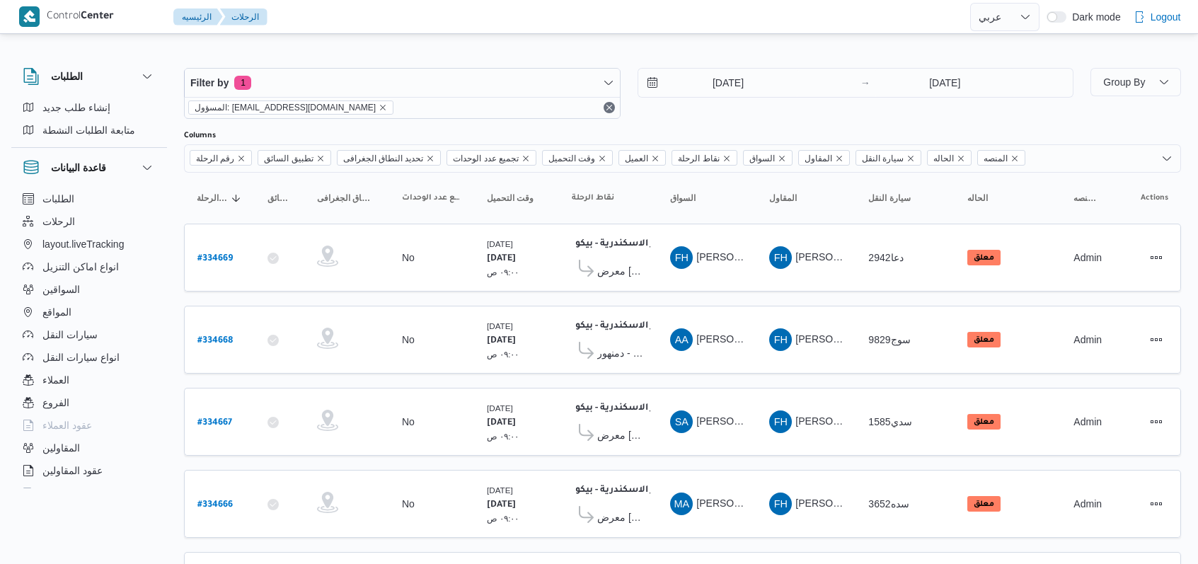
select select "ar"
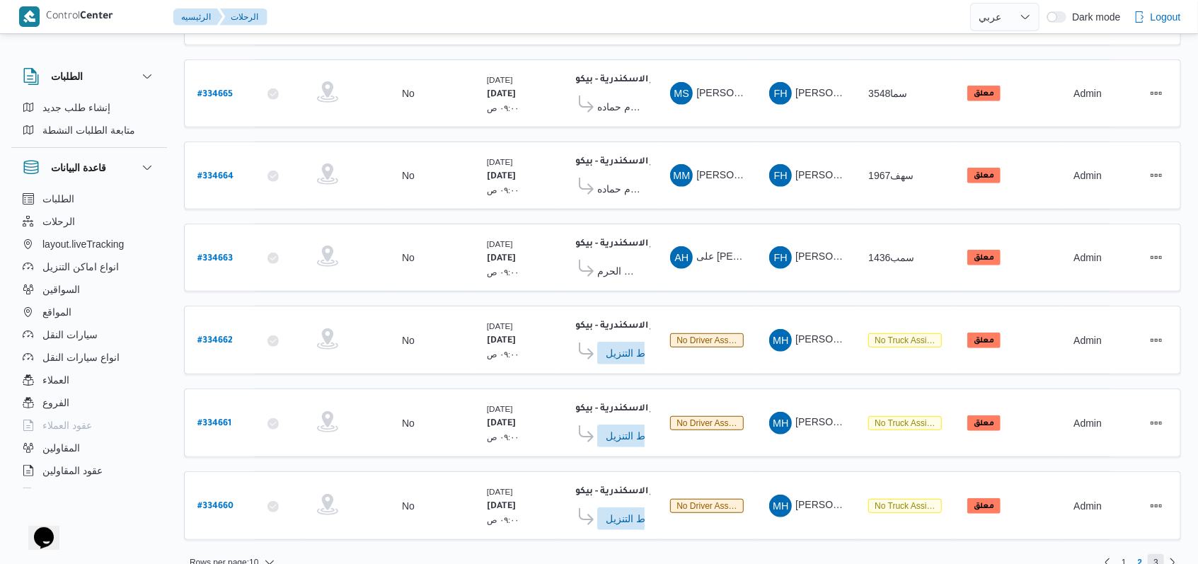
click at [1156, 554] on span "3" at bounding box center [1156, 562] width 5 height 17
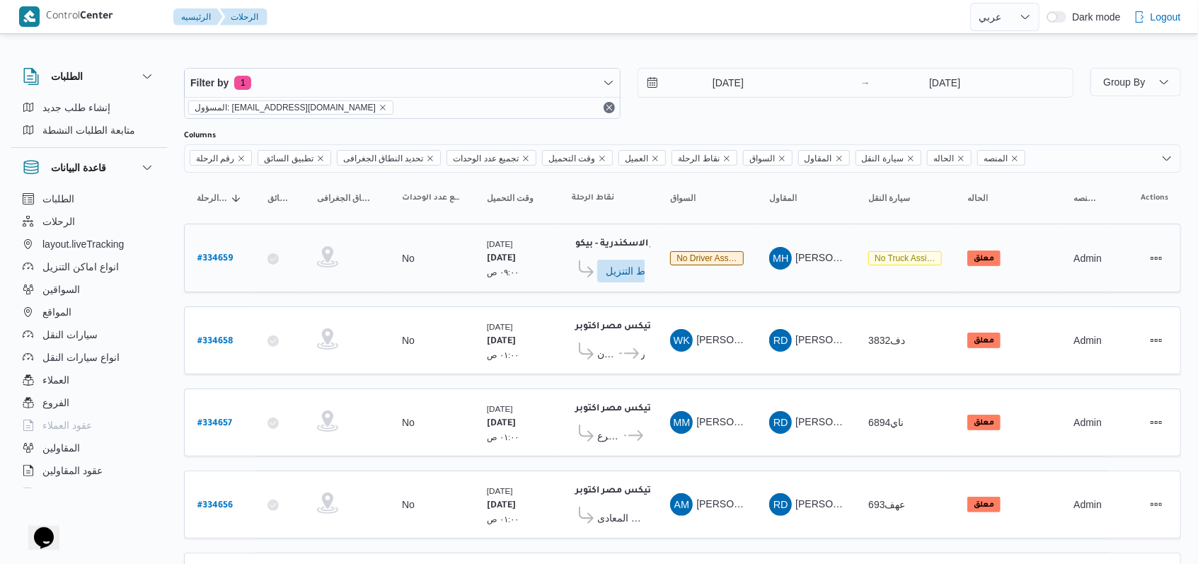
click at [222, 254] on b "# 334659" at bounding box center [214, 259] width 35 height 10
select select "ar"
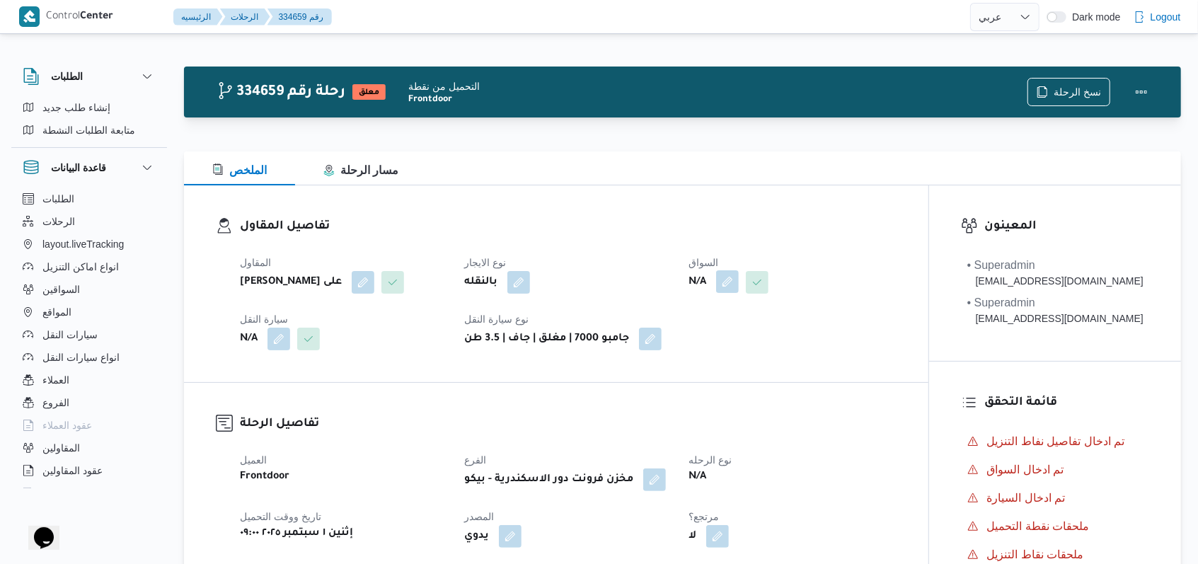
click at [724, 282] on button "button" at bounding box center [727, 281] width 23 height 23
click at [703, 338] on div "Search" at bounding box center [701, 339] width 106 height 28
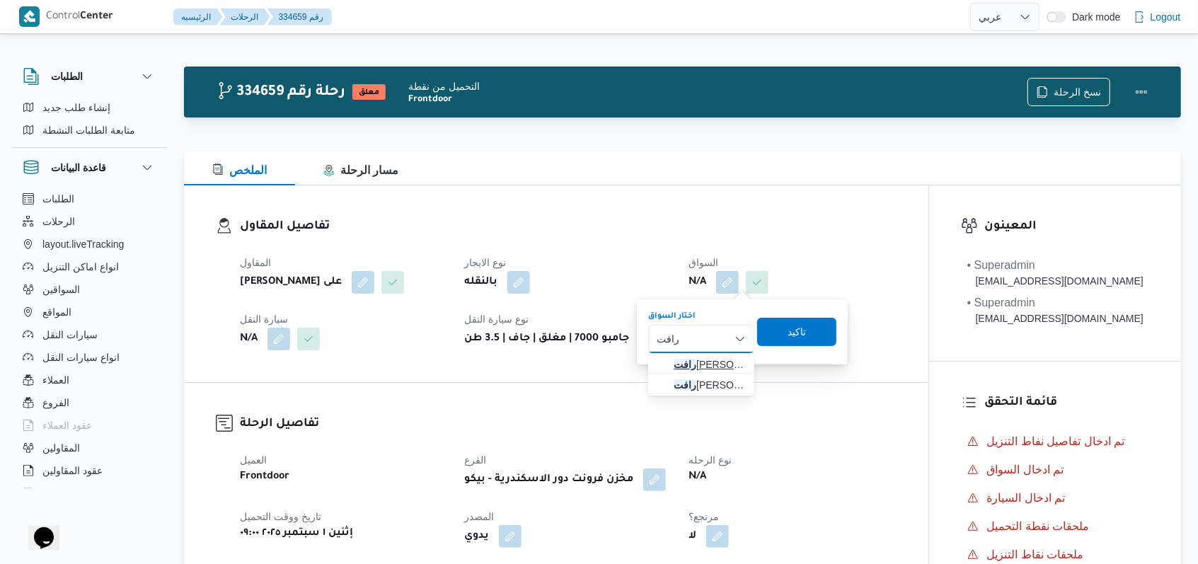
type input "رافت"
drag, startPoint x: 708, startPoint y: 354, endPoint x: 750, endPoint y: 345, distance: 43.3
click at [708, 354] on span "رافت شندى احمد خيرالله" at bounding box center [701, 364] width 95 height 23
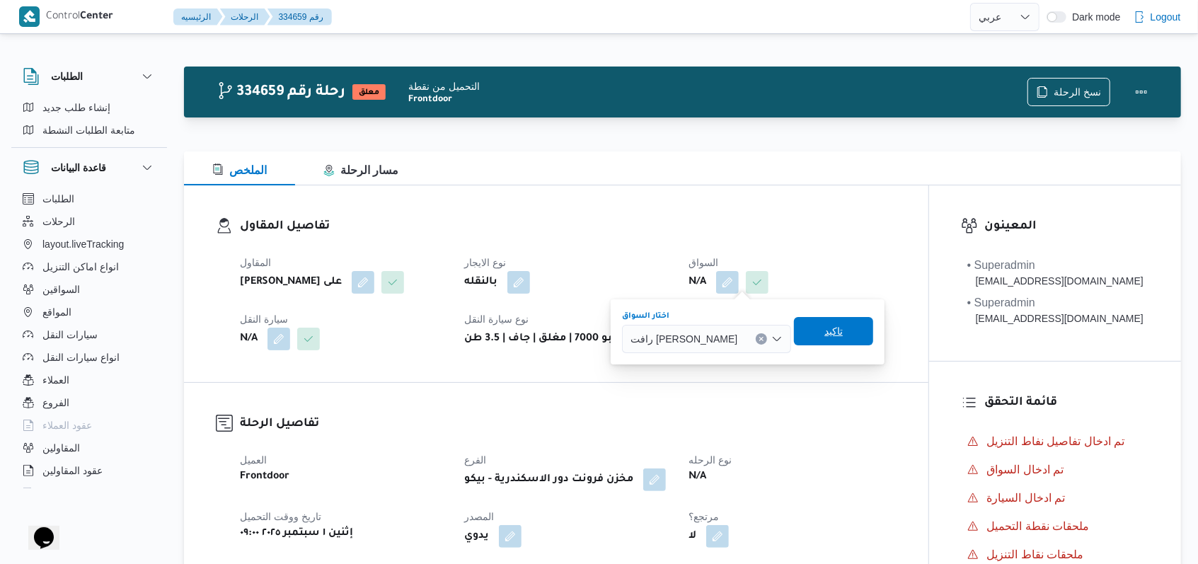
click at [812, 324] on span "تاكيد" at bounding box center [833, 331] width 79 height 28
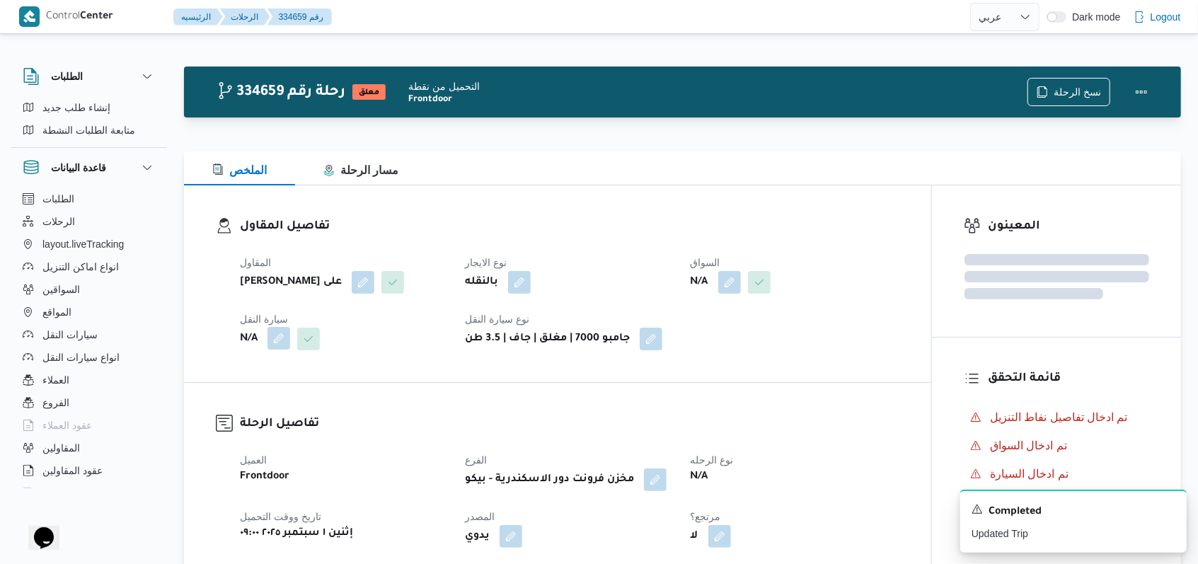
click at [270, 343] on button "button" at bounding box center [279, 338] width 23 height 23
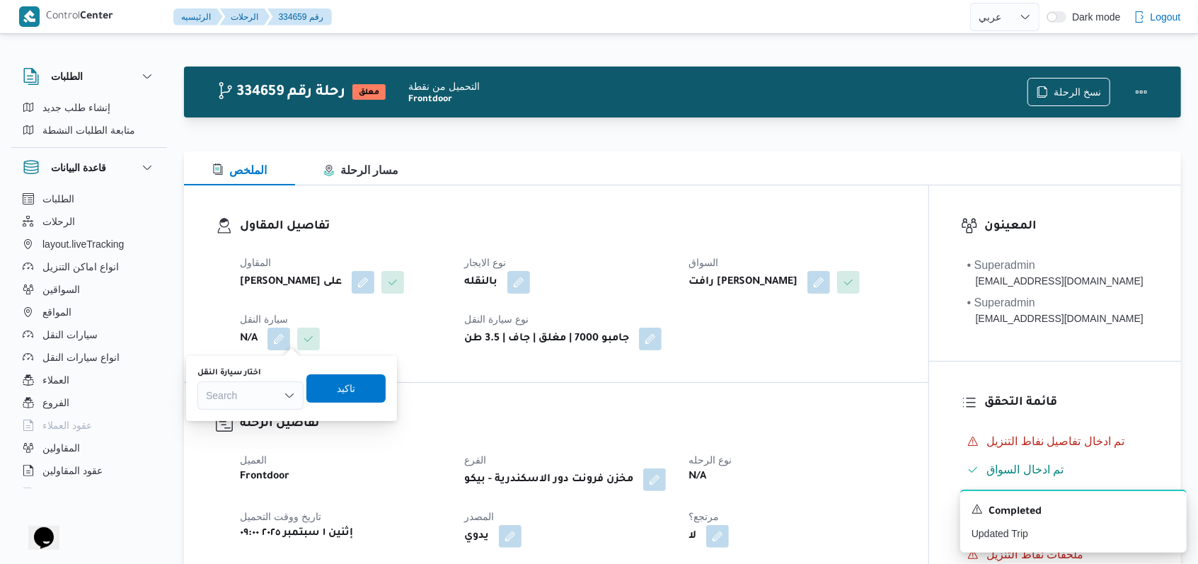
click at [261, 389] on div "Search" at bounding box center [250, 395] width 106 height 28
type input "6318"
click at [272, 422] on span "سبح 6318 | null" at bounding box center [259, 421] width 72 height 17
click at [362, 381] on span "تاكيد" at bounding box center [356, 387] width 18 height 17
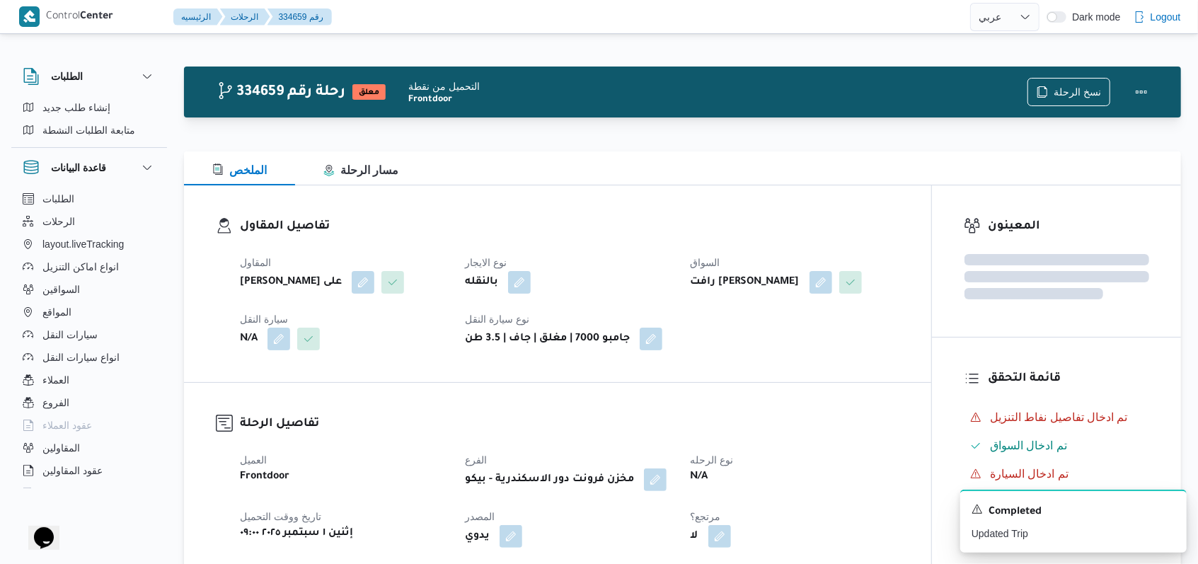
scroll to position [660, 0]
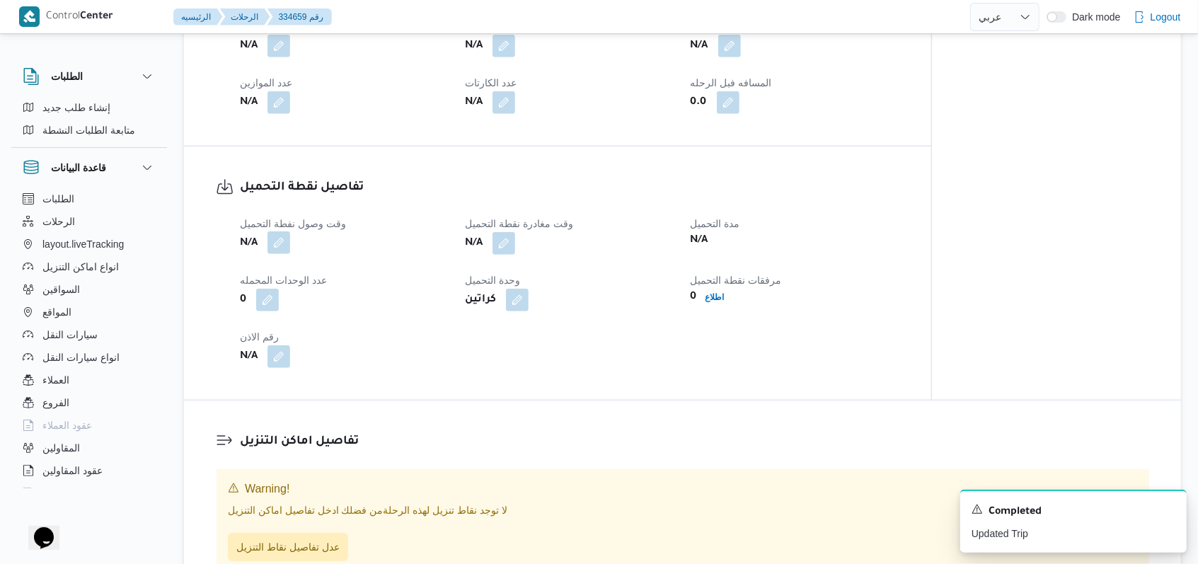
click at [277, 241] on button "button" at bounding box center [279, 242] width 23 height 23
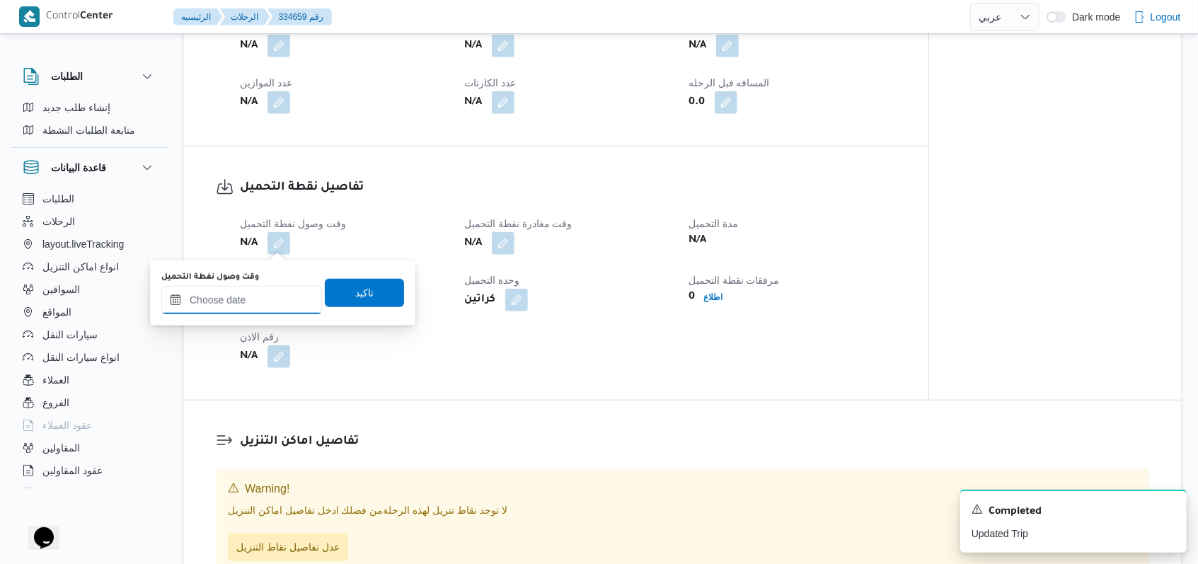
click at [253, 294] on input "وقت وصول نفطة التحميل" at bounding box center [241, 300] width 161 height 28
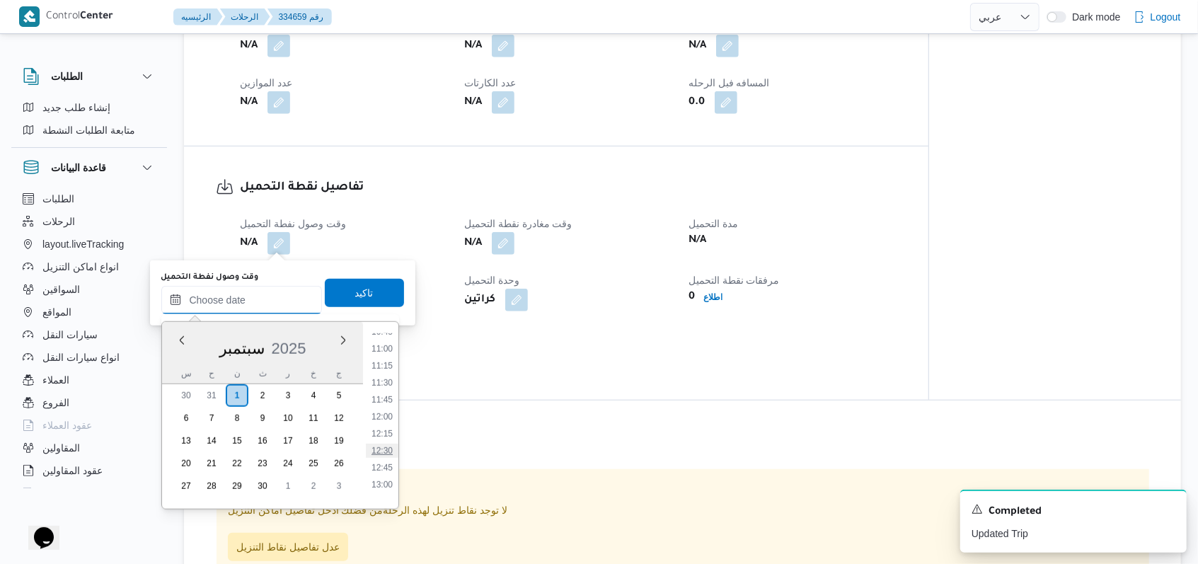
scroll to position [711, 0]
click at [391, 340] on li "10:30" at bounding box center [382, 343] width 33 height 14
type input "٠١/٠٩/٢٠٢٥ ١٠:٣٠"
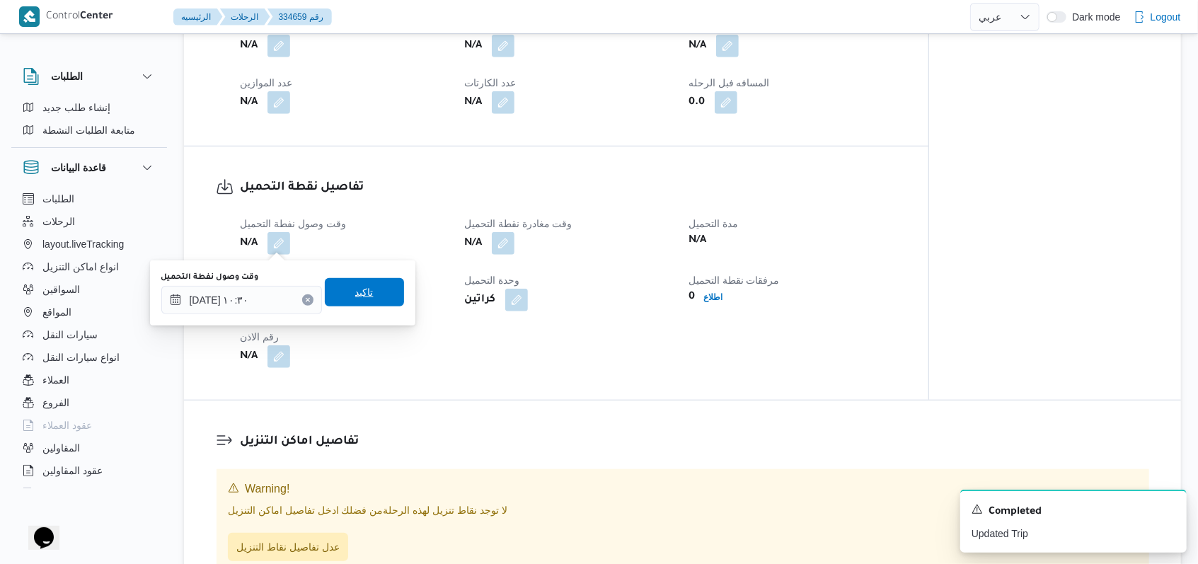
click at [374, 282] on span "تاكيد" at bounding box center [364, 292] width 79 height 28
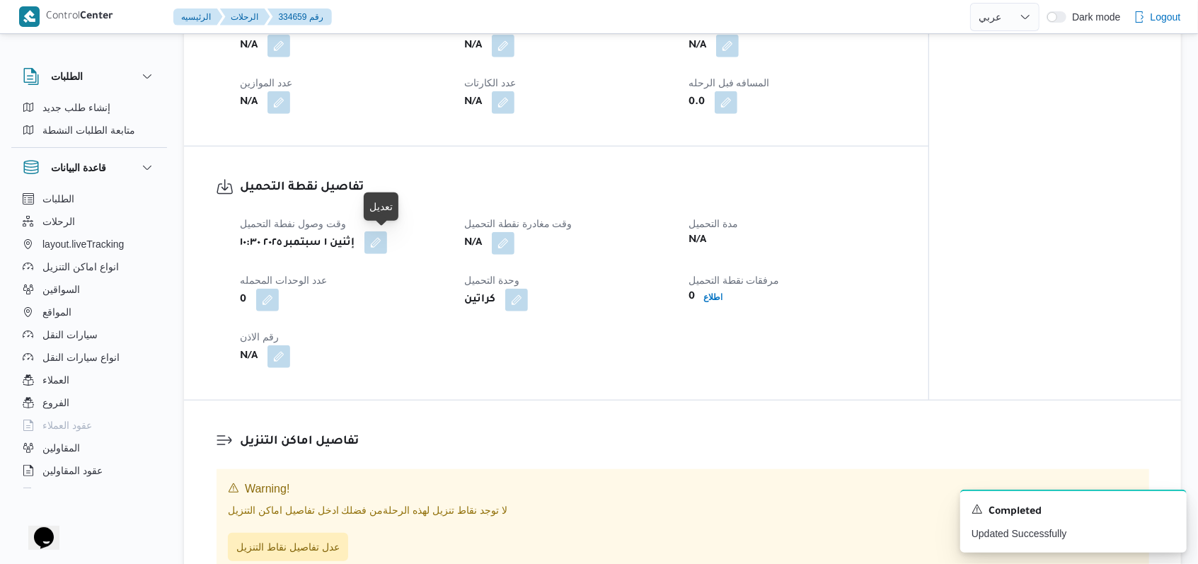
click at [377, 248] on button "button" at bounding box center [375, 242] width 23 height 23
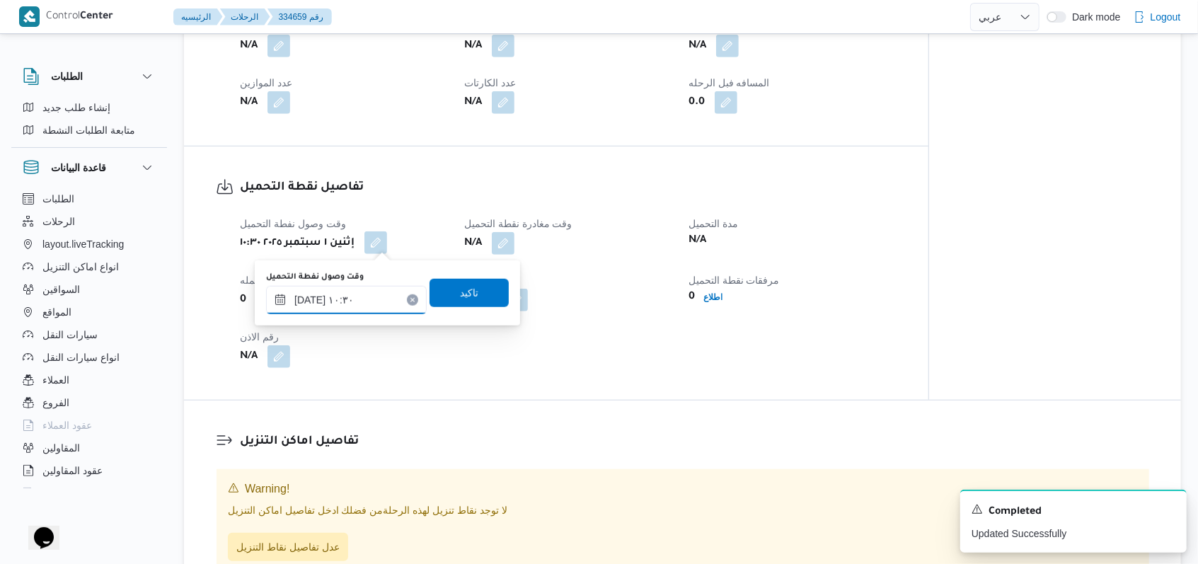
click at [369, 292] on input "٠١/٠٩/٢٠٢٥ ١٠:٣٠" at bounding box center [346, 300] width 161 height 28
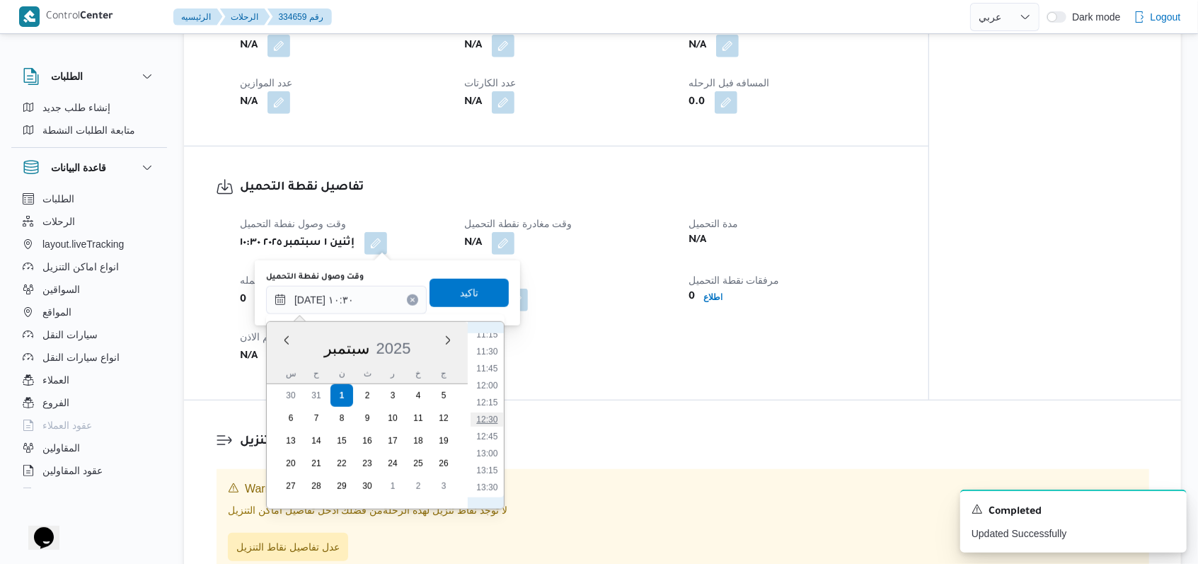
scroll to position [675, 0]
click at [491, 410] on li "11:00" at bounding box center [487, 413] width 33 height 14
type input "٠١/٠٩/٢٠٢٥ ١٠:٣٠"
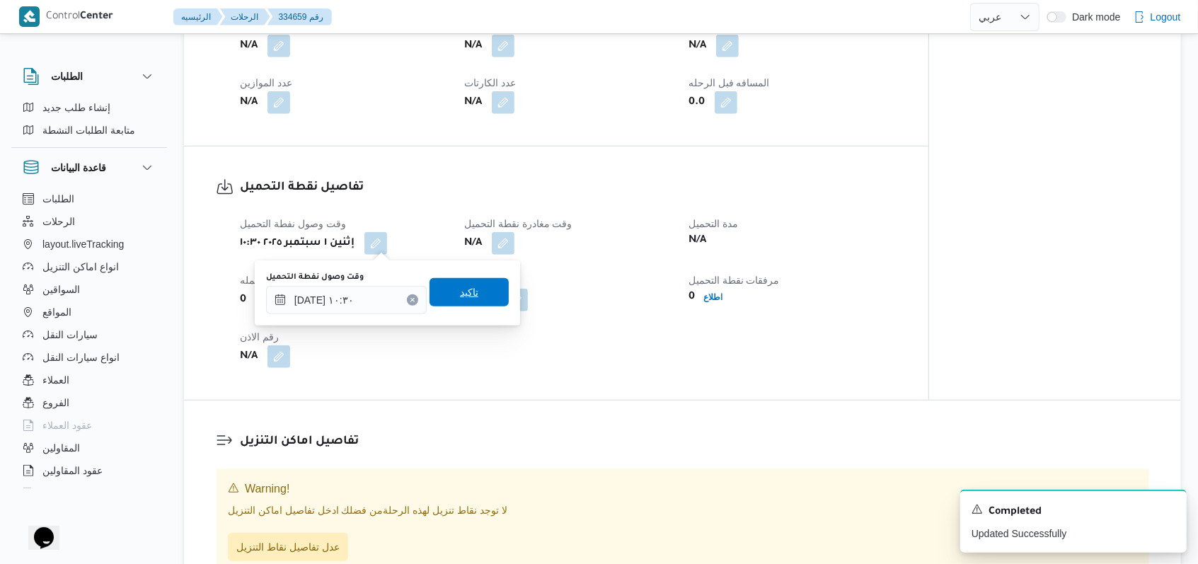
click at [481, 287] on span "تاكيد" at bounding box center [469, 292] width 79 height 28
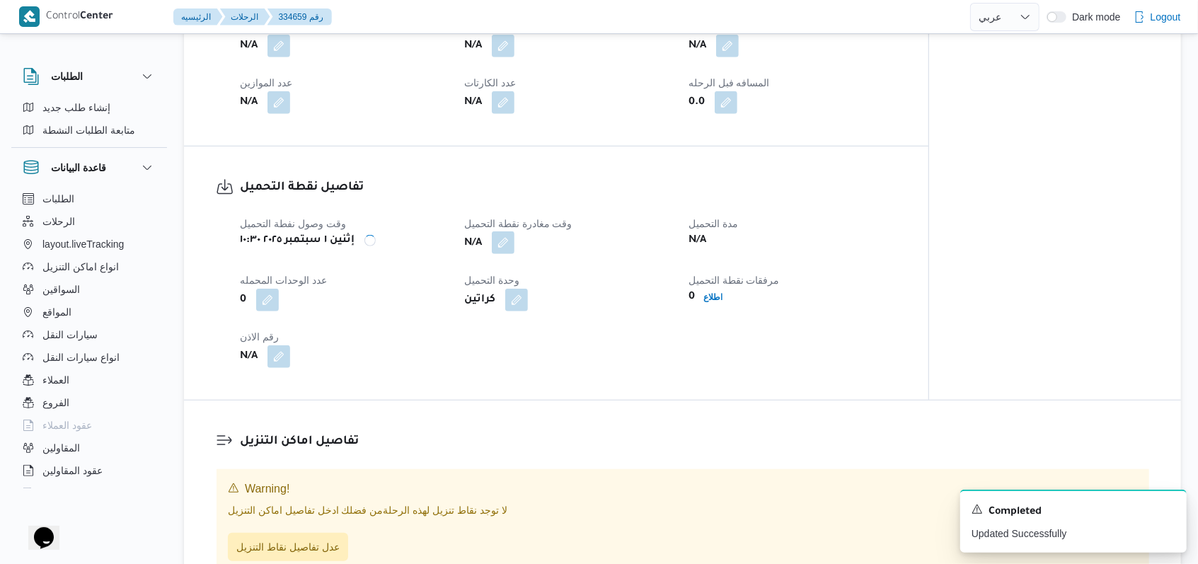
click at [512, 244] on button "button" at bounding box center [503, 242] width 23 height 23
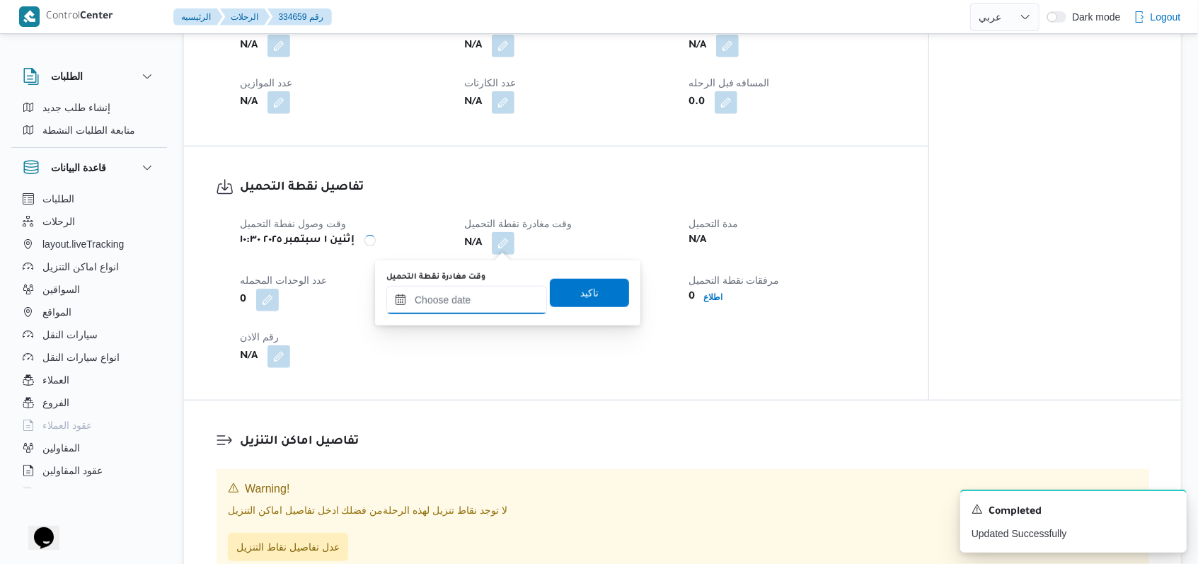
click at [486, 306] on input "وقت مغادرة نقطة التحميل" at bounding box center [466, 300] width 161 height 28
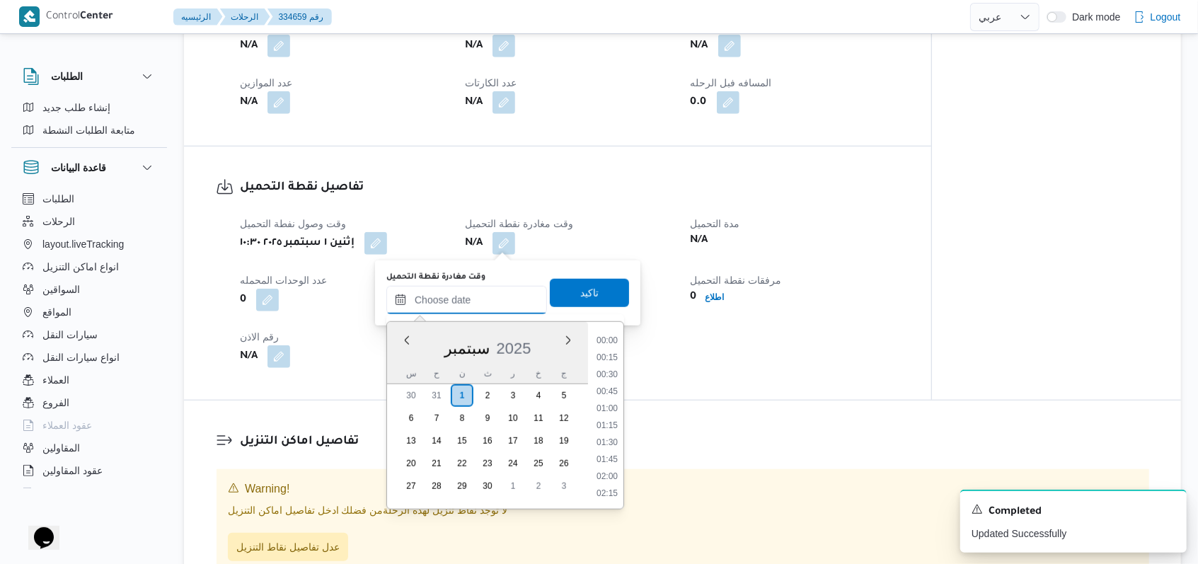
scroll to position [900, 0]
click at [609, 426] on li "14:30" at bounding box center [607, 426] width 33 height 14
type input "٠١/٠٩/٢٠٢٥ ١٤:٣٠"
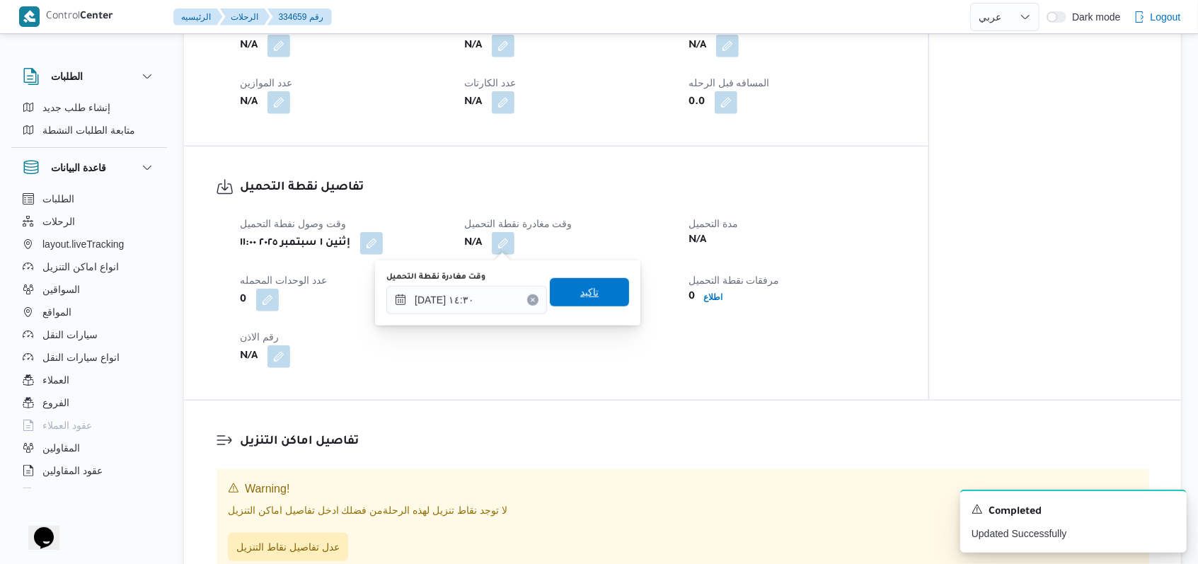
click at [580, 294] on span "تاكيد" at bounding box center [589, 292] width 18 height 17
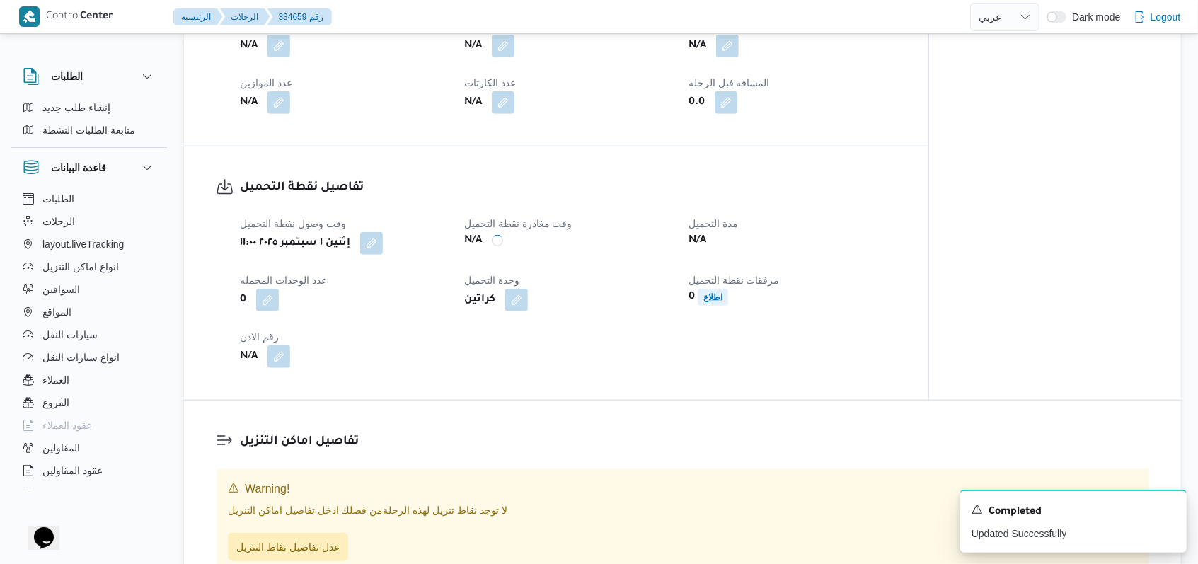
click at [725, 297] on span "اطلاع" at bounding box center [713, 297] width 30 height 17
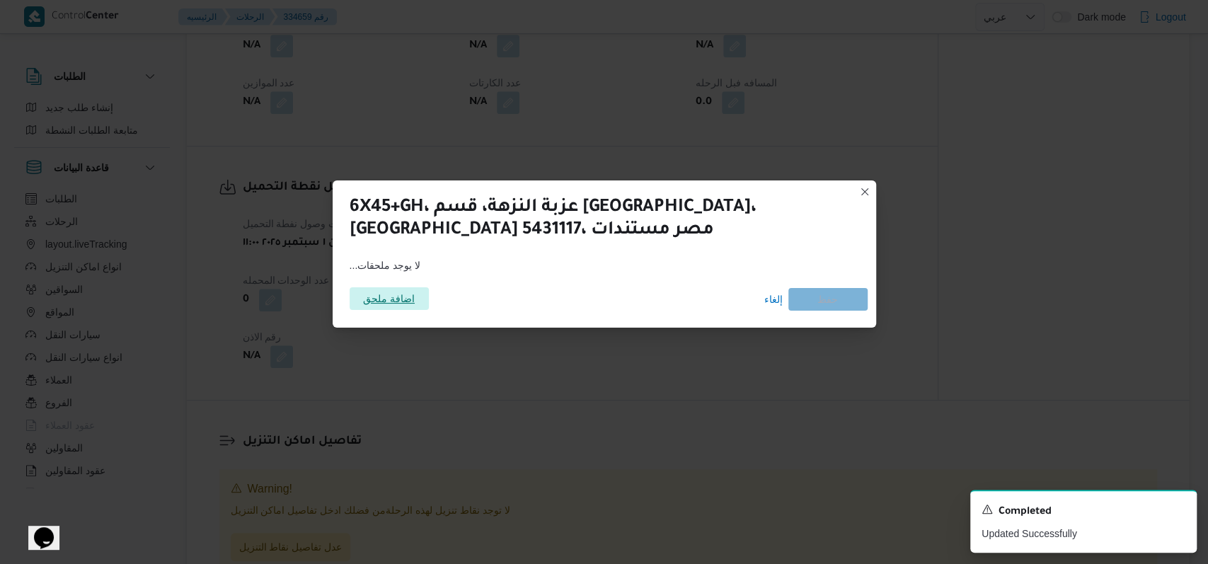
click at [396, 289] on span "اضافة ملحق" at bounding box center [389, 298] width 52 height 23
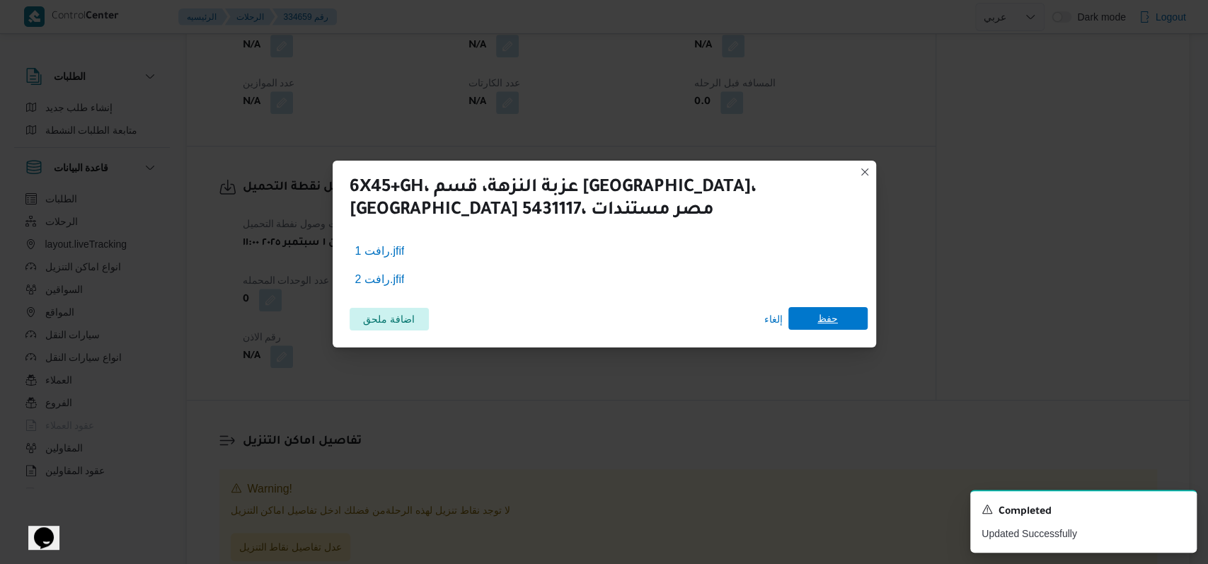
click at [840, 315] on span "حفظ" at bounding box center [827, 318] width 79 height 23
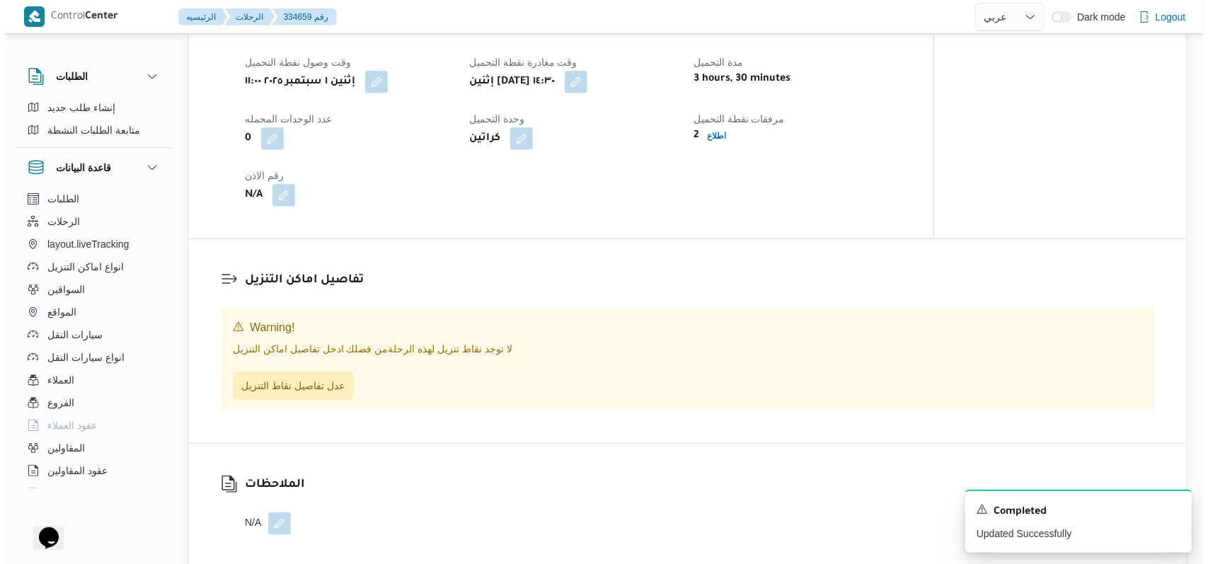
scroll to position [849, 0]
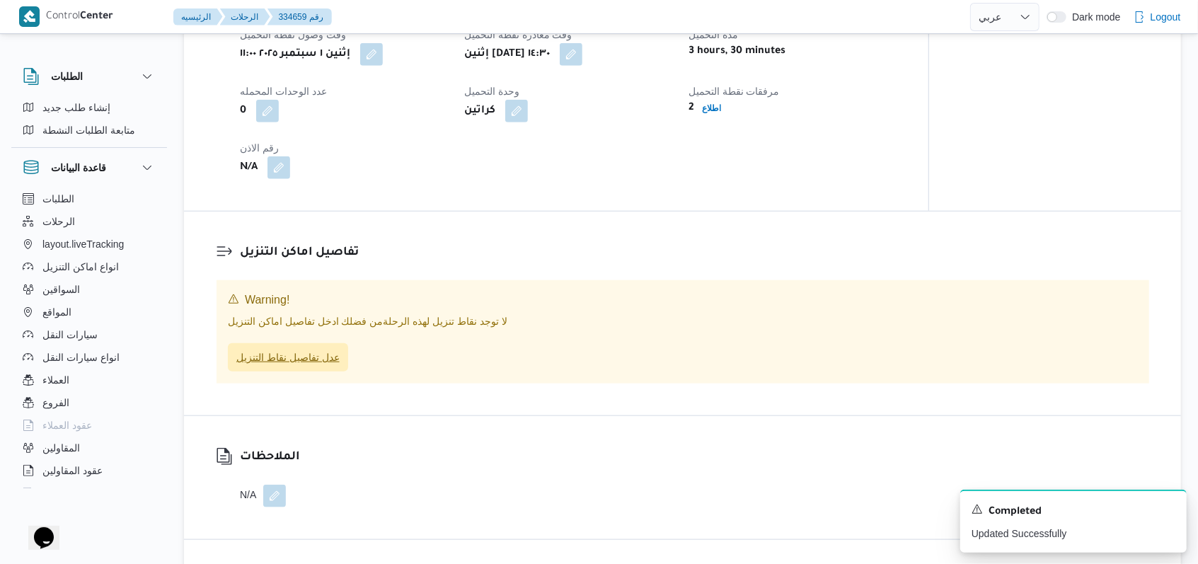
click at [317, 349] on span "عدل تفاصيل نقاط التنزيل" at bounding box center [288, 357] width 120 height 28
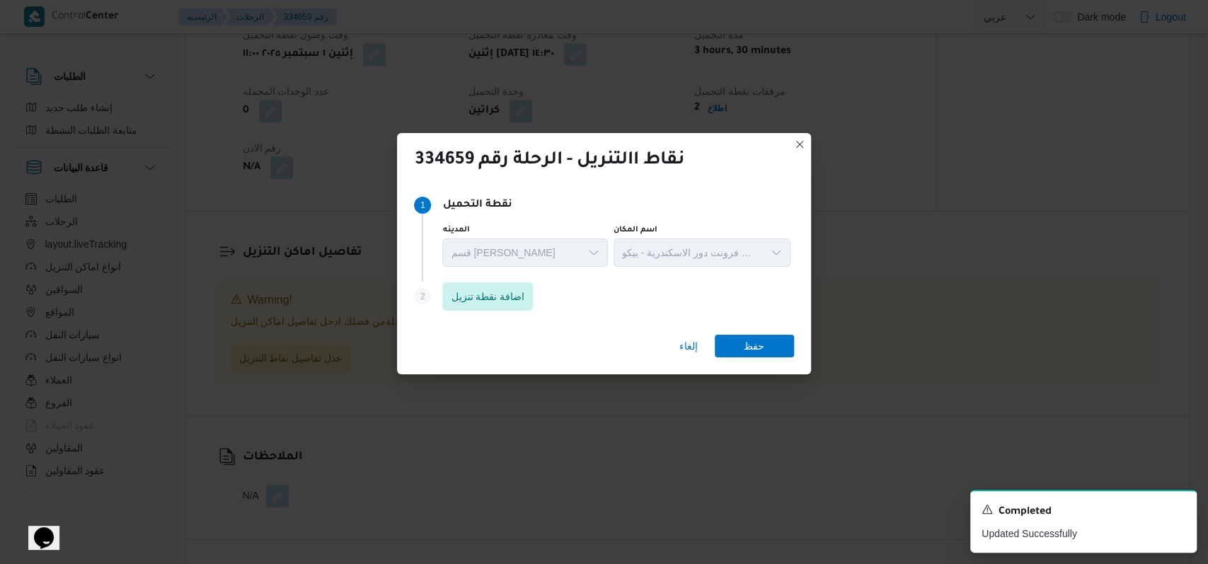
click at [507, 311] on div "Step 2 is disabled 2 اضافة نقطة تنزيل" at bounding box center [603, 299] width 379 height 37
click at [510, 304] on span "اضافة نقطة تنزيل" at bounding box center [488, 295] width 74 height 17
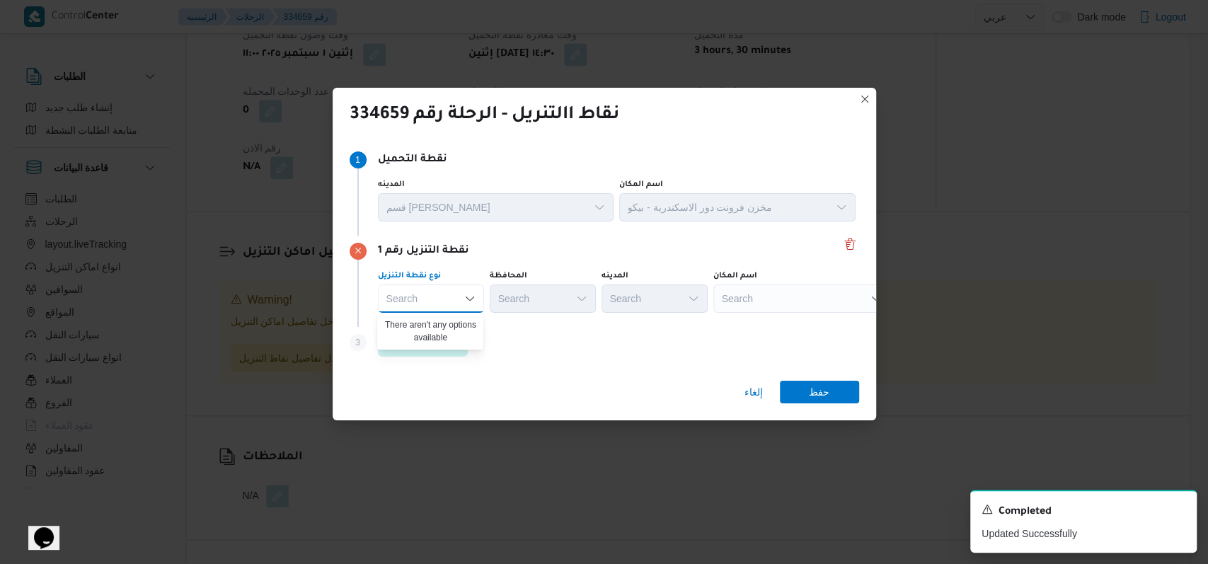
click at [570, 352] on div "Step 3 is disabled 3 اضافة نقطة تنزيل" at bounding box center [605, 345] width 510 height 37
click at [443, 352] on span "اضافة نقطة تنزيل" at bounding box center [423, 342] width 91 height 28
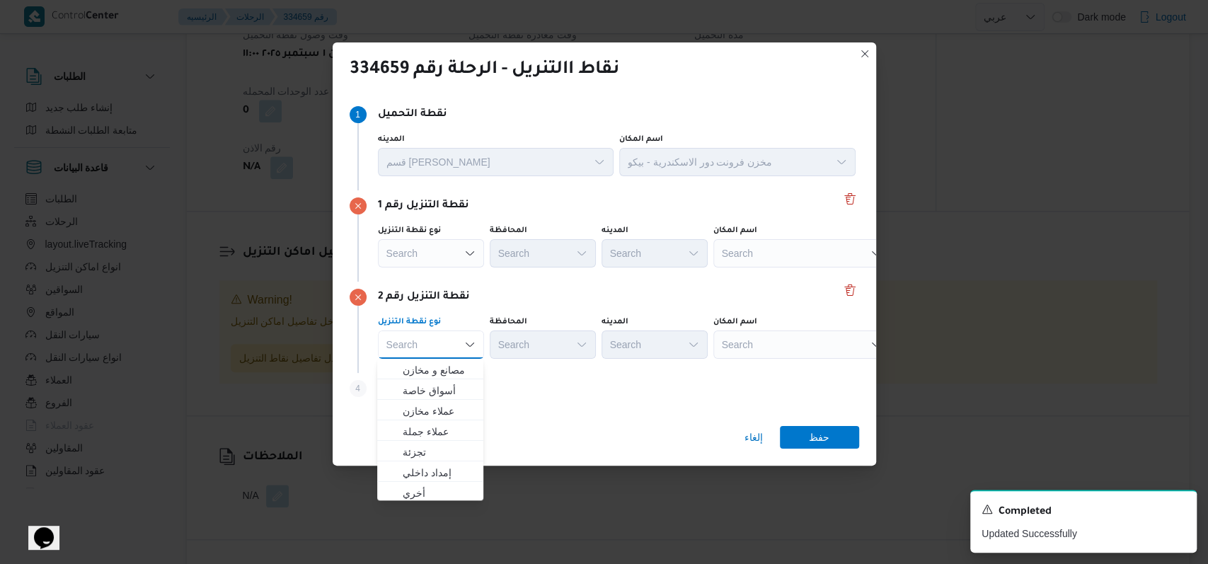
click at [544, 302] on div "نقطة التنزيل رقم 2" at bounding box center [605, 297] width 510 height 17
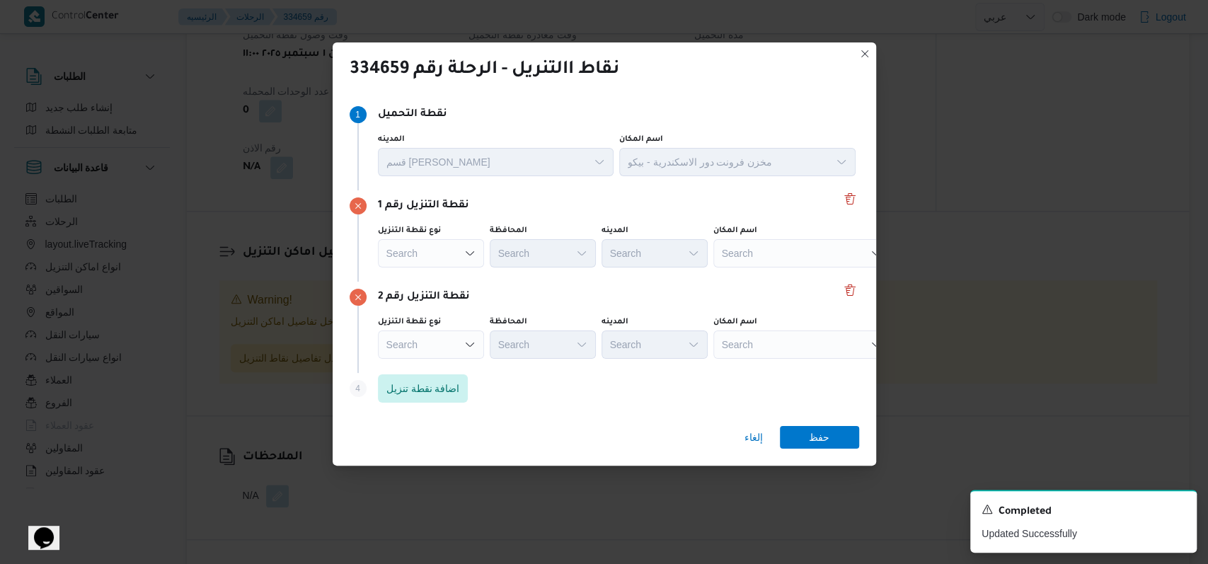
click at [781, 256] on div "Search" at bounding box center [801, 253] width 177 height 28
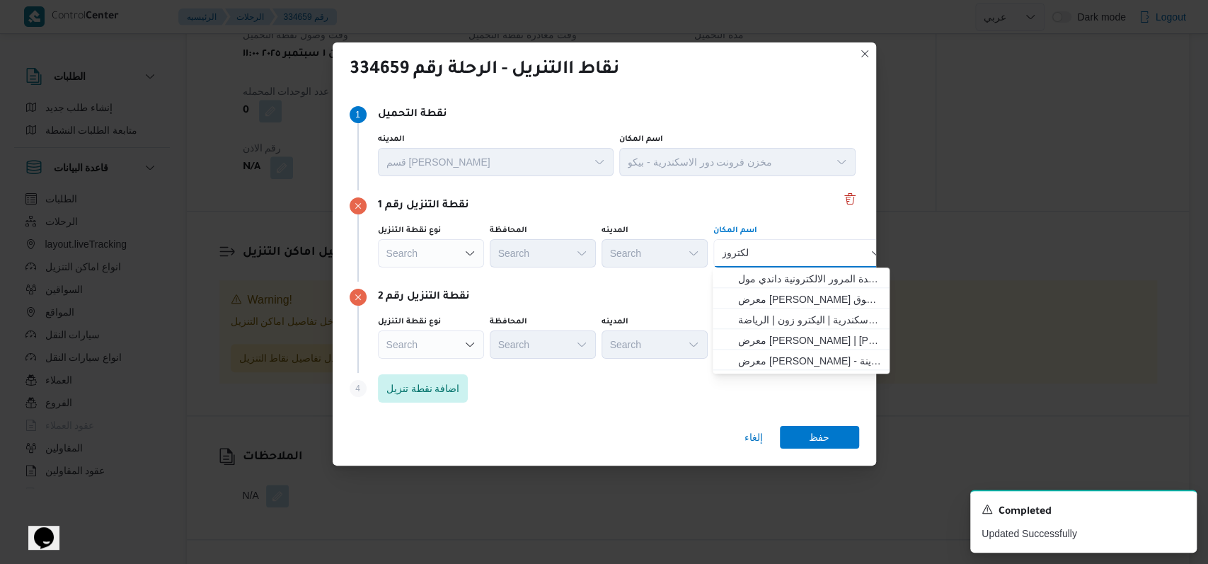
click at [445, 258] on div "Search" at bounding box center [431, 253] width 106 height 28
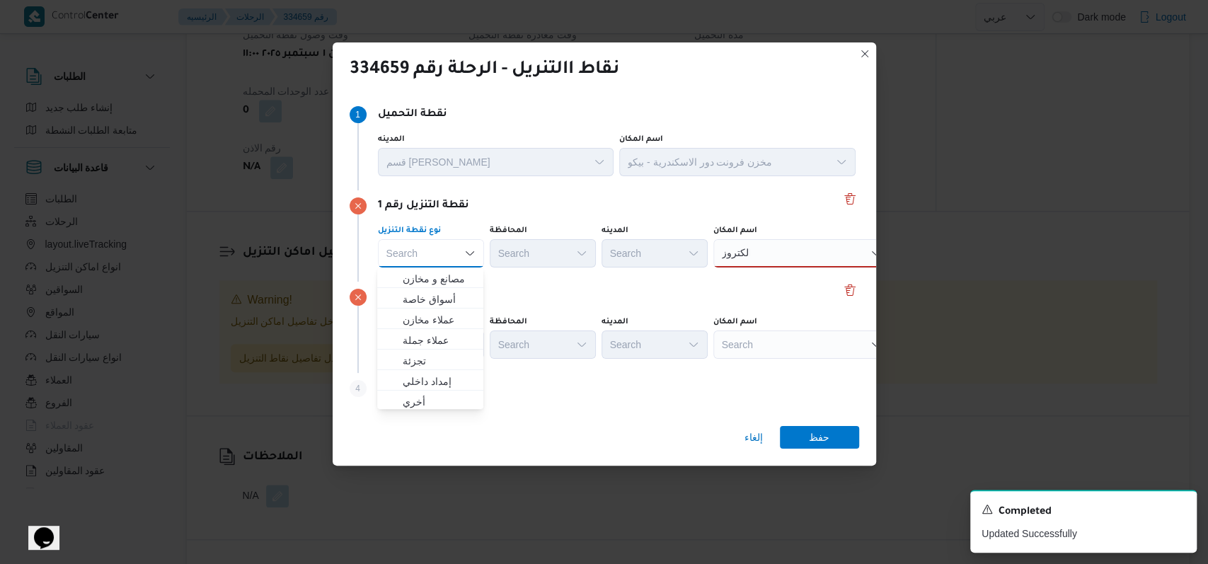
scroll to position [372, 0]
click at [439, 397] on span "متجر أجهزة" at bounding box center [439, 399] width 72 height 17
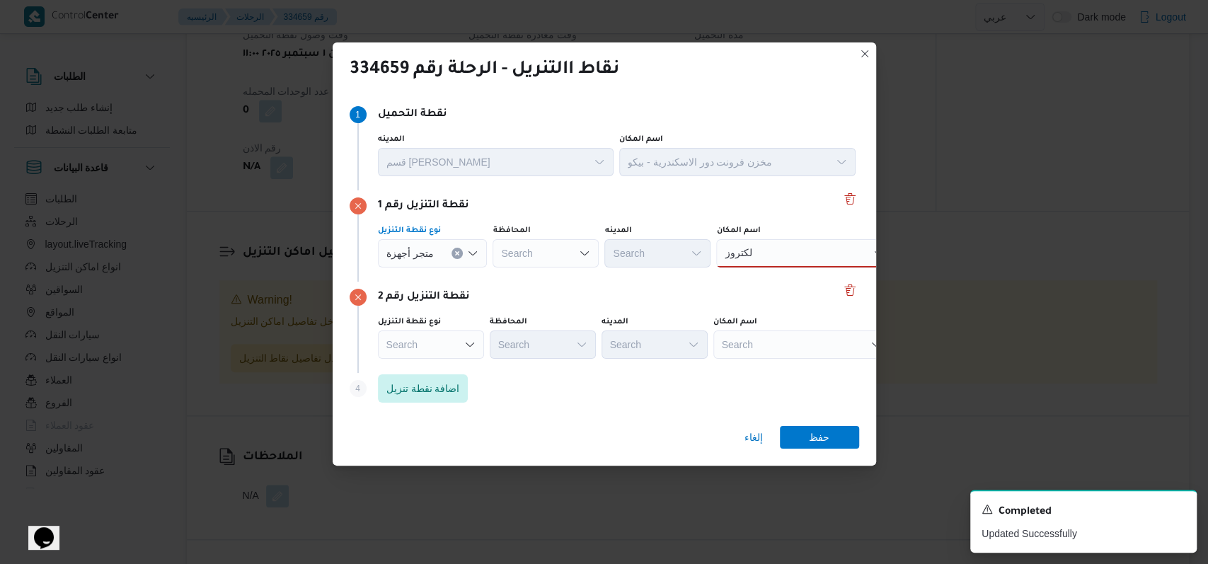
click at [781, 241] on div "الكتروز الكتروز" at bounding box center [804, 253] width 177 height 28
type input "الكتروز"
click at [787, 272] on span "معرض الكتروزون مخازن رجب - الاسكندرية | اليكترو زون | الرياضة" at bounding box center [809, 278] width 143 height 17
click at [415, 356] on div "Search" at bounding box center [431, 345] width 106 height 28
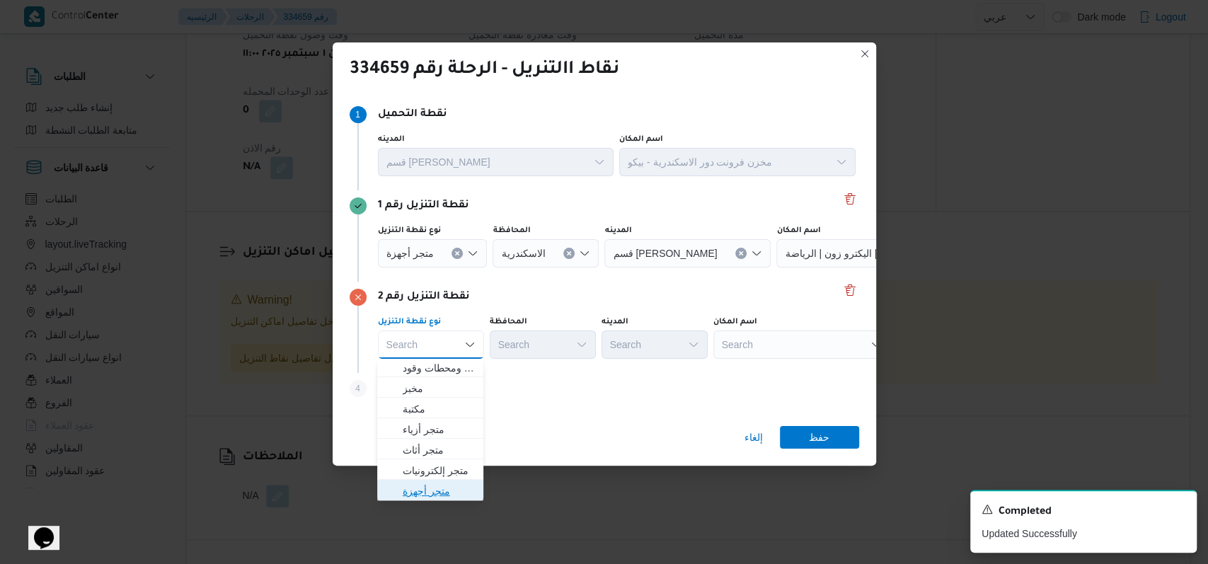
click at [437, 489] on span "متجر أجهزة" at bounding box center [439, 491] width 72 height 17
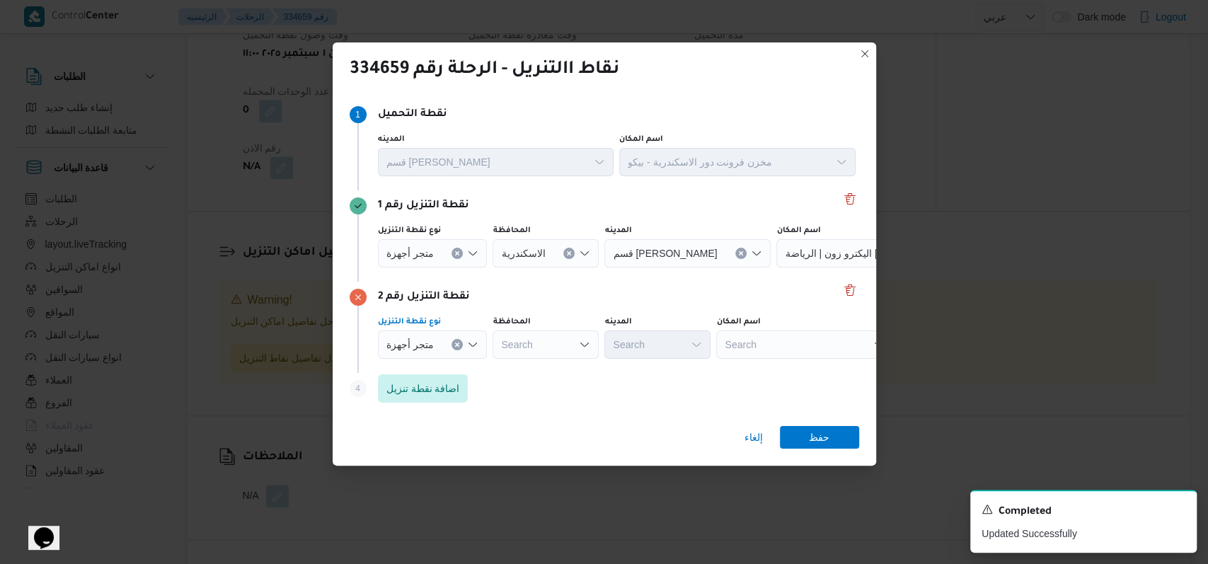
click at [540, 348] on div "Search" at bounding box center [546, 345] width 106 height 28
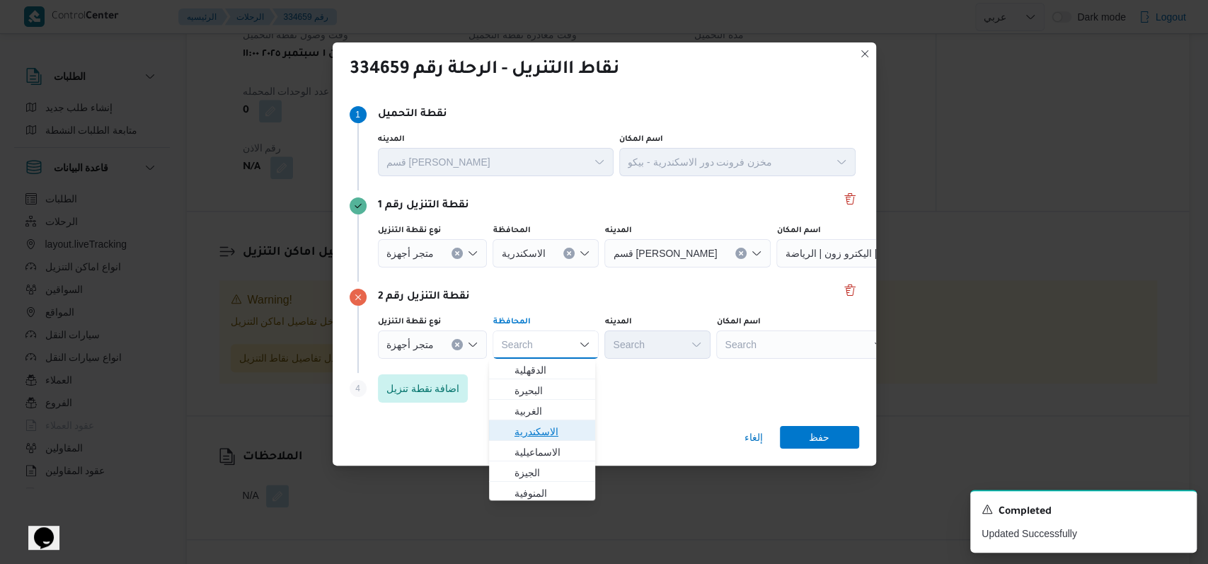
click at [549, 437] on span "الاسكندرية" at bounding box center [551, 431] width 72 height 17
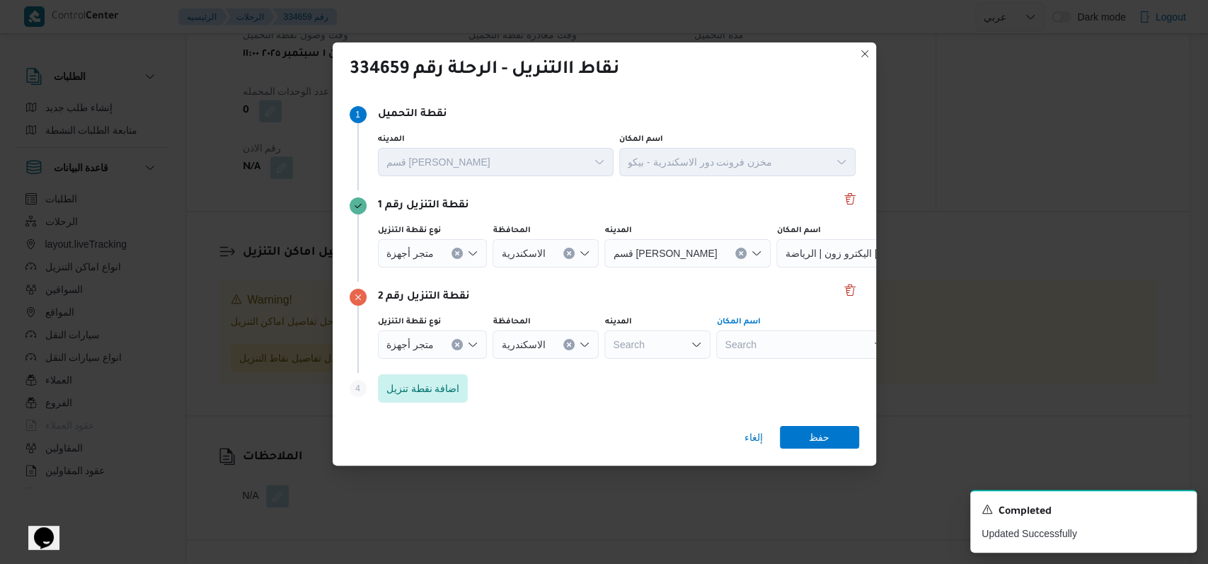
click at [762, 355] on div "Search" at bounding box center [804, 345] width 177 height 28
type input "همام"
click at [793, 367] on span "معرض الشيماء همام - الاسكندرية | شركة الشيماء للأجهزة الكهربائية والأدوات المنز…" at bounding box center [809, 370] width 143 height 17
click at [829, 434] on span "حفظ" at bounding box center [819, 436] width 79 height 23
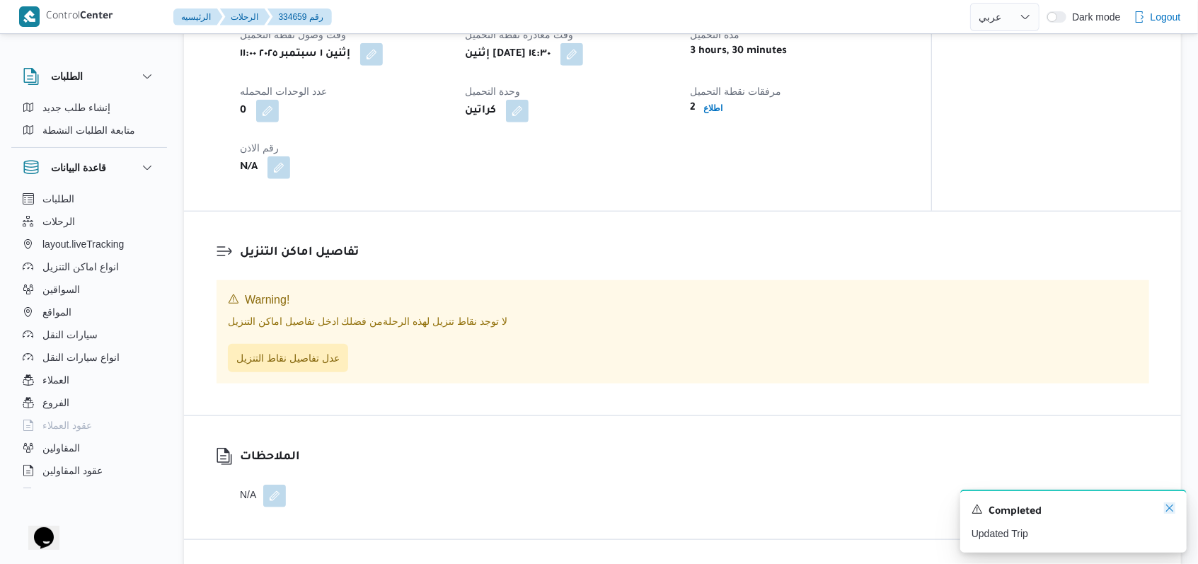
click at [1167, 508] on icon "Dismiss toast" at bounding box center [1169, 507] width 11 height 11
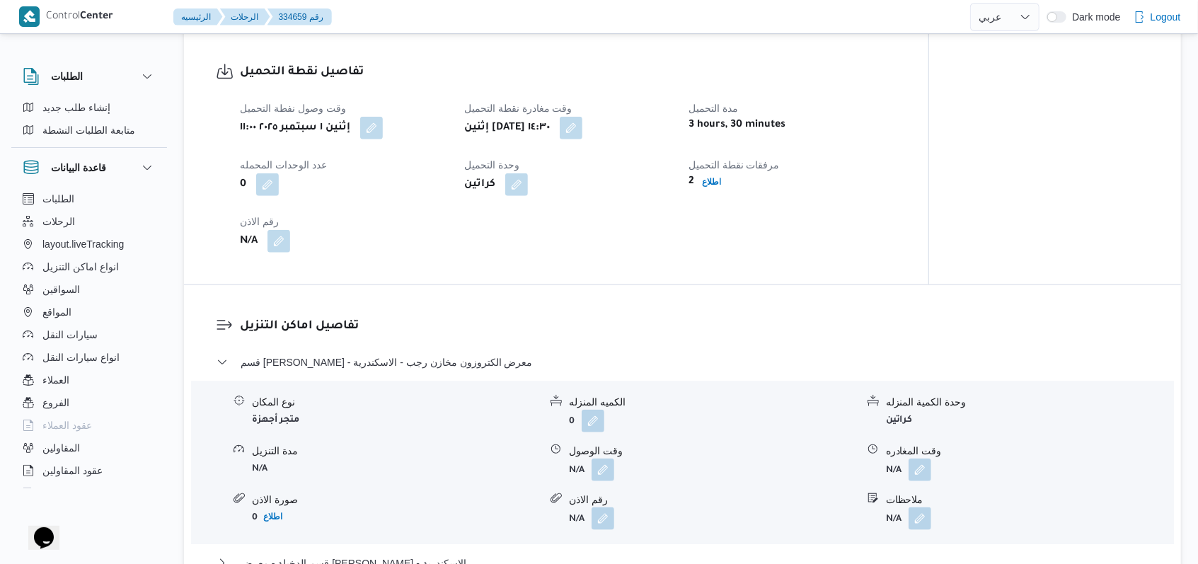
scroll to position [923, 0]
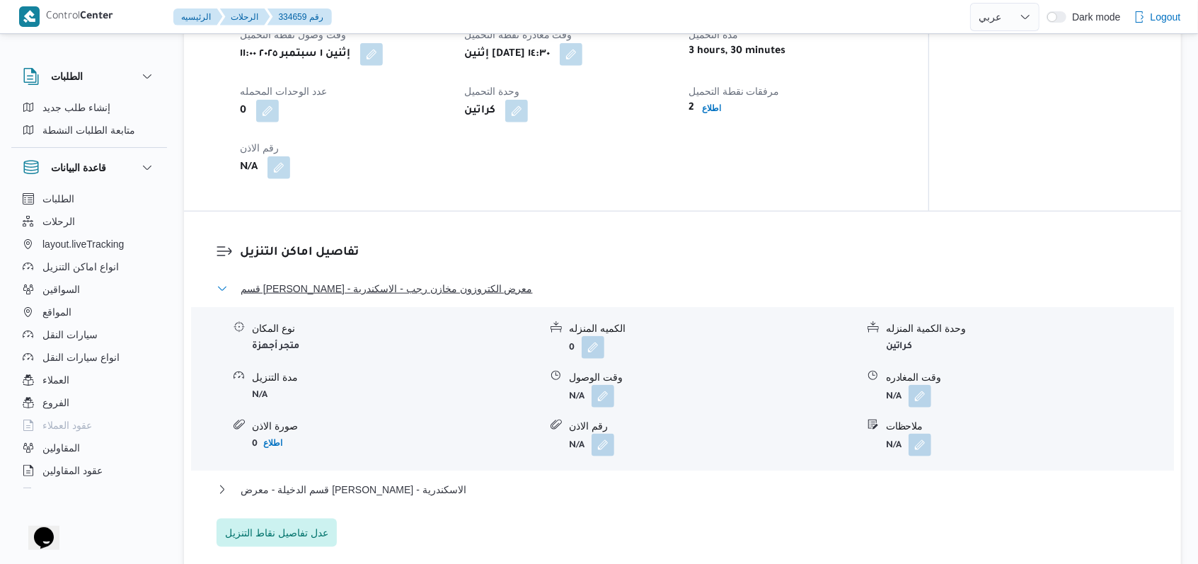
click at [456, 292] on span "قسم سيدى جابر - معرض الكتروزون مخازن رجب - الاسكندرية" at bounding box center [387, 288] width 292 height 17
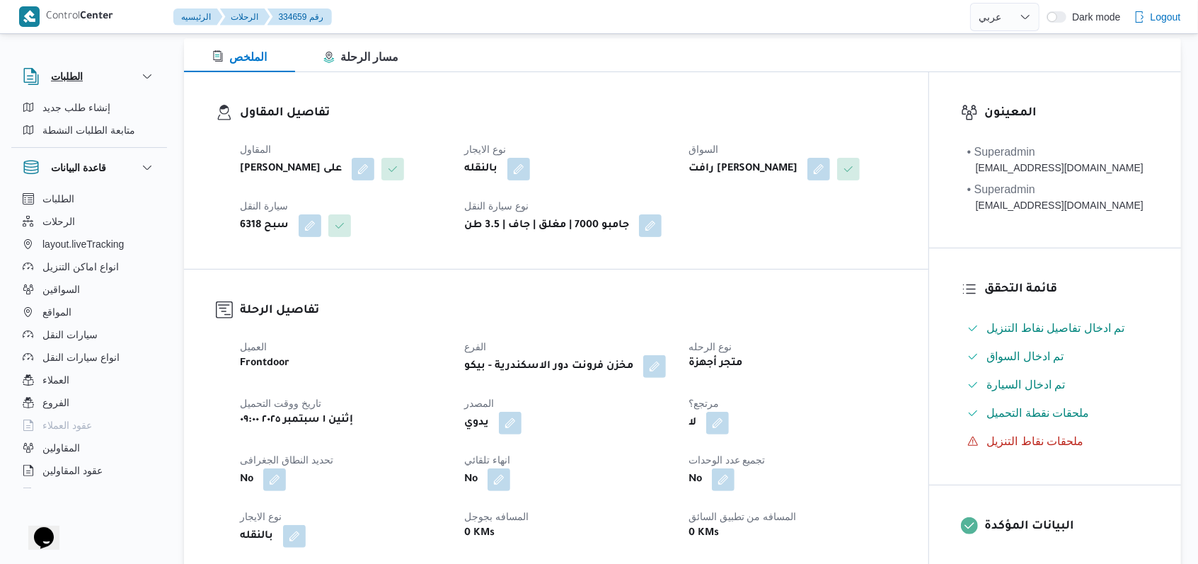
scroll to position [168, 0]
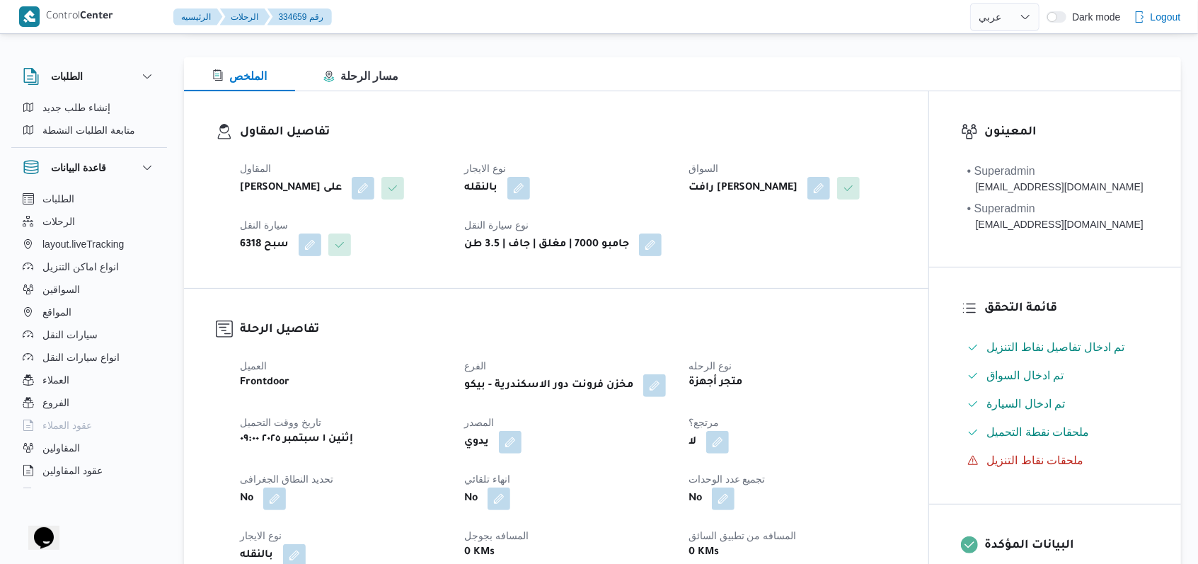
select select "ar"
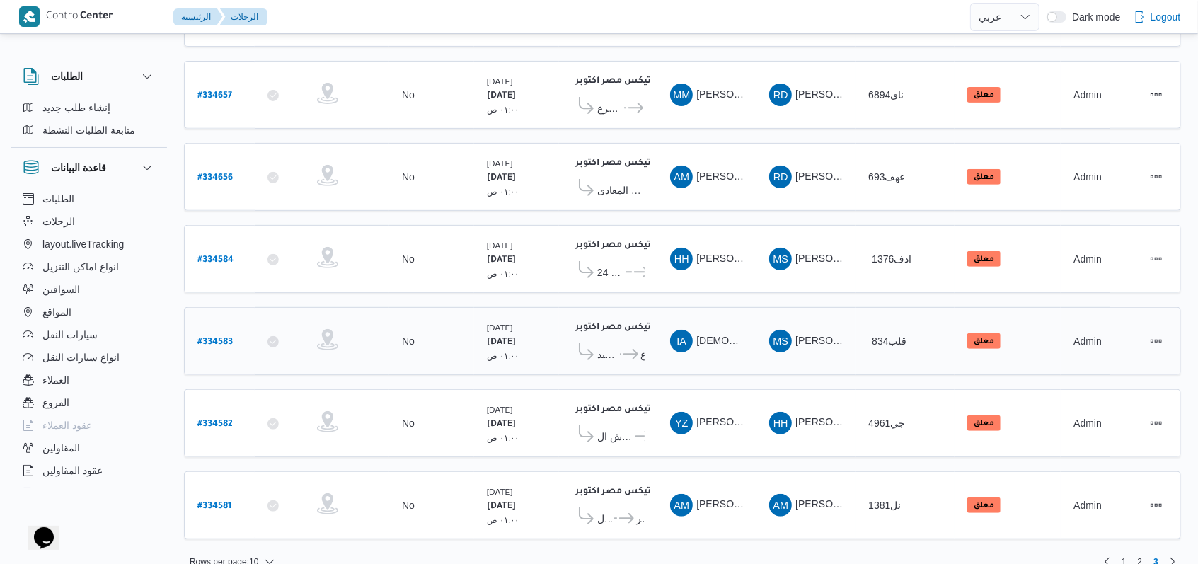
scroll to position [329, 0]
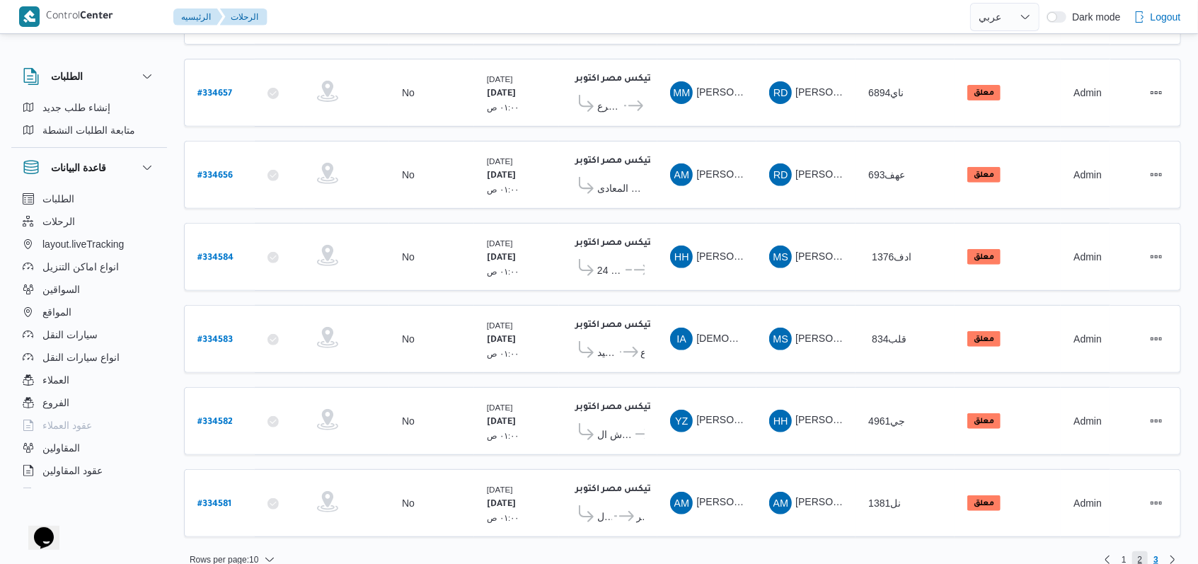
click at [1142, 551] on span "2" at bounding box center [1140, 559] width 5 height 17
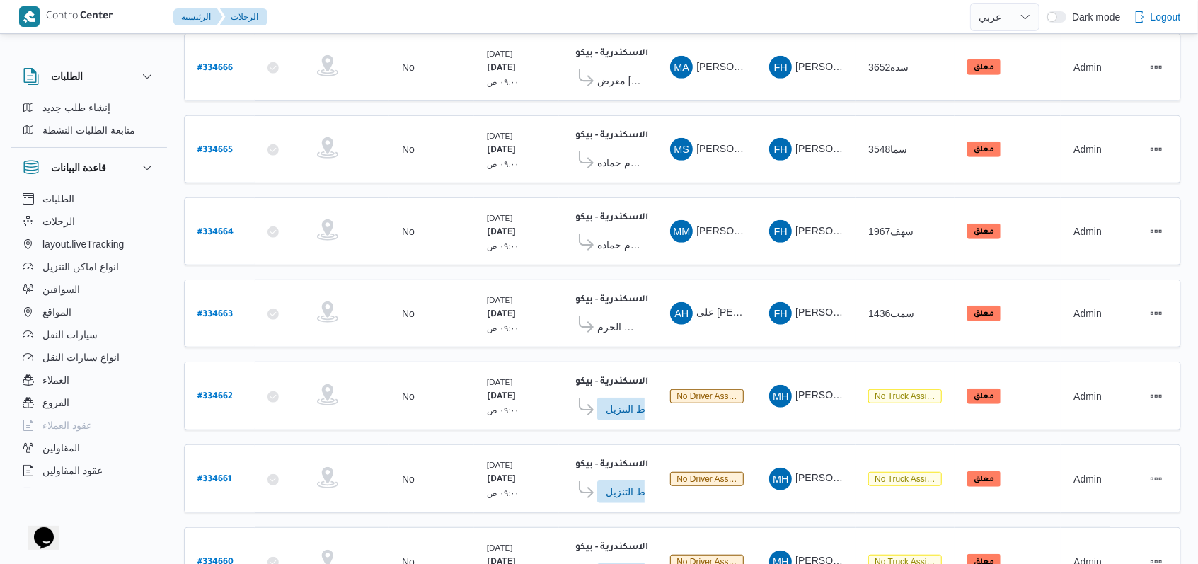
scroll to position [493, 0]
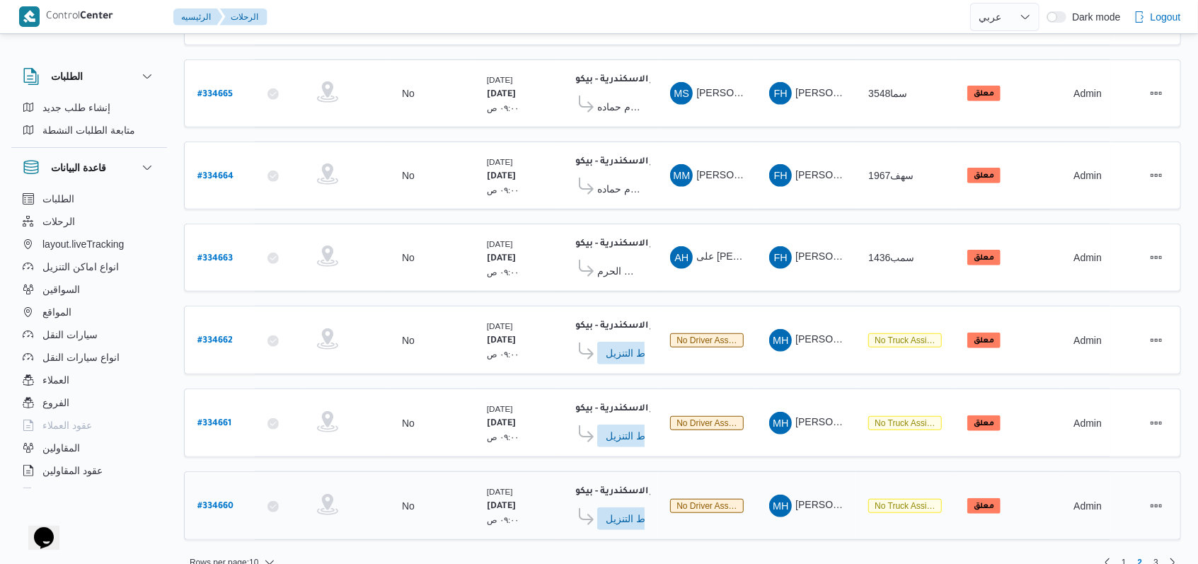
click at [223, 502] on b "# 334660" at bounding box center [215, 507] width 36 height 10
select select "ar"
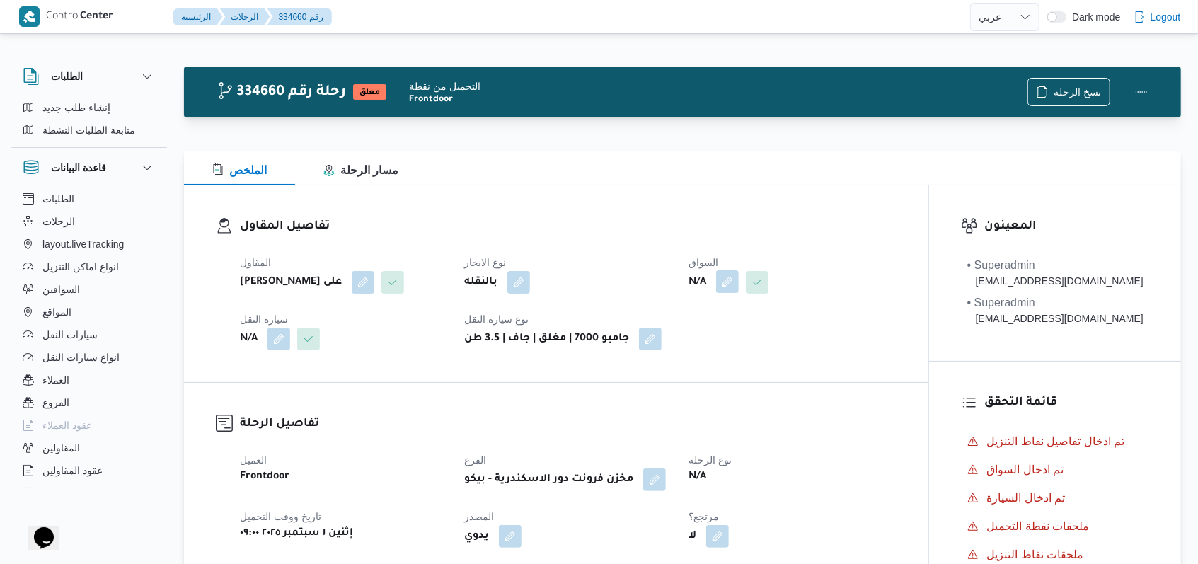
click at [736, 275] on button "button" at bounding box center [727, 281] width 23 height 23
click at [719, 338] on div "Search" at bounding box center [701, 339] width 106 height 28
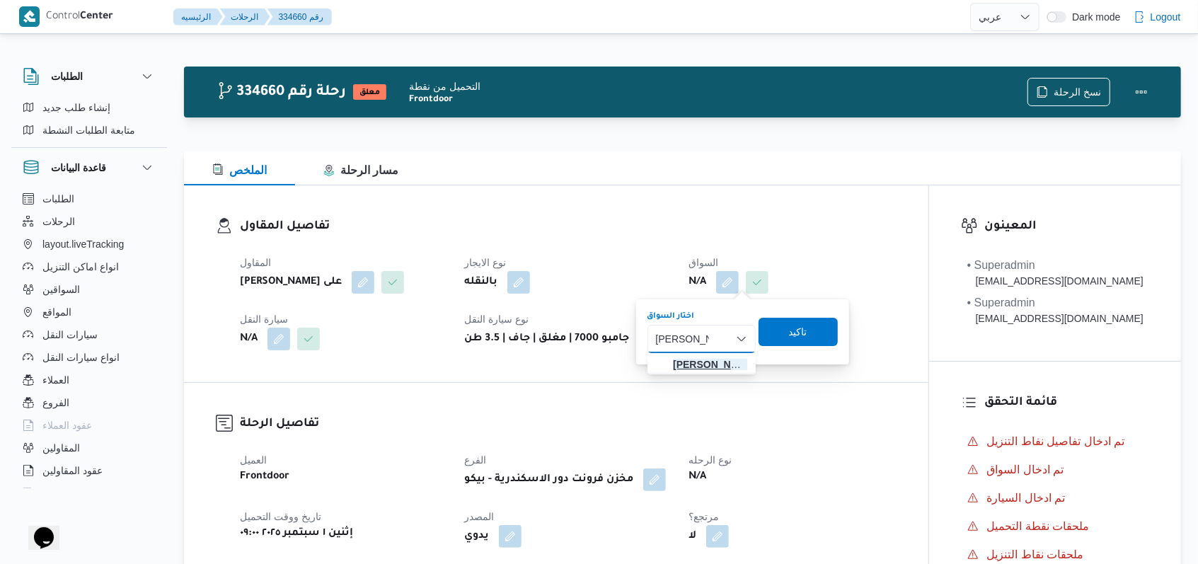
type input "احمد ابراهيم"
click at [708, 360] on span "احمد ابراهيم حسن علي" at bounding box center [710, 364] width 74 height 17
click at [816, 335] on span "تاكيد" at bounding box center [810, 331] width 18 height 17
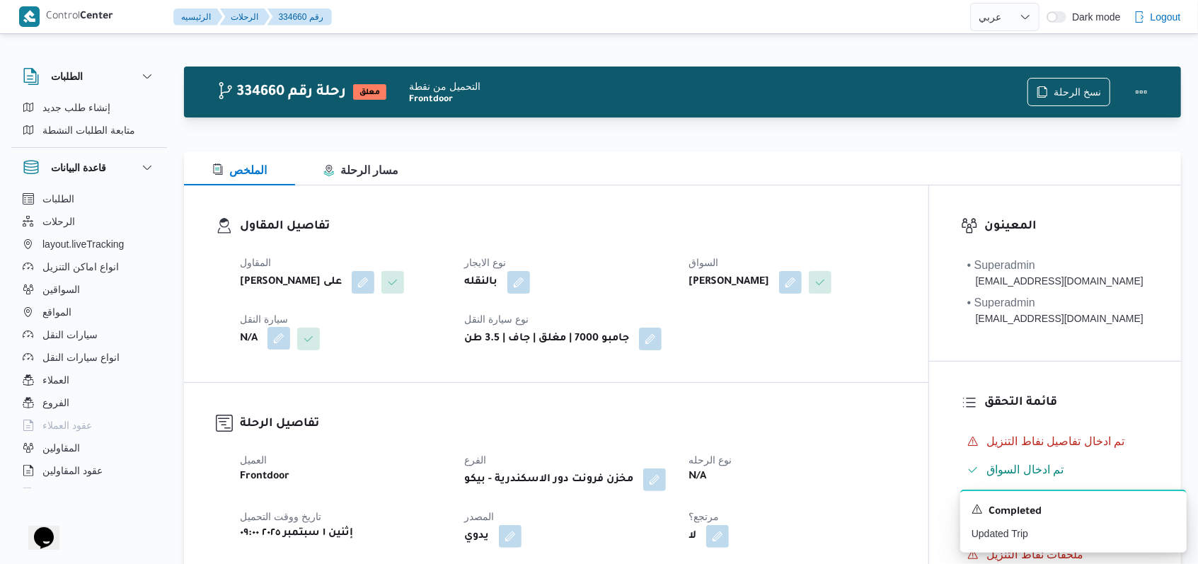
click at [280, 344] on button "button" at bounding box center [279, 338] width 23 height 23
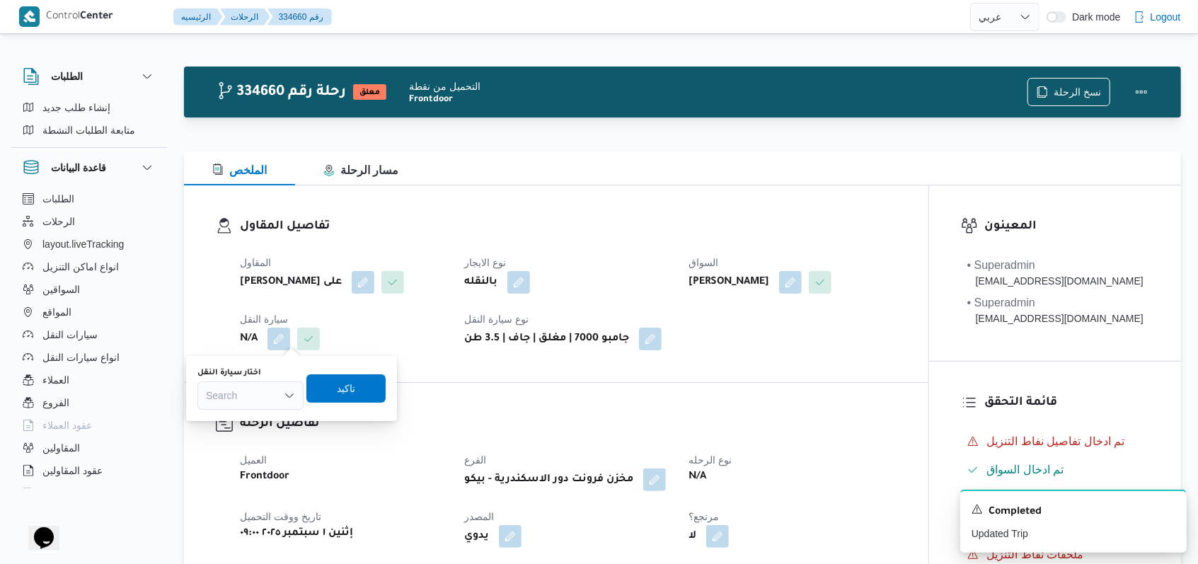
click at [259, 395] on div "Search" at bounding box center [250, 395] width 106 height 28
type input "7342"
click at [259, 426] on span "سوا 7342 | null" at bounding box center [259, 421] width 72 height 17
click at [372, 392] on span "تاكيد" at bounding box center [355, 388] width 79 height 28
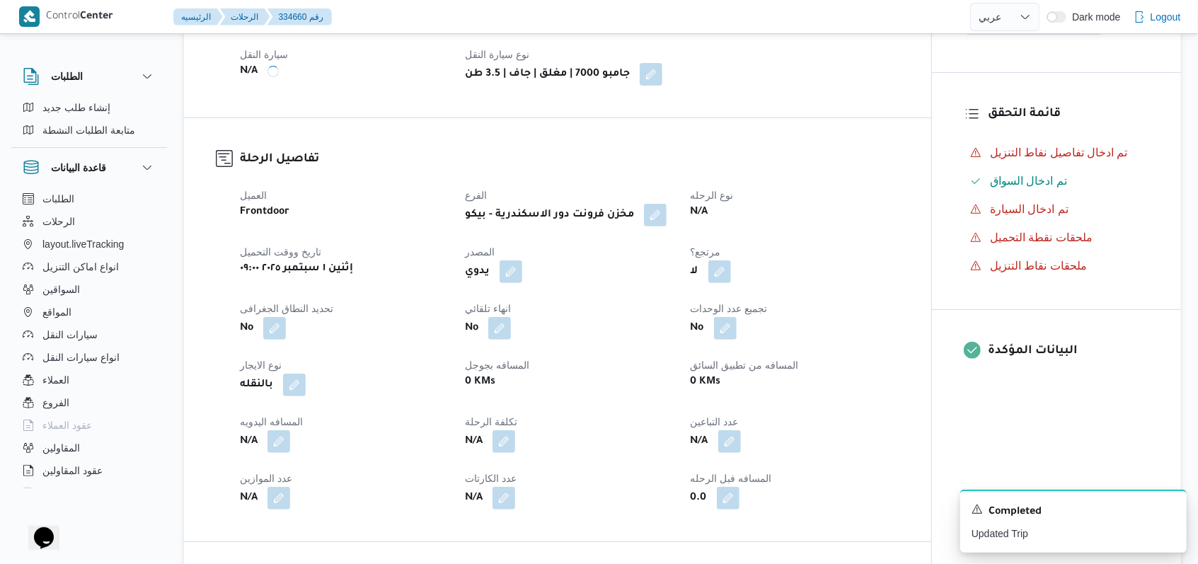
scroll to position [566, 0]
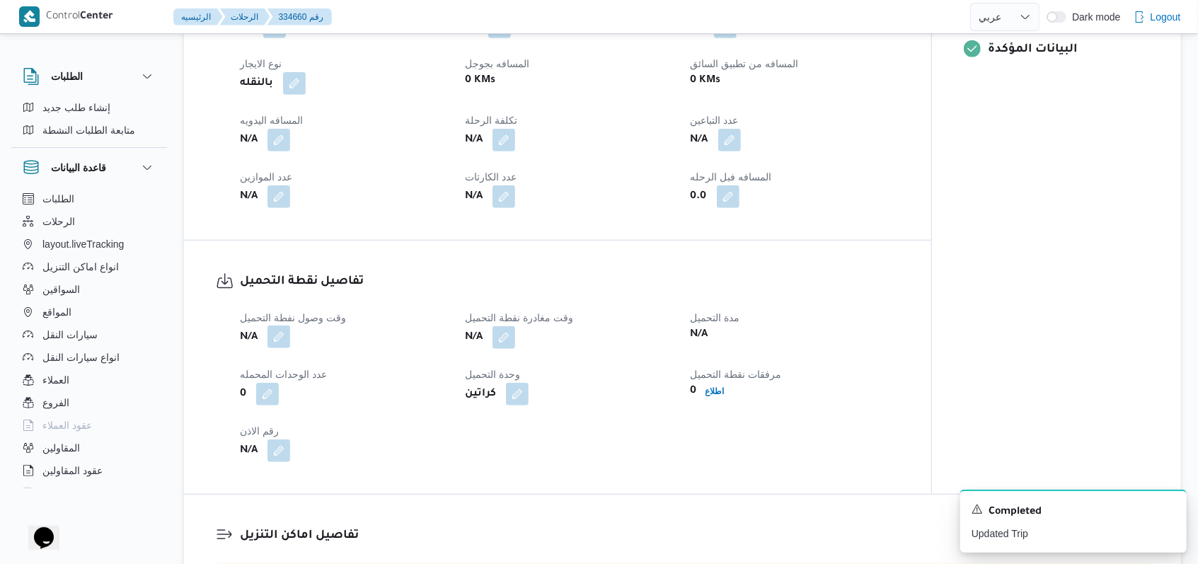
click at [280, 343] on button "button" at bounding box center [279, 337] width 23 height 23
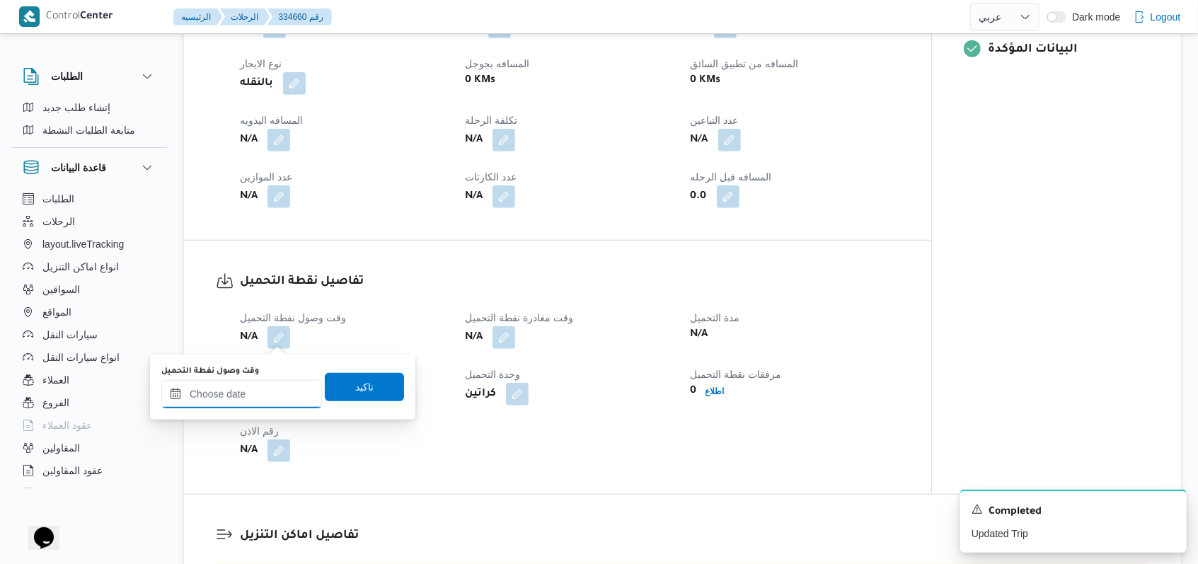
click at [255, 384] on input "وقت وصول نفطة التحميل" at bounding box center [241, 394] width 161 height 28
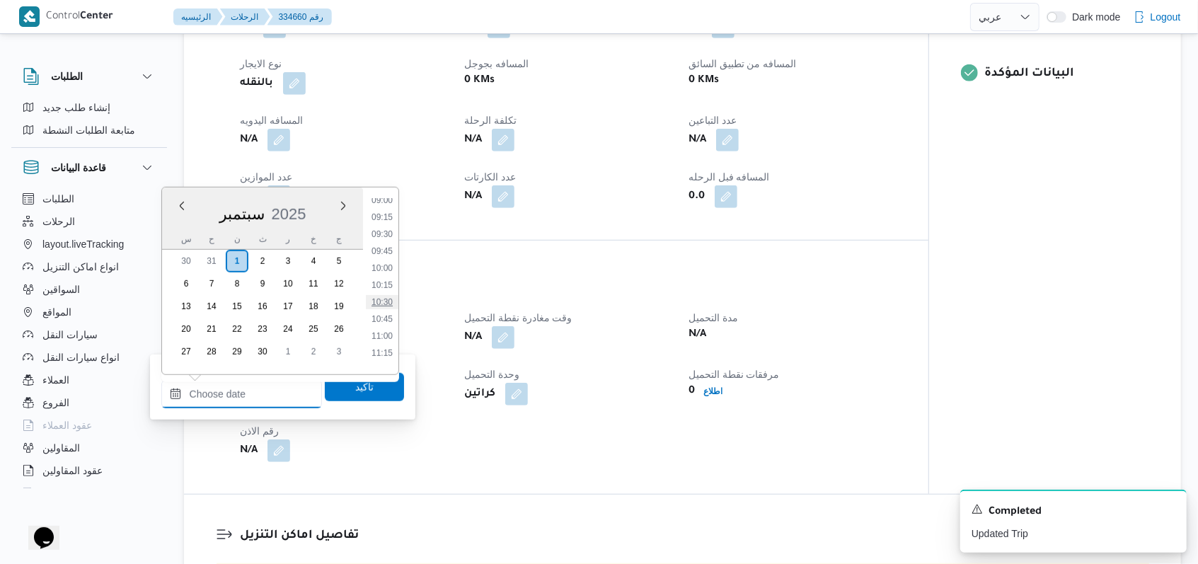
scroll to position [616, 0]
click at [386, 318] on li "10:45" at bounding box center [382, 320] width 33 height 14
type input "٠١/٠٩/٢٠٢٥ ١٠:٤٥"
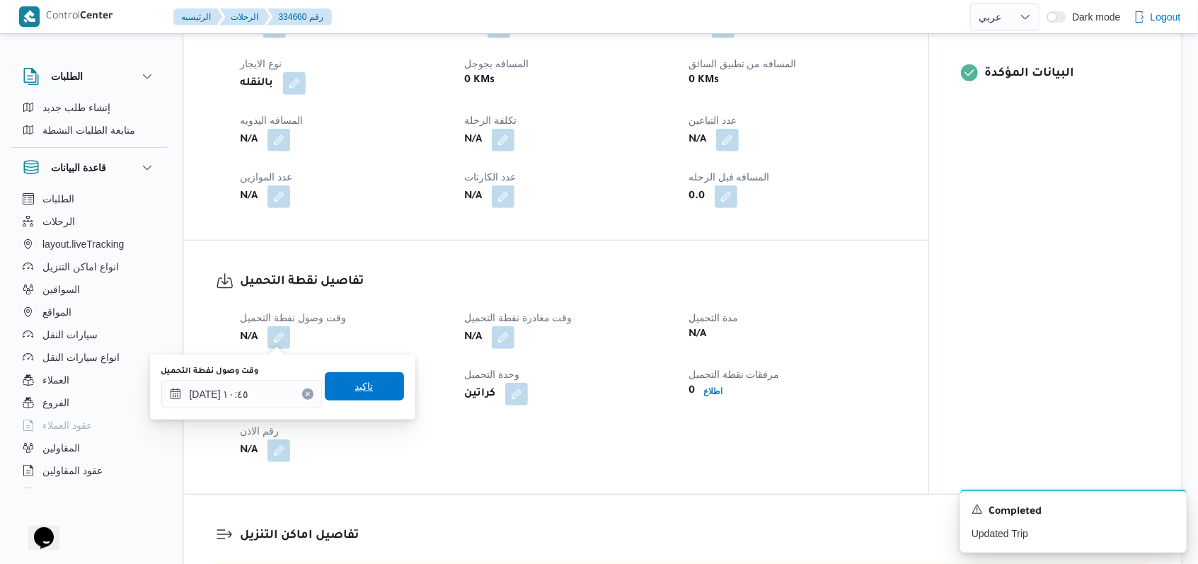
click at [365, 374] on span "تاكيد" at bounding box center [364, 386] width 79 height 28
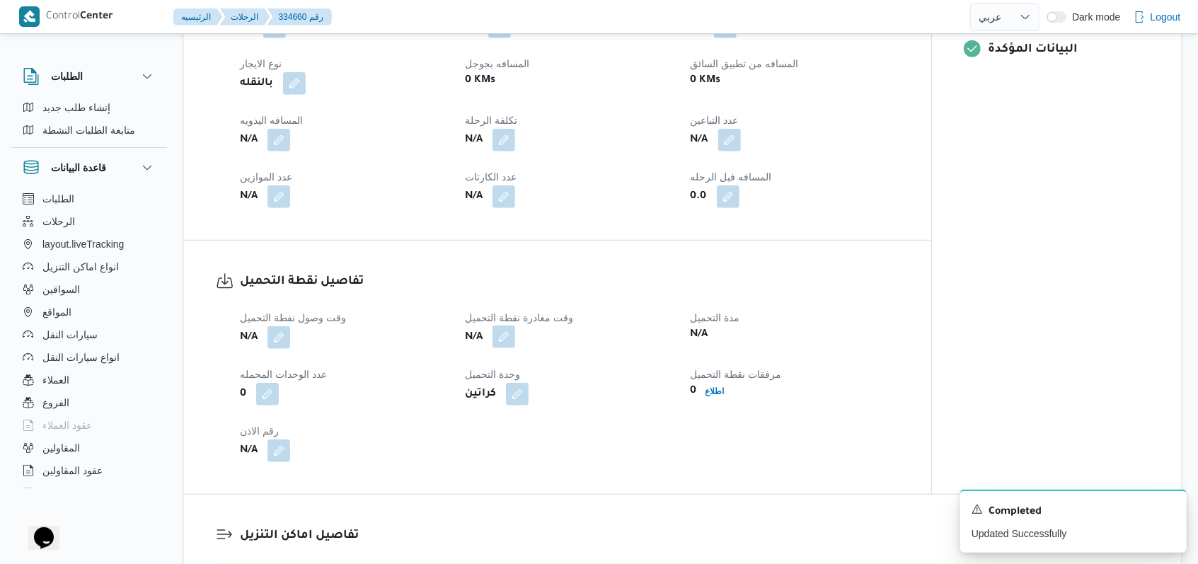
click at [503, 343] on button "button" at bounding box center [504, 337] width 23 height 23
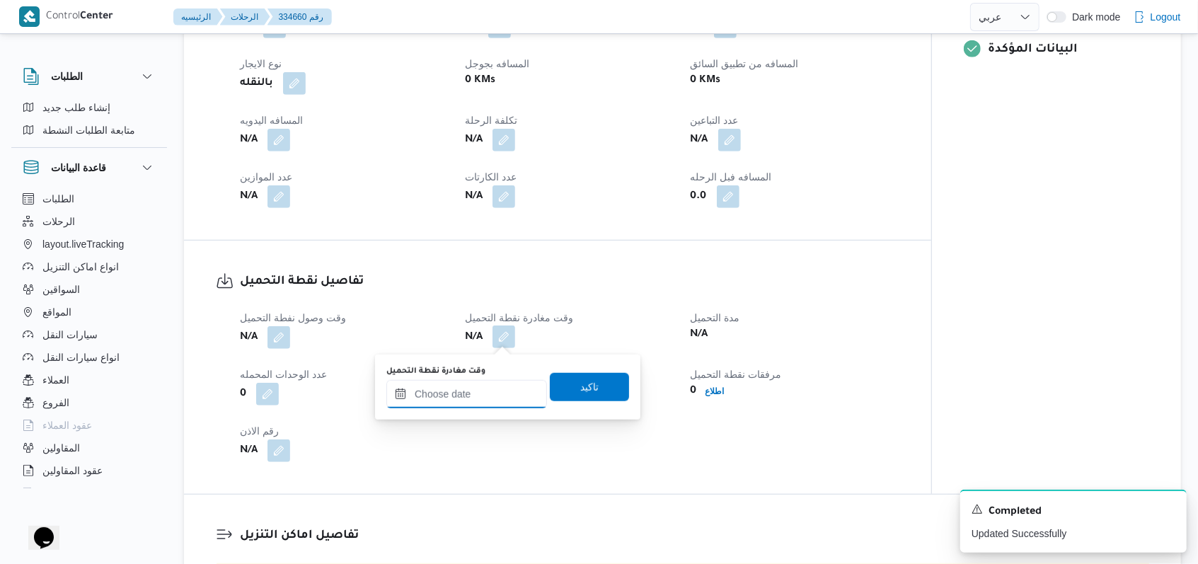
click at [493, 388] on input "وقت مغادرة نقطة التحميل" at bounding box center [466, 394] width 161 height 28
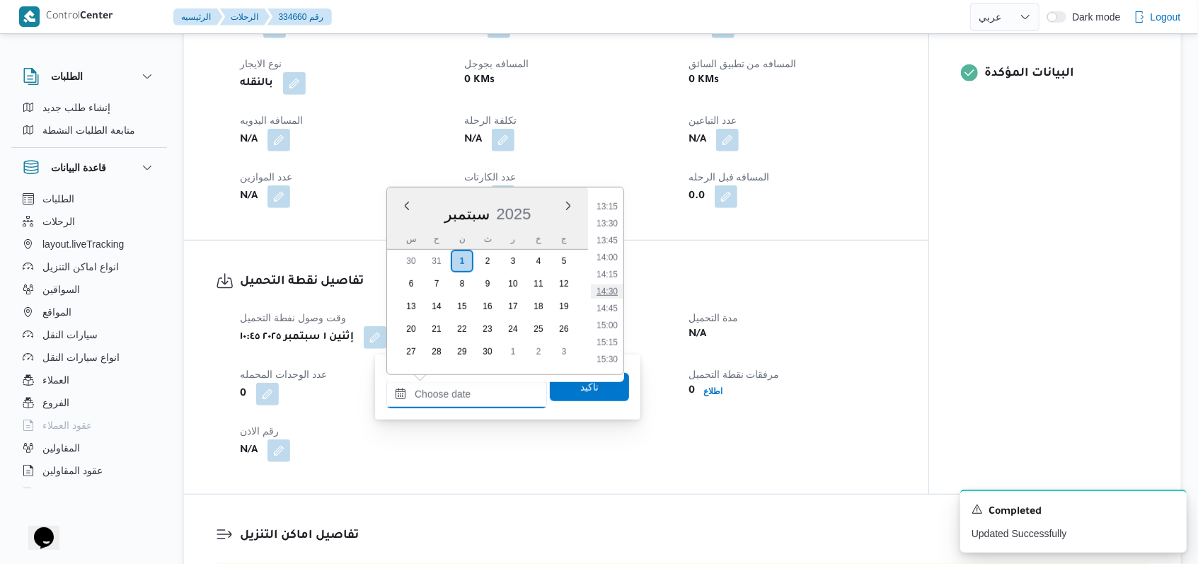
scroll to position [805, 0]
click at [608, 212] on li "12:00" at bounding box center [607, 216] width 33 height 14
type input "٠١/٠٩/٢٠٢٥ ١٢:٠٠"
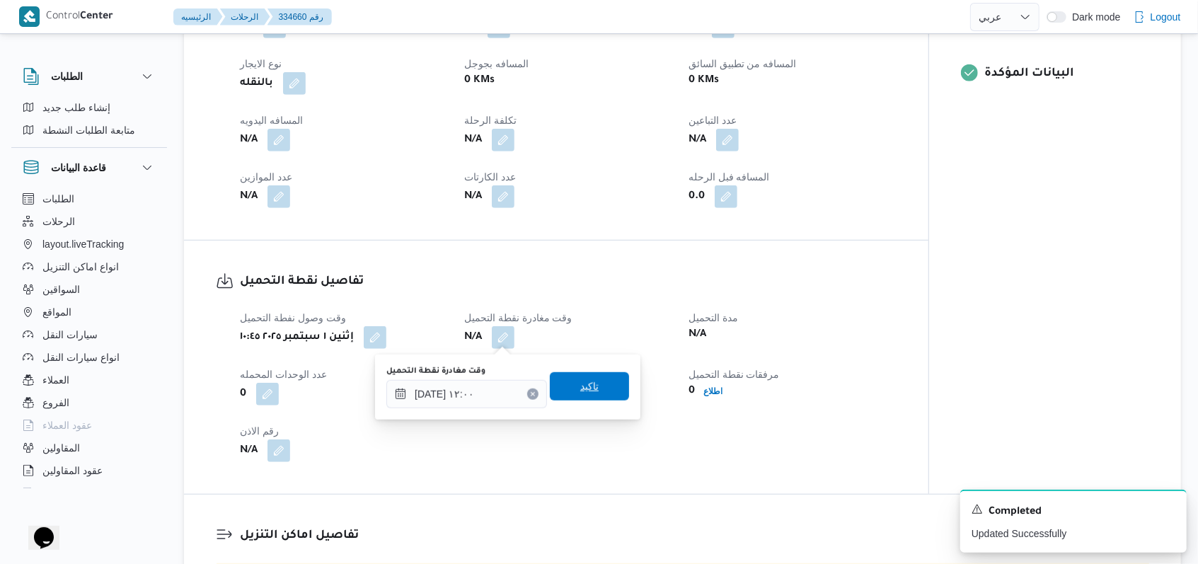
click at [599, 387] on span "تاكيد" at bounding box center [589, 386] width 79 height 28
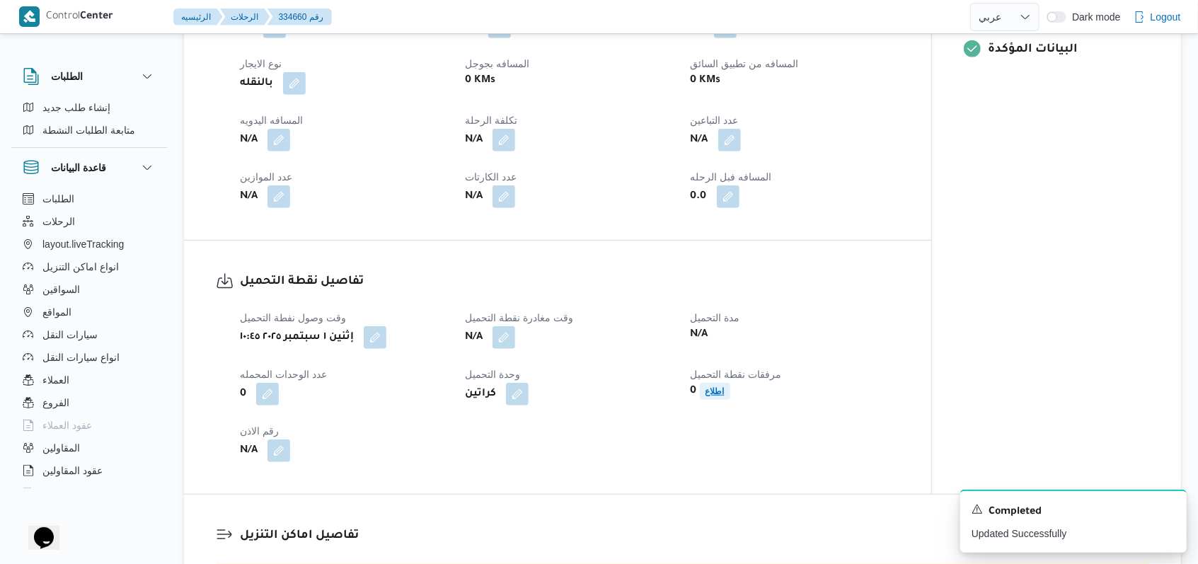
click at [719, 392] on b "اطلاع" at bounding box center [715, 391] width 19 height 10
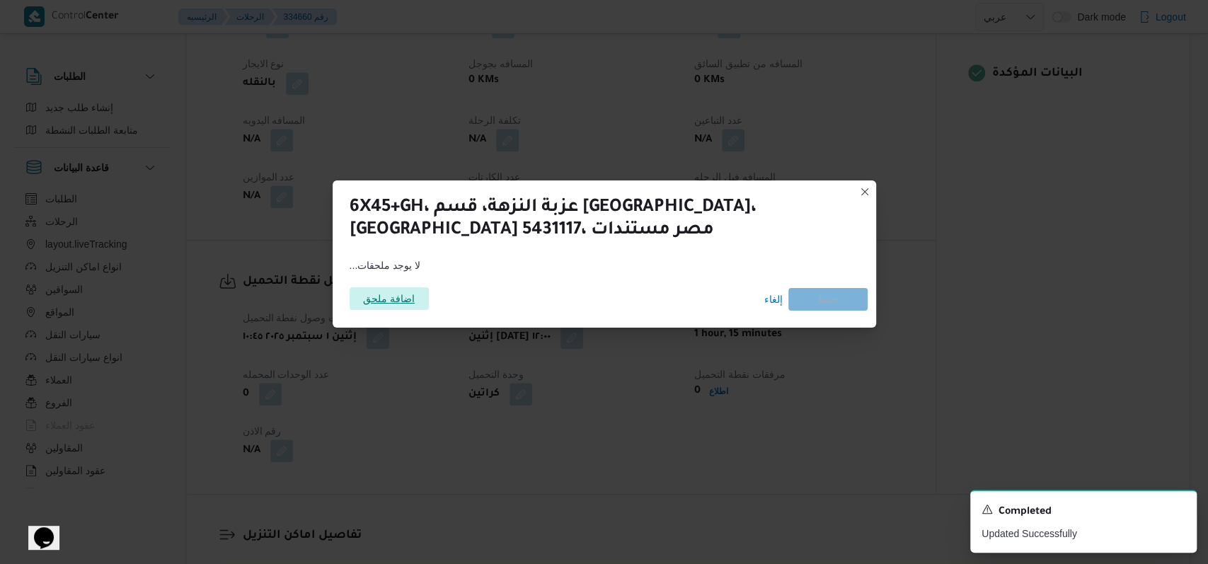
click at [410, 292] on span "اضافة ملحق" at bounding box center [389, 298] width 52 height 23
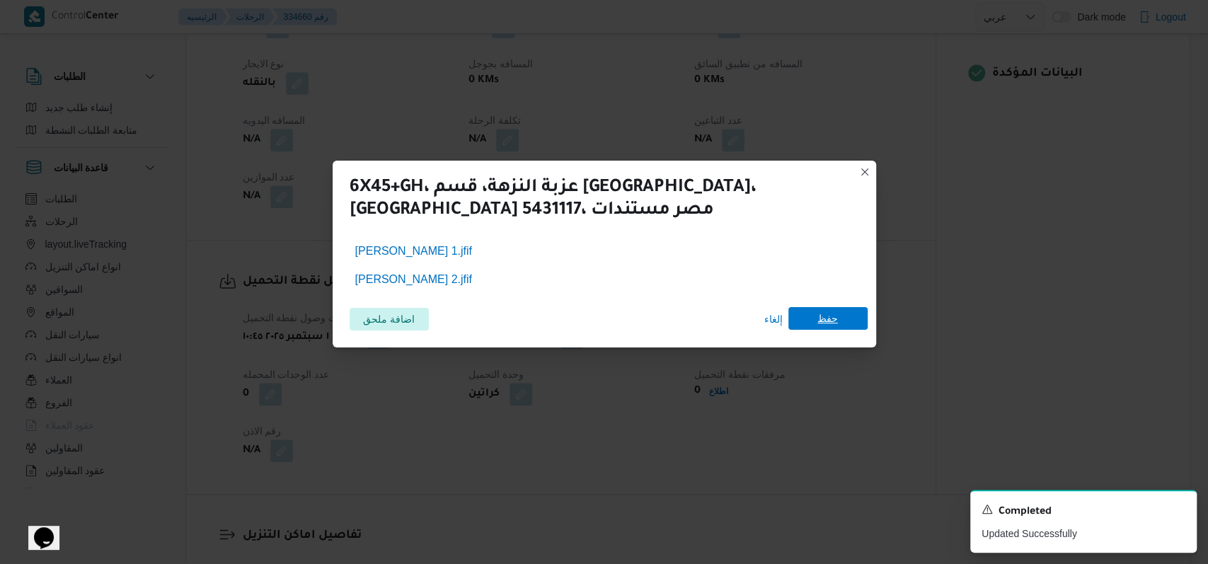
click at [832, 319] on span "حفظ" at bounding box center [827, 318] width 21 height 23
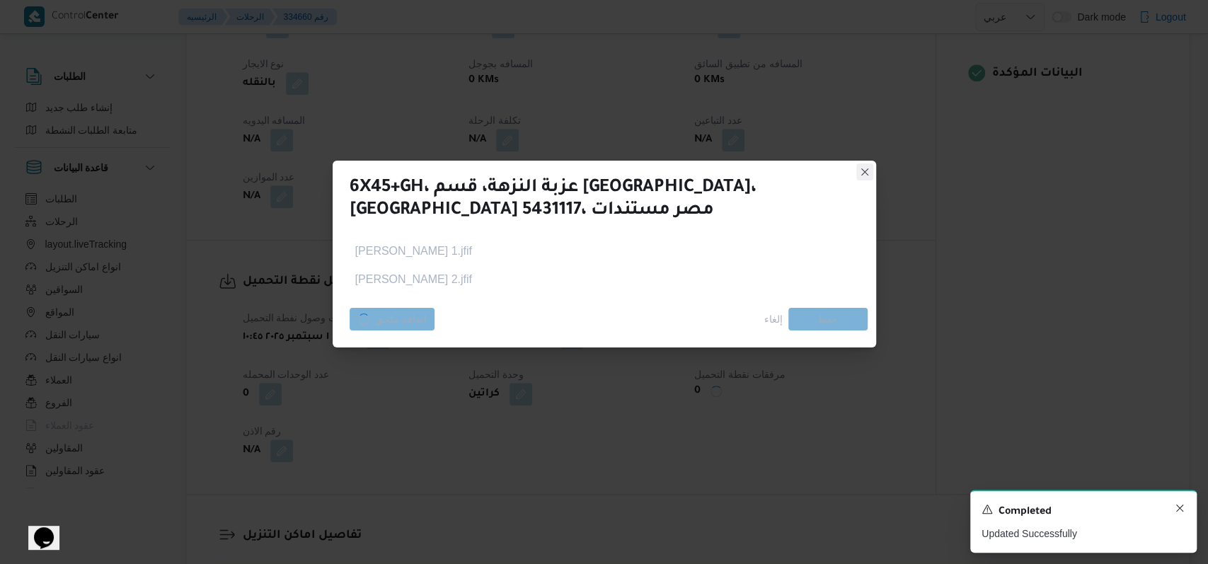
click at [1182, 511] on icon "Dismiss toast" at bounding box center [1179, 507] width 11 height 11
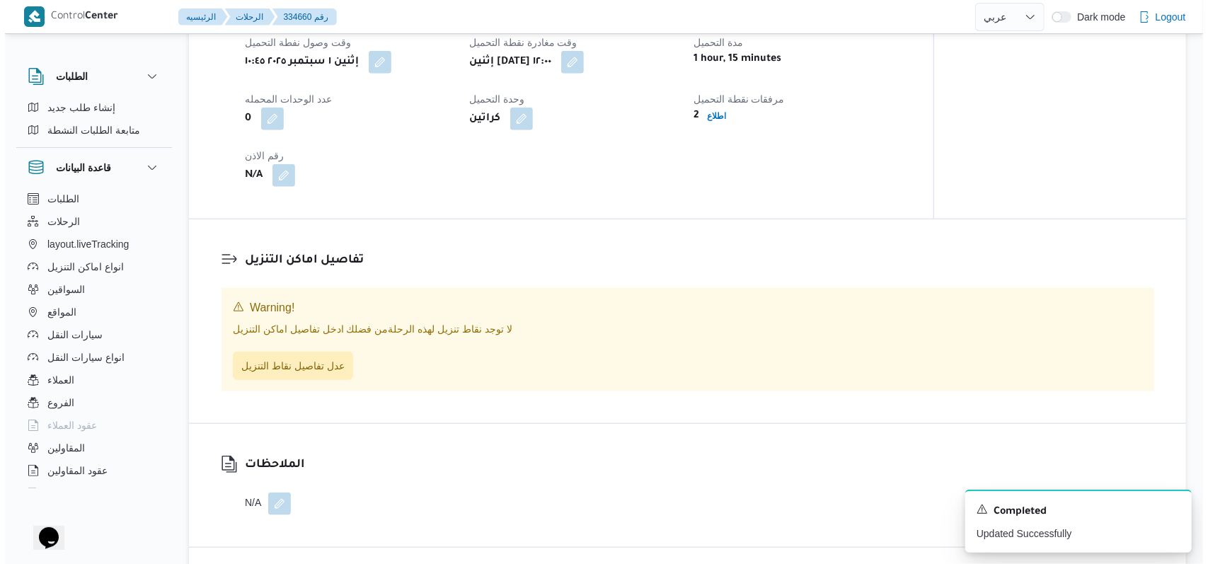
scroll to position [849, 0]
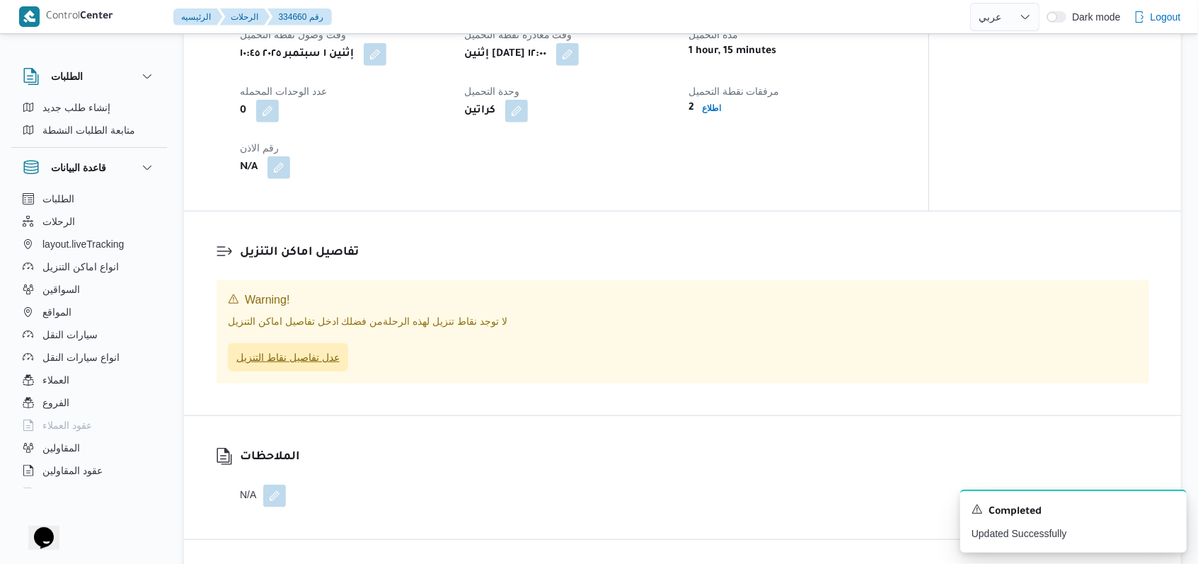
click at [324, 354] on span "عدل تفاصيل نقاط التنزيل" at bounding box center [287, 357] width 103 height 17
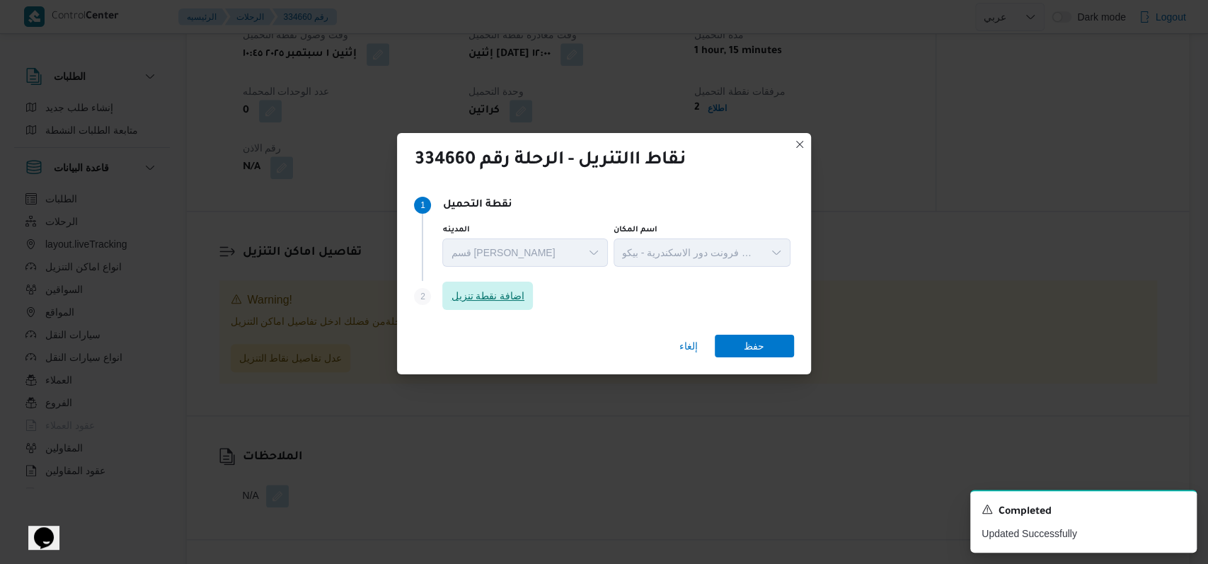
click at [481, 292] on span "اضافة نقطة تنزيل" at bounding box center [488, 295] width 74 height 17
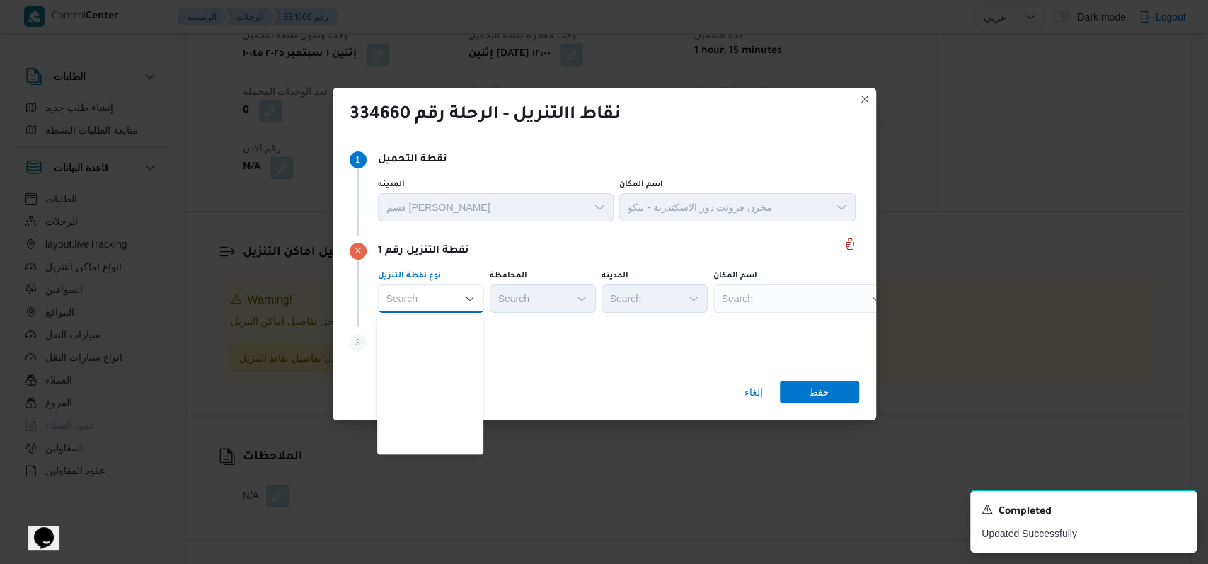
scroll to position [372, 0]
click at [455, 447] on span "متجر أجهزة" at bounding box center [439, 445] width 72 height 17
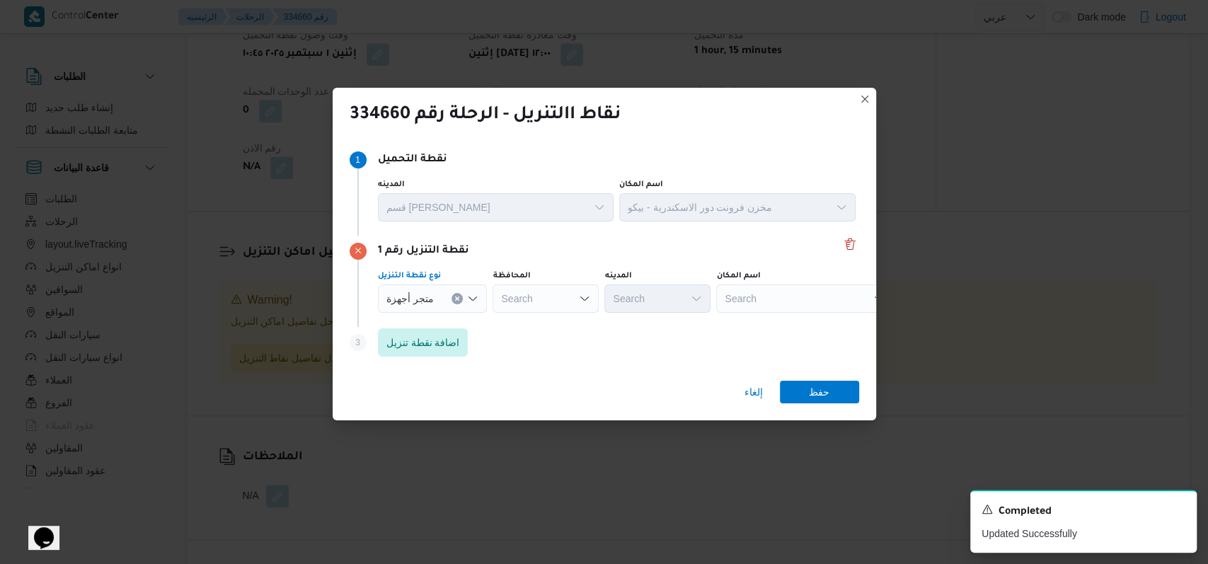
click at [541, 293] on div "Search" at bounding box center [546, 299] width 106 height 28
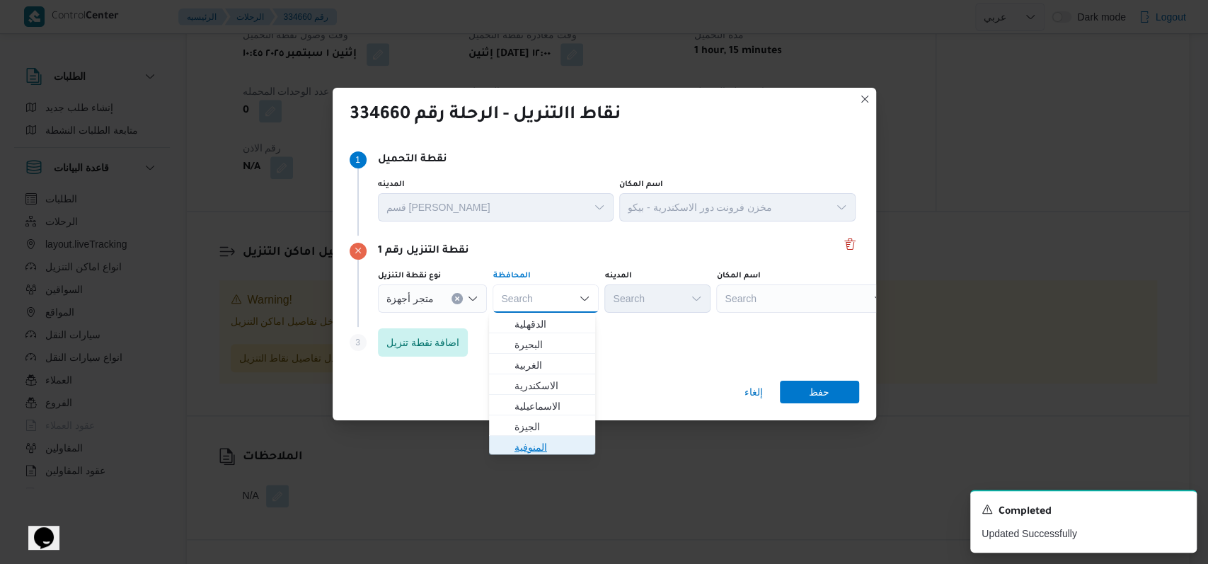
click at [549, 447] on span "المنوفية" at bounding box center [551, 447] width 72 height 17
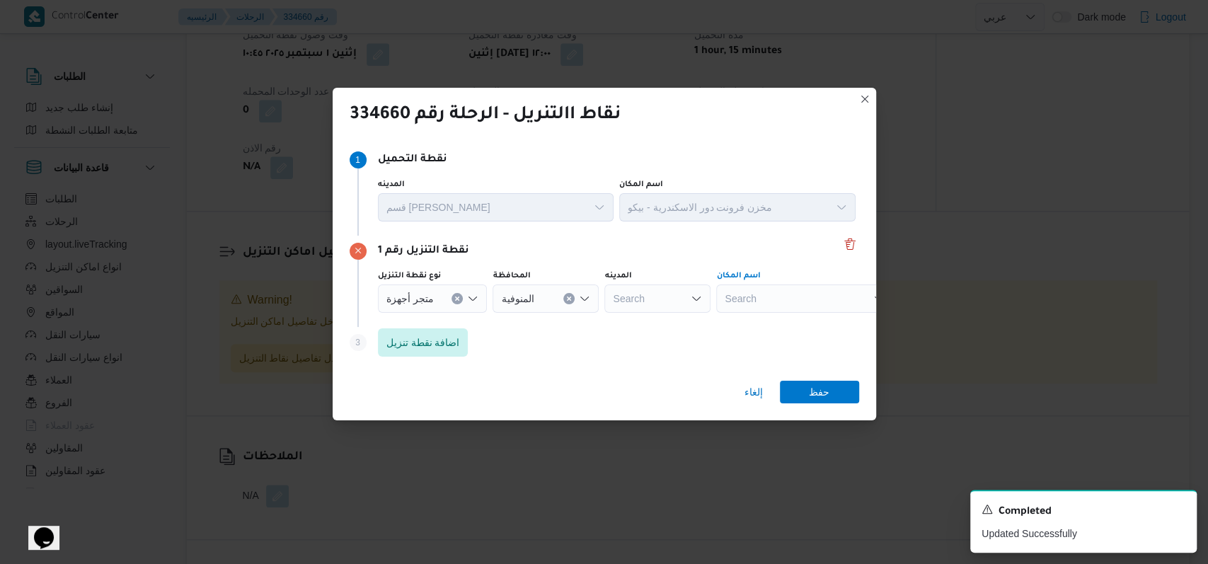
click at [776, 309] on div "Search" at bounding box center [804, 299] width 177 height 28
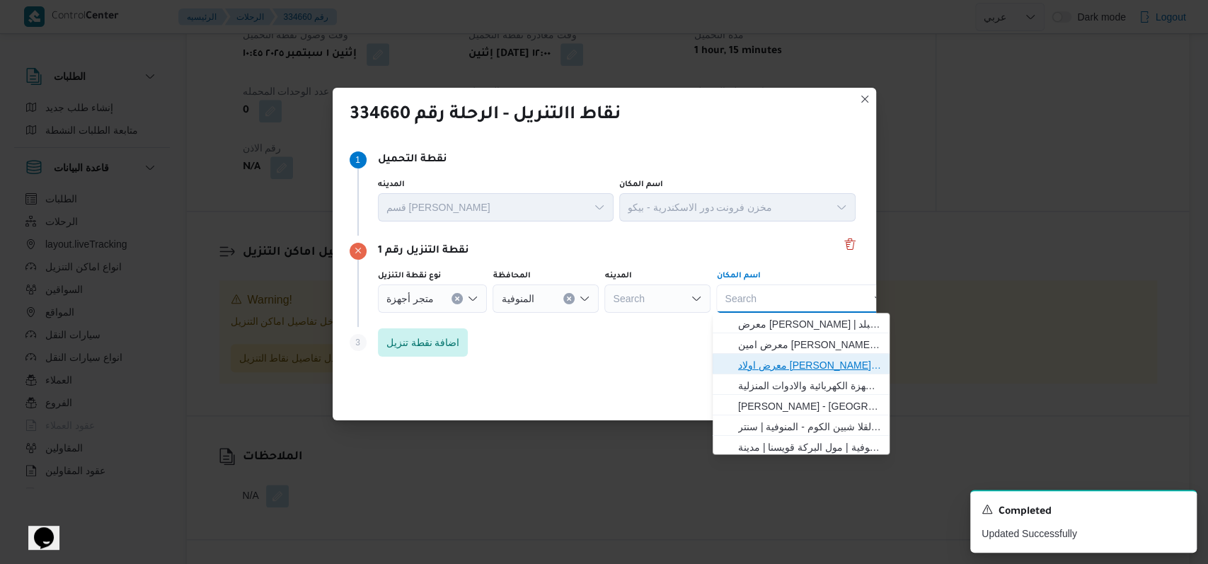
click at [779, 364] on span "معرض اولاد عبدالغفار مول العشماوى - المنوفية | | زوير ومنشأة إبراهيم حبشي" at bounding box center [809, 365] width 143 height 17
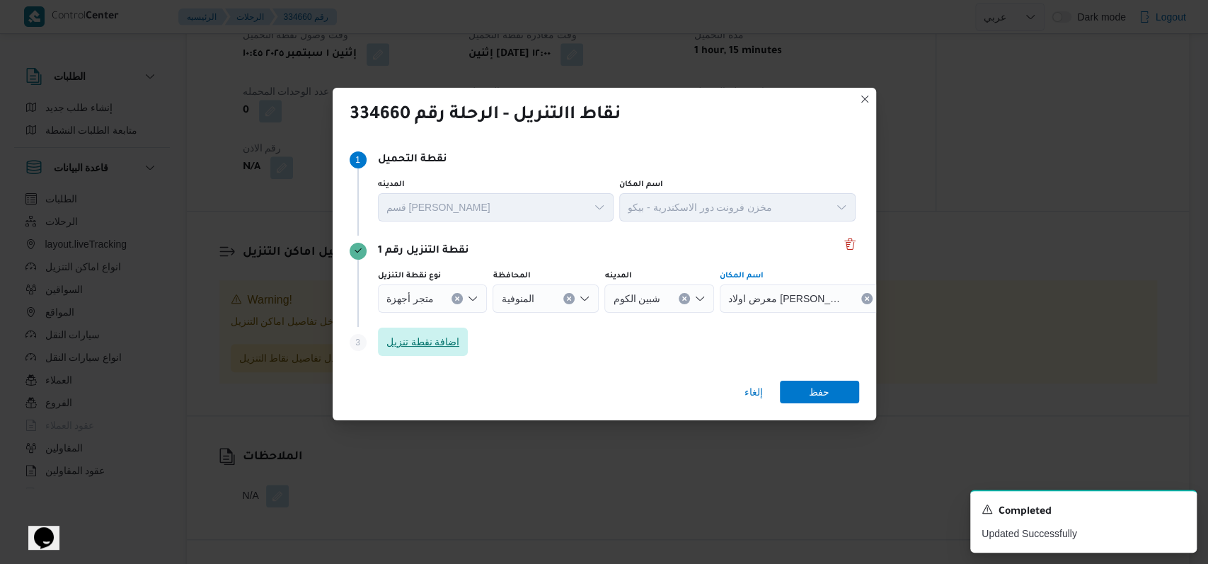
click at [452, 347] on span "اضافة نقطة تنزيل" at bounding box center [423, 341] width 74 height 17
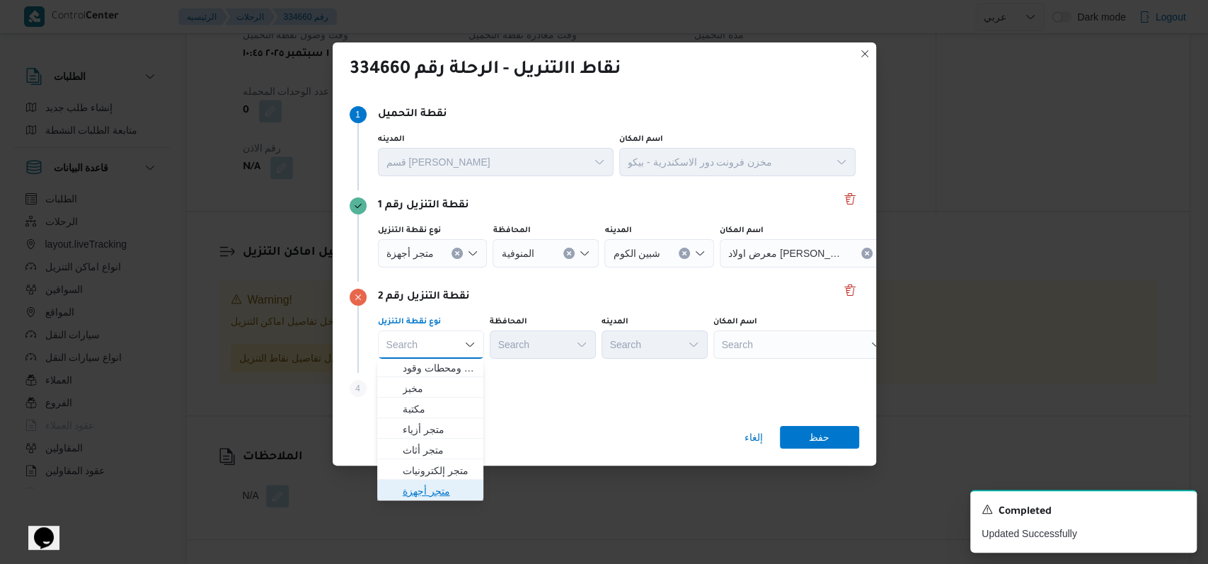
click at [442, 496] on span "متجر أجهزة" at bounding box center [439, 491] width 72 height 17
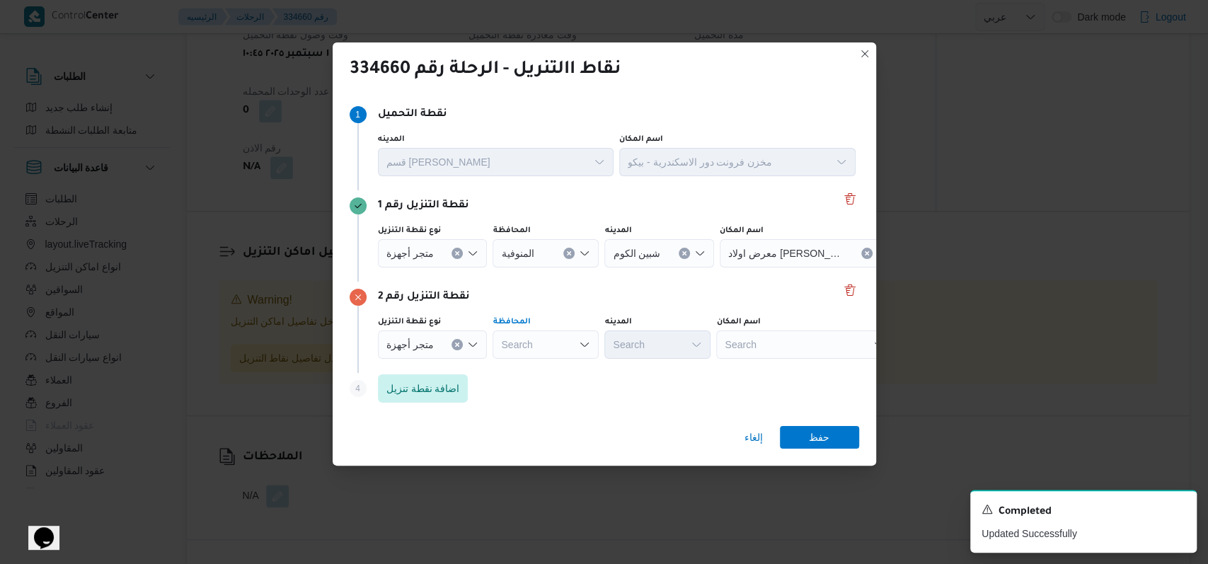
click at [534, 348] on div "Search" at bounding box center [546, 345] width 106 height 28
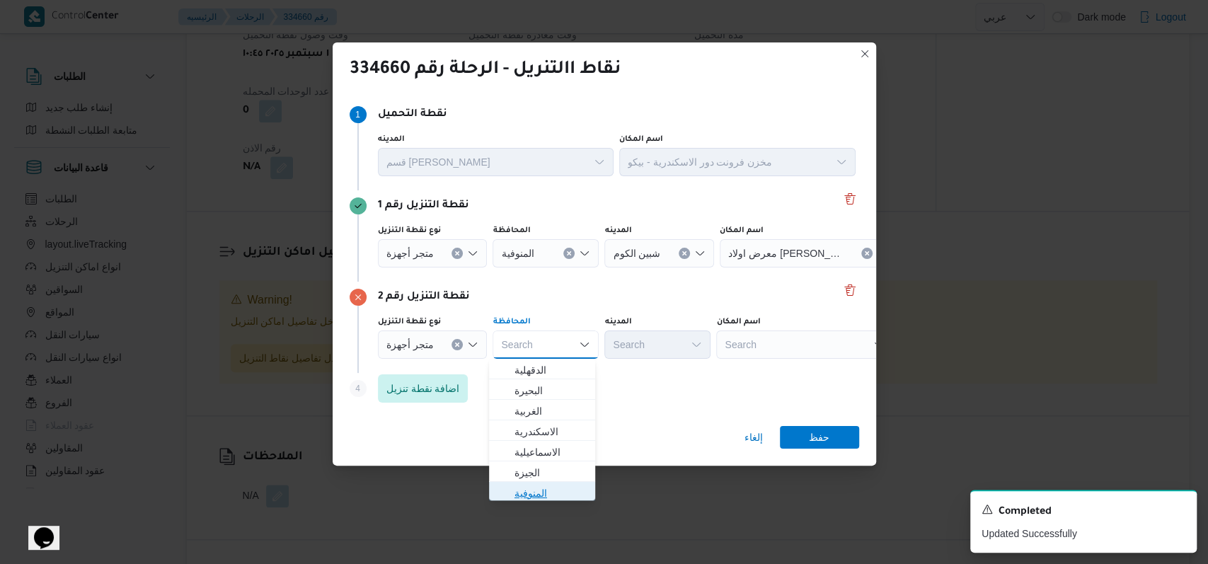
click at [538, 490] on span "المنوفية" at bounding box center [551, 493] width 72 height 17
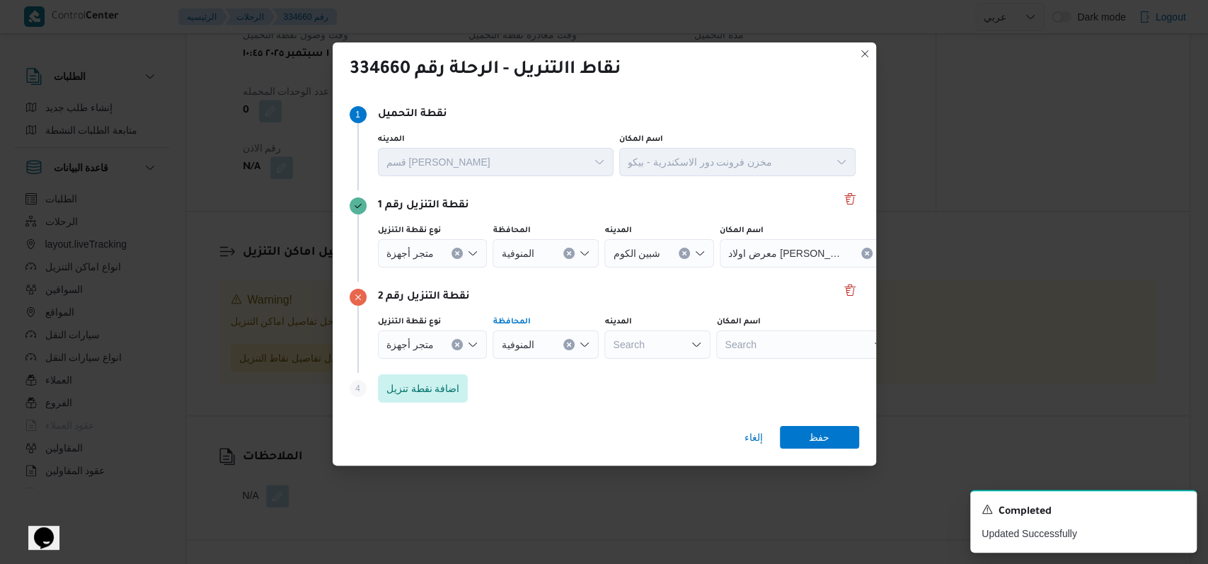
click at [750, 345] on div "Search" at bounding box center [804, 345] width 177 height 28
type input "امين"
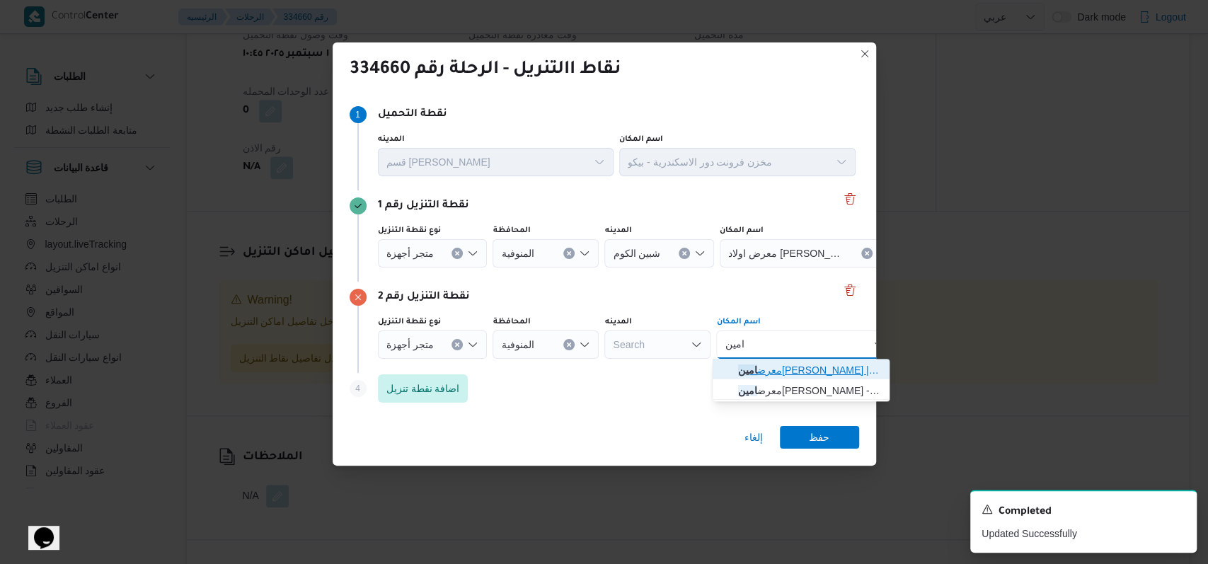
click at [796, 365] on span "معرض امين عباس - قويسنا | قويسنا | قويسنا البلد" at bounding box center [809, 370] width 143 height 17
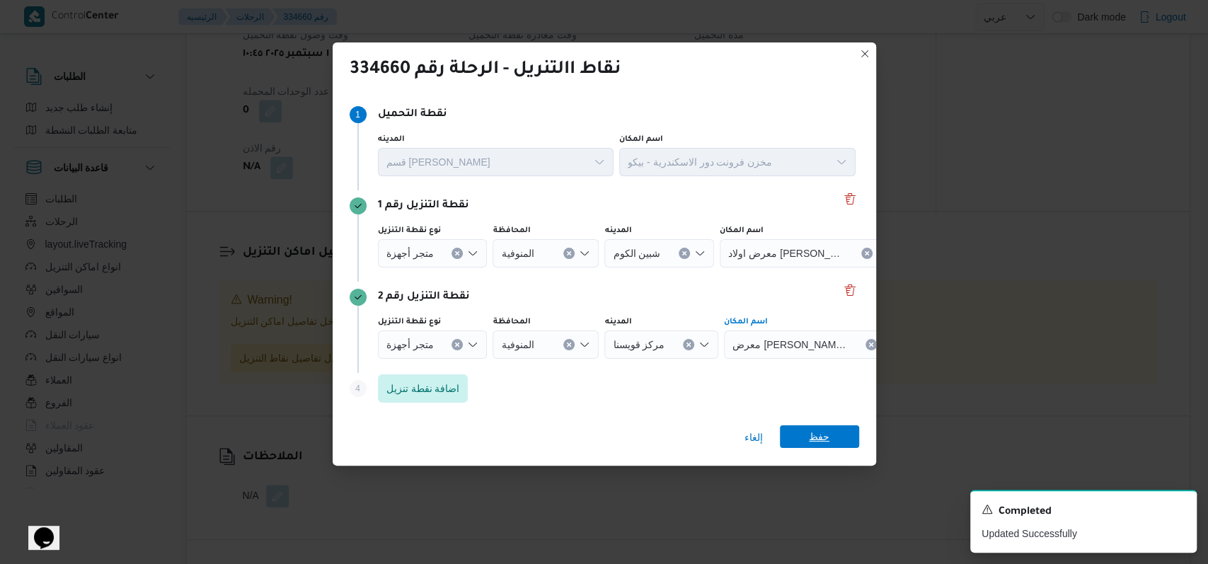
click at [808, 432] on span "حفظ" at bounding box center [819, 436] width 79 height 23
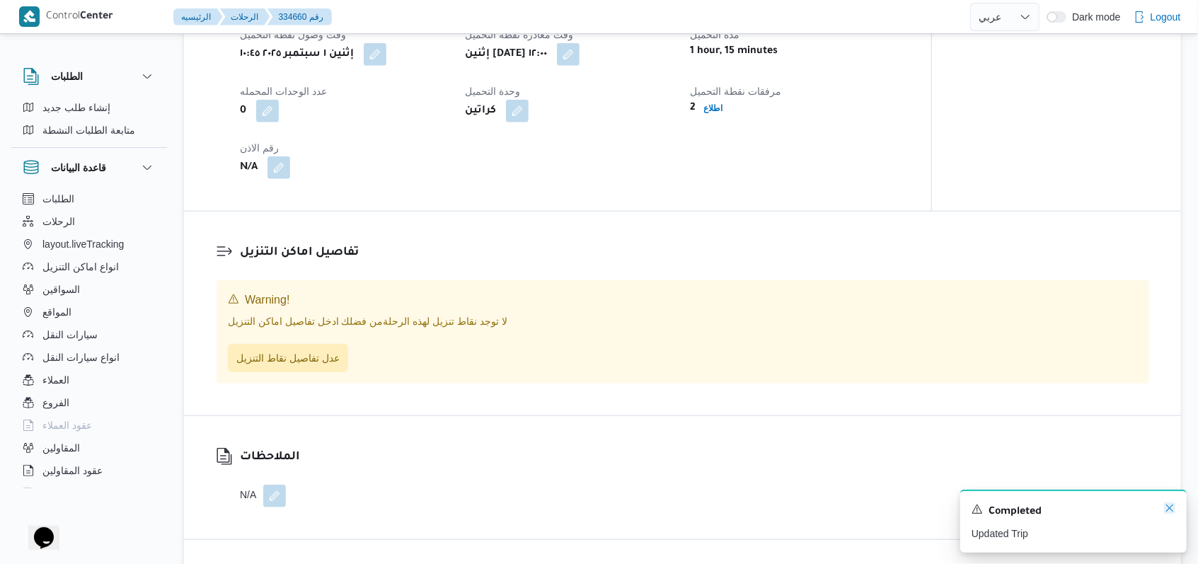
click at [1168, 511] on icon "Dismiss toast" at bounding box center [1169, 507] width 11 height 11
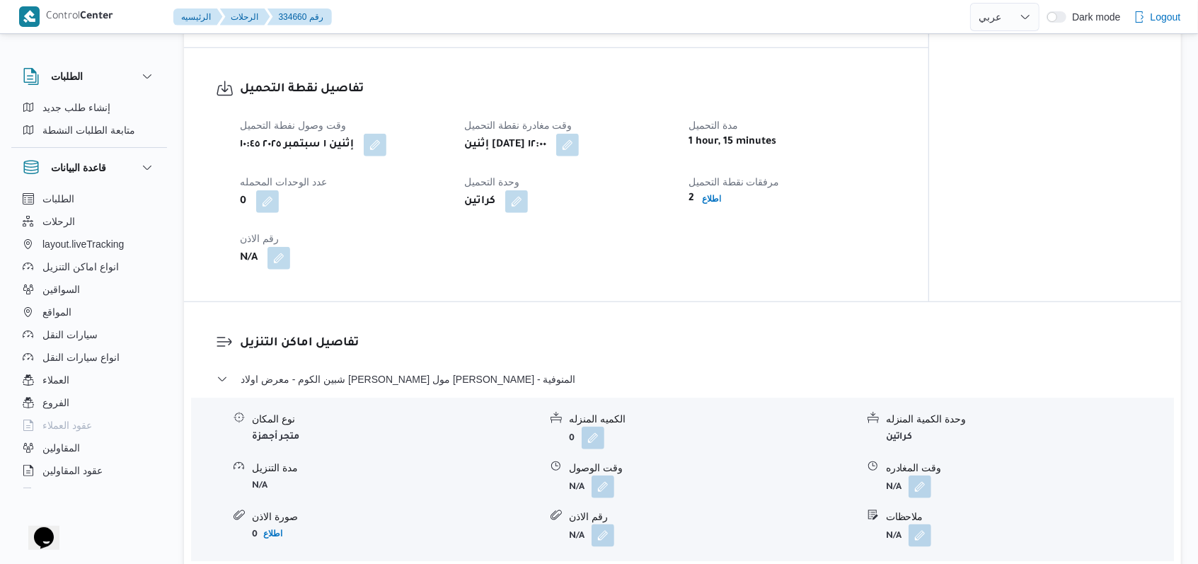
scroll to position [923, 0]
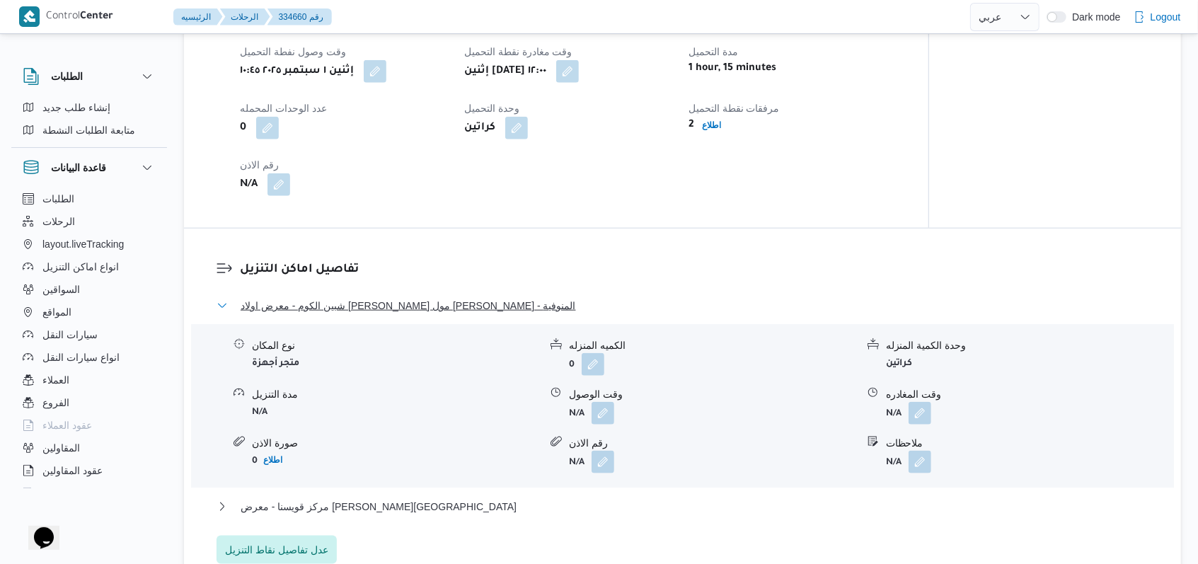
click at [437, 297] on span "شبين الكوم - معرض اولاد عبدالغفار مول العشماوى - المنوفية" at bounding box center [408, 305] width 335 height 17
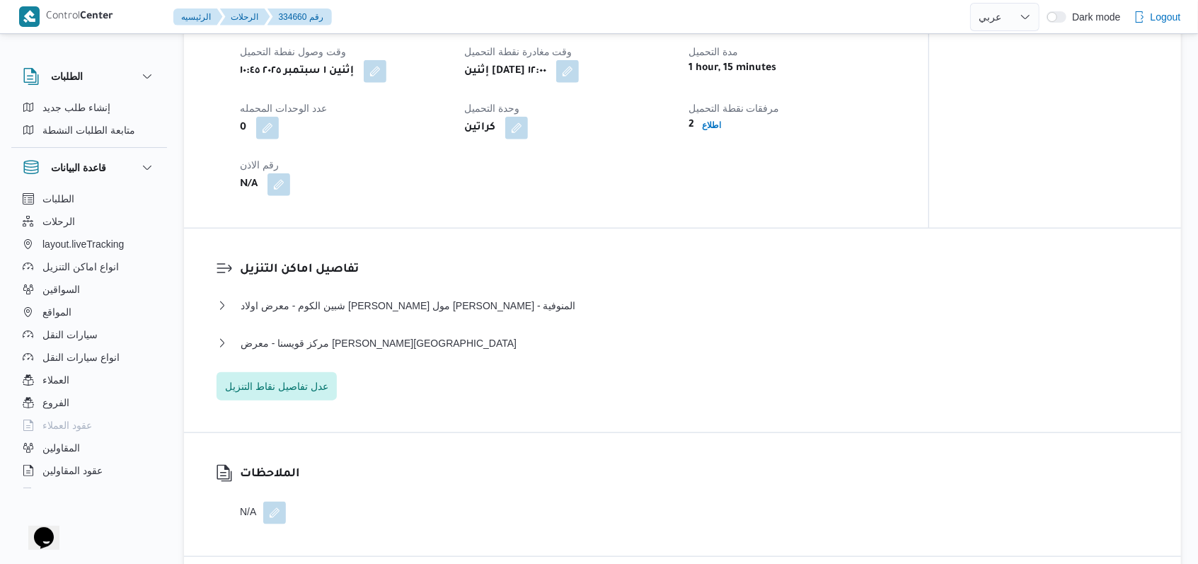
select select "ar"
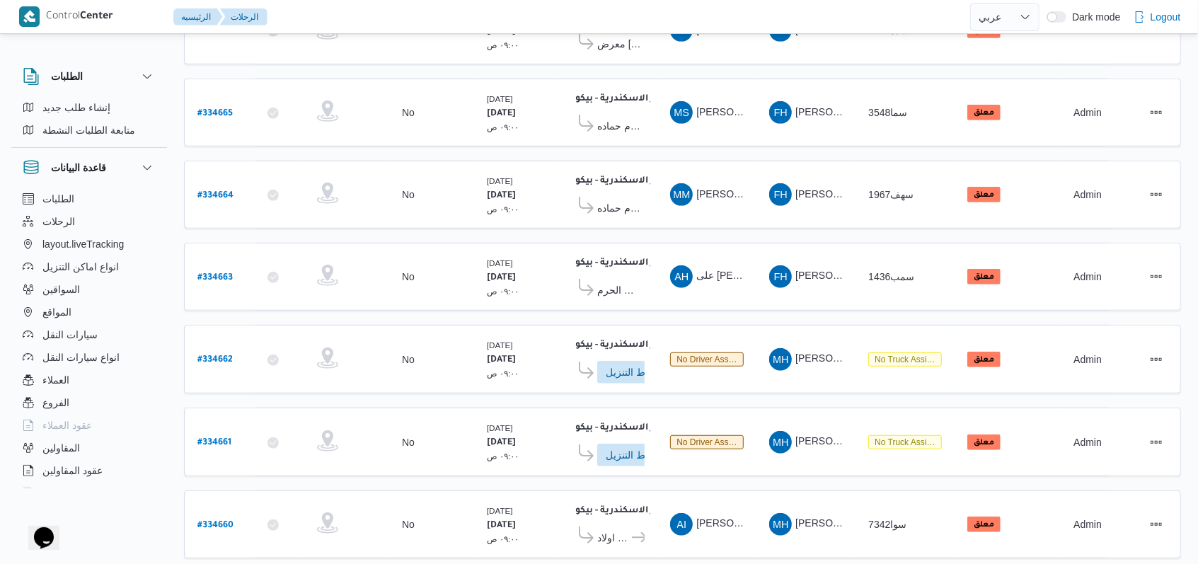
scroll to position [491, 0]
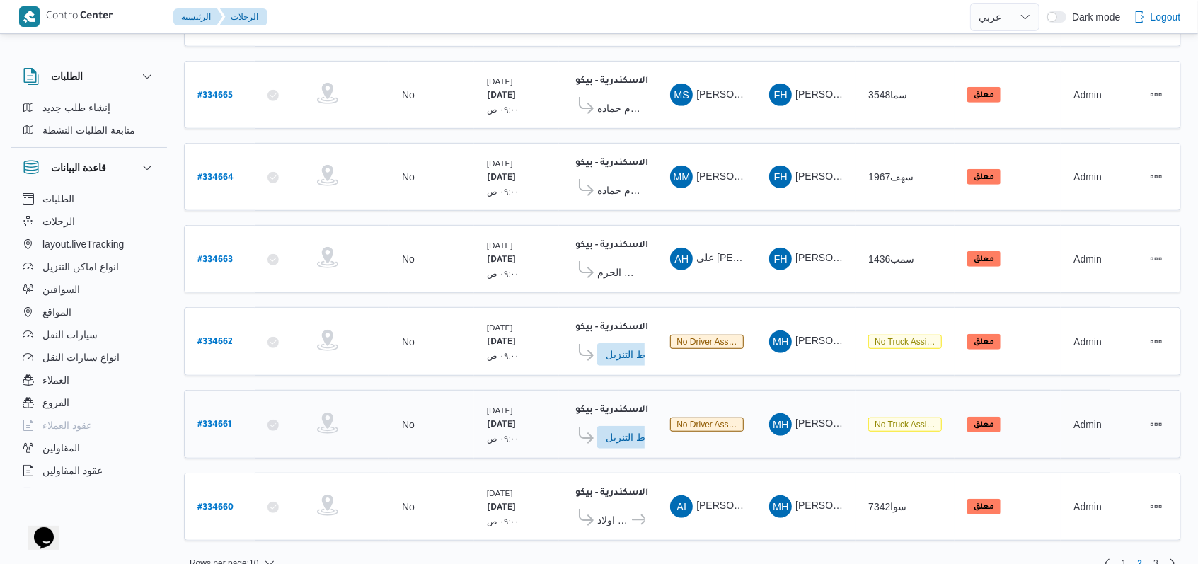
click at [212, 415] on link "# 334661" at bounding box center [214, 424] width 34 height 19
select select "ar"
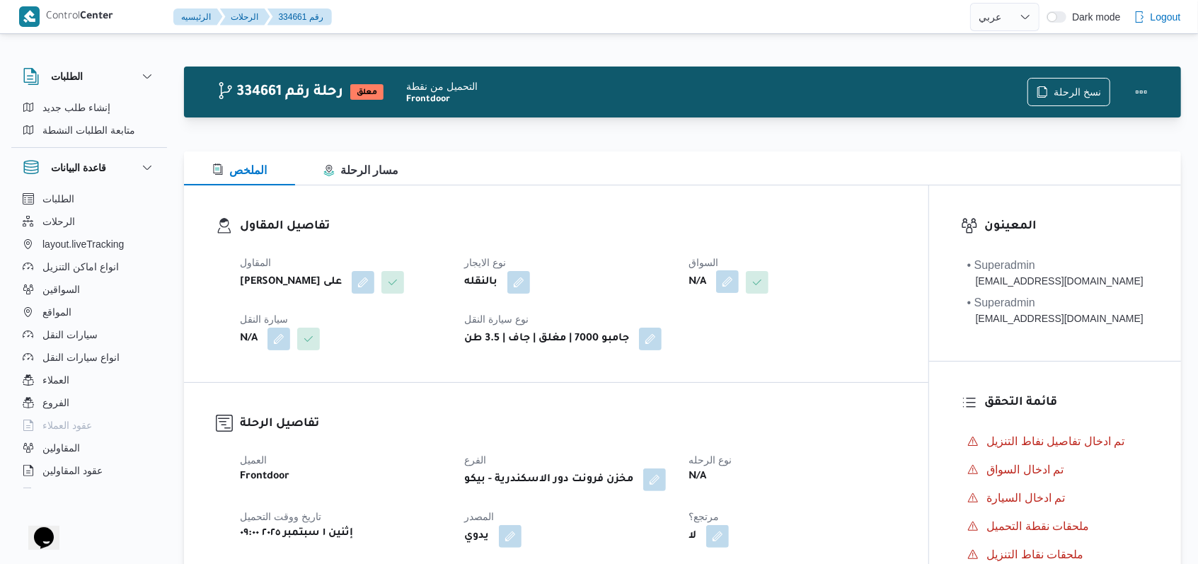
click at [735, 282] on button "button" at bounding box center [727, 281] width 23 height 23
click at [715, 334] on div "Search" at bounding box center [701, 339] width 106 height 28
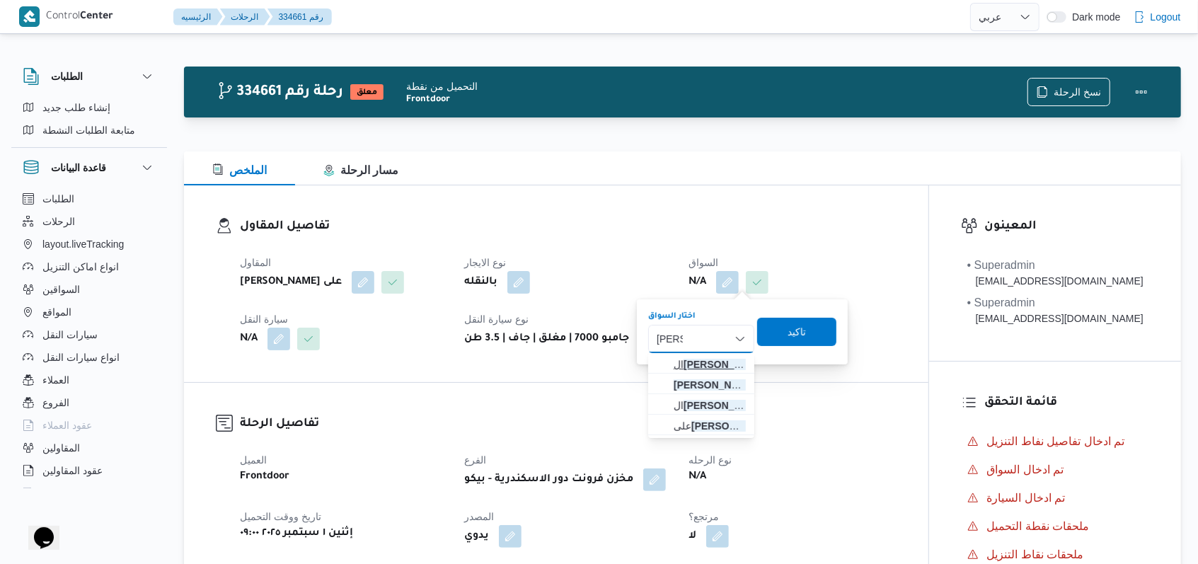
type input "سعيد"
click at [719, 357] on span "ال سعيد عبدالعال خليل كمال" at bounding box center [710, 364] width 72 height 17
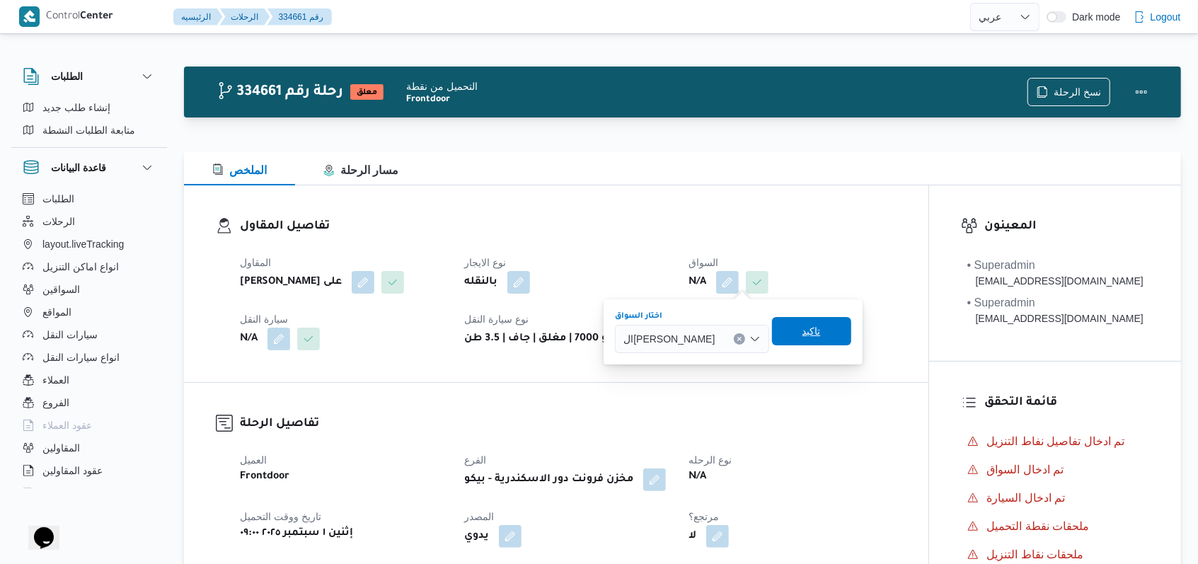
click at [851, 336] on span "تاكيد" at bounding box center [811, 331] width 79 height 28
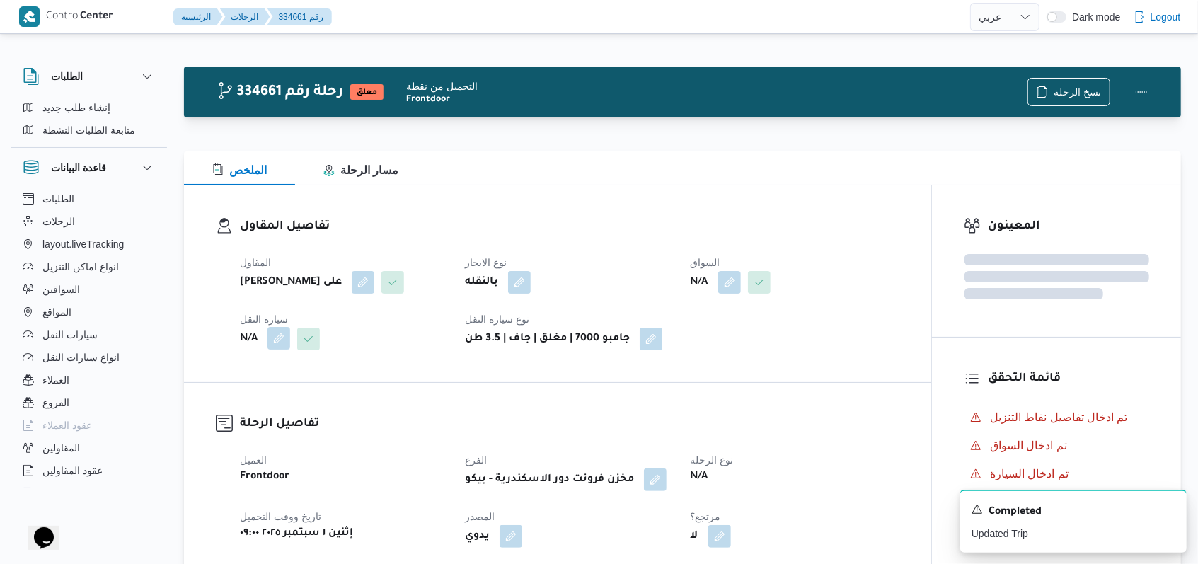
click at [284, 343] on button "button" at bounding box center [279, 338] width 23 height 23
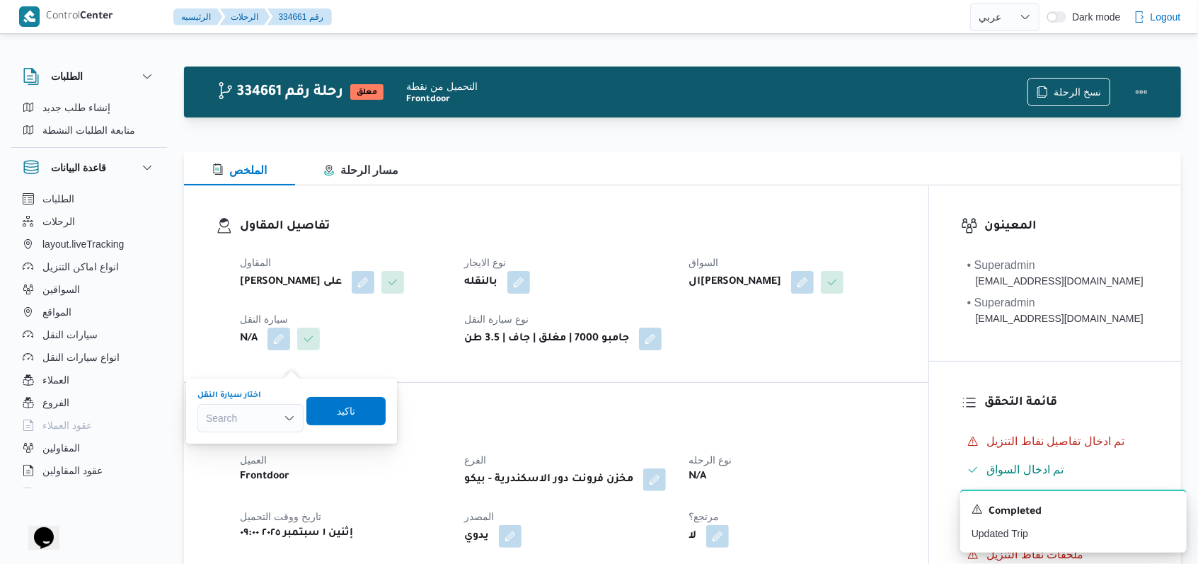
click at [266, 387] on div "You are in a dialog. To close this dialog, hit escape. اختار سيارة النقل Search…" at bounding box center [291, 411] width 211 height 65
click at [266, 420] on div "Search" at bounding box center [250, 418] width 106 height 28
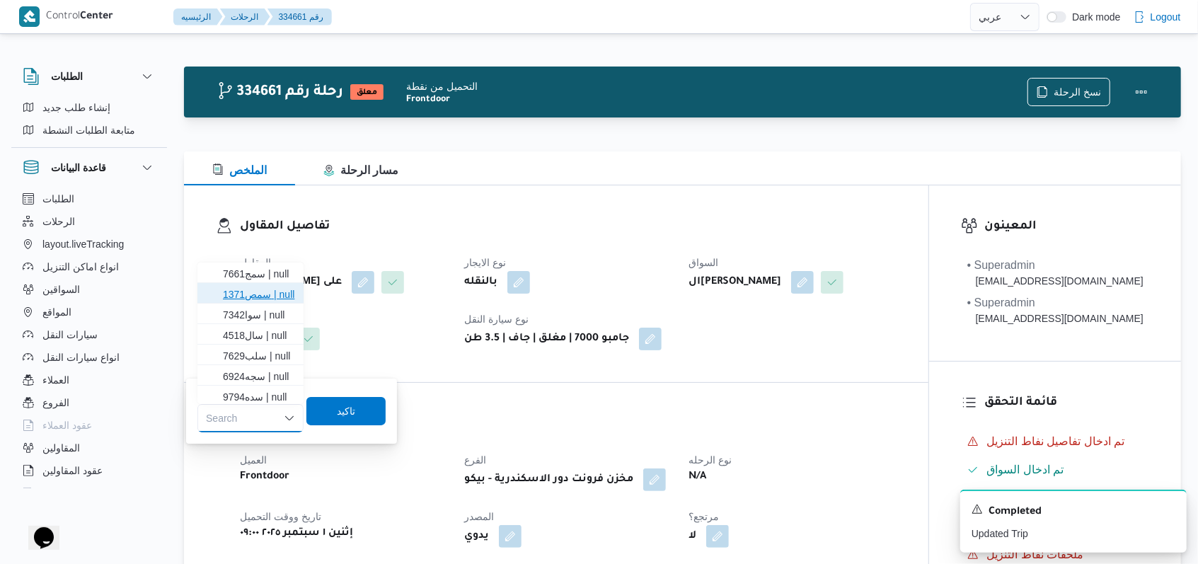
click at [281, 289] on span "سمص1371 | null" at bounding box center [259, 294] width 72 height 17
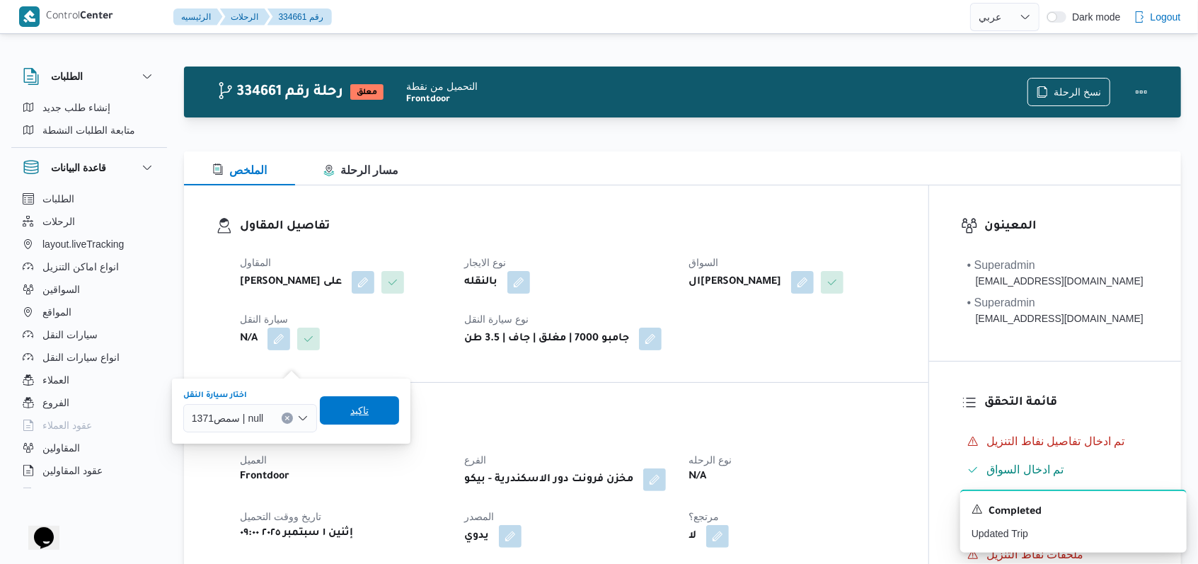
click at [359, 422] on span "تاكيد" at bounding box center [359, 410] width 79 height 28
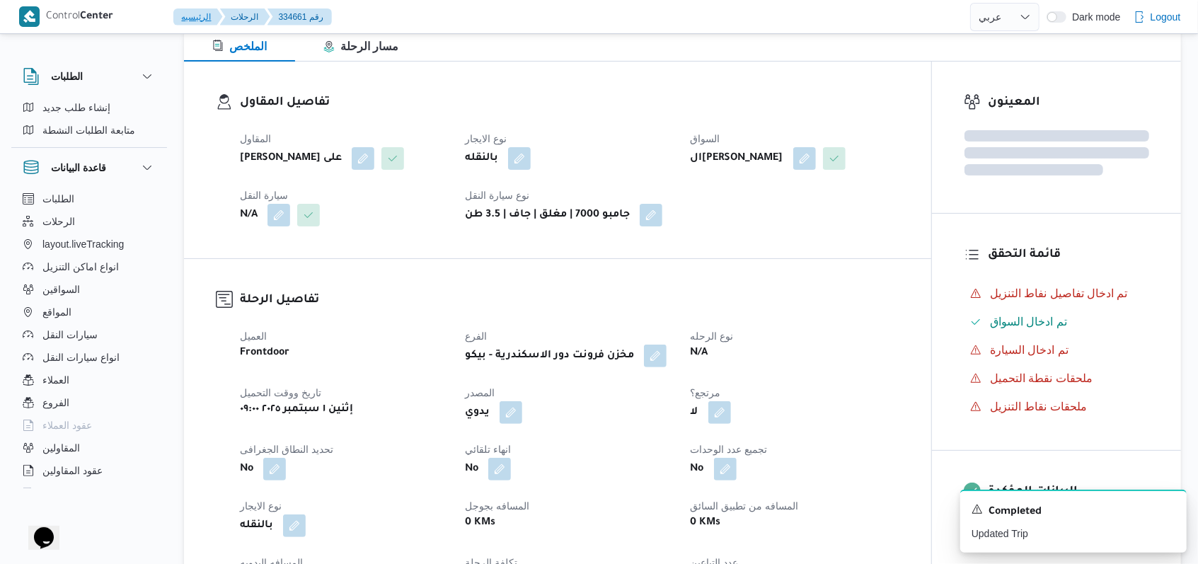
scroll to position [660, 0]
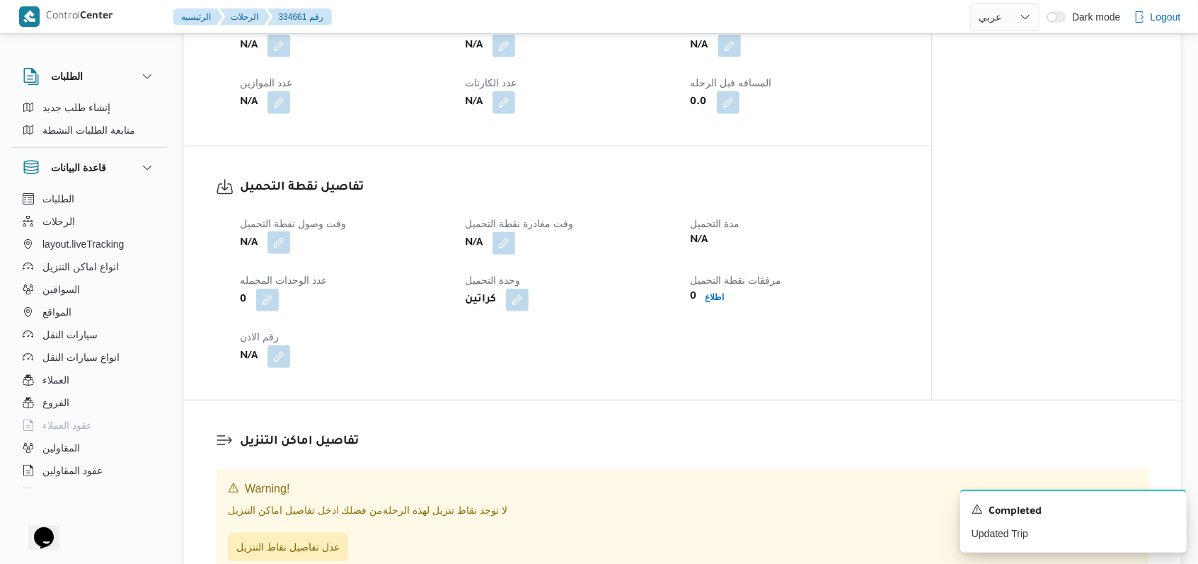
click at [287, 254] on button "button" at bounding box center [279, 242] width 23 height 23
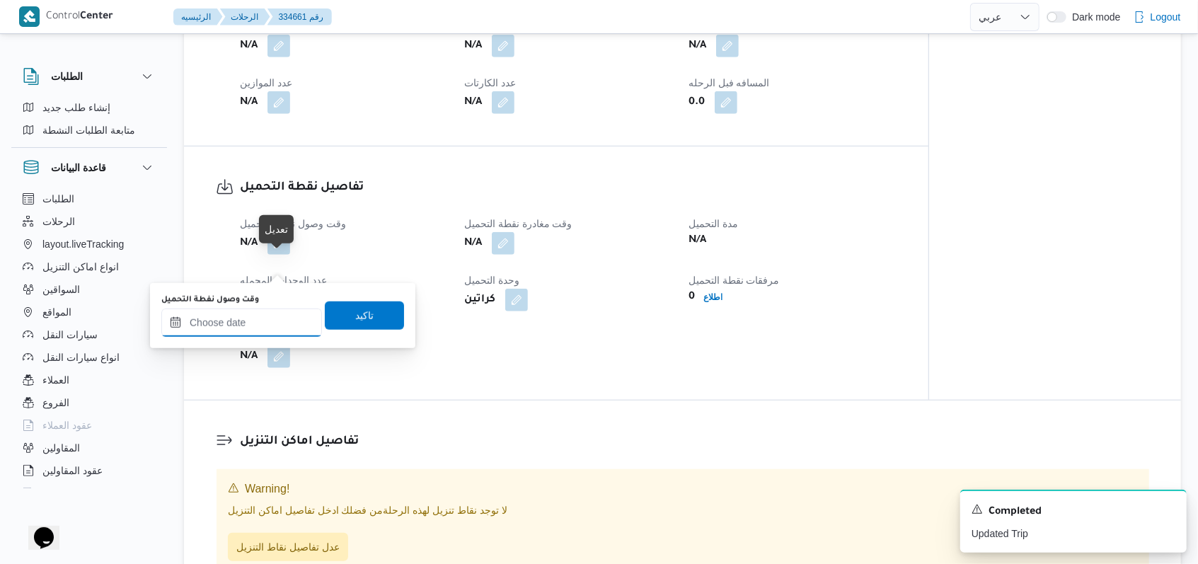
click at [265, 320] on input "وقت وصول نفطة التحميل" at bounding box center [241, 323] width 161 height 28
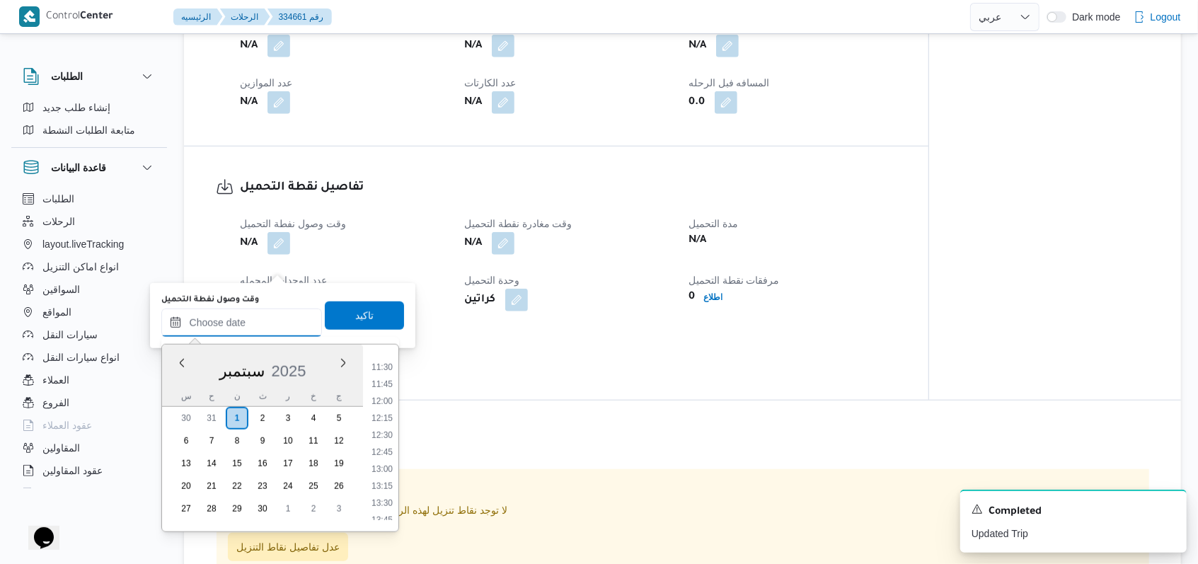
scroll to position [711, 0]
click at [385, 367] on li "10:30" at bounding box center [382, 366] width 33 height 14
type input "٠١/٠٩/٢٠٢٥ ١٠:٣٠"
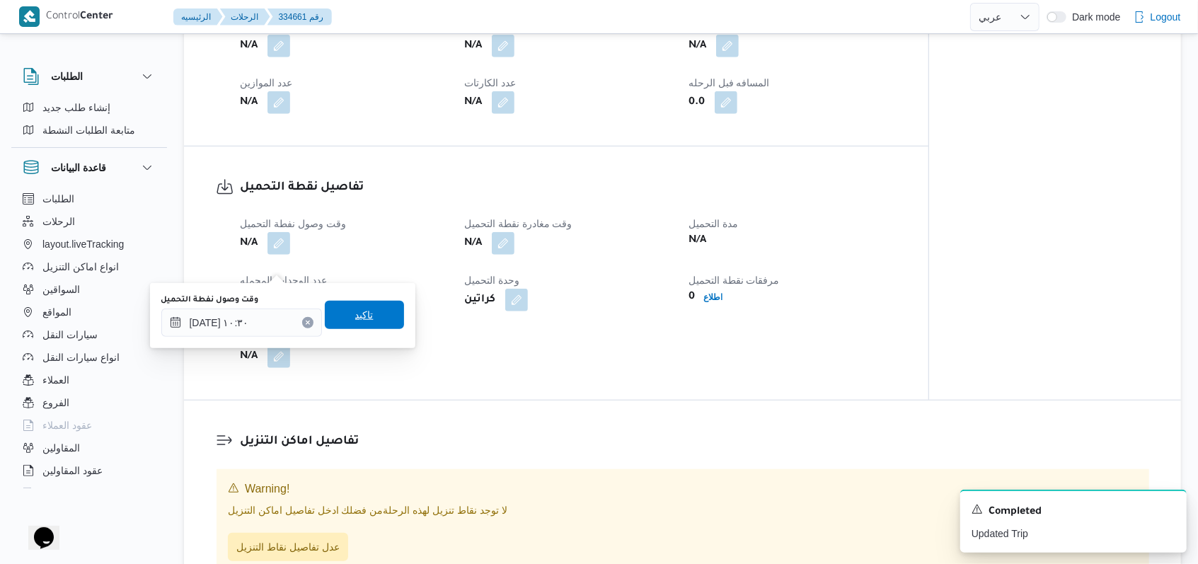
click at [368, 309] on span "تاكيد" at bounding box center [364, 315] width 79 height 28
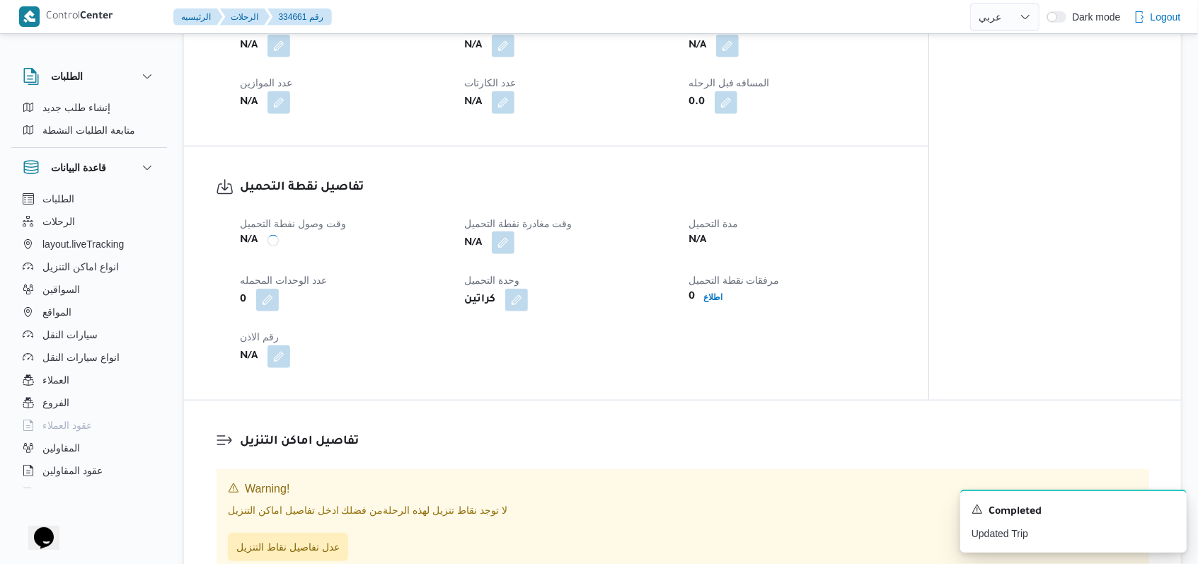
click at [498, 254] on button "button" at bounding box center [503, 242] width 23 height 23
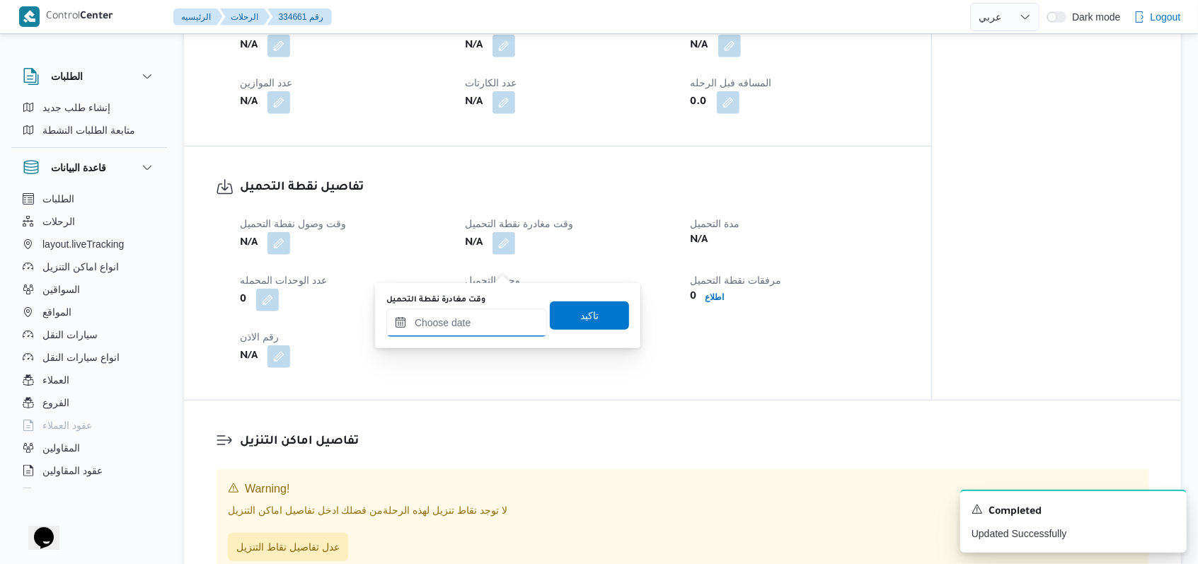
click at [487, 328] on input "وقت مغادرة نقطة التحميل" at bounding box center [466, 323] width 161 height 28
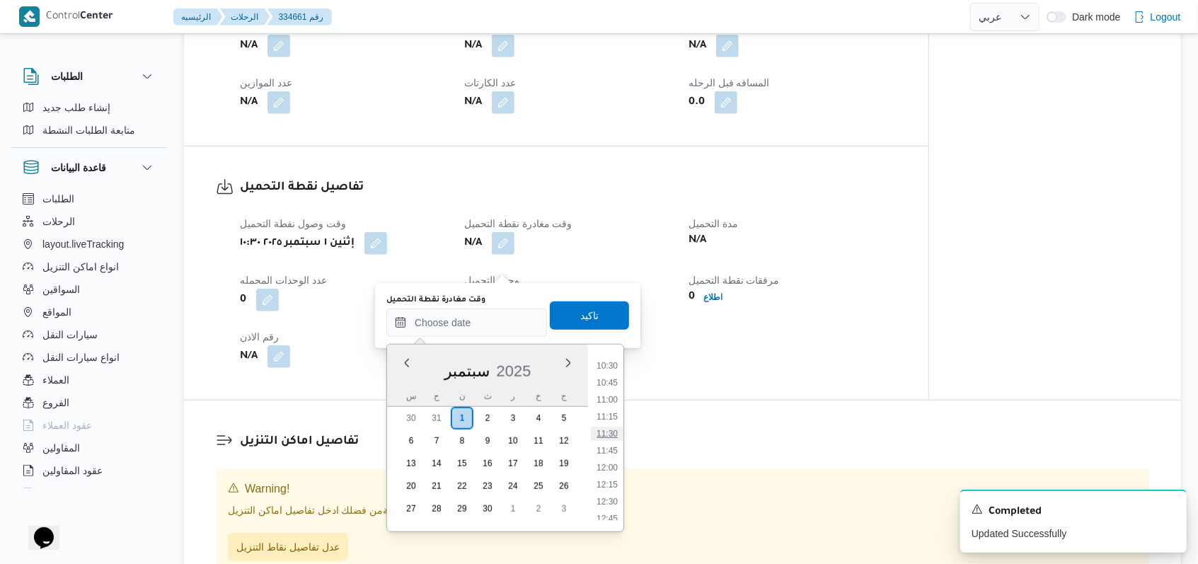
click at [613, 436] on li "11:30" at bounding box center [607, 434] width 33 height 14
type input "٠١/٠٩/٢٠٢٥ ١١:٣٠"
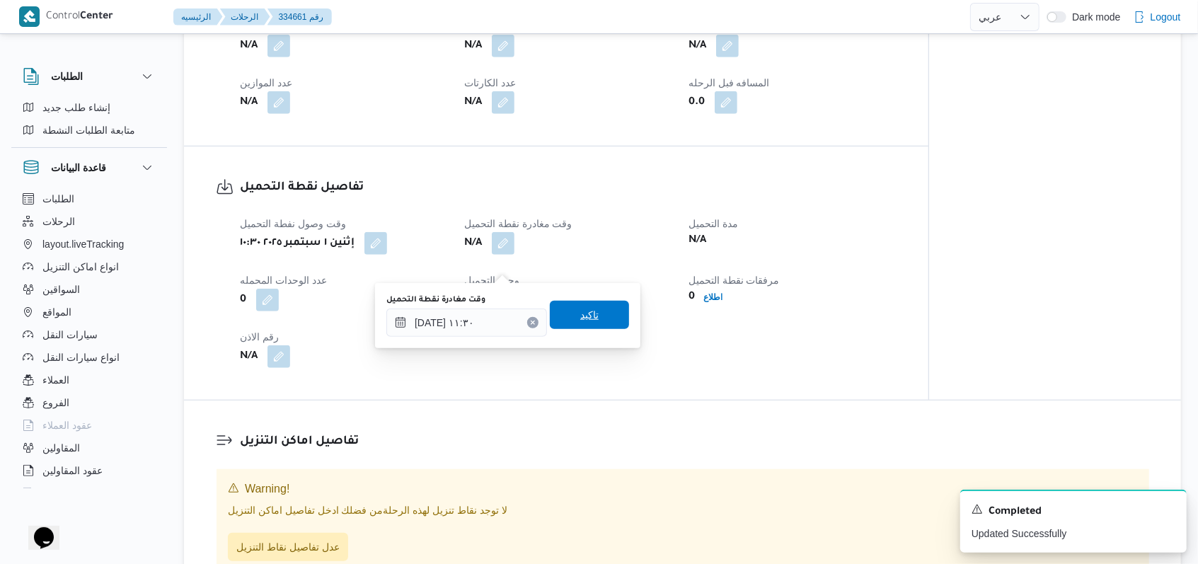
click at [601, 314] on span "تاكيد" at bounding box center [589, 315] width 79 height 28
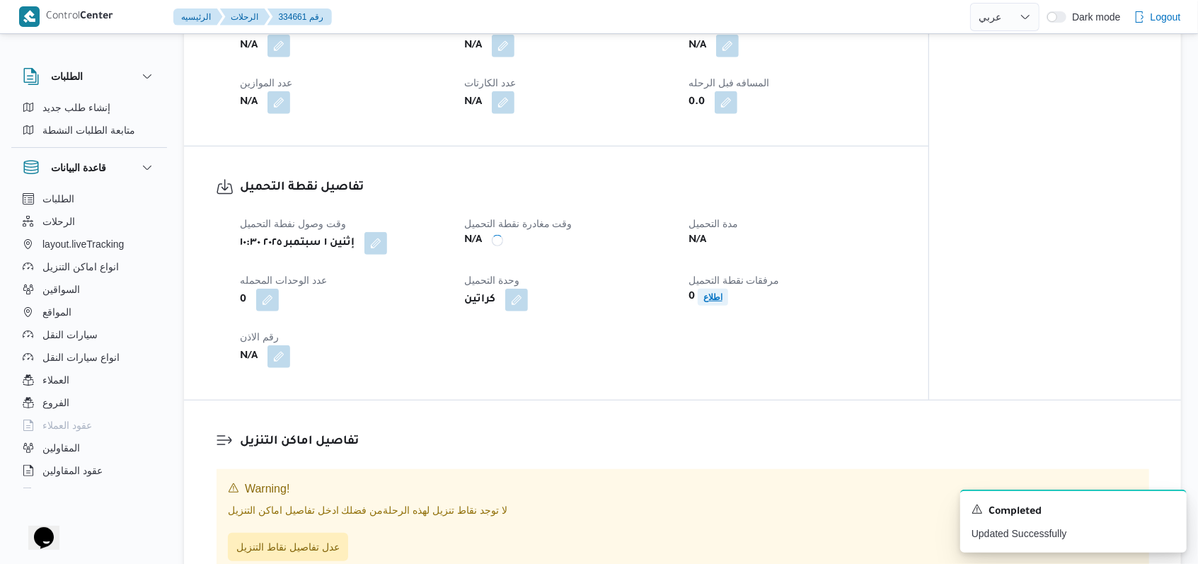
click at [721, 302] on b "اطلاع" at bounding box center [712, 297] width 19 height 10
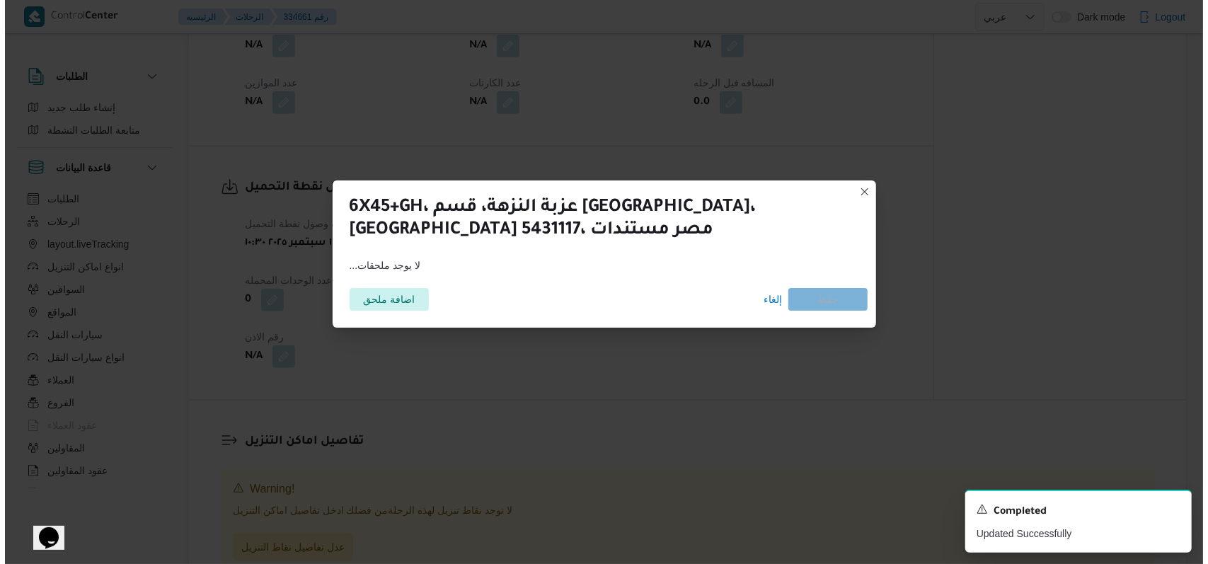
scroll to position [638, 0]
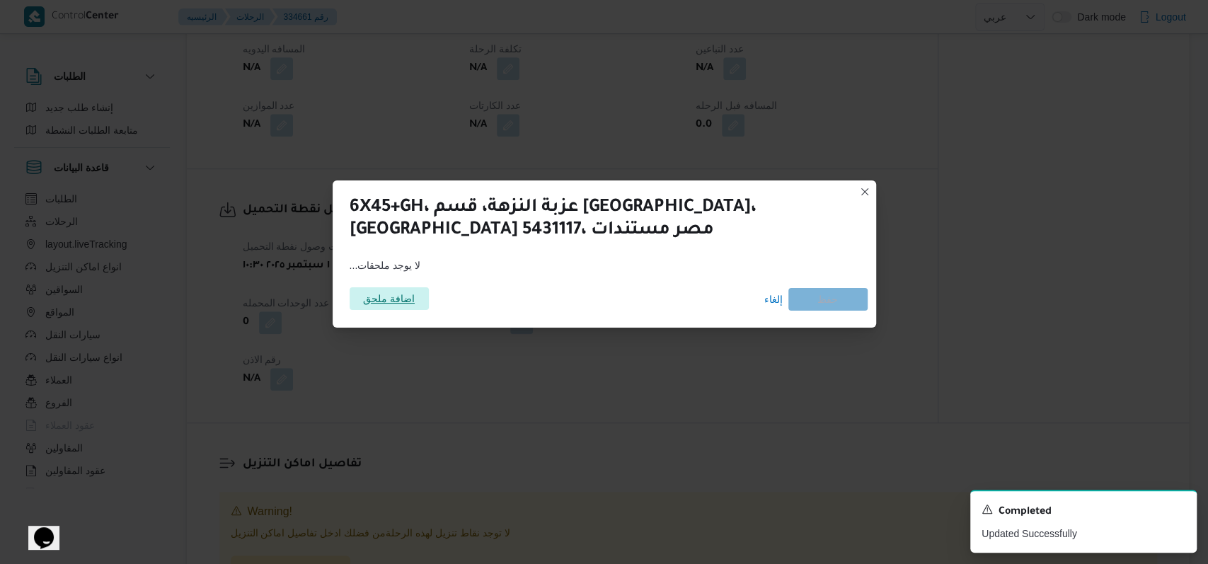
click at [396, 309] on span "اضافة ملحق" at bounding box center [389, 298] width 52 height 23
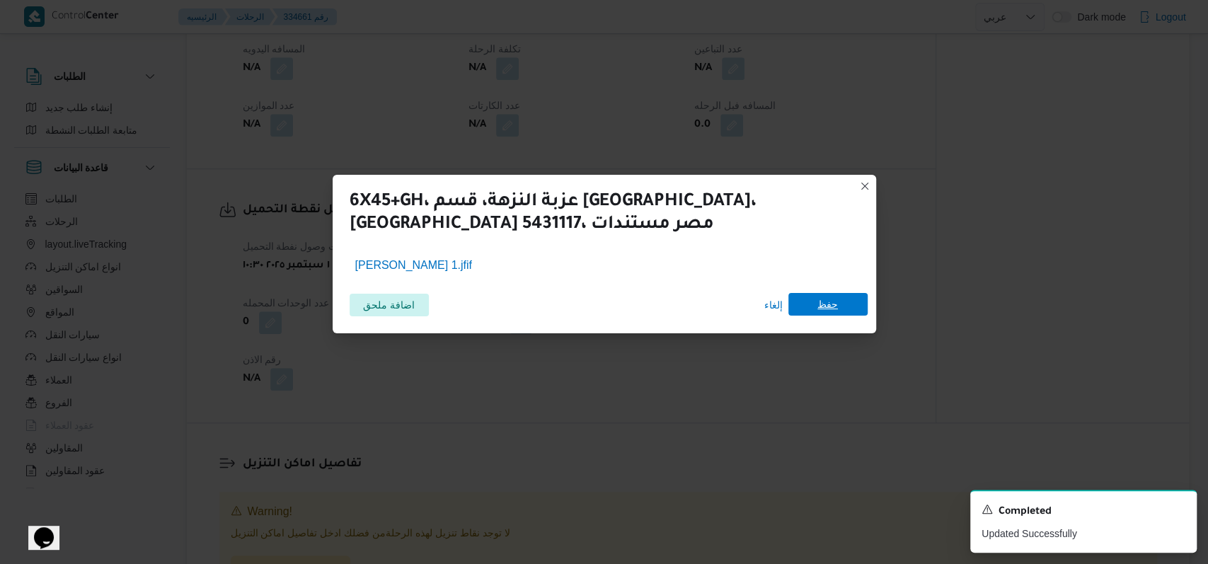
click at [853, 301] on span "حفظ" at bounding box center [827, 304] width 79 height 23
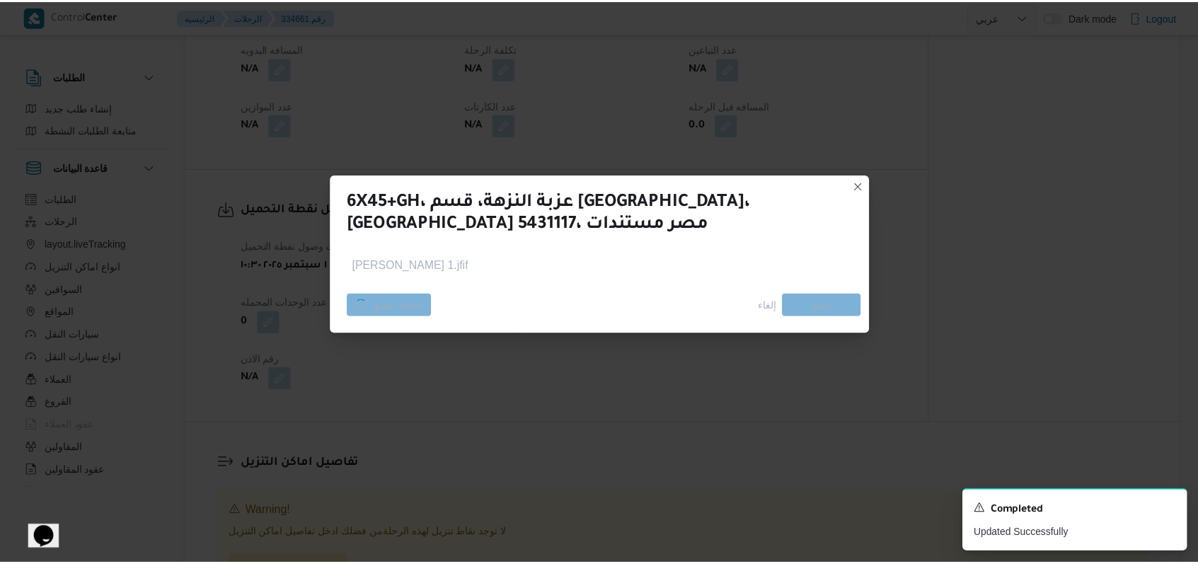
scroll to position [660, 0]
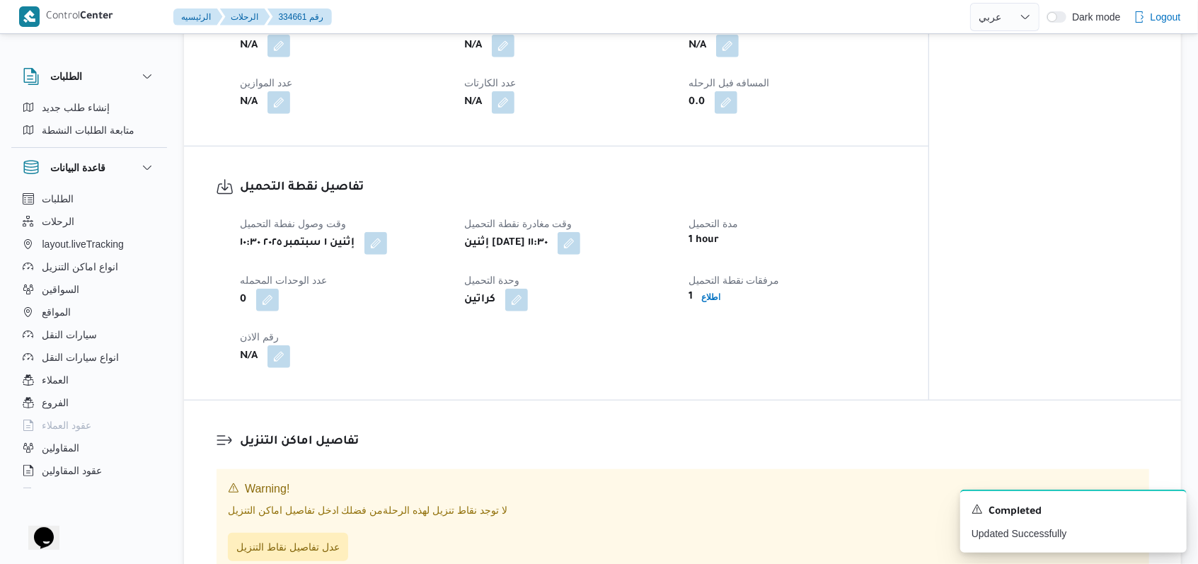
click at [386, 377] on div "وقت وصول نفطة التحميل إثنين ١ سبتمبر ٢٠٢٥ ١٠:٣٠ وقت مغادرة نقطة التحميل إثنين ١…" at bounding box center [568, 292] width 674 height 170
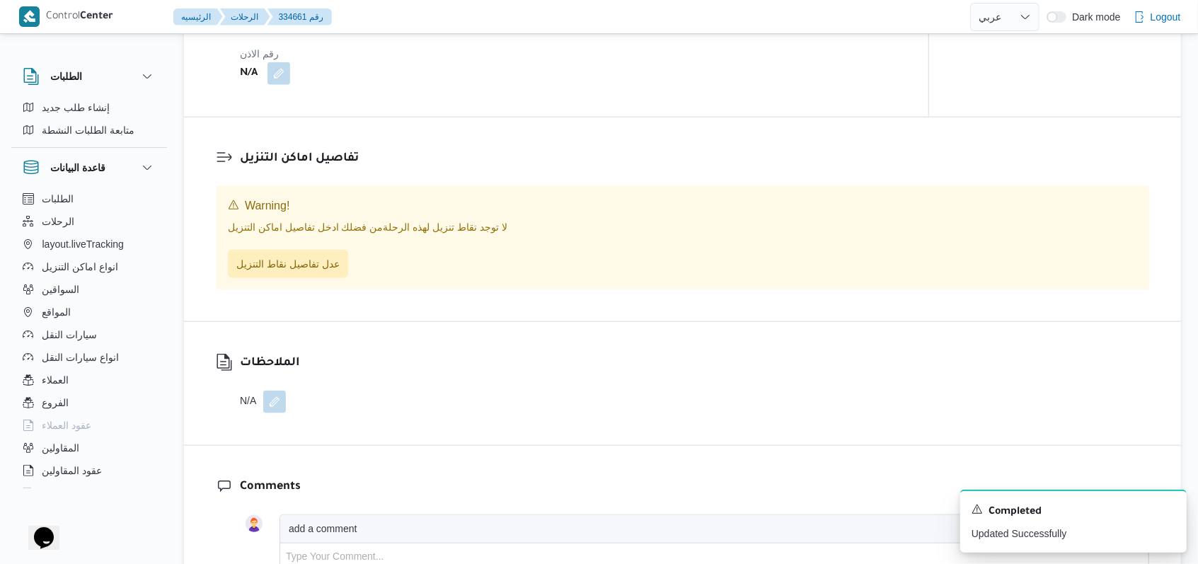
click at [303, 263] on div "لا توجد نقاط تنزيل لهذه الرحلة من فضلك ادخل تفاصيل اماكن التنزيل عدل تفاصيل نقا…" at bounding box center [683, 249] width 910 height 58
click at [306, 277] on span "عدل تفاصيل نقاط التنزيل" at bounding box center [288, 263] width 120 height 28
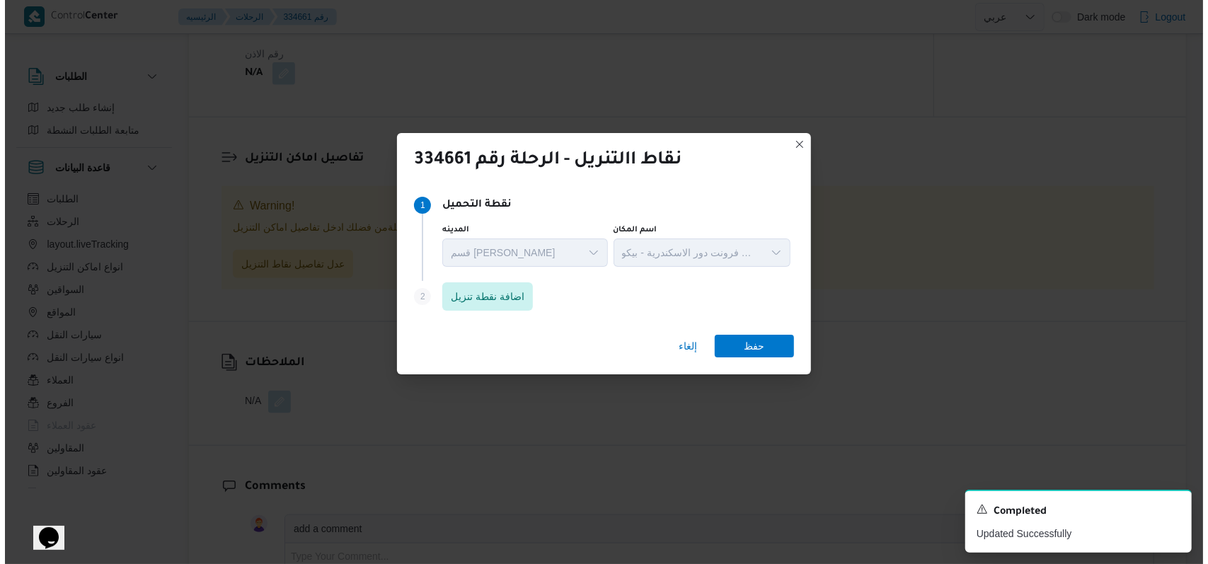
scroll to position [921, 0]
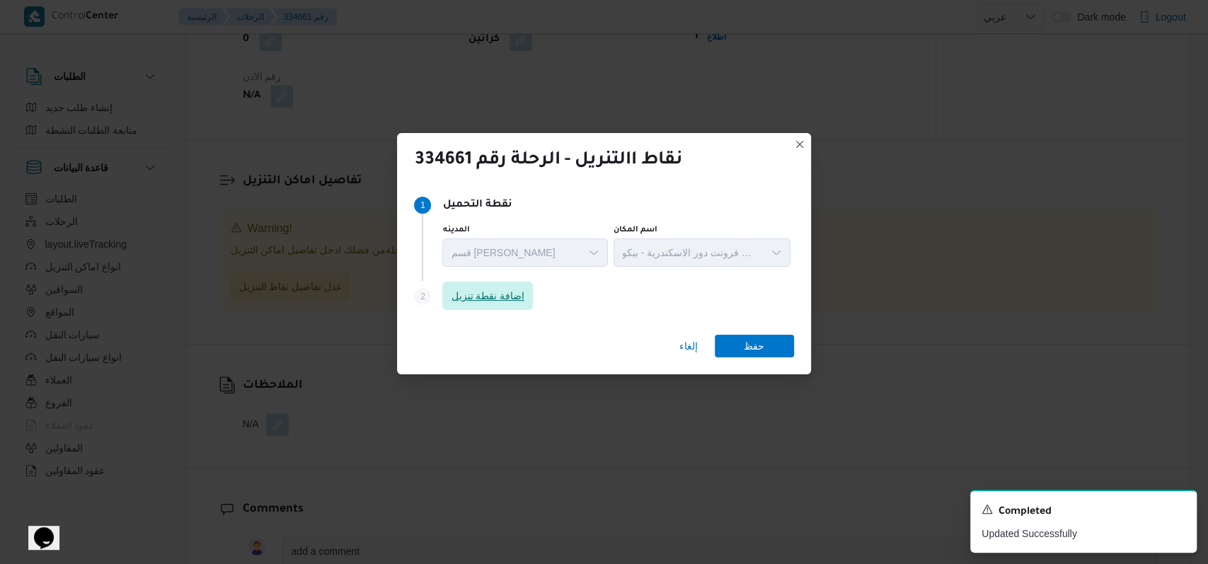
click at [491, 302] on span "اضافة نقطة تنزيل" at bounding box center [488, 295] width 74 height 17
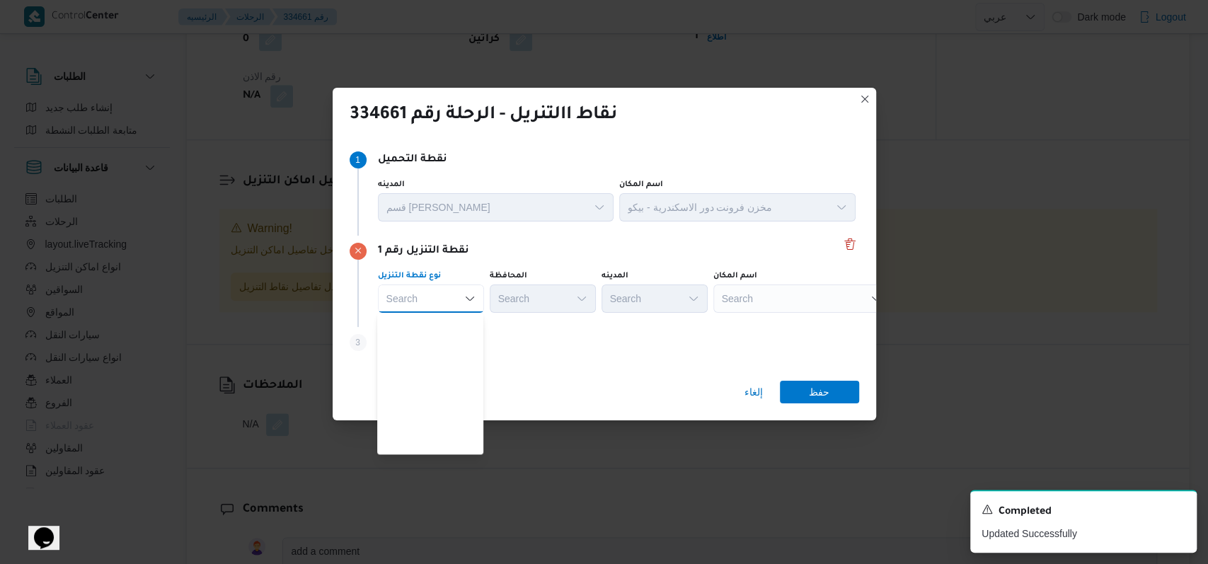
scroll to position [372, 0]
click at [447, 444] on span "متجر أجهزة" at bounding box center [439, 445] width 72 height 17
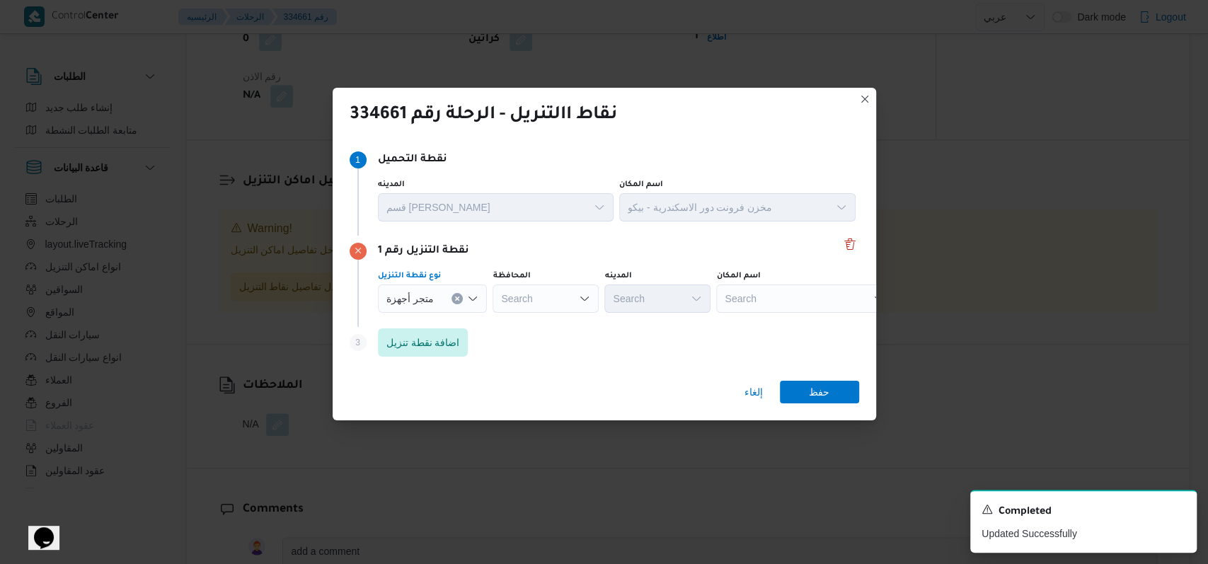
click at [529, 303] on div "Search" at bounding box center [546, 299] width 106 height 28
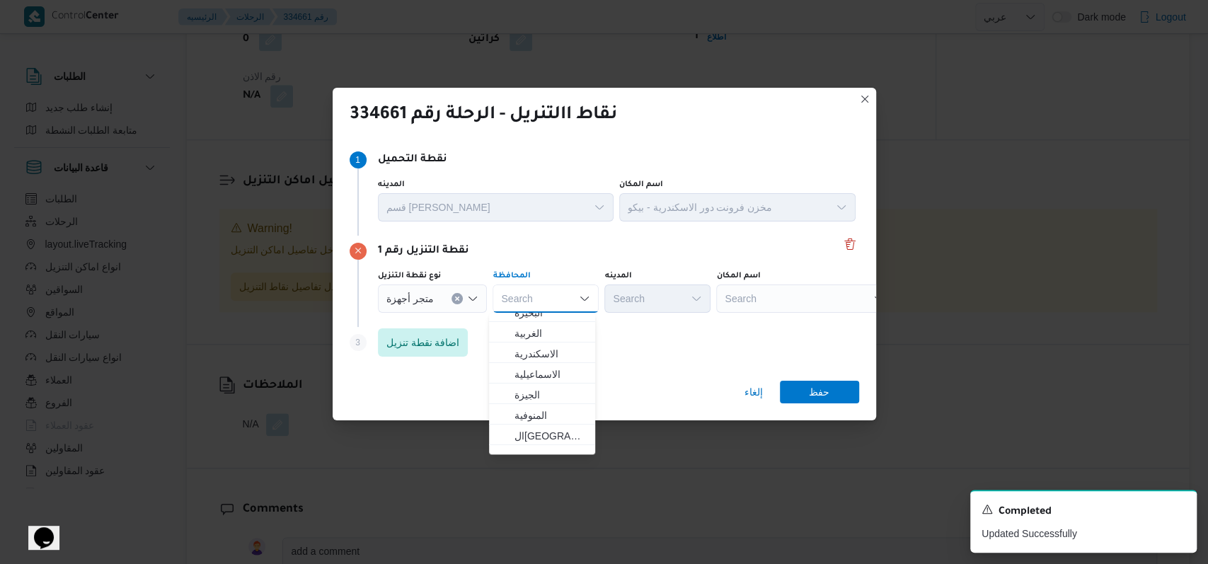
scroll to position [0, 0]
click at [538, 440] on span "المنوفية" at bounding box center [551, 447] width 72 height 17
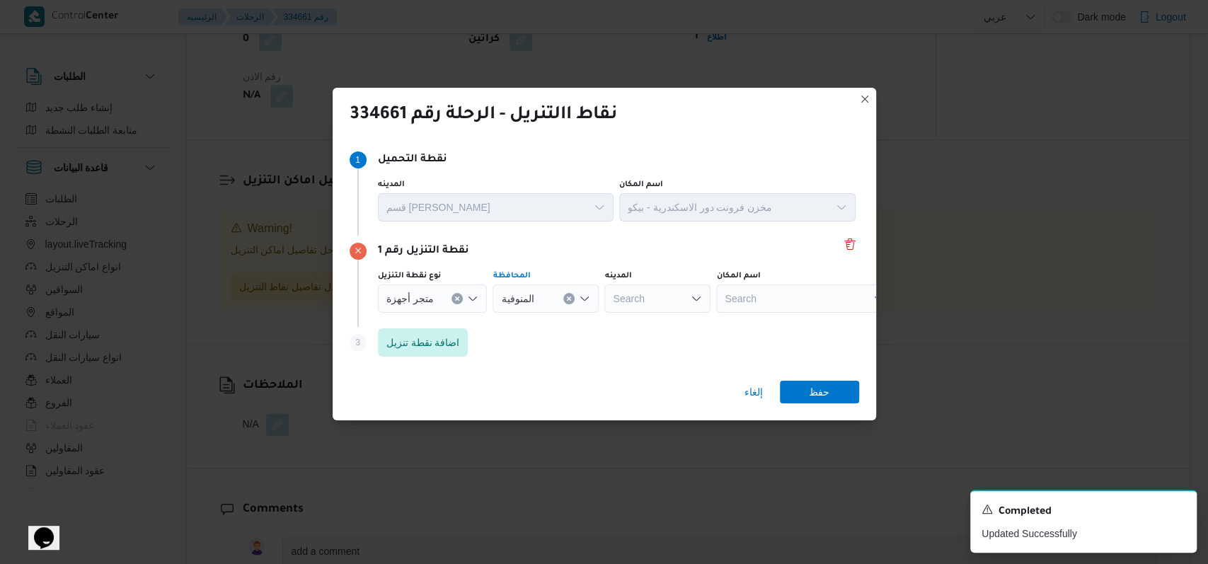
click at [747, 297] on div "Search" at bounding box center [804, 299] width 177 height 28
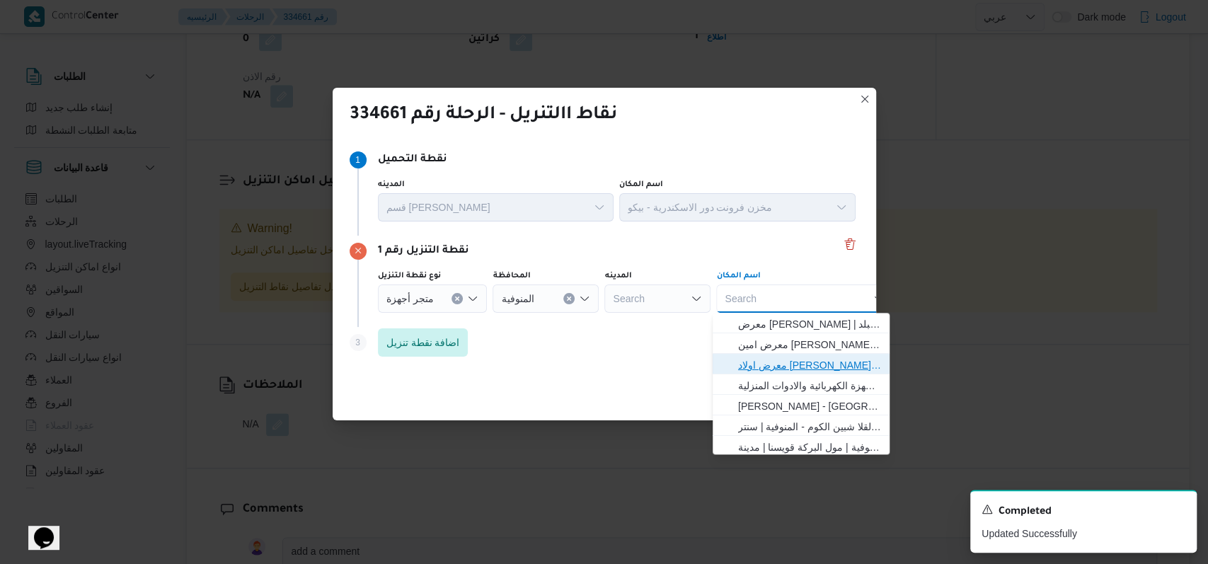
click at [778, 367] on span "معرض اولاد عبدالغفار مول العشماوى - المنوفية | | زوير ومنشأة إبراهيم حبشي" at bounding box center [809, 365] width 143 height 17
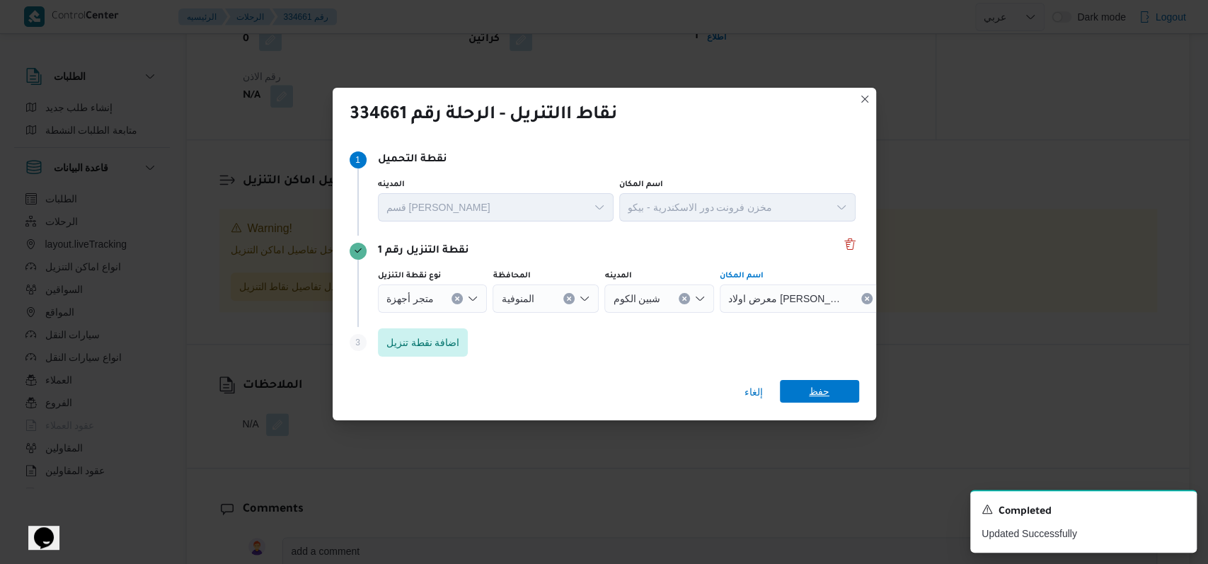
click at [828, 389] on span "حفظ" at bounding box center [819, 391] width 21 height 23
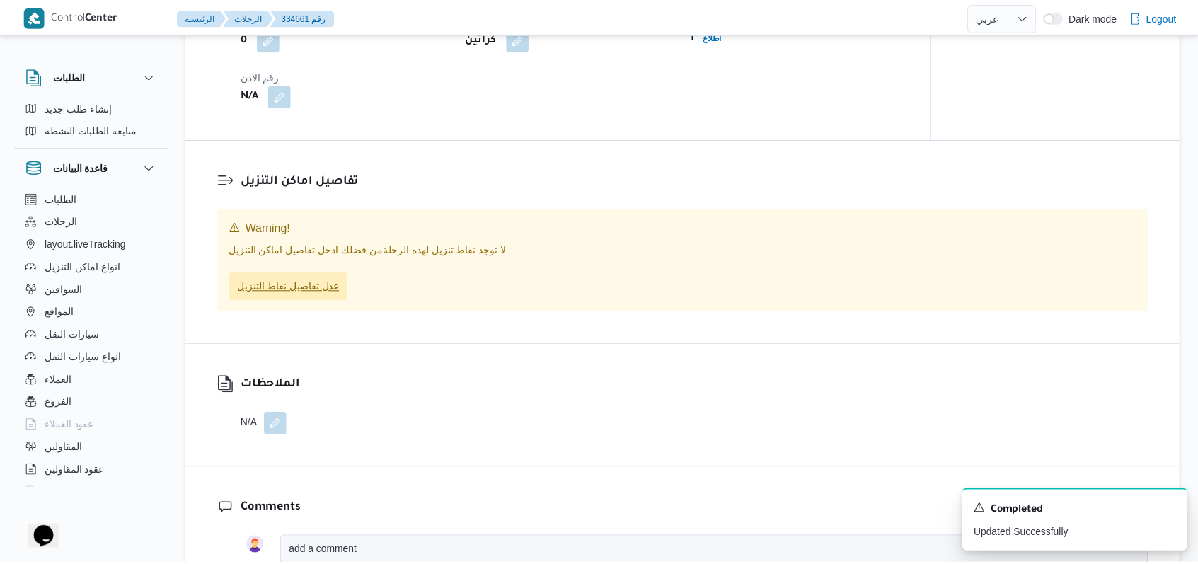
scroll to position [943, 0]
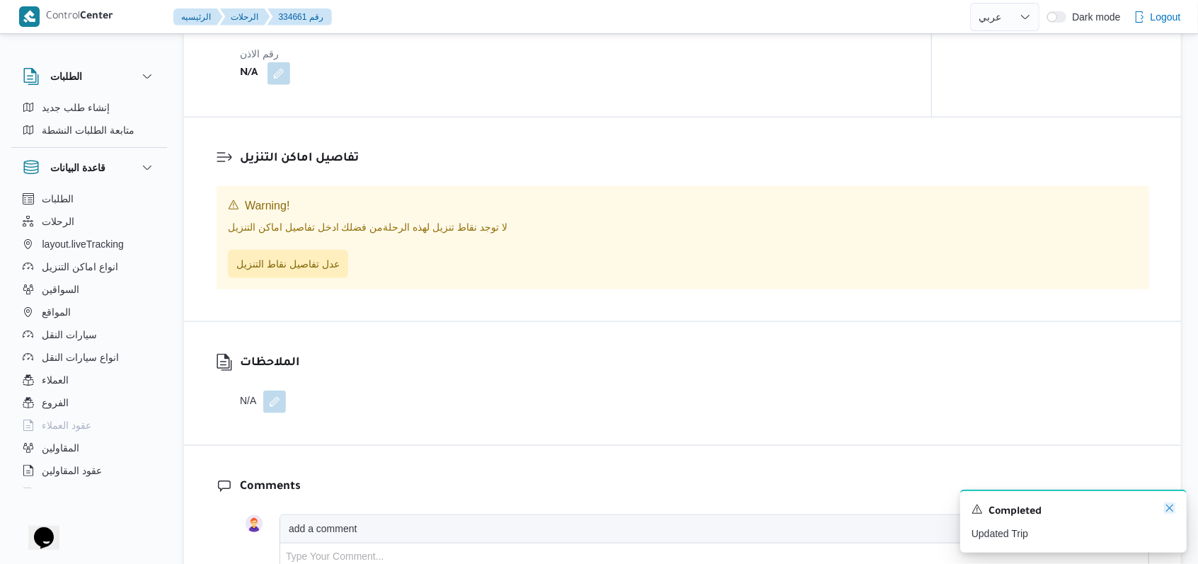
click at [1168, 514] on icon "Dismiss toast" at bounding box center [1169, 507] width 11 height 11
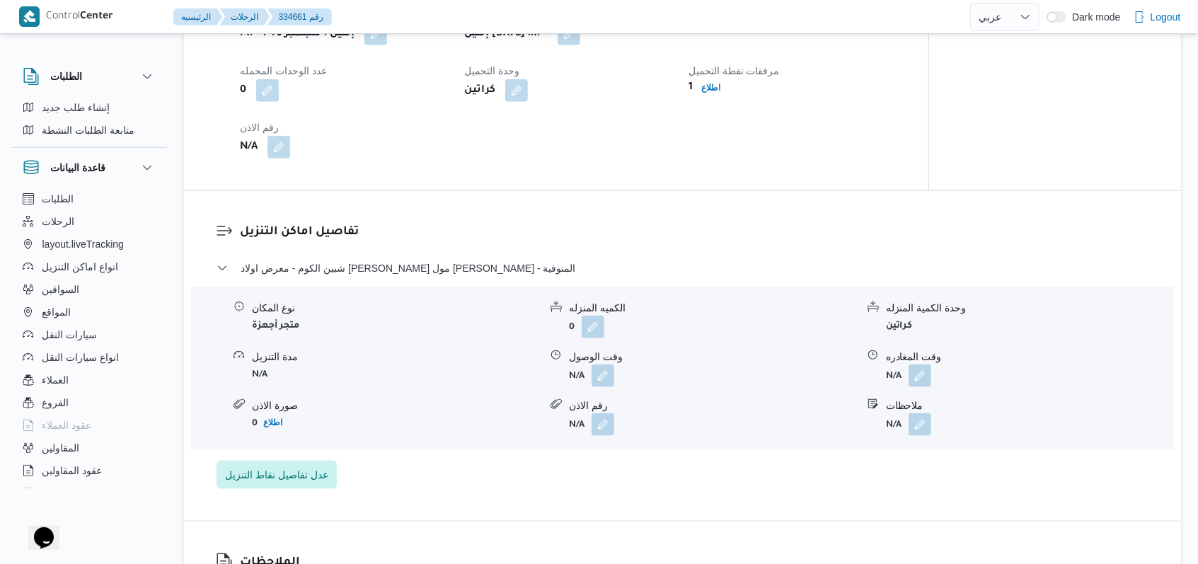
scroll to position [923, 0]
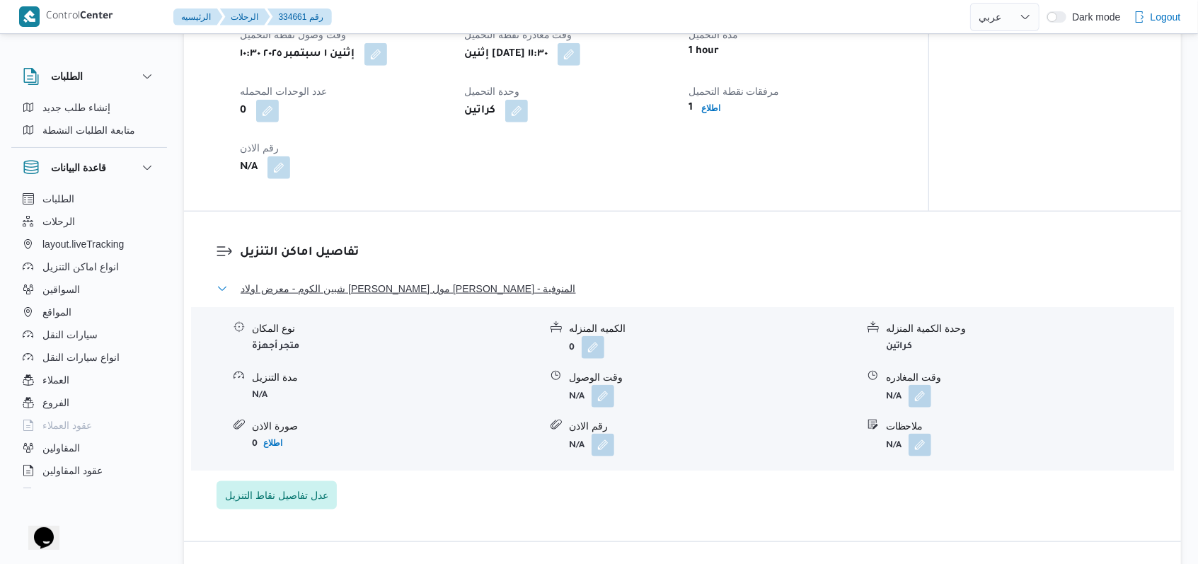
click at [408, 297] on span "شبين الكوم - معرض اولاد عبدالغفار مول العشماوى - المنوفية" at bounding box center [408, 288] width 335 height 17
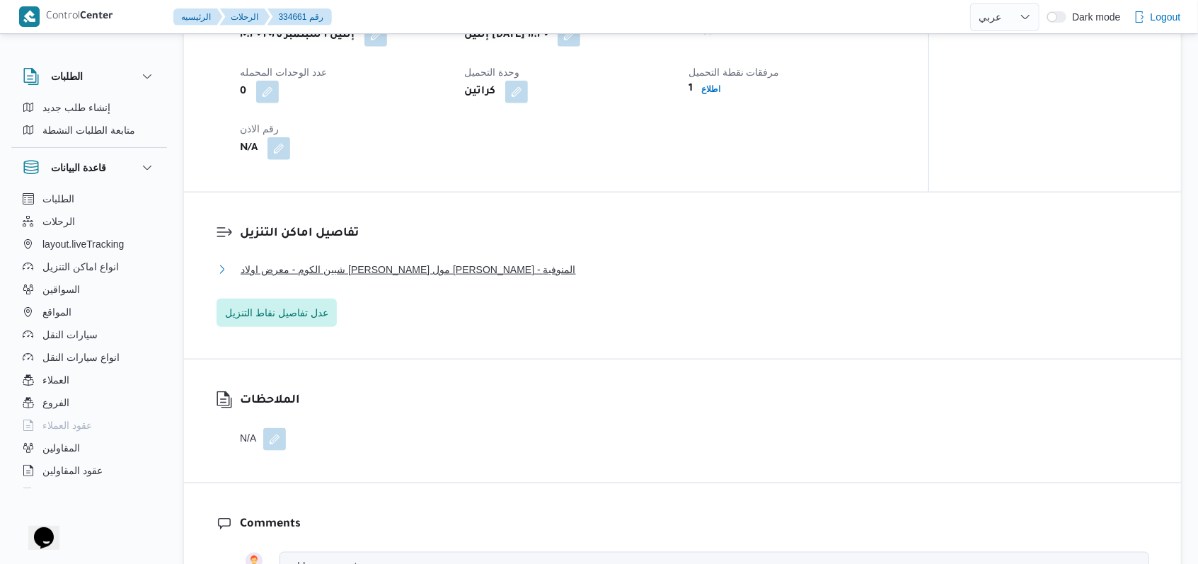
scroll to position [943, 0]
click at [390, 277] on span "شبين الكوم - معرض اولاد عبدالغفار مول العشماوى - المنوفية" at bounding box center [408, 268] width 335 height 17
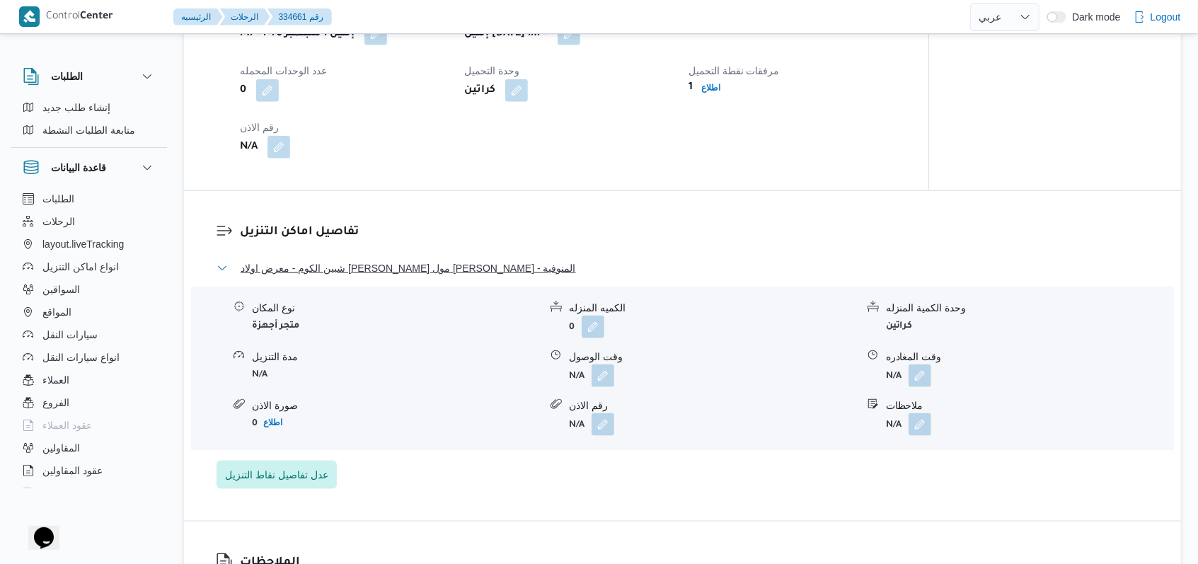
click at [391, 277] on span "شبين الكوم - معرض اولاد عبدالغفار مول العشماوى - المنوفية" at bounding box center [408, 268] width 335 height 17
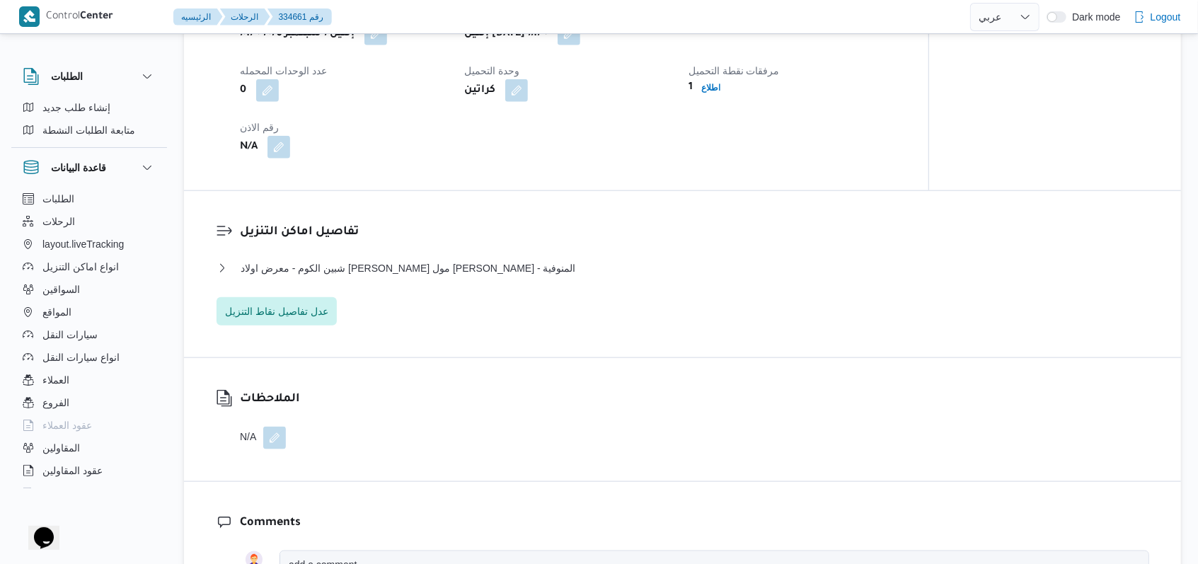
select select "ar"
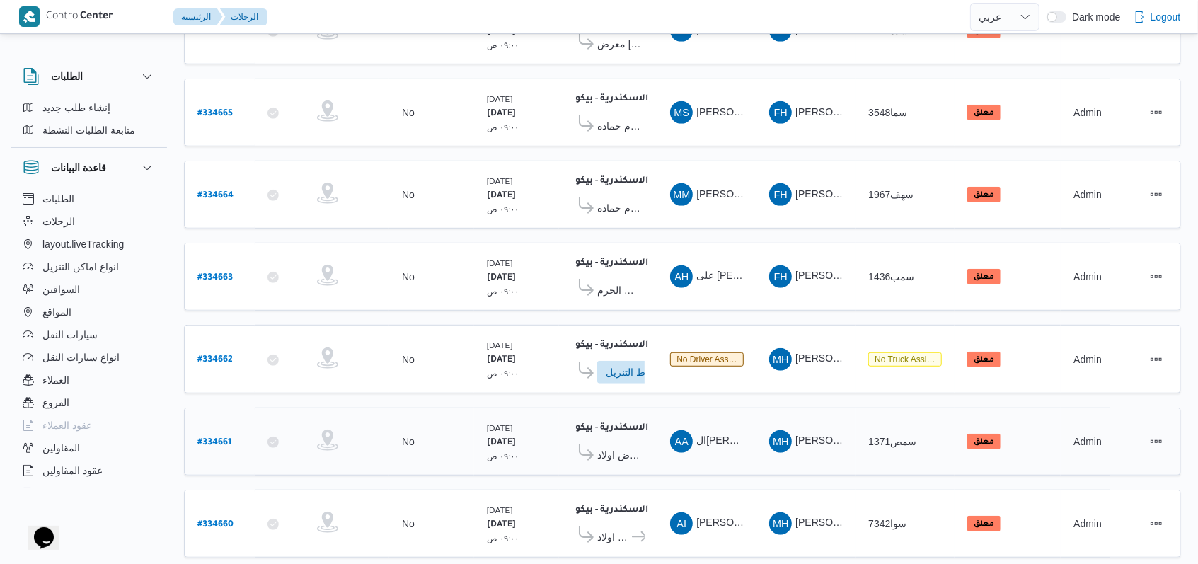
scroll to position [490, 0]
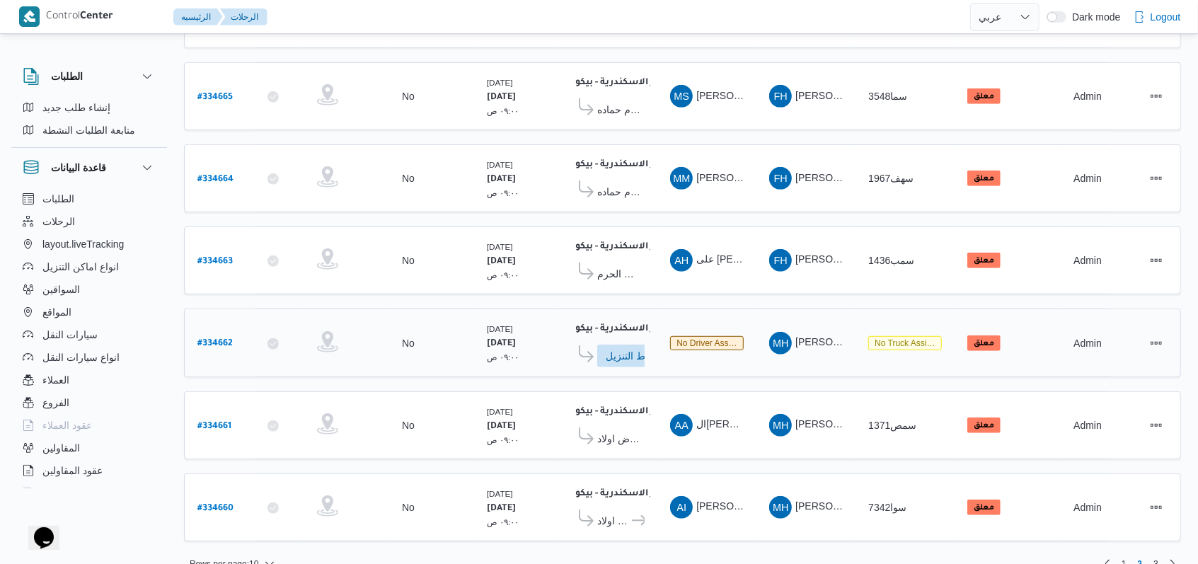
click at [219, 339] on b "# 334662" at bounding box center [214, 344] width 35 height 10
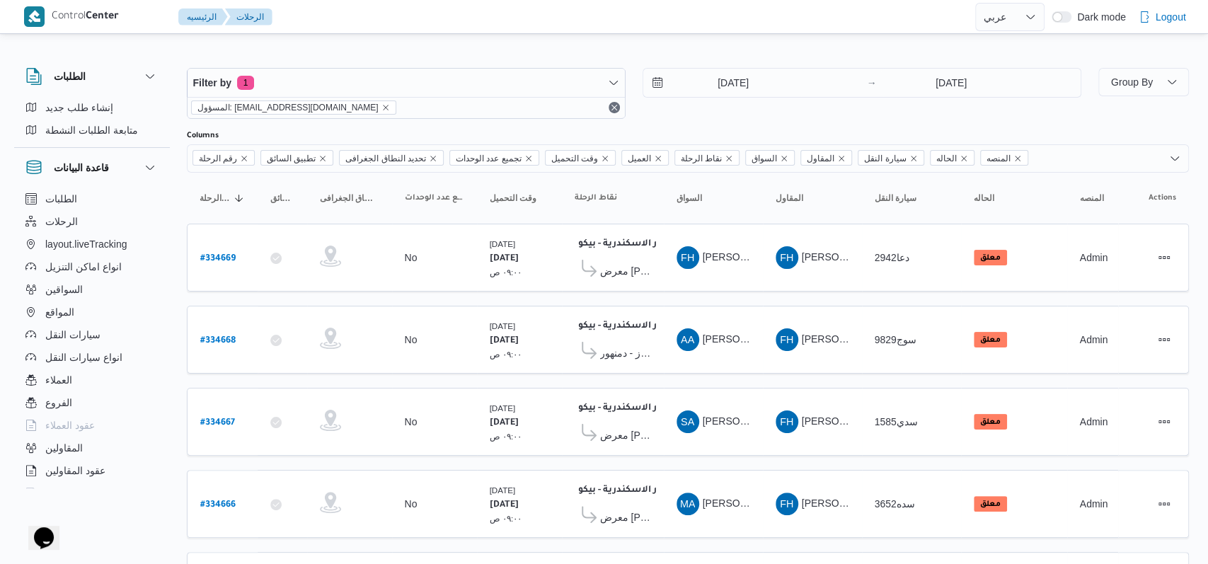
select select "ar"
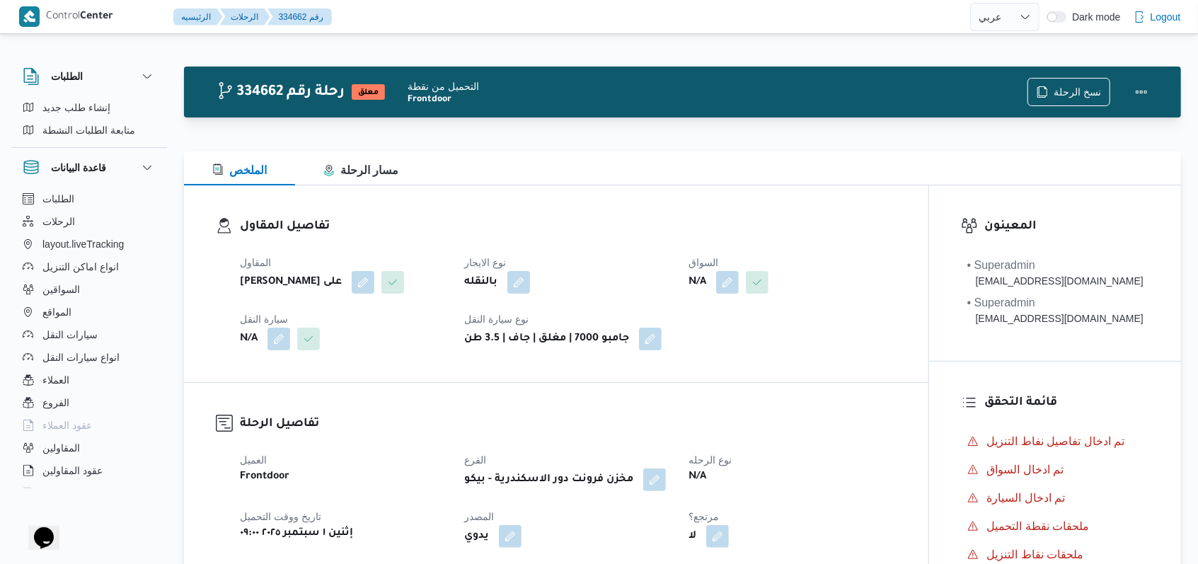
click at [742, 272] on span at bounding box center [754, 282] width 30 height 23
click at [726, 287] on button "button" at bounding box center [727, 281] width 23 height 23
click at [719, 343] on div "Search" at bounding box center [701, 339] width 106 height 28
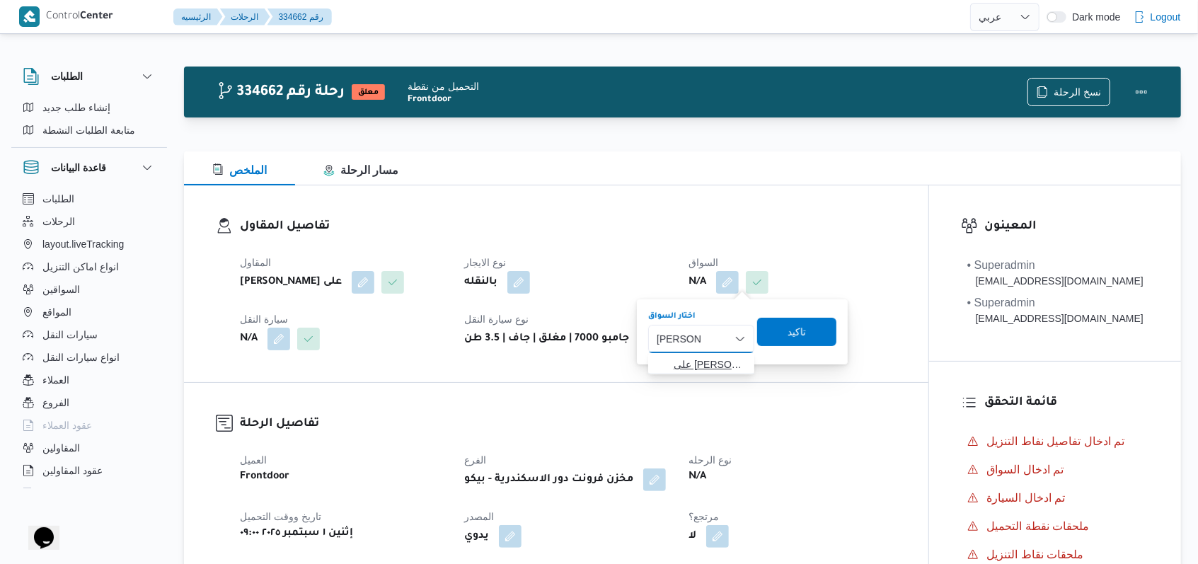
type input "محمد على"
click at [719, 358] on span "على سعيد محمد على" at bounding box center [710, 364] width 72 height 17
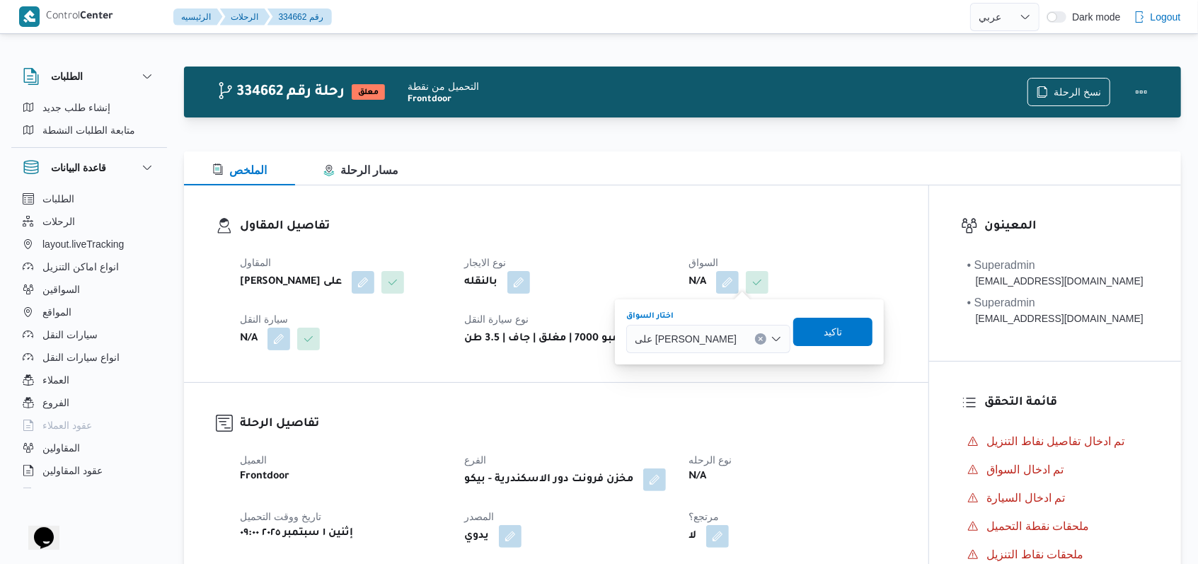
click at [713, 337] on span "على سعيد محمد على" at bounding box center [686, 339] width 102 height 16
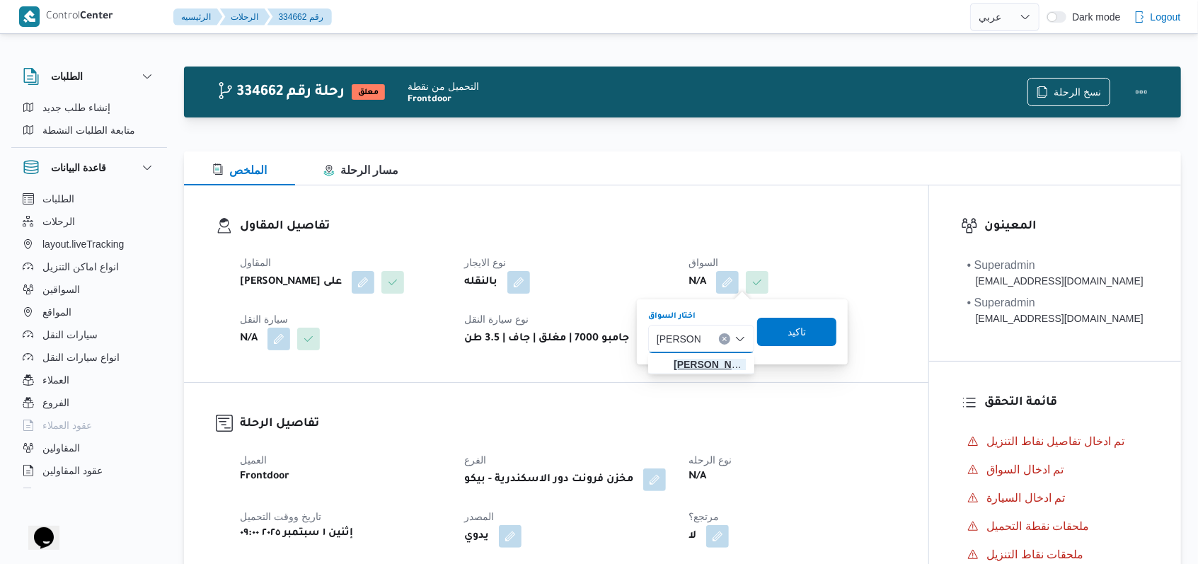
type input "محمد علي"
click at [711, 357] on span "محمد علي عبدالمجيد احمد" at bounding box center [710, 364] width 72 height 17
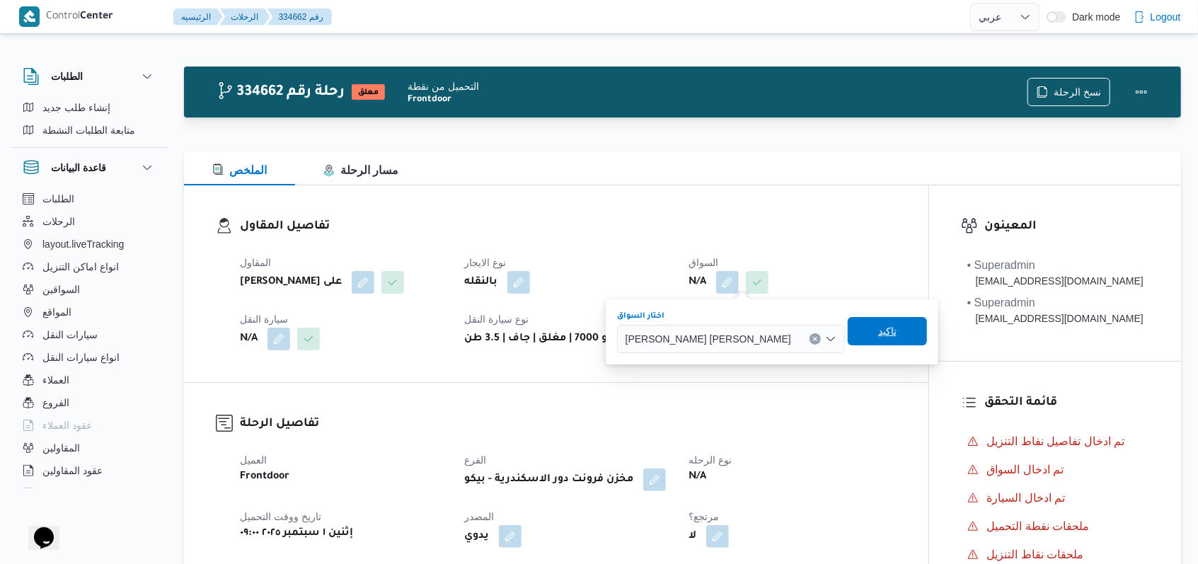
click at [848, 333] on span "تاكيد" at bounding box center [887, 331] width 79 height 28
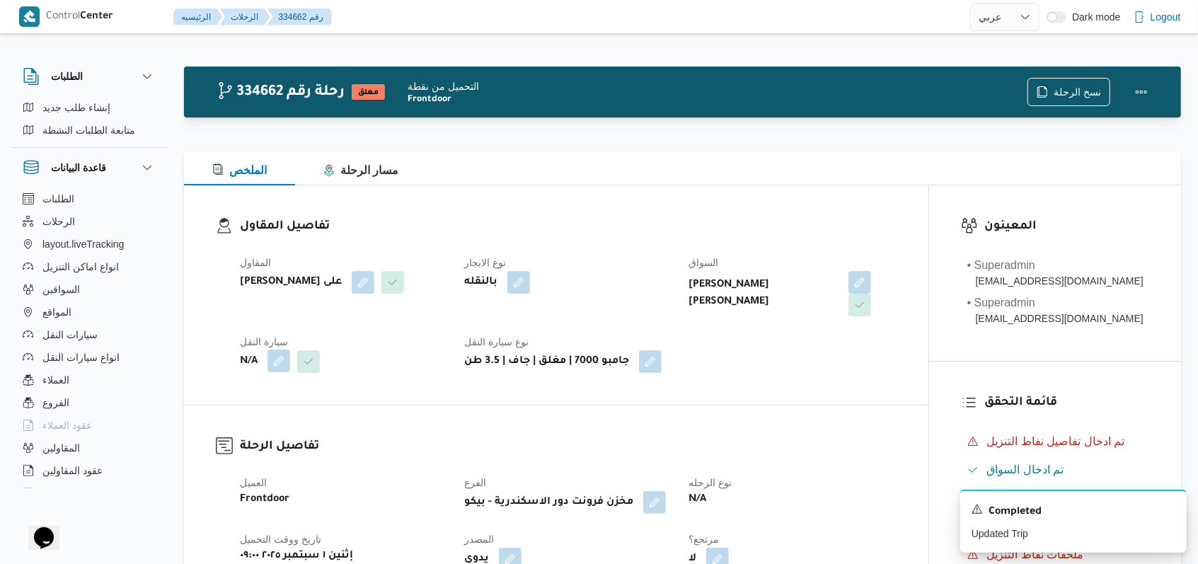
click at [283, 350] on button "button" at bounding box center [279, 361] width 23 height 23
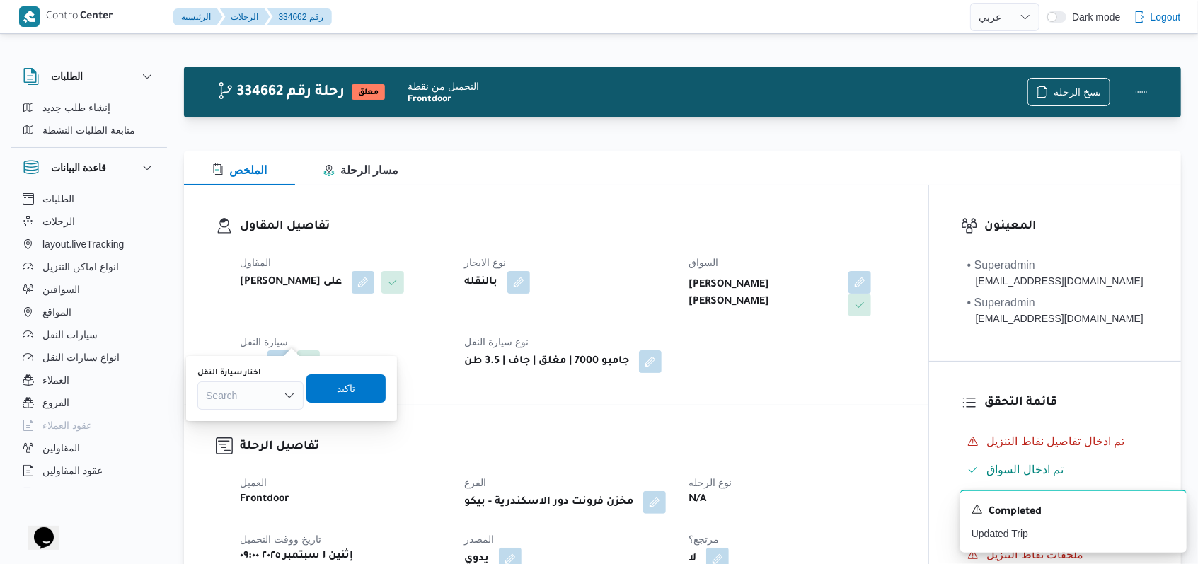
click at [266, 396] on div "Search" at bounding box center [250, 395] width 106 height 28
type input "1268"
click at [263, 425] on span "سوب 1268 | null" at bounding box center [259, 421] width 72 height 17
click at [335, 394] on span "تاكيد" at bounding box center [358, 388] width 79 height 28
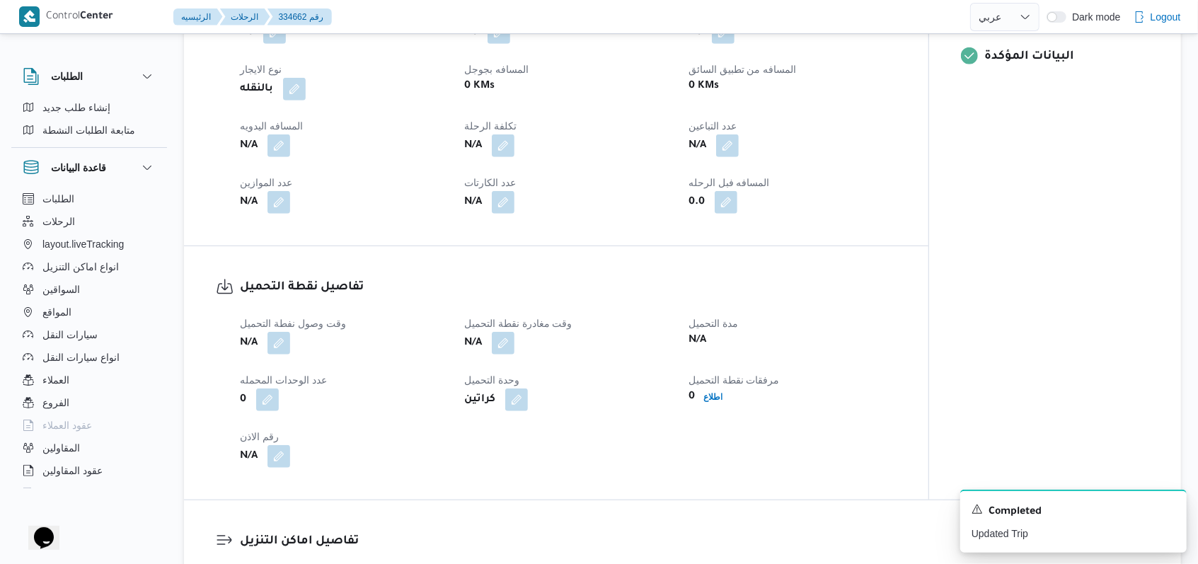
scroll to position [660, 0]
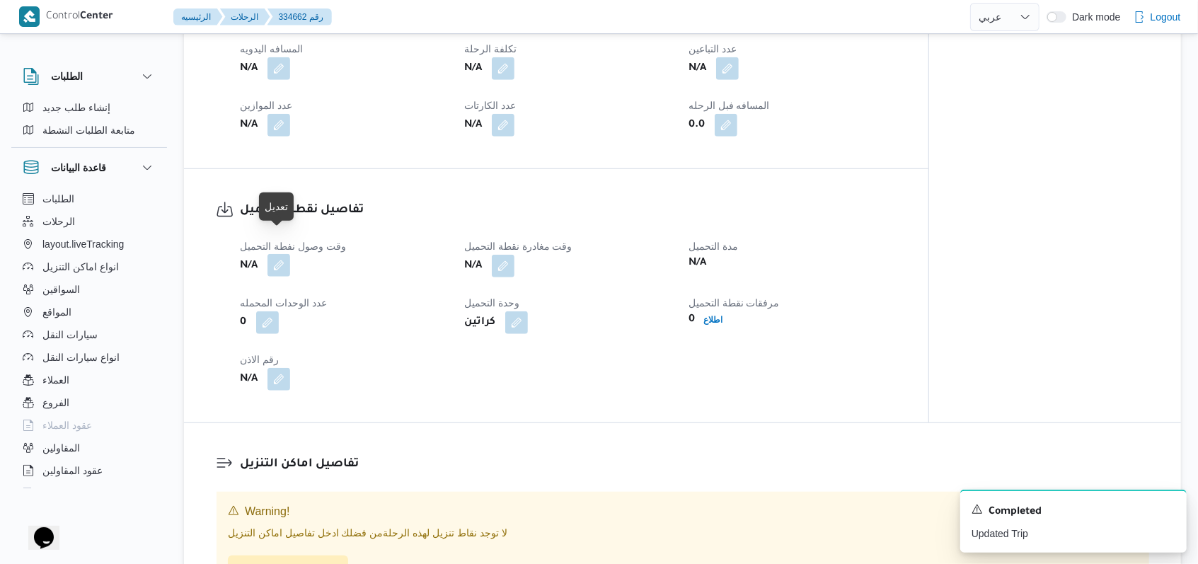
click at [275, 254] on button "button" at bounding box center [279, 265] width 23 height 23
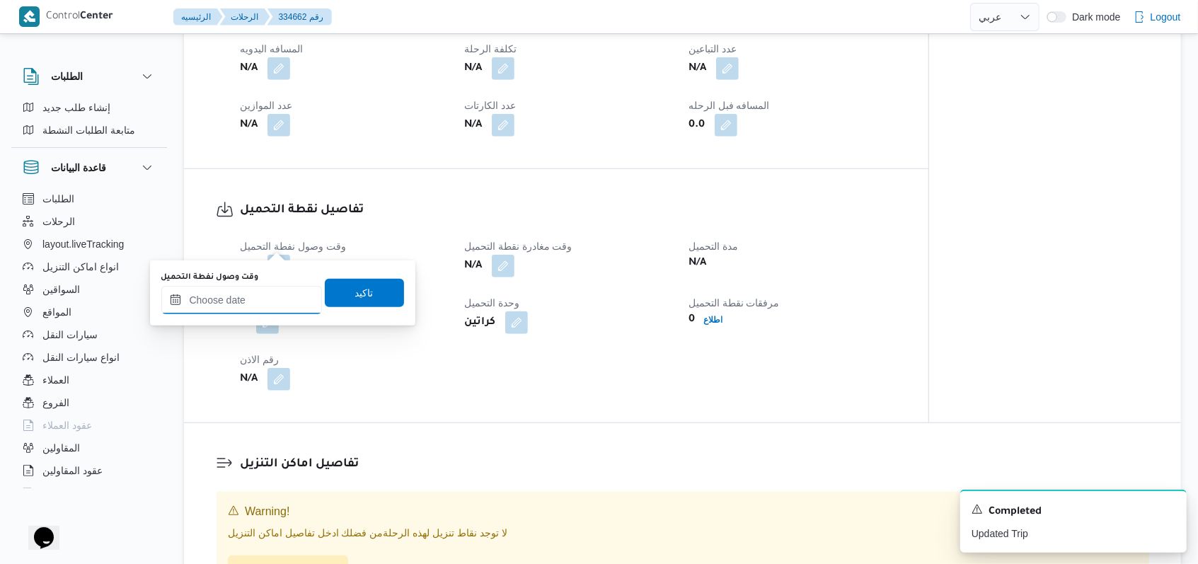
click at [268, 286] on input "وقت وصول نفطة التحميل" at bounding box center [241, 300] width 161 height 28
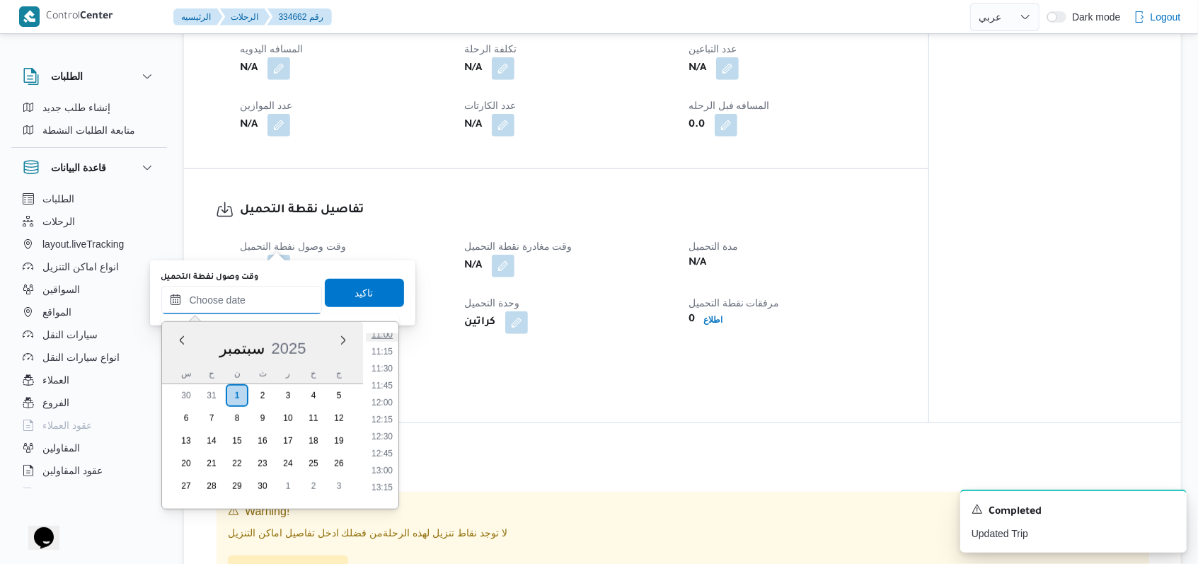
scroll to position [711, 0]
click at [388, 348] on li "10:30" at bounding box center [382, 343] width 33 height 14
type input "٠١/٠٩/٢٠٢٥ ١٠:٣٠"
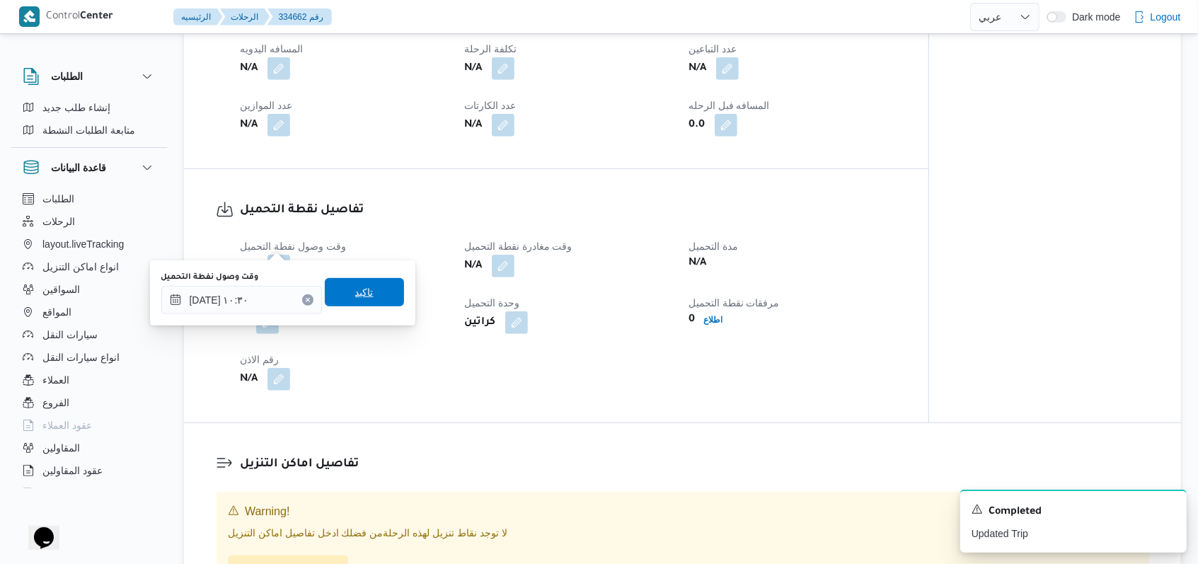
click at [375, 299] on span "تاكيد" at bounding box center [364, 292] width 79 height 28
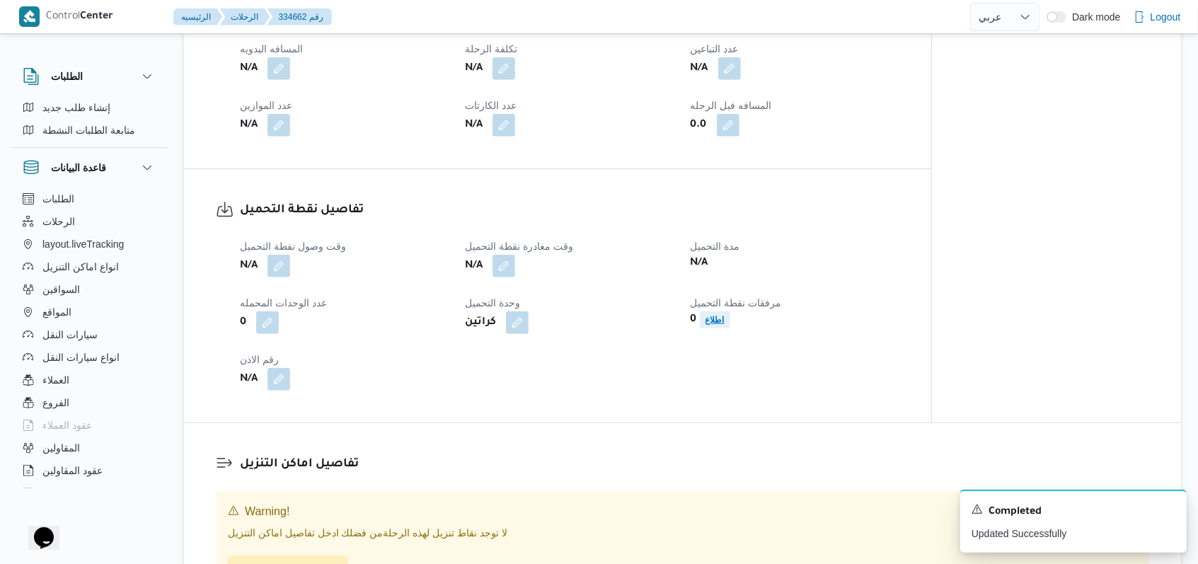
click at [716, 315] on b "اطلاع" at bounding box center [715, 320] width 19 height 10
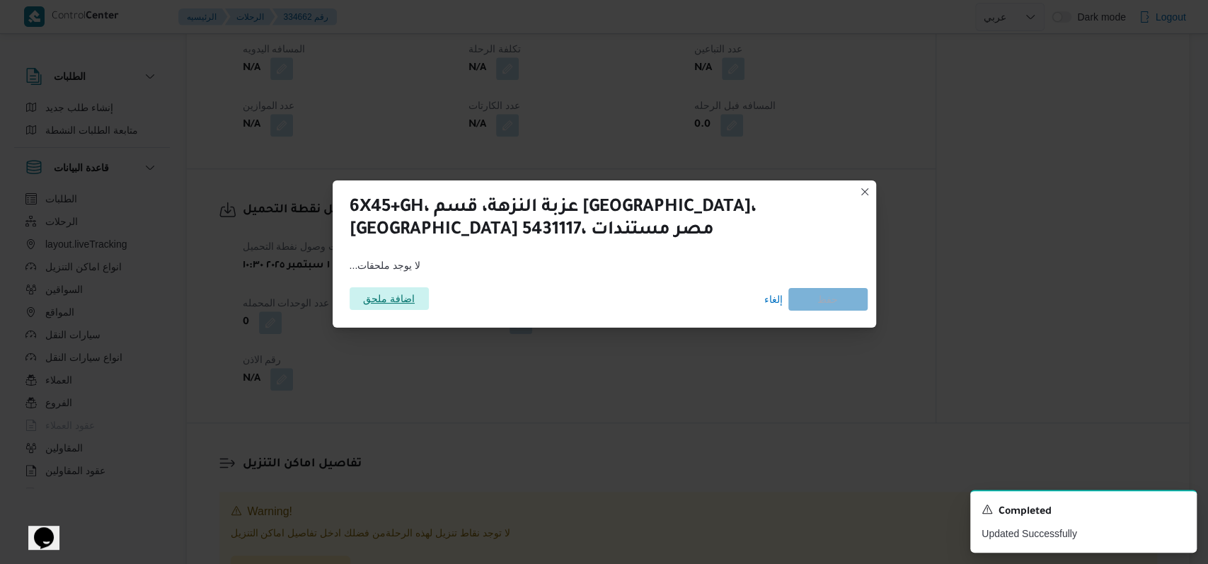
click at [408, 308] on span "اضافة ملحق" at bounding box center [389, 298] width 52 height 23
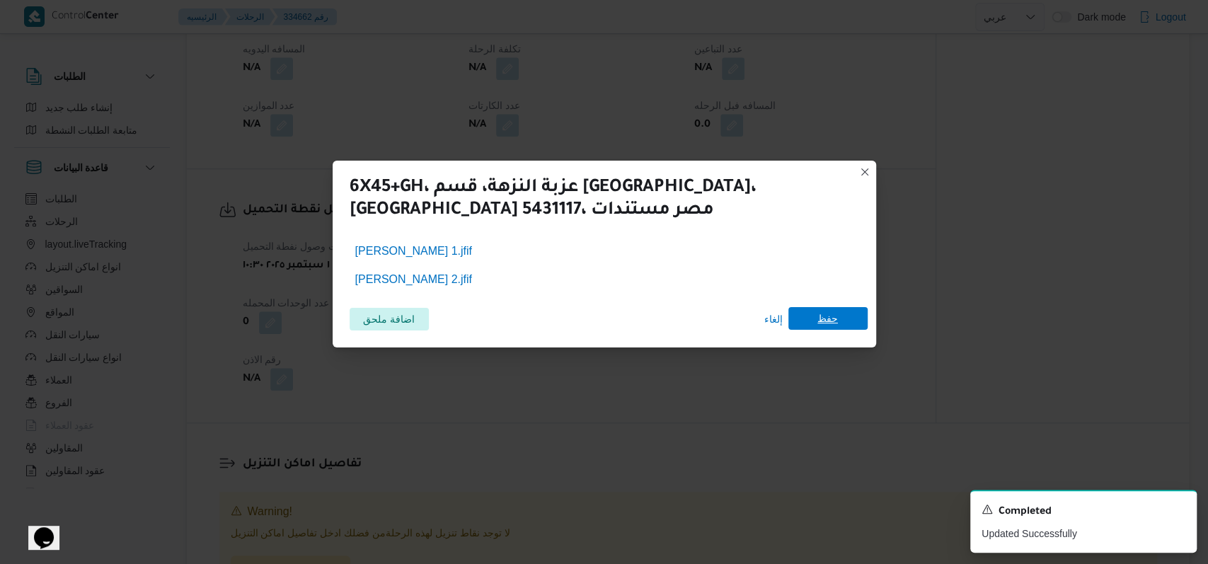
click at [846, 314] on span "حفظ" at bounding box center [827, 318] width 79 height 23
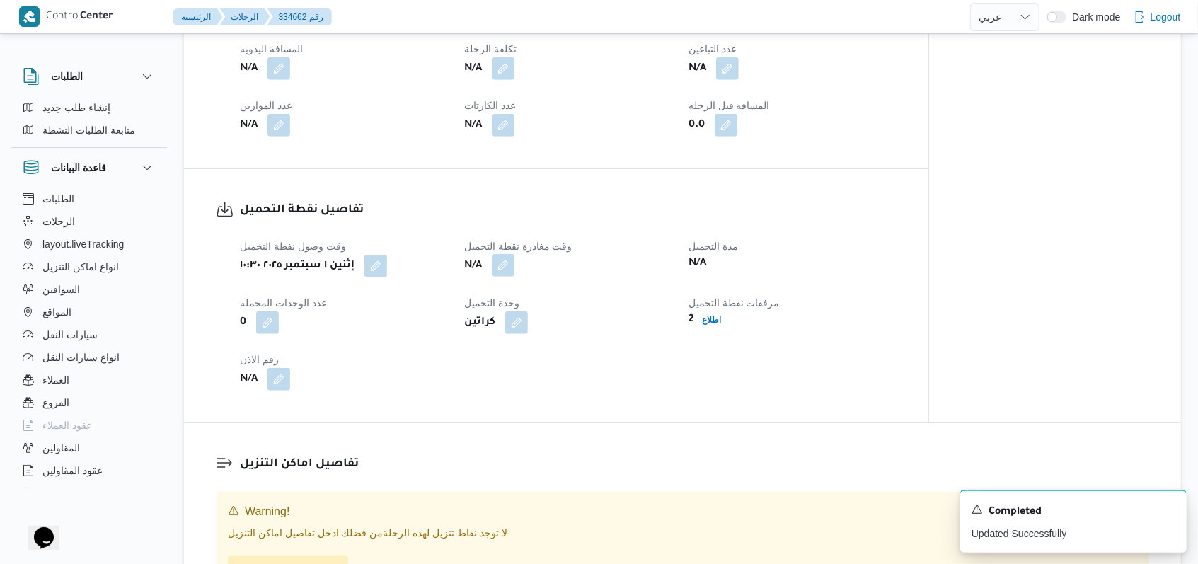
click at [510, 254] on button "button" at bounding box center [503, 265] width 23 height 23
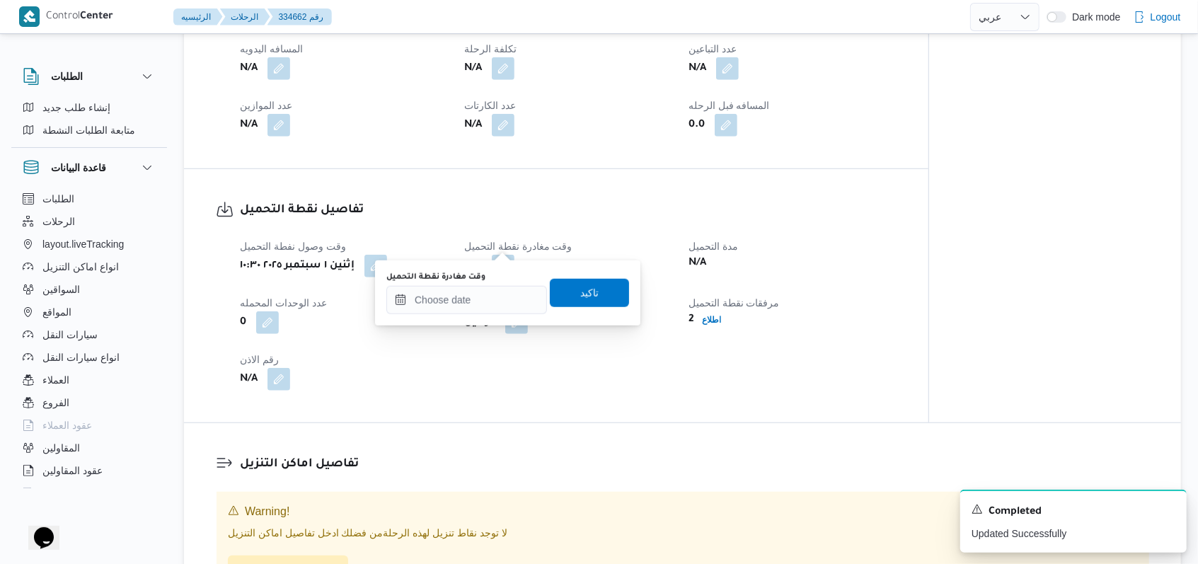
click at [476, 318] on div "You are in a dialog. To close this dialog, hit escape. وقت مغادرة نقطة التحميل …" at bounding box center [507, 292] width 265 height 65
click at [481, 309] on input "وقت مغادرة نقطة التحميل" at bounding box center [466, 300] width 161 height 28
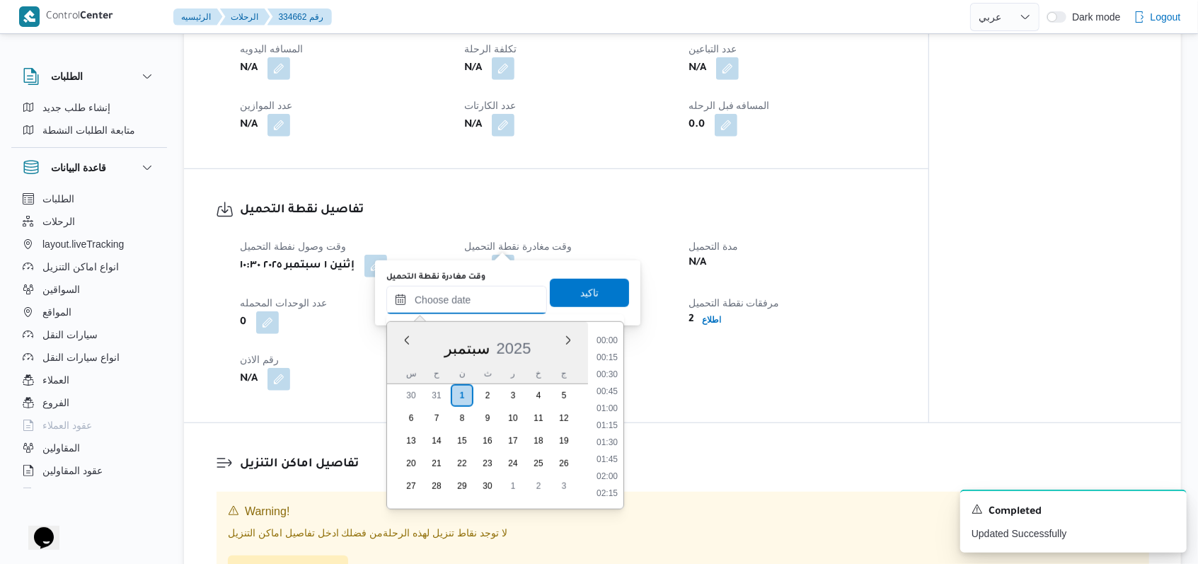
scroll to position [900, 0]
click at [608, 411] on li "14:15" at bounding box center [607, 409] width 33 height 14
type input "٠١/٠٩/٢٠٢٥ ١٤:١٥"
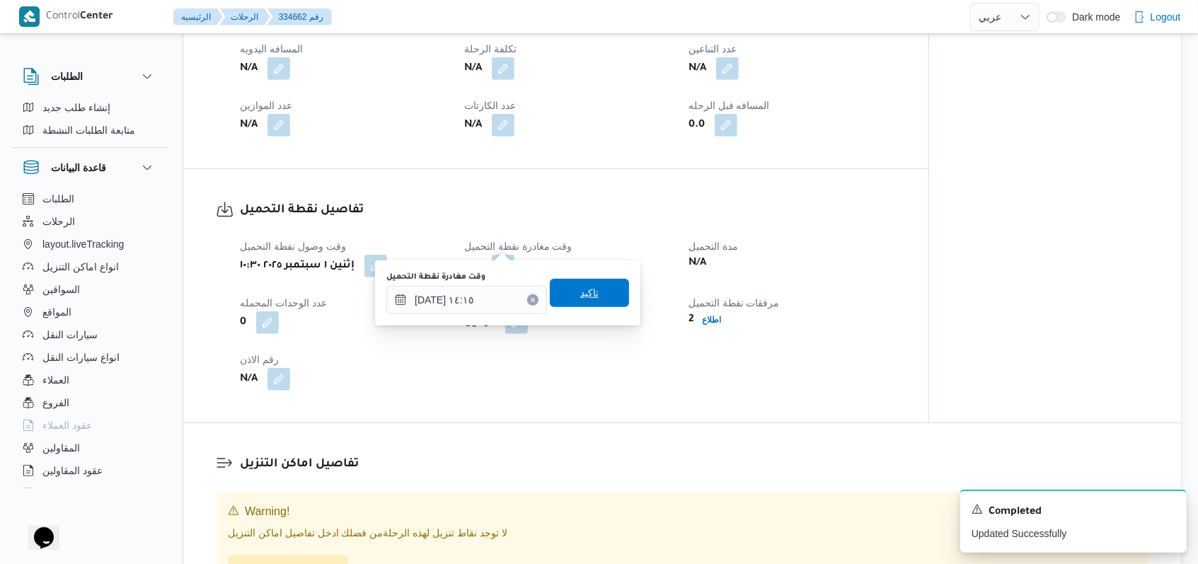
click at [600, 300] on span "تاكيد" at bounding box center [589, 293] width 79 height 28
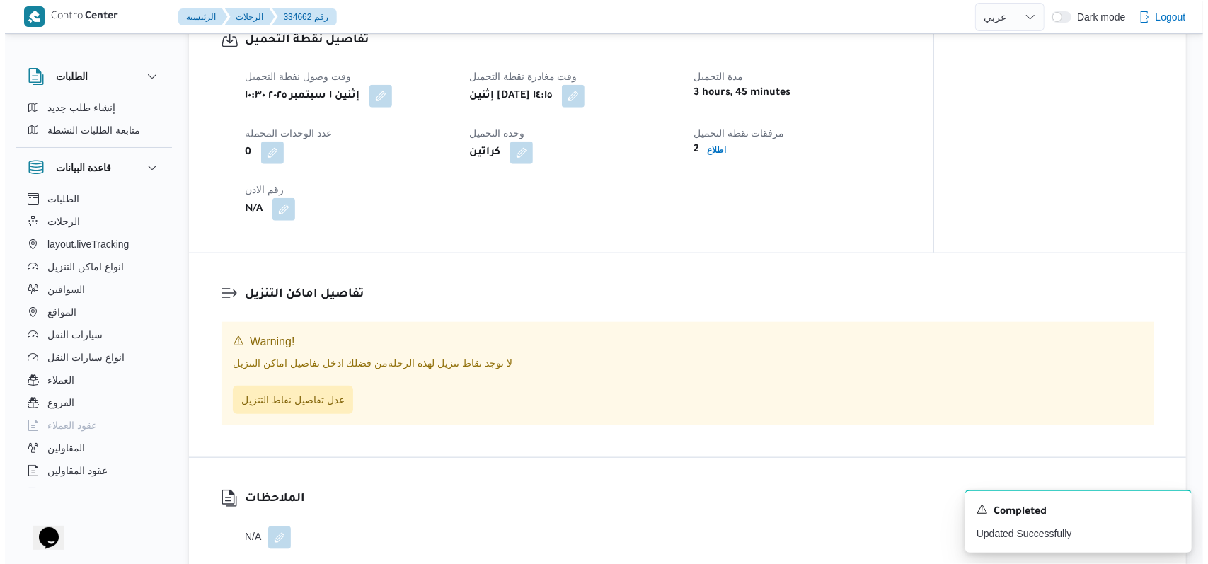
scroll to position [849, 0]
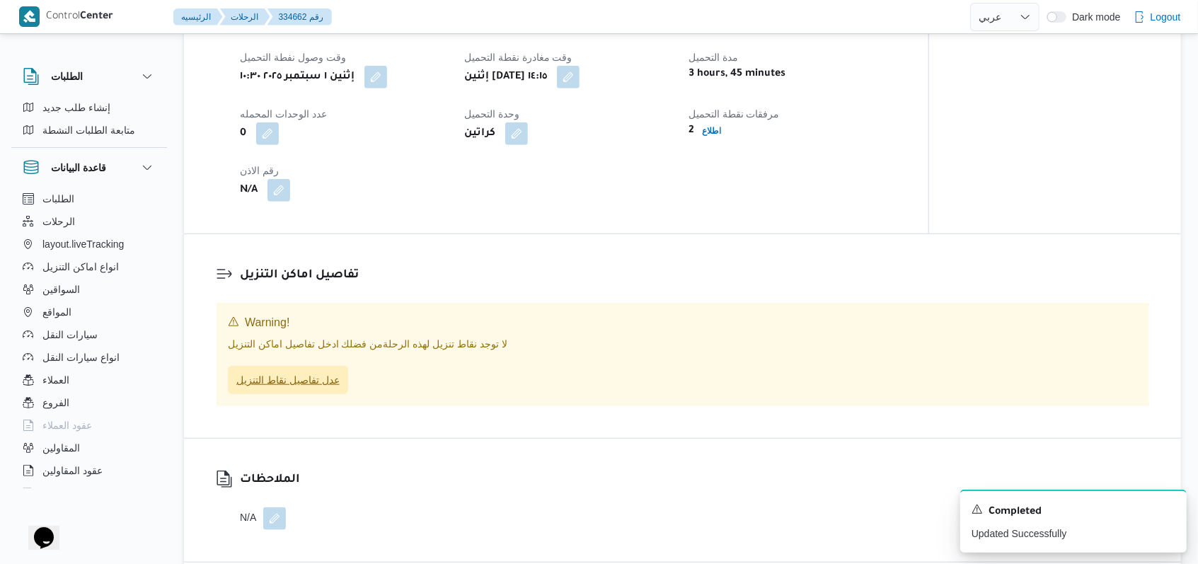
click at [321, 372] on span "عدل تفاصيل نقاط التنزيل" at bounding box center [287, 380] width 103 height 17
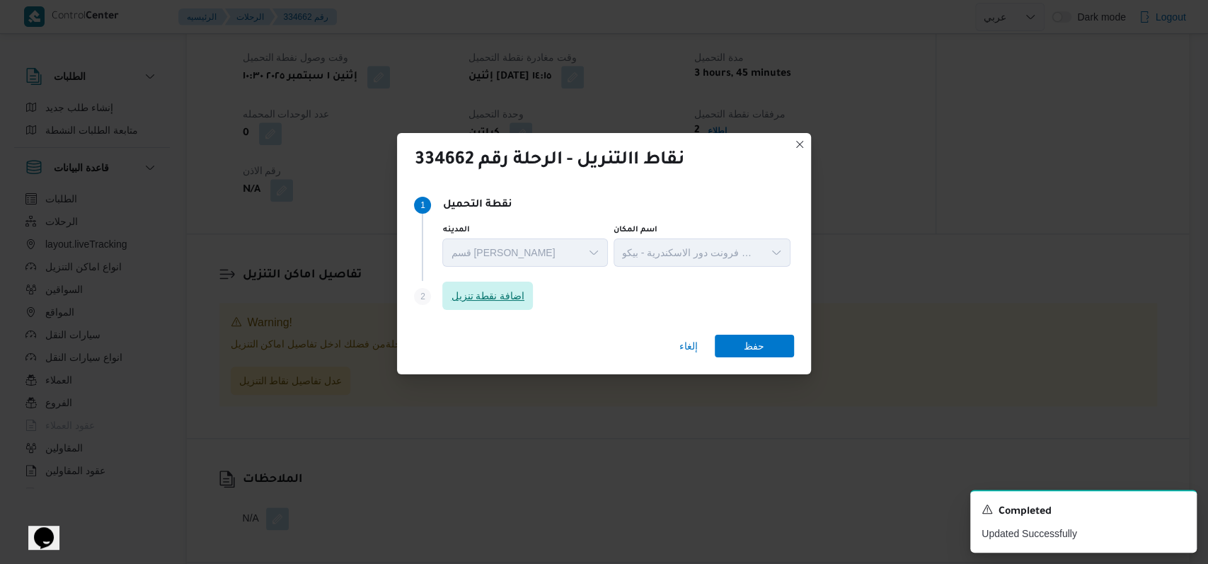
click at [521, 304] on span "اضافة نقطة تنزيل" at bounding box center [488, 295] width 74 height 17
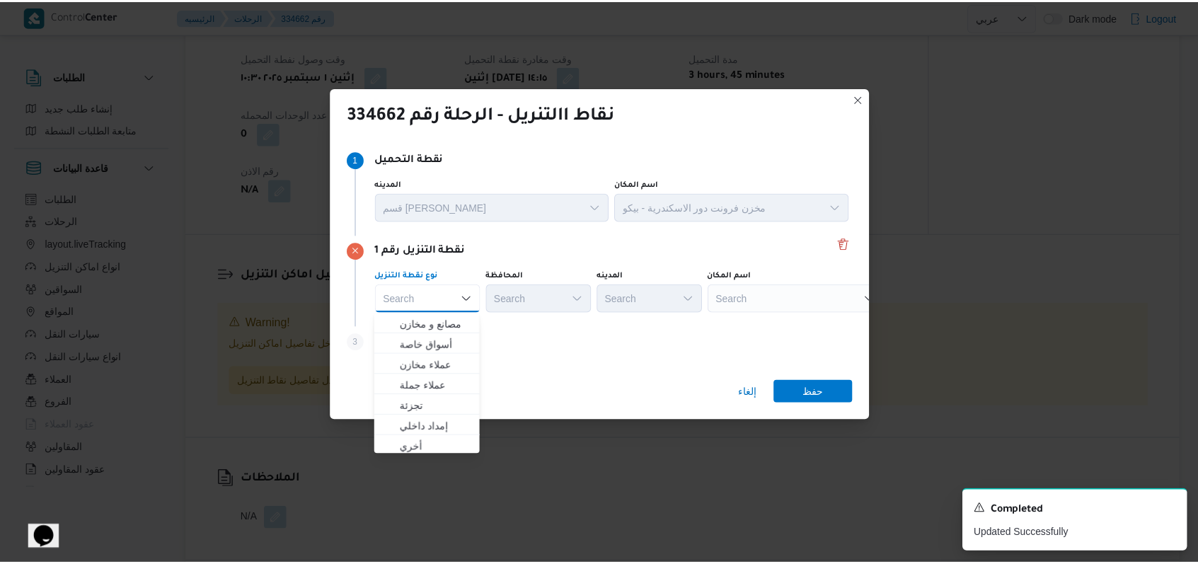
scroll to position [372, 0]
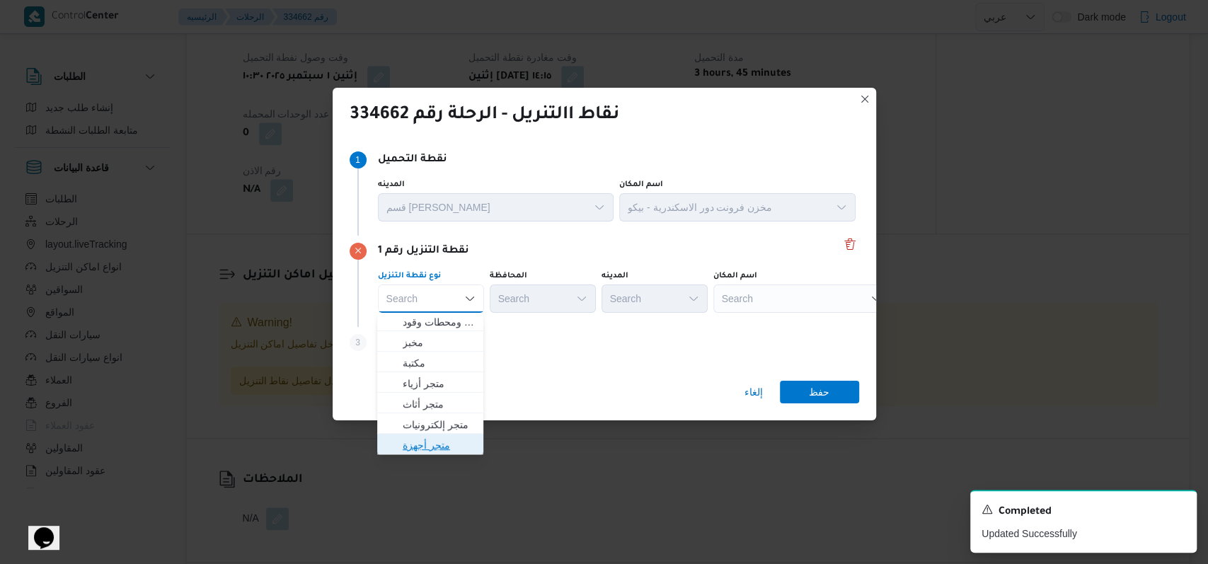
click at [439, 441] on span "متجر أجهزة" at bounding box center [439, 445] width 72 height 17
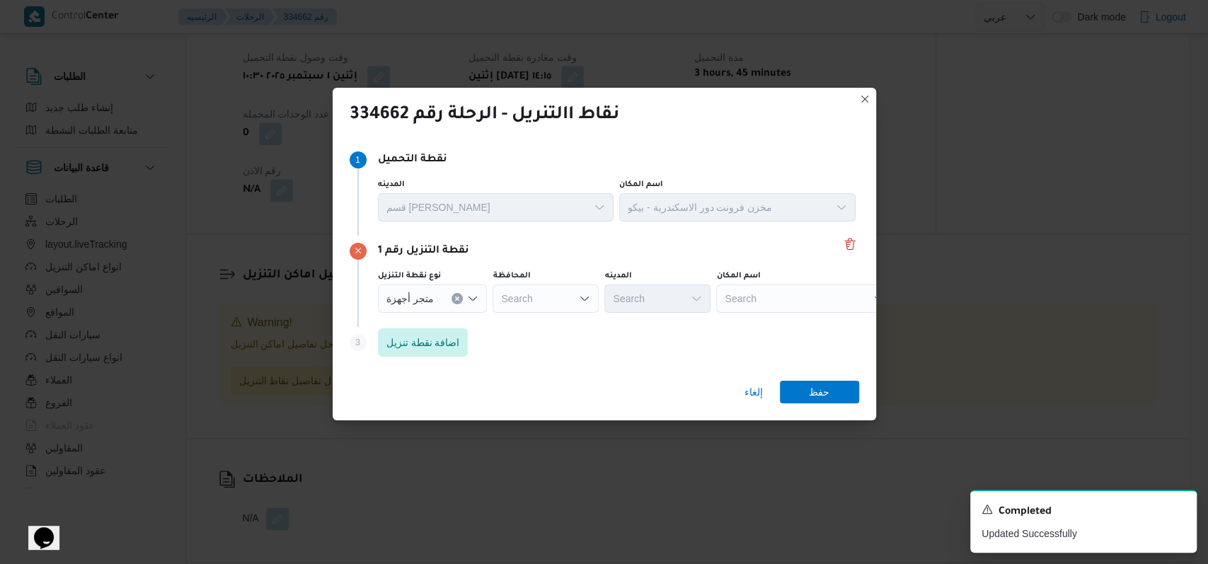
click at [538, 281] on div "المحافظة" at bounding box center [546, 275] width 106 height 11
click at [539, 281] on div "المحافظة" at bounding box center [546, 275] width 106 height 11
click at [540, 290] on div "Search" at bounding box center [546, 299] width 106 height 28
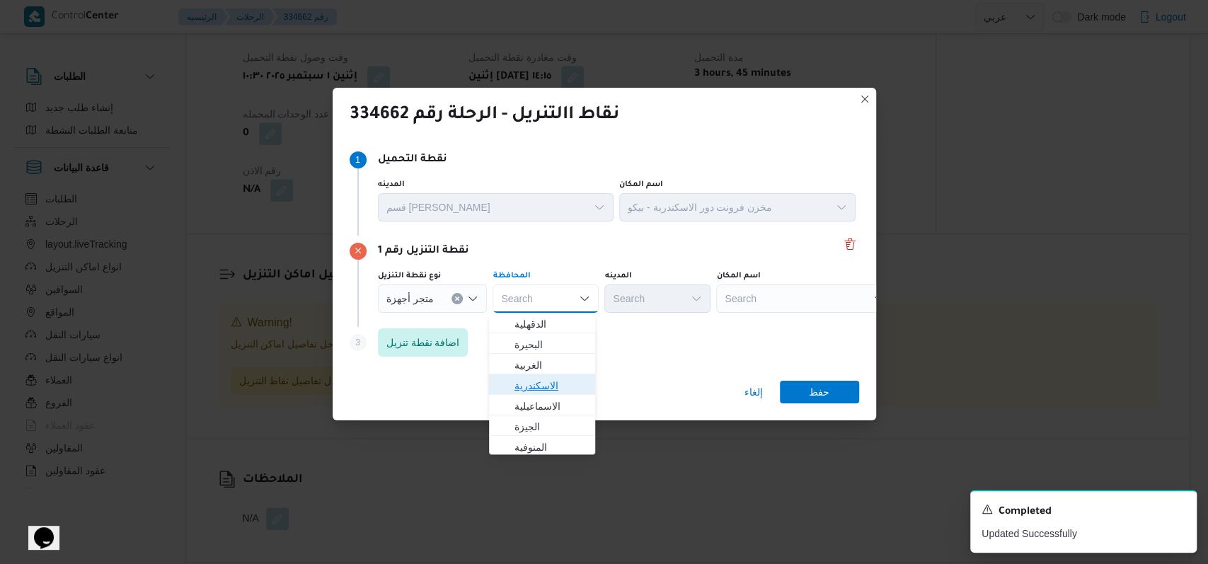
click at [557, 384] on span "الاسكندرية" at bounding box center [551, 385] width 72 height 17
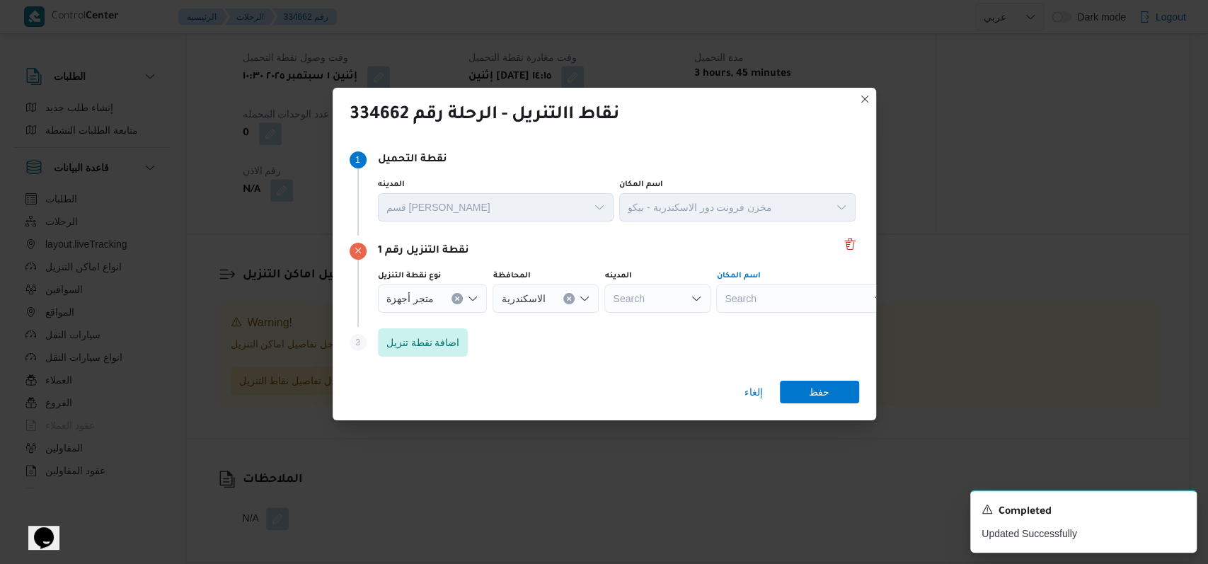
click at [752, 303] on div "Search" at bounding box center [804, 299] width 177 height 28
type input "روفا"
click at [748, 325] on span "معرض روفا ئيل - الدخيلة الاسكندرية | شركة روفائيل وأولاده | العجمي البحري" at bounding box center [809, 324] width 143 height 17
click at [809, 384] on span "حفظ" at bounding box center [819, 391] width 21 height 23
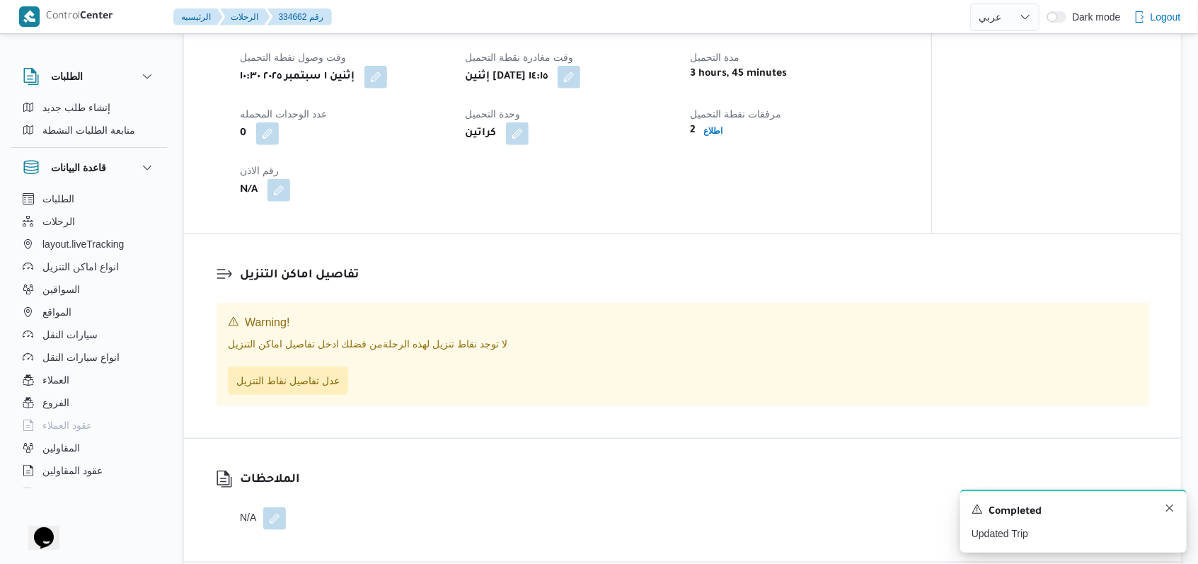
scroll to position [923, 0]
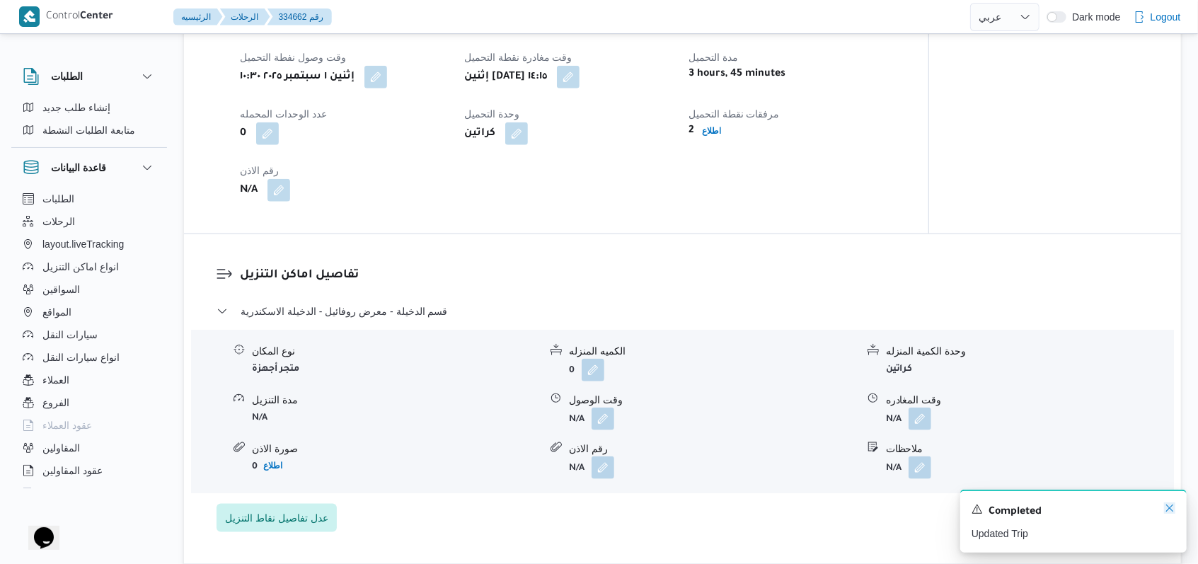
click at [1167, 512] on icon "Dismiss toast" at bounding box center [1169, 508] width 7 height 7
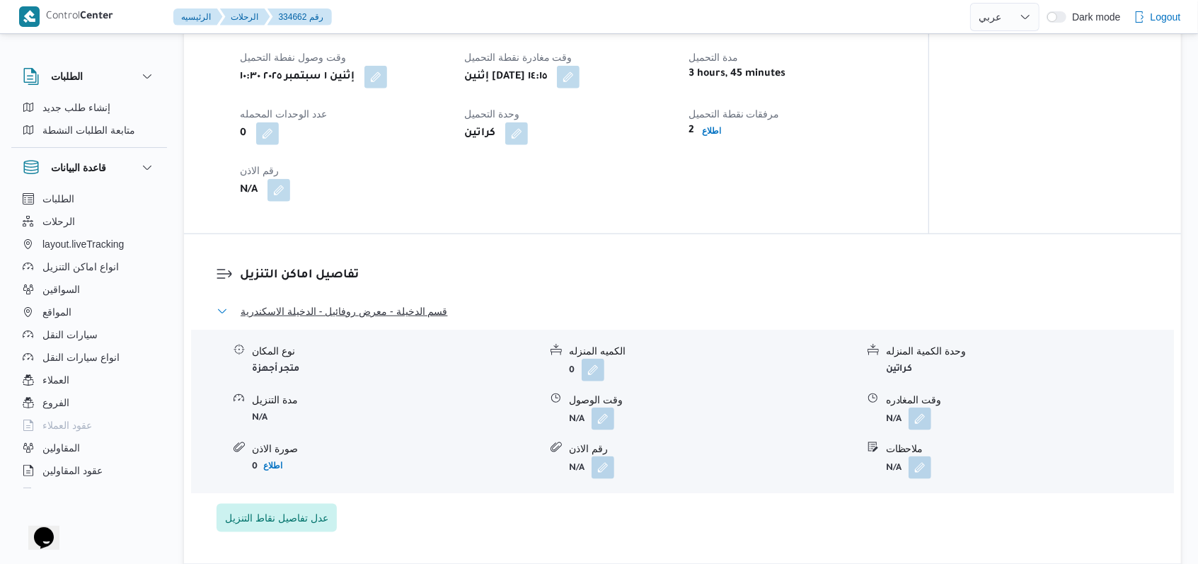
click at [413, 303] on span "قسم الدخيلة - معرض روفائيل - الدخيلة الاسكندرية" at bounding box center [344, 311] width 207 height 17
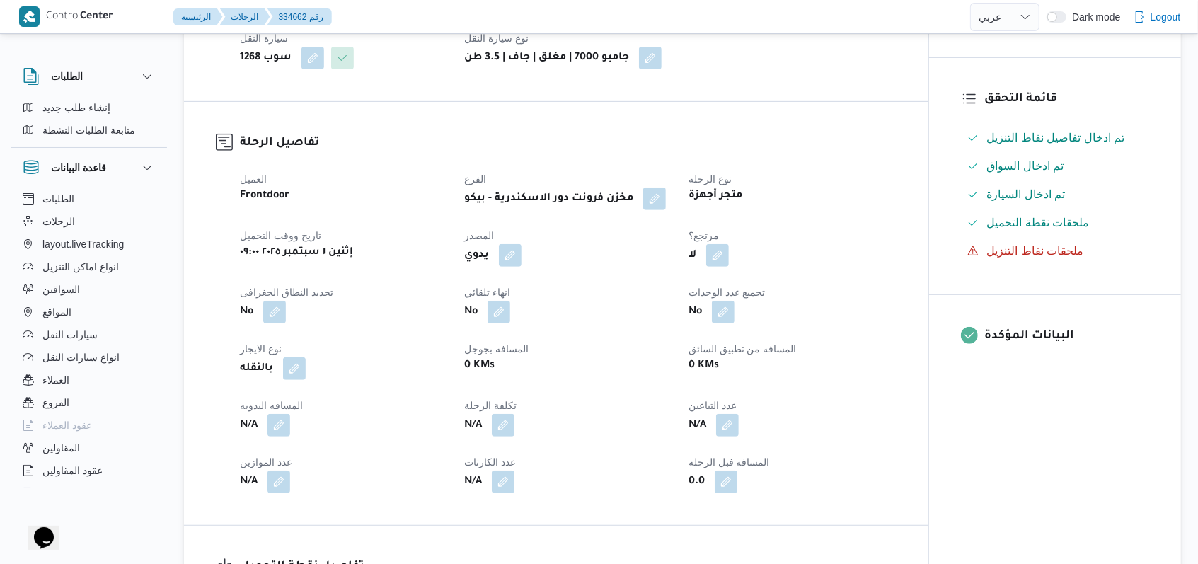
scroll to position [283, 0]
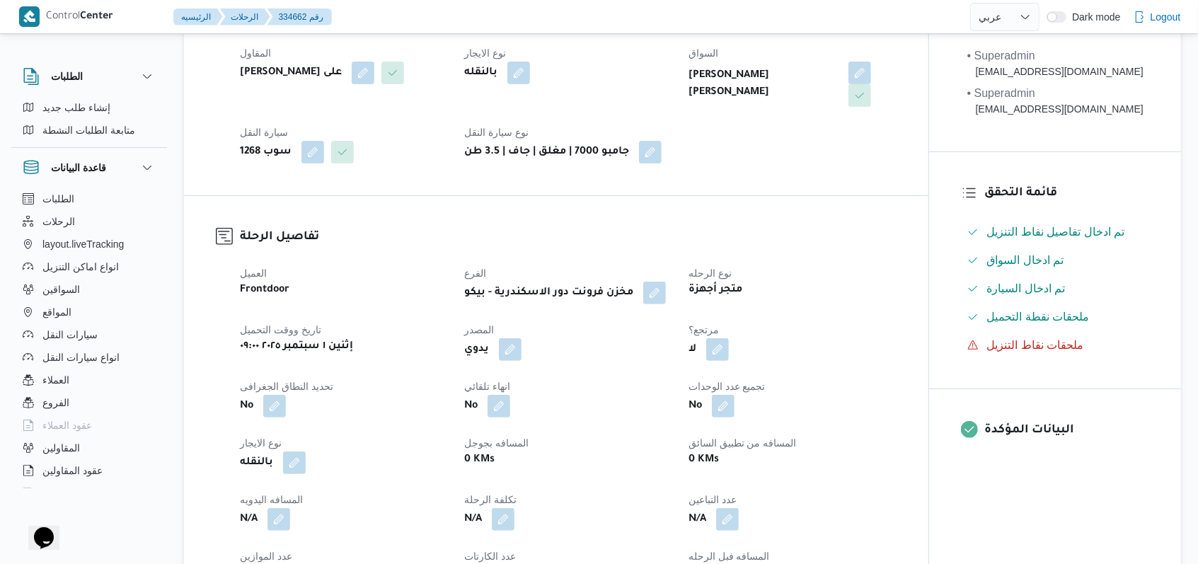
select select "ar"
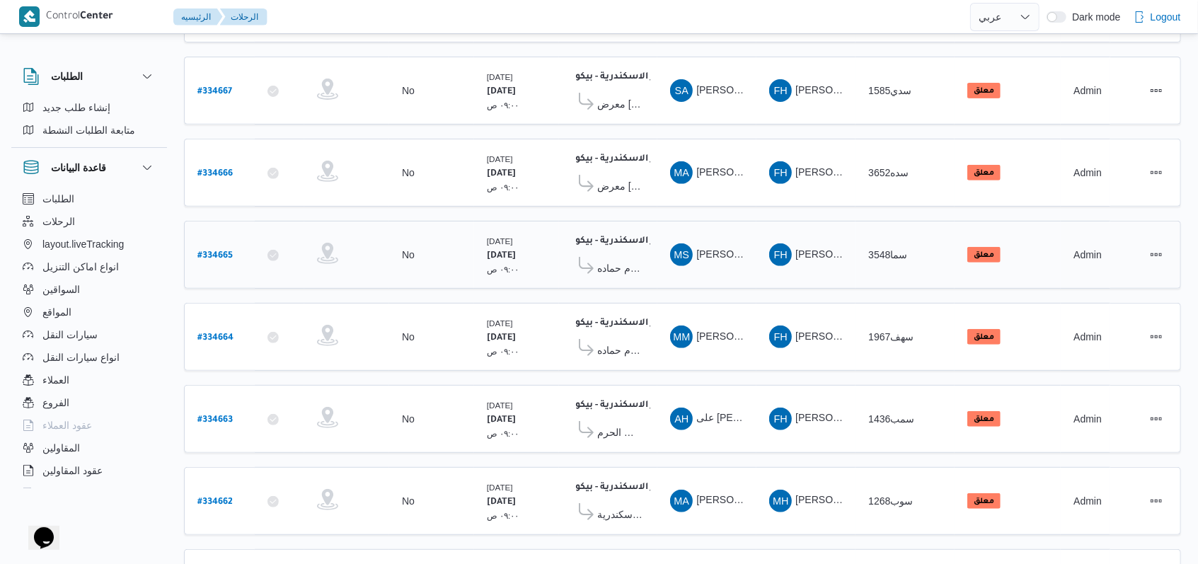
scroll to position [488, 0]
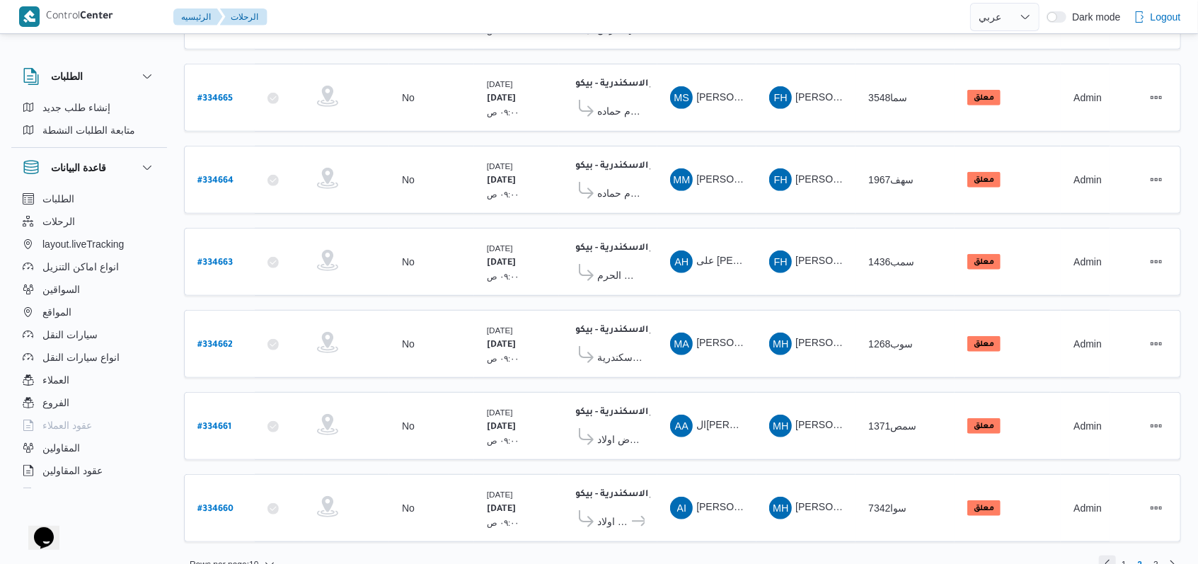
click at [1112, 556] on link "Previous page, 1" at bounding box center [1107, 564] width 17 height 17
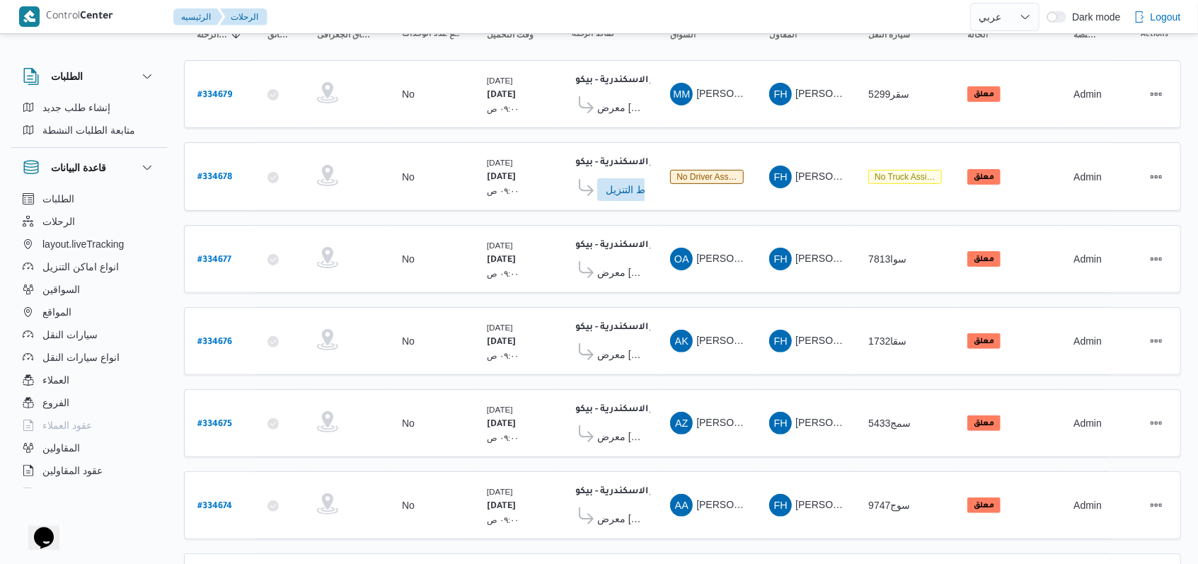
scroll to position [495, 0]
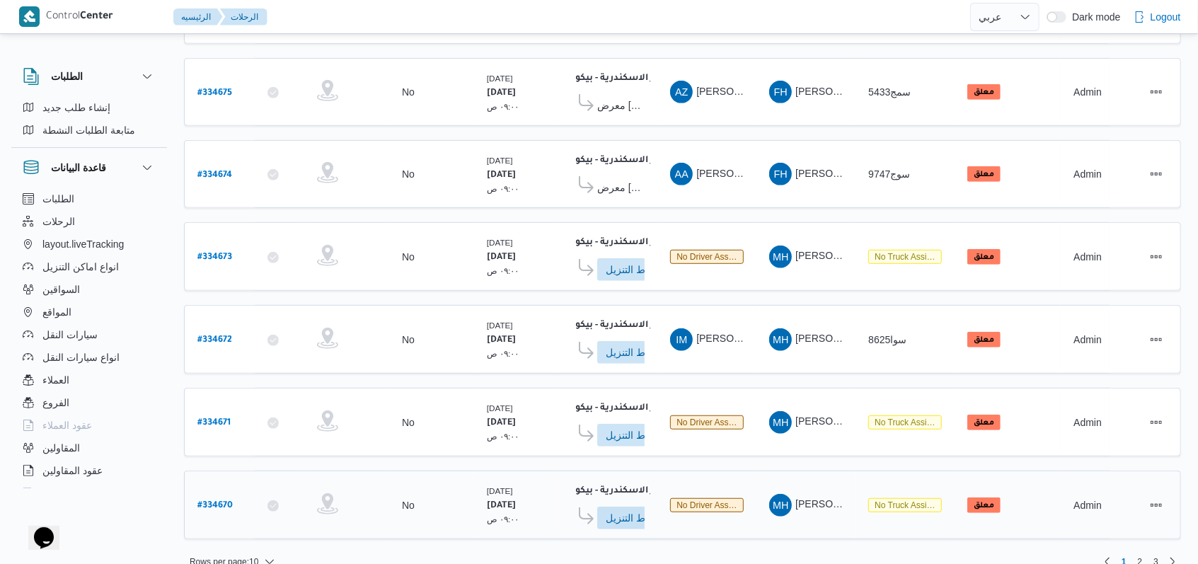
click at [214, 501] on b "# 334670" at bounding box center [214, 506] width 35 height 10
select select "ar"
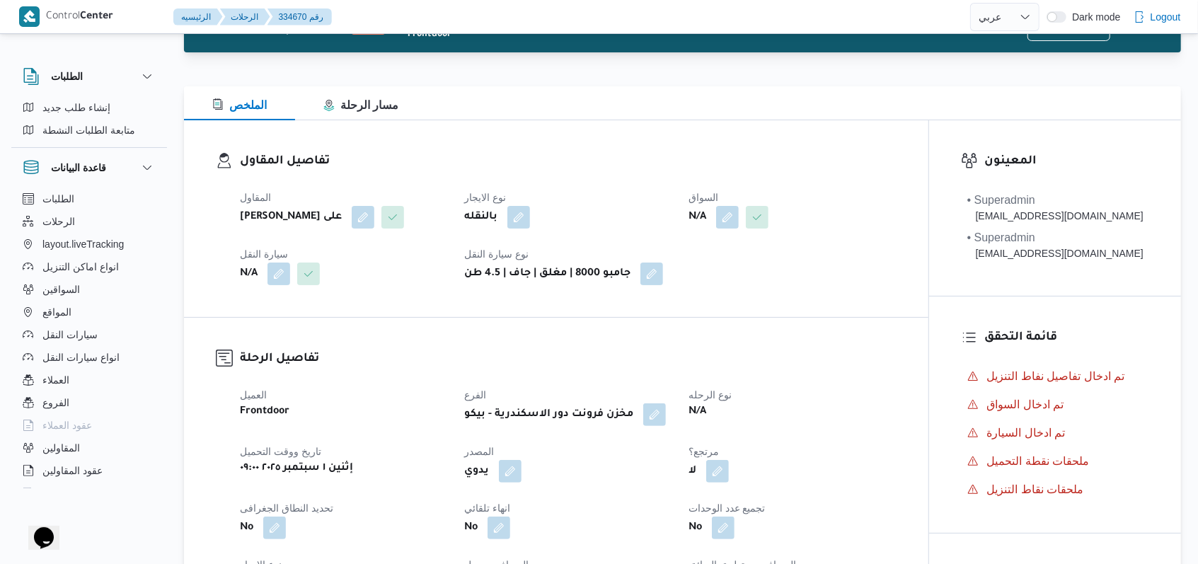
scroll to position [94, 0]
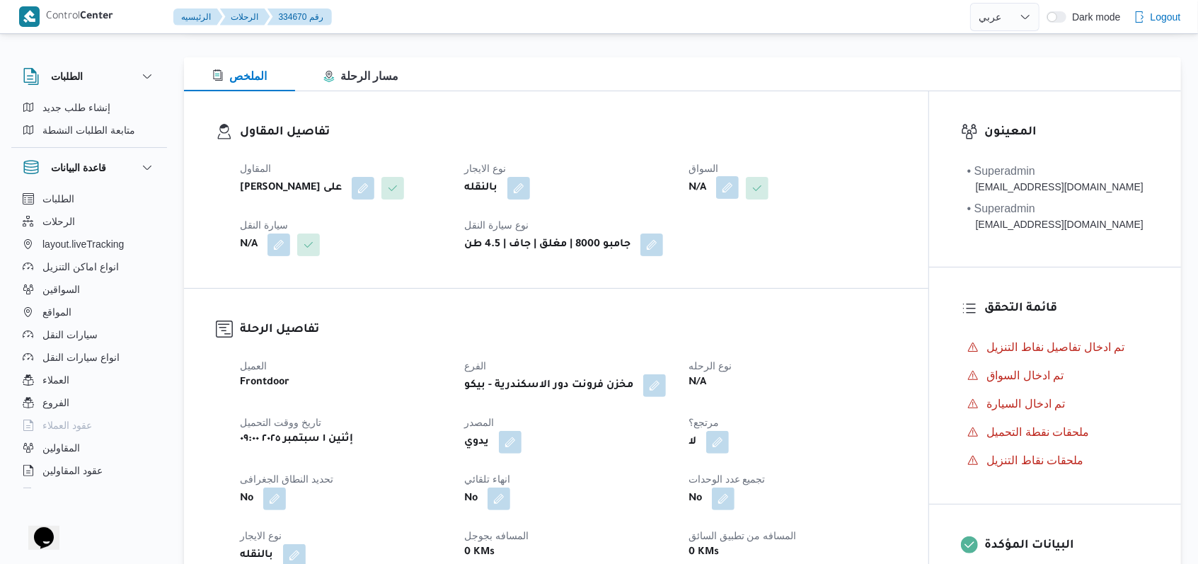
click at [735, 185] on button "button" at bounding box center [727, 187] width 23 height 23
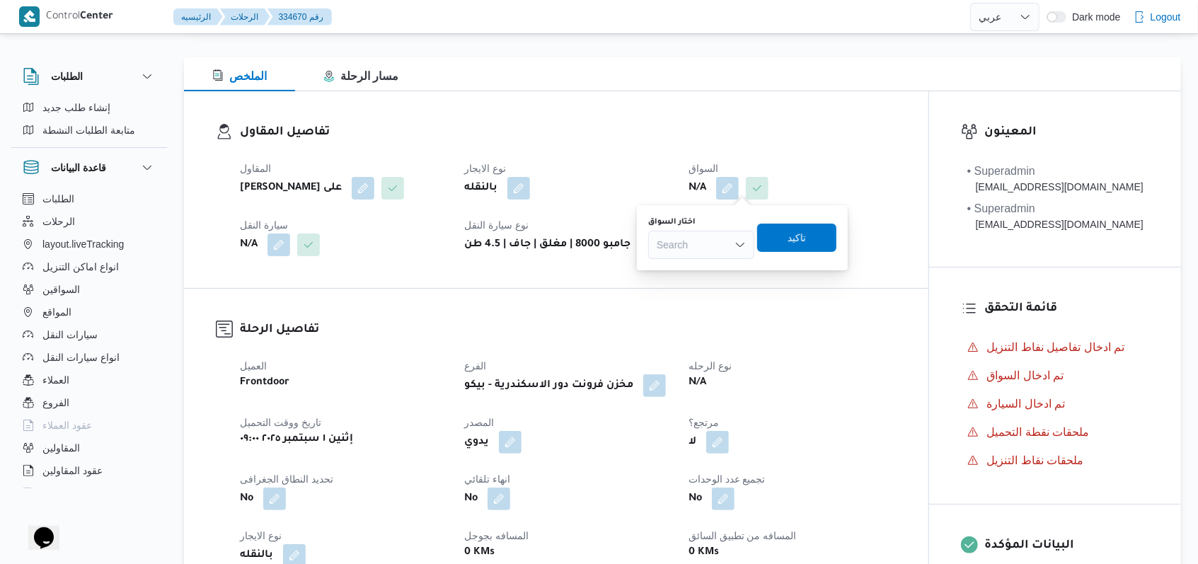
click at [721, 234] on div "Search" at bounding box center [701, 245] width 106 height 28
type input "ممدوح"
click at [295, 307] on div "تفاصيل الرحلة العميل Frontdoor الفرع مخزن فرونت دور الاسكندرية - بيكو نوع الرحل…" at bounding box center [556, 500] width 745 height 423
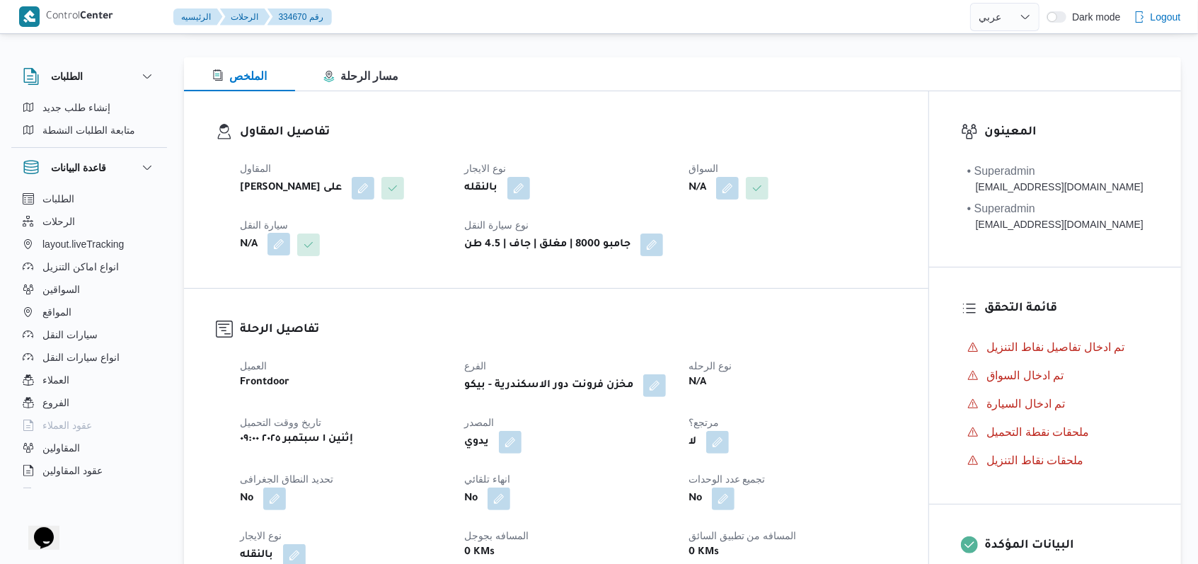
click at [277, 241] on button "button" at bounding box center [279, 244] width 23 height 23
click at [253, 295] on div "Search" at bounding box center [250, 301] width 106 height 28
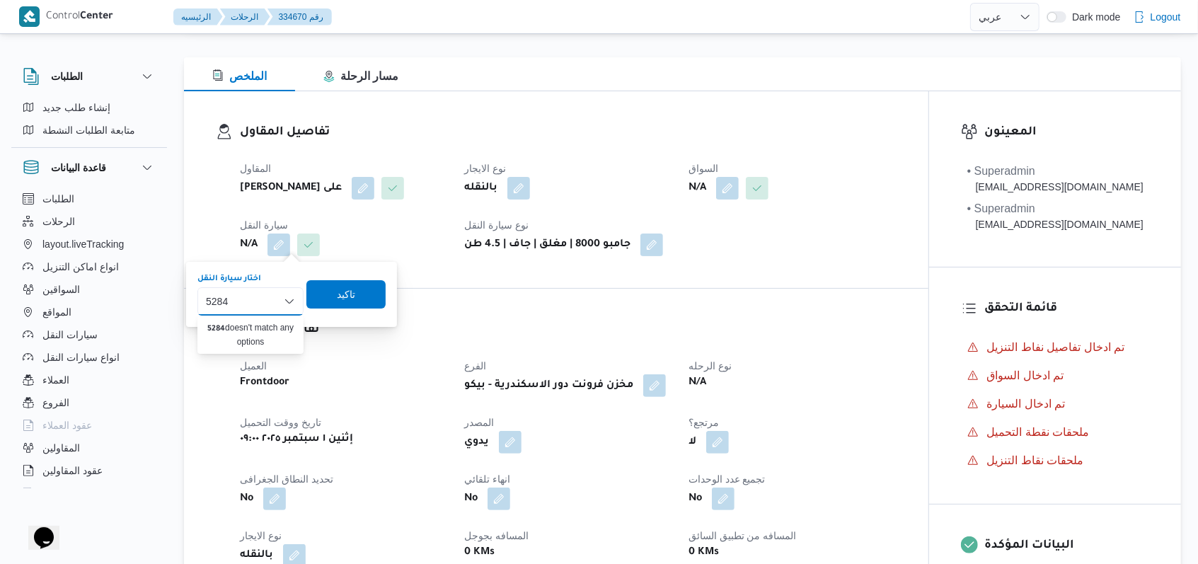
type input "5284"
click at [384, 345] on dl "تفاصيل الرحلة العميل Frontdoor الفرع مخزن فرونت دور الاسكندرية - بيكو نوع الرحل…" at bounding box center [568, 501] width 657 height 360
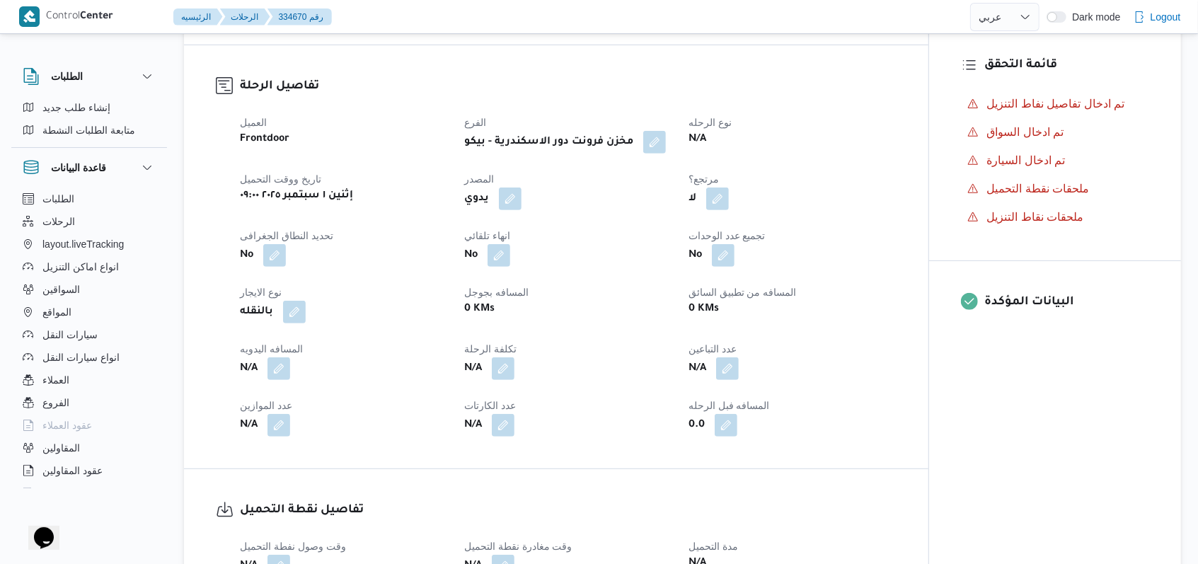
scroll to position [754, 0]
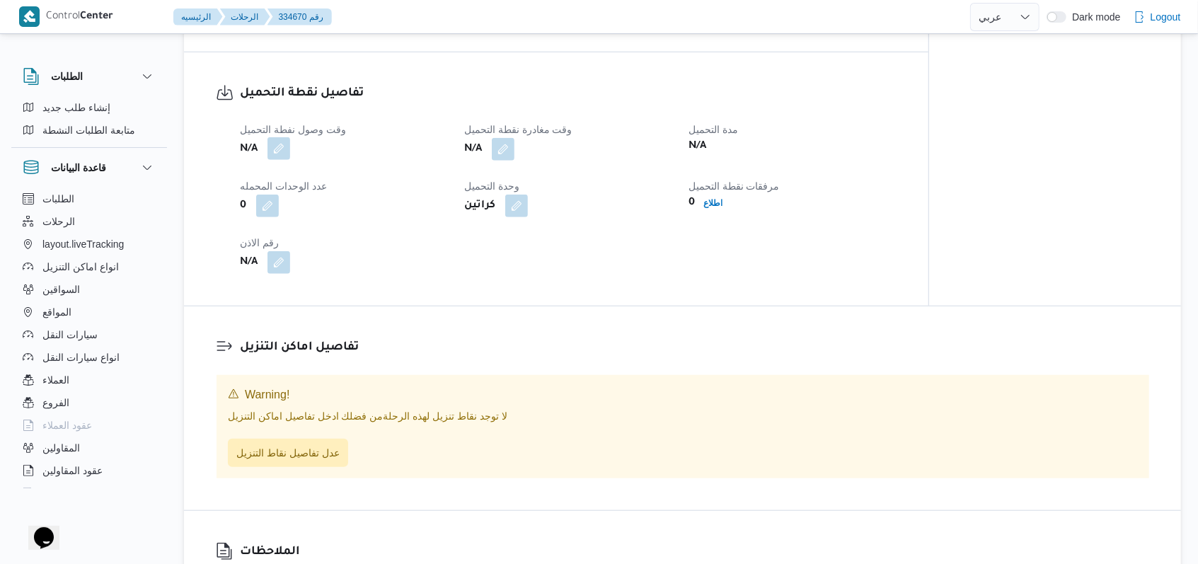
click at [280, 151] on button "button" at bounding box center [279, 148] width 23 height 23
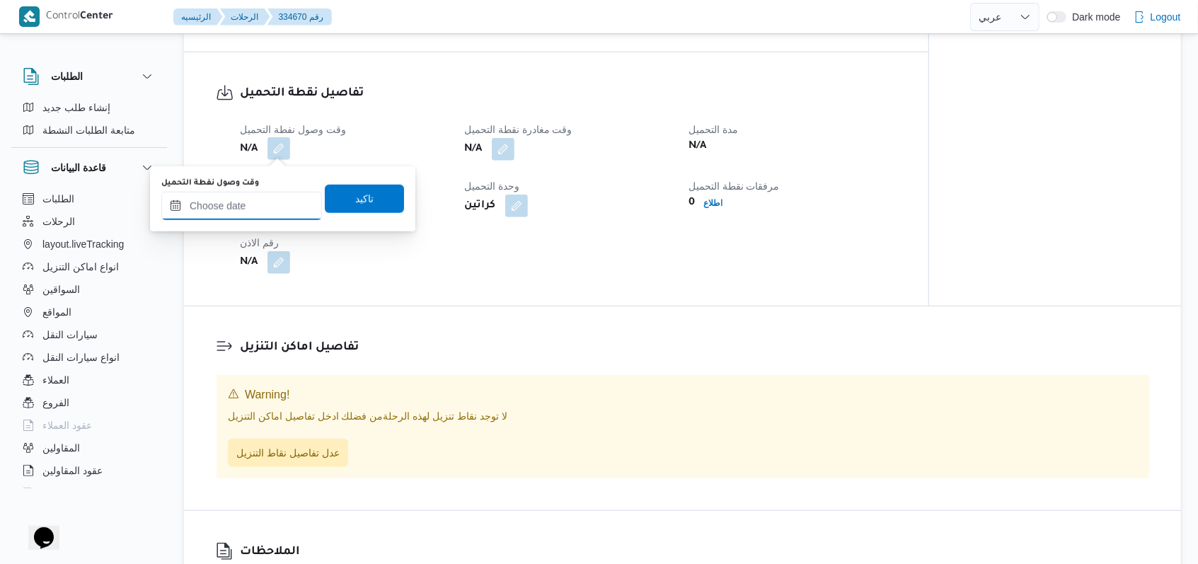
click at [251, 205] on input "وقت وصول نفطة التحميل" at bounding box center [241, 206] width 161 height 28
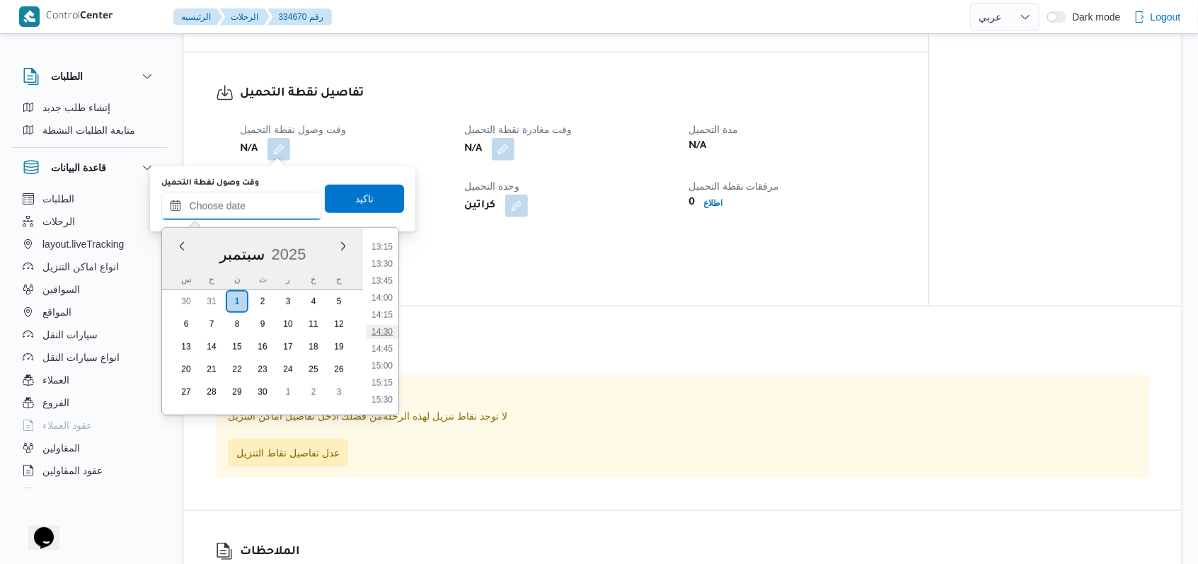
scroll to position [616, 0]
click at [391, 348] on li "10:30" at bounding box center [382, 343] width 33 height 14
type input "٠١/٠٩/٢٠٢٥ ١٠:٣٠"
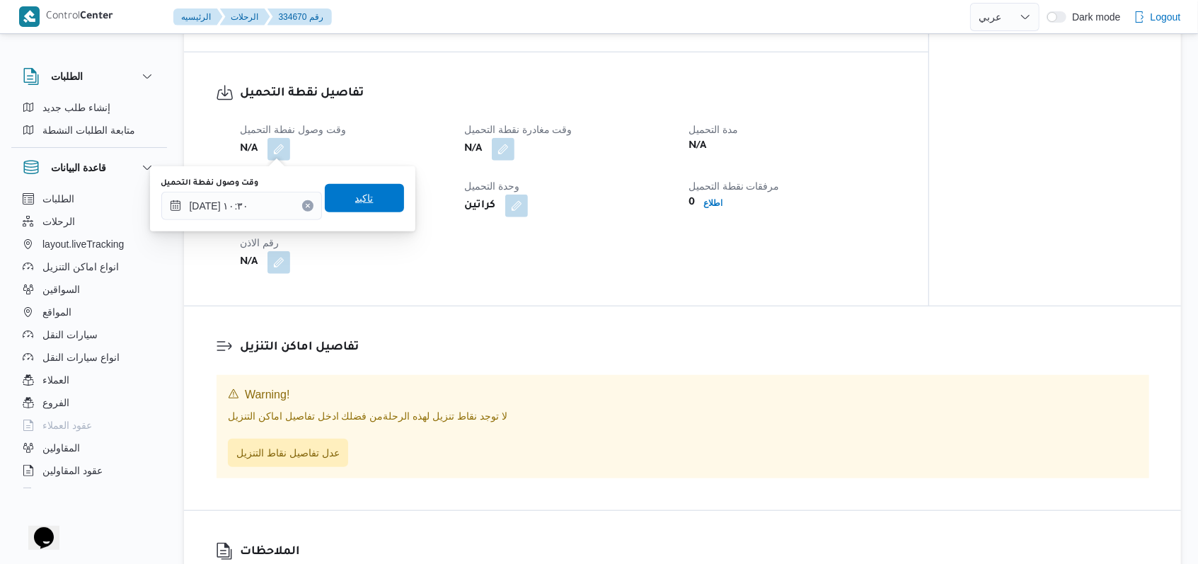
click at [374, 193] on span "تاكيد" at bounding box center [364, 198] width 79 height 28
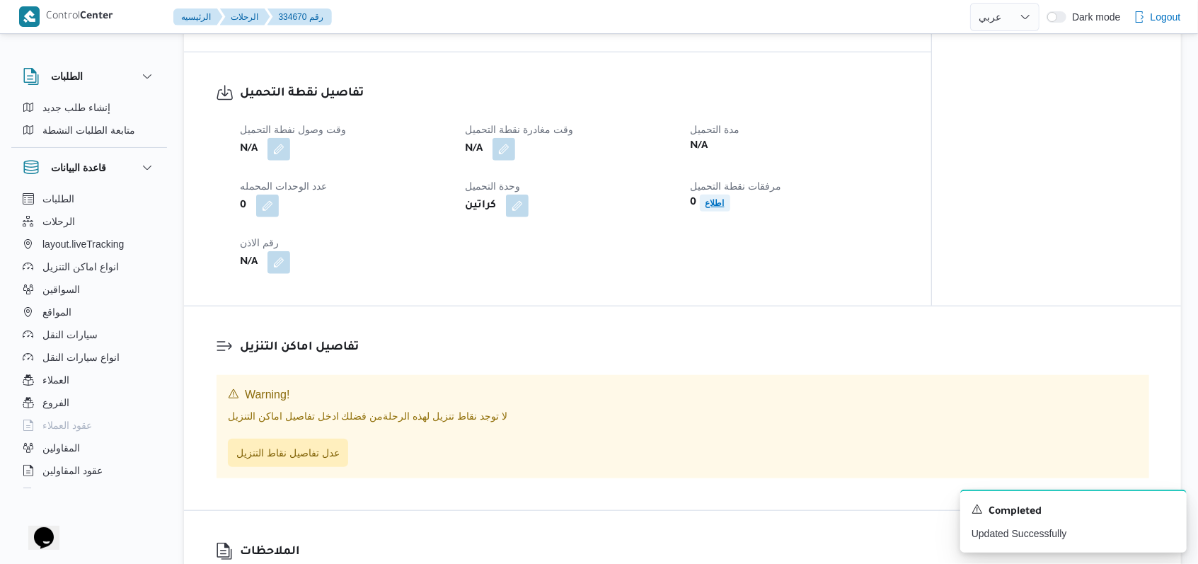
click at [721, 205] on b "اطلاع" at bounding box center [715, 203] width 19 height 10
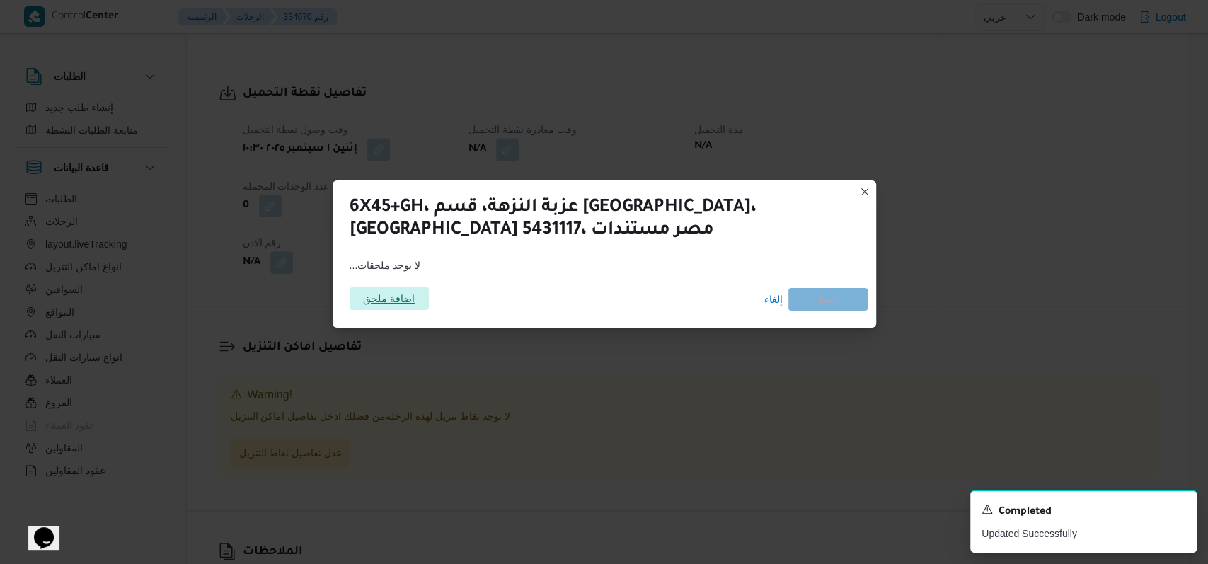
click at [425, 302] on span "اضافة ملحق" at bounding box center [389, 298] width 79 height 23
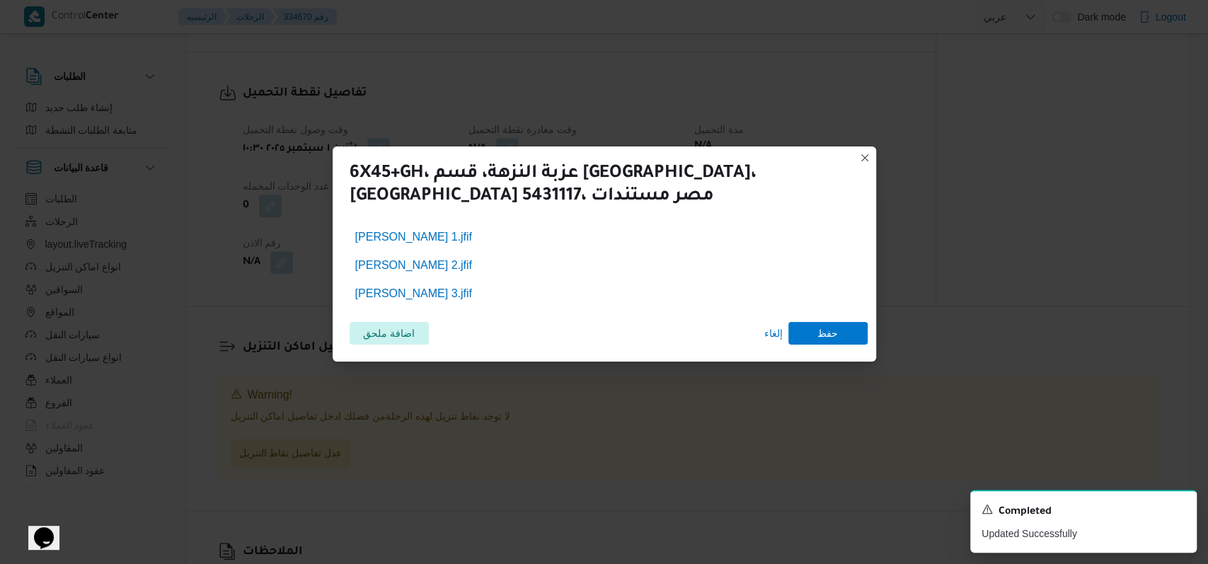
click at [849, 314] on div "اضافة ملحق إلغاء حفظ" at bounding box center [604, 334] width 527 height 40
click at [844, 326] on span "حفظ" at bounding box center [827, 332] width 79 height 23
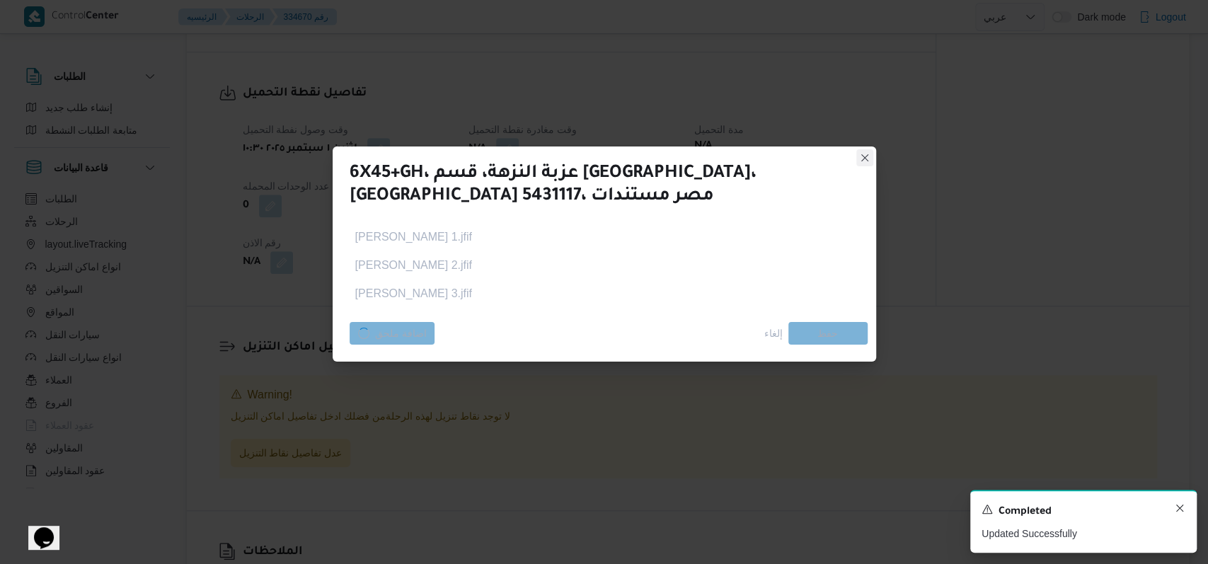
click at [1183, 508] on icon "Dismiss toast" at bounding box center [1179, 507] width 11 height 11
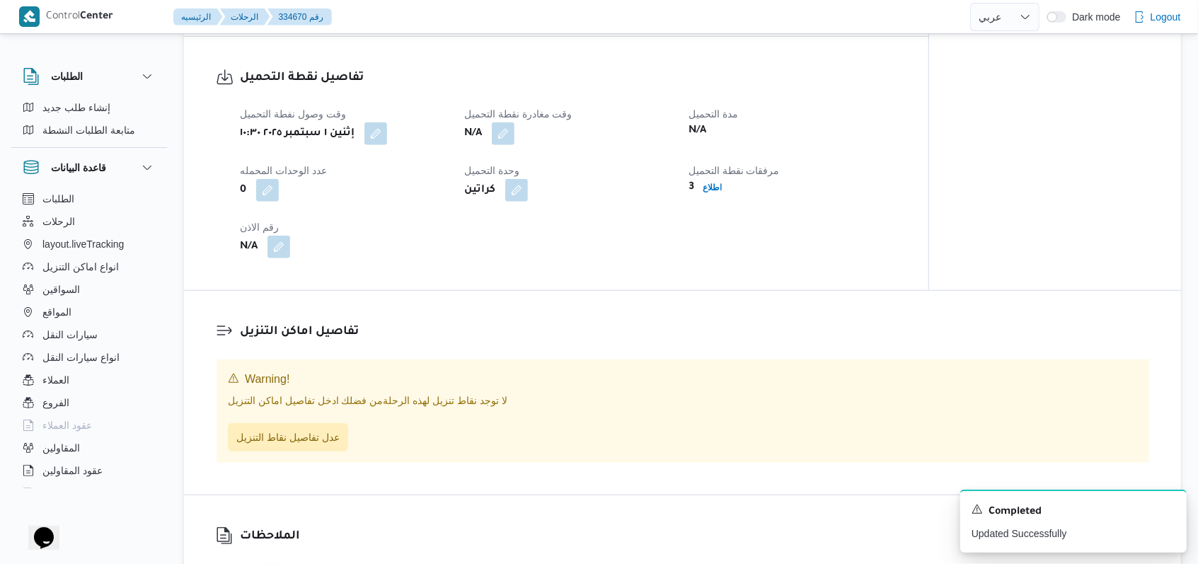
scroll to position [943, 0]
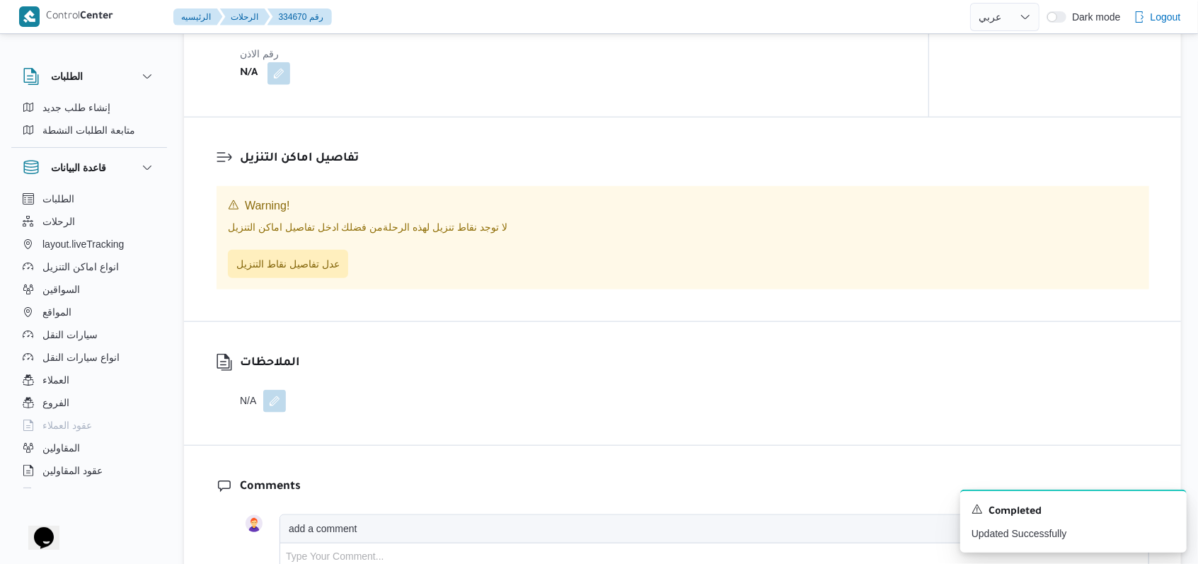
click at [282, 406] on button "button" at bounding box center [274, 401] width 23 height 23
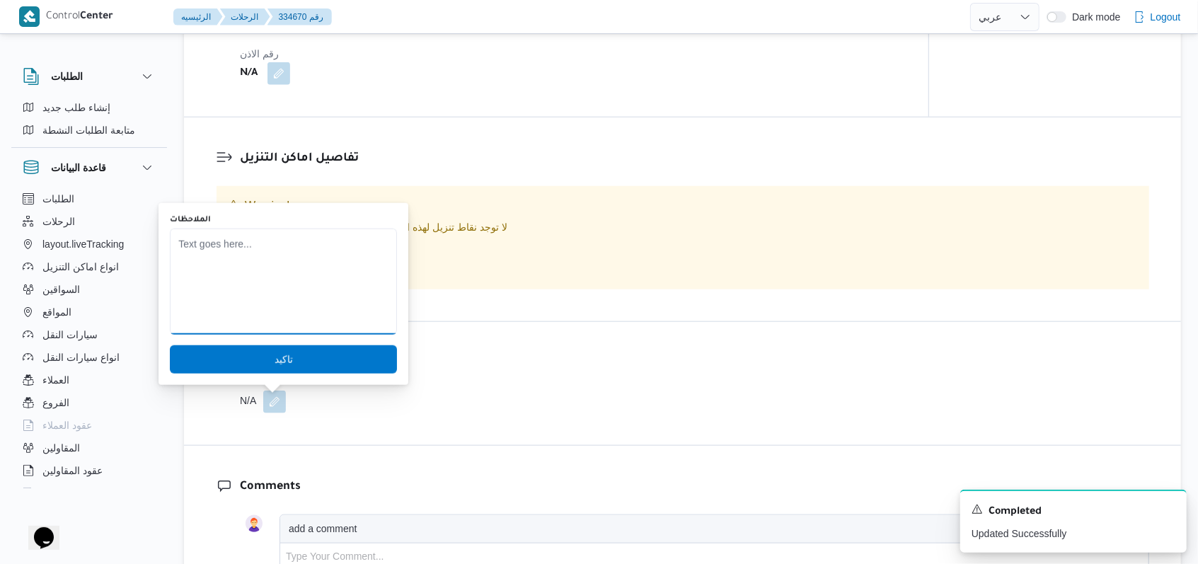
click at [284, 303] on textarea "الملاحظات" at bounding box center [283, 282] width 227 height 106
type textarea "ممدوح سامى - 5284"
click at [289, 354] on span "تاكيد" at bounding box center [283, 359] width 227 height 28
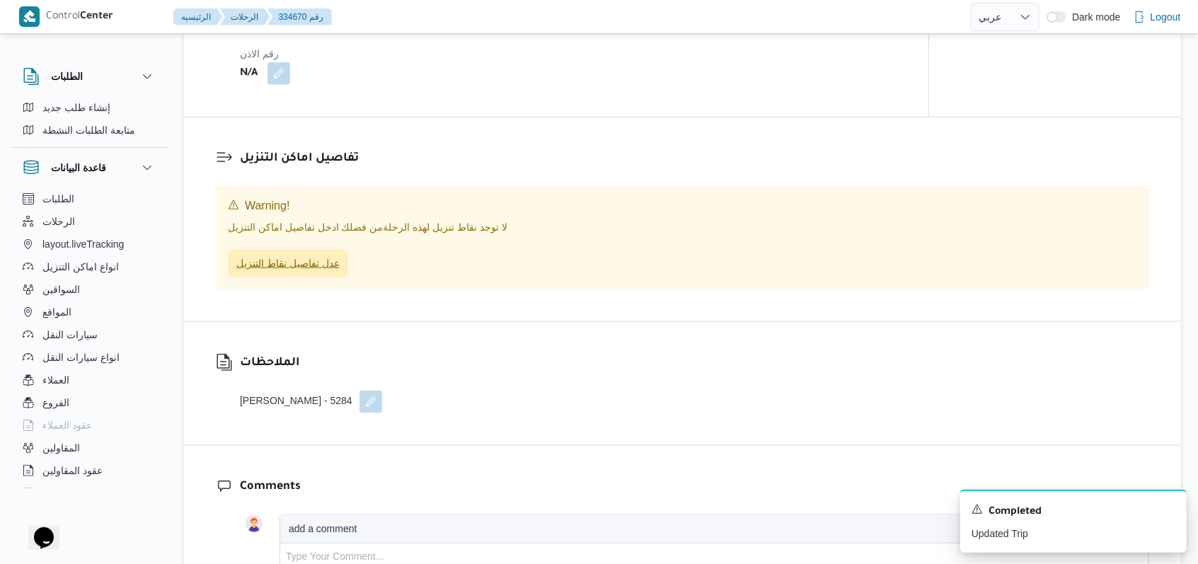
click at [311, 258] on span "عدل تفاصيل نقاط التنزيل" at bounding box center [287, 263] width 103 height 17
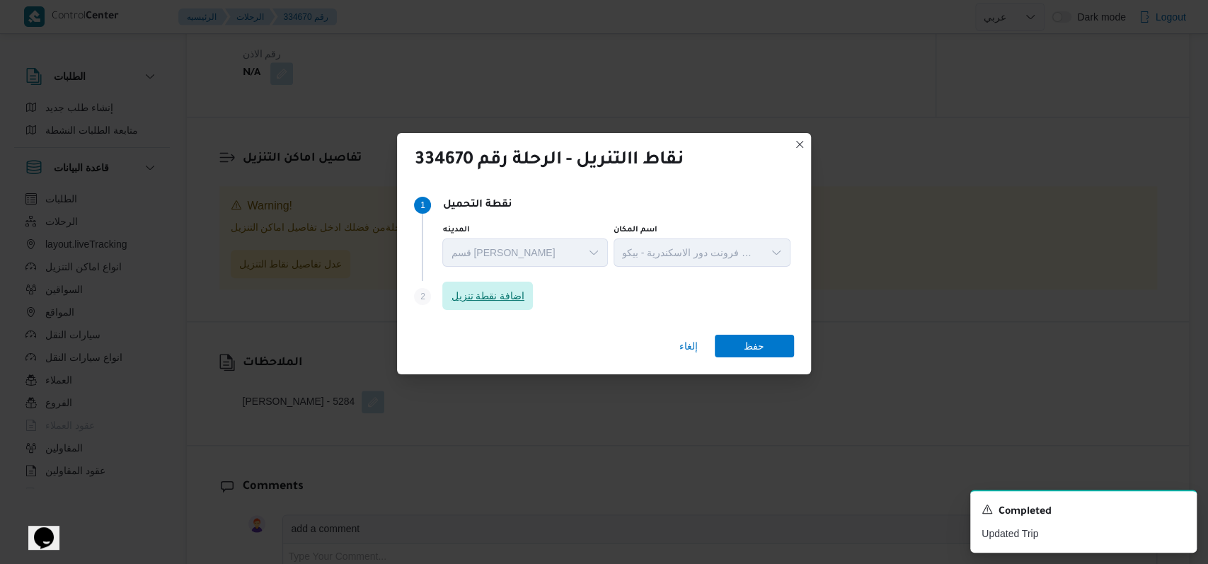
click at [498, 304] on span "اضافة نقطة تنزيل" at bounding box center [488, 295] width 74 height 17
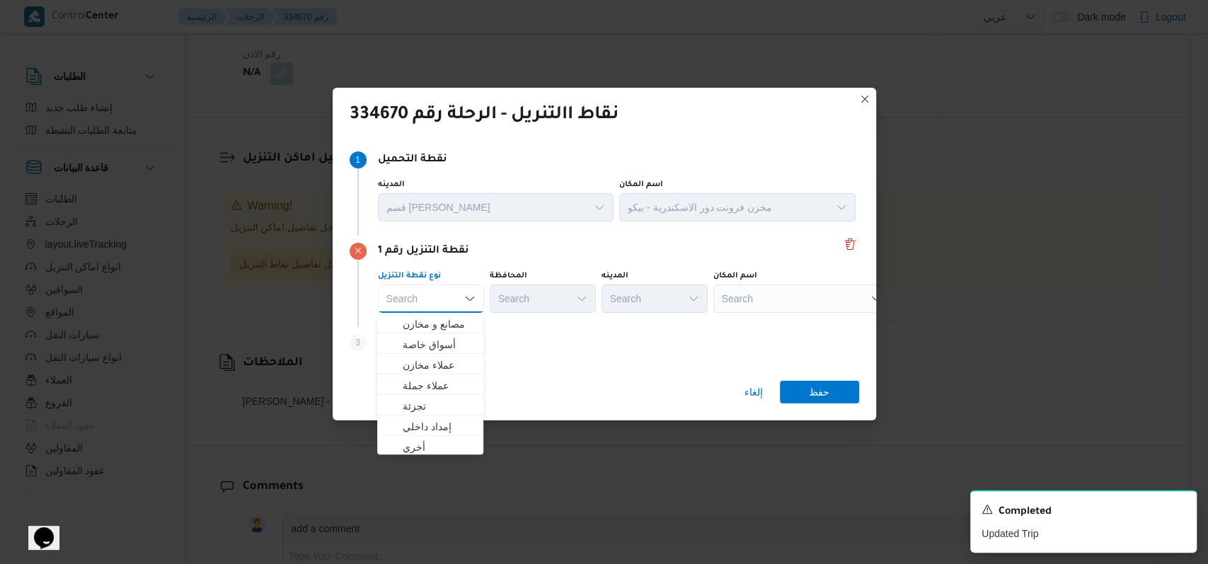
scroll to position [372, 0]
drag, startPoint x: 447, startPoint y: 449, endPoint x: 488, endPoint y: 379, distance: 81.8
click at [448, 449] on span "متجر أجهزة" at bounding box center [439, 445] width 72 height 17
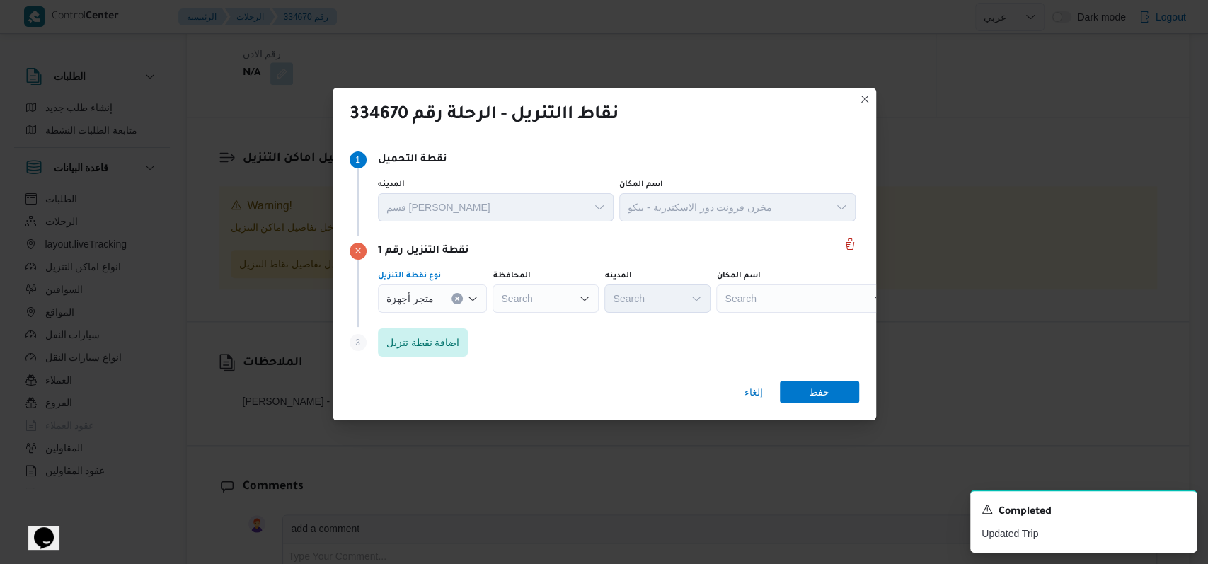
click at [513, 300] on div "Search" at bounding box center [546, 299] width 106 height 28
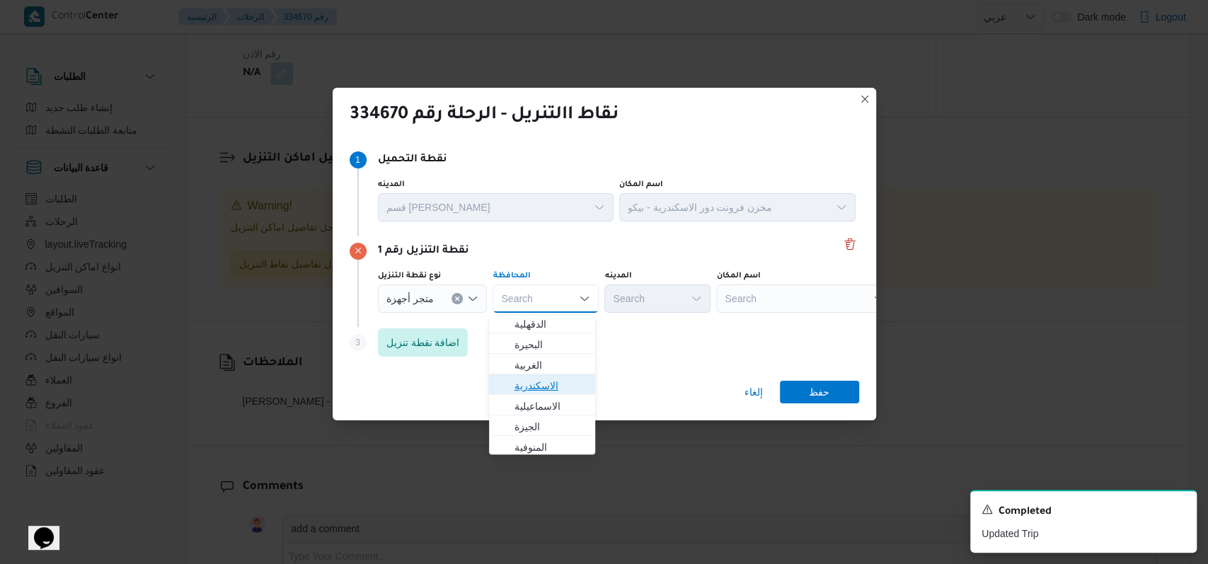
click at [529, 388] on span "الاسكندرية" at bounding box center [551, 385] width 72 height 17
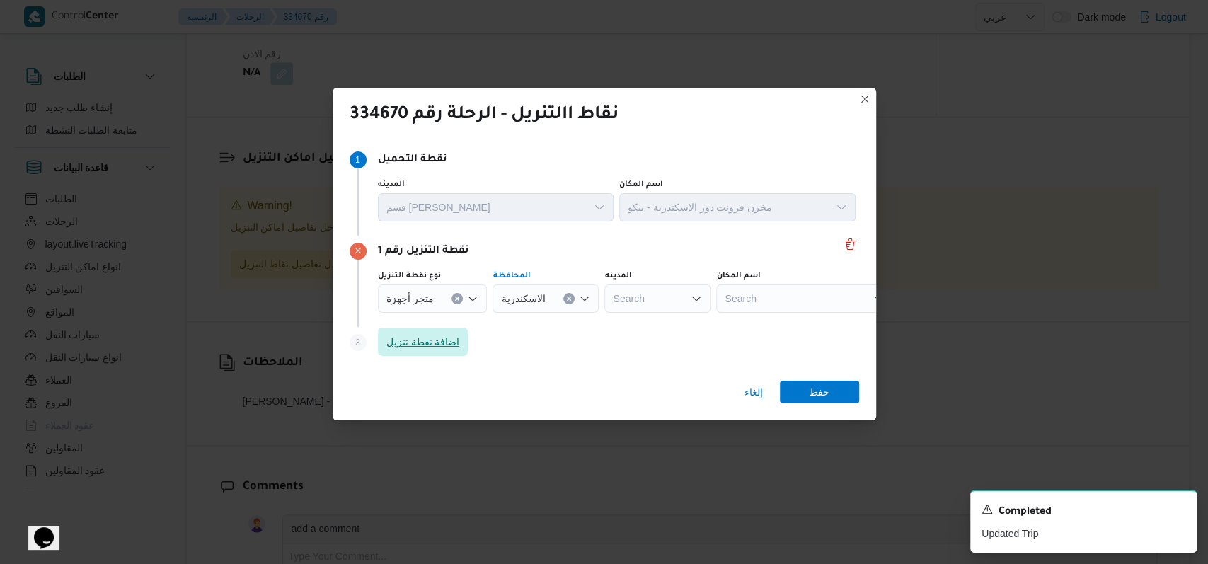
click at [454, 348] on span "اضافة نقطة تنزيل" at bounding box center [423, 341] width 74 height 17
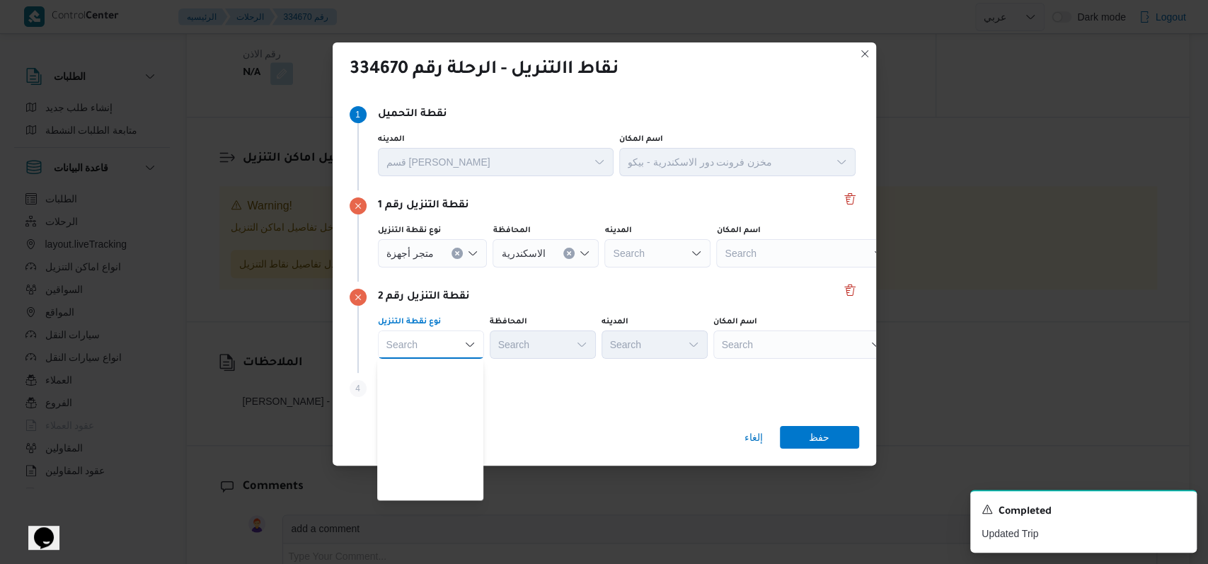
scroll to position [372, 0]
click at [442, 498] on span "متجر أجهزة" at bounding box center [439, 491] width 72 height 17
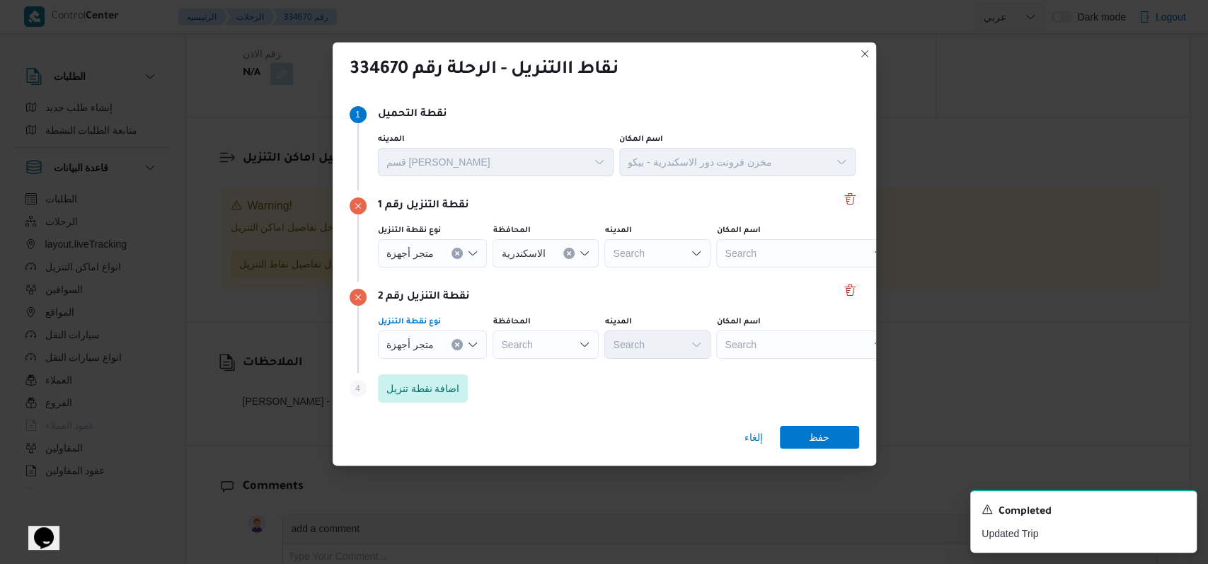
click at [540, 345] on div "Search" at bounding box center [546, 345] width 106 height 28
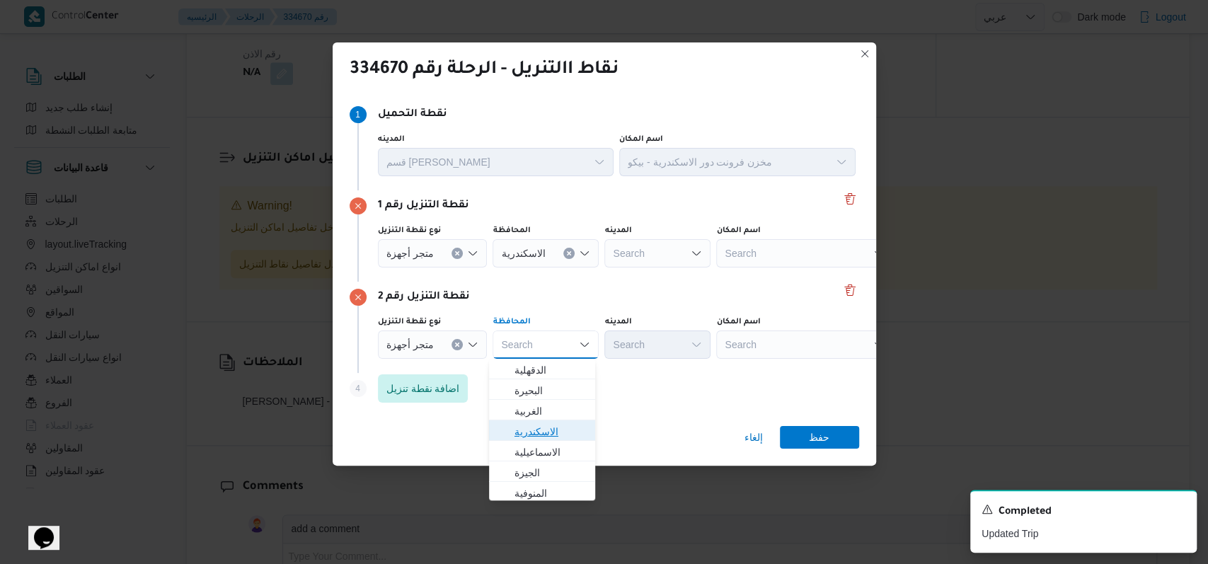
click at [549, 431] on span "الاسكندرية" at bounding box center [551, 431] width 72 height 17
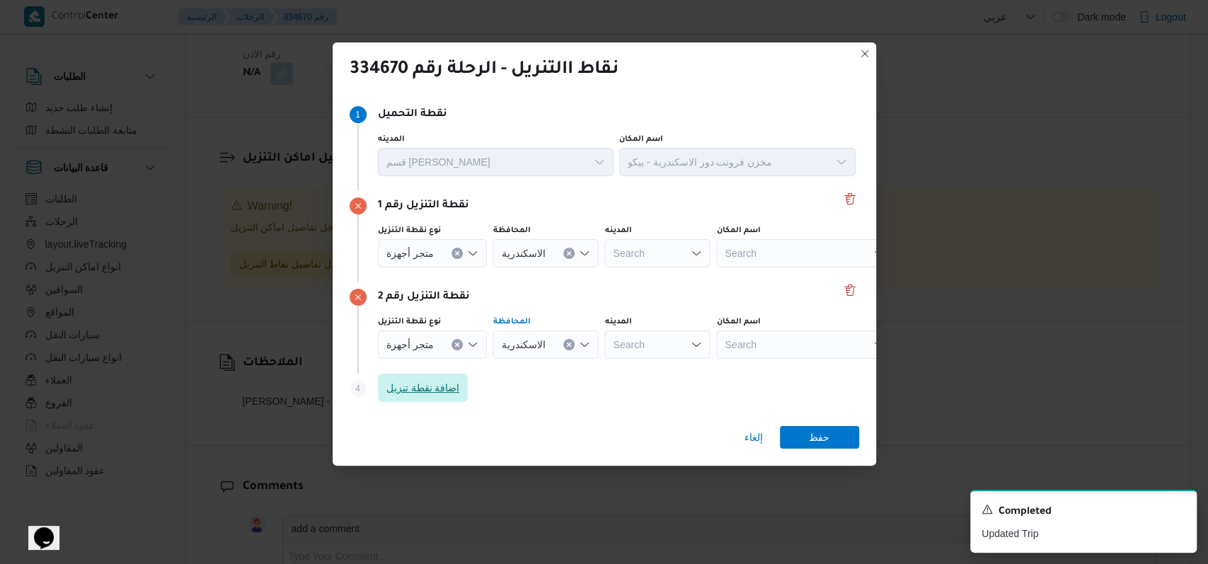
click at [442, 399] on span "اضافة نقطة تنزيل" at bounding box center [423, 388] width 91 height 28
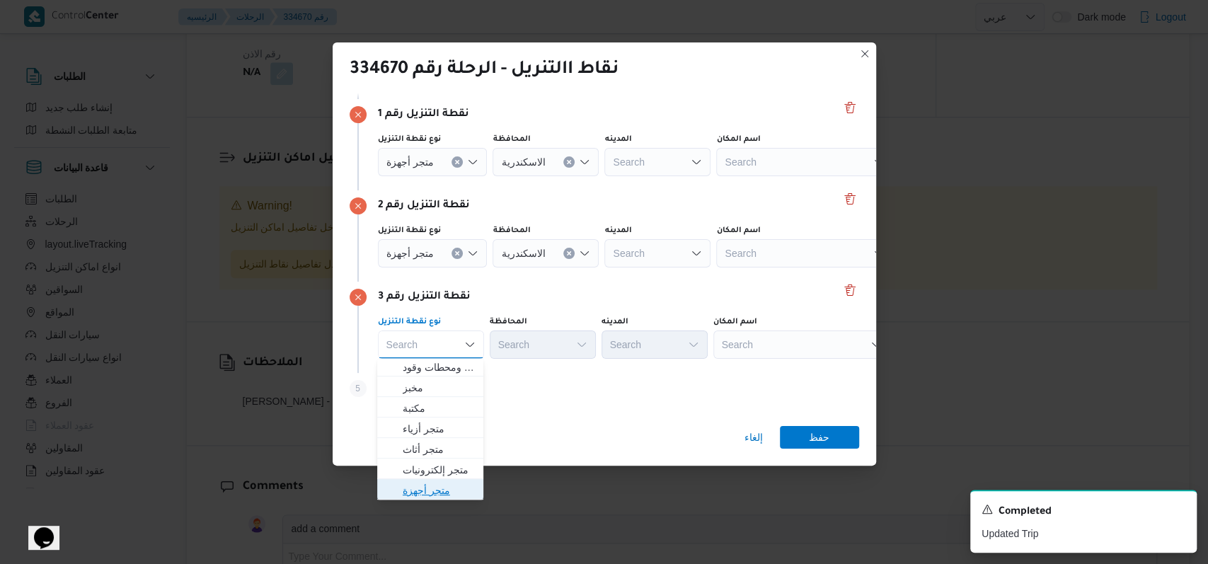
click at [431, 493] on span "متجر أجهزة" at bounding box center [439, 490] width 72 height 17
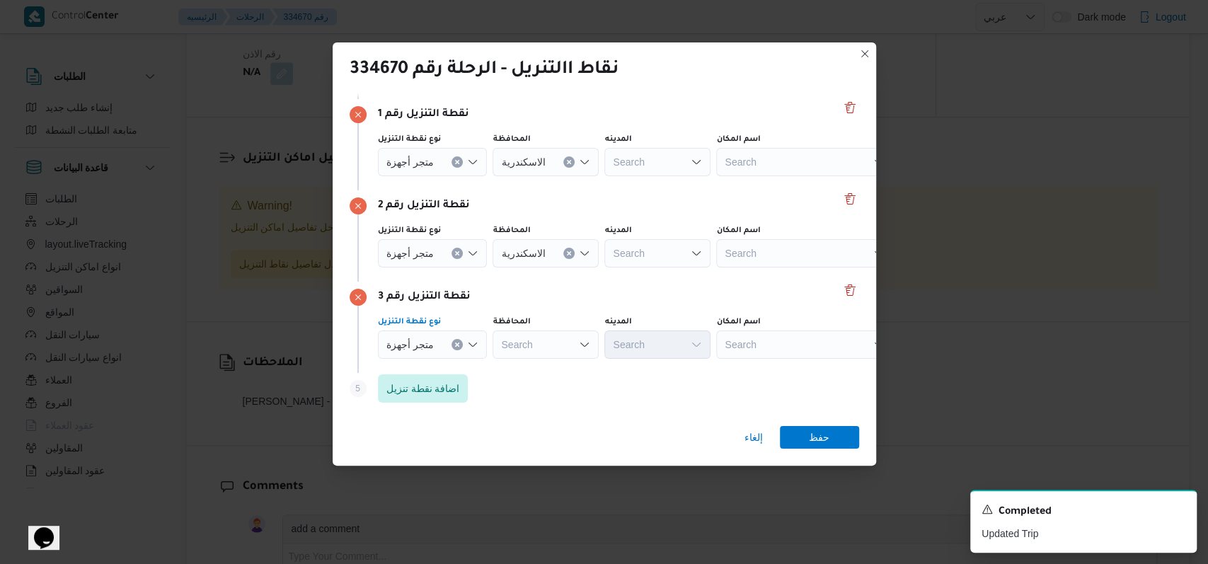
click at [539, 352] on div "Search" at bounding box center [546, 345] width 106 height 28
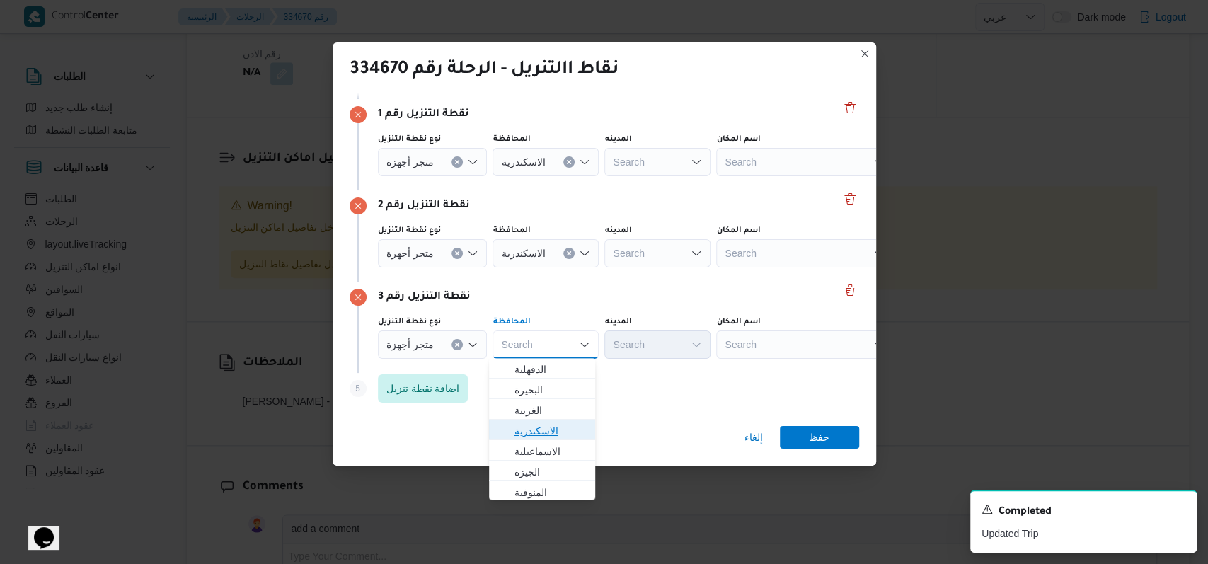
click at [549, 425] on span "الاسكندرية" at bounding box center [551, 431] width 72 height 17
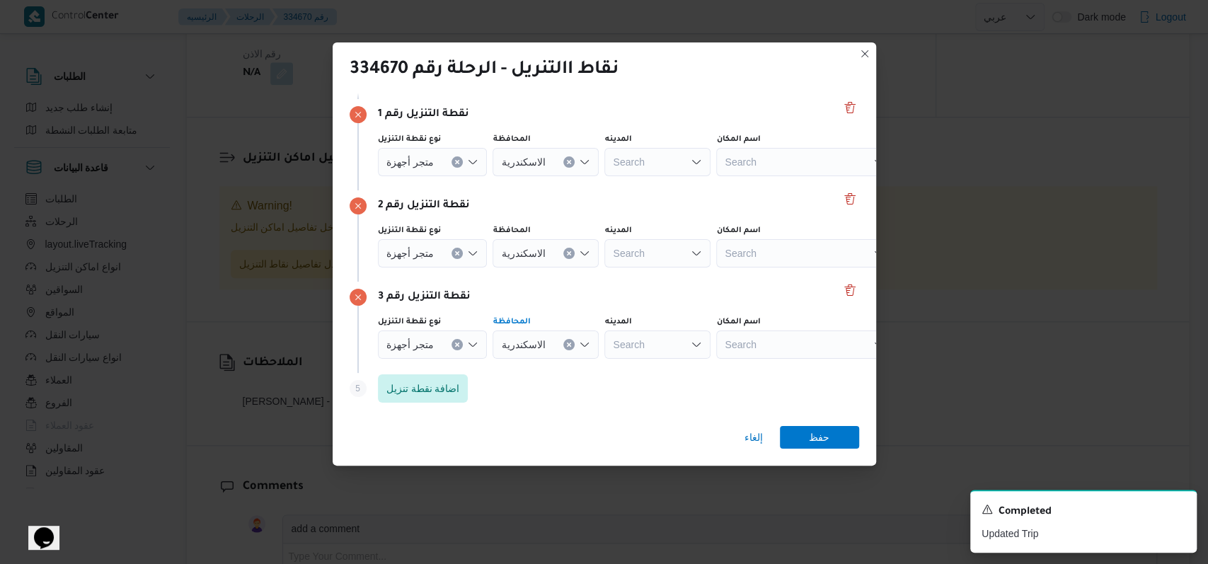
click at [755, 165] on div "Search" at bounding box center [804, 162] width 177 height 28
type input "الكميل"
click at [762, 186] on span "معرض الكميل سنتر السيوف العجمى | كميل سنتر | العجمي البحري" at bounding box center [809, 186] width 143 height 17
click at [753, 256] on div "Search" at bounding box center [804, 253] width 177 height 28
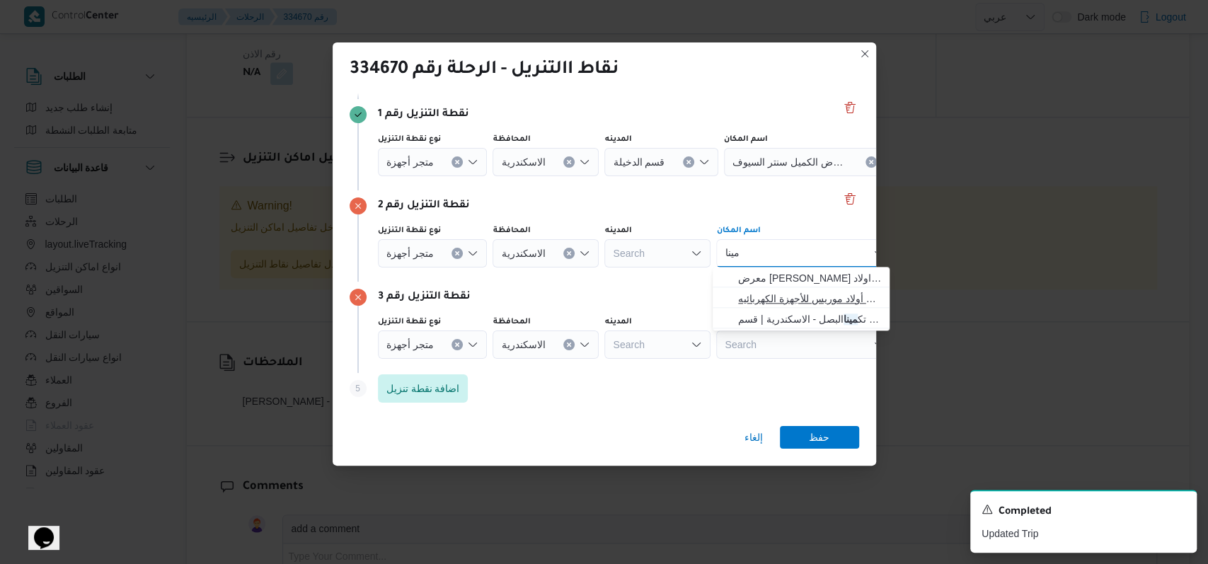
type input "مينا"
click at [816, 298] on span "معرض مينا موريس - سيدى بشر اسكندرية | معرض أولاد موريس للأجهزة الكهربائيه | الع…" at bounding box center [809, 298] width 143 height 17
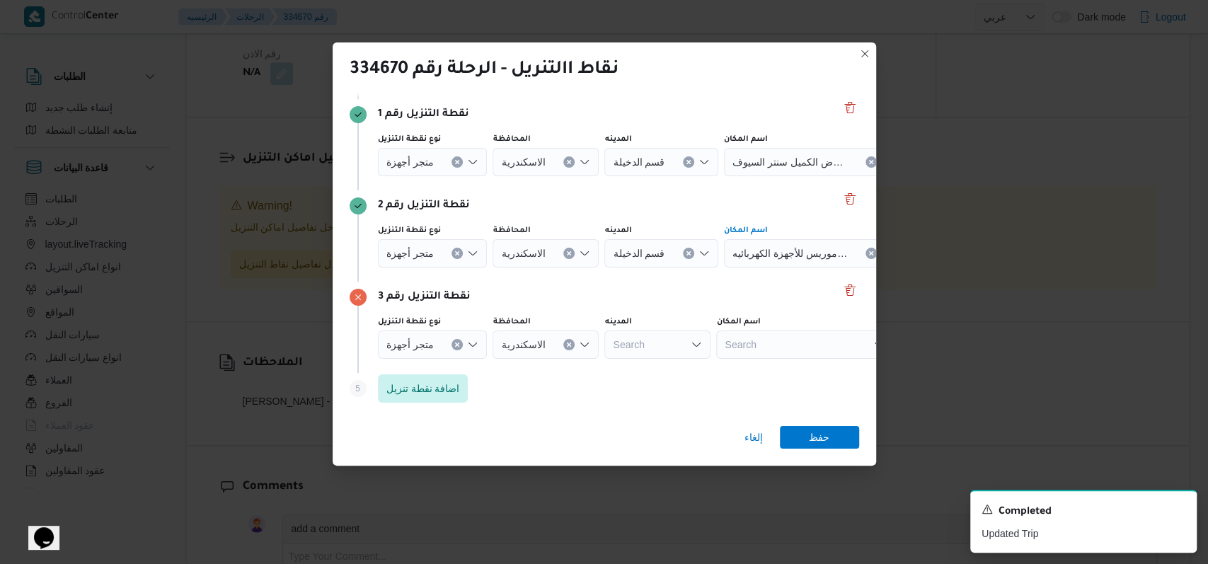
click at [761, 341] on div "Search" at bounding box center [804, 345] width 177 height 28
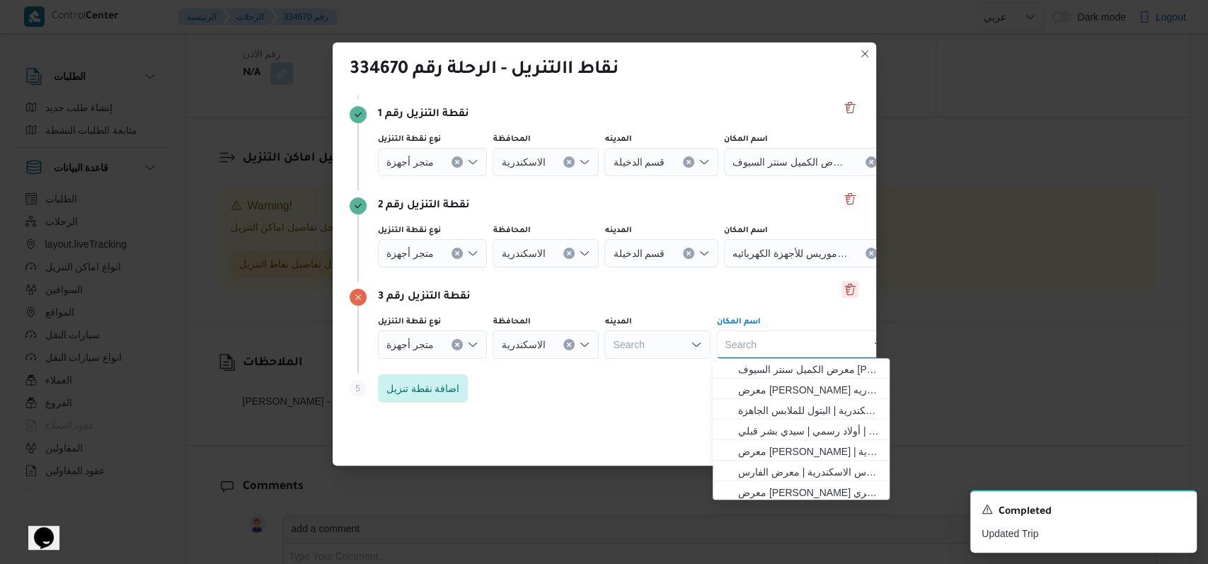
click at [842, 290] on button "Delete" at bounding box center [850, 289] width 17 height 17
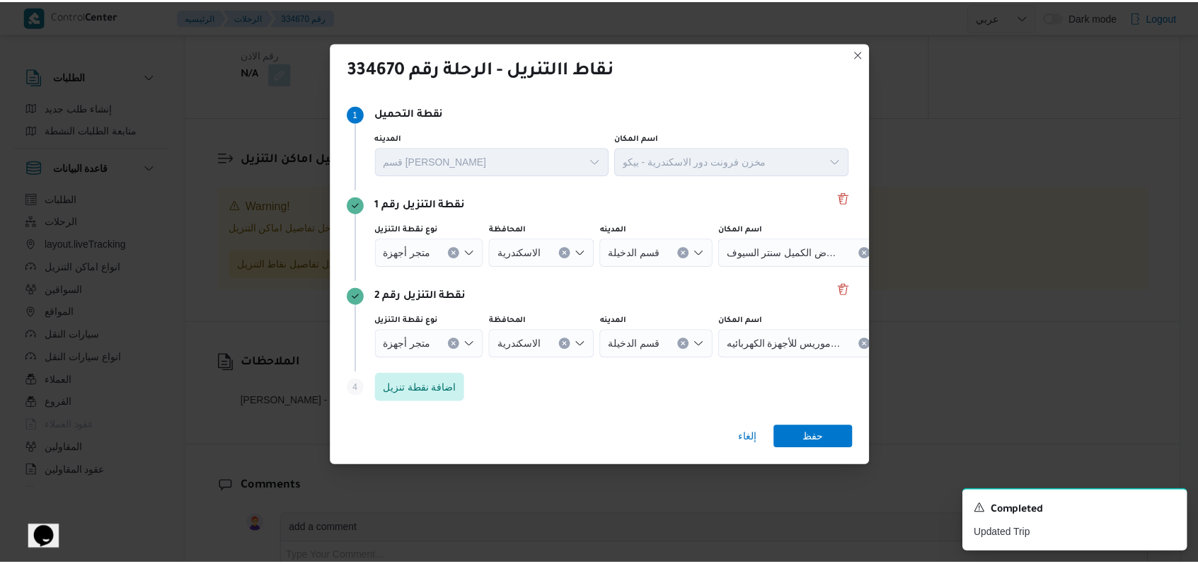
scroll to position [0, 0]
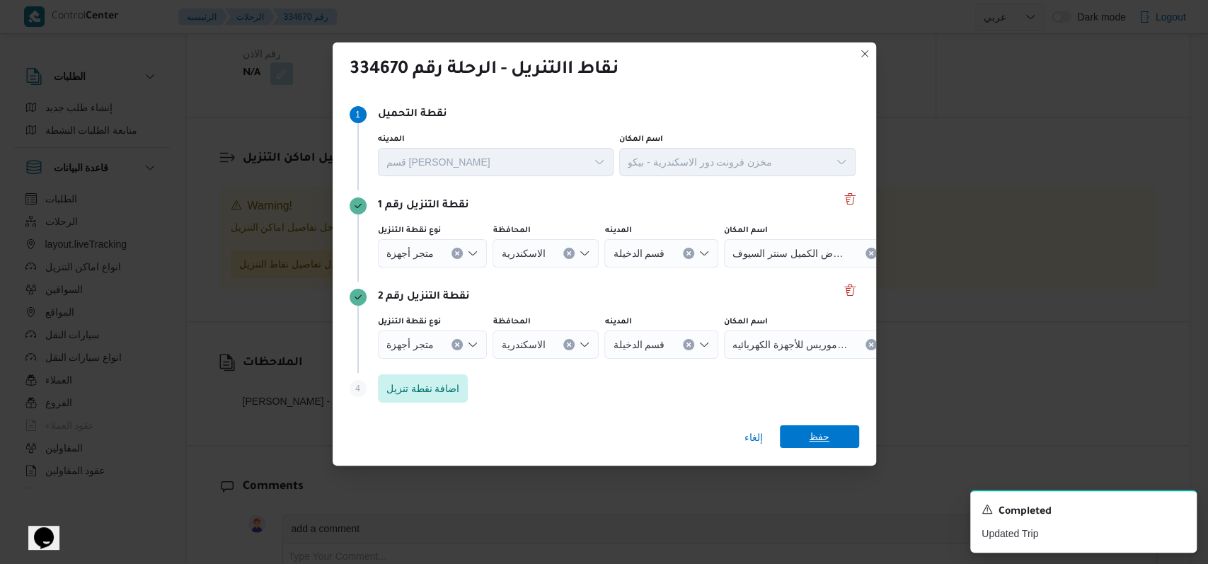
click at [832, 441] on span "حفظ" at bounding box center [819, 436] width 79 height 23
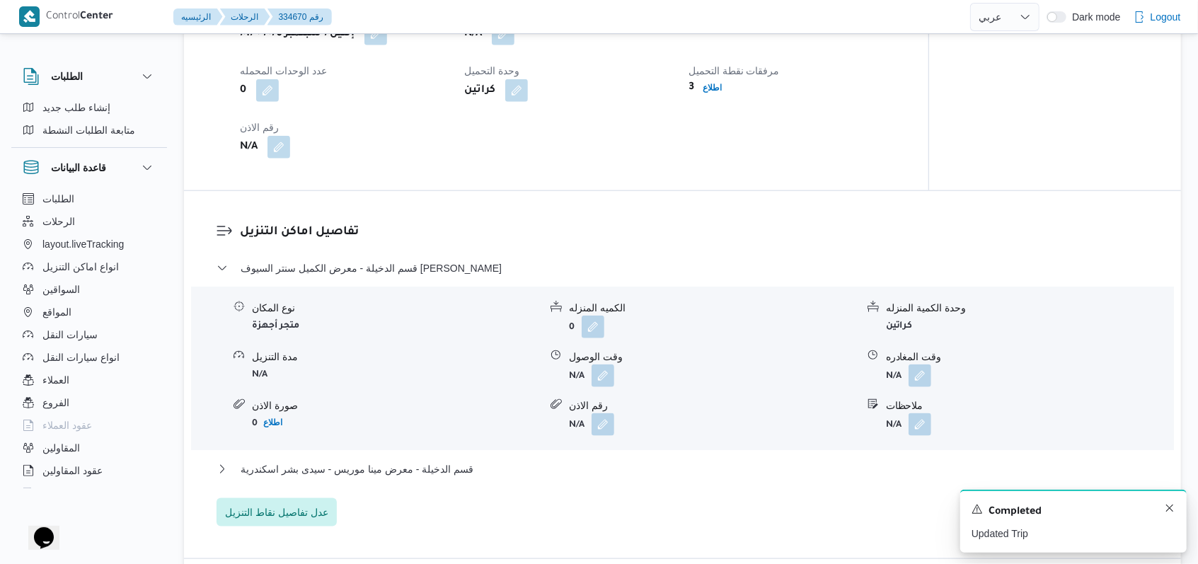
scroll to position [1017, 0]
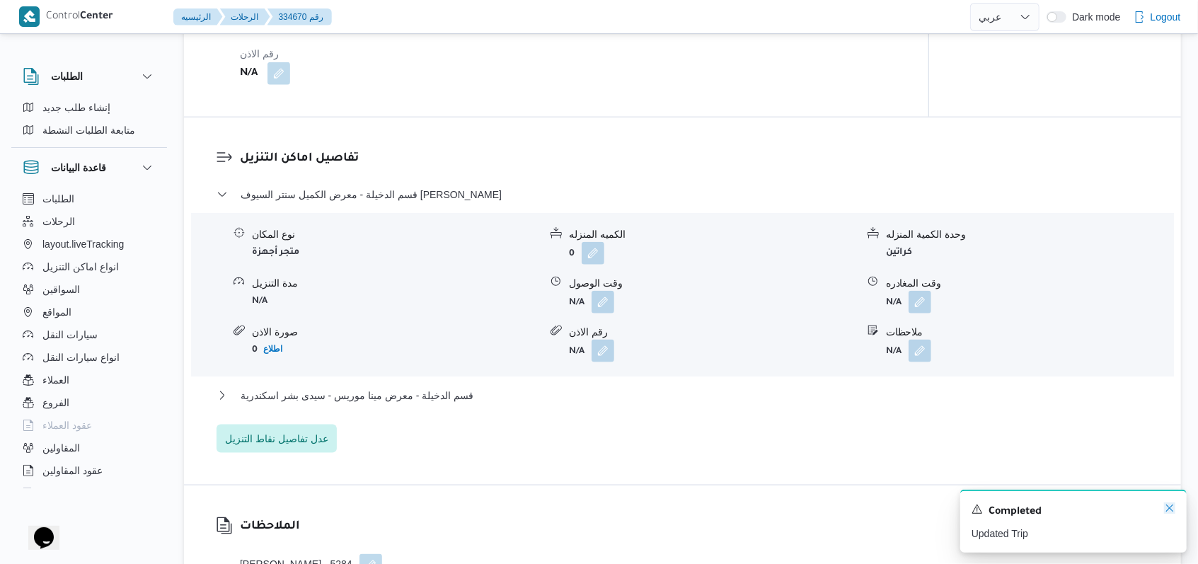
click at [1173, 512] on icon "Dismiss toast" at bounding box center [1169, 507] width 11 height 11
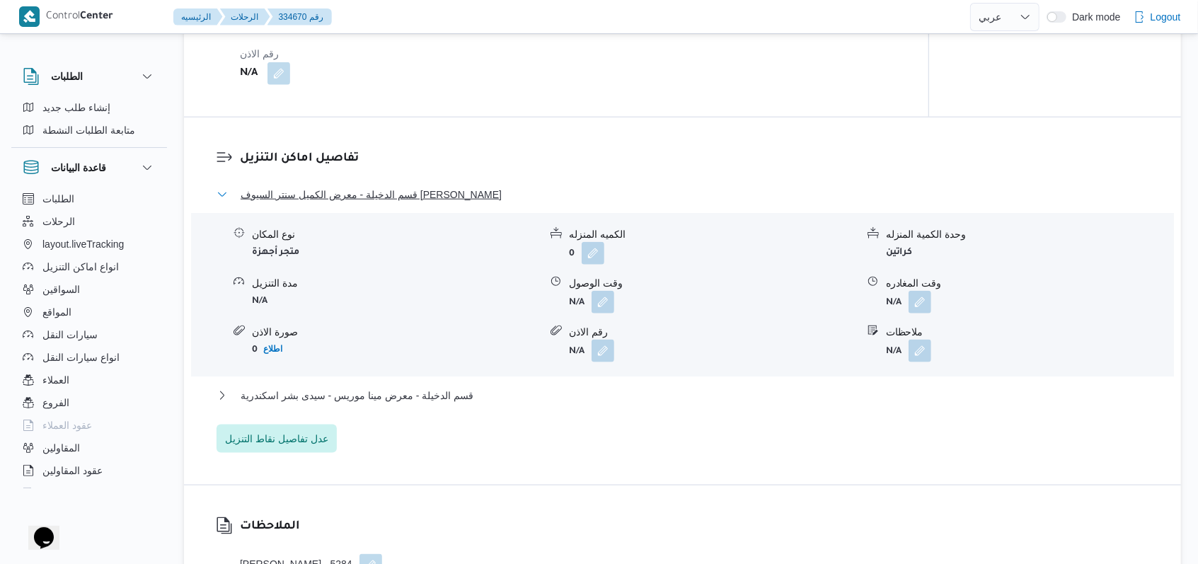
click at [433, 186] on span "قسم الدخيلة - معرض الكميل سنتر السيوف العجمى" at bounding box center [371, 194] width 261 height 17
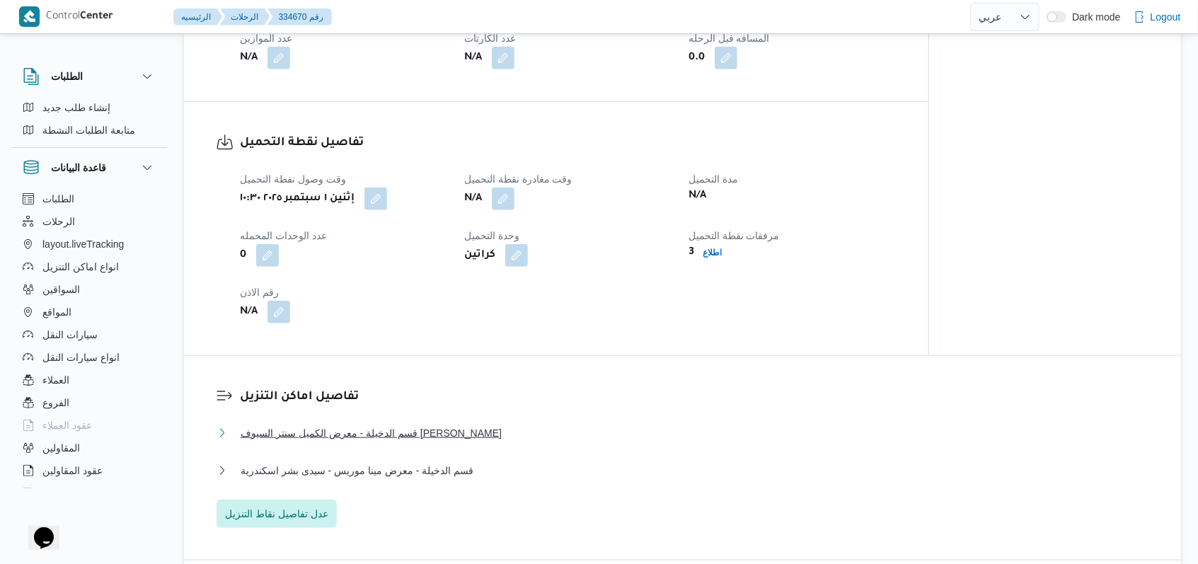
scroll to position [734, 0]
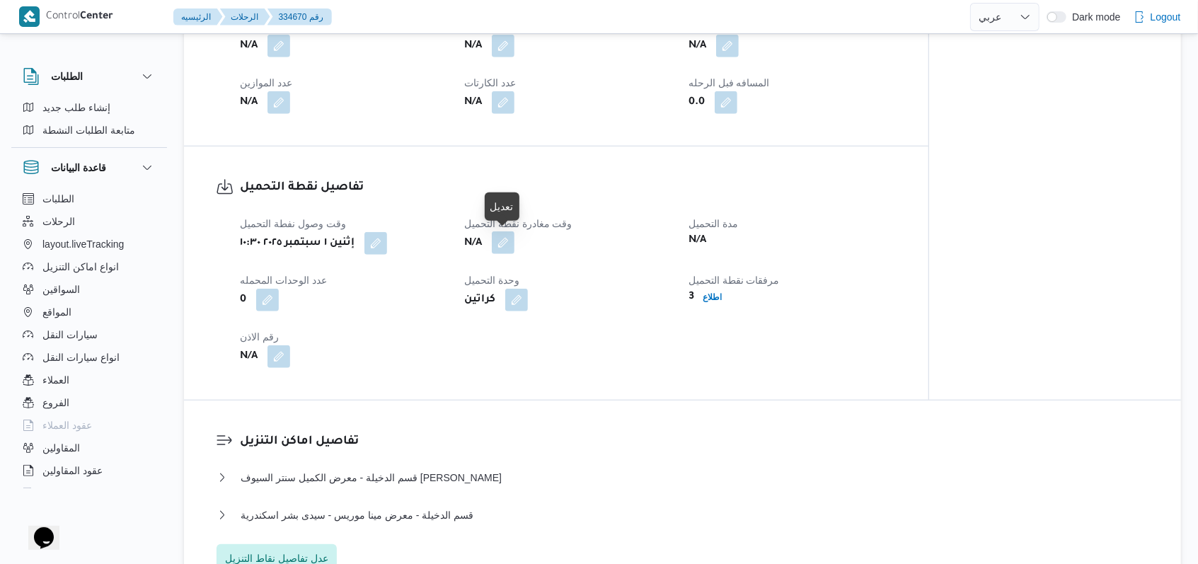
click at [510, 246] on button "button" at bounding box center [503, 242] width 23 height 23
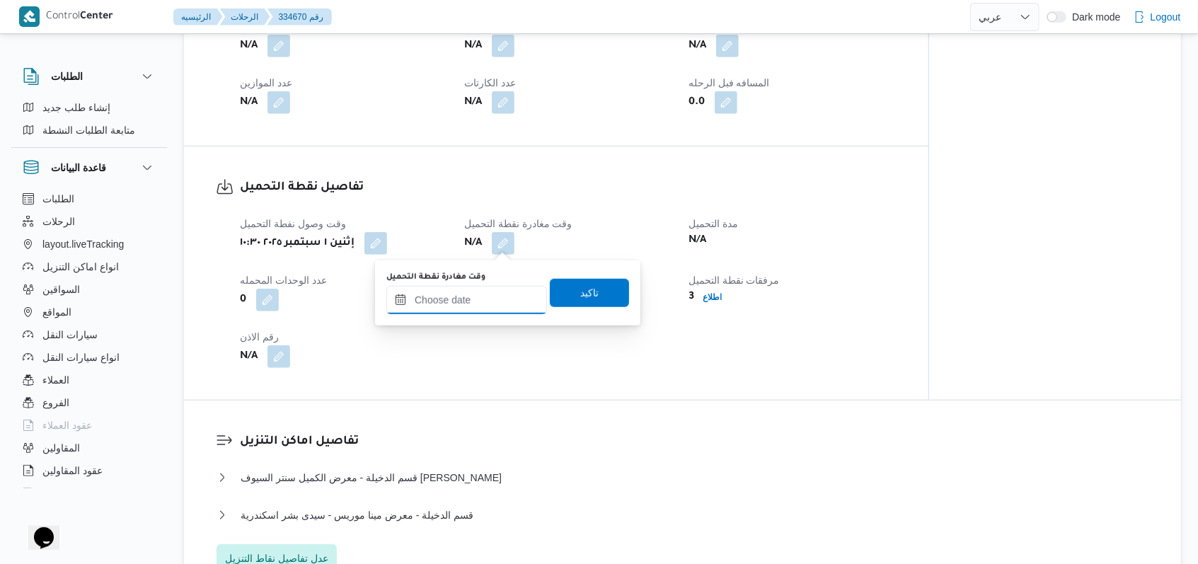
click at [482, 305] on input "وقت مغادرة نقطة التحميل" at bounding box center [466, 300] width 161 height 28
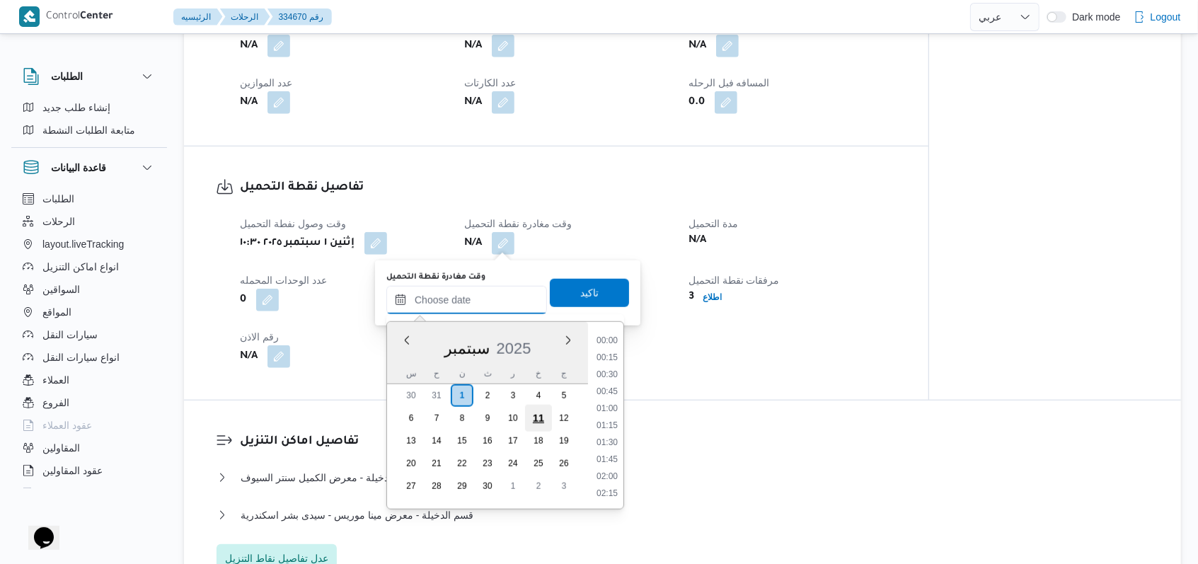
scroll to position [900, 0]
click at [611, 364] on li "13:30" at bounding box center [607, 358] width 33 height 14
type input "[DATE] ١٣:٣٠"
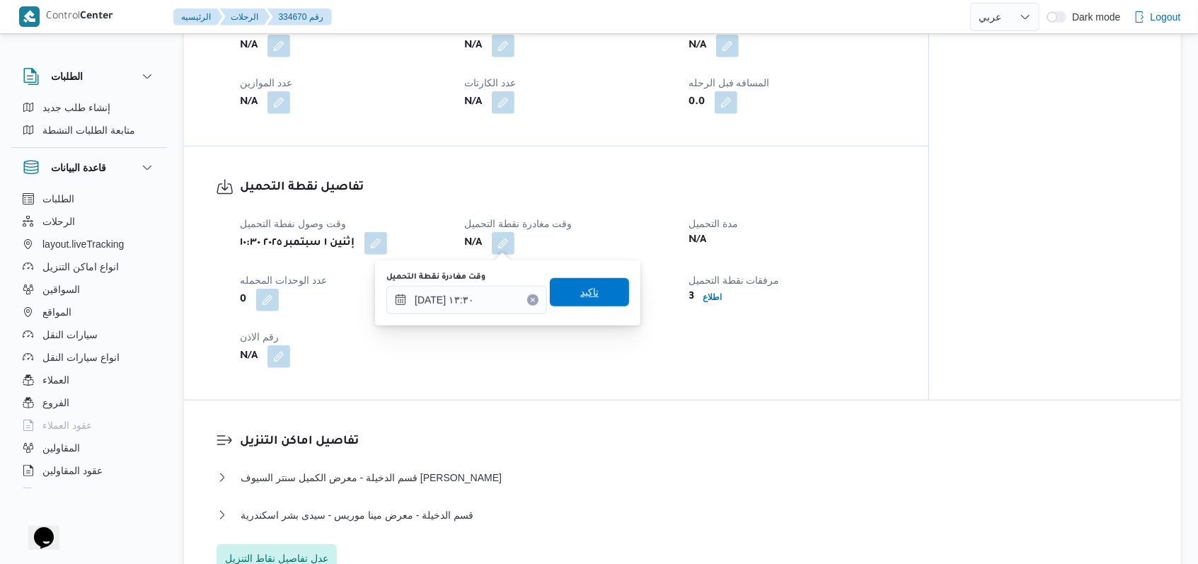
click at [599, 300] on span "تاكيد" at bounding box center [589, 292] width 79 height 28
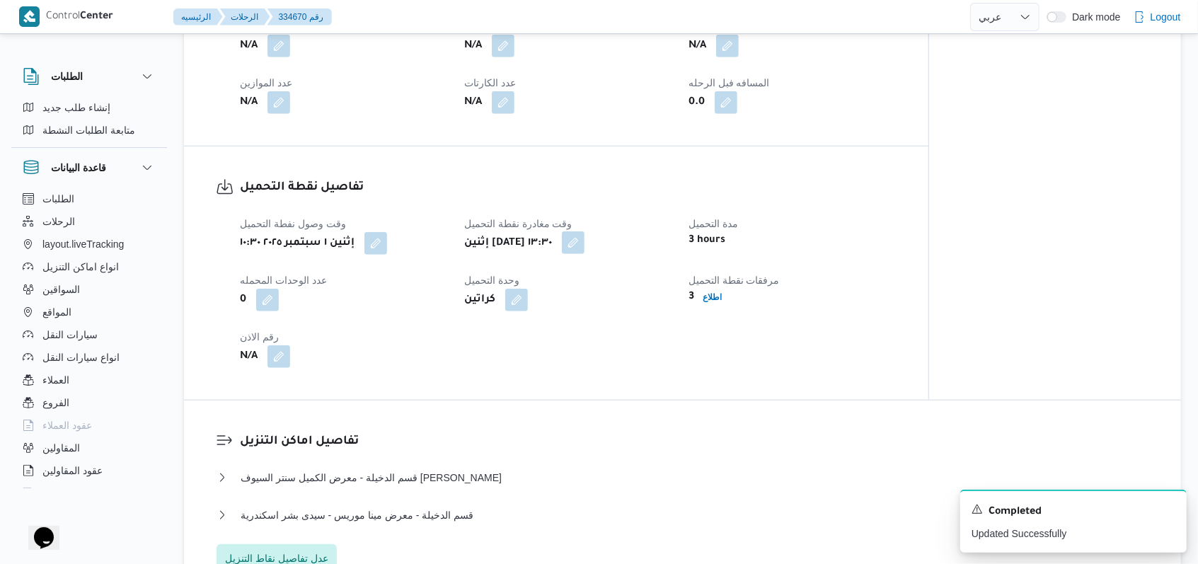
click at [585, 246] on button "button" at bounding box center [573, 242] width 23 height 23
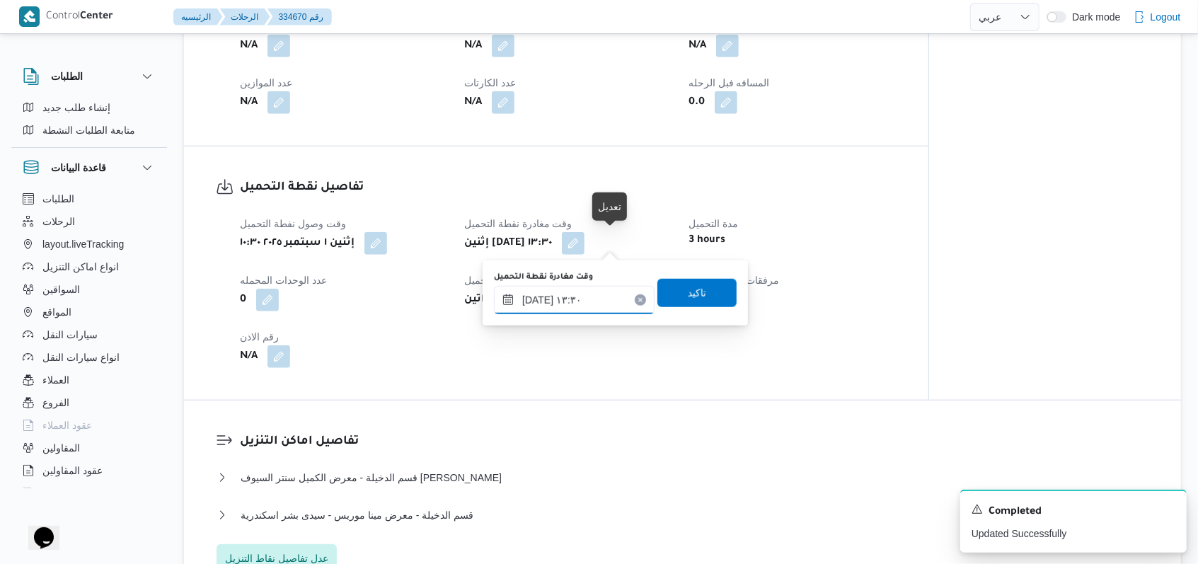
click at [599, 286] on input "[DATE] ١٣:٣٠" at bounding box center [574, 300] width 161 height 28
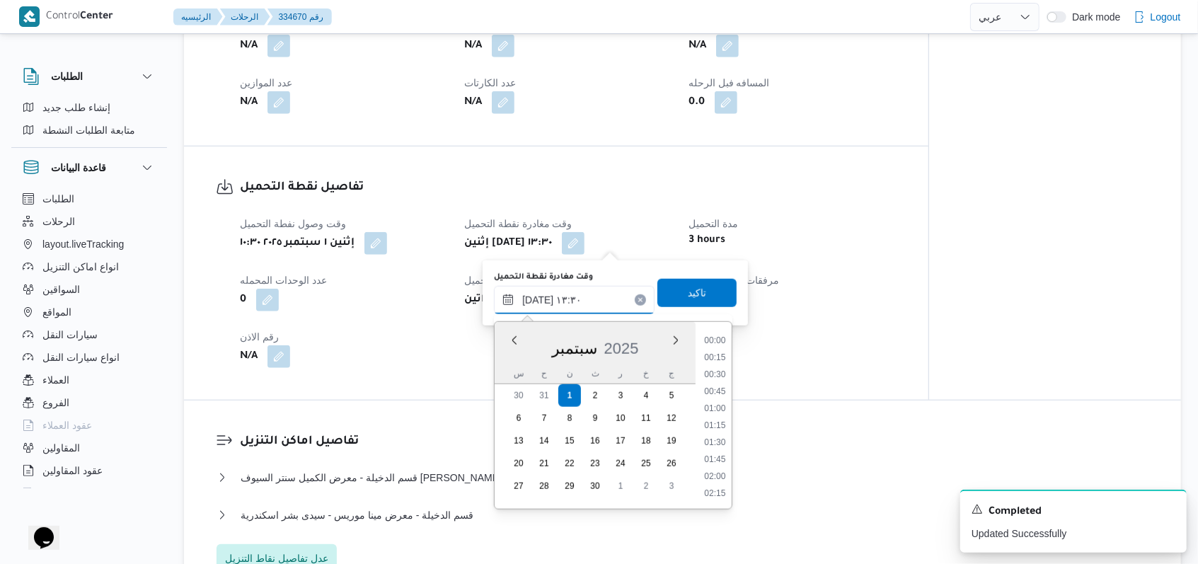
scroll to position [832, 0]
click at [711, 410] on li "13:15" at bounding box center [715, 409] width 33 height 14
type input "[DATE] ١٣:٣٠"
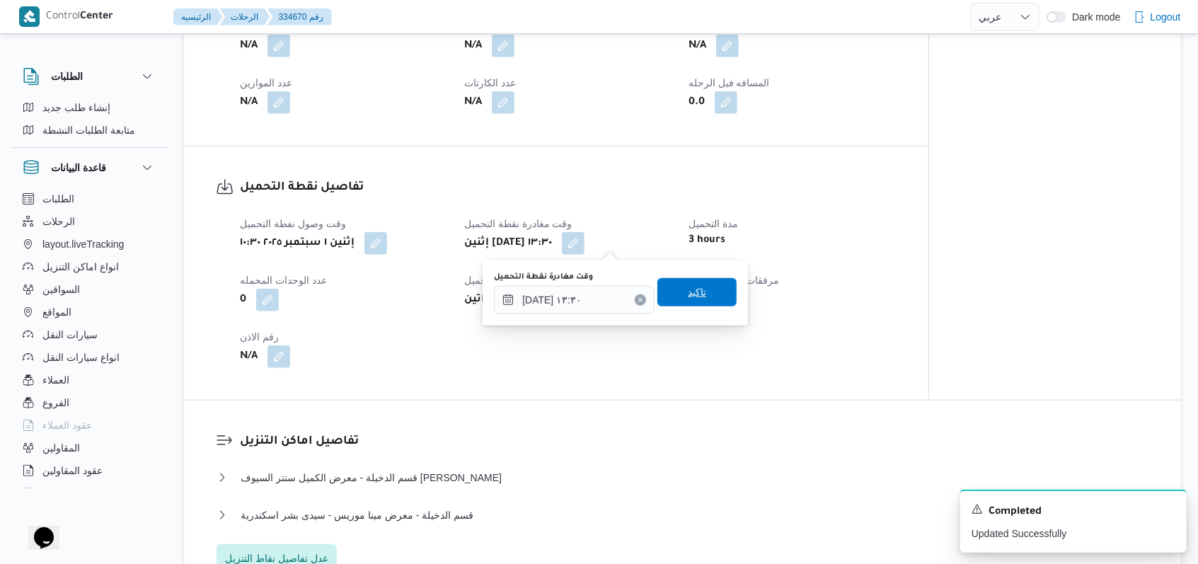
click at [699, 303] on span "تاكيد" at bounding box center [696, 292] width 79 height 28
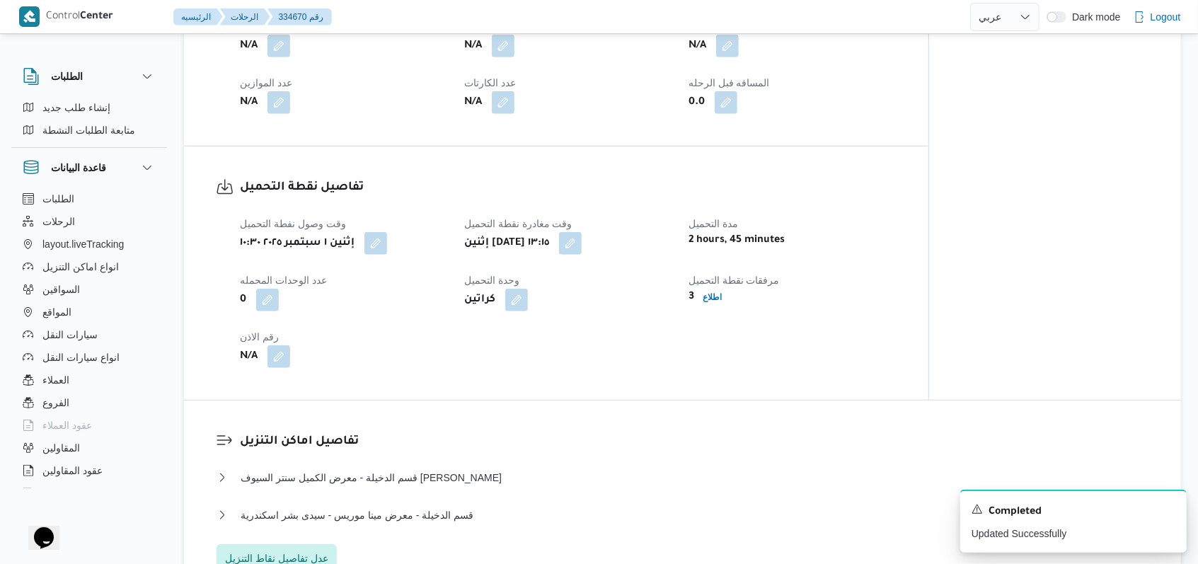
select select "ar"
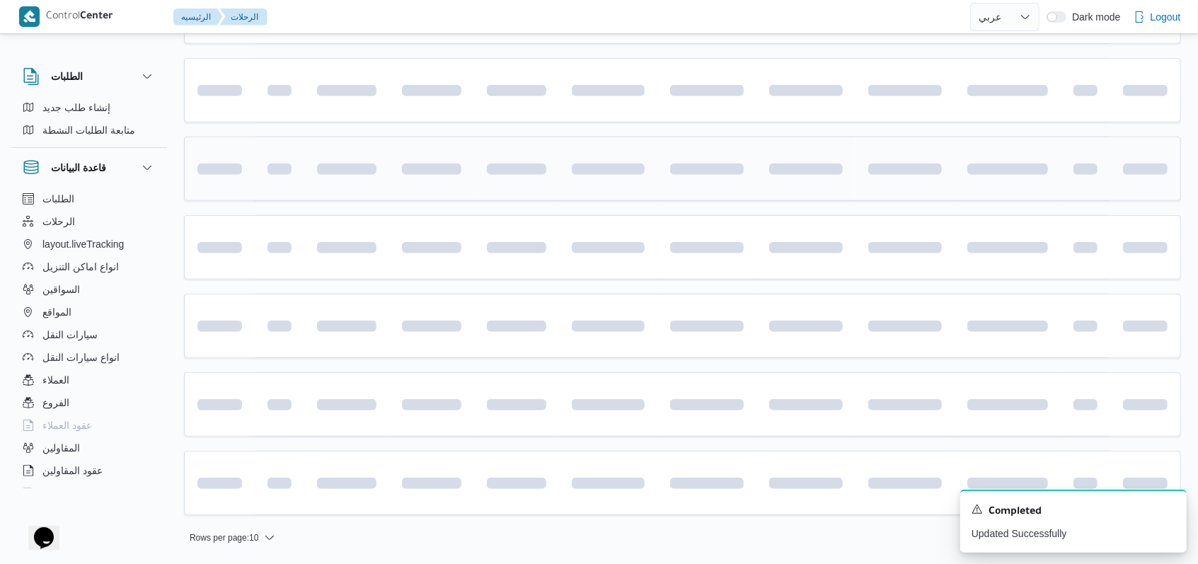
scroll to position [260, 0]
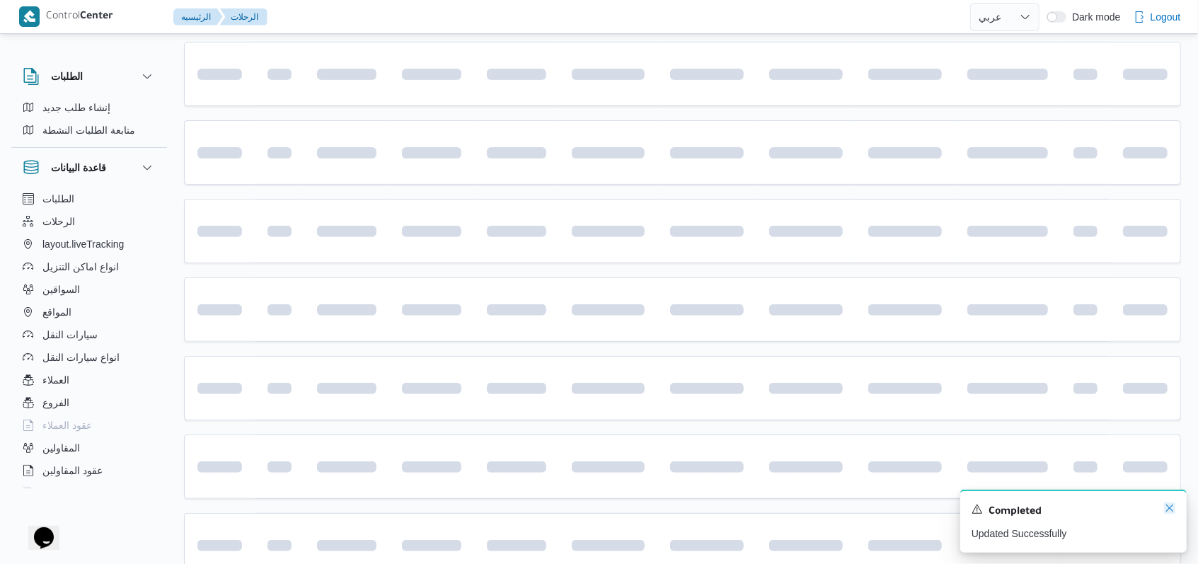
click at [1168, 511] on icon "Dismiss toast" at bounding box center [1169, 508] width 7 height 7
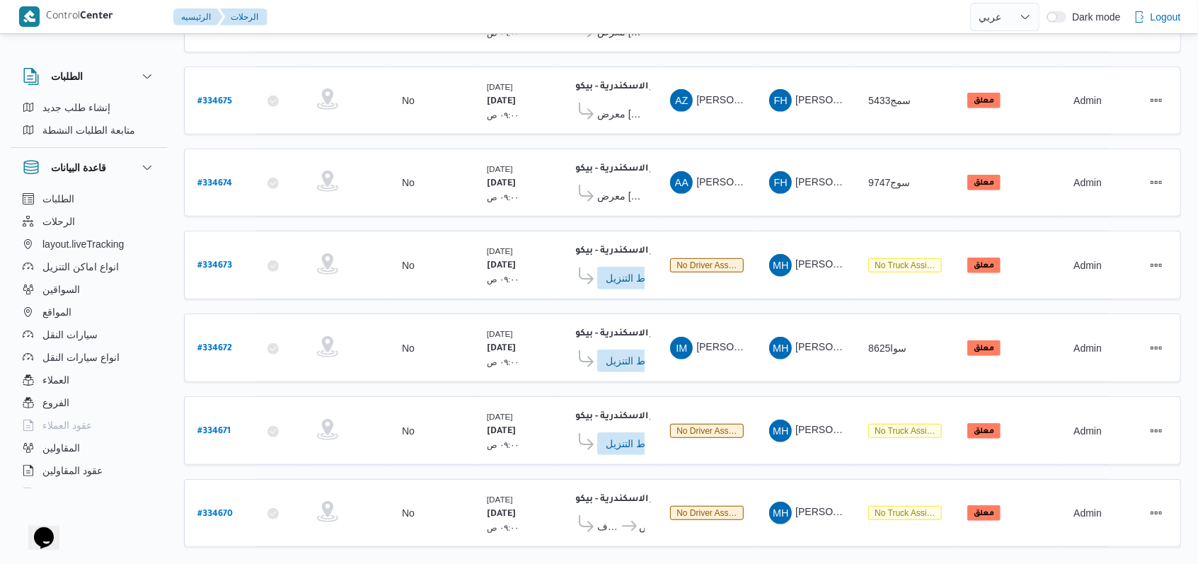
scroll to position [493, 0]
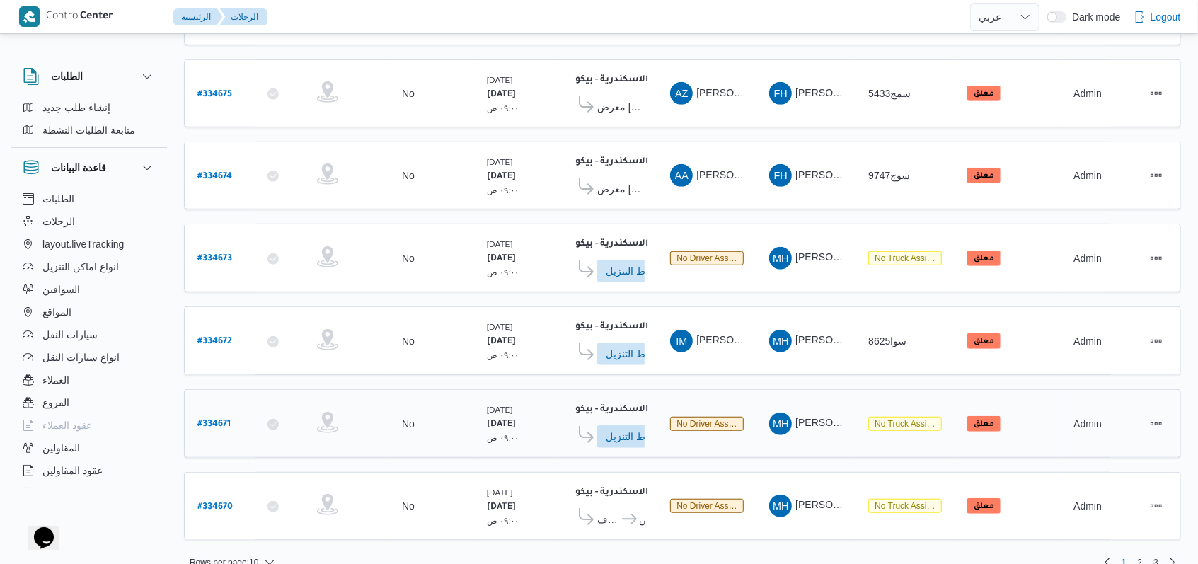
click at [214, 420] on b "# 334671" at bounding box center [213, 425] width 33 height 10
select select "ar"
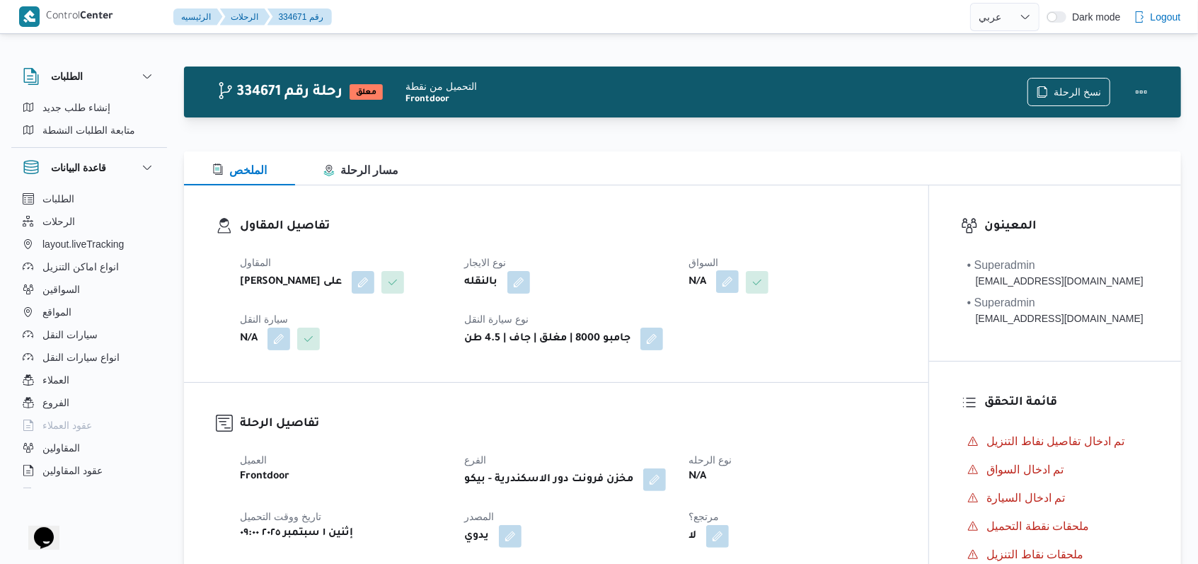
click at [730, 276] on button "button" at bounding box center [727, 281] width 23 height 23
click at [716, 342] on div "Search" at bounding box center [701, 339] width 106 height 28
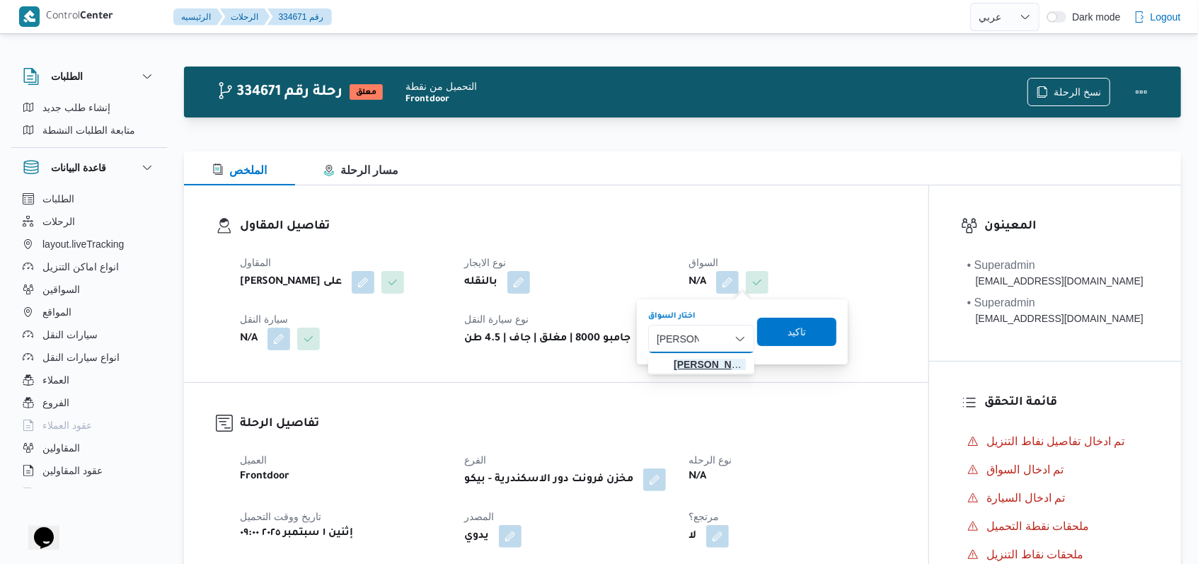
type input "جابر محمد"
click at [718, 356] on span "جابر محمد رشاد علي" at bounding box center [710, 364] width 72 height 17
click at [796, 335] on span "تاكيد" at bounding box center [815, 331] width 79 height 28
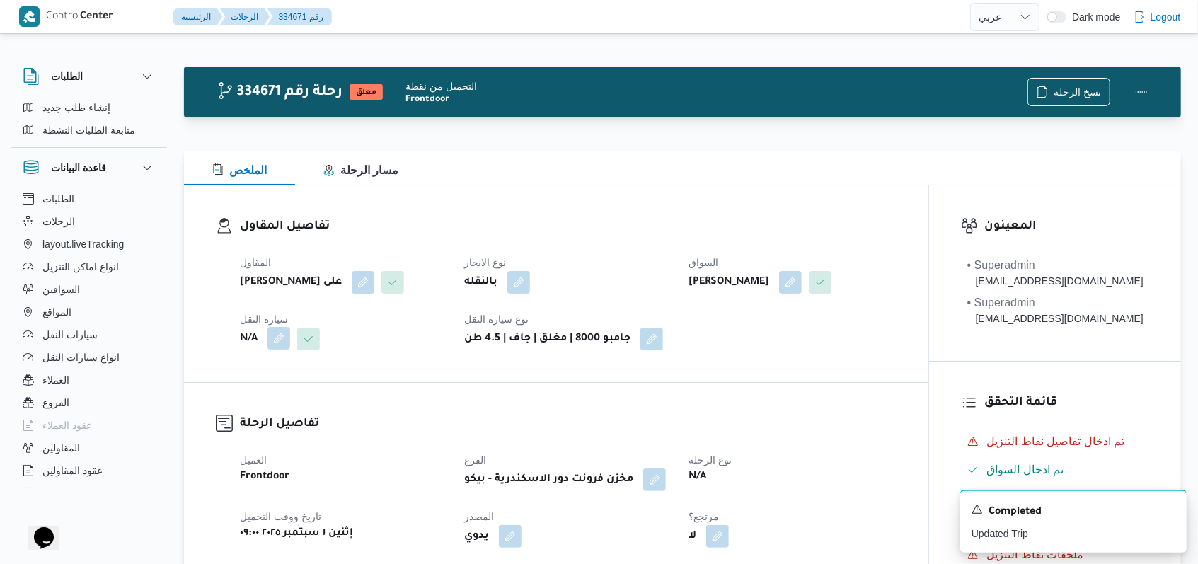
click at [272, 340] on button "button" at bounding box center [279, 338] width 23 height 23
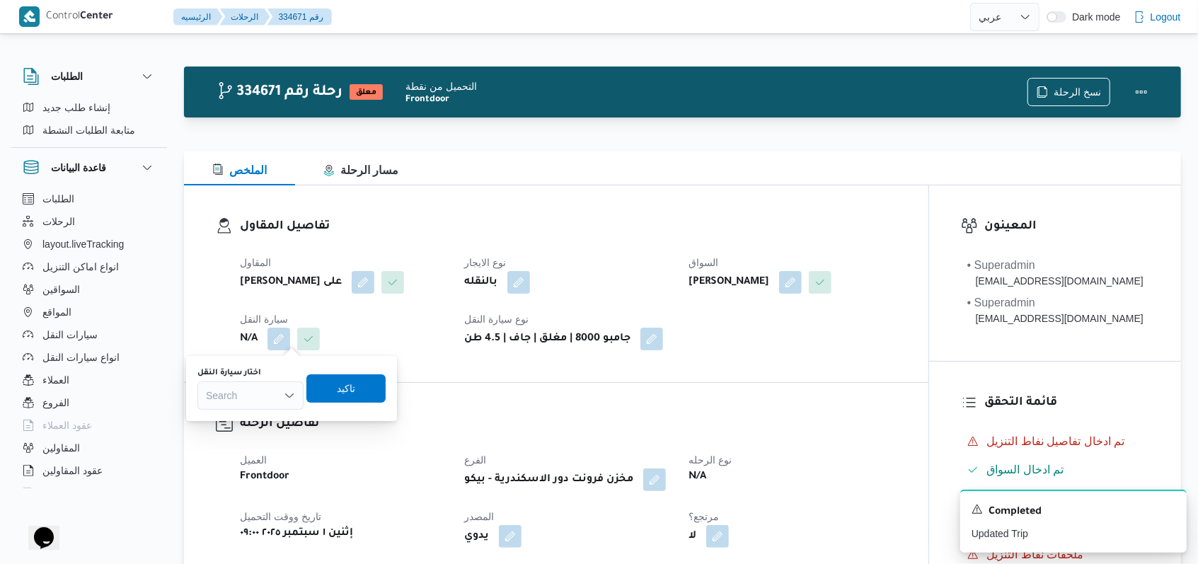
click at [246, 392] on div "Search" at bounding box center [250, 395] width 106 height 28
type input "3526"
click at [264, 420] on span "سنا 3526 | null" at bounding box center [259, 421] width 72 height 17
click at [324, 391] on span "تاكيد" at bounding box center [354, 388] width 79 height 28
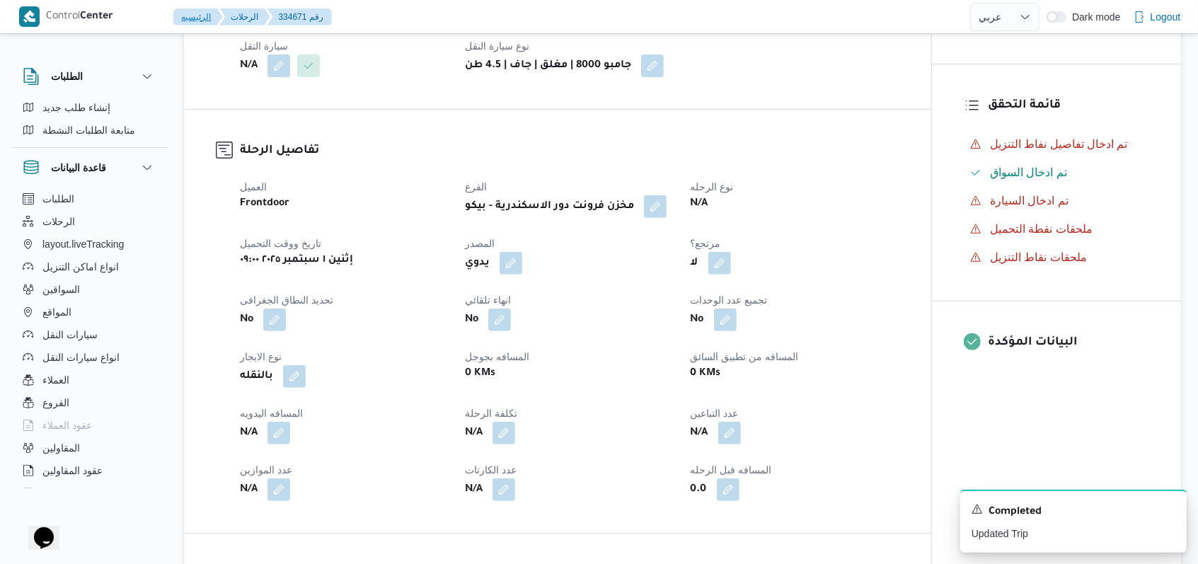
scroll to position [566, 0]
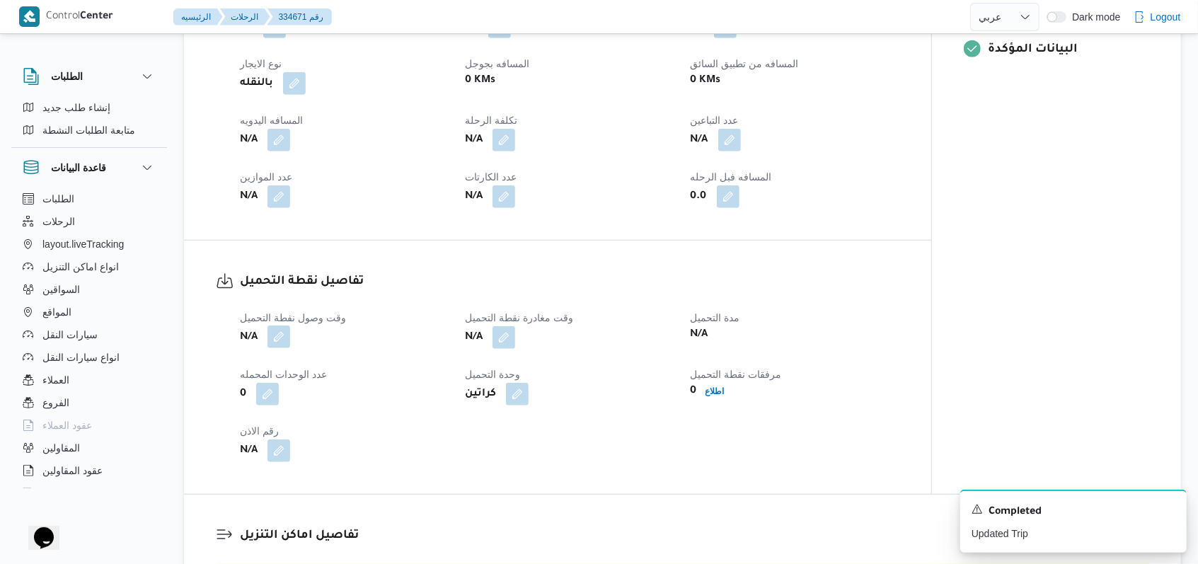
click at [288, 335] on button "button" at bounding box center [279, 337] width 23 height 23
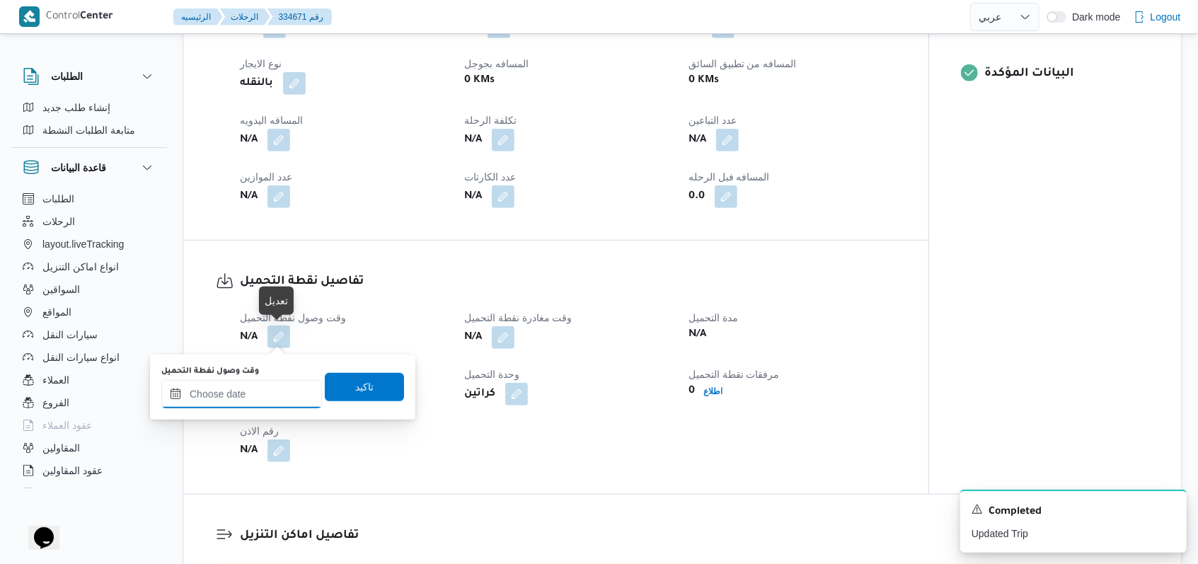
click at [273, 394] on input "وقت وصول نفطة التحميل" at bounding box center [241, 394] width 161 height 28
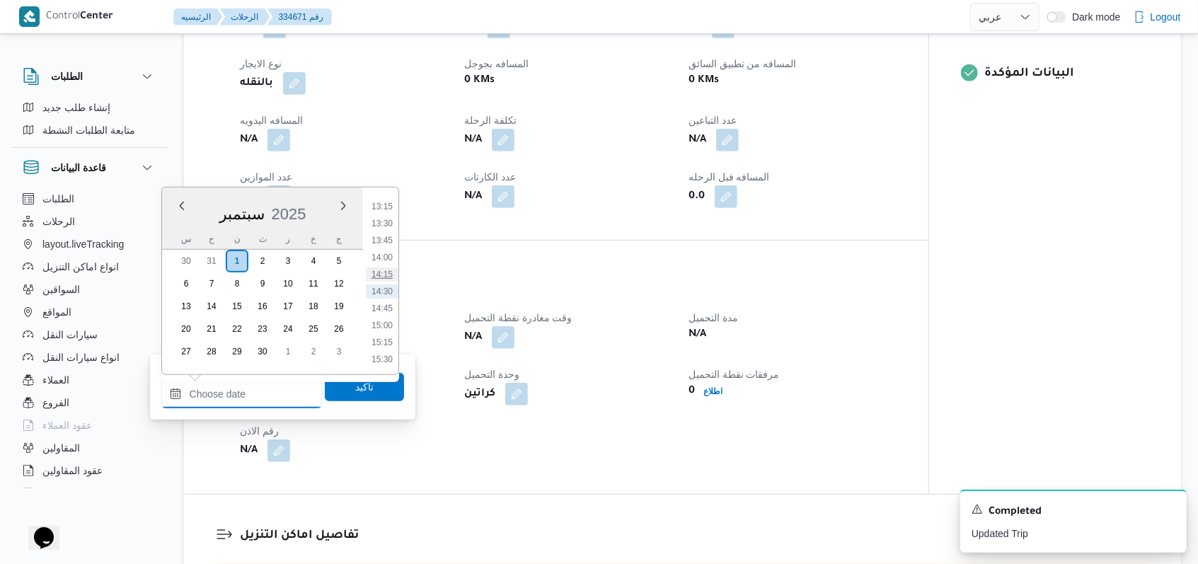
scroll to position [711, 0]
click at [390, 244] on li "11:00" at bounding box center [382, 243] width 33 height 14
type input "٠١/٠٩/٢٠٢٥ ١١:٠٠"
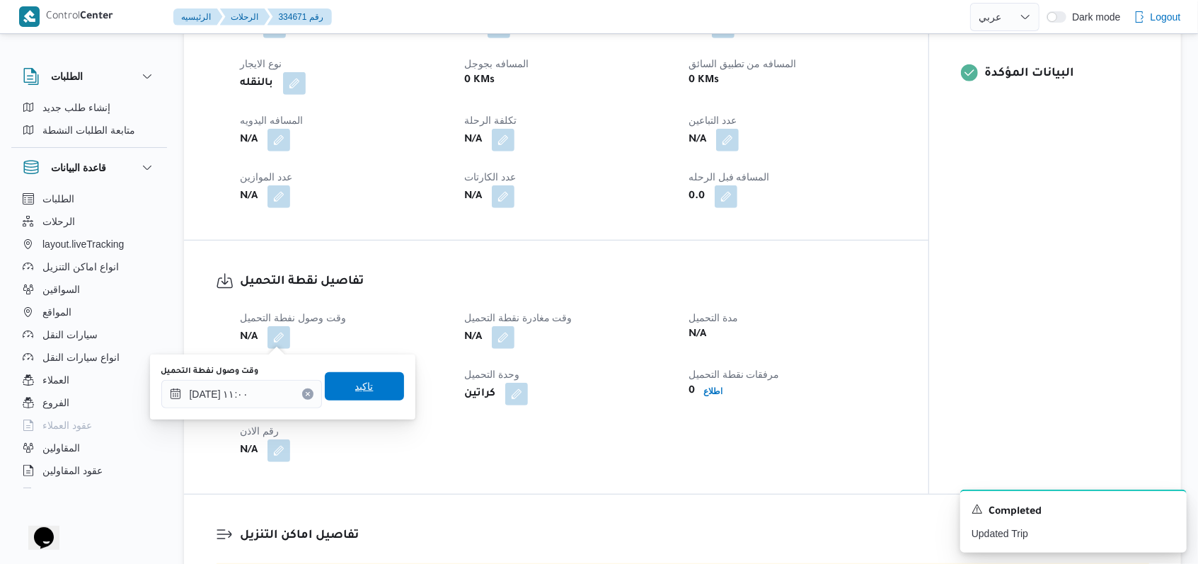
click at [373, 392] on span "تاكيد" at bounding box center [364, 386] width 79 height 28
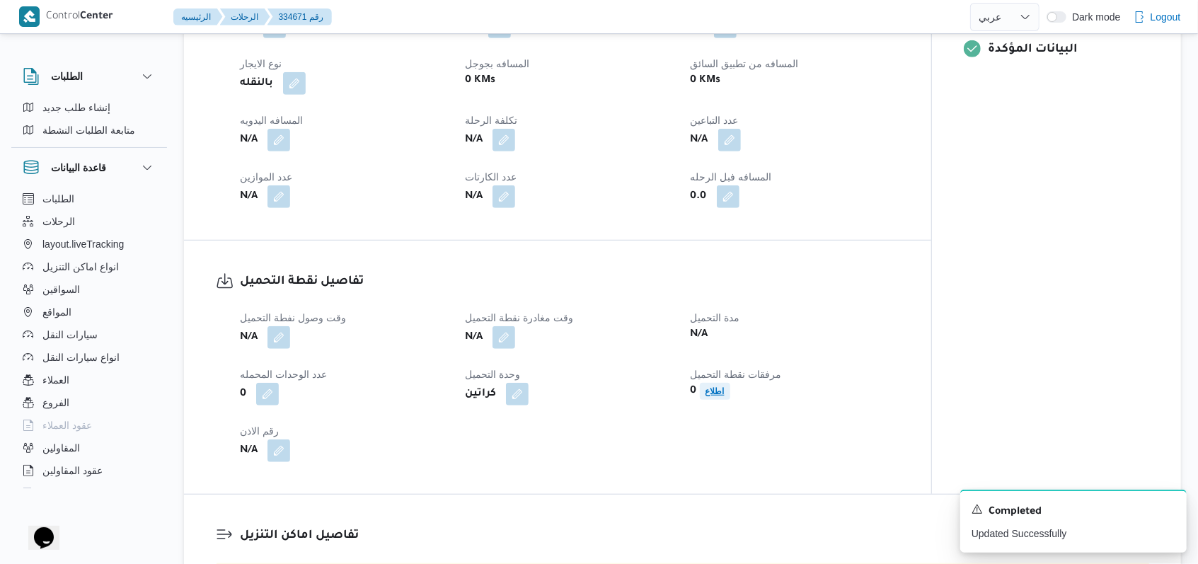
click at [703, 394] on span "اطلاع" at bounding box center [715, 391] width 30 height 17
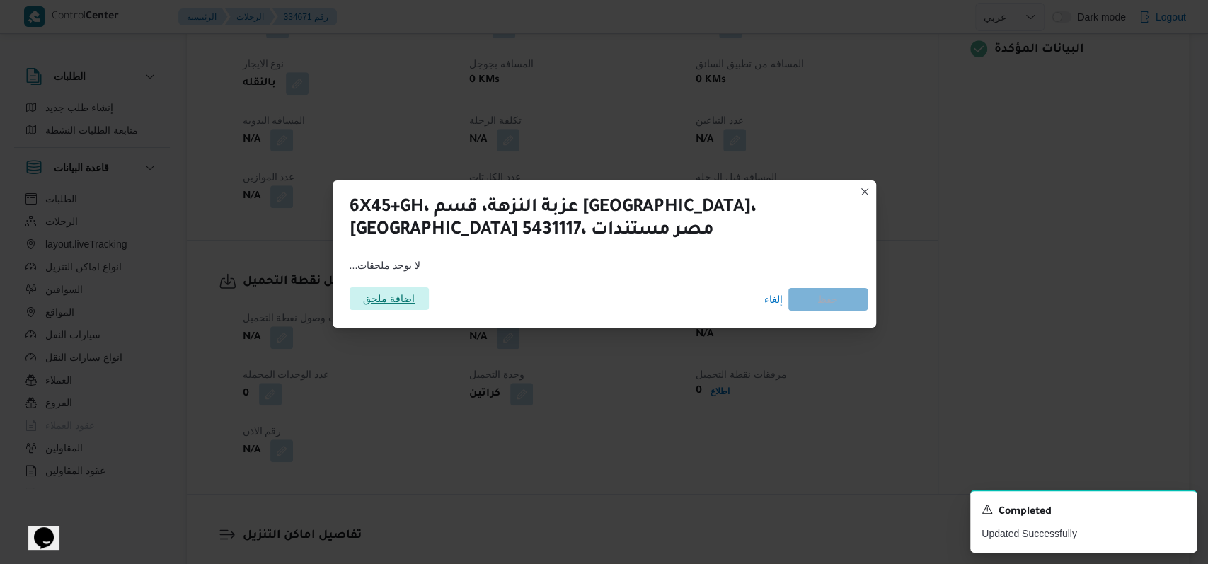
click at [410, 297] on span "اضافة ملحق" at bounding box center [389, 298] width 52 height 23
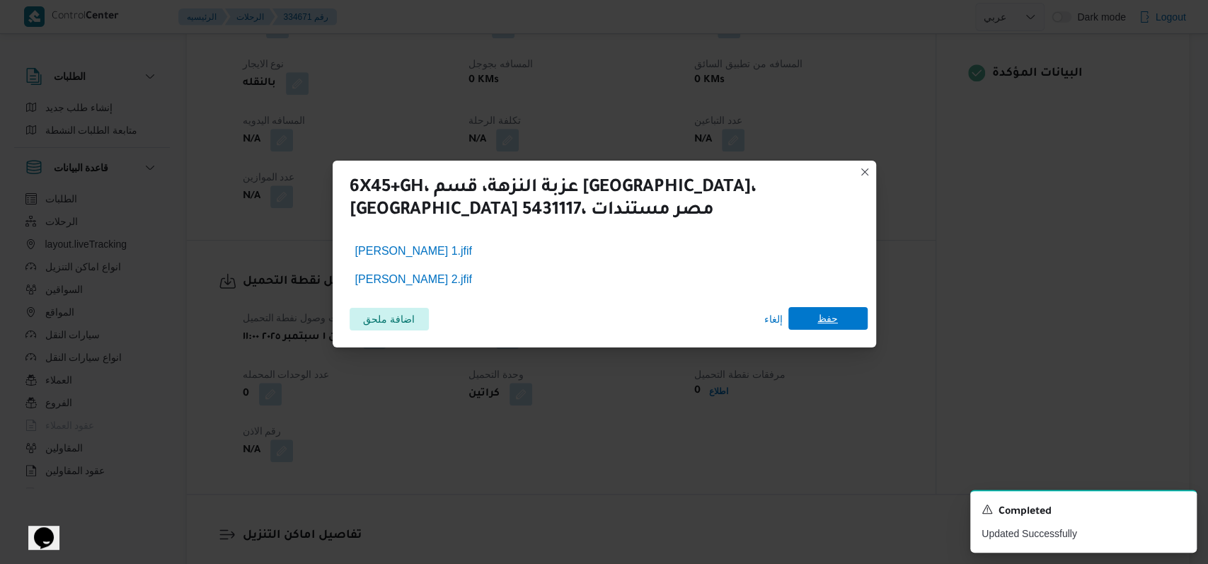
click at [847, 318] on span "حفظ" at bounding box center [827, 318] width 79 height 23
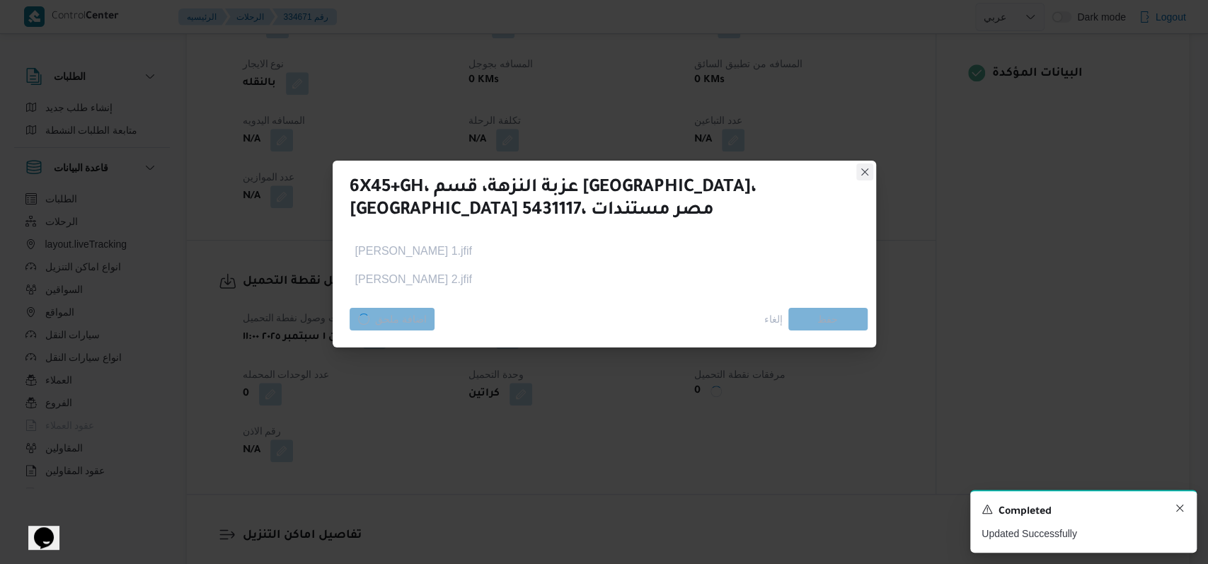
click at [1183, 512] on icon "Dismiss toast" at bounding box center [1179, 507] width 11 height 11
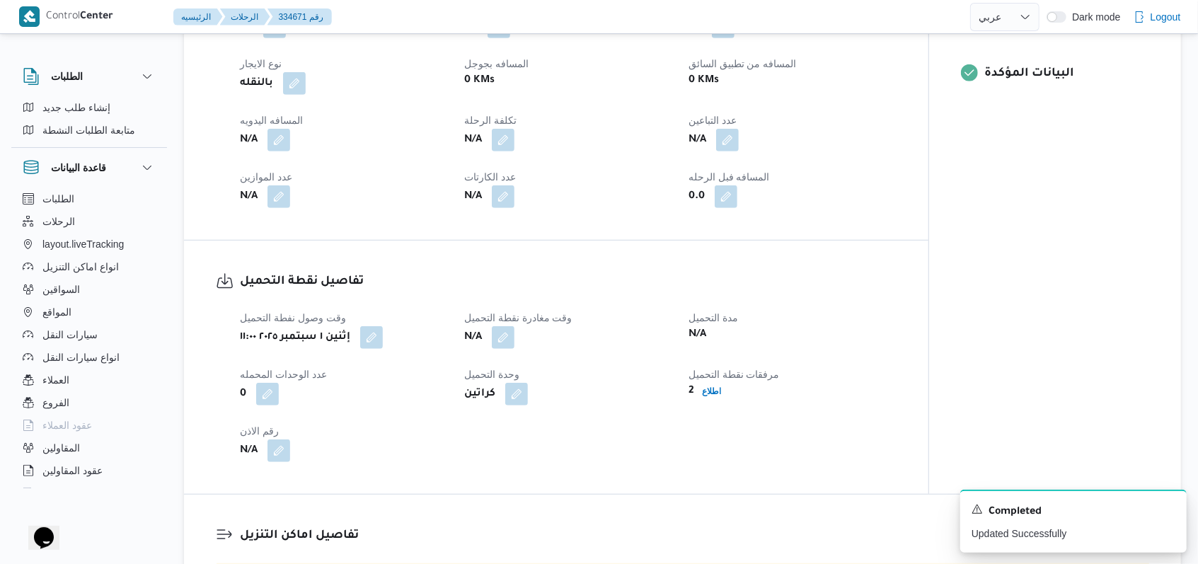
click at [541, 249] on div "تفاصيل نقطة التحميل وقت وصول نفطة التحميل إثنين ١ سبتمبر ٢٠٢٥ ١١:٠٠ وقت مغادرة …" at bounding box center [556, 367] width 745 height 253
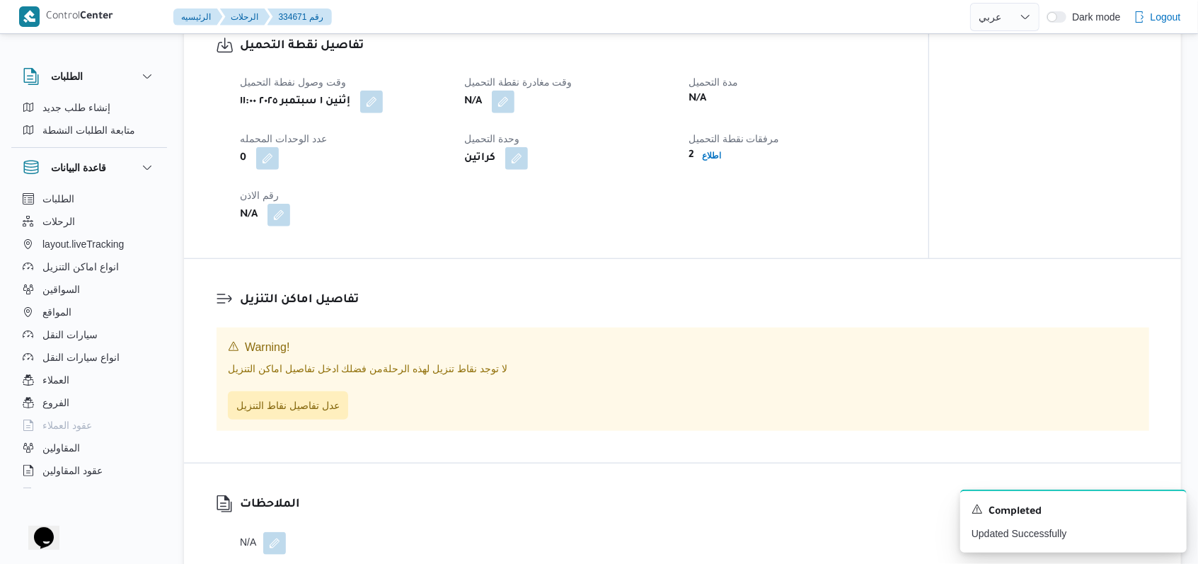
scroll to position [849, 0]
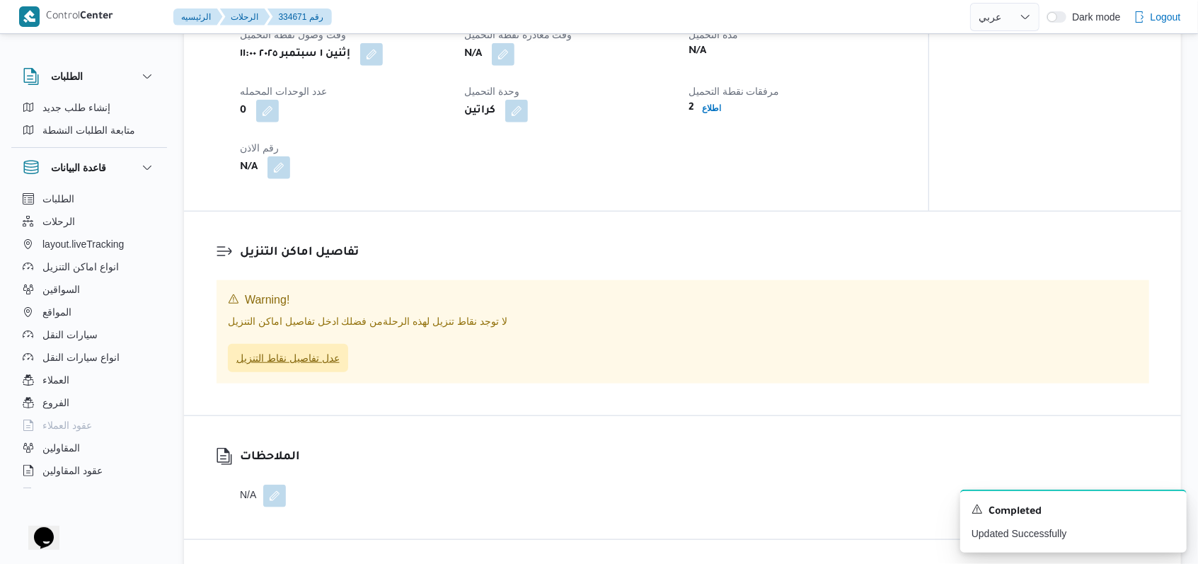
click at [287, 360] on span "عدل تفاصيل نقاط التنزيل" at bounding box center [287, 358] width 103 height 17
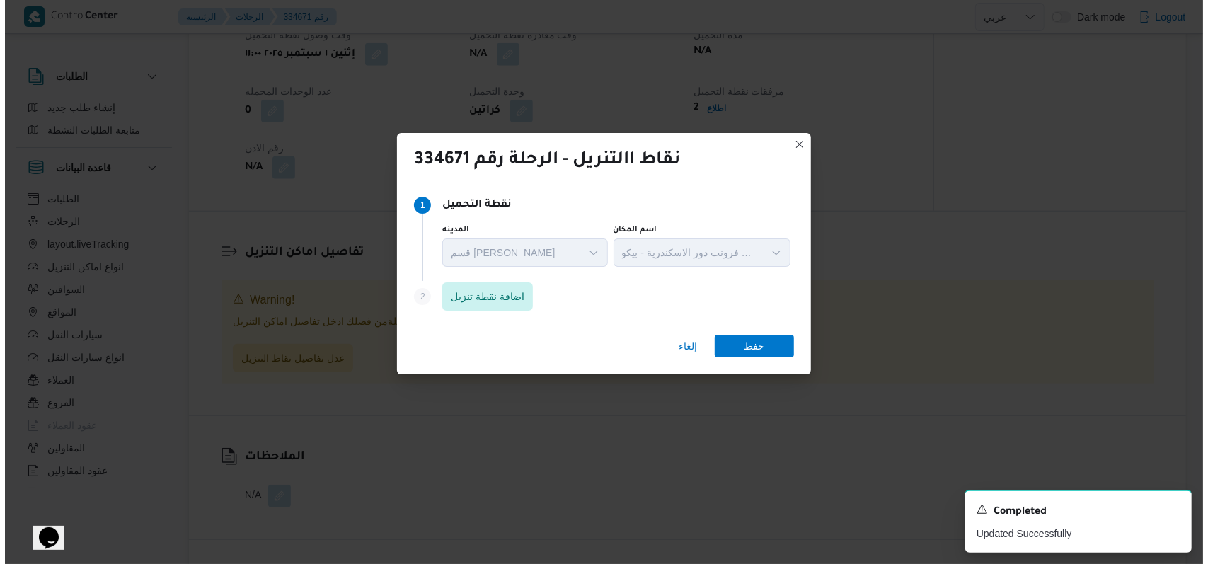
scroll to position [283, 0]
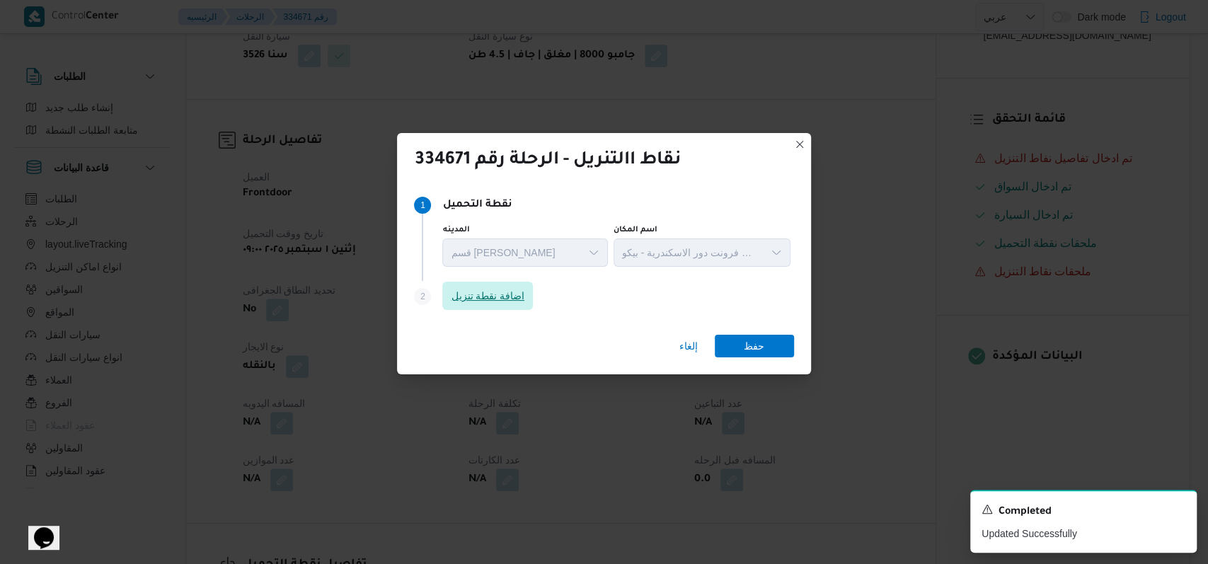
click at [487, 309] on span "اضافة نقطة تنزيل" at bounding box center [487, 296] width 91 height 28
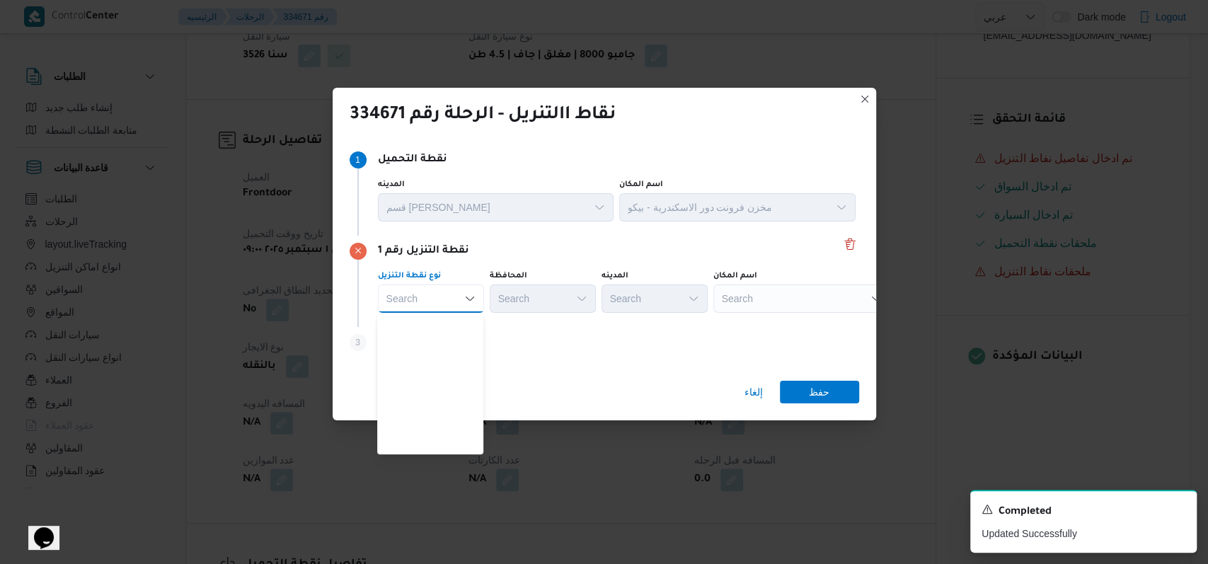
scroll to position [372, 0]
click at [449, 444] on span "متجر أجهزة" at bounding box center [439, 445] width 72 height 17
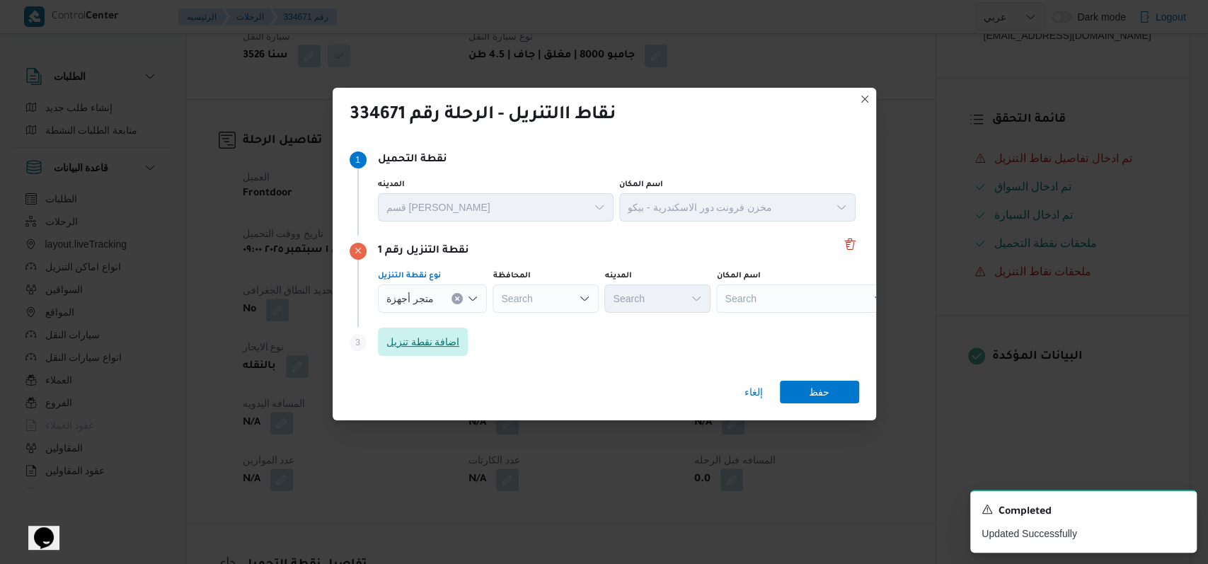
click at [442, 345] on span "اضافة نقطة تنزيل" at bounding box center [423, 341] width 74 height 17
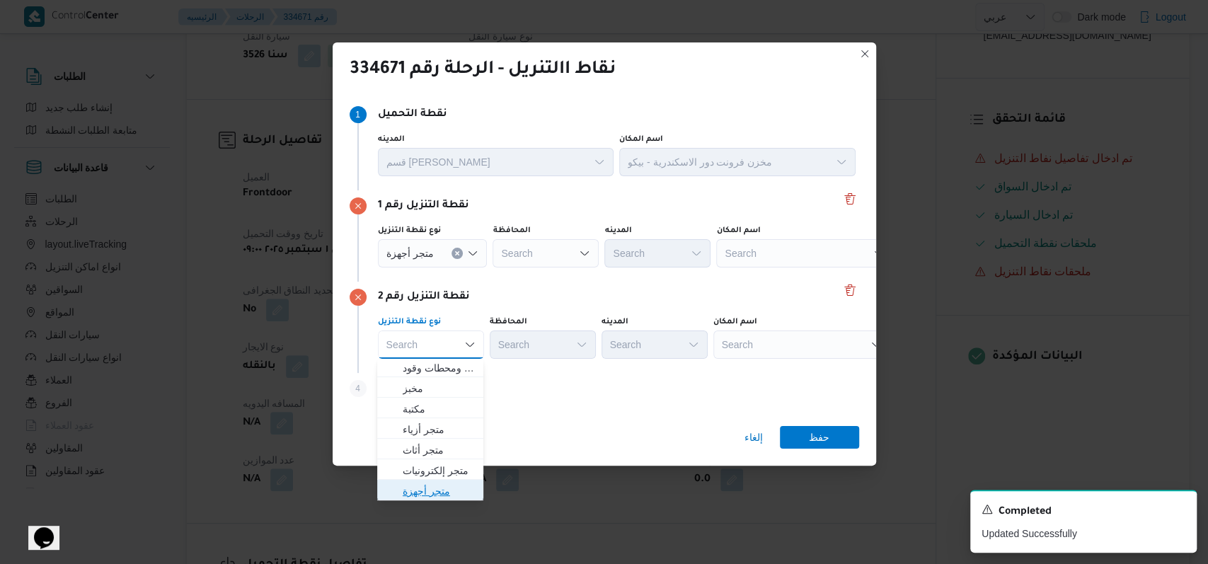
click at [447, 484] on span "متجر أجهزة" at bounding box center [439, 491] width 72 height 17
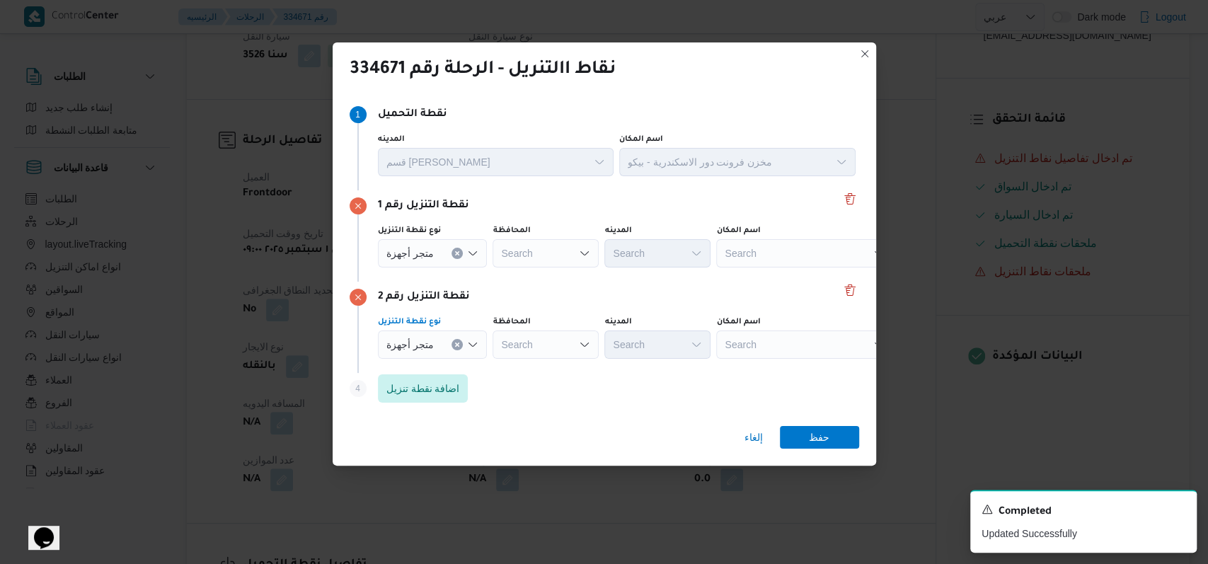
click at [560, 260] on div "Search" at bounding box center [546, 253] width 106 height 28
click at [546, 352] on span "الاسماعيلية" at bounding box center [551, 360] width 72 height 17
click at [541, 265] on div "الاسماعيلية Combo box. Selected. الاسماعيلية. Press Backspace to delete الاسماع…" at bounding box center [547, 253] width 108 height 28
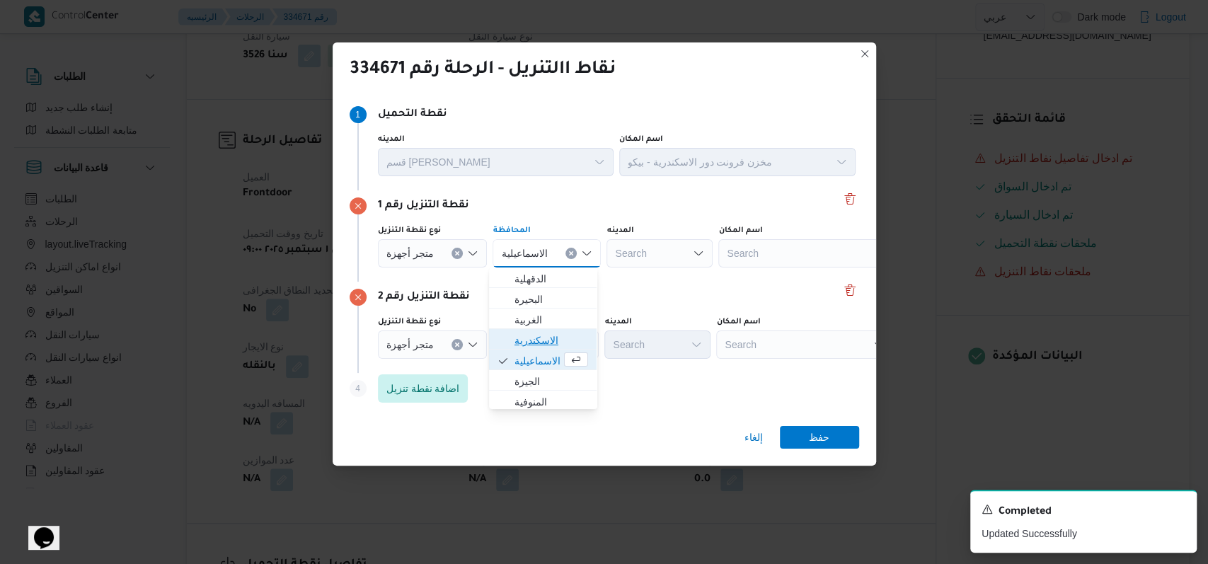
click at [542, 335] on span "الاسكندرية" at bounding box center [552, 340] width 74 height 17
click at [542, 335] on div "Search" at bounding box center [546, 345] width 106 height 28
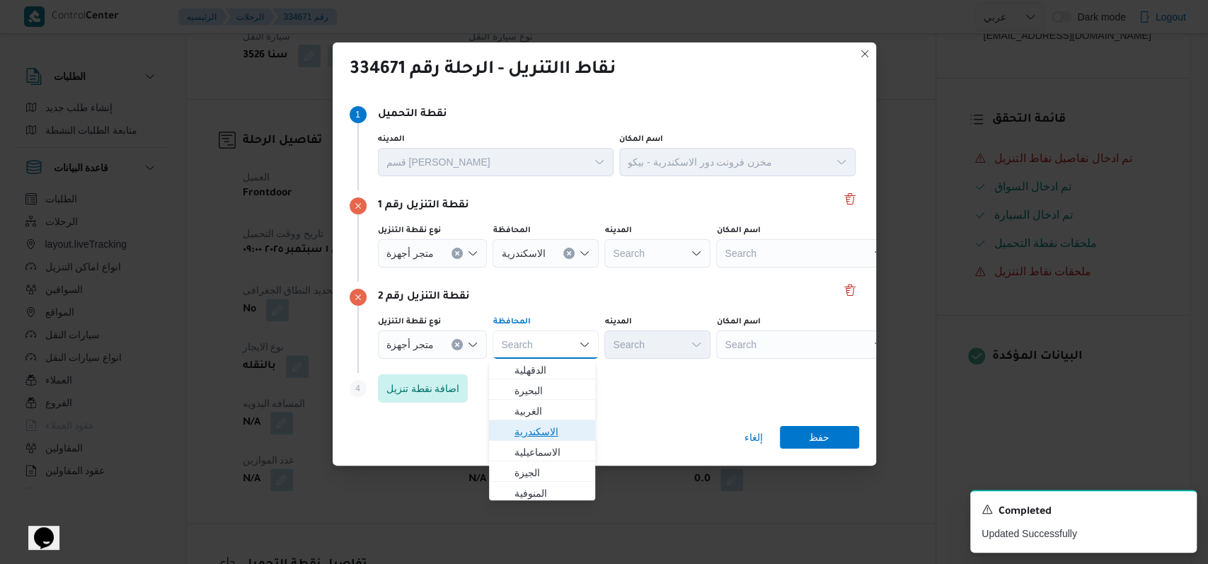
click at [539, 427] on span "الاسكندرية" at bounding box center [551, 431] width 72 height 17
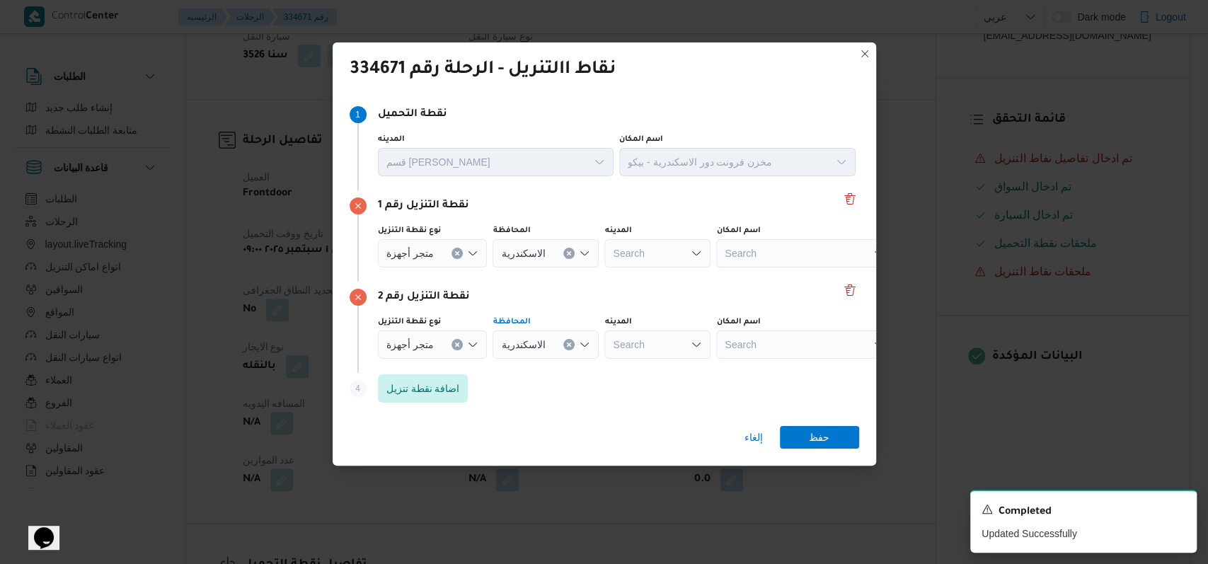
click at [753, 263] on div "Search" at bounding box center [804, 253] width 177 height 28
type input "رسمى"
click at [793, 282] on span "معرض رسمى سيدى بشر | أولاد رسمي | سيدي بشر قبلي" at bounding box center [809, 278] width 143 height 17
click at [774, 333] on div "Search" at bounding box center [804, 345] width 177 height 28
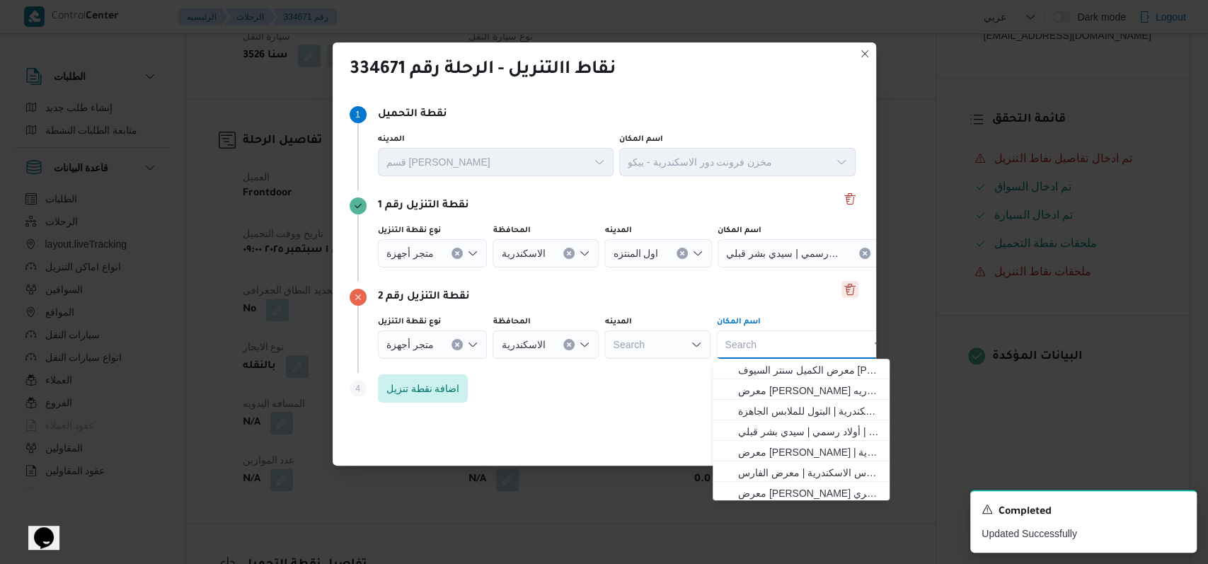
click at [842, 294] on button "Delete" at bounding box center [850, 289] width 17 height 17
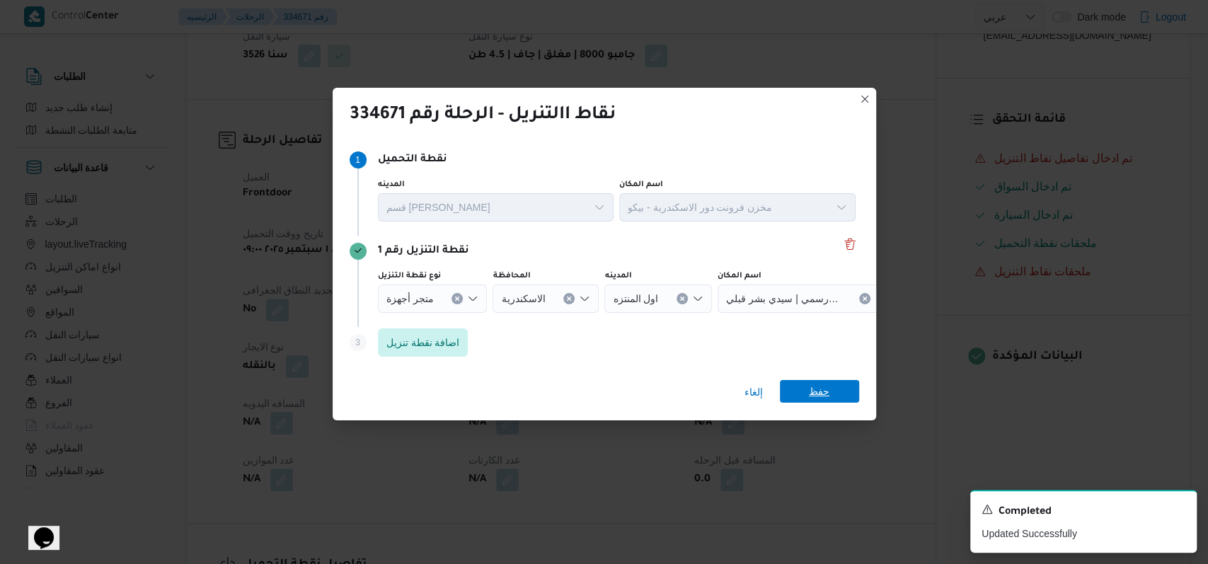
click at [814, 393] on span "حفظ" at bounding box center [819, 391] width 21 height 23
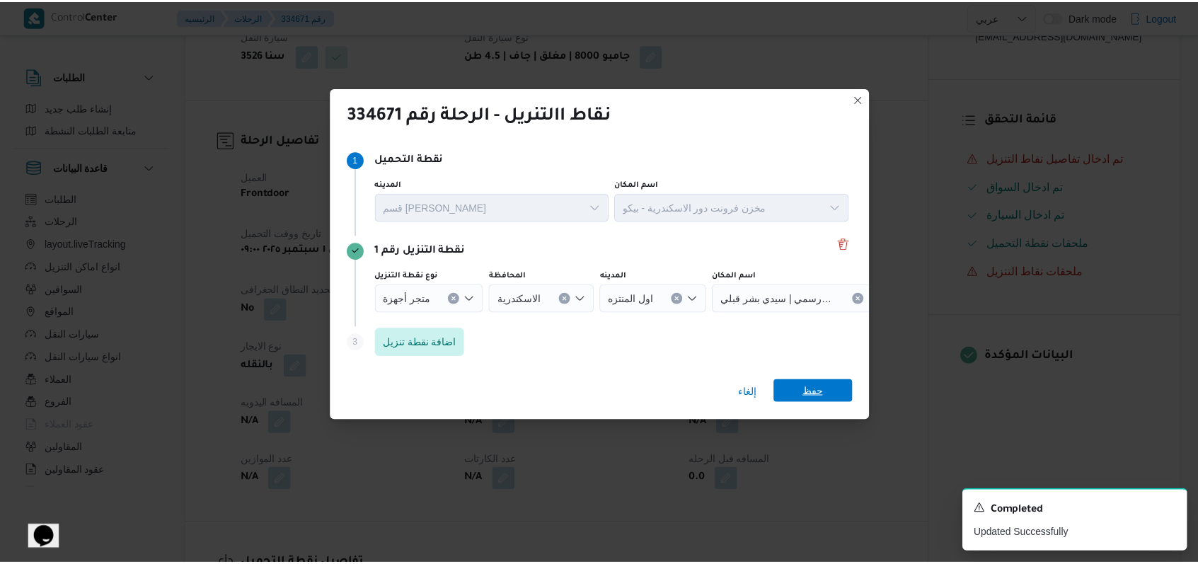
scroll to position [925, 0]
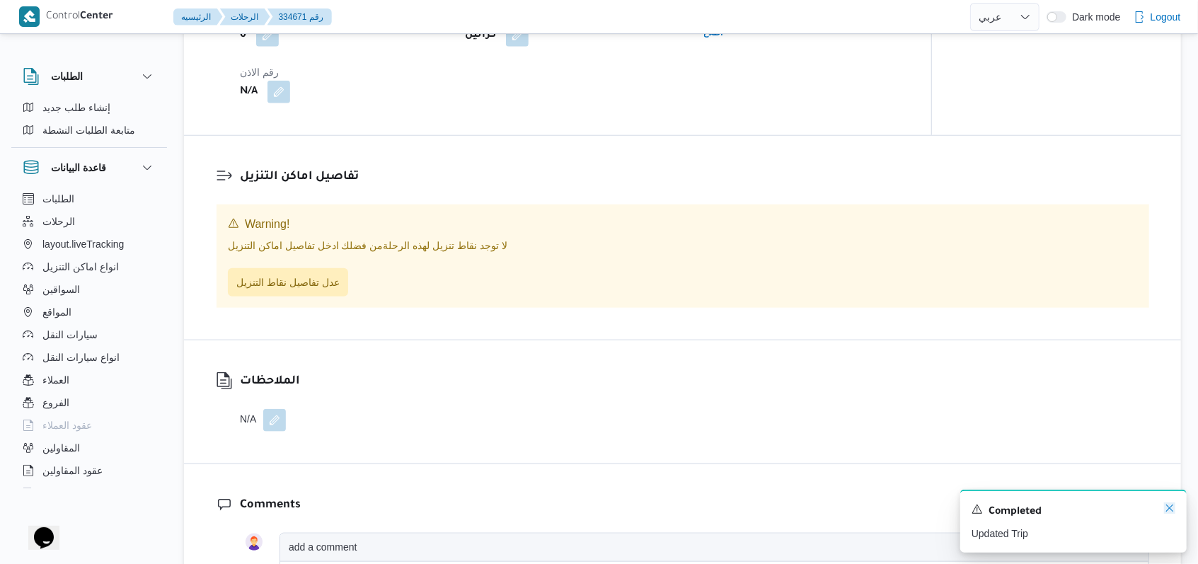
click at [1170, 512] on icon "Dismiss toast" at bounding box center [1169, 507] width 11 height 11
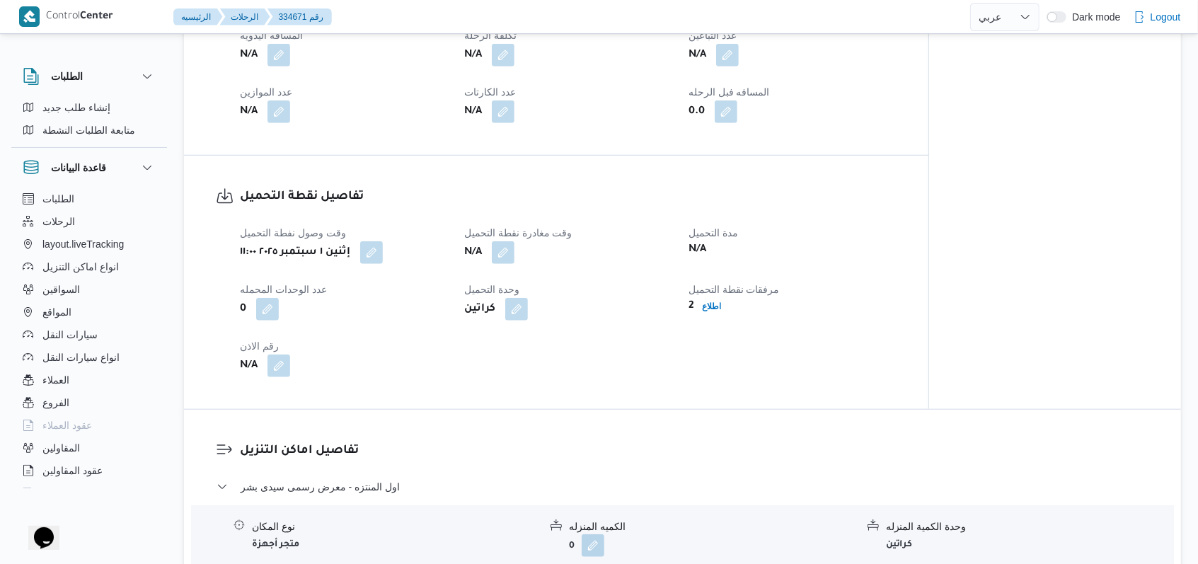
scroll to position [716, 0]
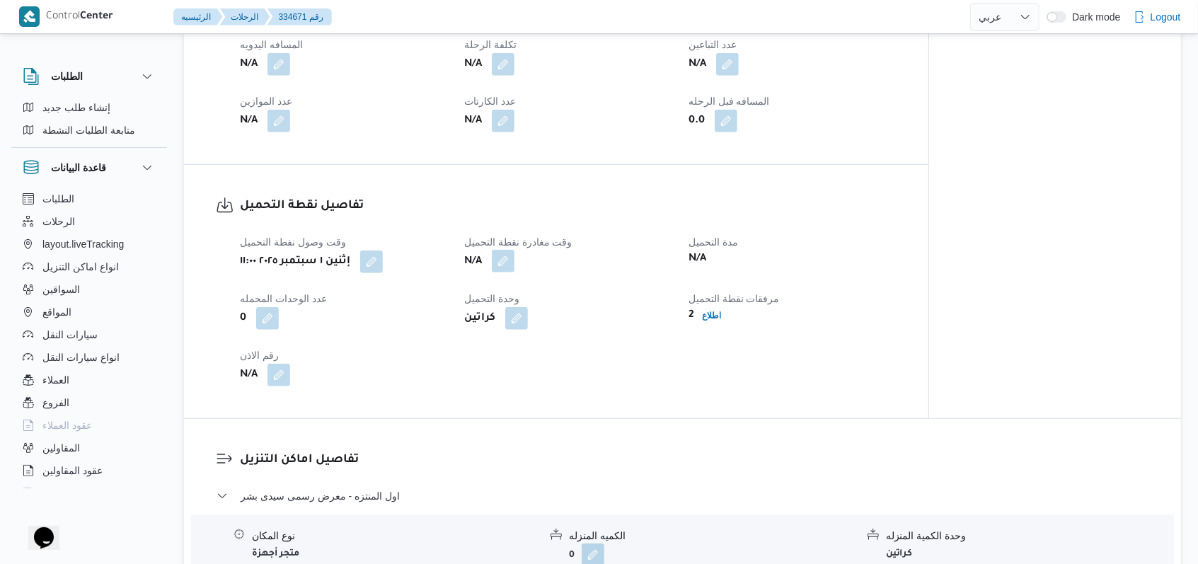
click at [512, 251] on button "button" at bounding box center [503, 261] width 23 height 23
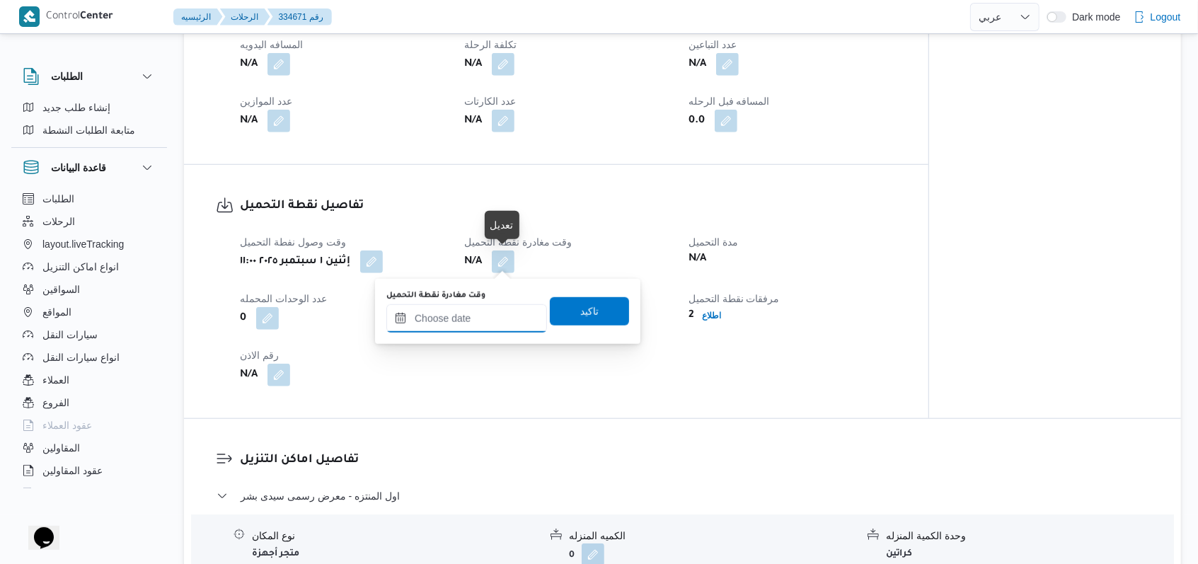
click at [483, 327] on input "وقت مغادرة نقطة التحميل" at bounding box center [466, 318] width 161 height 28
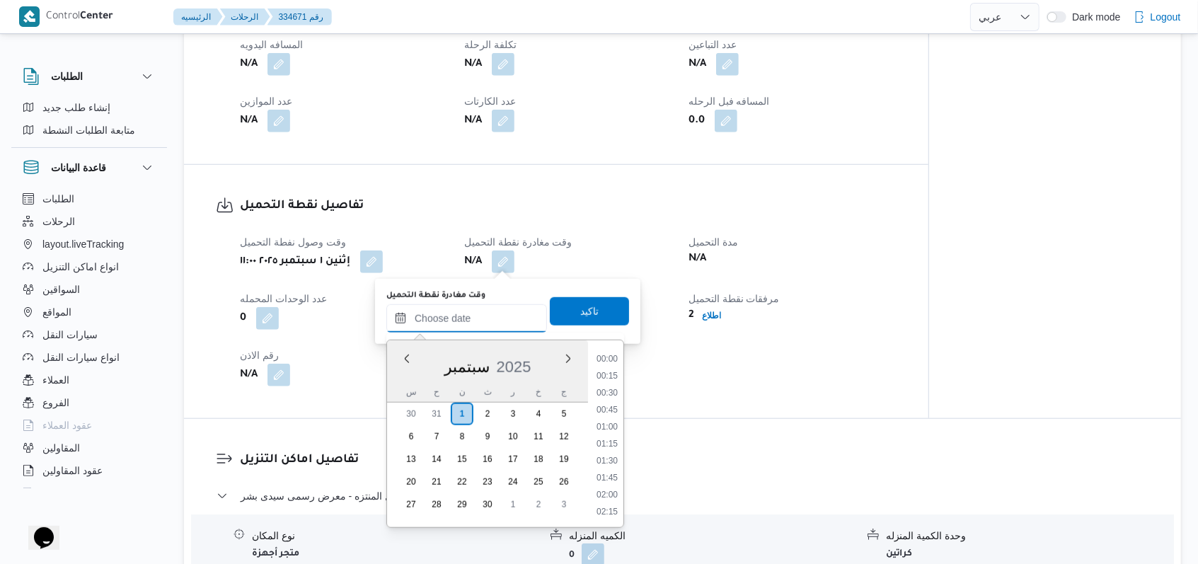
scroll to position [900, 0]
click at [611, 365] on li "13:15" at bounding box center [607, 359] width 33 height 14
type input "٠١/٠٩/٢٠٢٥ ١٣:١٥"
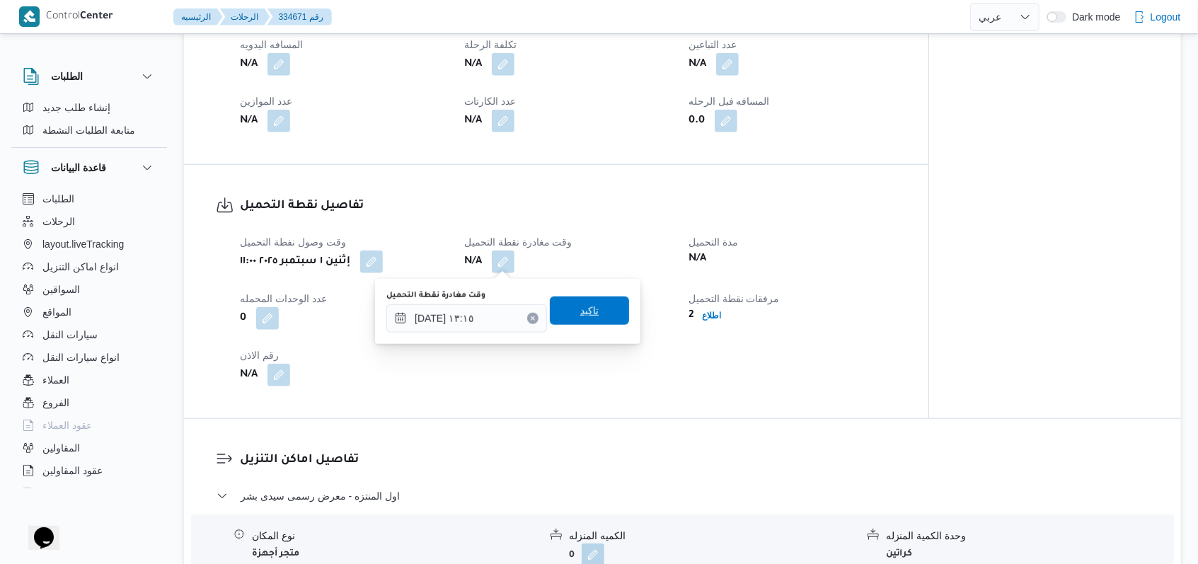
click at [590, 303] on span "تاكيد" at bounding box center [589, 311] width 79 height 28
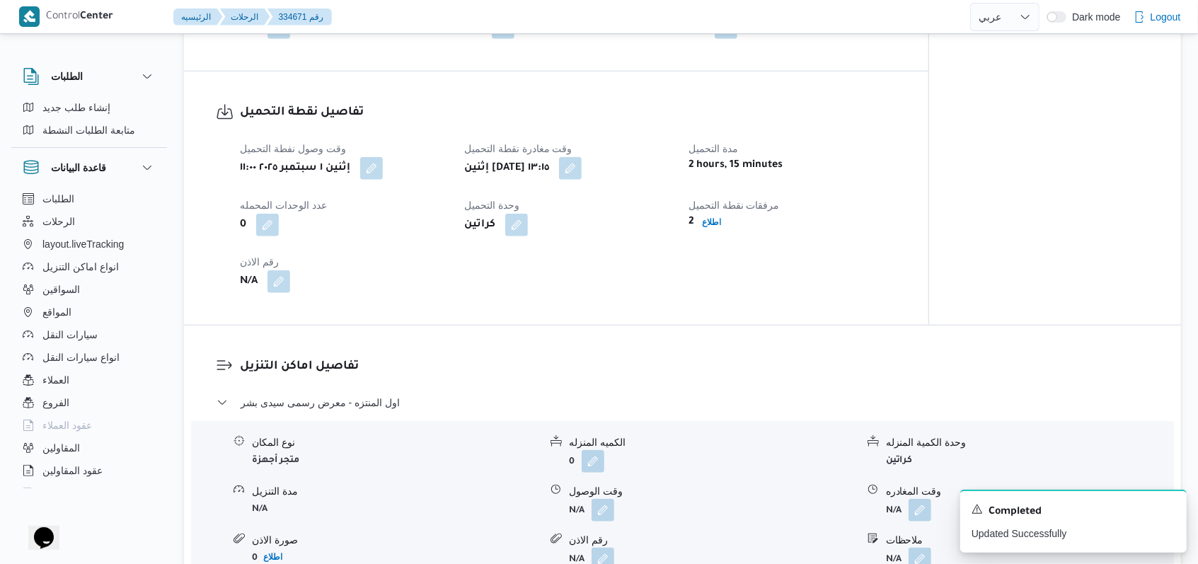
scroll to position [810, 0]
select select "ar"
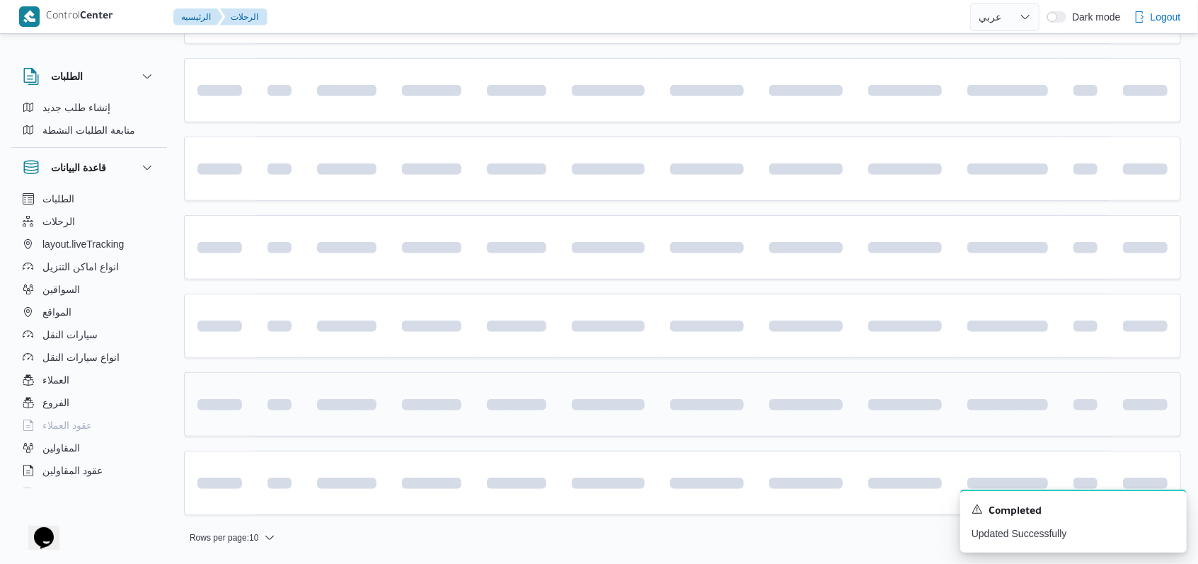
scroll to position [473, 0]
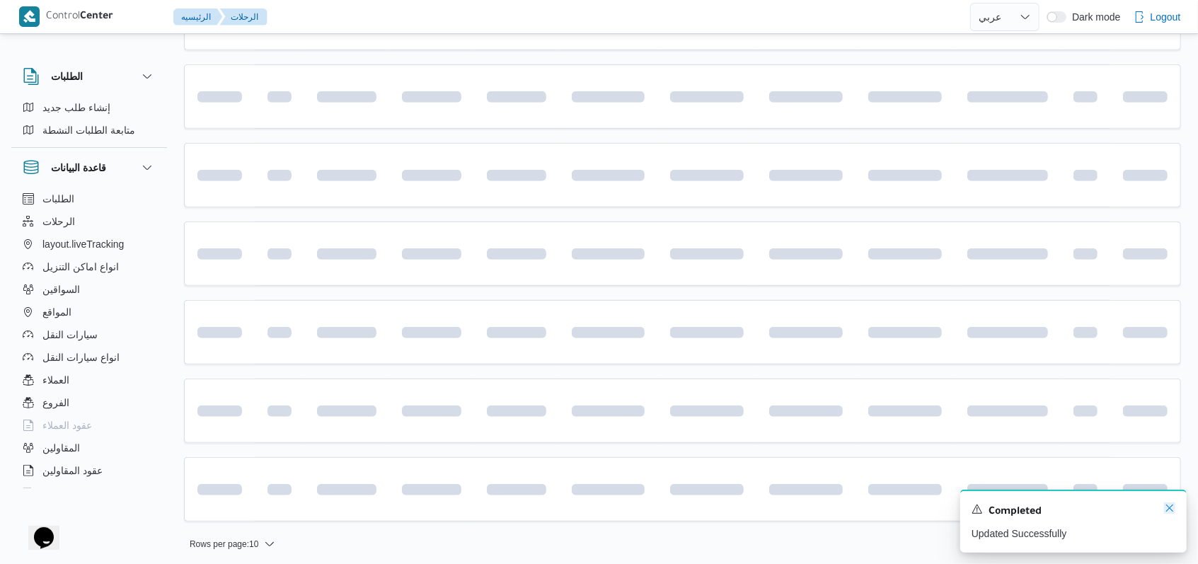
click at [1169, 509] on icon "Dismiss toast" at bounding box center [1169, 508] width 7 height 7
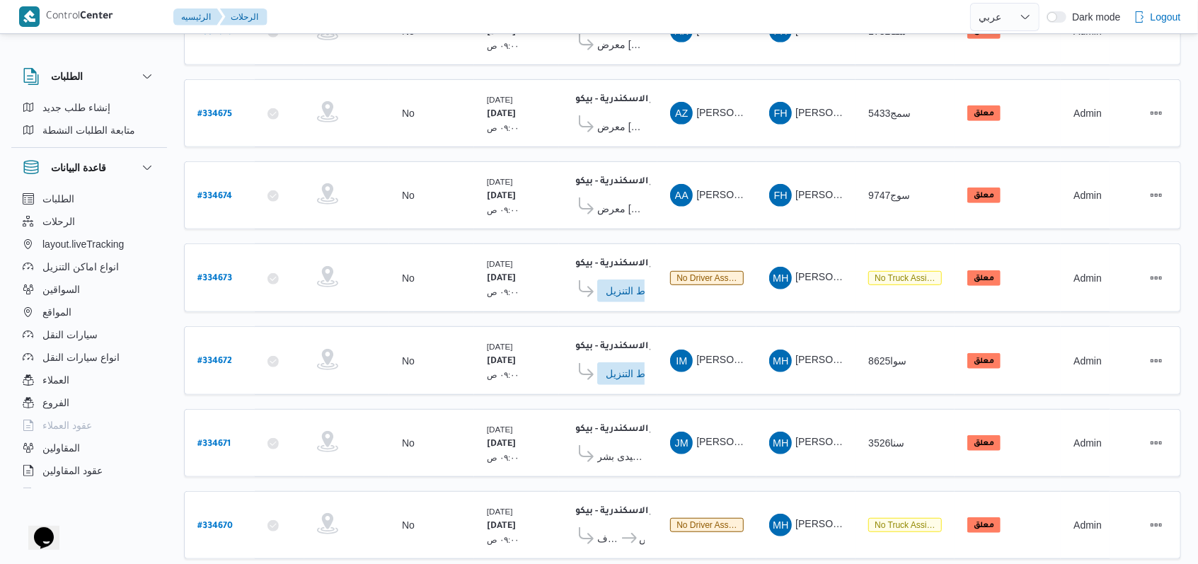
scroll to position [493, 0]
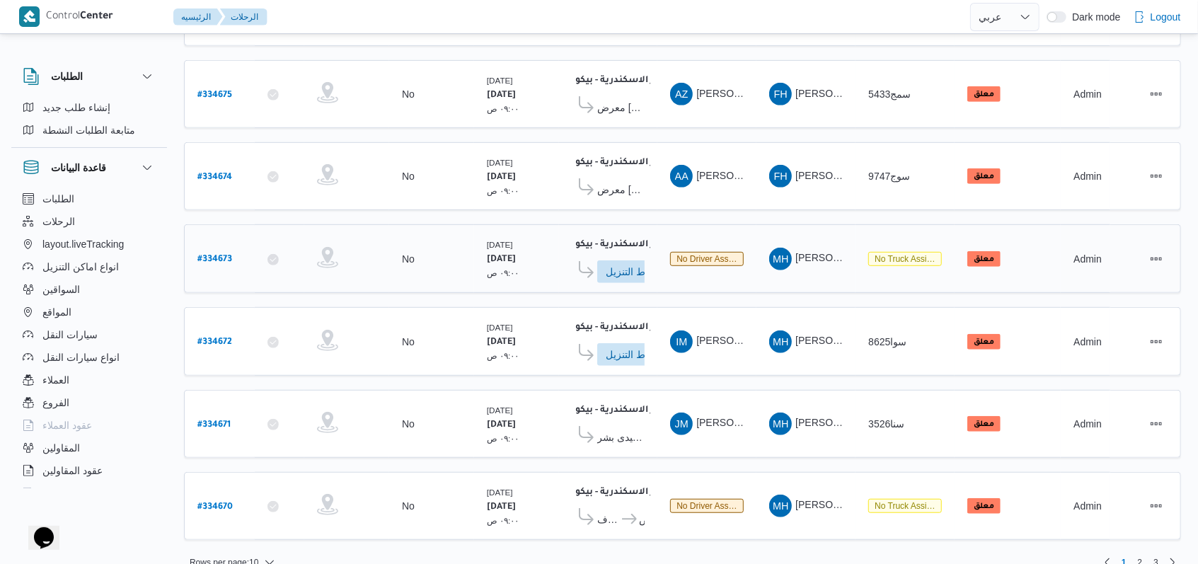
click at [229, 255] on b "# 334673" at bounding box center [214, 260] width 35 height 10
select select "ar"
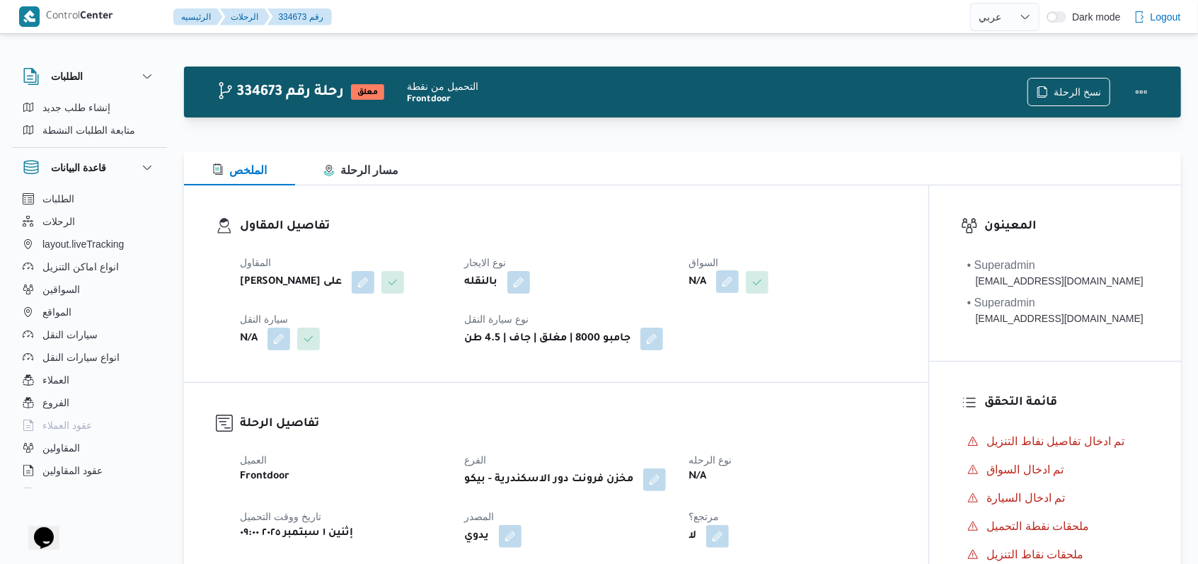
click at [723, 284] on button "button" at bounding box center [727, 281] width 23 height 23
click at [707, 342] on div "Search" at bounding box center [701, 339] width 106 height 28
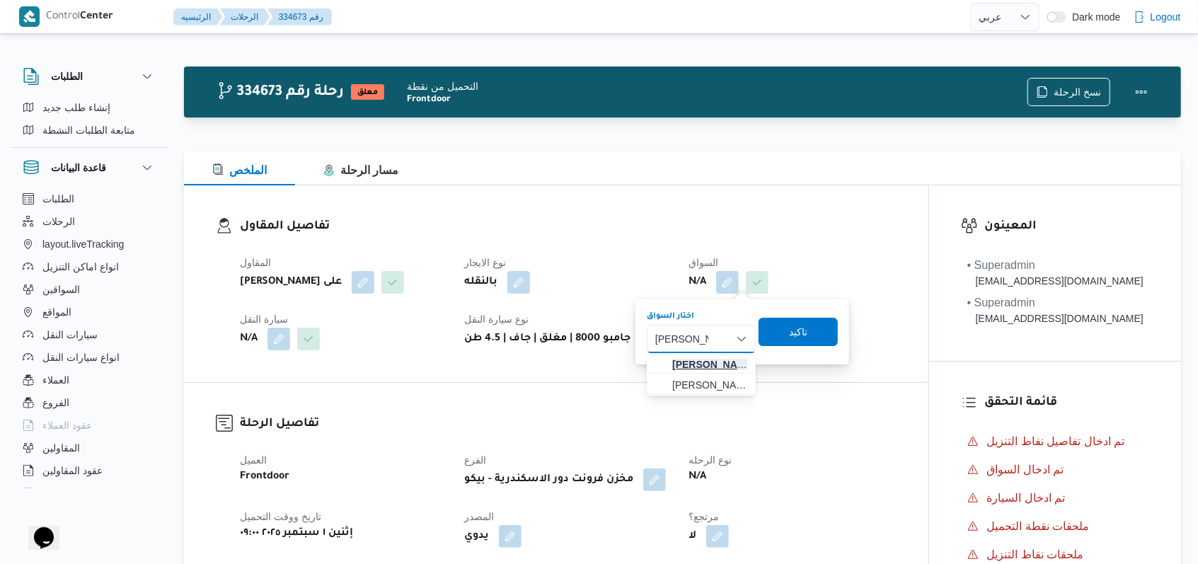
type input "محمد محمود"
click at [710, 371] on span "محمد محمود عوض حسن" at bounding box center [709, 364] width 75 height 17
click at [815, 335] on span "تاكيد" at bounding box center [805, 331] width 18 height 17
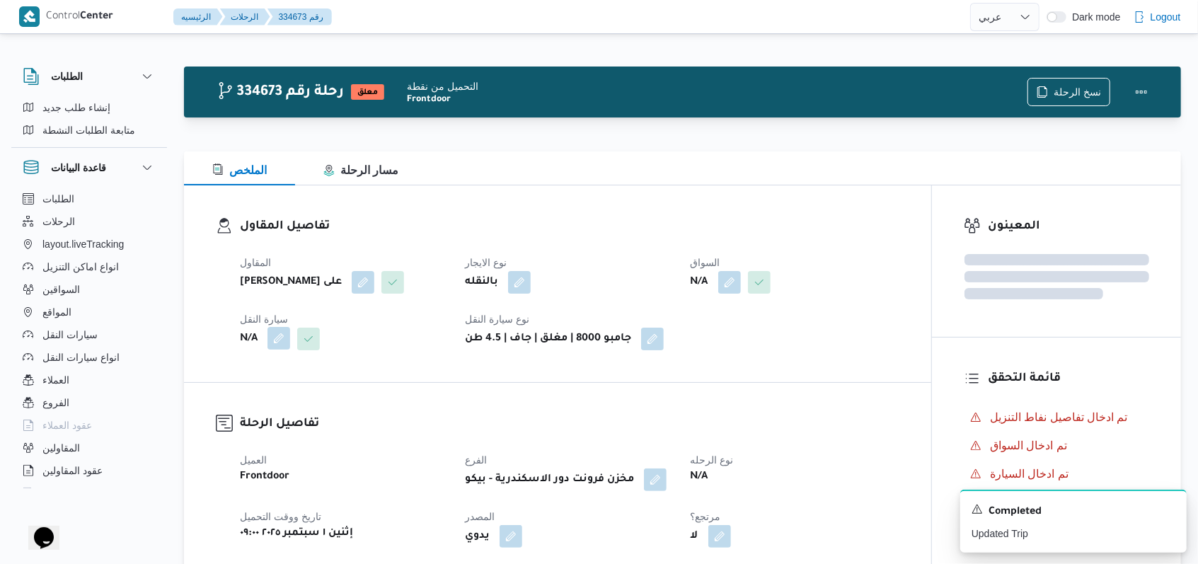
click at [283, 343] on button "button" at bounding box center [279, 338] width 23 height 23
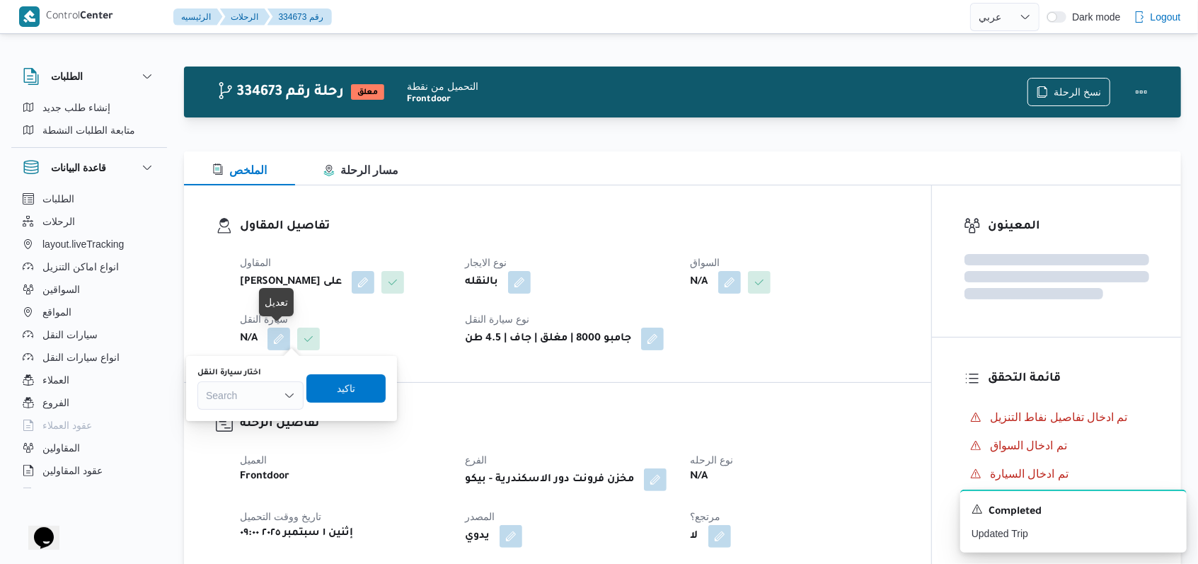
click at [272, 386] on div "Search" at bounding box center [250, 395] width 106 height 28
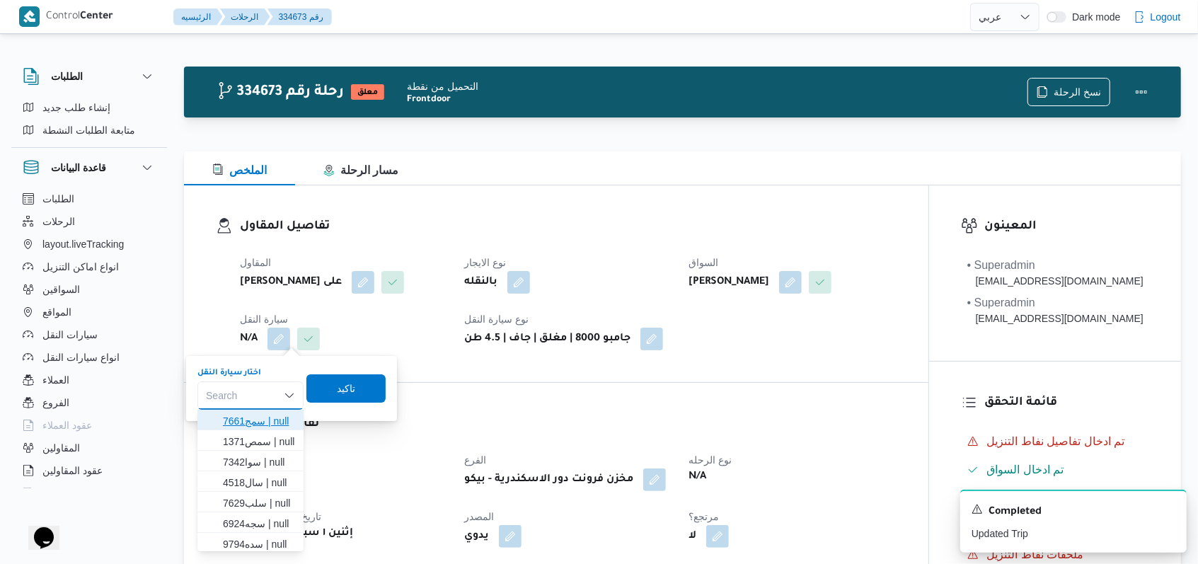
click at [270, 421] on span "سمج7661 | null" at bounding box center [259, 421] width 72 height 17
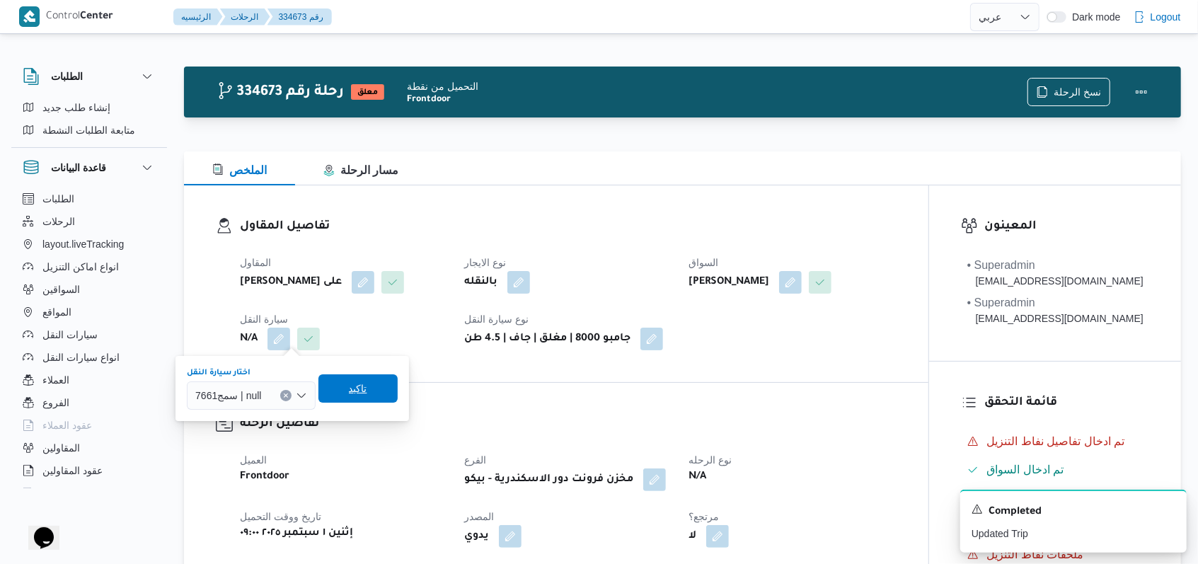
click at [343, 394] on span "تاكيد" at bounding box center [357, 388] width 79 height 28
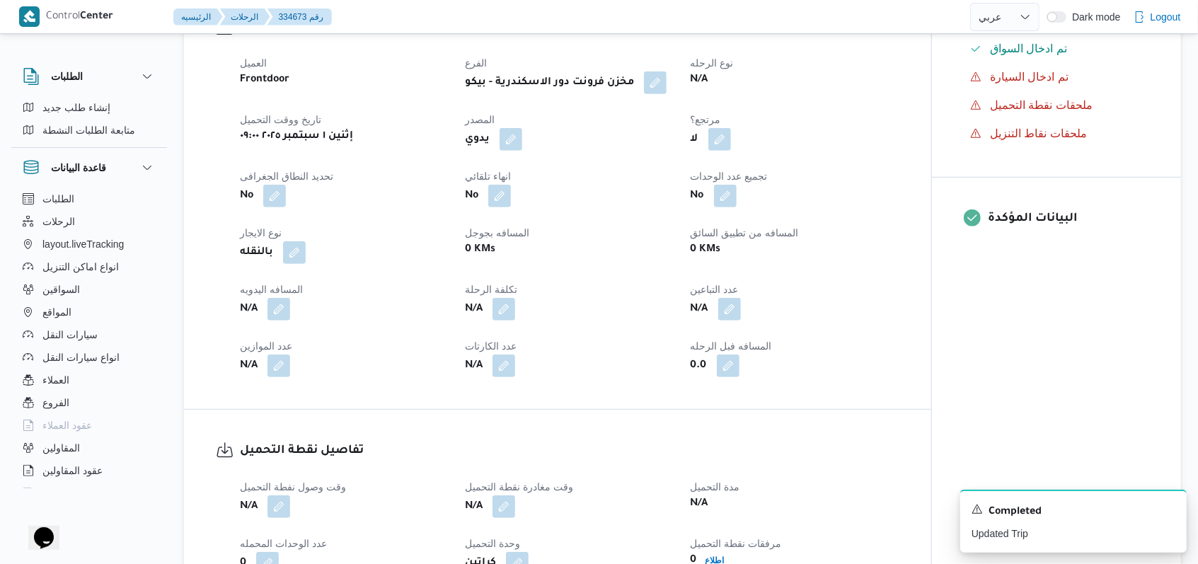
scroll to position [754, 0]
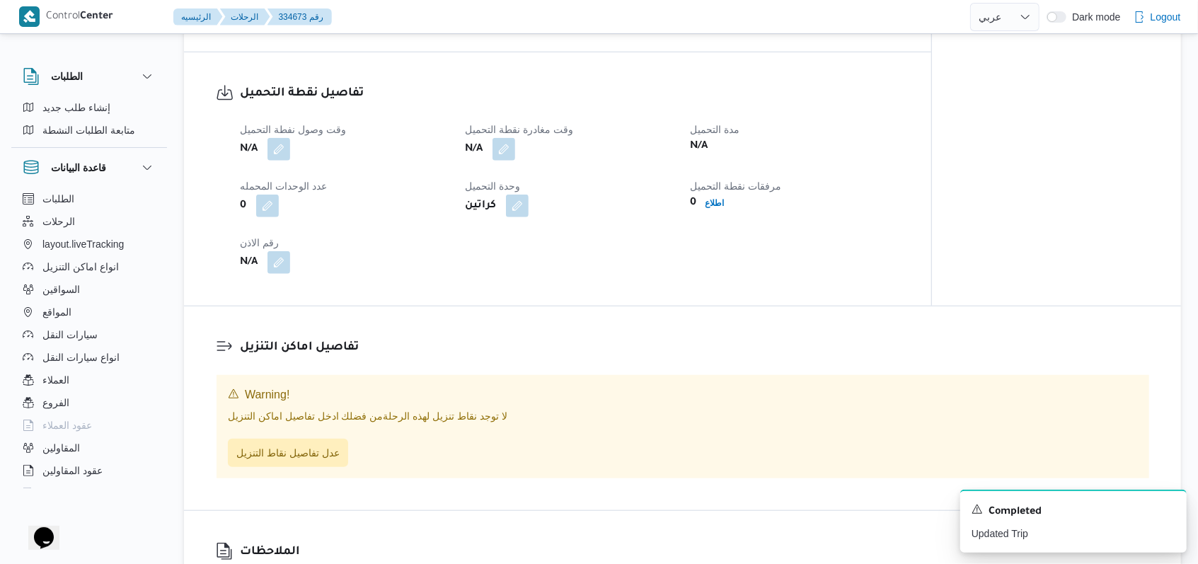
click at [283, 161] on div "N/A" at bounding box center [344, 149] width 211 height 25
click at [282, 153] on button "button" at bounding box center [279, 148] width 23 height 23
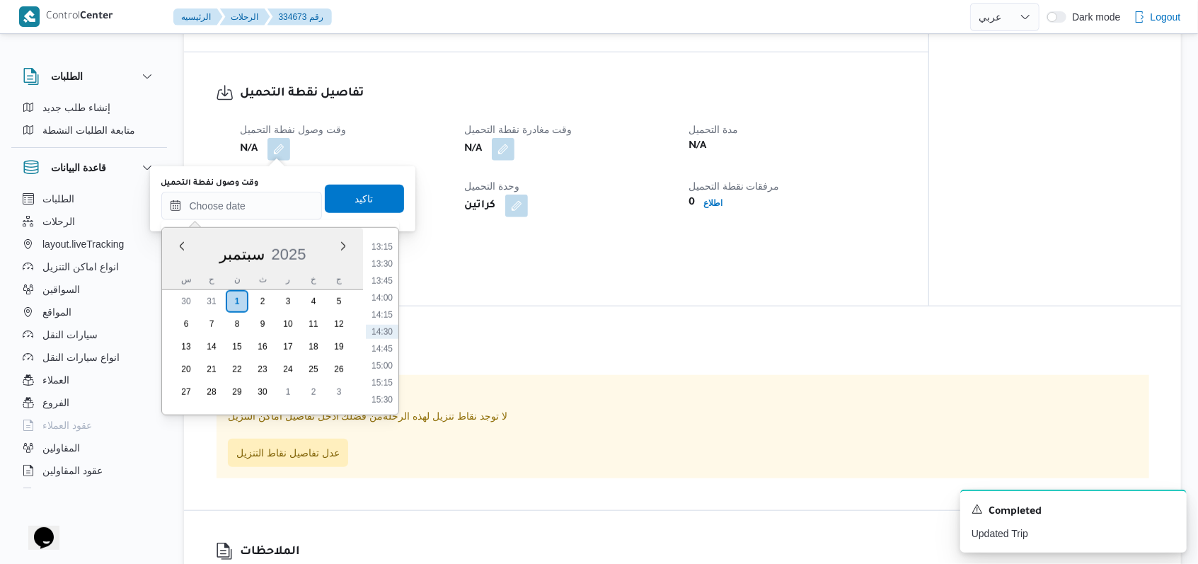
scroll to position [711, 0]
click at [394, 263] on li "10:45" at bounding box center [382, 266] width 33 height 14
type input "٠١/٠٩/٢٠٢٥ ١٠:٤٥"
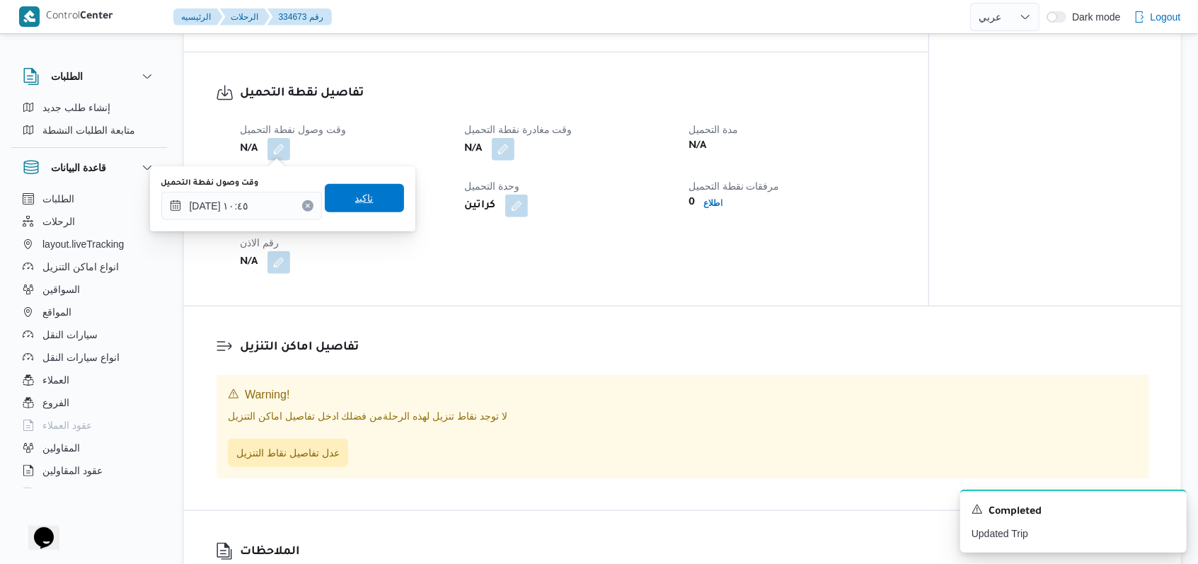
click at [377, 197] on span "تاكيد" at bounding box center [364, 198] width 79 height 28
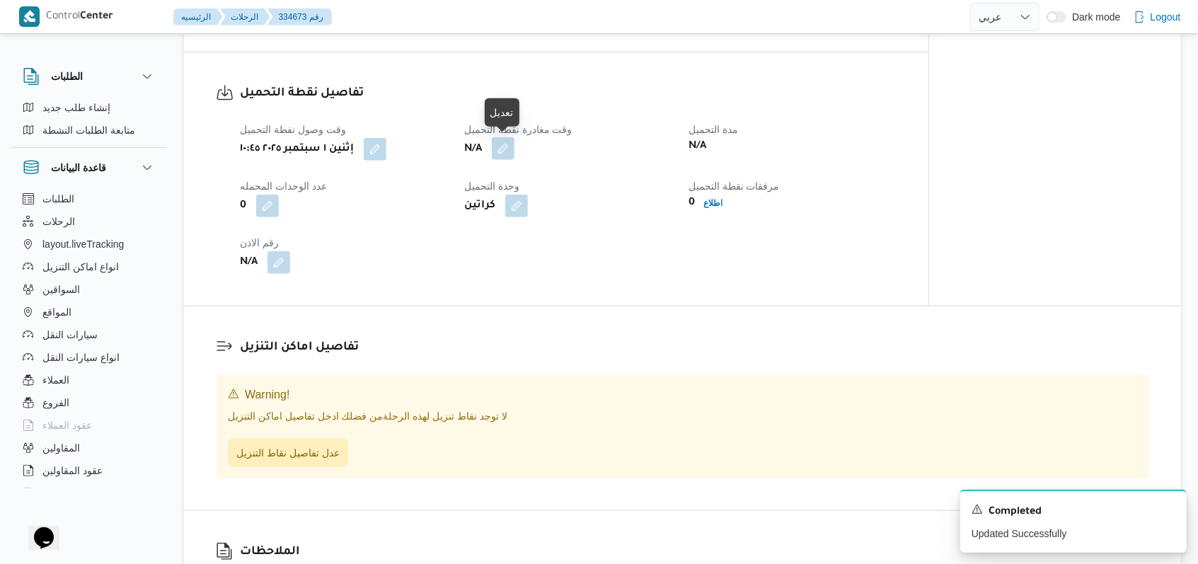
click at [498, 157] on button "button" at bounding box center [503, 148] width 23 height 23
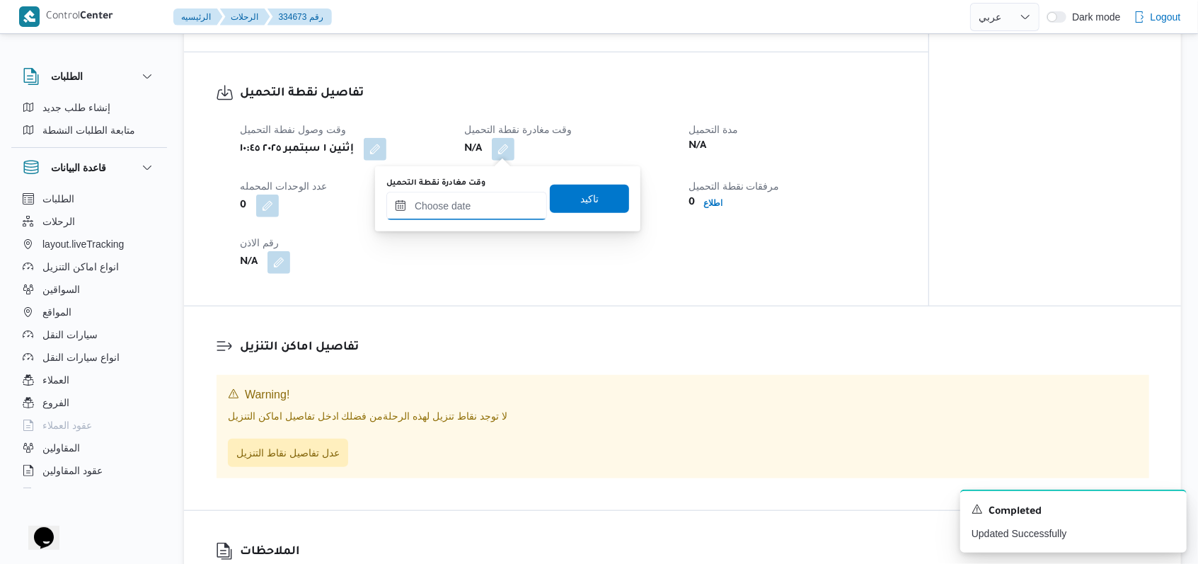
click at [478, 207] on input "وقت مغادرة نقطة التحميل" at bounding box center [466, 206] width 161 height 28
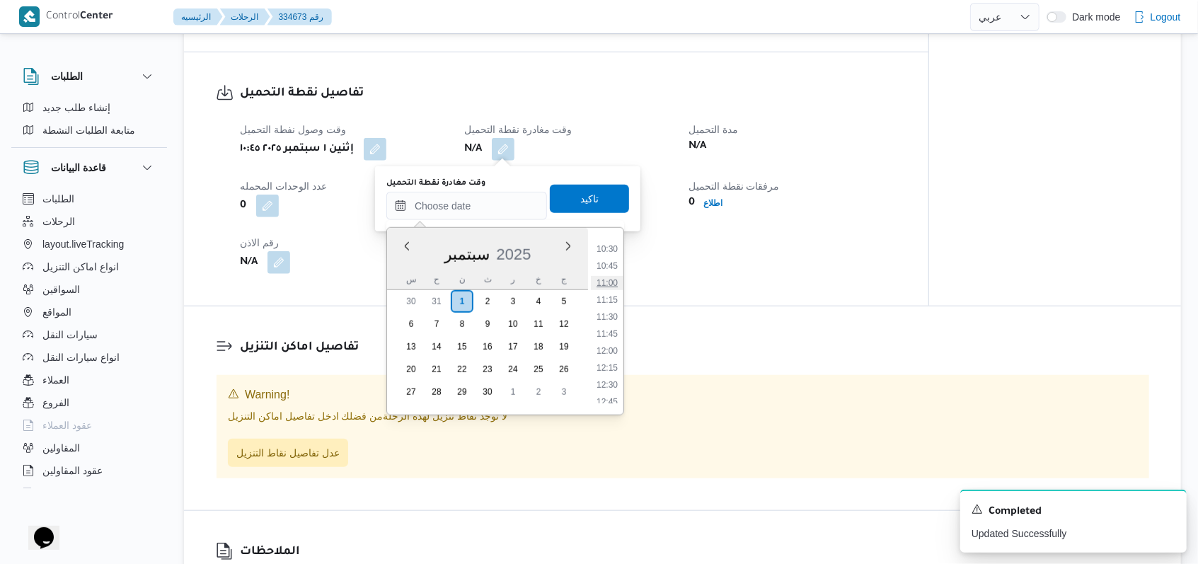
click at [611, 282] on li "11:00" at bounding box center [607, 283] width 33 height 14
type input "٠١/٠٩/٢٠٢٥ ١١:٠٠"
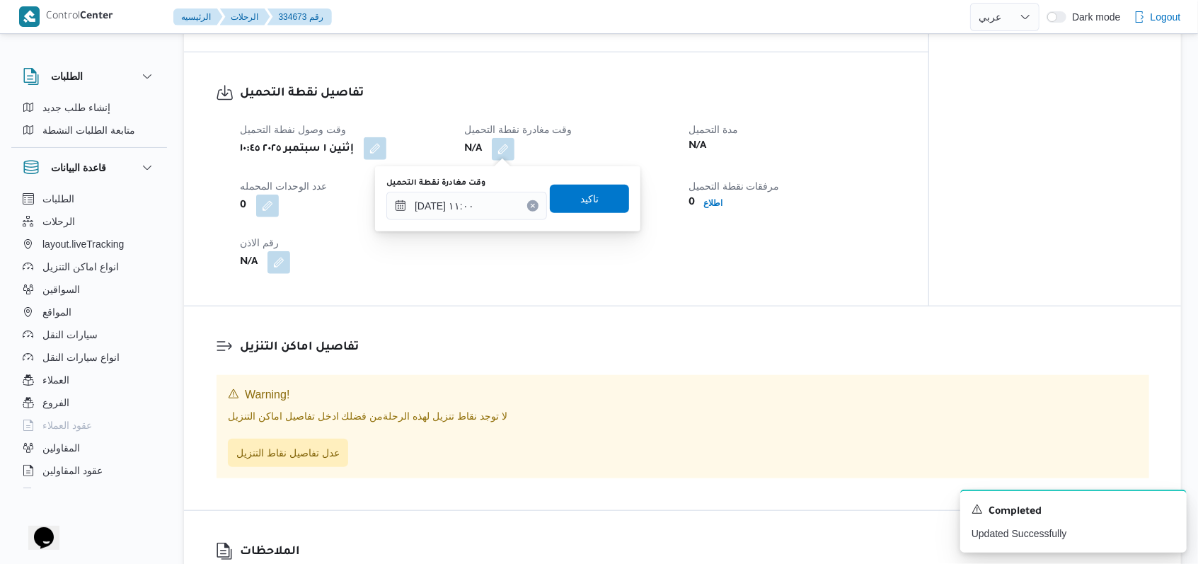
click at [381, 144] on button "button" at bounding box center [375, 148] width 23 height 23
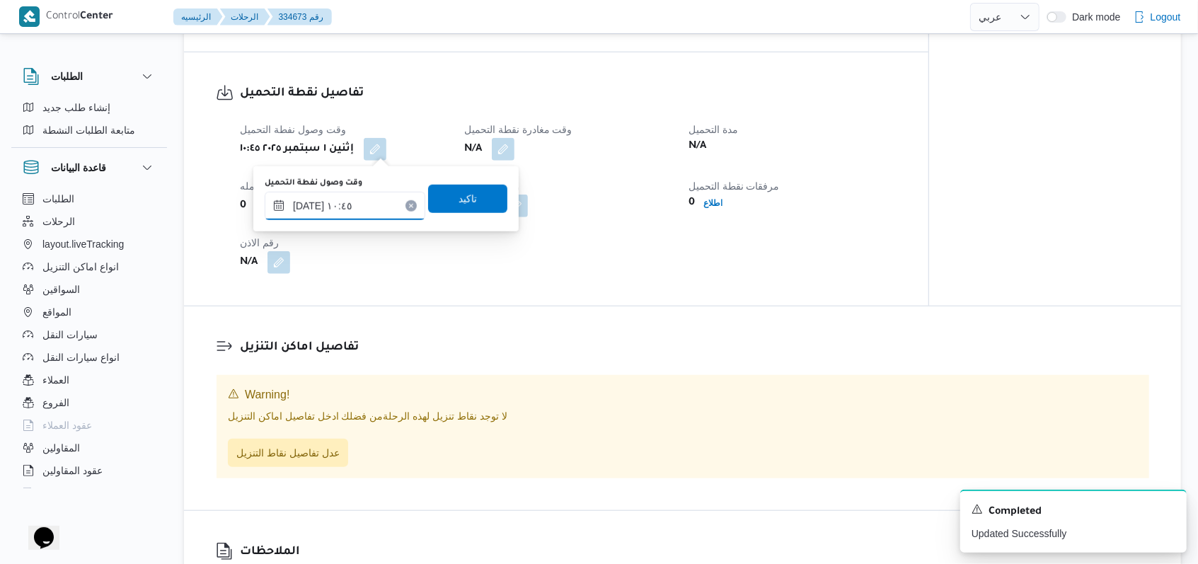
click at [365, 197] on input "٠١/٠٩/٢٠٢٥ ١٠:٤٥" at bounding box center [345, 206] width 161 height 28
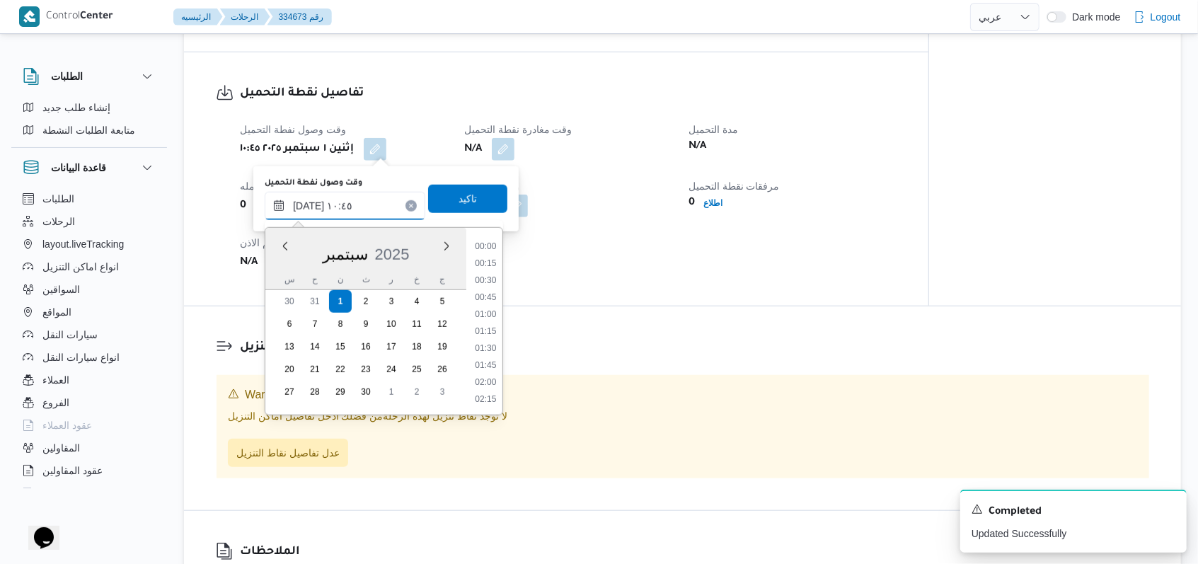
scroll to position [645, 0]
click at [481, 287] on li "10:00" at bounding box center [485, 281] width 33 height 14
type input "٠١/٠٩/٢٠٢٥ ١٠:٤٥"
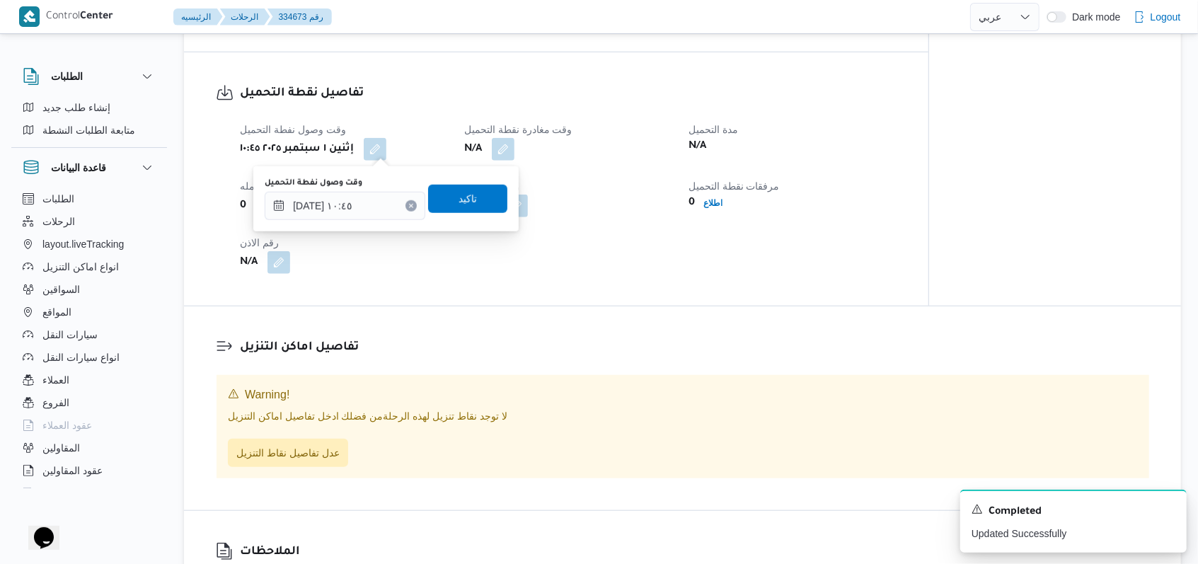
click at [471, 213] on div "وقت وصول نفطة التحميل ٠١/٠٩/٢٠٢٥ ١٠:٤٥ تاكيد" at bounding box center [386, 198] width 246 height 45
click at [486, 194] on span "تاكيد" at bounding box center [467, 198] width 79 height 28
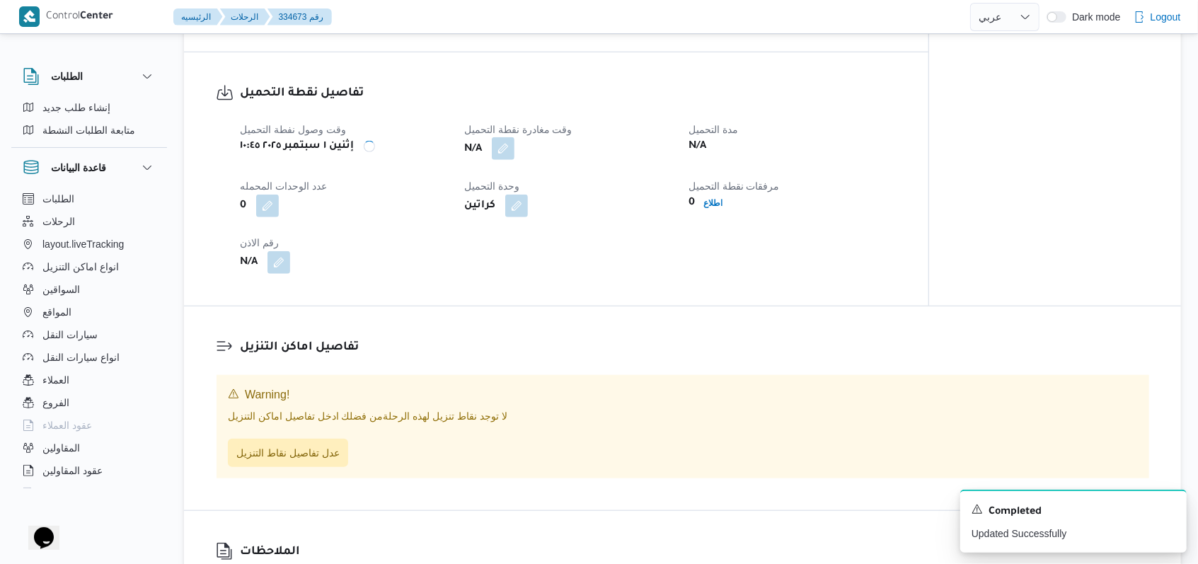
click at [507, 159] on button "button" at bounding box center [503, 148] width 23 height 23
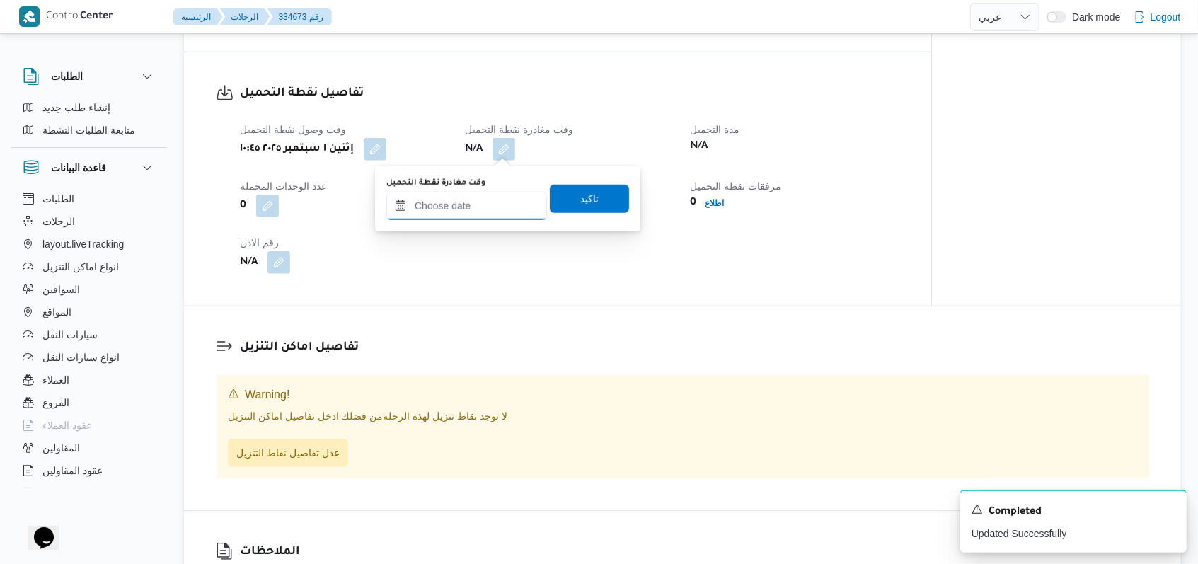
click at [500, 209] on input "وقت مغادرة نقطة التحميل" at bounding box center [466, 206] width 161 height 28
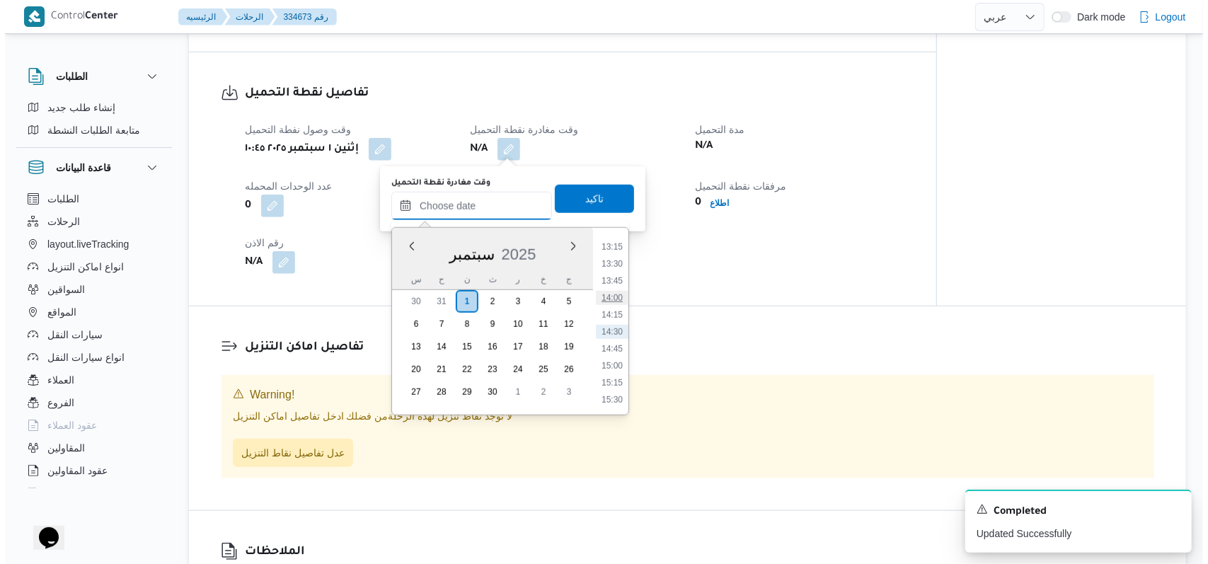
scroll to position [711, 0]
click at [611, 291] on ul "00:00 00:15 00:30 00:45 01:00 01:15 01:30 01:45 02:00 02:15 02:30 02:45 03:00 0…" at bounding box center [607, 321] width 33 height 164
click at [611, 297] on li "11:15" at bounding box center [607, 300] width 33 height 14
type input "٠١/٠٩/٢٠٢٥ ١١:١٥"
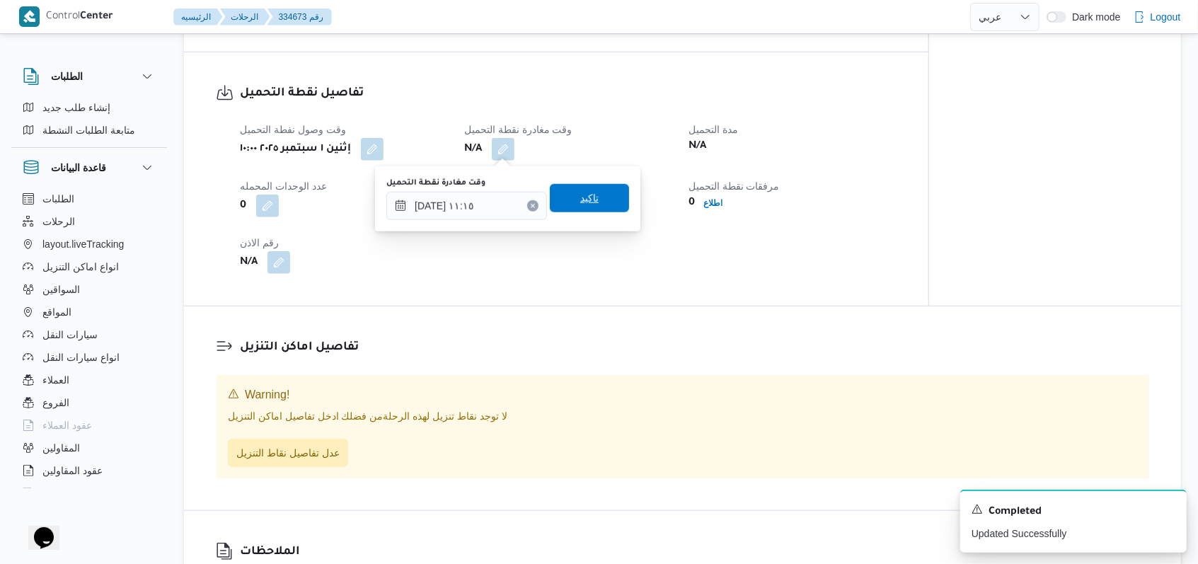
click at [580, 194] on span "تاكيد" at bounding box center [589, 198] width 18 height 17
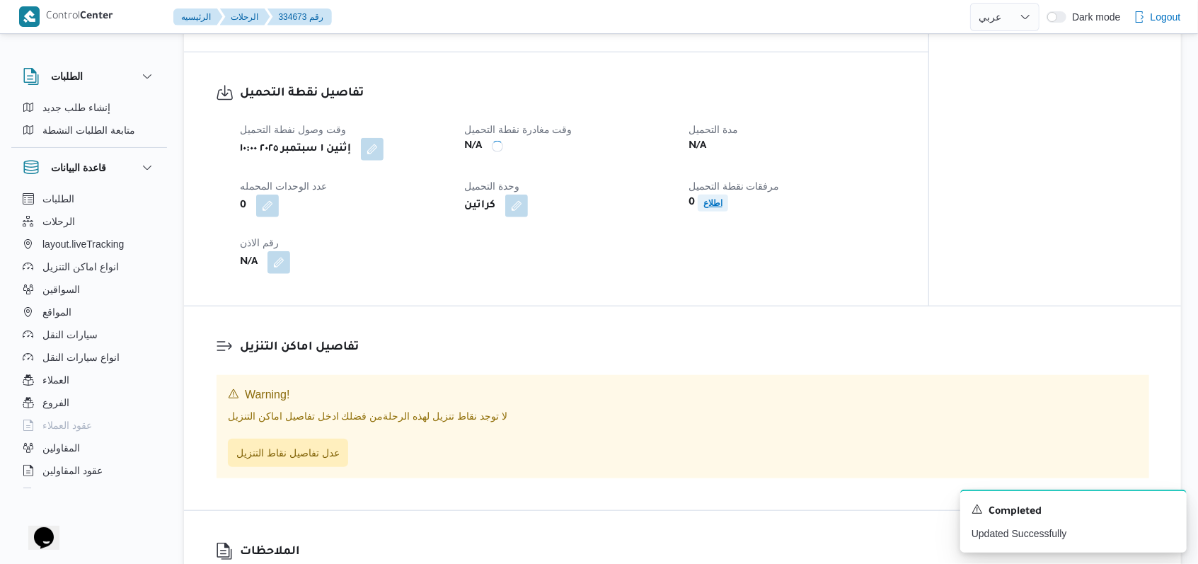
click at [716, 195] on span "اطلاع" at bounding box center [712, 203] width 19 height 17
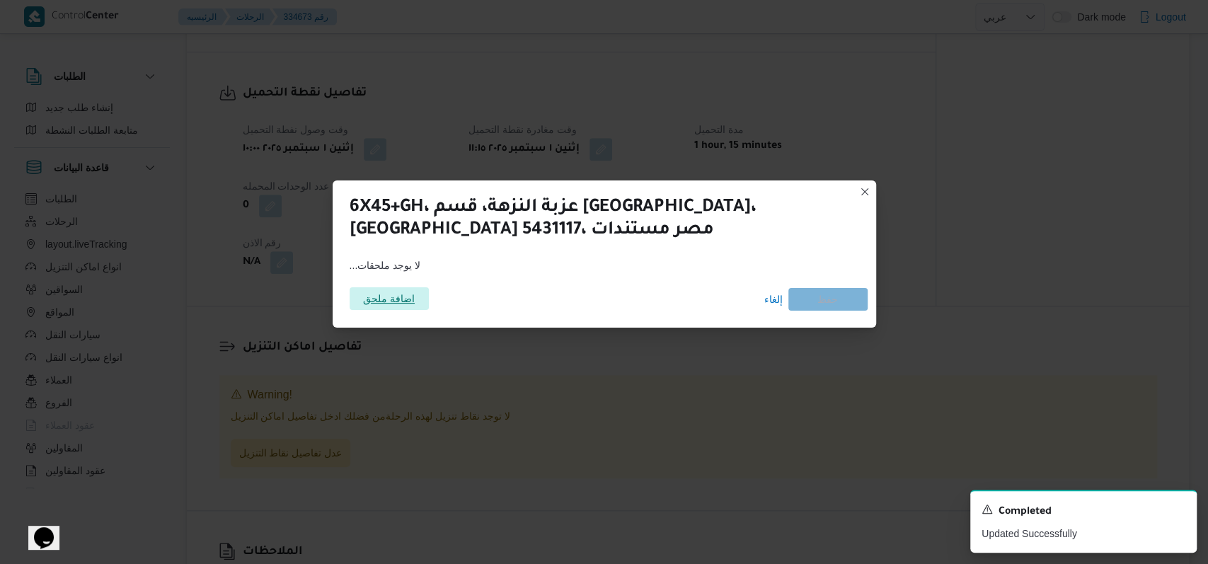
click at [419, 288] on span "اضافة ملحق" at bounding box center [389, 298] width 79 height 23
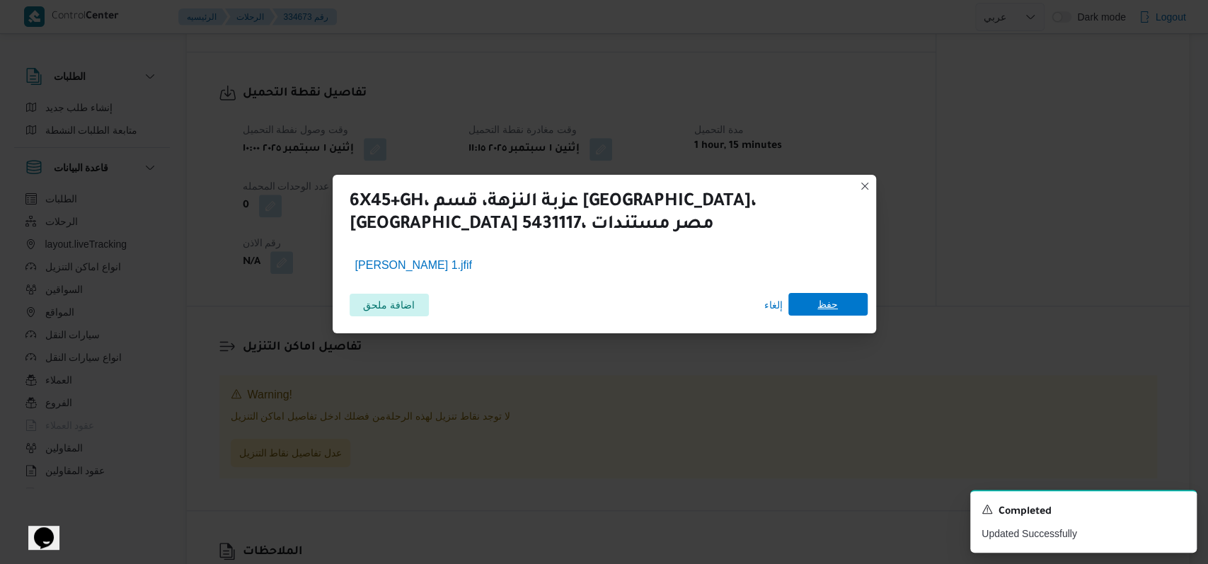
click at [844, 308] on span "حفظ" at bounding box center [827, 304] width 79 height 23
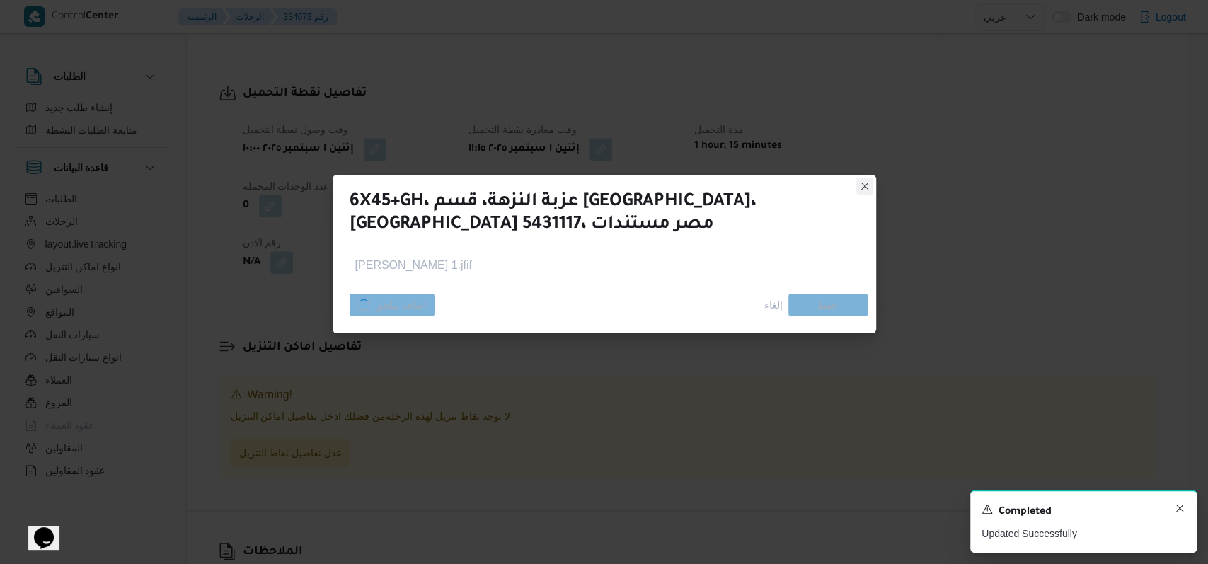
click at [1183, 509] on icon "Dismiss toast" at bounding box center [1179, 507] width 11 height 11
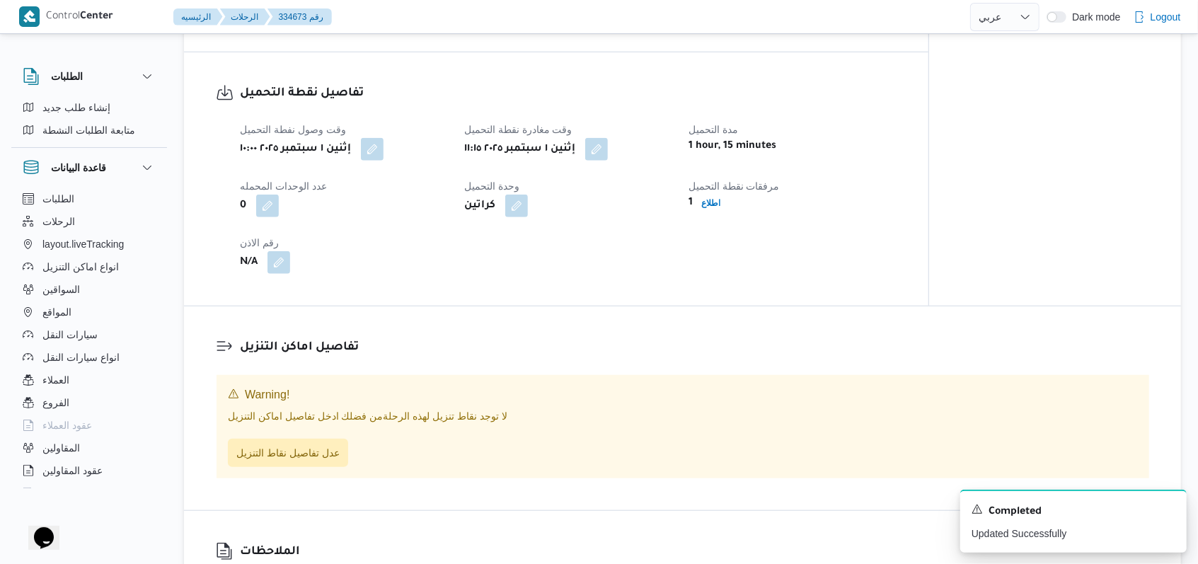
click at [593, 289] on div "تفاصيل نقطة التحميل وقت وصول نفطة التحميل إثنين ١ سبتمبر ٢٠٢٥ ١٠:٠٠ وقت مغادرة …" at bounding box center [556, 178] width 745 height 253
click at [304, 457] on span "عدل تفاصيل نقاط التنزيل" at bounding box center [287, 452] width 103 height 17
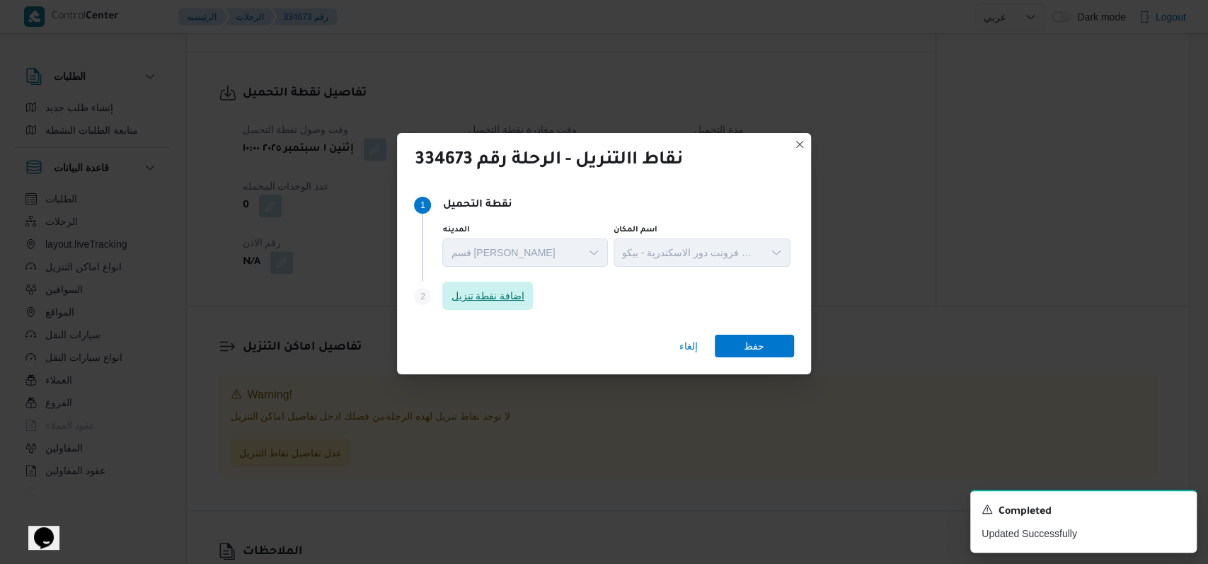
click at [490, 303] on span "اضافة نقطة تنزيل" at bounding box center [488, 295] width 74 height 17
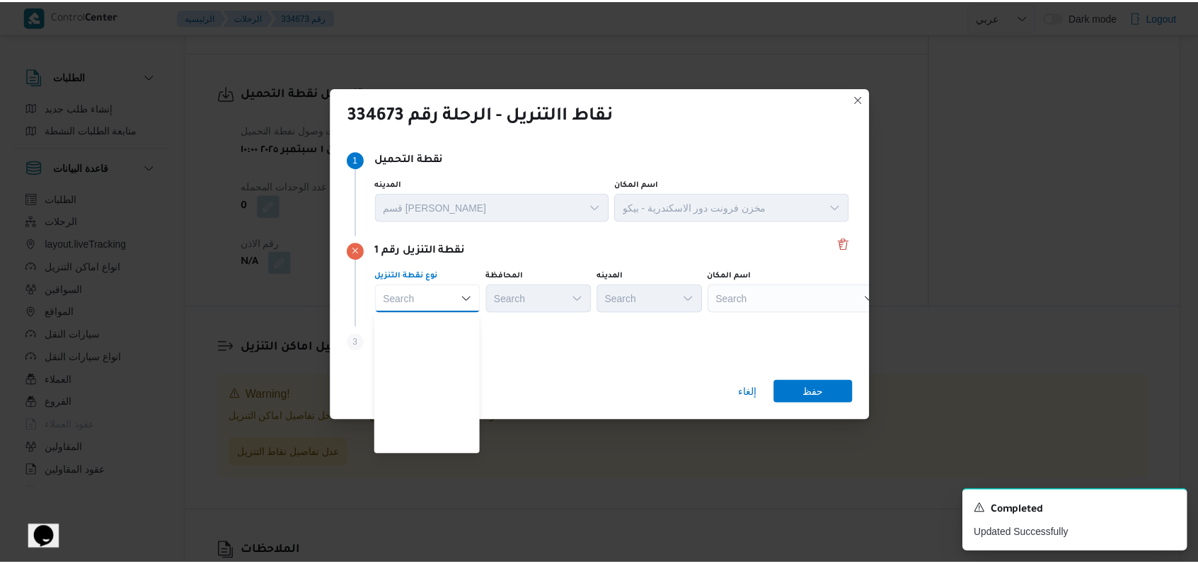
scroll to position [372, 0]
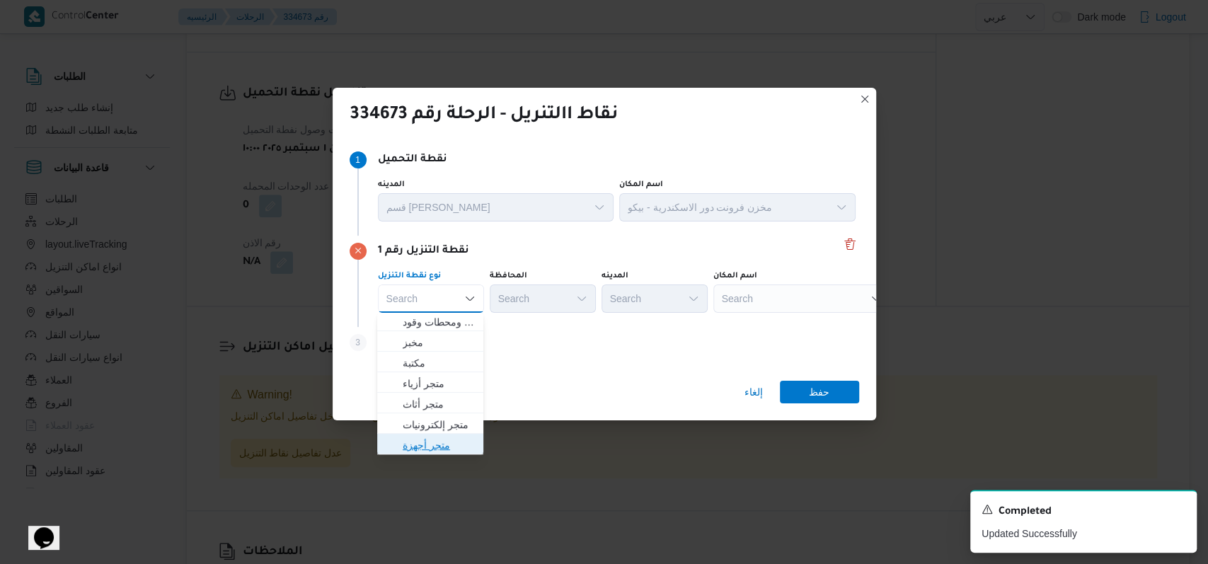
click at [446, 449] on span "متجر أجهزة" at bounding box center [439, 445] width 72 height 17
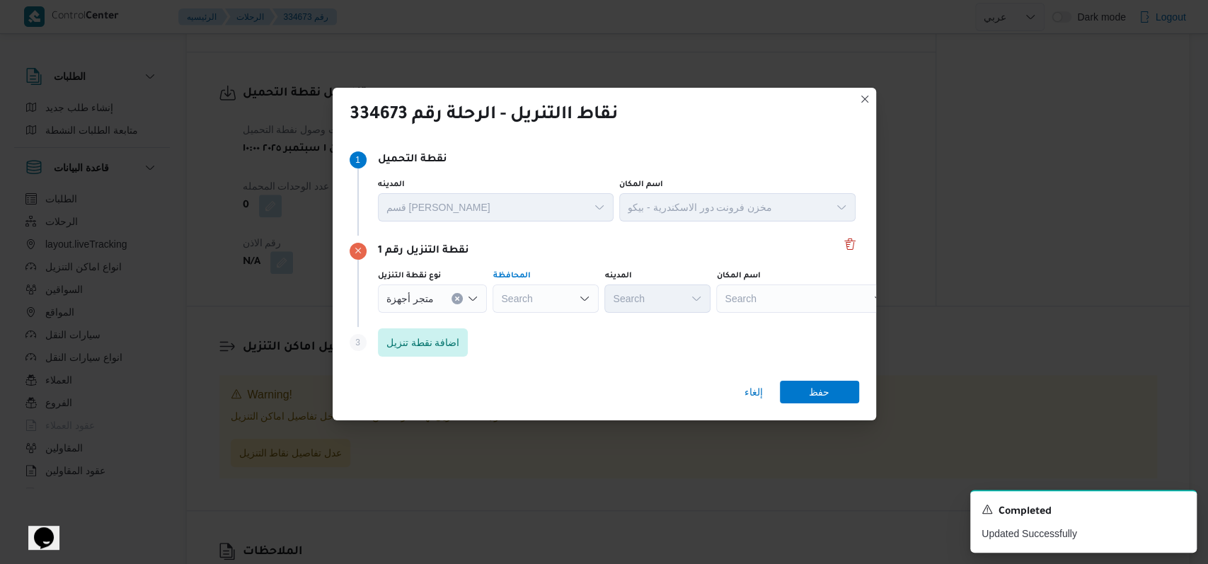
click at [544, 309] on div "Search" at bounding box center [546, 299] width 106 height 28
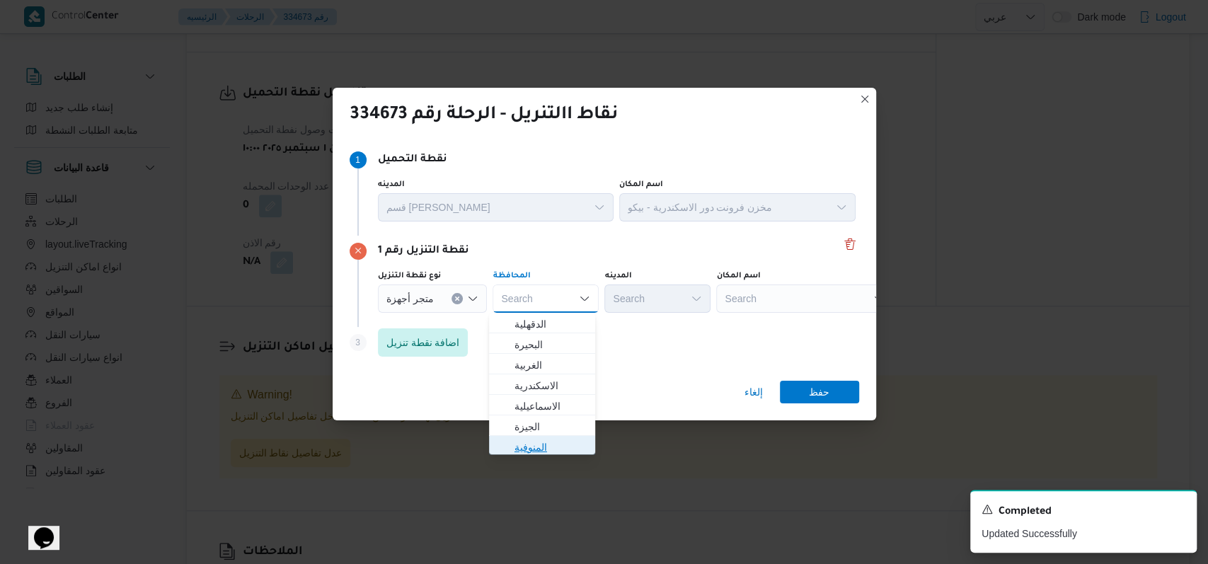
click at [543, 444] on span "المنوفية" at bounding box center [551, 447] width 72 height 17
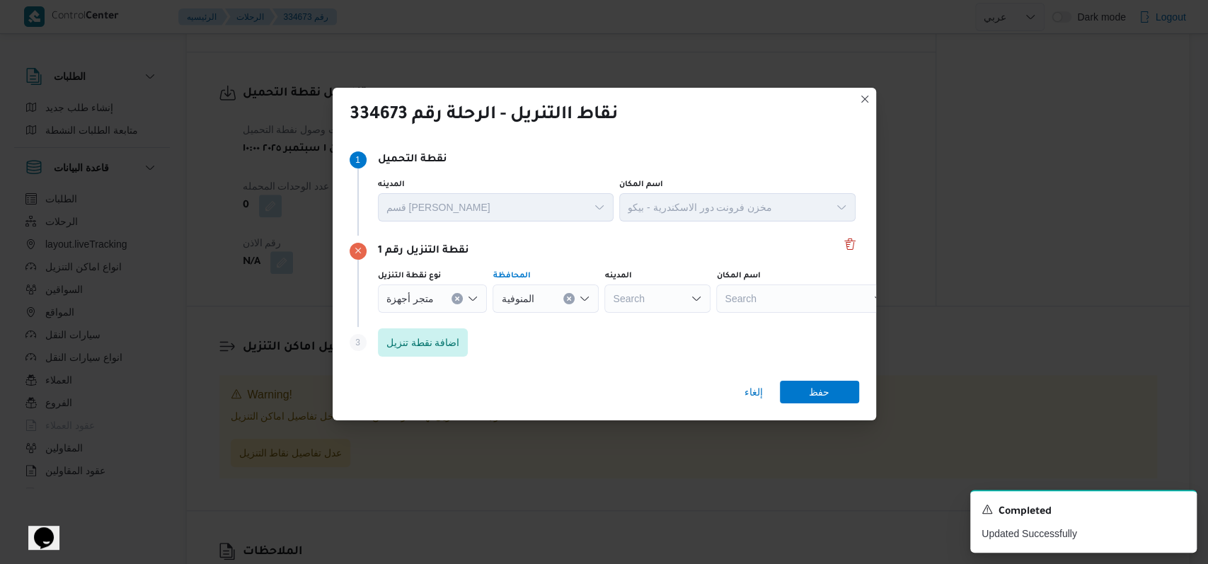
click at [749, 299] on div "Search" at bounding box center [804, 299] width 177 height 28
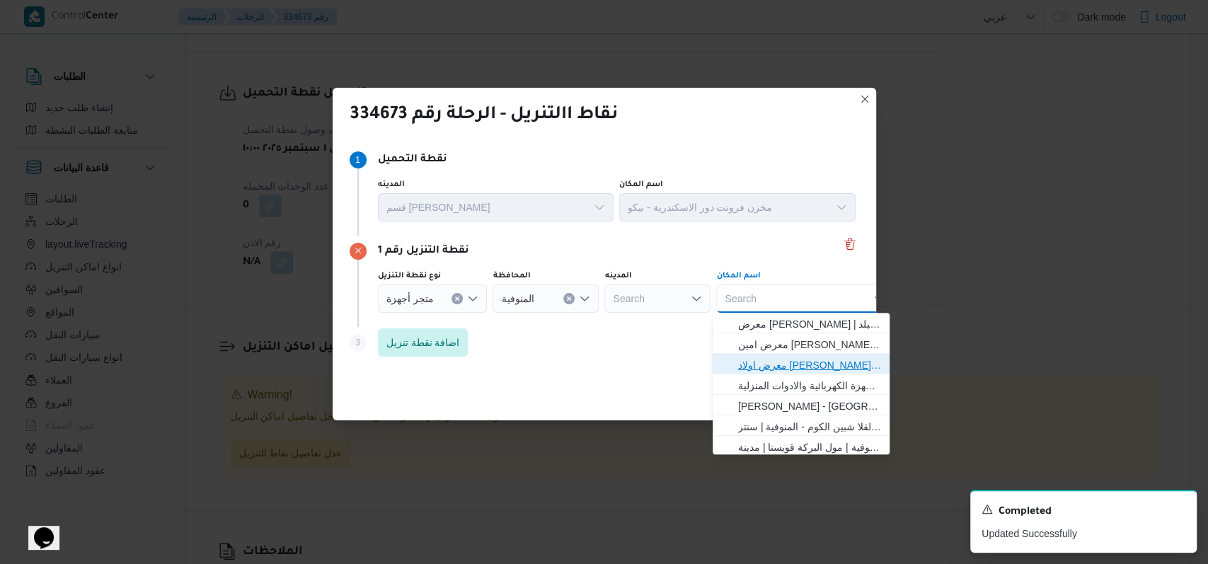
click at [764, 365] on span "معرض اولاد عبدالغفار مول العشماوى - المنوفية | | زوير ومنشأة إبراهيم حبشي" at bounding box center [809, 365] width 143 height 17
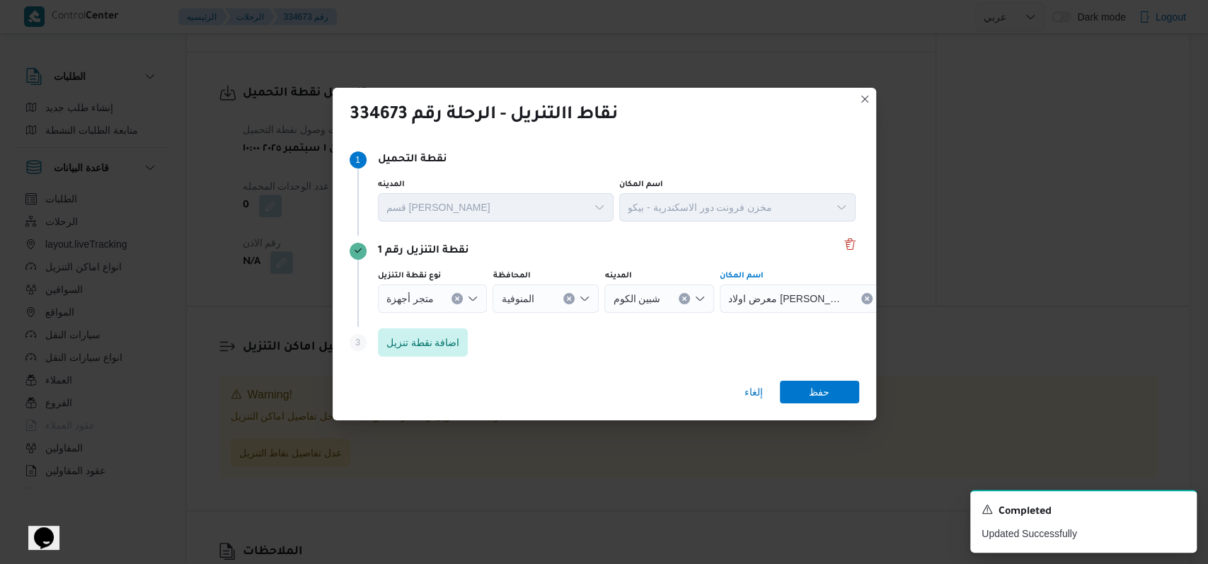
click at [808, 379] on div "إلغاء حفظ" at bounding box center [605, 394] width 544 height 51
click at [815, 388] on span "حفظ" at bounding box center [819, 391] width 21 height 23
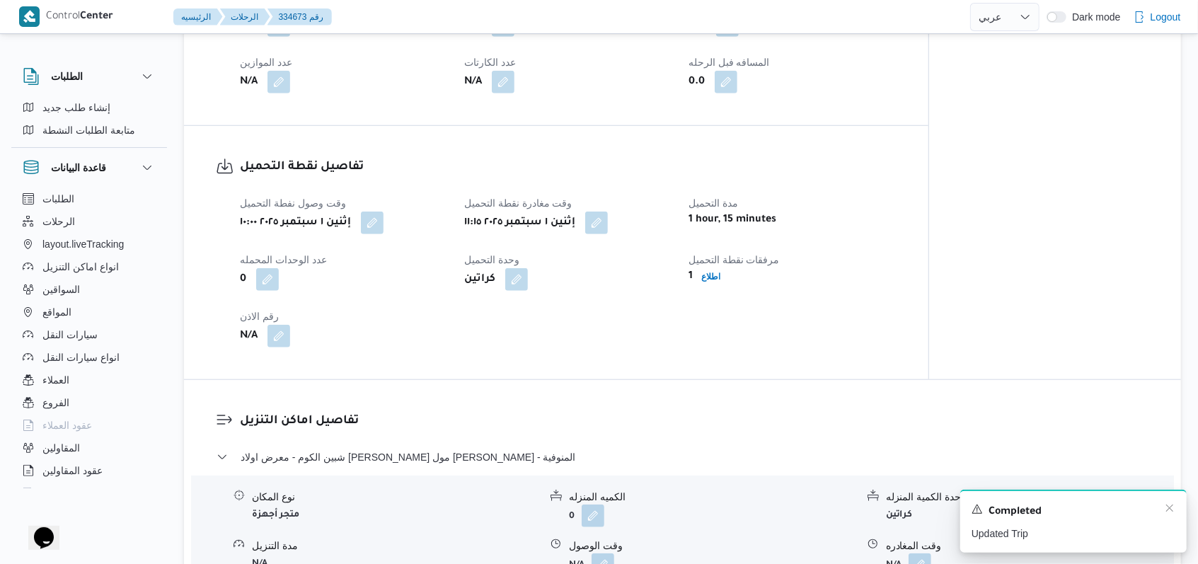
scroll to position [828, 0]
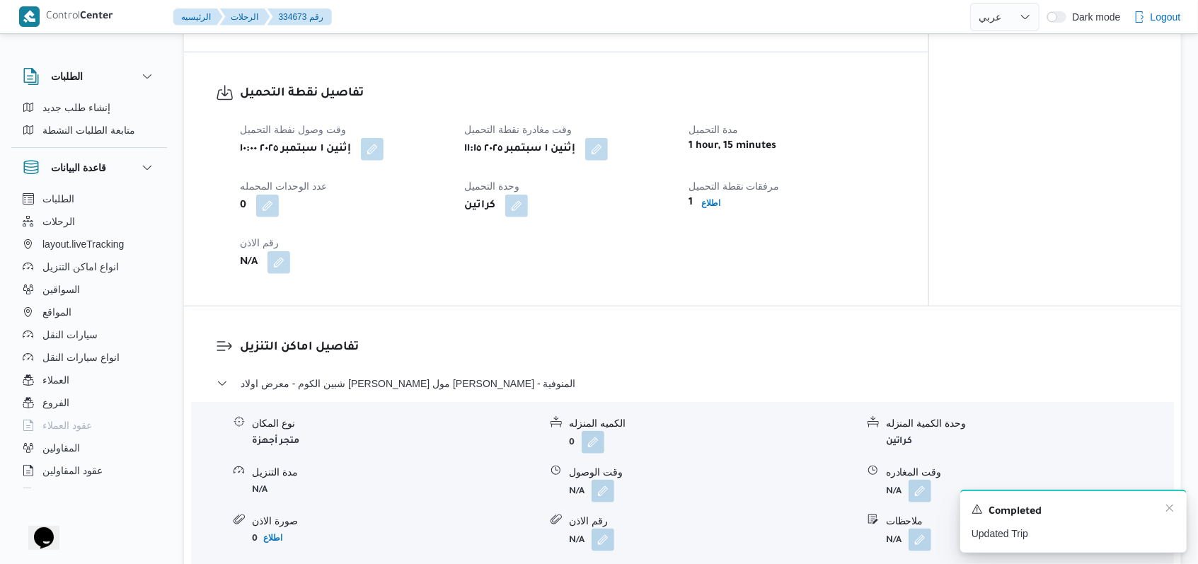
click at [1176, 511] on div "A new notification appears Completed Updated Trip" at bounding box center [1073, 521] width 226 height 63
click at [1172, 510] on icon "Dismiss toast" at bounding box center [1169, 507] width 11 height 11
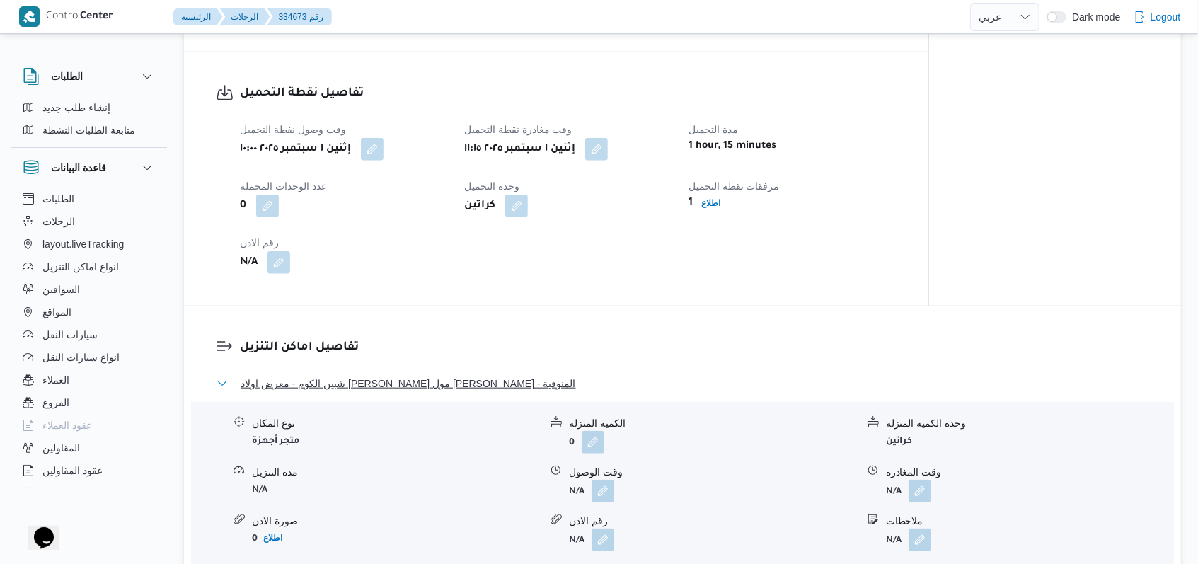
click at [474, 386] on span "شبين الكوم - معرض اولاد عبدالغفار مول العشماوى - المنوفية" at bounding box center [408, 383] width 335 height 17
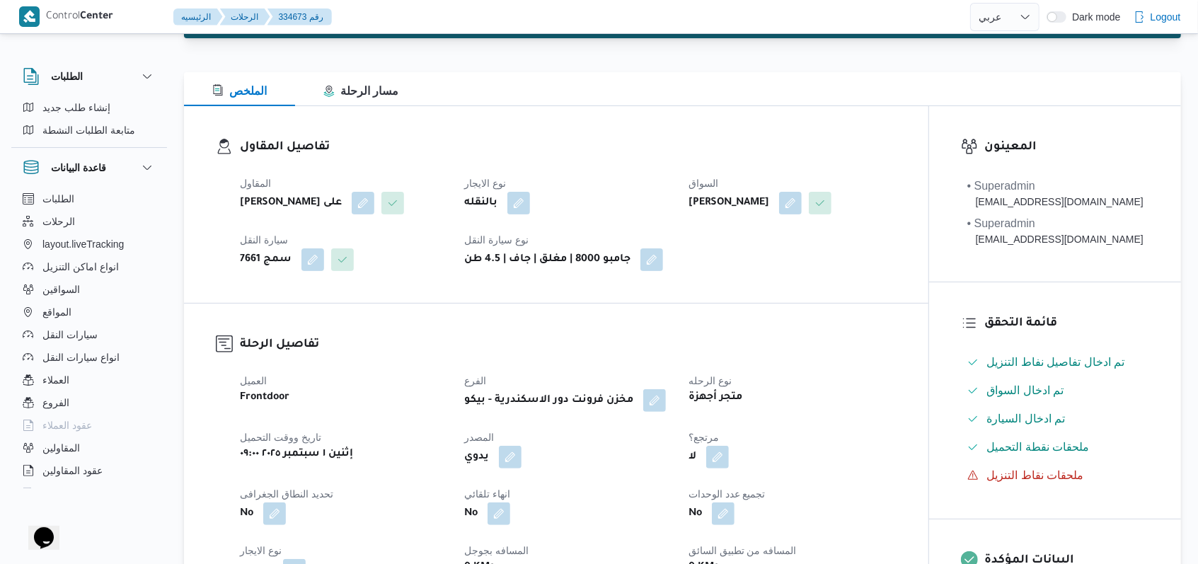
scroll to position [0, 0]
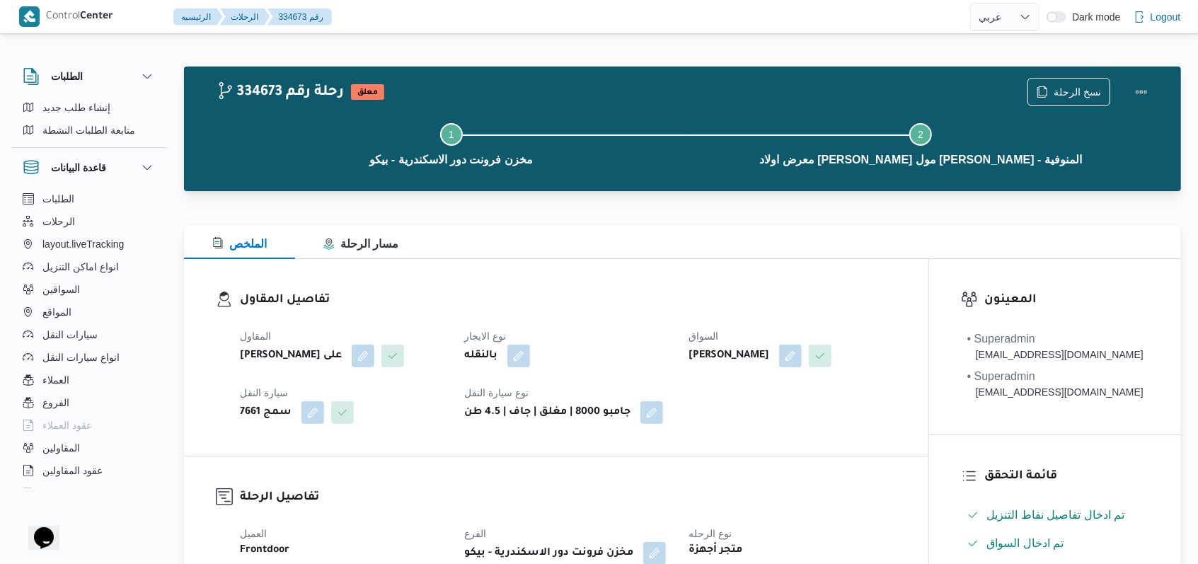
select select "ar"
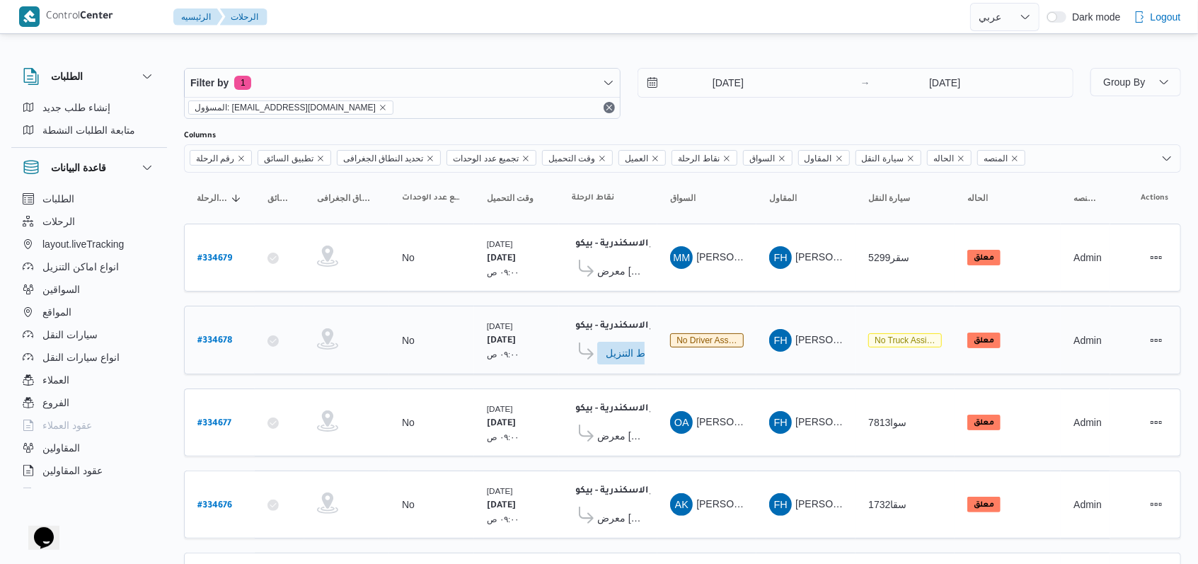
click at [219, 336] on b "# 334678" at bounding box center [214, 341] width 35 height 10
select select "ar"
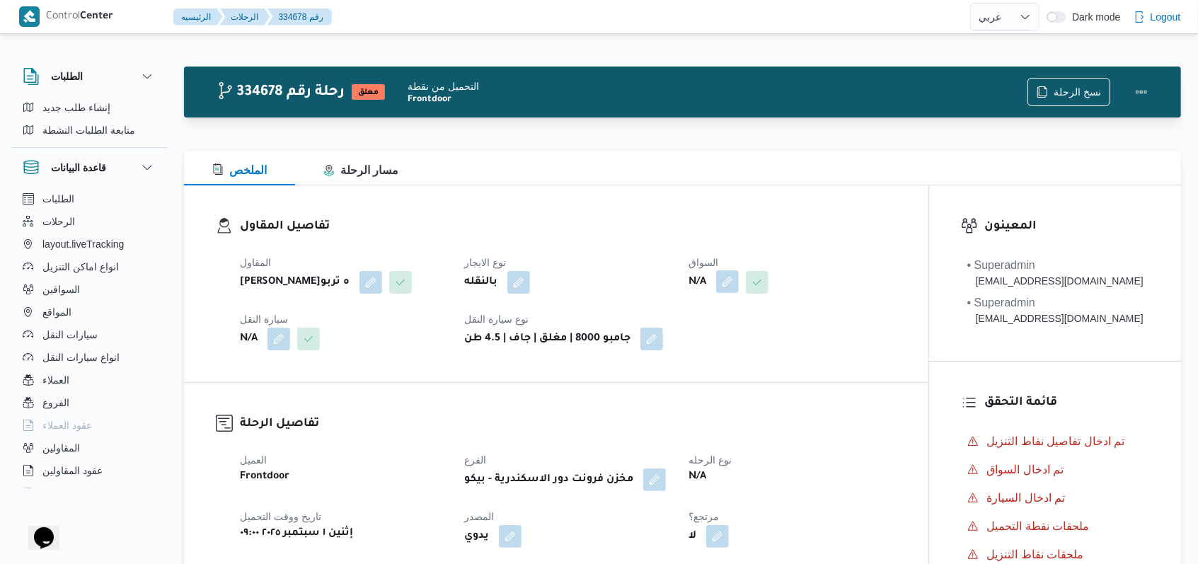
click at [728, 276] on button "button" at bounding box center [727, 281] width 23 height 23
click at [720, 333] on div "Search" at bounding box center [701, 339] width 106 height 28
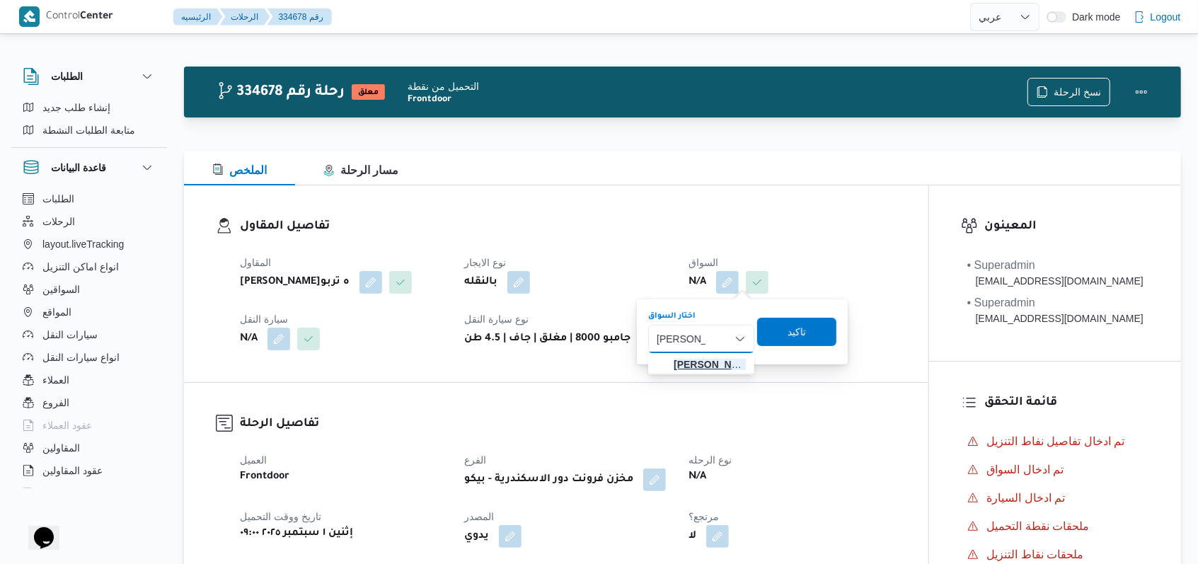
type input "ايمن خميس"
click at [721, 364] on span "ايمن خميس رفاعى محمد" at bounding box center [710, 364] width 72 height 17
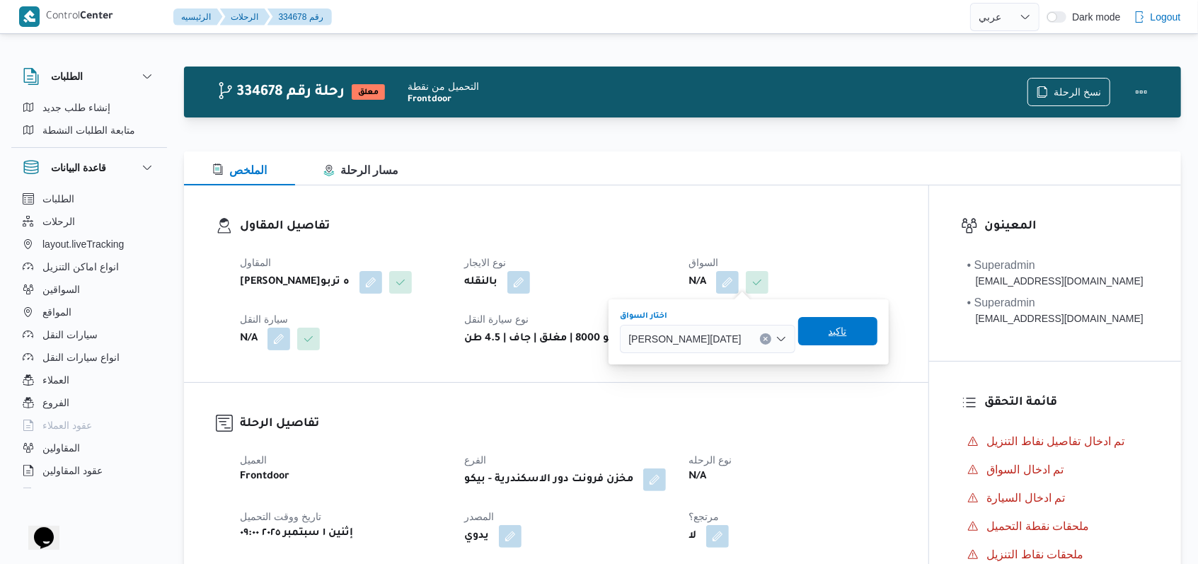
click at [847, 336] on span "تاكيد" at bounding box center [837, 331] width 79 height 28
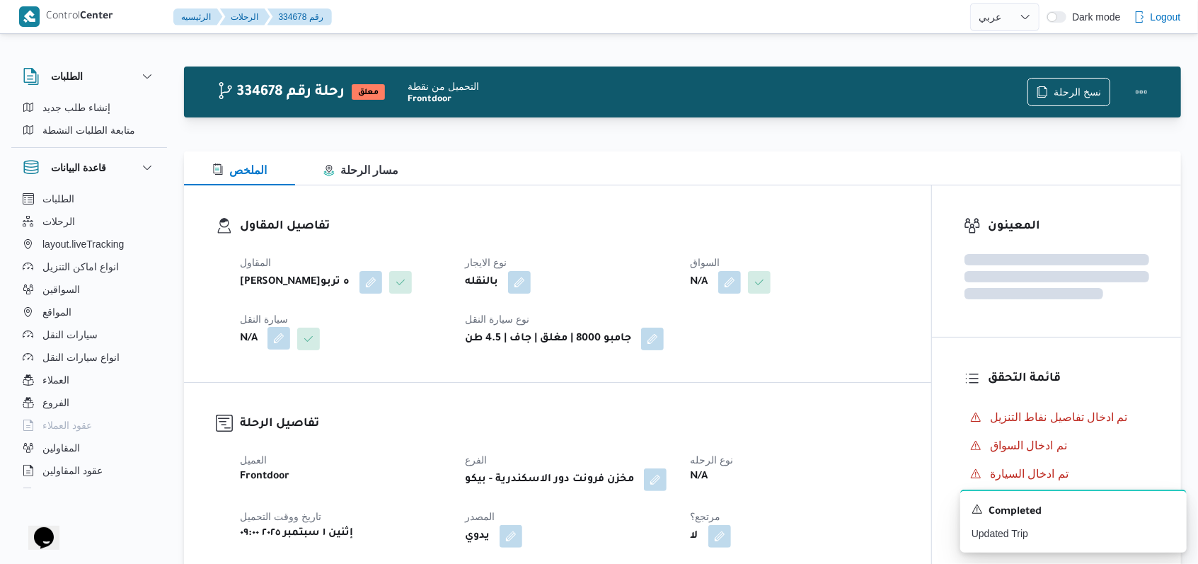
click at [277, 350] on button "button" at bounding box center [279, 338] width 23 height 23
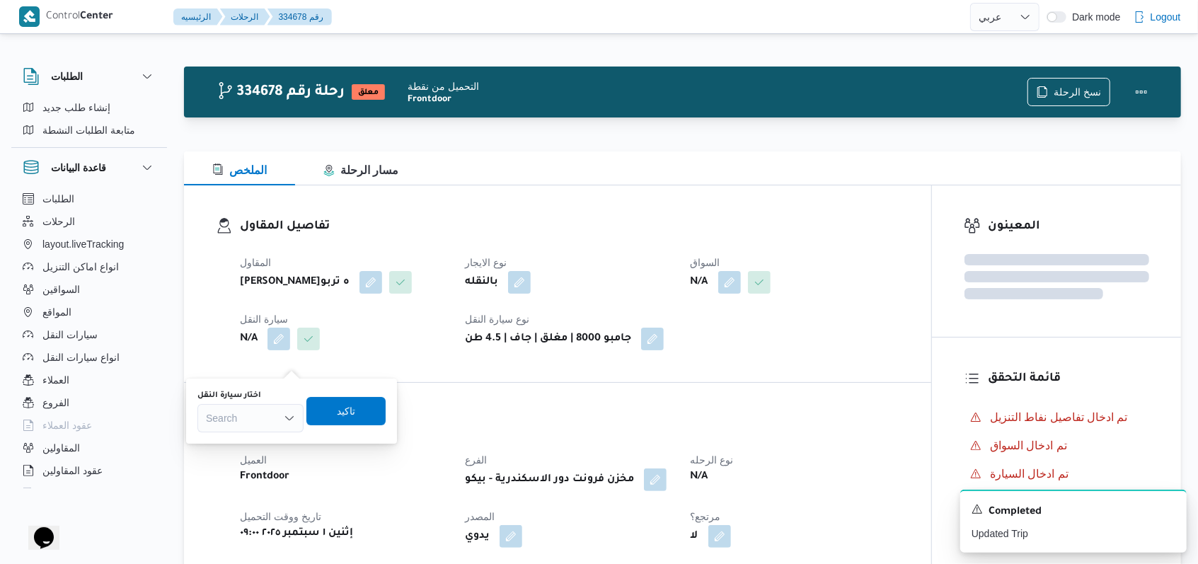
click at [262, 410] on div "Search" at bounding box center [250, 418] width 106 height 28
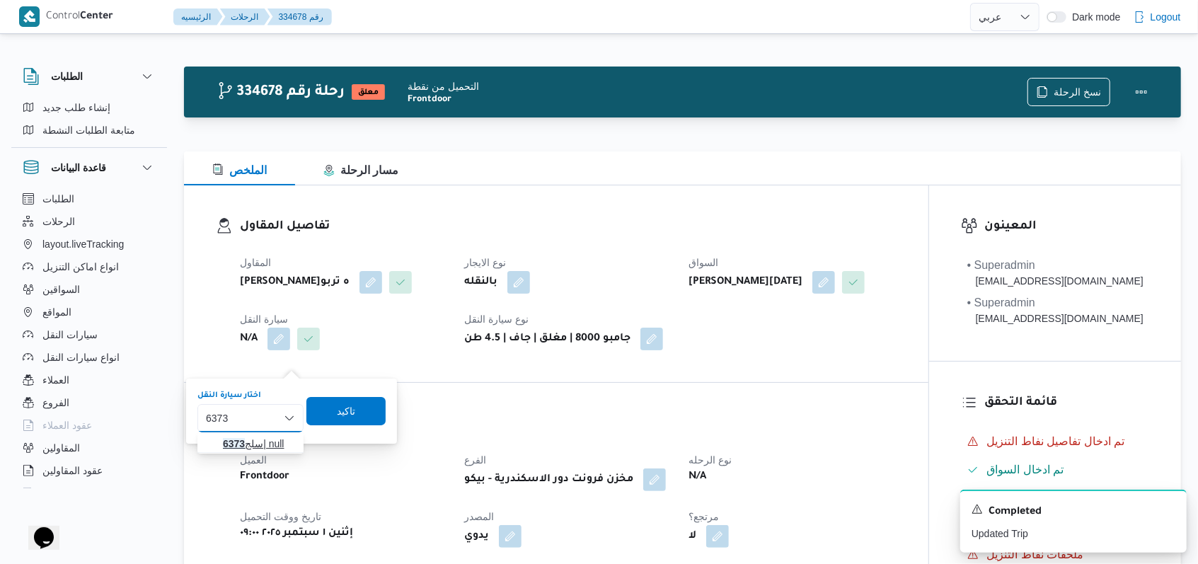
type input "6373"
click at [268, 437] on span "سلج 6373 | null" at bounding box center [259, 443] width 72 height 17
click at [362, 415] on span "تاكيد" at bounding box center [357, 410] width 18 height 17
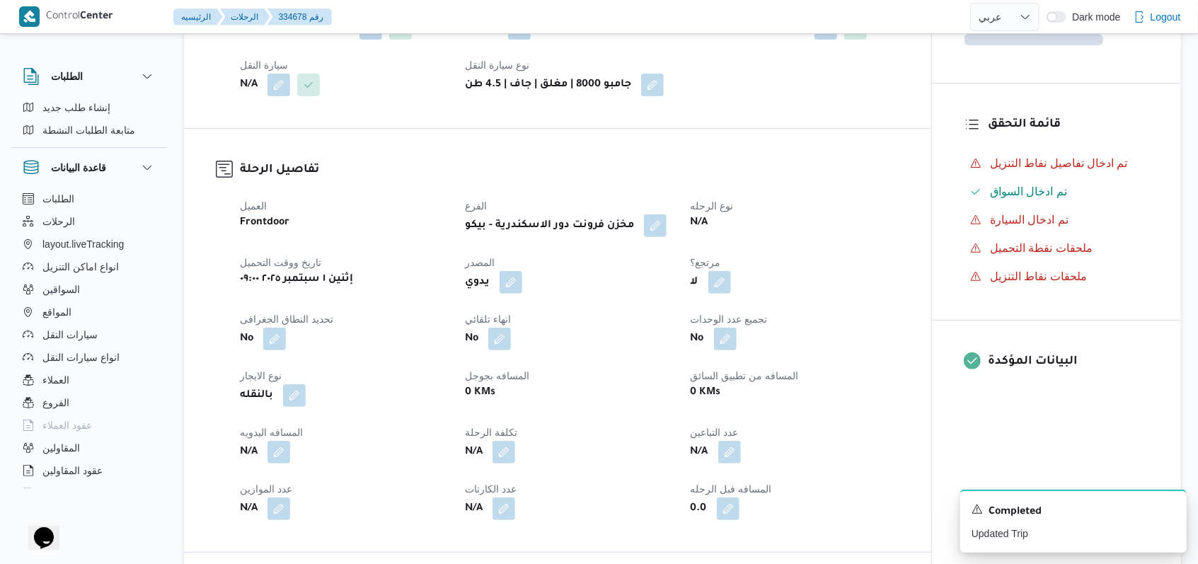
scroll to position [754, 0]
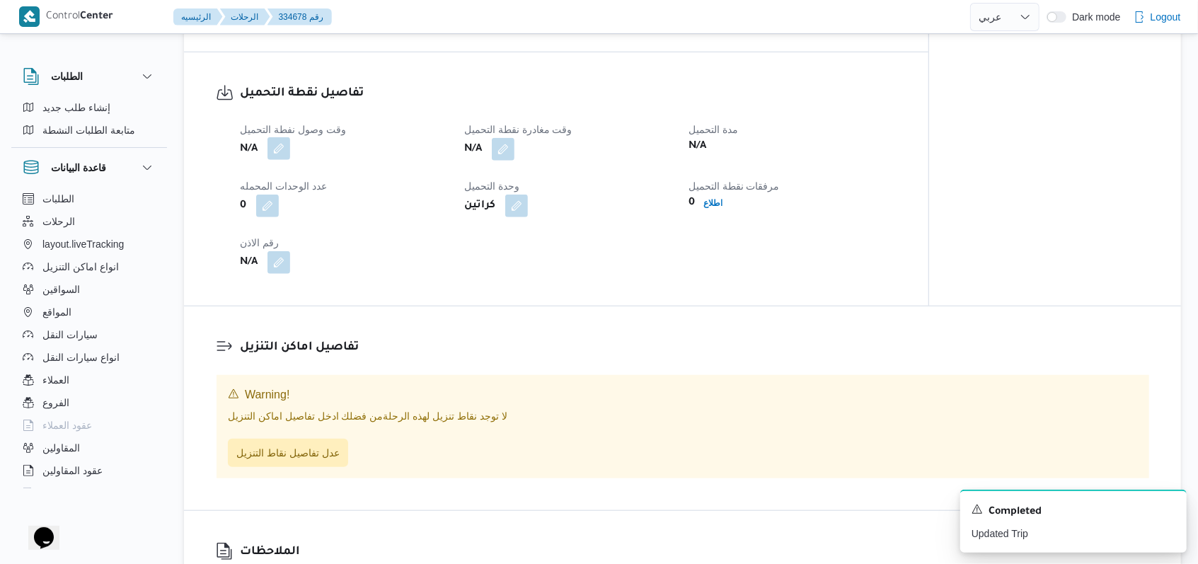
click at [286, 160] on button "button" at bounding box center [279, 148] width 23 height 23
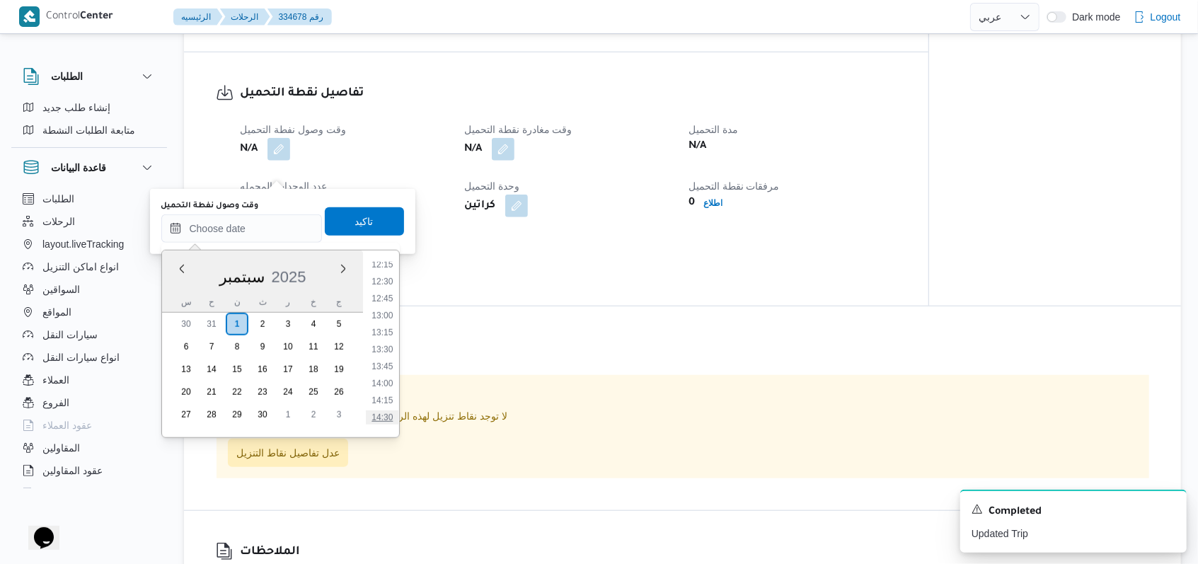
scroll to position [728, 0]
click at [388, 291] on li "11:00" at bounding box center [382, 289] width 33 height 14
type input "٠١/٠٩/٢٠٢٥ ١١:٠٠"
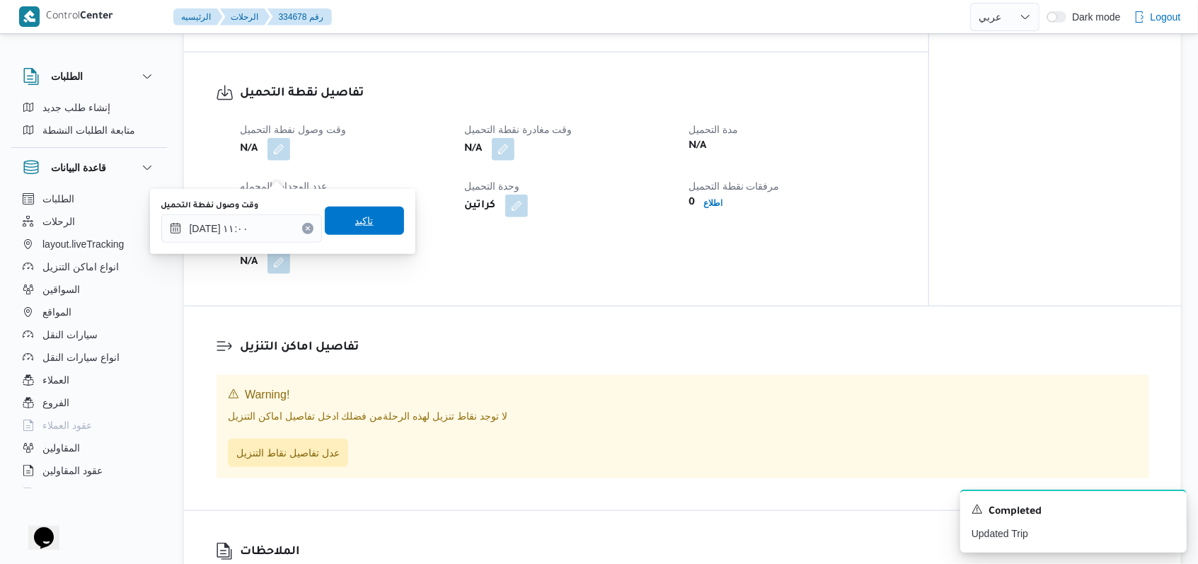
click at [372, 226] on span "تاكيد" at bounding box center [364, 221] width 79 height 28
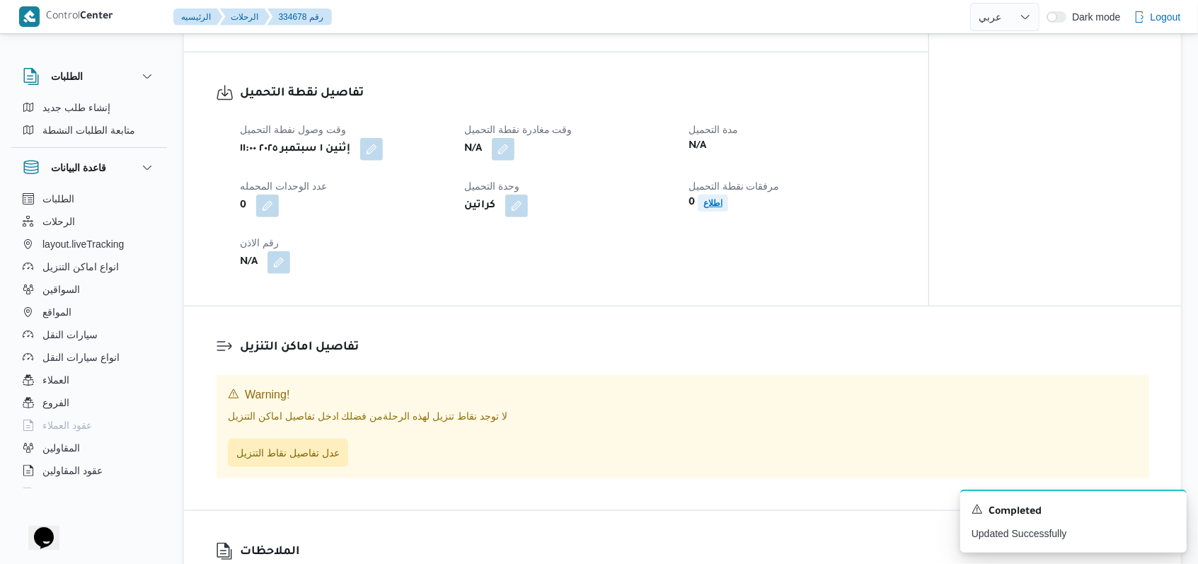
click at [728, 212] on span "اطلاع" at bounding box center [713, 203] width 30 height 17
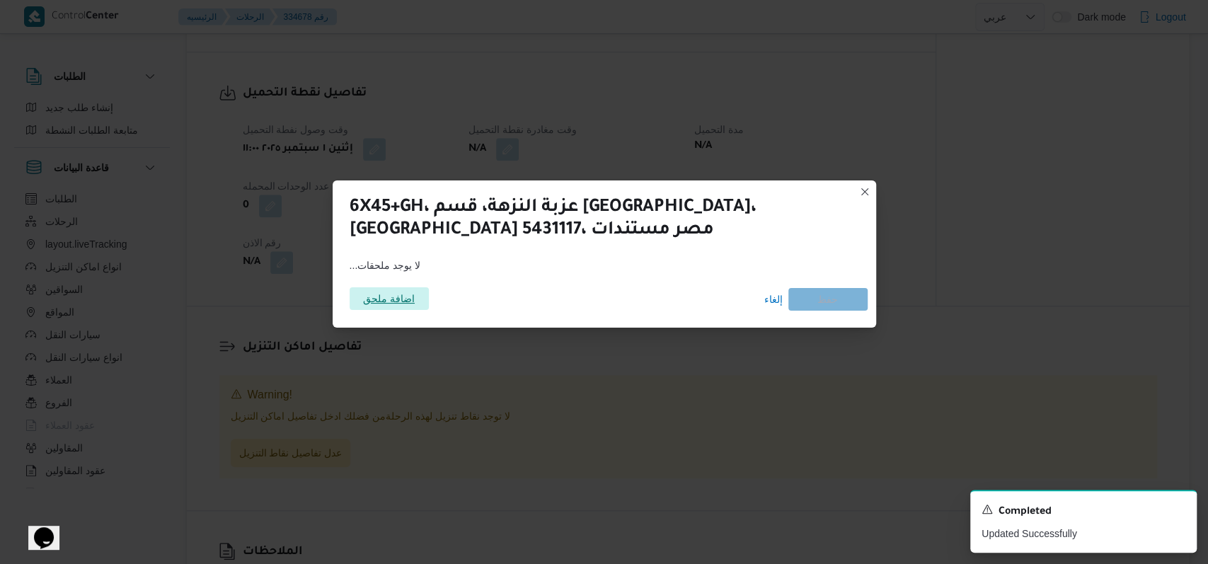
click at [425, 306] on span "اضافة ملحق" at bounding box center [389, 298] width 79 height 23
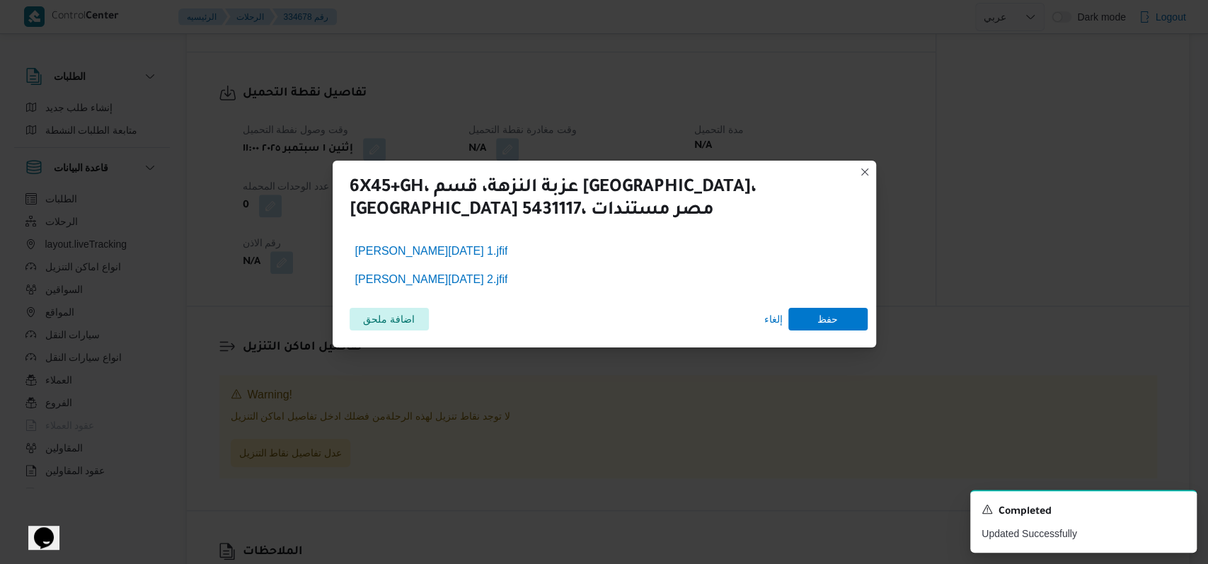
click at [851, 304] on div "اضافة ملحق إلغاء حفظ" at bounding box center [604, 319] width 527 height 40
click at [851, 309] on span "حفظ" at bounding box center [827, 318] width 79 height 23
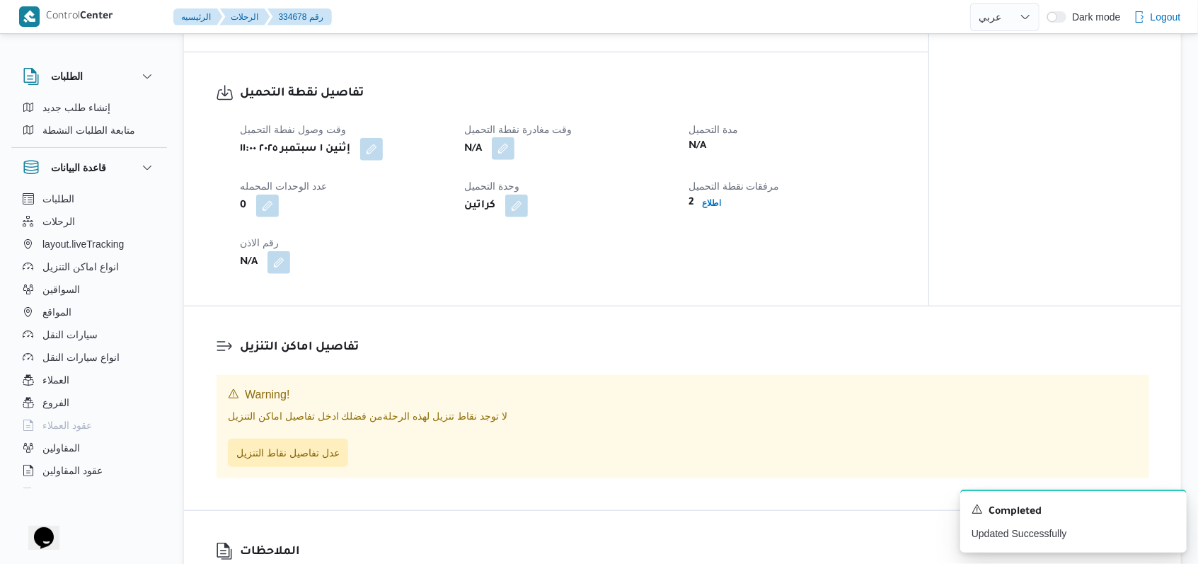
click at [502, 160] on button "button" at bounding box center [503, 148] width 23 height 23
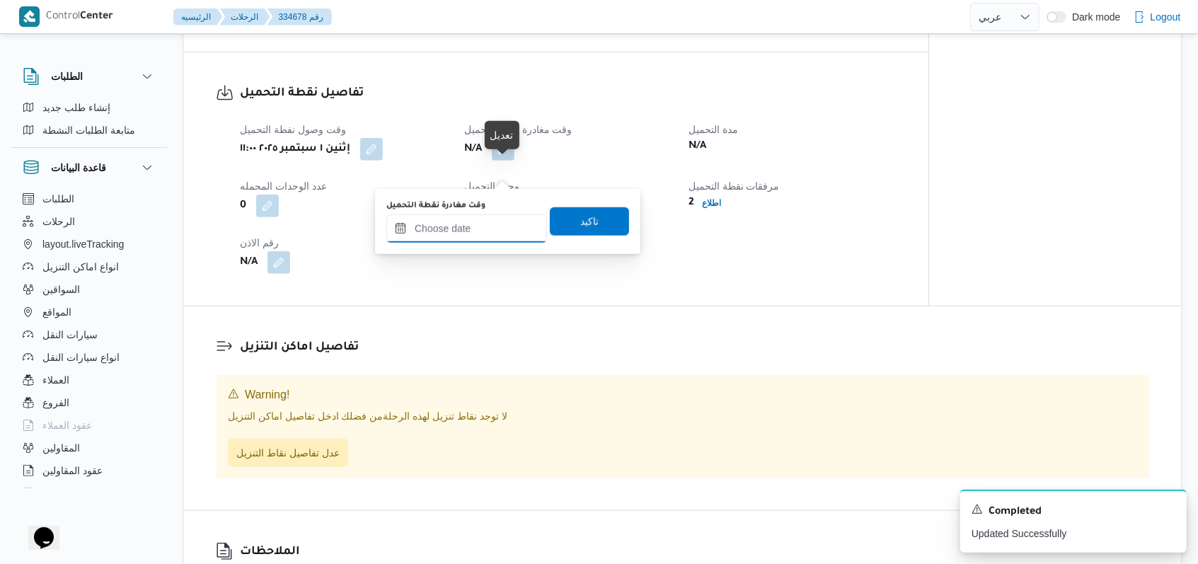
click at [473, 233] on input "وقت مغادرة نقطة التحميل" at bounding box center [466, 228] width 161 height 28
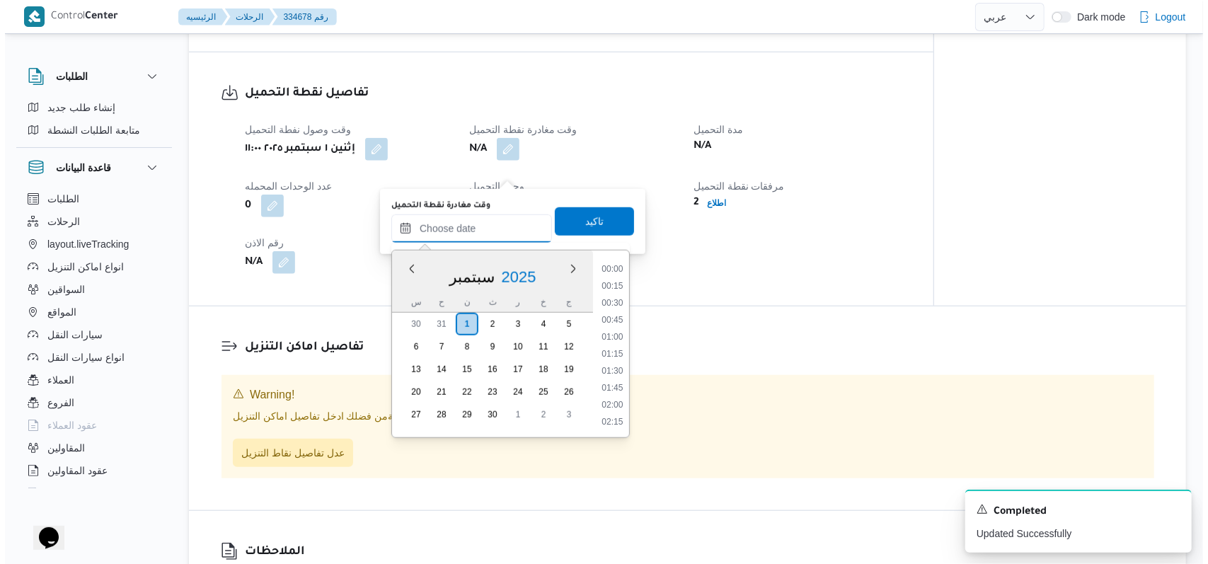
scroll to position [917, 0]
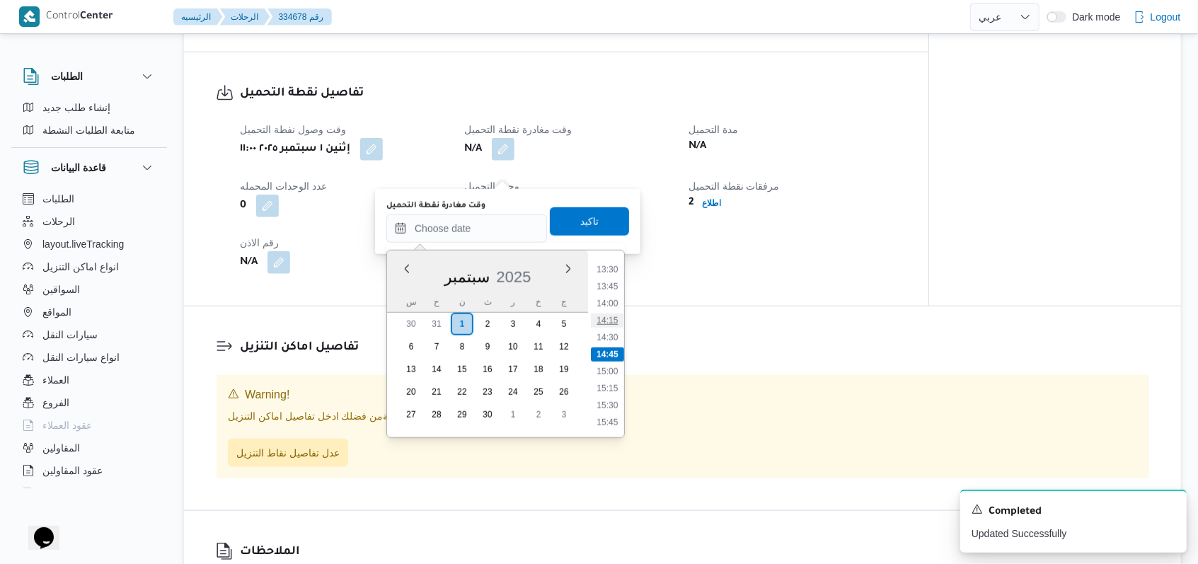
click at [611, 320] on li "14:15" at bounding box center [607, 321] width 33 height 14
type input "٠١/٠٩/٢٠٢٥ ١٤:١٥"
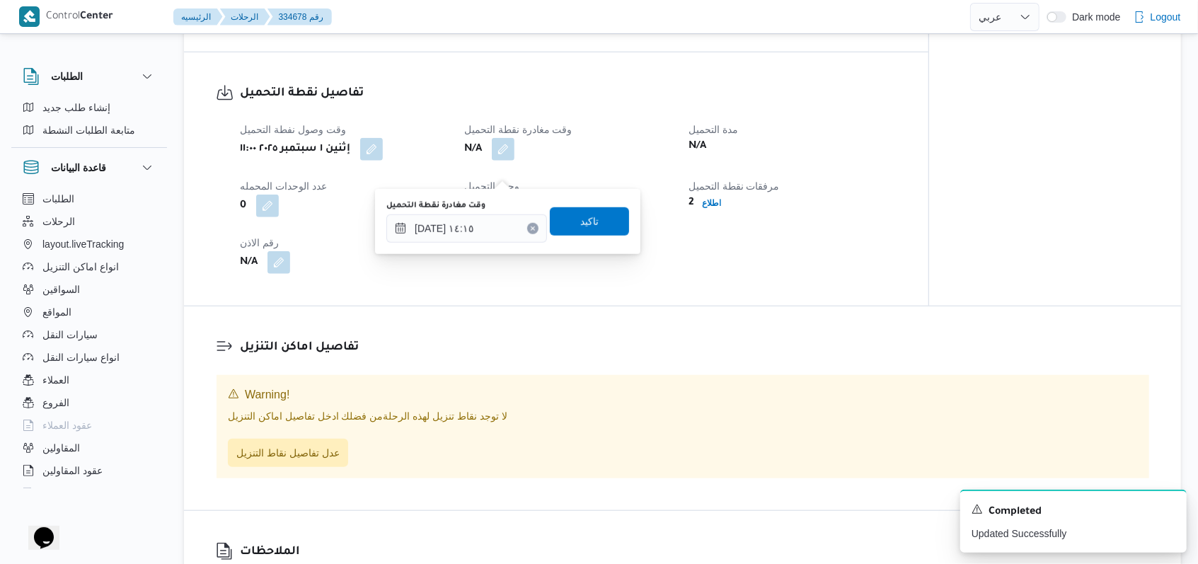
click at [601, 240] on div "وقت مغادرة نقطة التحميل ٠١/٠٩/٢٠٢٥ ١٤:١٥ تاكيد" at bounding box center [508, 221] width 246 height 45
click at [595, 211] on span "تاكيد" at bounding box center [589, 221] width 79 height 28
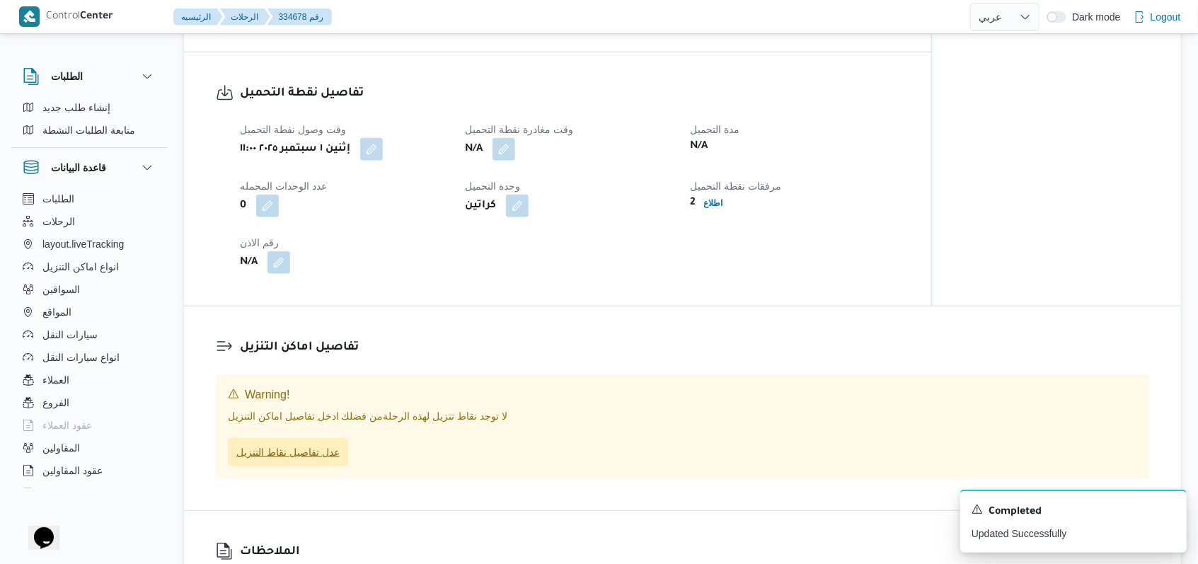
click at [309, 466] on span "عدل تفاصيل نقاط التنزيل" at bounding box center [288, 452] width 120 height 28
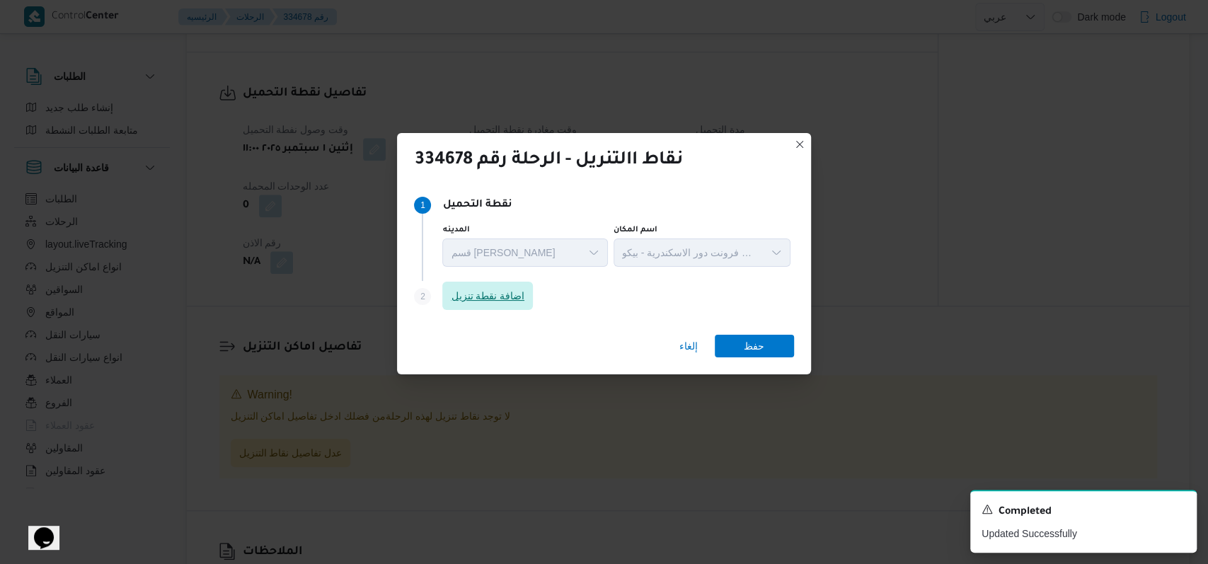
click at [495, 296] on span "اضافة نقطة تنزيل" at bounding box center [488, 295] width 74 height 17
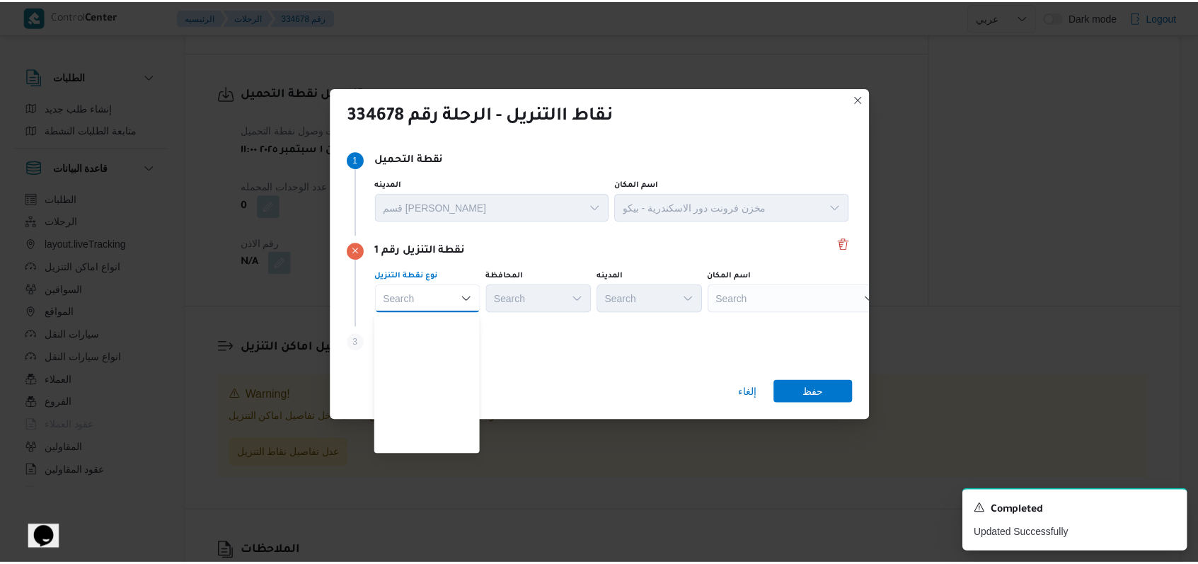
scroll to position [372, 0]
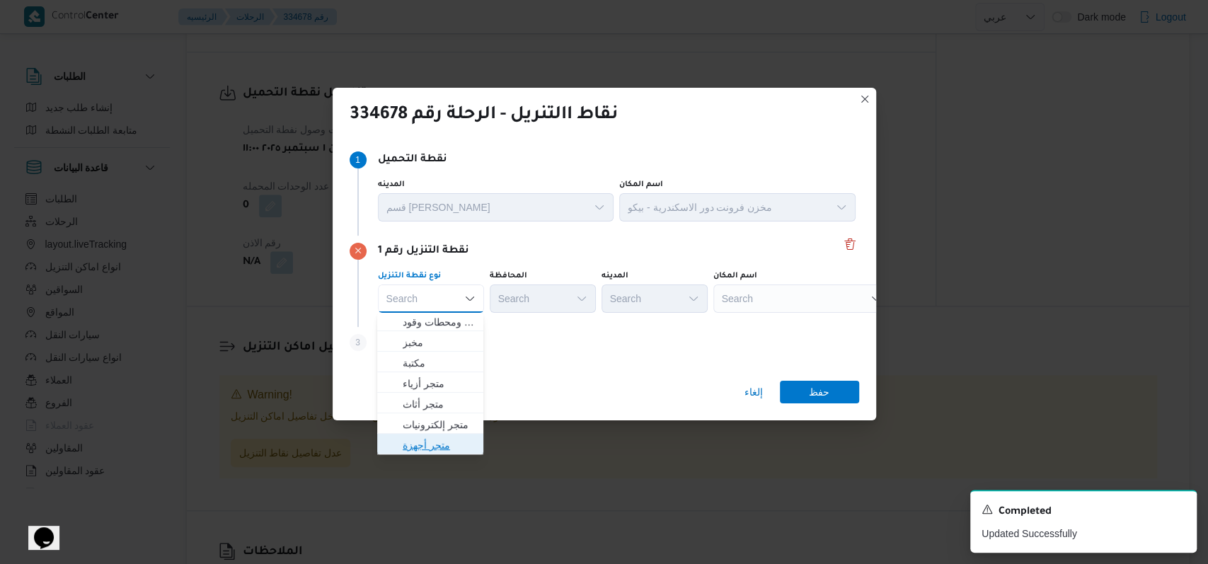
click at [437, 446] on span "متجر أجهزة" at bounding box center [439, 445] width 72 height 17
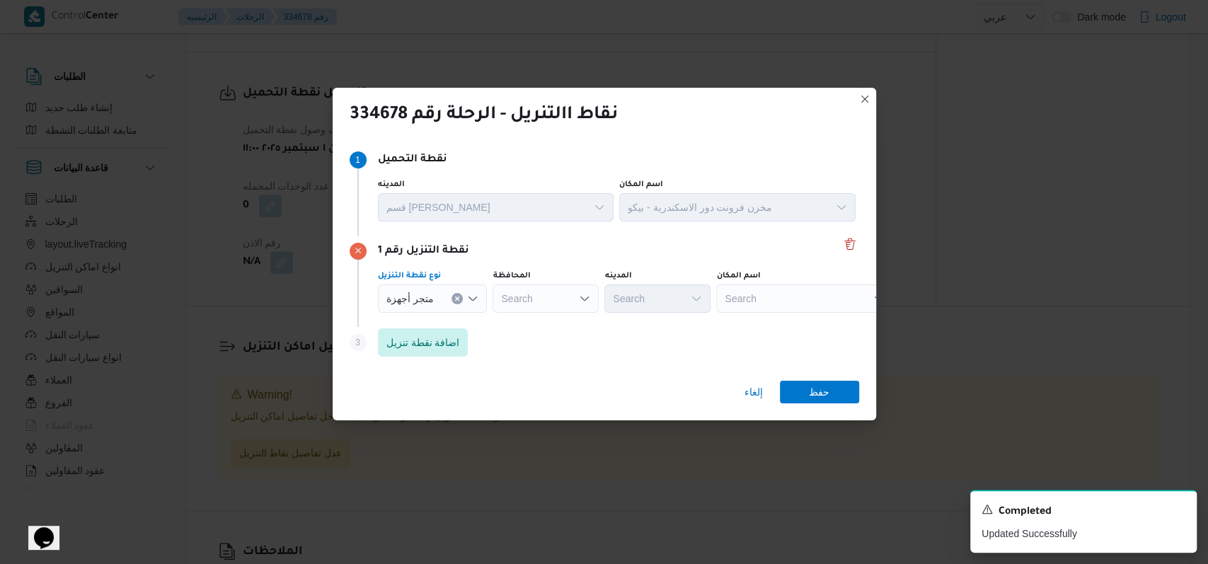
click at [781, 304] on div "Search" at bounding box center [804, 299] width 177 height 28
type input "الاقداح"
click at [797, 320] on span "شركة الاقداح ى للاجهزة الكهربائية ابو حمص | شركة الاقداحى للاجهزة الكهربائية | …" at bounding box center [809, 324] width 143 height 17
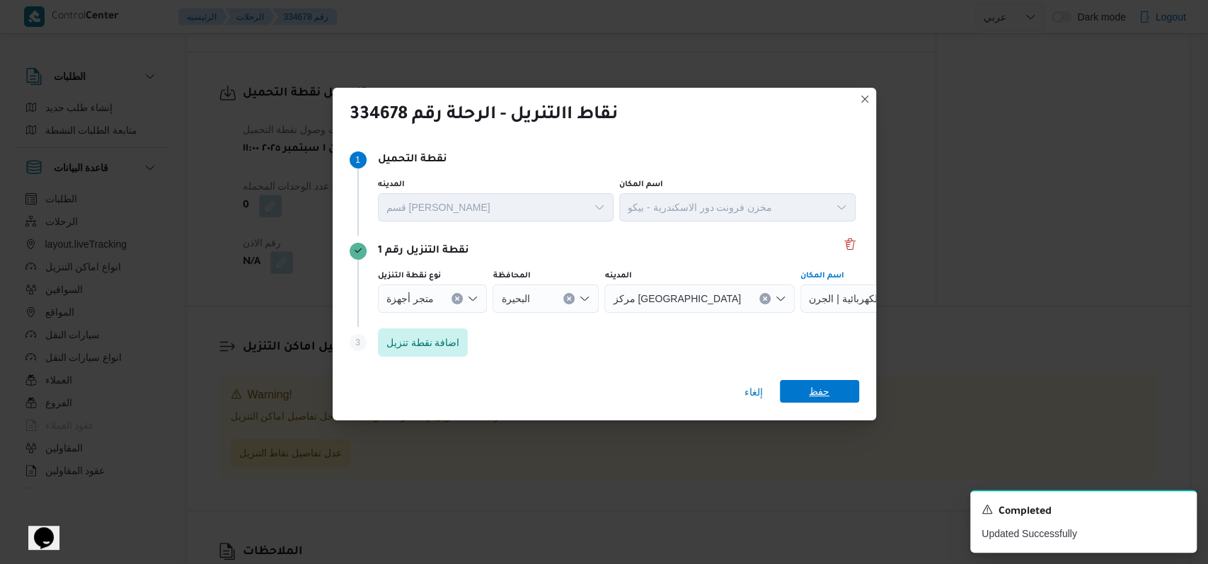
click at [821, 399] on span "حفظ" at bounding box center [819, 391] width 21 height 23
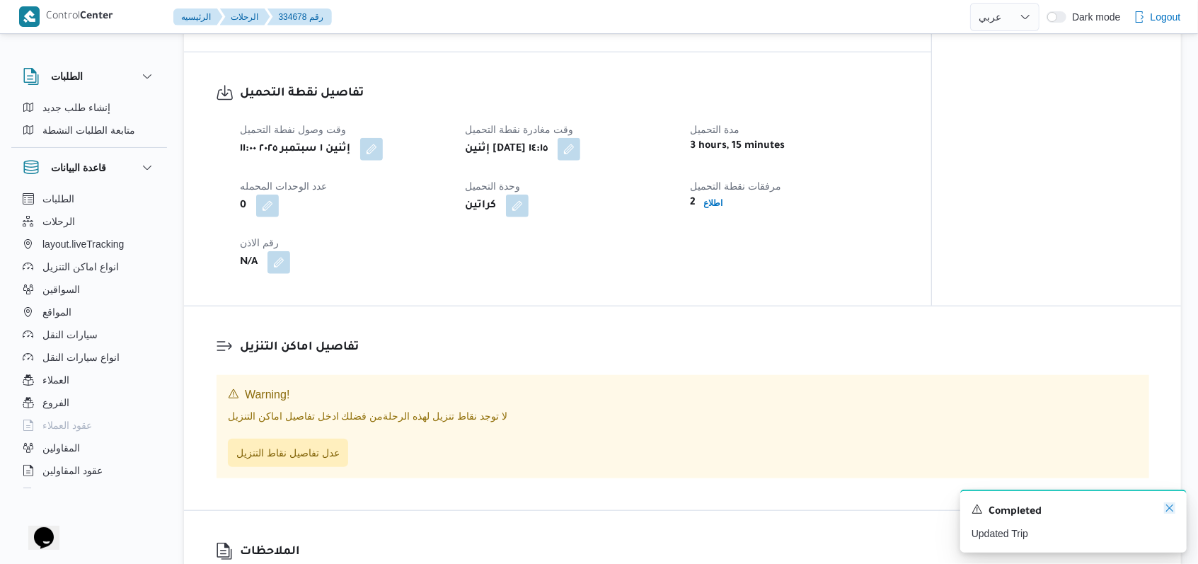
click at [1174, 512] on icon "Dismiss toast" at bounding box center [1169, 507] width 11 height 11
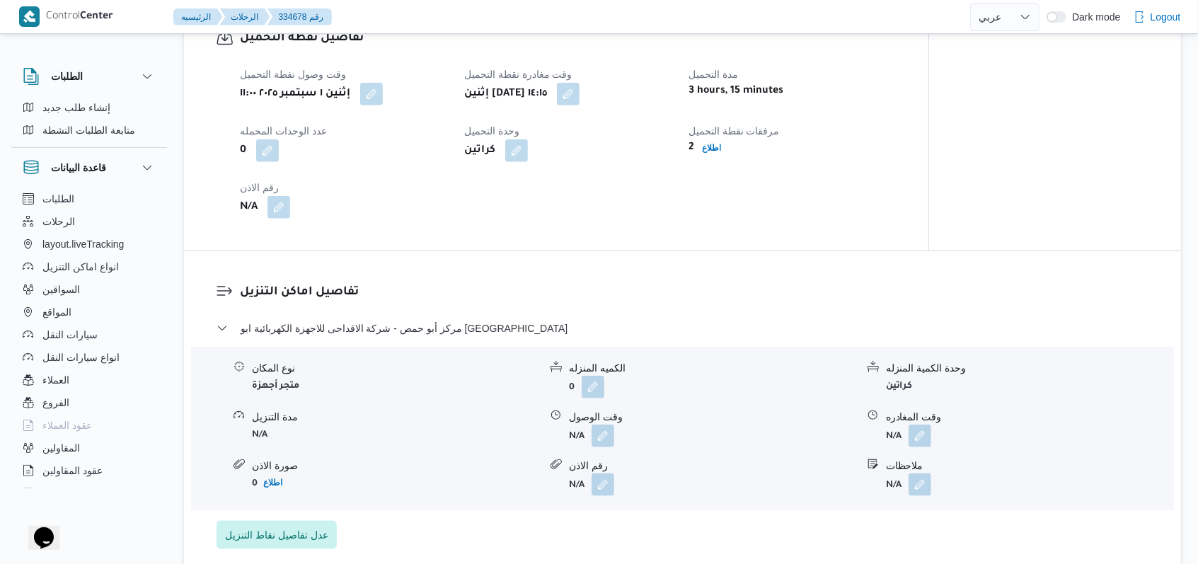
scroll to position [923, 0]
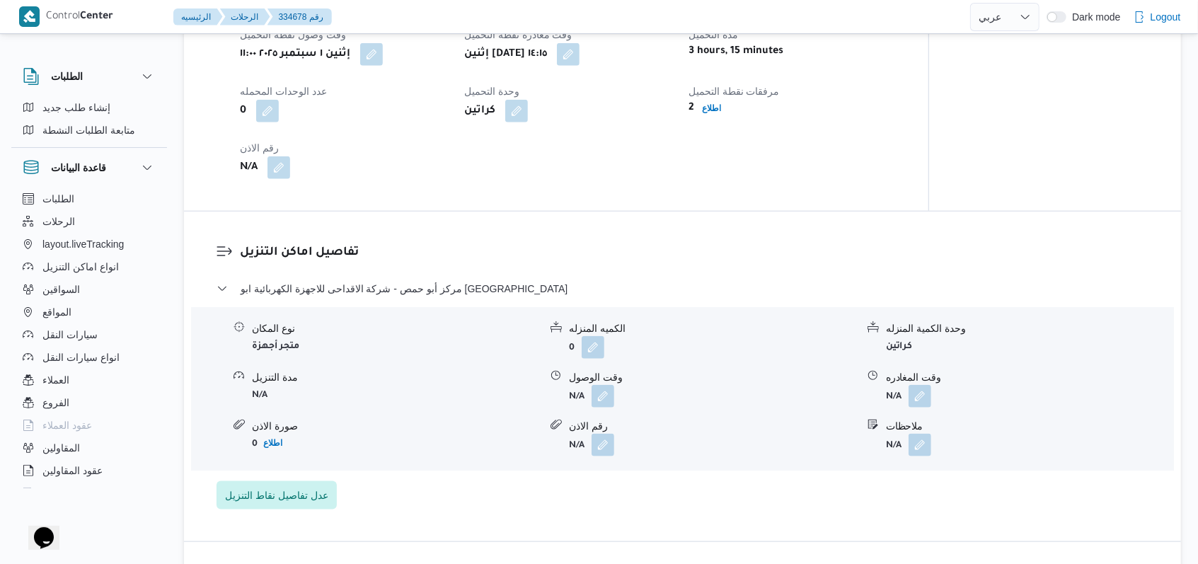
select select "ar"
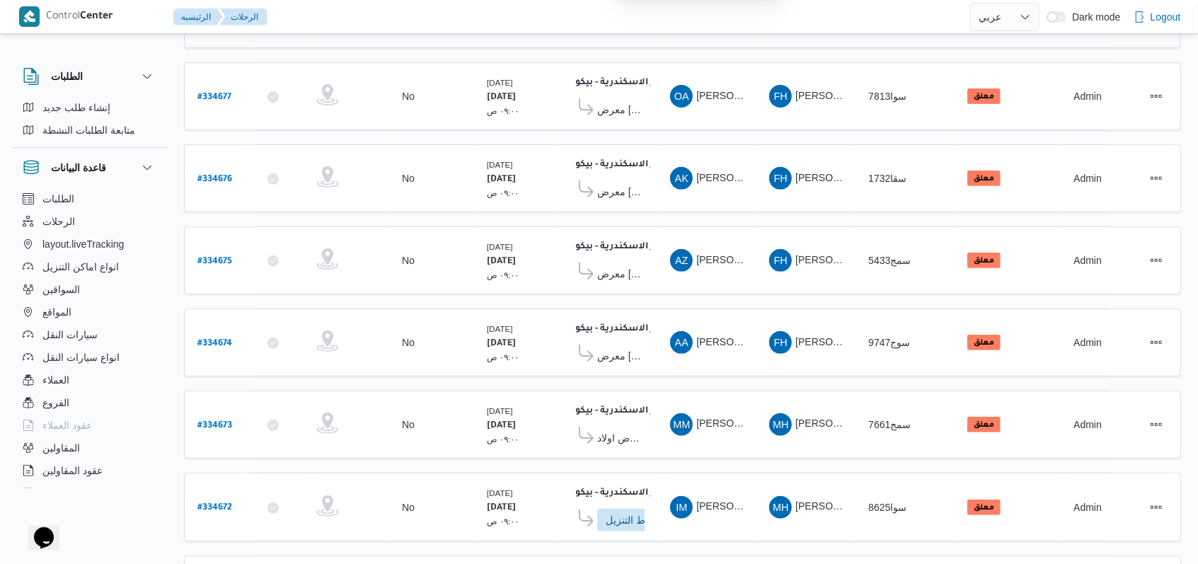
scroll to position [490, 0]
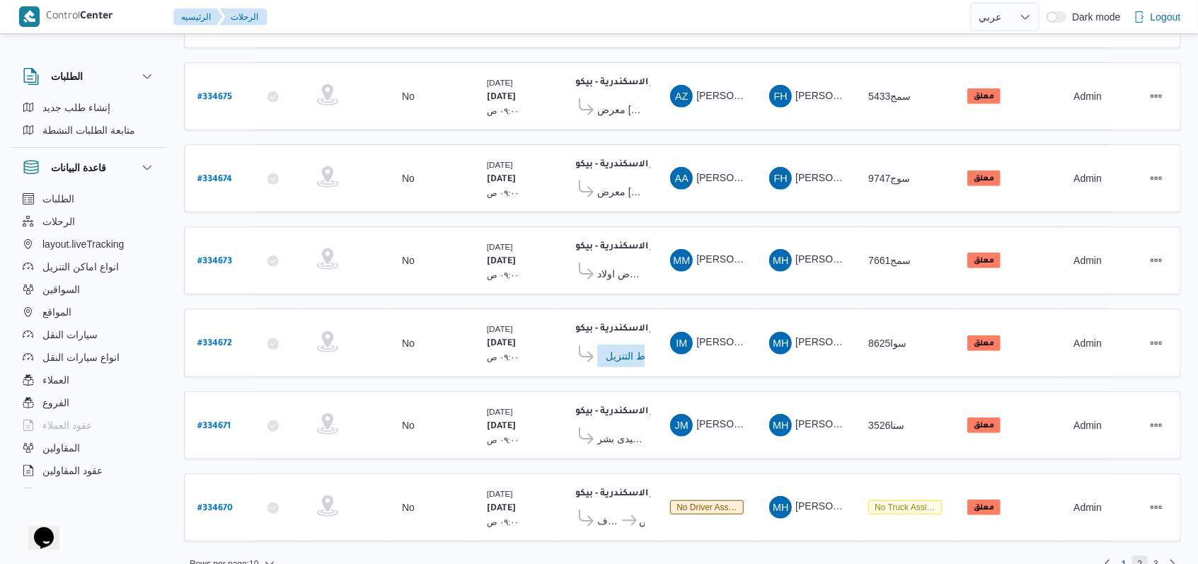
click at [1138, 556] on span "2" at bounding box center [1140, 564] width 5 height 17
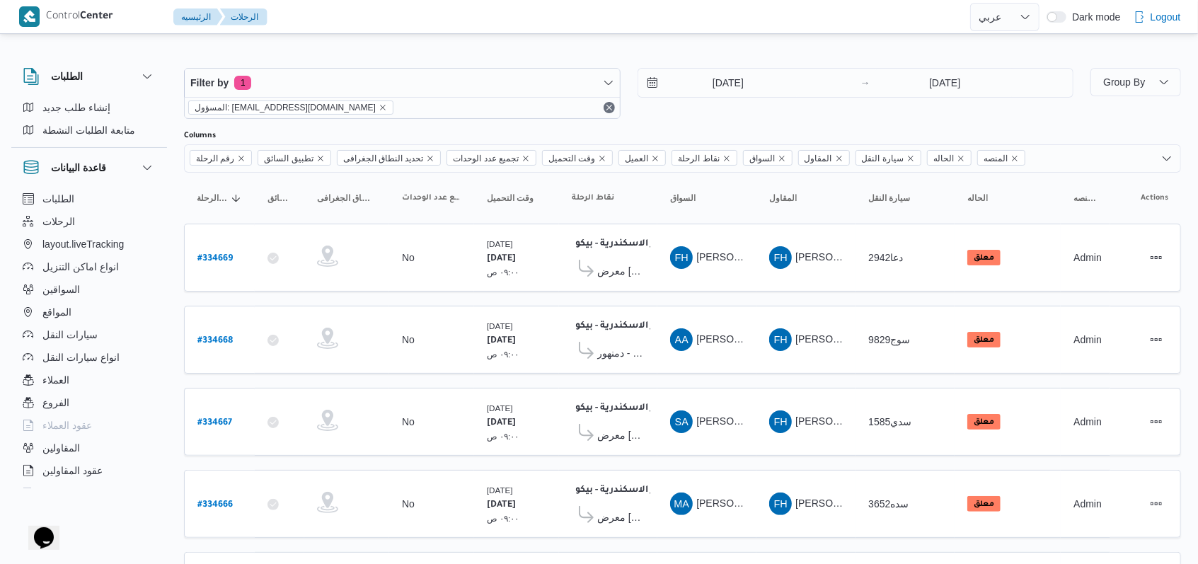
scroll to position [488, 0]
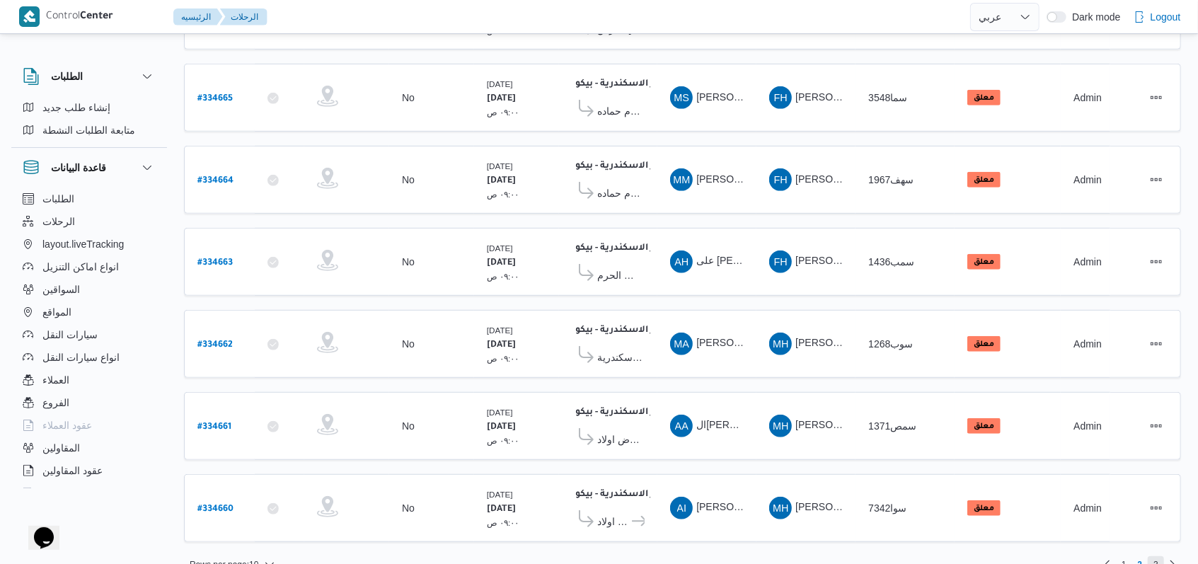
click at [1159, 556] on span "3" at bounding box center [1156, 564] width 16 height 17
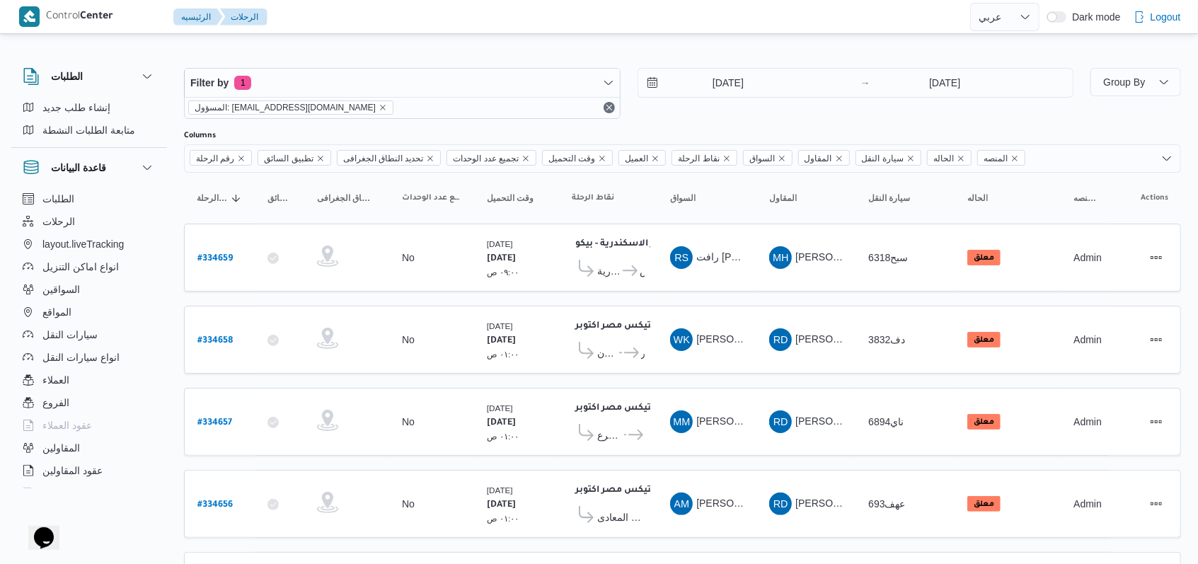
scroll to position [329, 0]
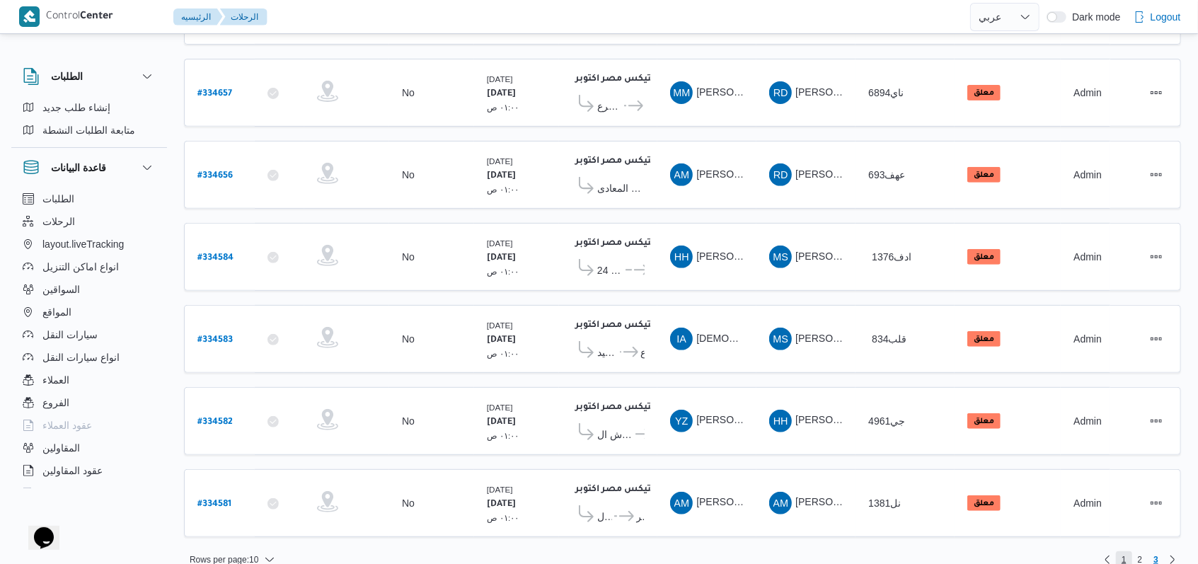
click at [1121, 551] on span "1" at bounding box center [1124, 559] width 16 height 17
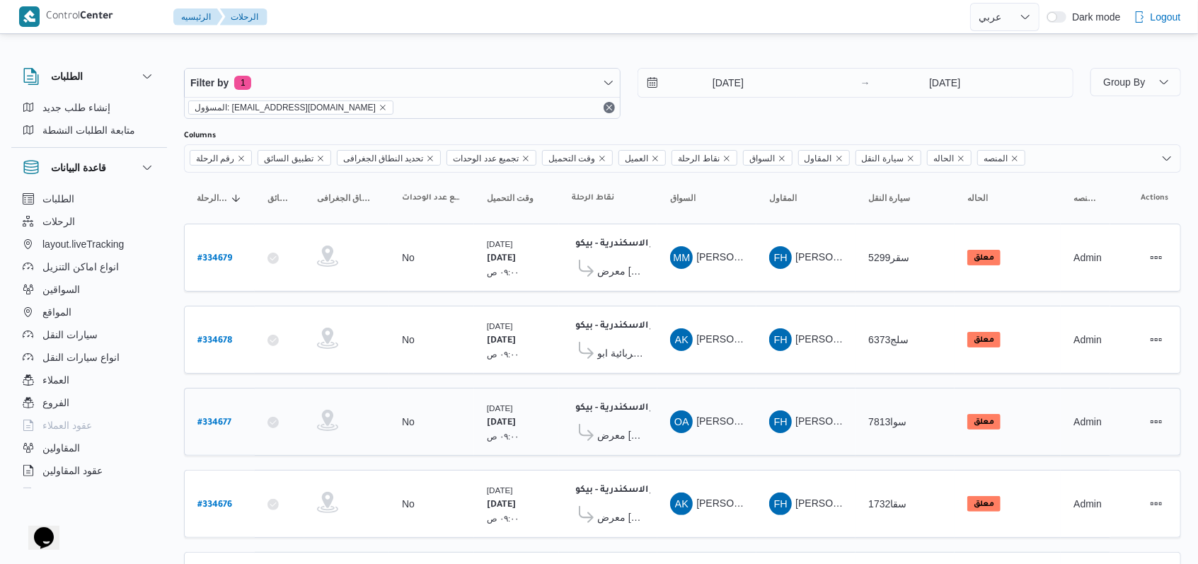
scroll to position [490, 0]
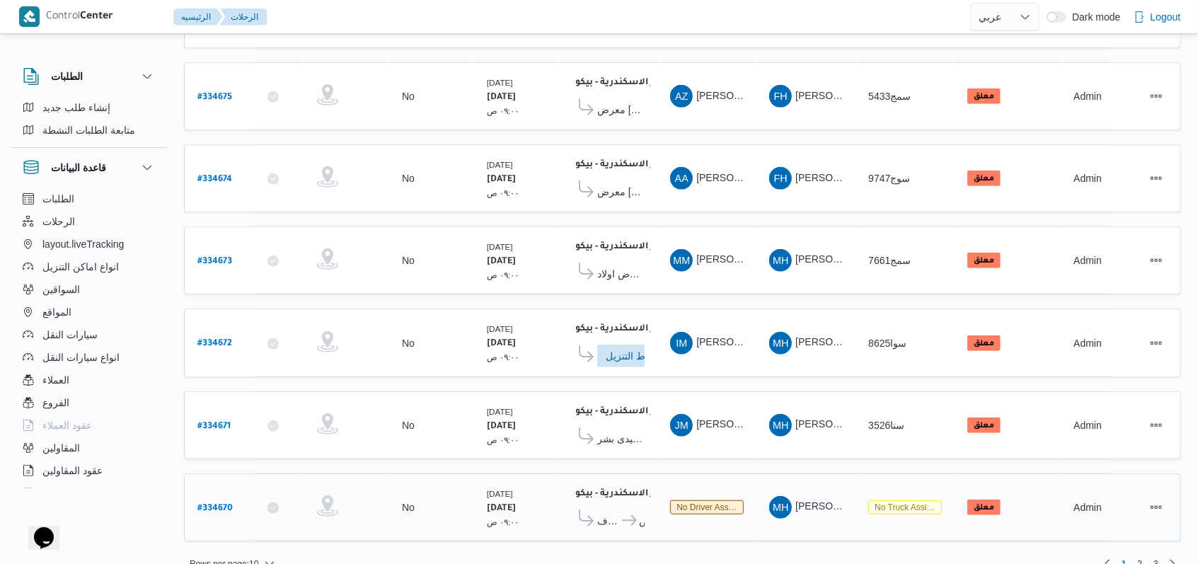
click at [220, 504] on b "# 334670" at bounding box center [214, 509] width 35 height 10
select select "ar"
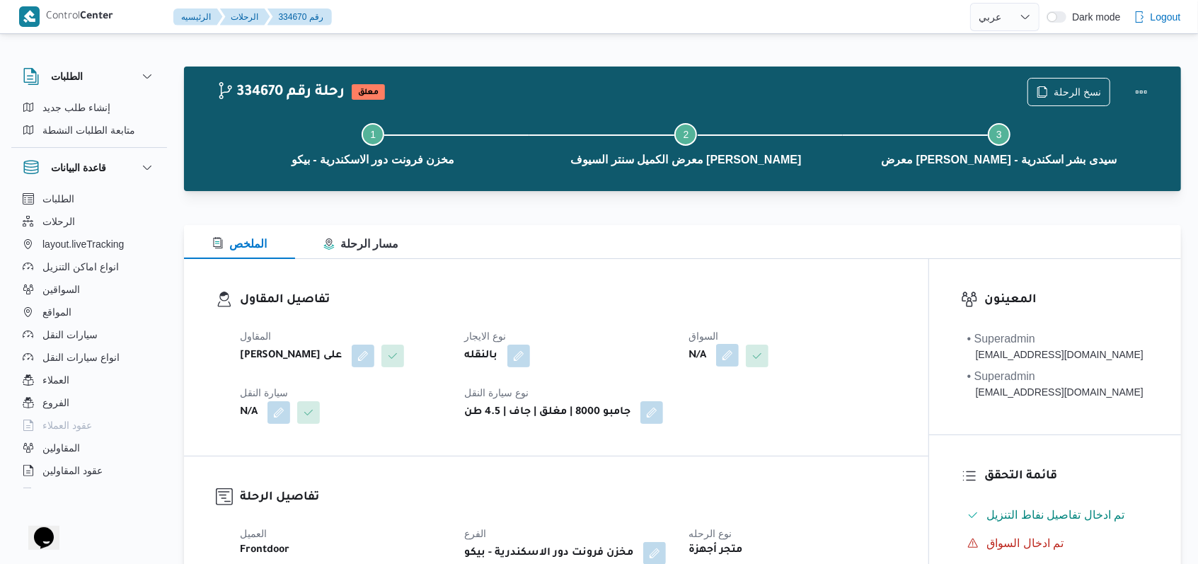
click at [720, 355] on button "button" at bounding box center [727, 355] width 23 height 23
click at [709, 406] on div "Search" at bounding box center [701, 412] width 106 height 28
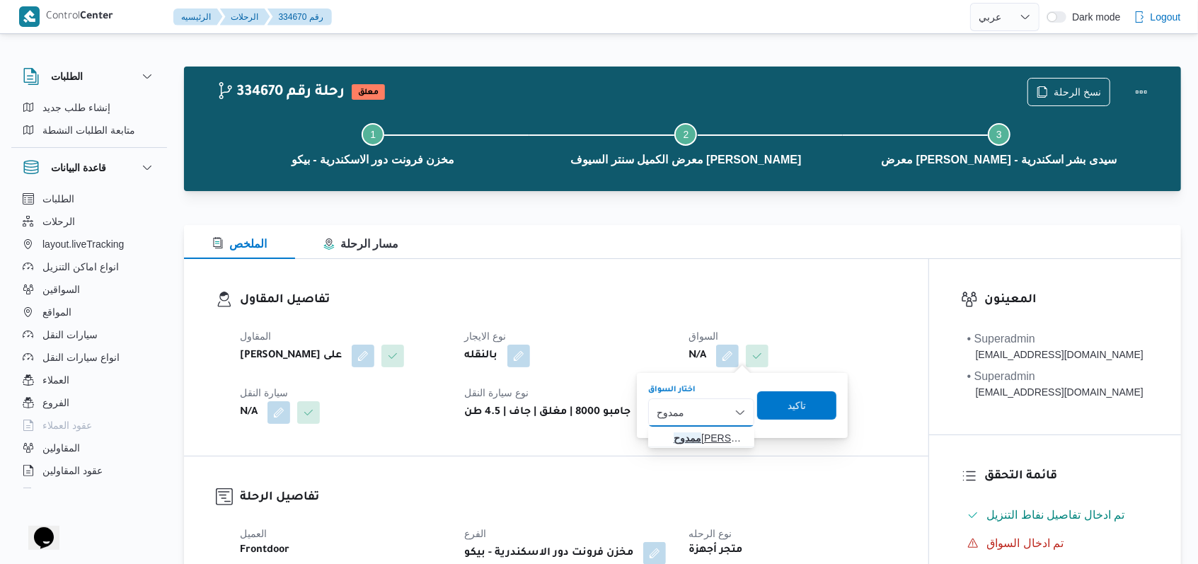
type input "ممدوح"
click at [709, 432] on span "ممدوح سامي قطب حشيش" at bounding box center [710, 438] width 72 height 17
click at [812, 410] on span "تاكيد" at bounding box center [800, 405] width 79 height 28
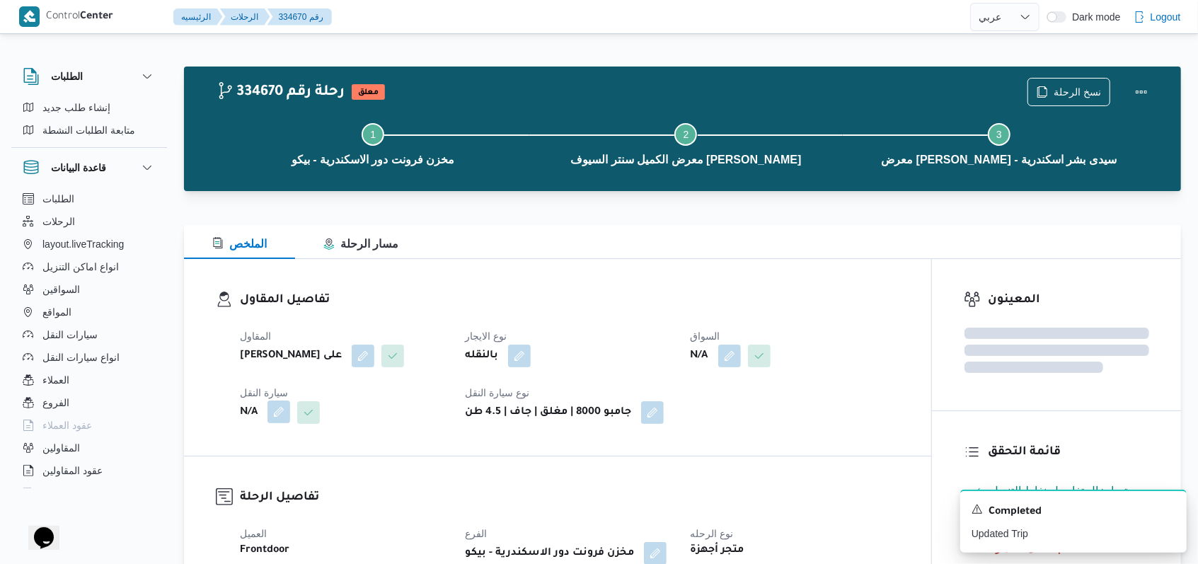
click at [289, 415] on button "button" at bounding box center [279, 412] width 23 height 23
click at [261, 456] on div "Search" at bounding box center [250, 469] width 106 height 28
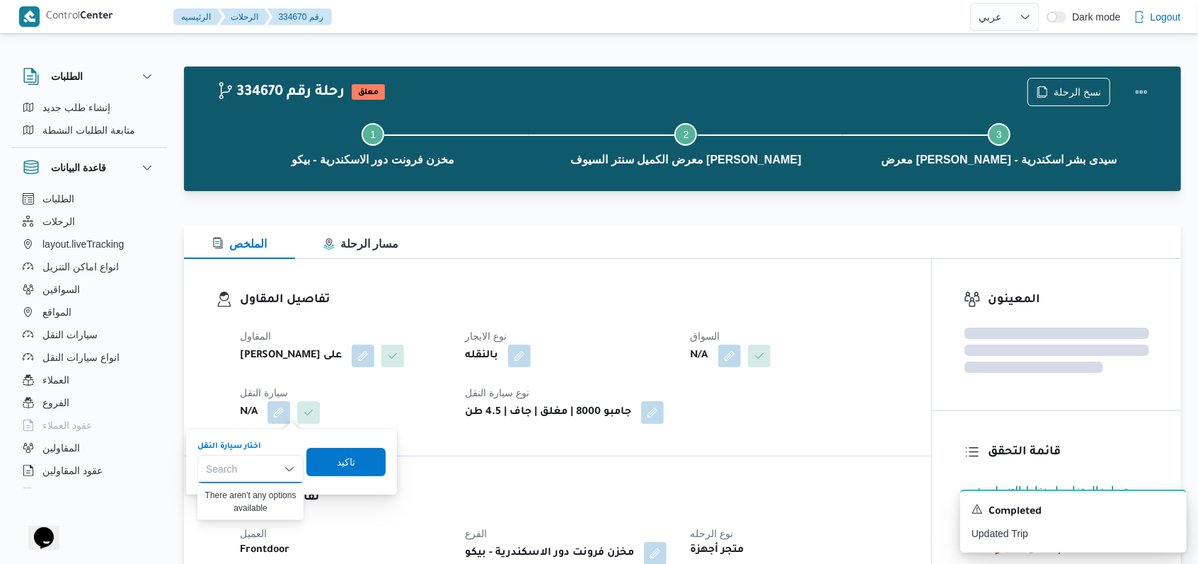
click at [261, 461] on div "Search" at bounding box center [250, 469] width 106 height 28
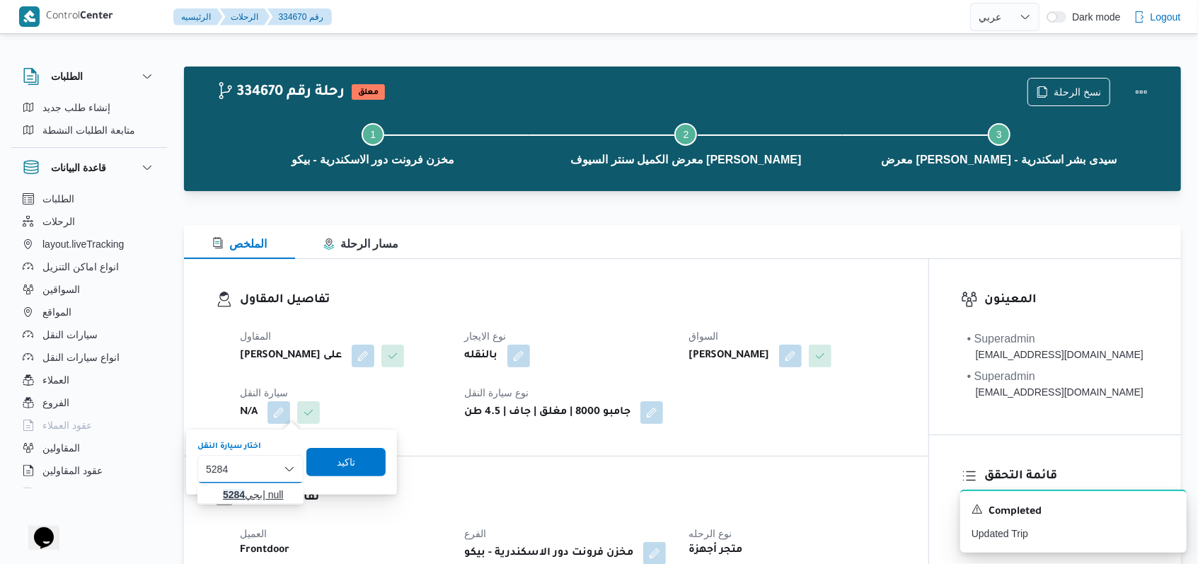
type input "5284"
click at [252, 495] on span "بجي 5284 | null" at bounding box center [259, 494] width 72 height 17
click at [362, 473] on span "تاكيد" at bounding box center [355, 461] width 79 height 28
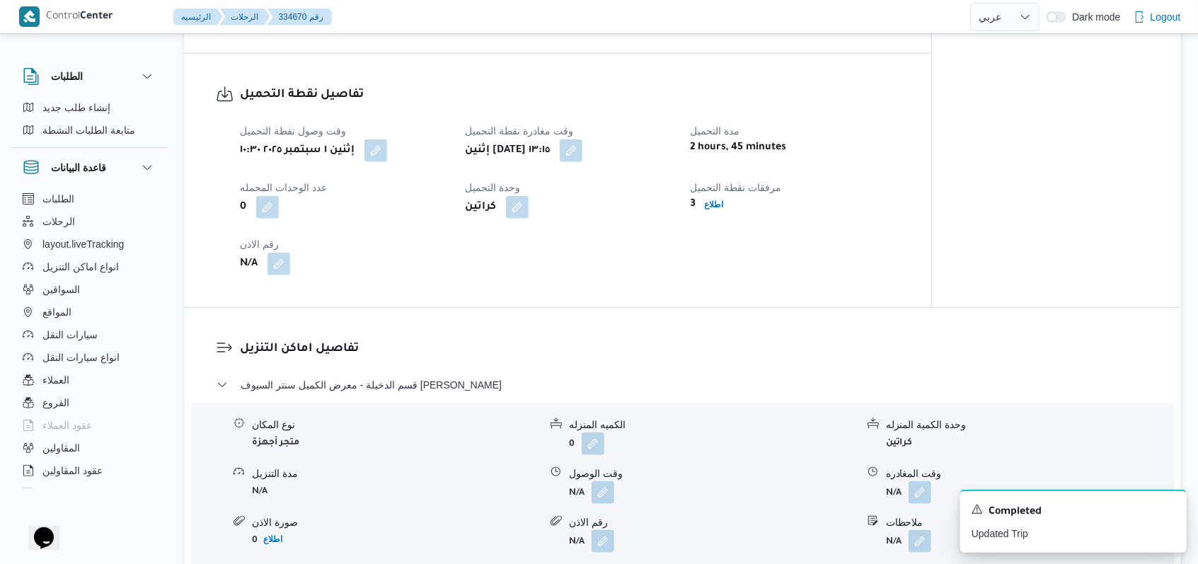
scroll to position [943, 0]
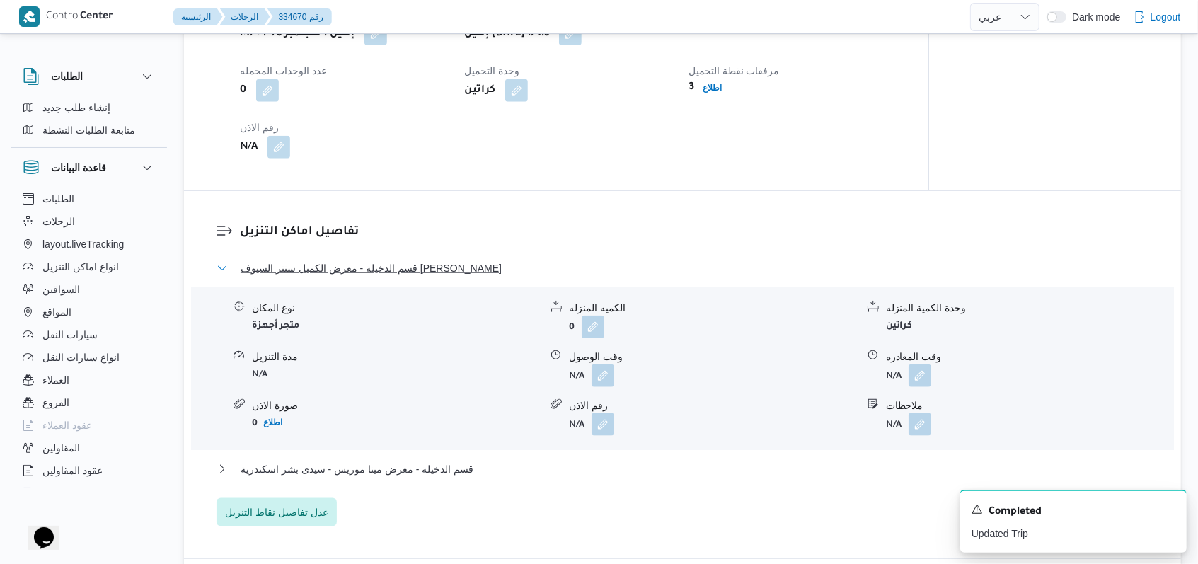
click at [416, 272] on span "قسم الدخيلة - معرض الكميل سنتر السيوف العجمى" at bounding box center [371, 268] width 261 height 17
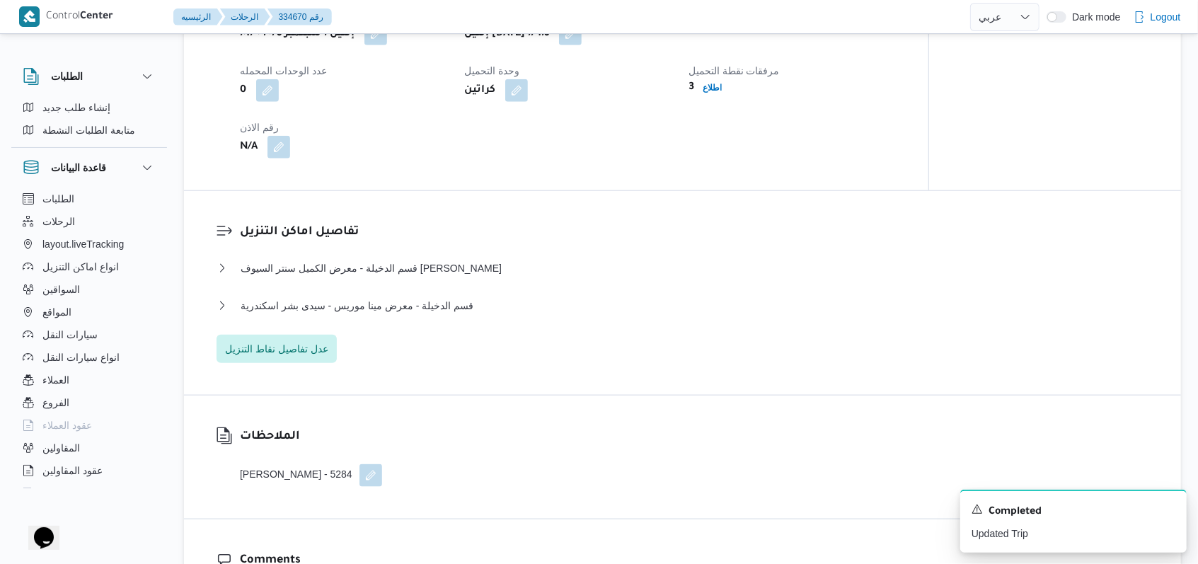
select select "ar"
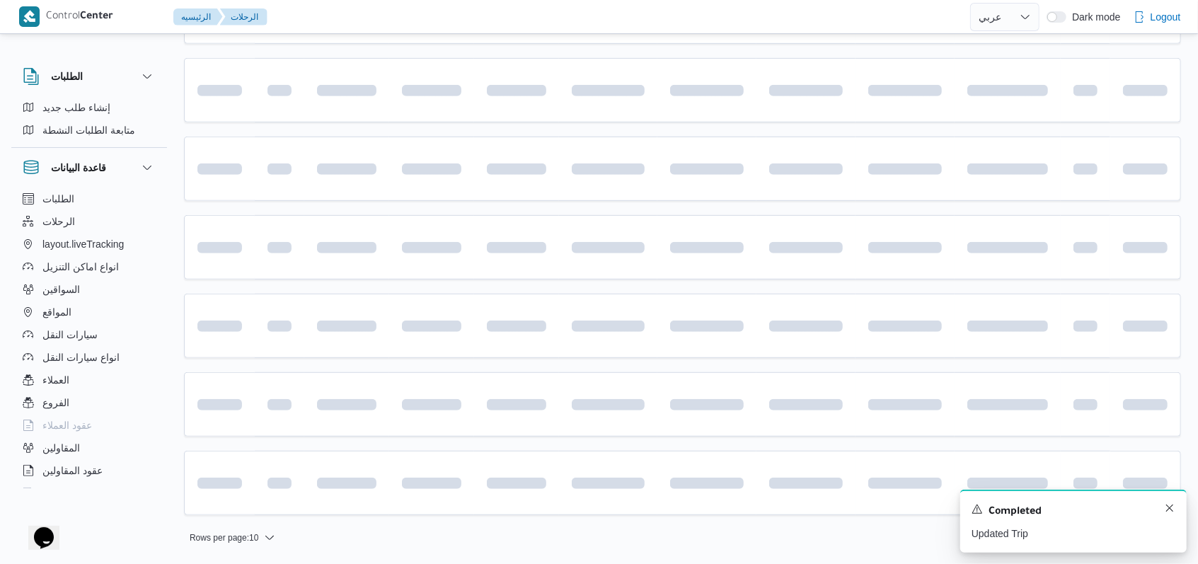
scroll to position [473, 0]
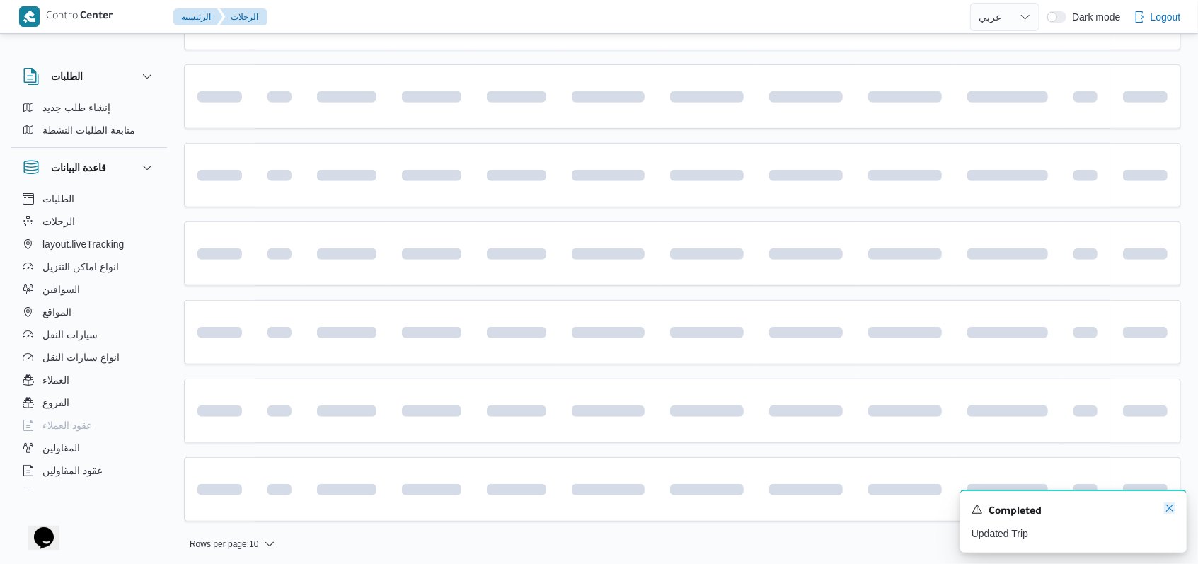
click at [1170, 512] on icon "Dismiss toast" at bounding box center [1169, 507] width 11 height 11
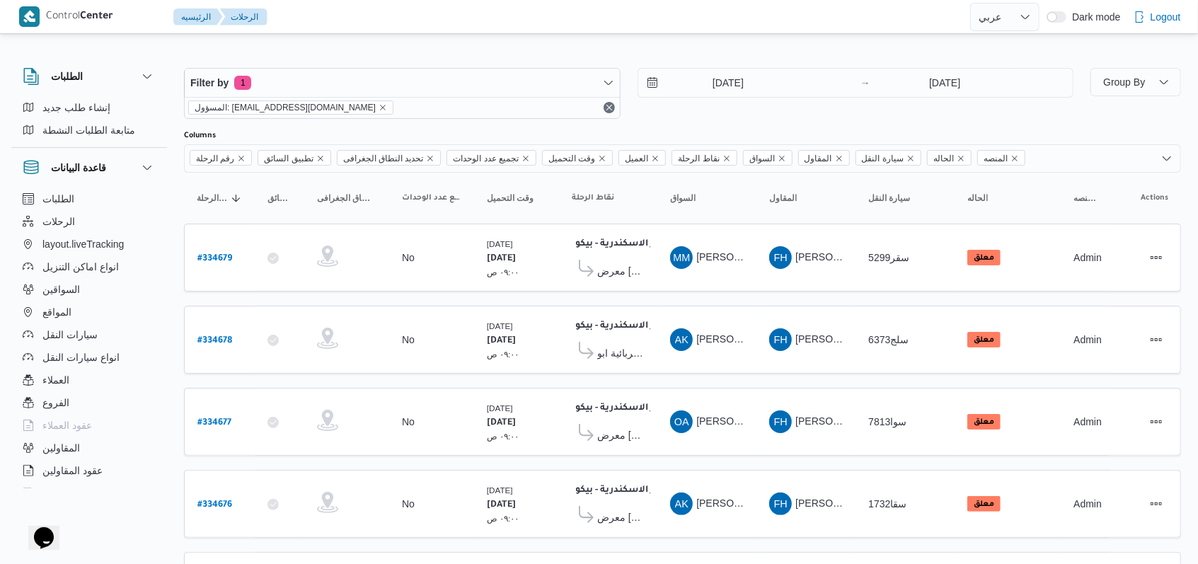
scroll to position [490, 0]
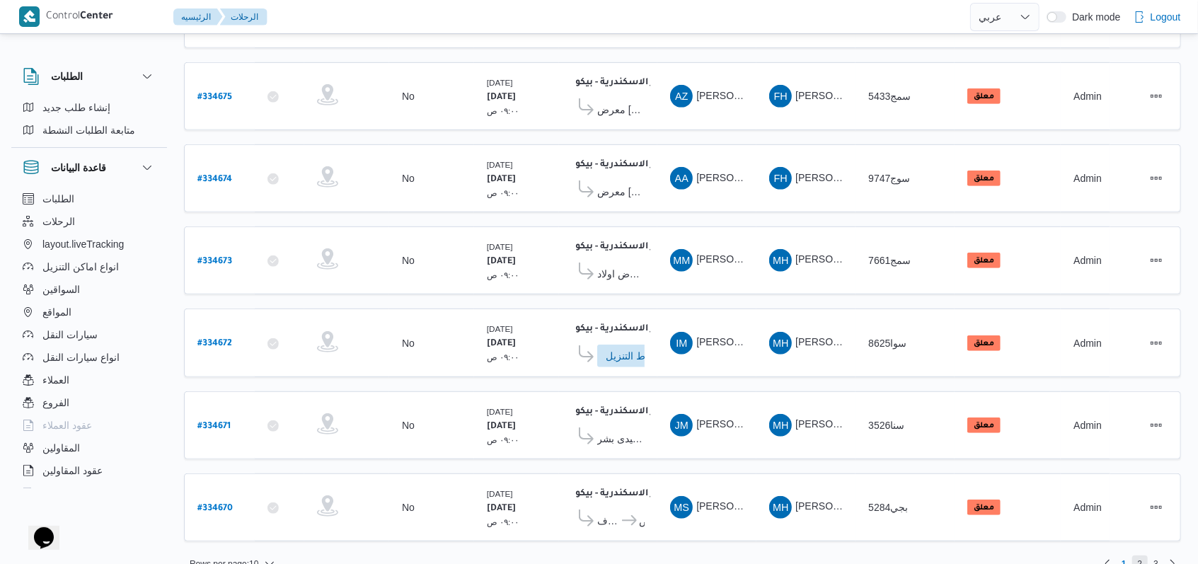
click at [1137, 556] on span "2" at bounding box center [1140, 564] width 16 height 17
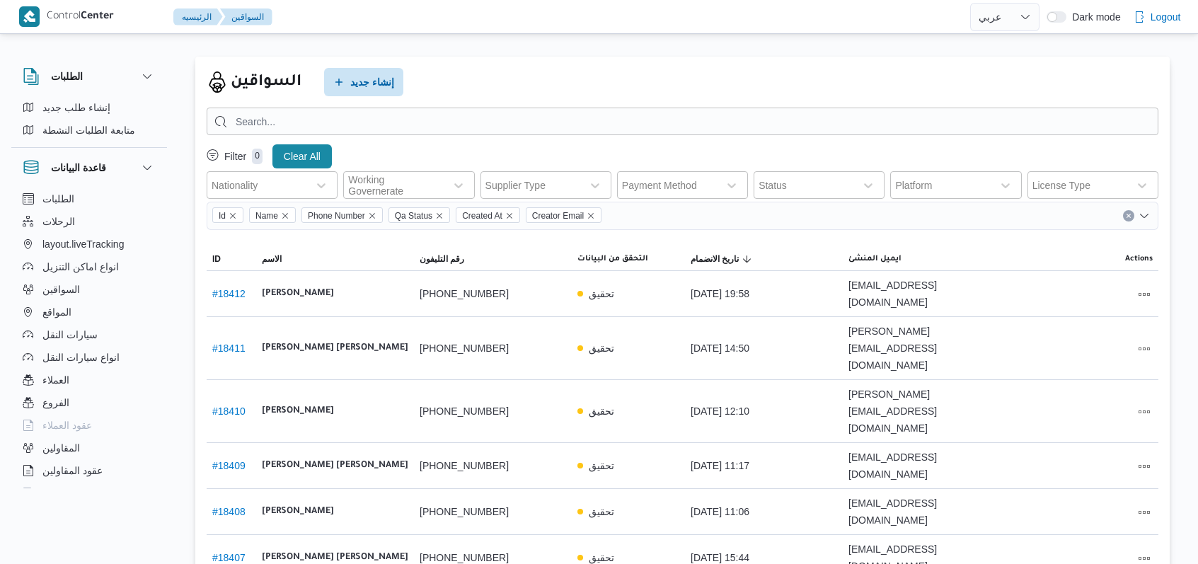
select select "ar"
click at [357, 74] on span "إنشاء جديد" at bounding box center [372, 82] width 44 height 17
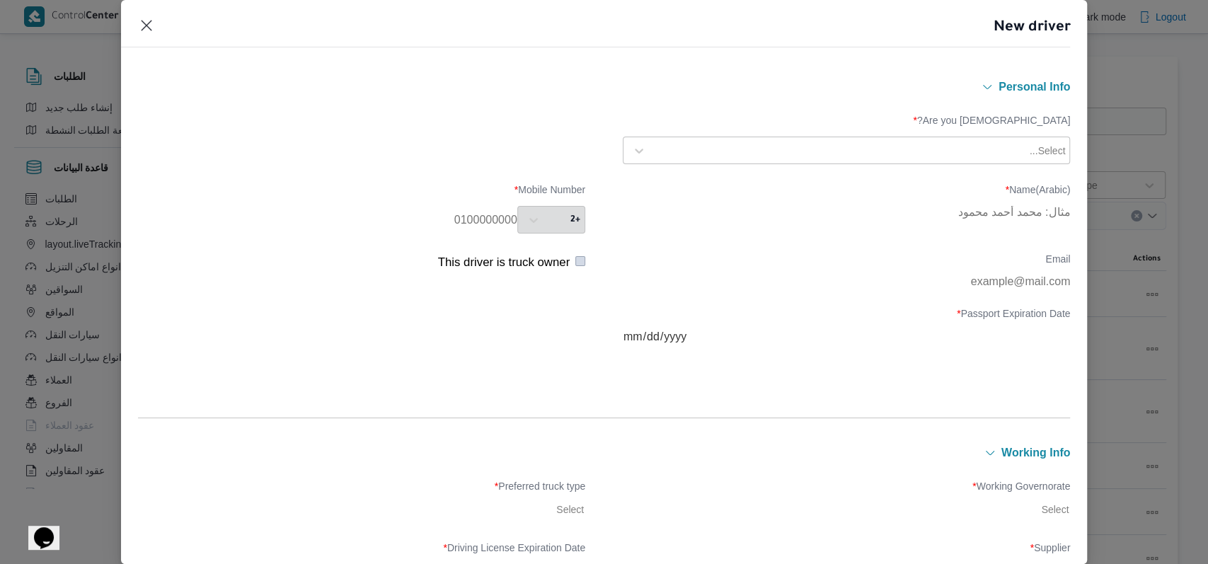
click at [872, 145] on div at bounding box center [840, 151] width 374 height 14
click at [719, 186] on div "Egyptian" at bounding box center [847, 188] width 446 height 25
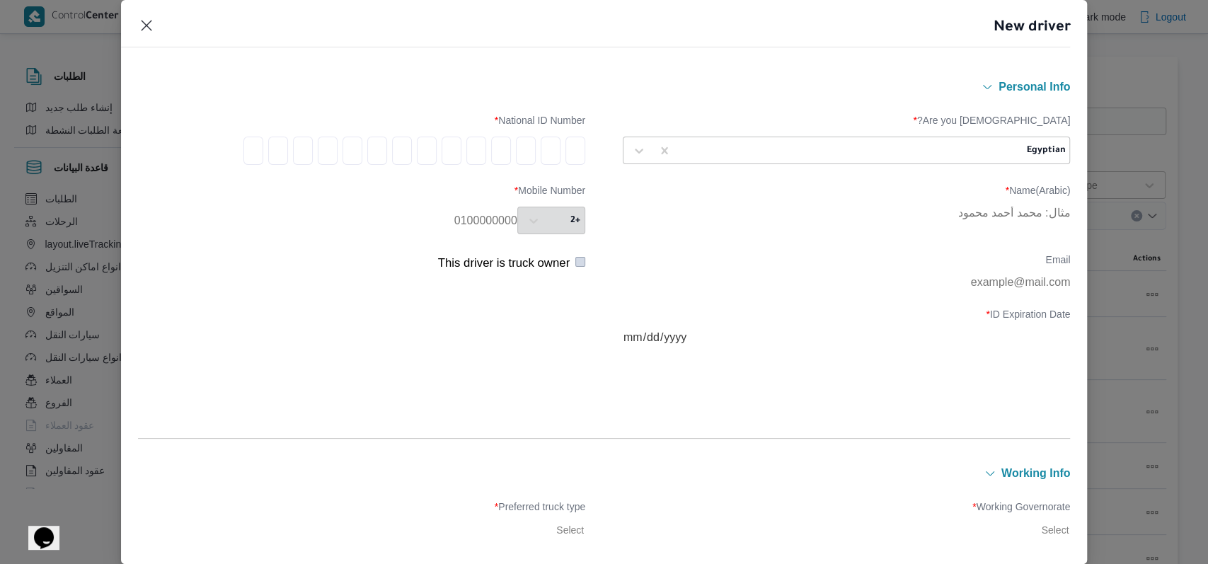
type input "2"
type input "9"
type input "4"
type input "1"
type input "0"
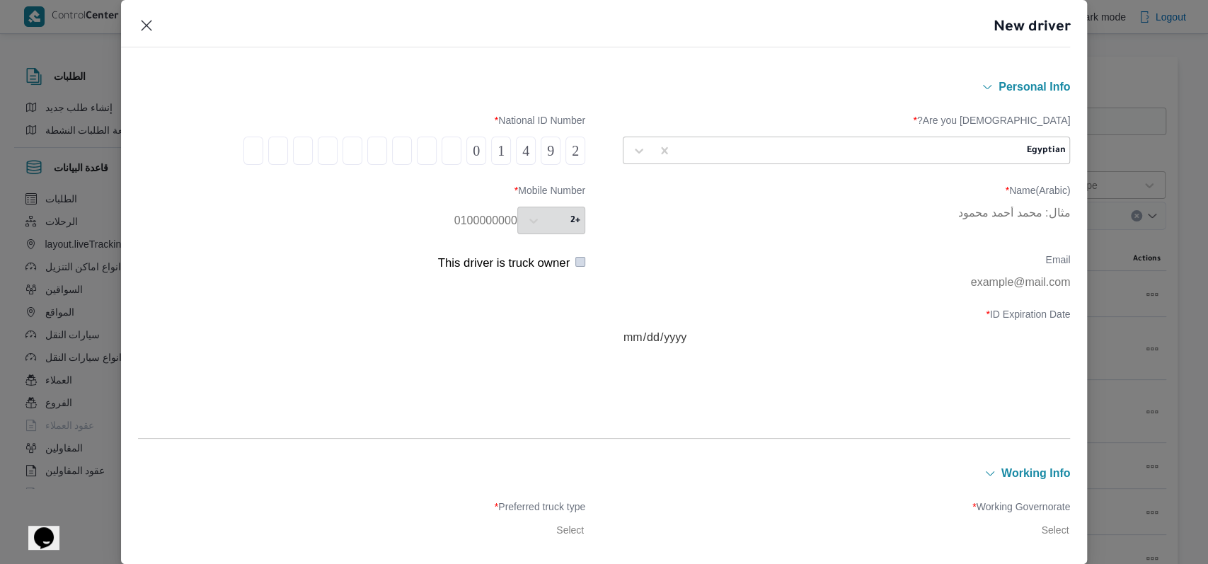
type input "3"
type input "1"
type input "8"
type input "0"
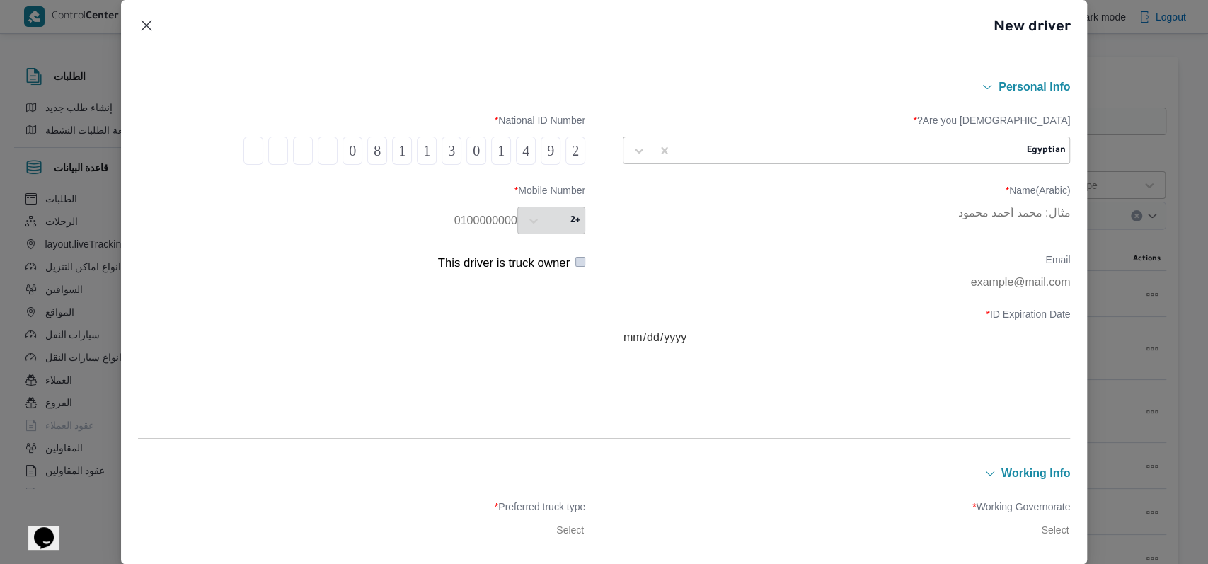
type input "1"
type input "2"
type input "1"
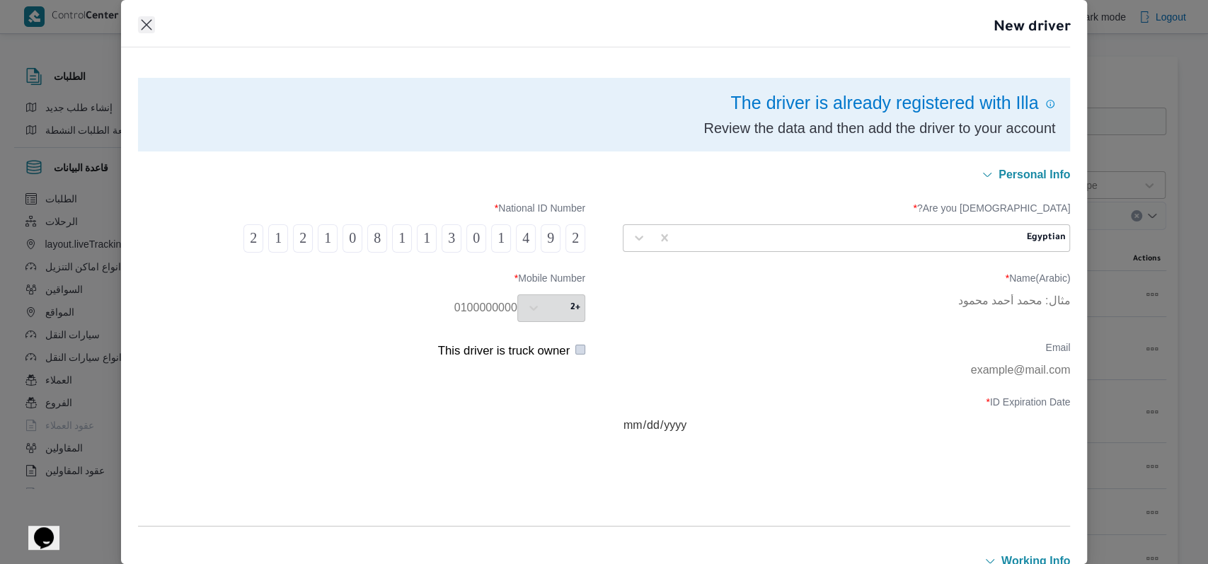
type input "2"
click at [147, 28] on button "Closes this modal window" at bounding box center [146, 24] width 17 height 17
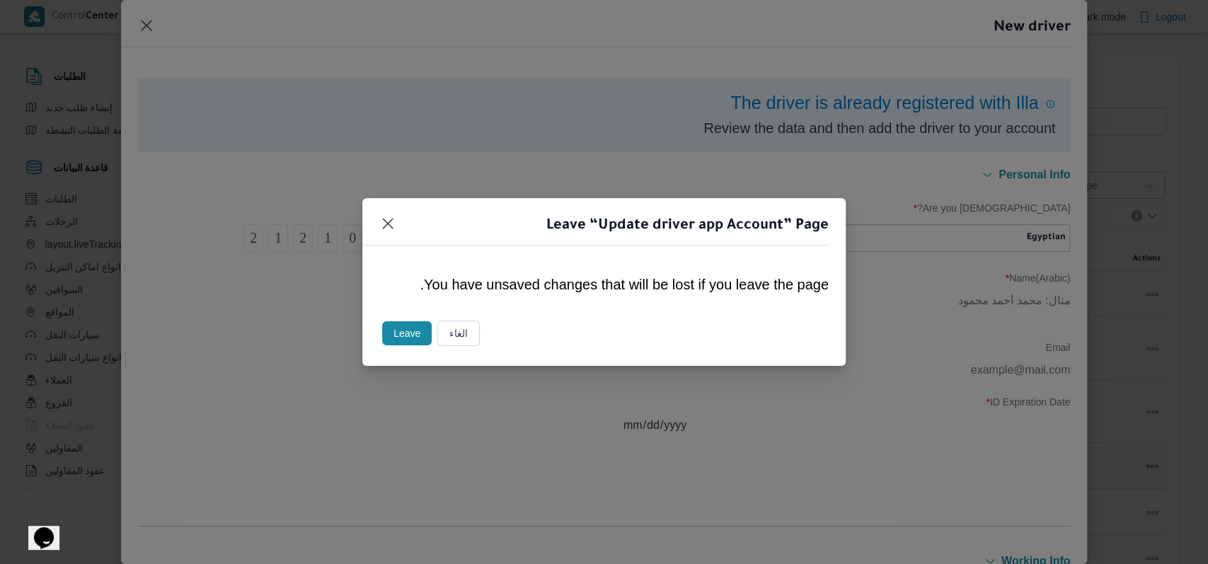
click at [410, 332] on button "Leave" at bounding box center [407, 333] width 50 height 24
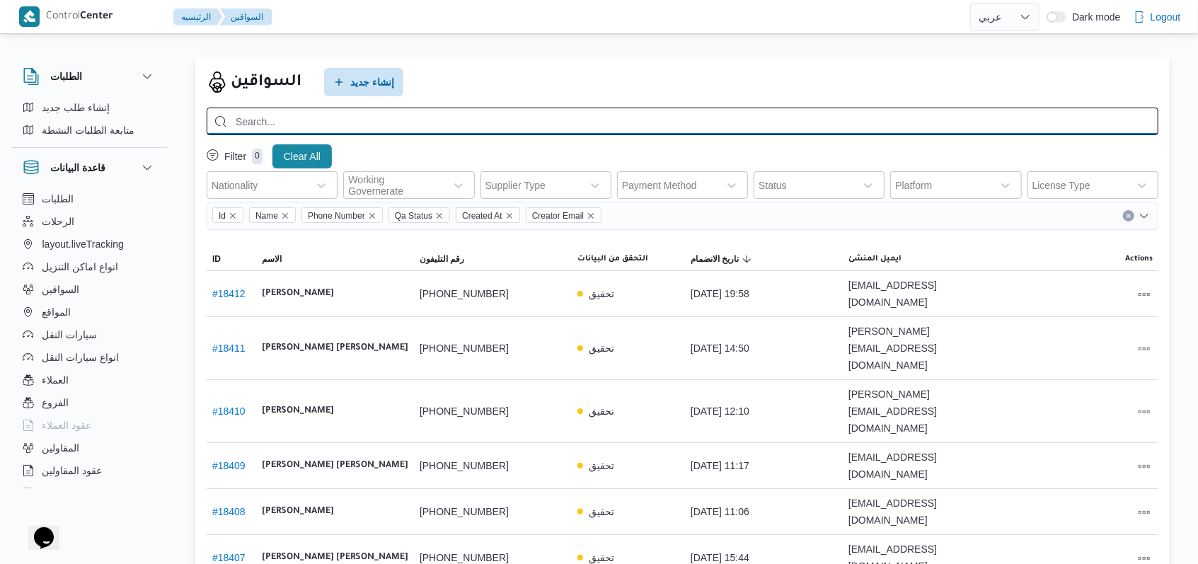
click at [600, 124] on input "search" at bounding box center [683, 122] width 952 height 28
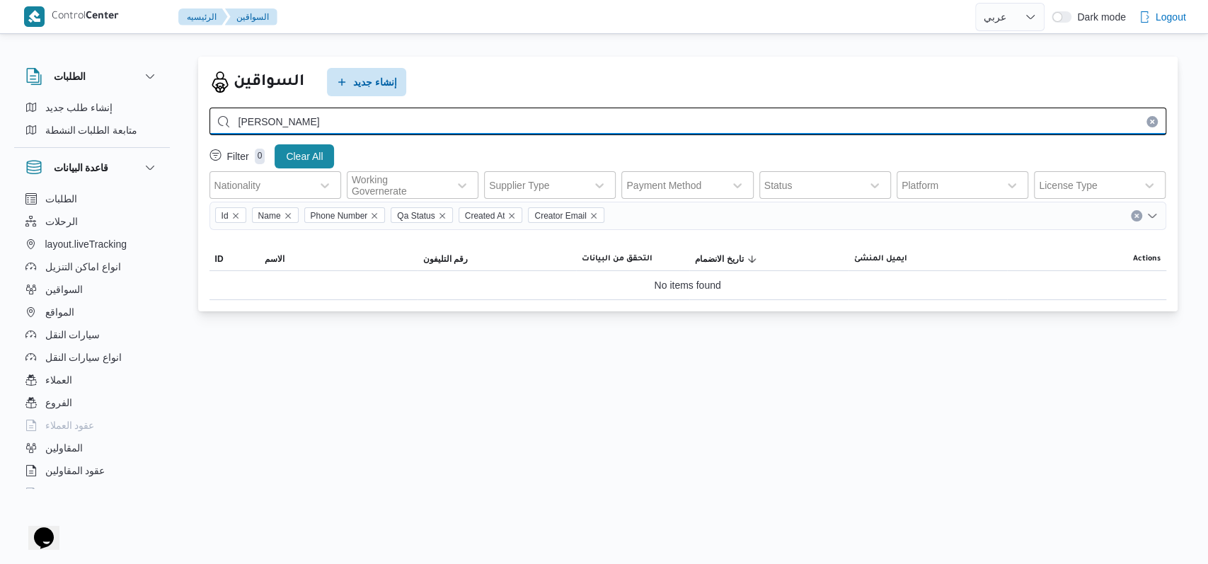
click at [264, 119] on input "ممدوح سامى قطب" at bounding box center [687, 122] width 957 height 28
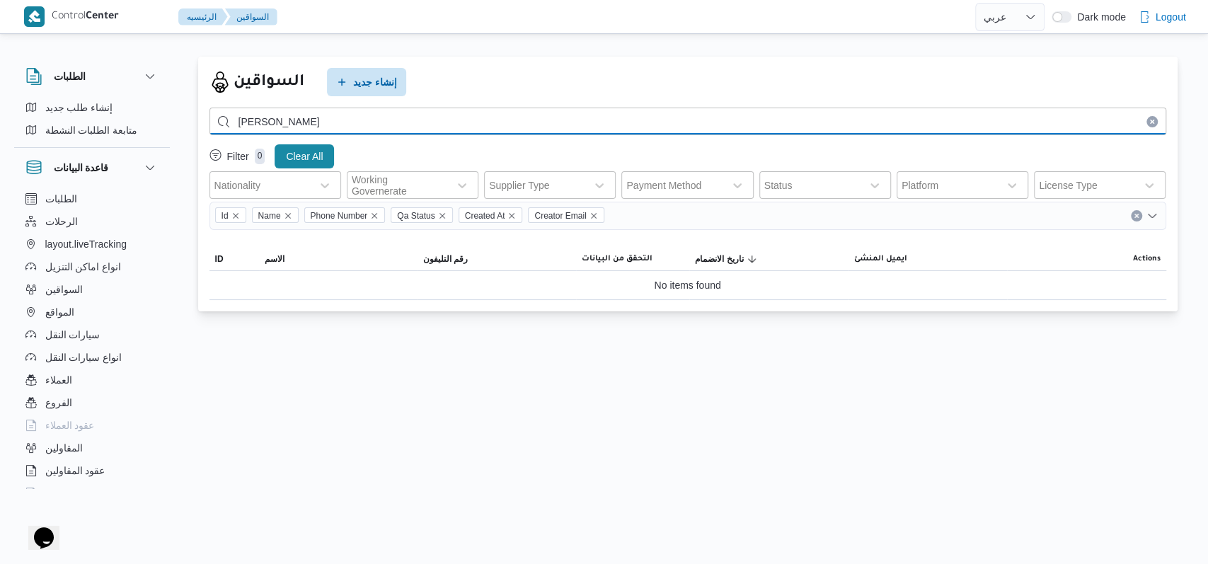
type input "ممدوح سامي قطب"
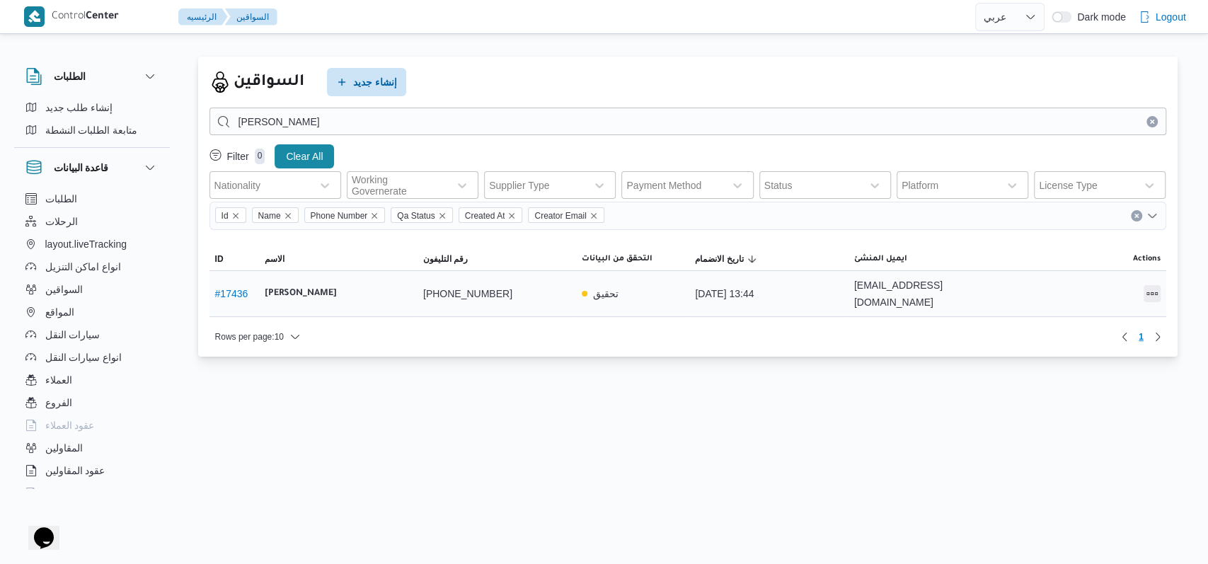
click at [1149, 293] on button "All actions" at bounding box center [1152, 293] width 17 height 17
click at [1075, 292] on icon "button" at bounding box center [1072, 285] width 11 height 11
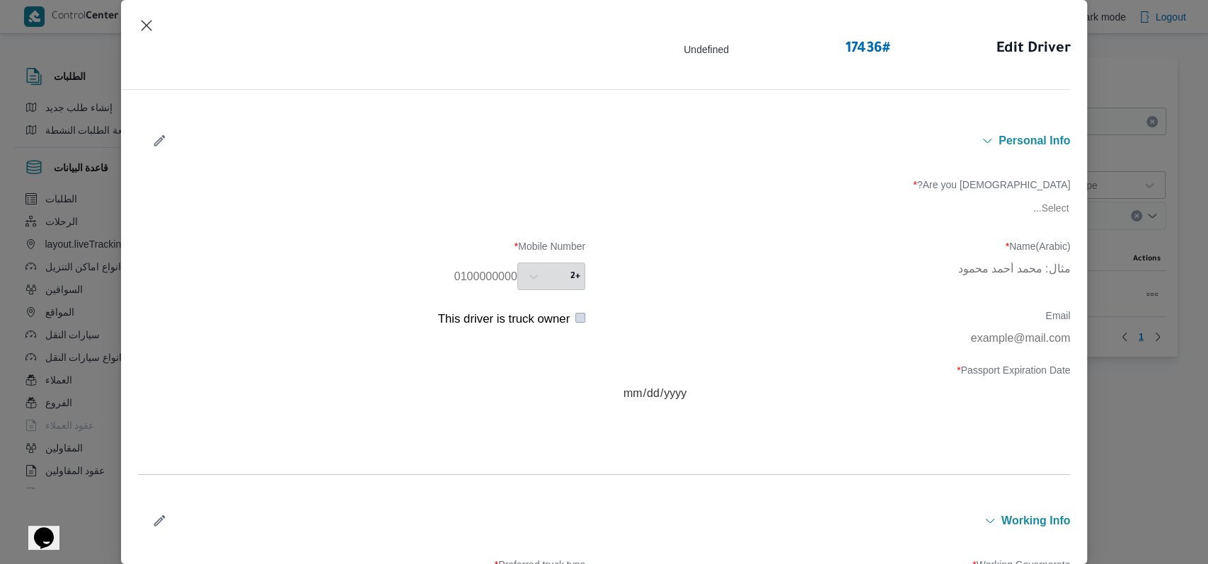
type input "ممدوح سامي قطب حشيش"
type input "01024428784"
type input "2028-06-06"
type input "2028-07-07"
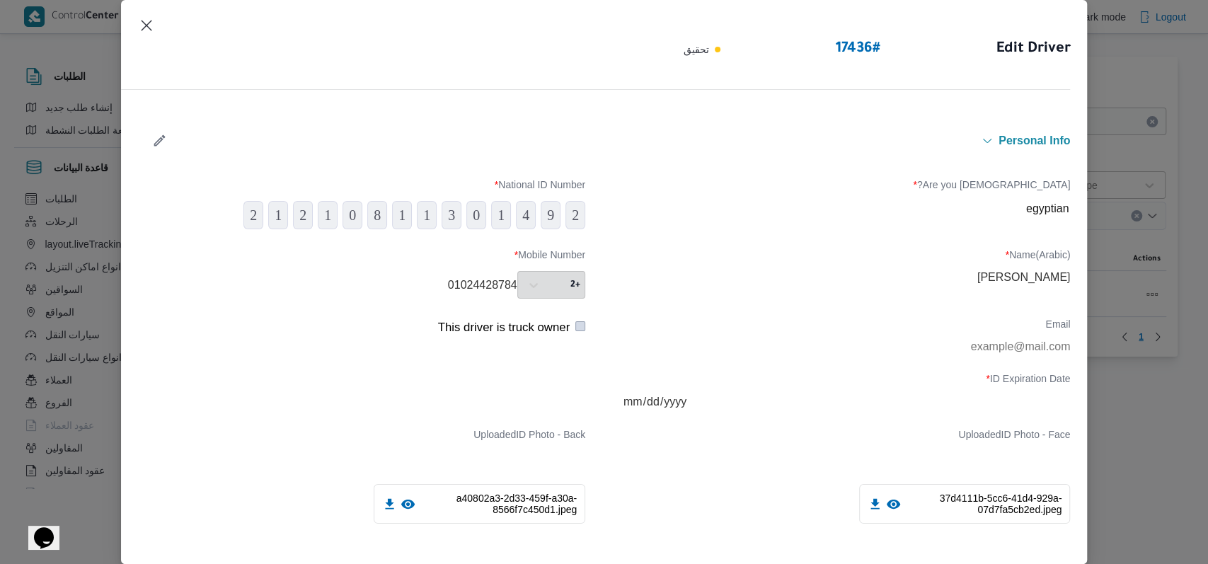
scroll to position [471, 0]
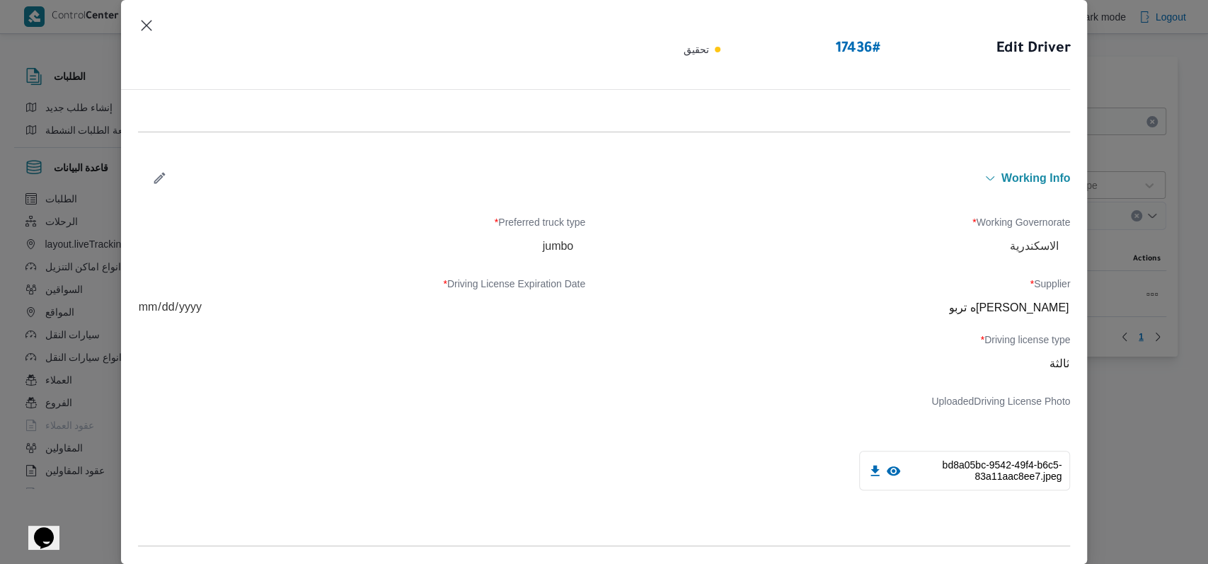
click at [159, 180] on icon "button" at bounding box center [159, 178] width 15 height 15
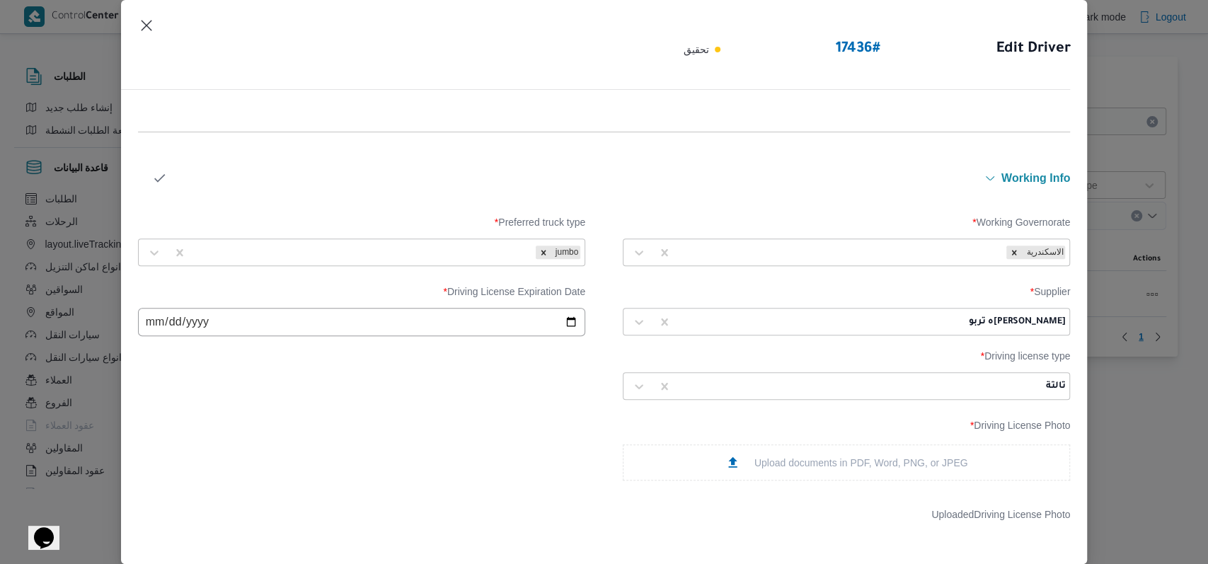
click at [804, 313] on div "[PERSON_NAME]ه تربو" at bounding box center [871, 322] width 389 height 20
type input "مروه"
click at [713, 355] on div "[PERSON_NAME] على" at bounding box center [847, 359] width 446 height 25
click at [165, 175] on icon "button" at bounding box center [159, 178] width 15 height 15
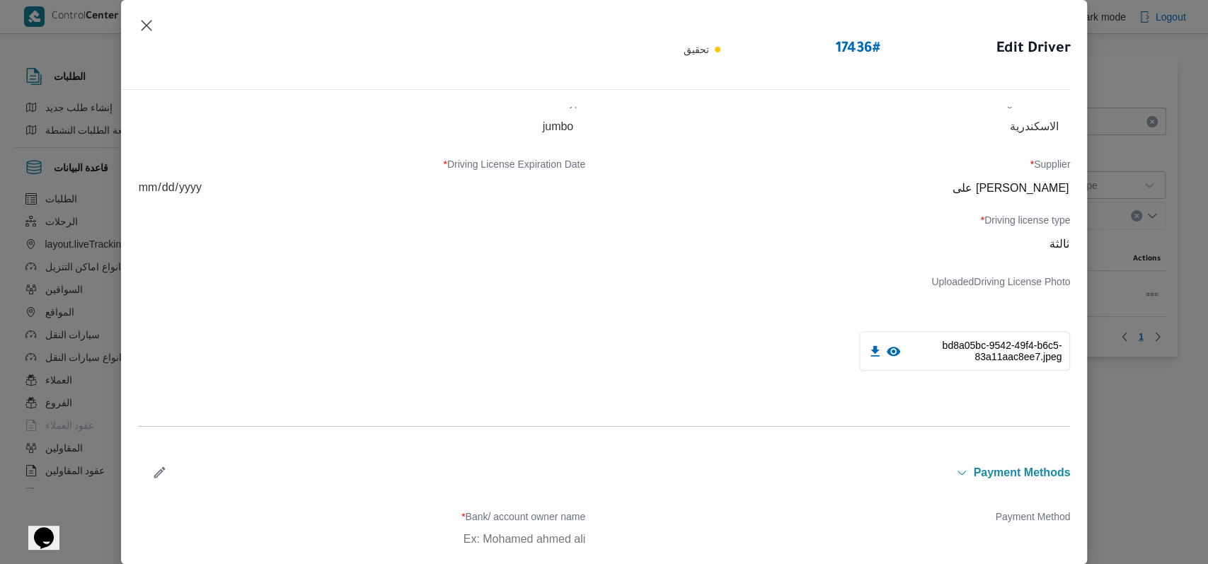
scroll to position [808, 0]
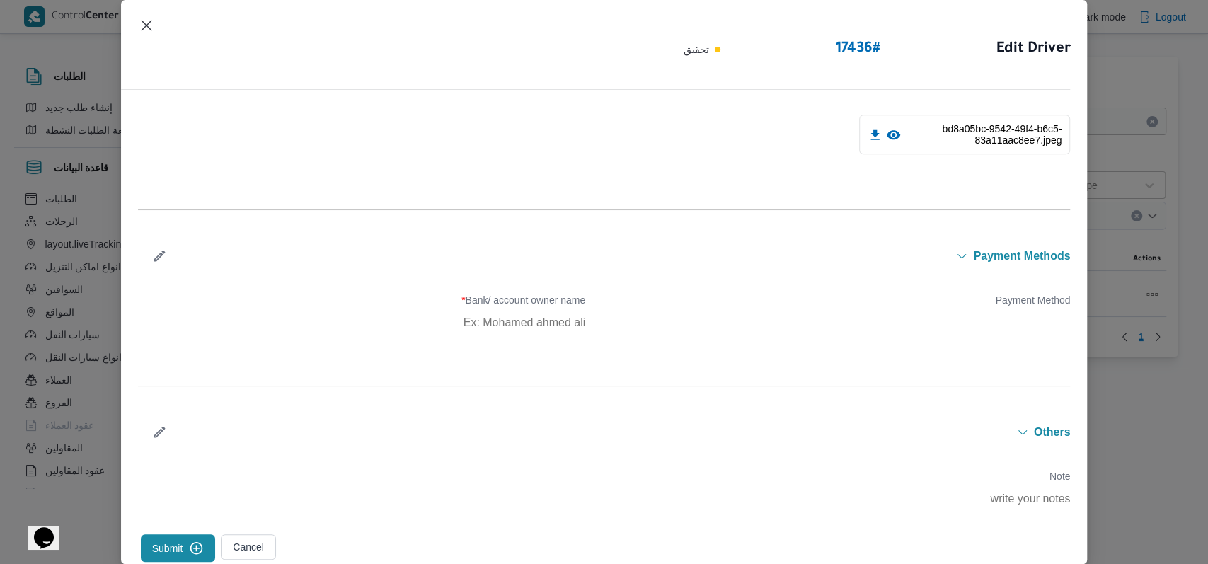
drag, startPoint x: 176, startPoint y: 542, endPoint x: 277, endPoint y: 541, distance: 101.9
click at [176, 543] on button "Submit" at bounding box center [178, 548] width 75 height 28
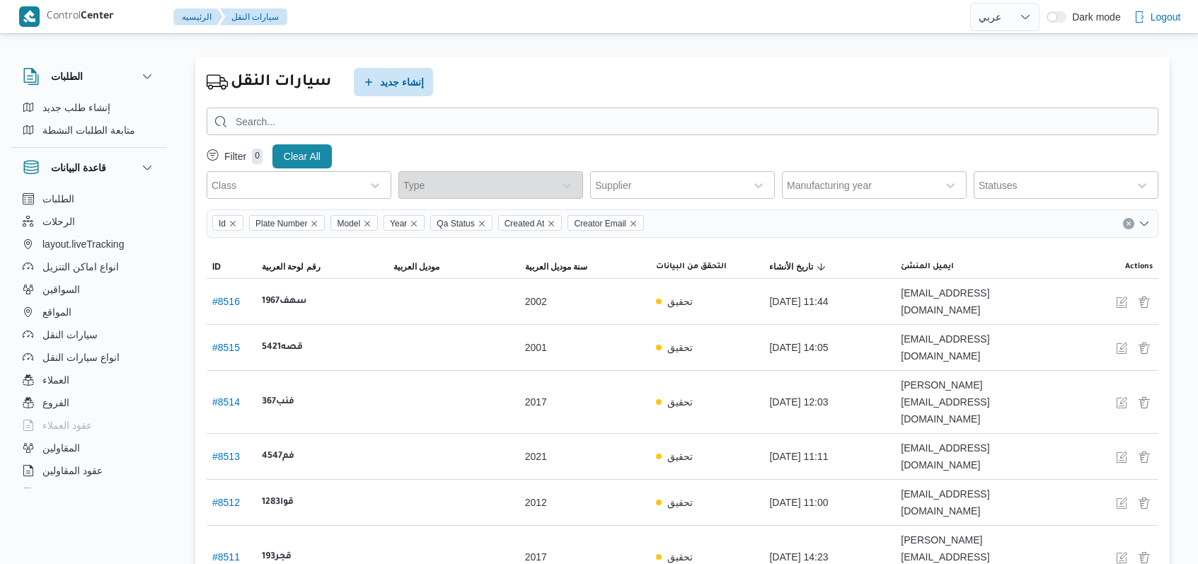
select select "ar"
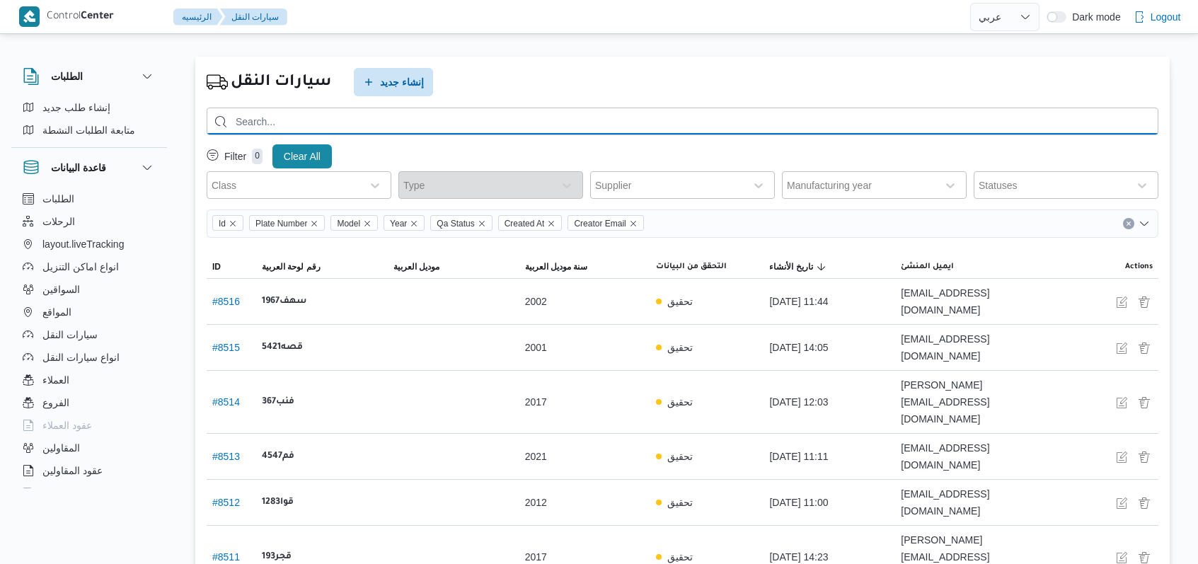
click at [495, 133] on input "search" at bounding box center [683, 122] width 952 height 28
type input "5284"
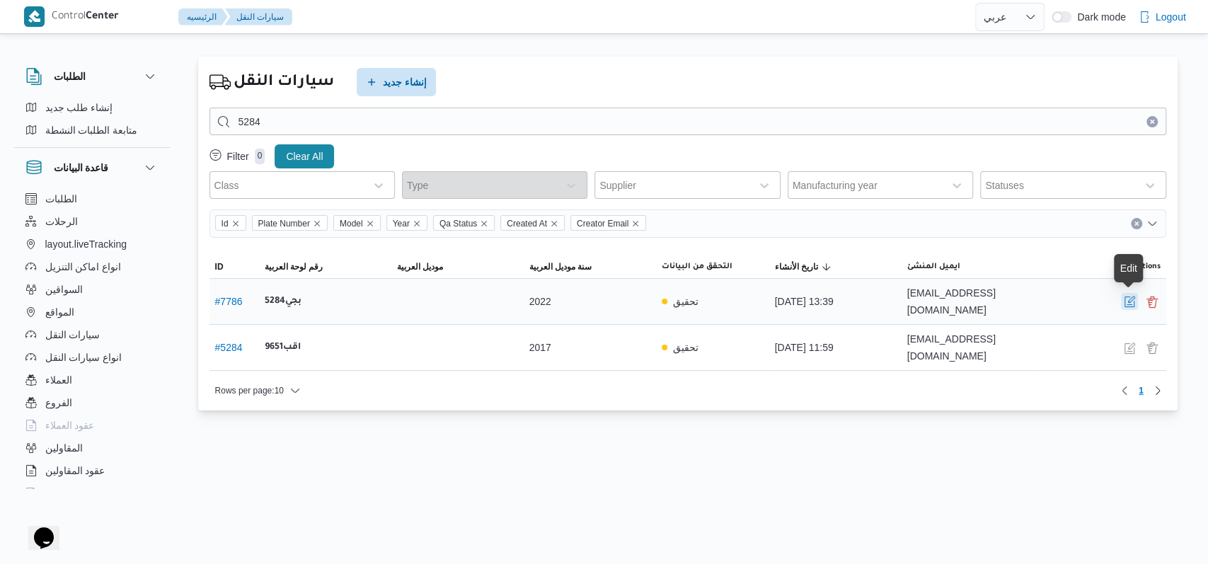
click at [1122, 306] on button "button" at bounding box center [1129, 301] width 17 height 17
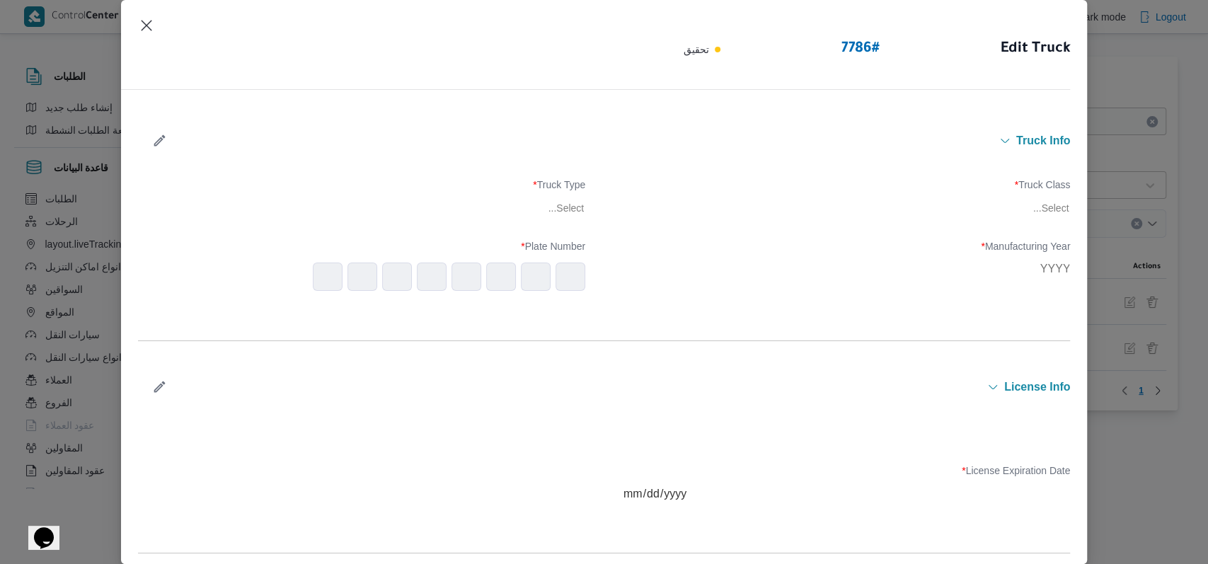
type input "2022"
type input "2027-07-07"
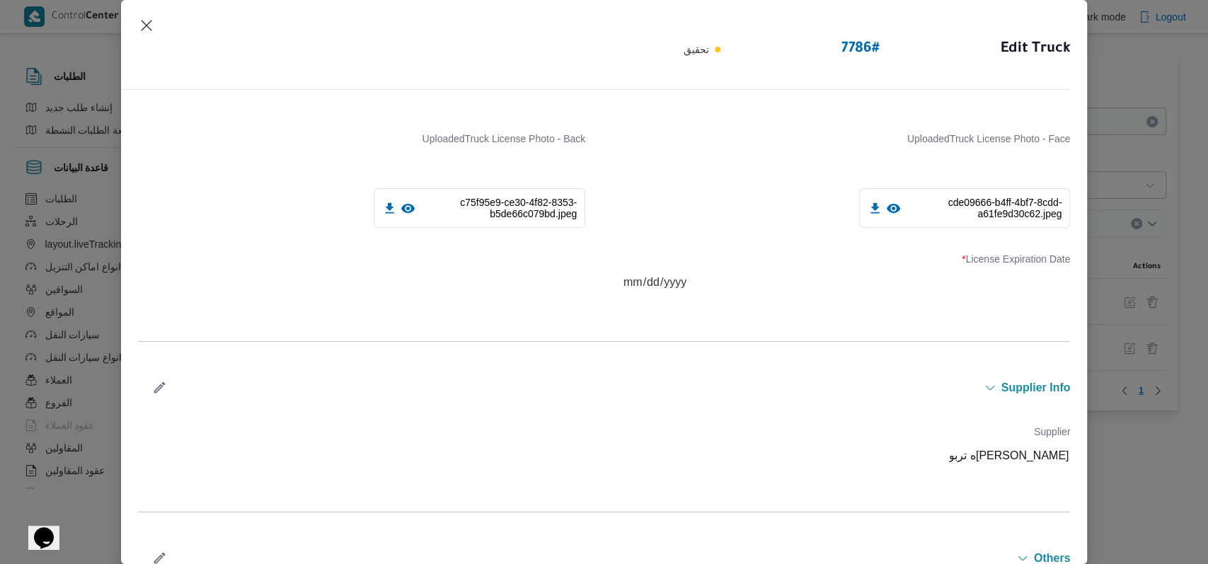
scroll to position [437, 0]
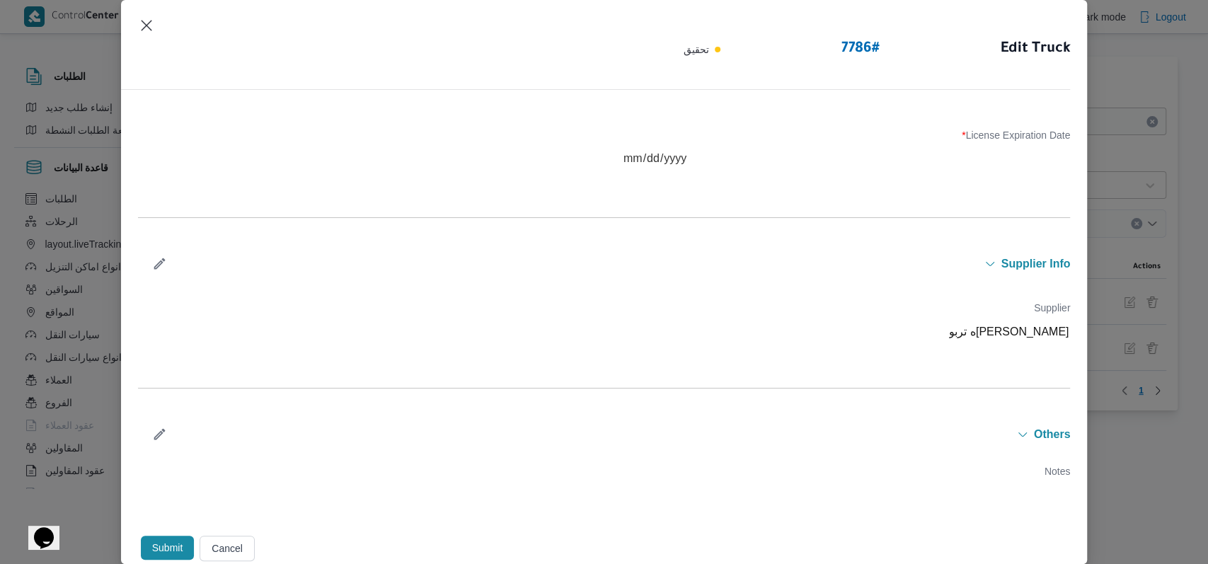
click at [156, 266] on icon "button" at bounding box center [159, 263] width 11 height 11
click at [730, 344] on div "فتحى حسن جلال ابو الحسن شركه تربو" at bounding box center [871, 338] width 389 height 20
type input "مروه"
click at [736, 368] on div "مروه حسام الدين سعد على" at bounding box center [847, 374] width 446 height 25
click at [153, 260] on icon "button" at bounding box center [159, 262] width 15 height 15
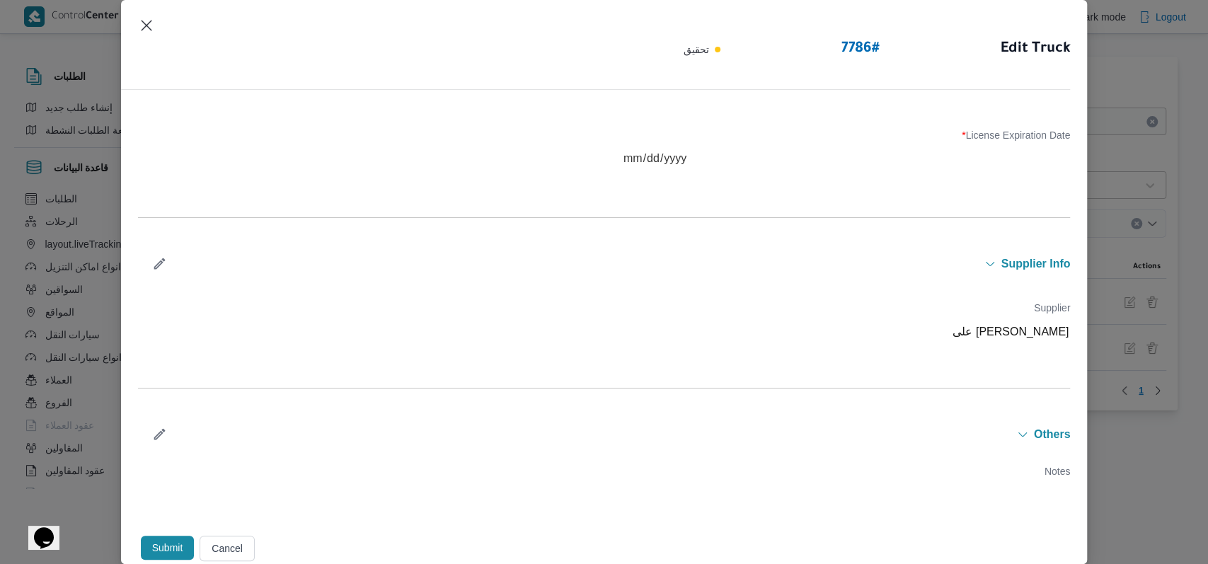
click at [170, 544] on button "Submit" at bounding box center [168, 548] width 54 height 24
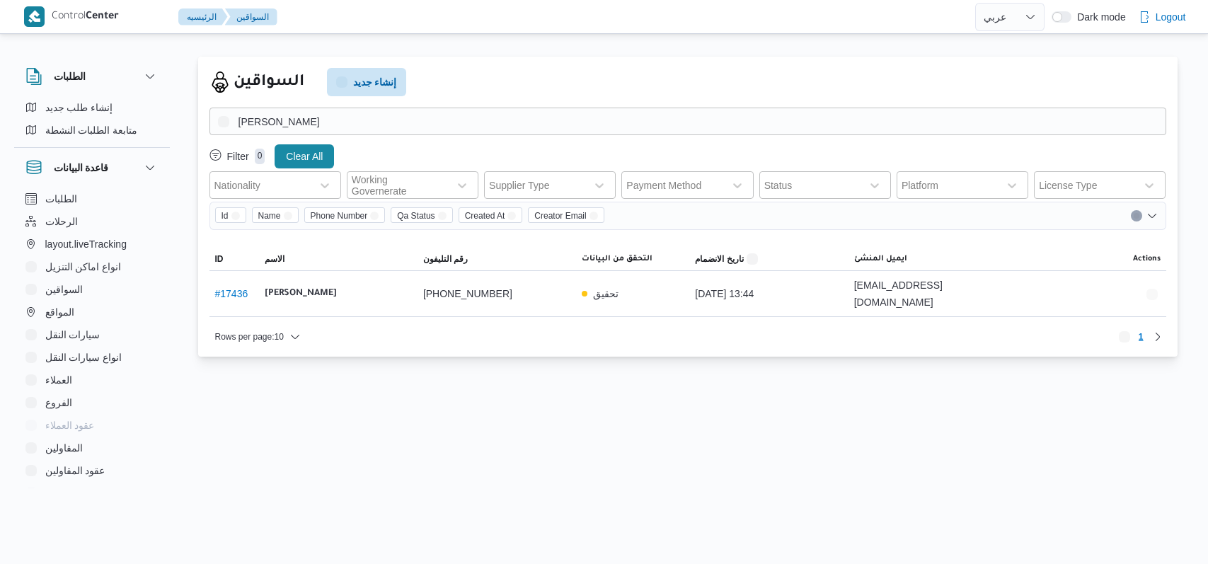
select select "ar"
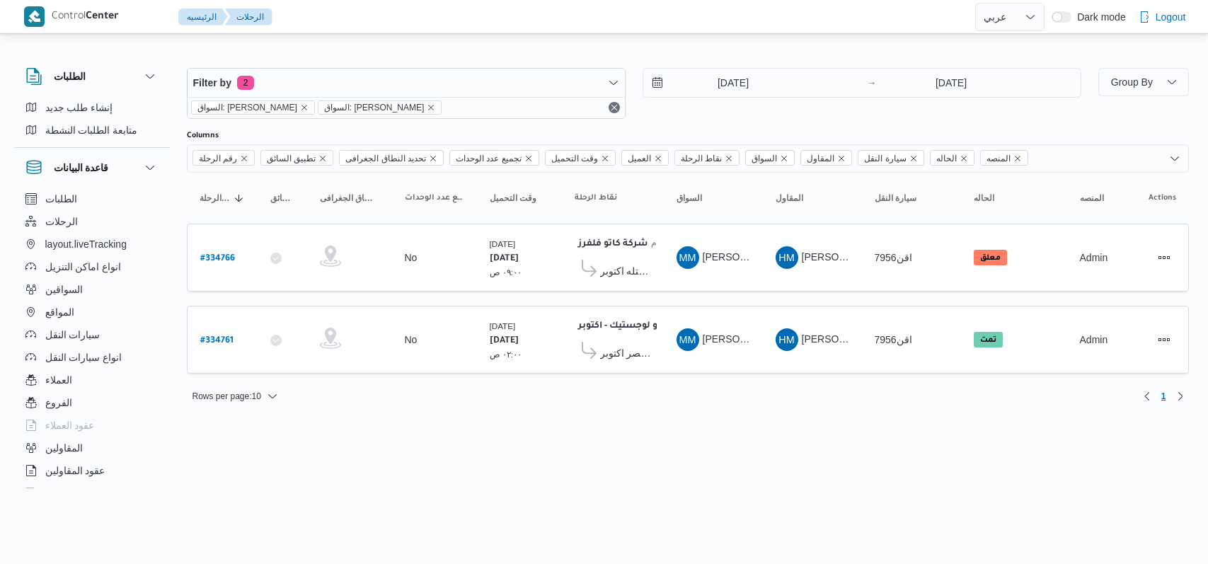
select select "ar"
click at [209, 254] on b "# 334766" at bounding box center [217, 259] width 35 height 10
select select "ar"
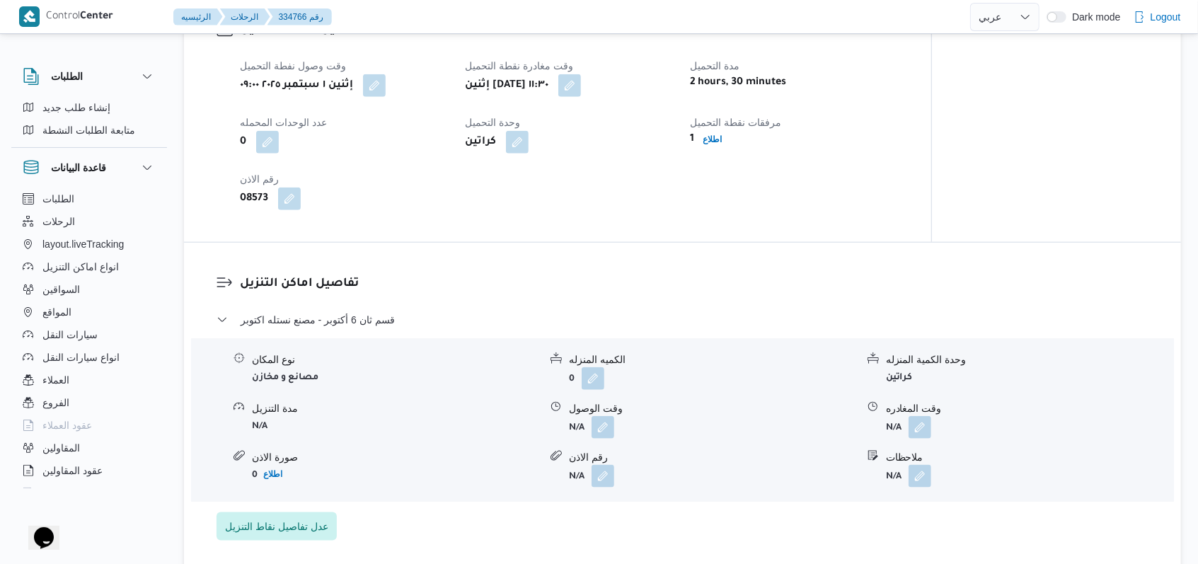
scroll to position [943, 0]
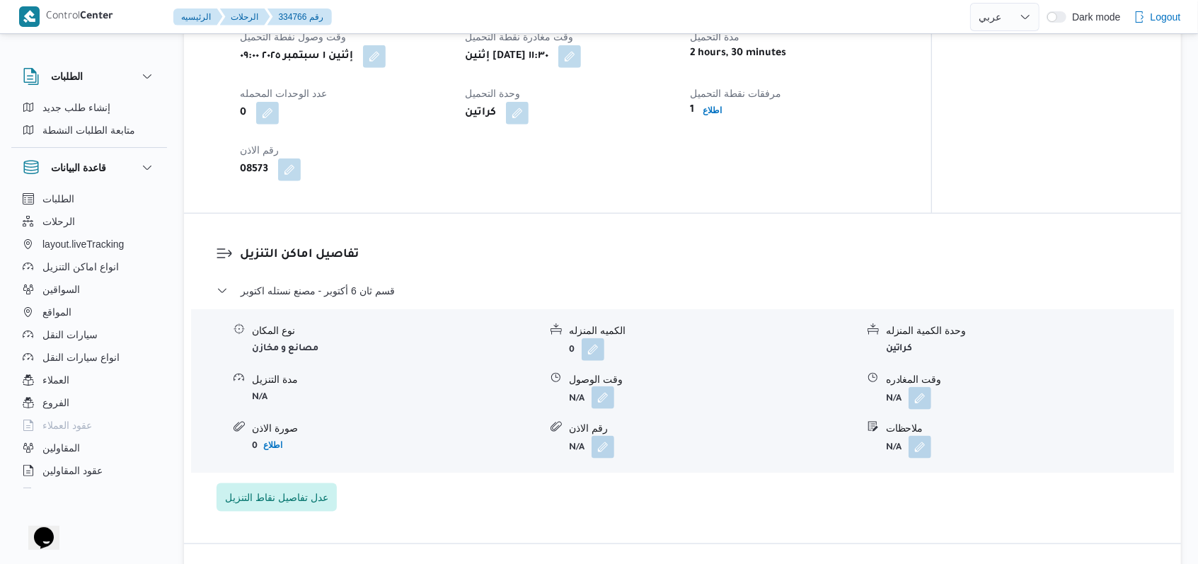
click at [613, 386] on button "button" at bounding box center [603, 397] width 23 height 23
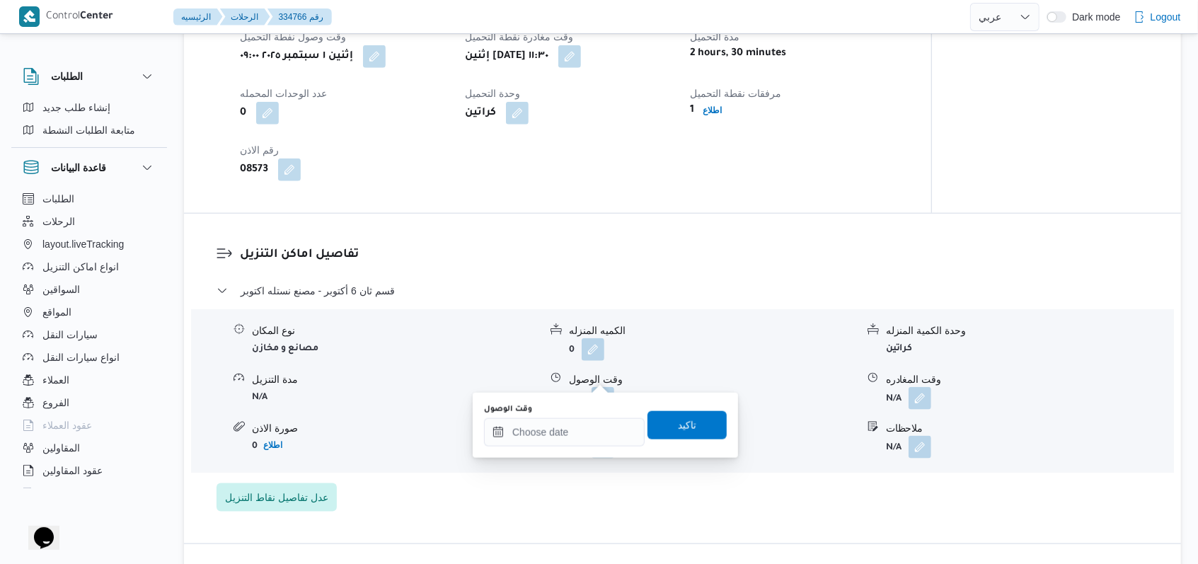
click at [574, 448] on div "You are in a dialog. To close this dialog, hit escape. وقت الوصول تاكيد" at bounding box center [605, 425] width 265 height 65
click at [575, 439] on input "وقت الوصول" at bounding box center [564, 432] width 161 height 28
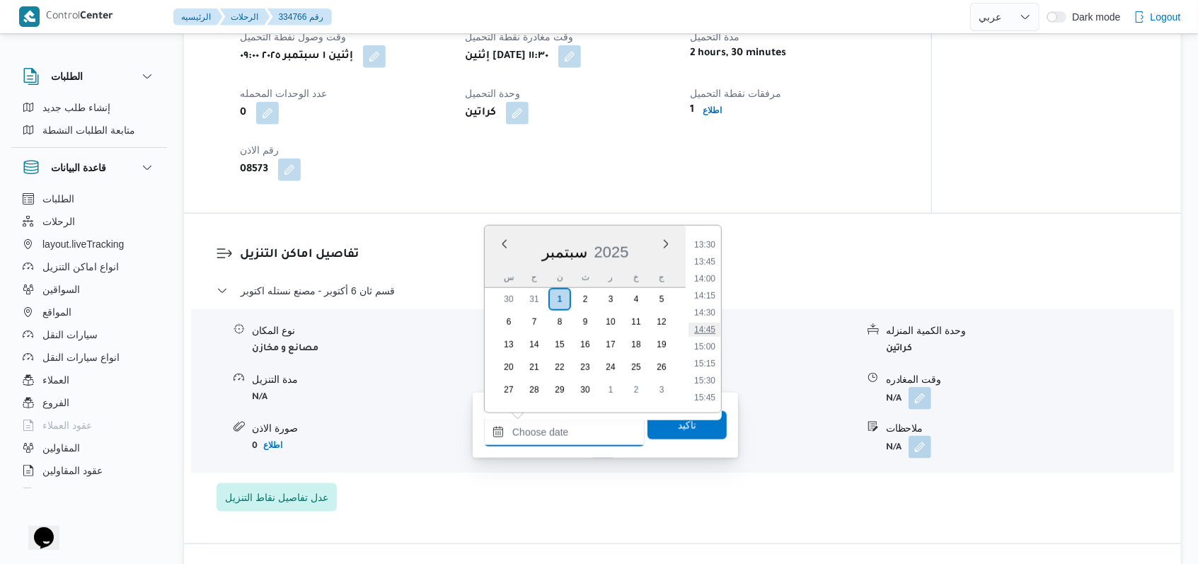
scroll to position [728, 0]
click at [708, 329] on li "12:00" at bounding box center [705, 332] width 33 height 14
type input "٠١/٠٩/٢٠٢٥ ١٢:٠٠"
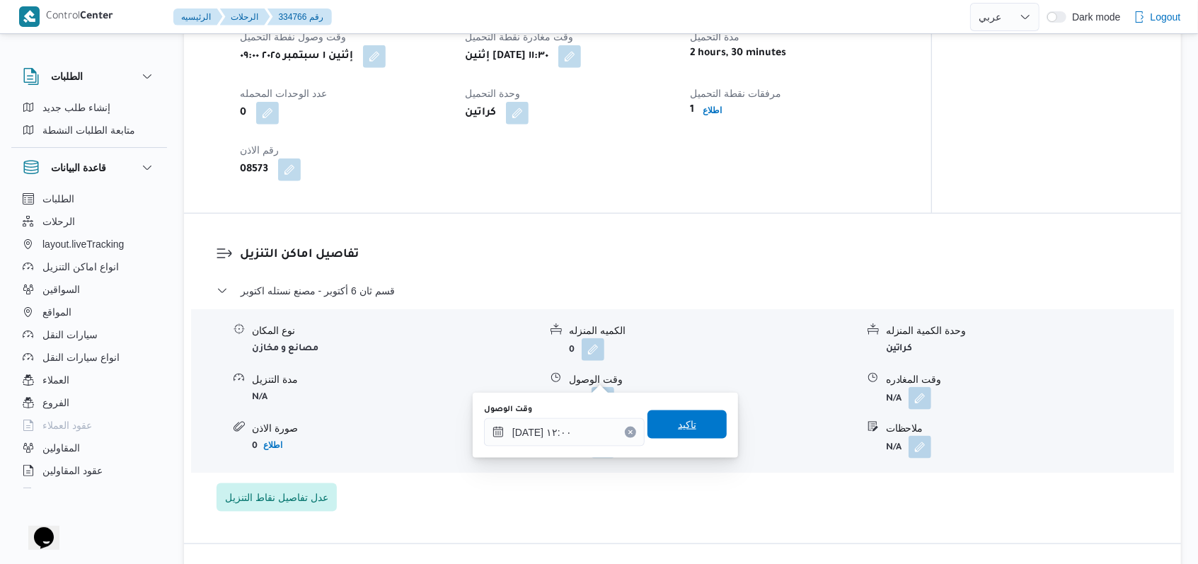
click at [680, 420] on span "تاكيد" at bounding box center [687, 424] width 18 height 17
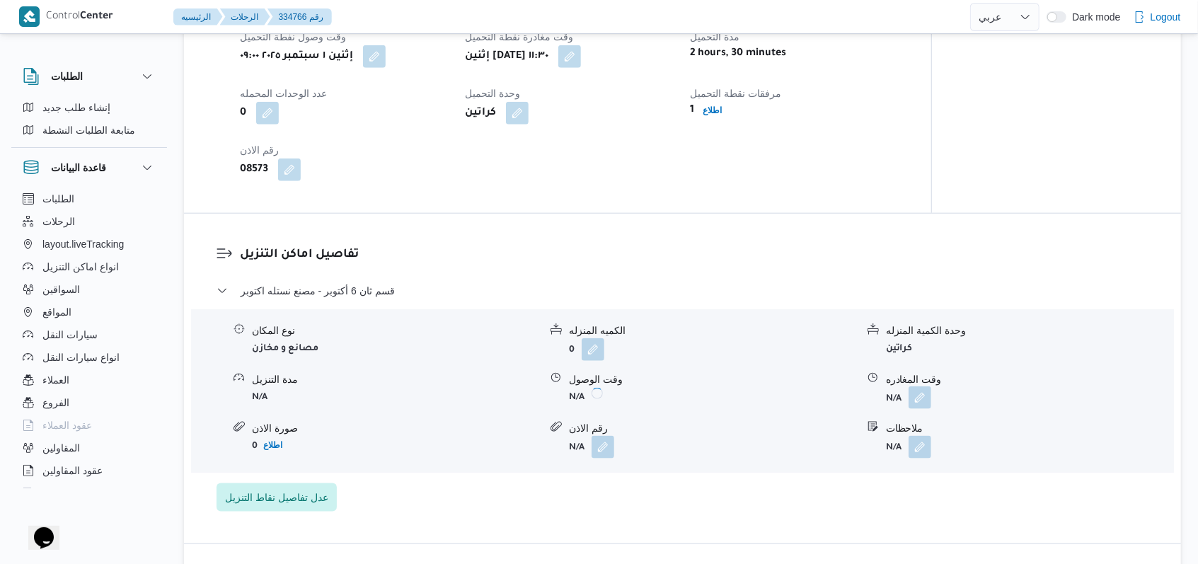
click at [927, 386] on button "button" at bounding box center [920, 397] width 23 height 23
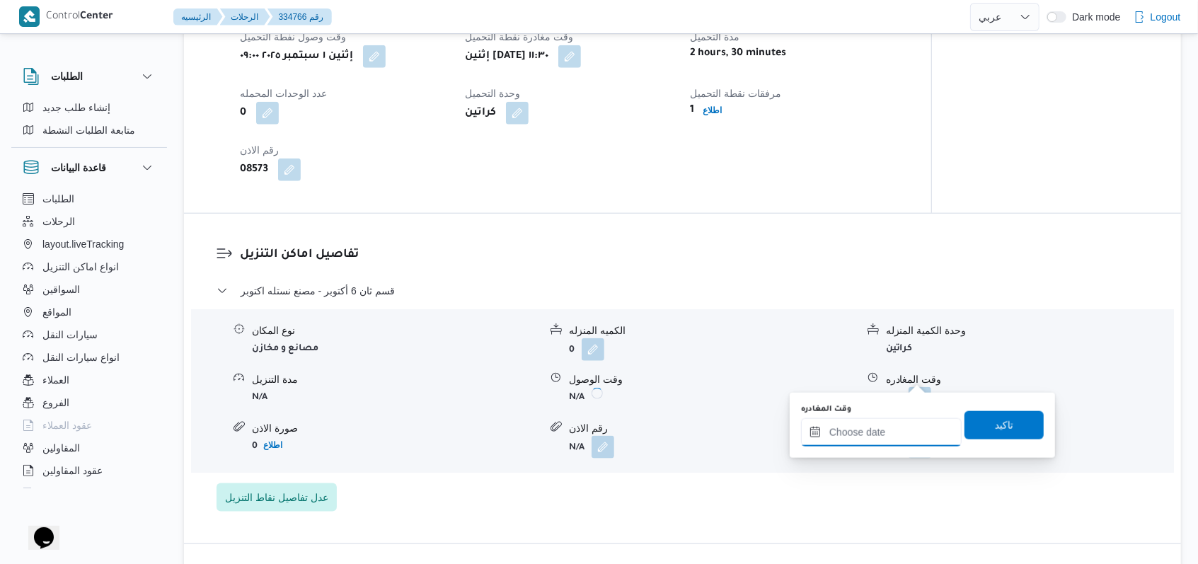
click at [889, 437] on input "وقت المغادره" at bounding box center [881, 432] width 161 height 28
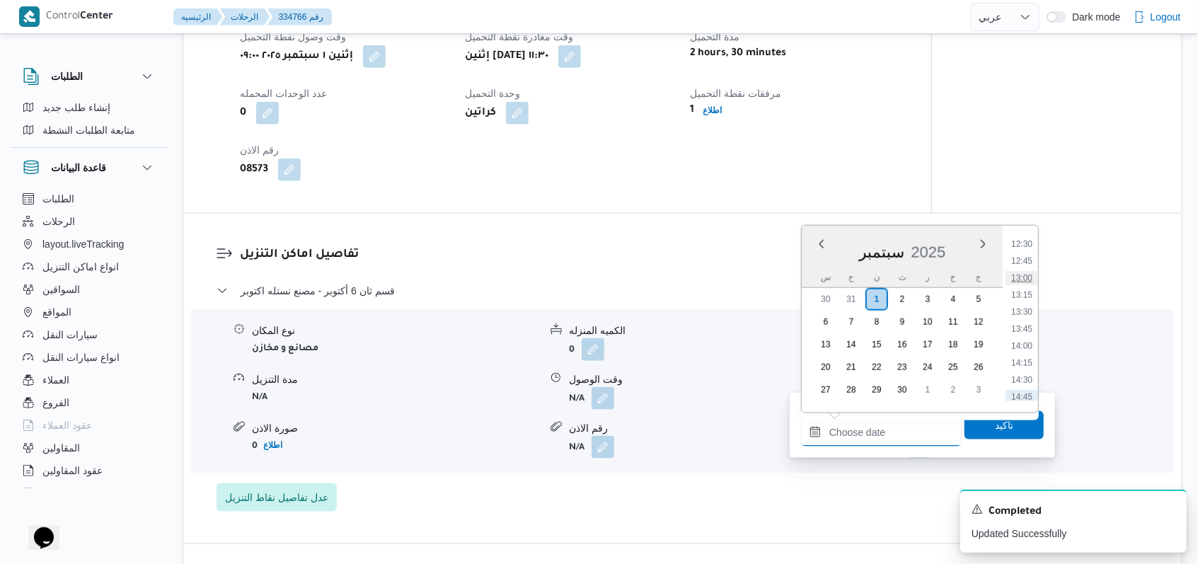
scroll to position [822, 0]
click at [1030, 304] on li "13:00" at bounding box center [1022, 306] width 33 height 14
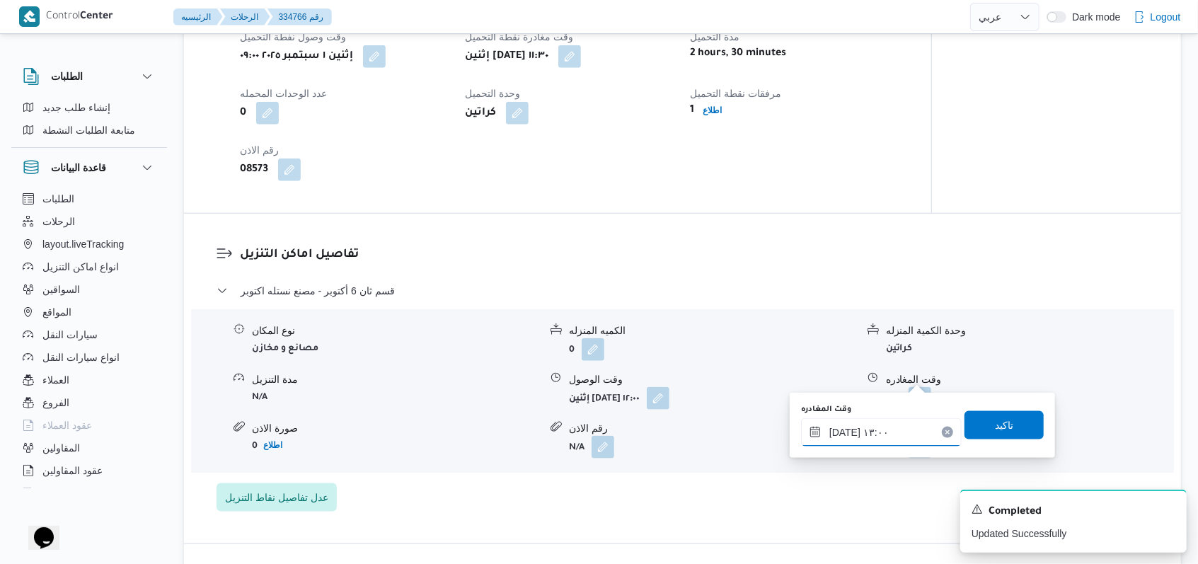
type input "٠١/٠٩/٢٠٢٥ ١٣:٠٠"
click at [1003, 420] on span "تاكيد" at bounding box center [1004, 424] width 79 height 28
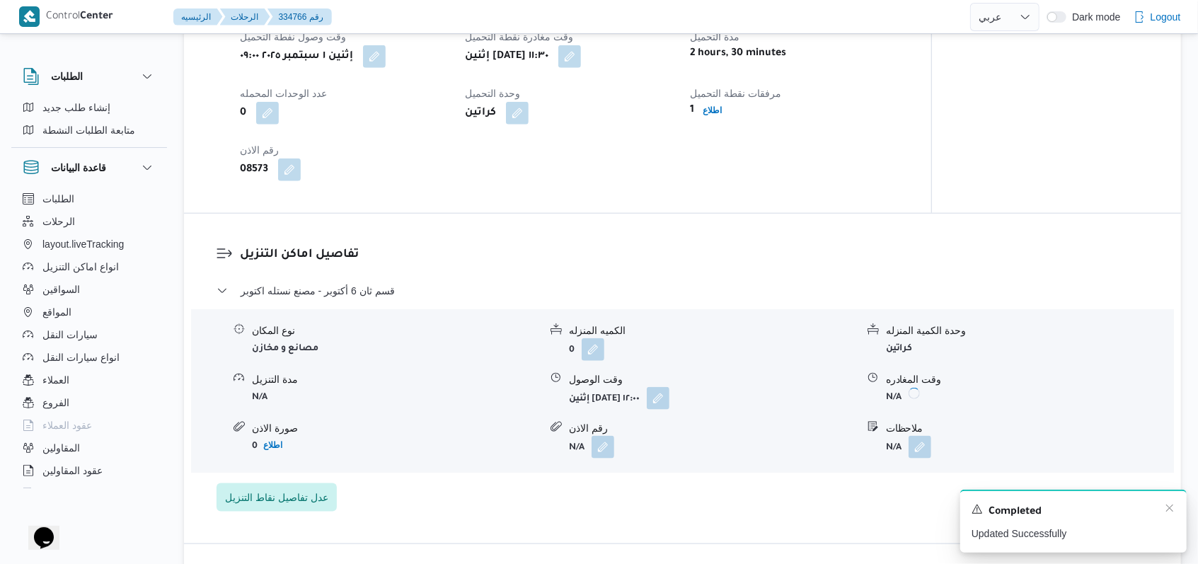
click at [1176, 512] on div "A new notification appears Completed Updated Successfully" at bounding box center [1073, 521] width 226 height 63
click at [1167, 508] on icon "Dismiss toast" at bounding box center [1169, 507] width 11 height 11
click at [906, 387] on span at bounding box center [917, 398] width 30 height 23
click at [917, 386] on button "button" at bounding box center [920, 397] width 23 height 23
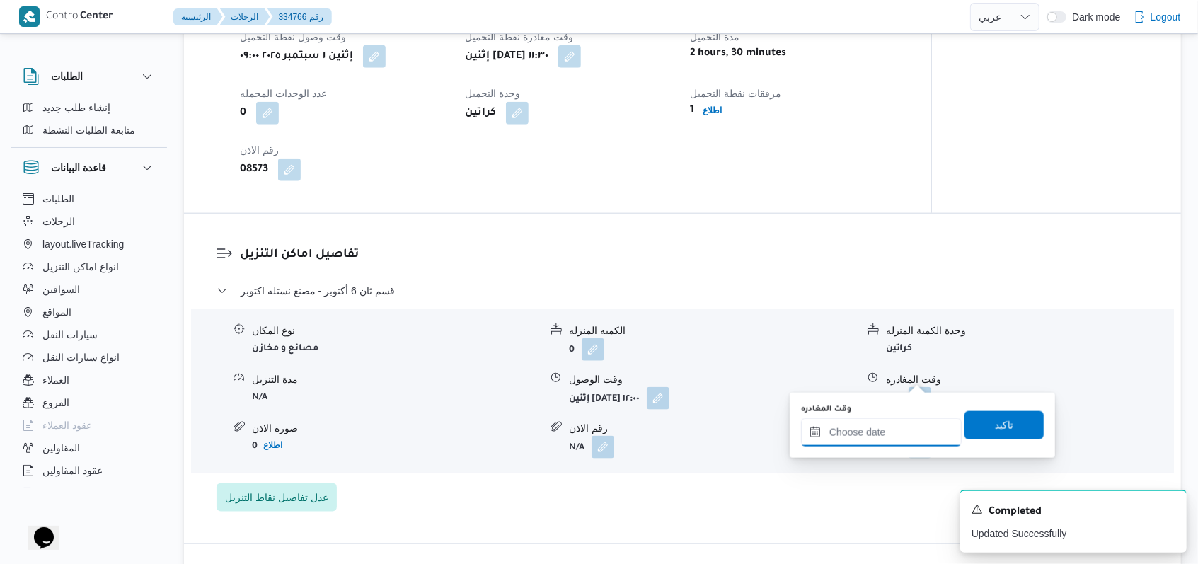
click at [888, 427] on input "وقت المغادره" at bounding box center [881, 432] width 161 height 28
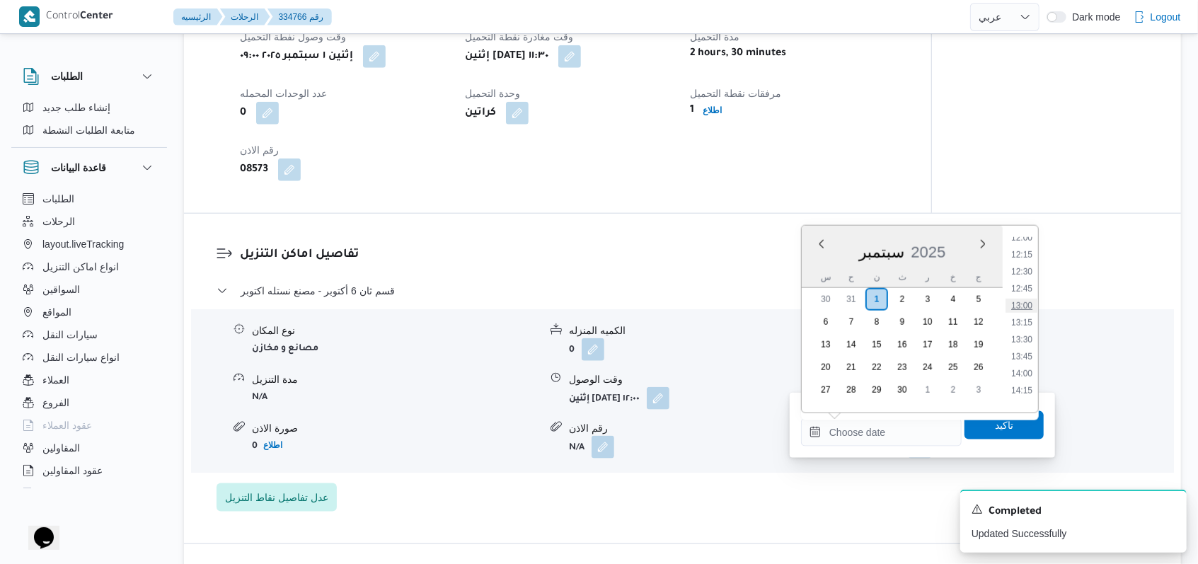
click at [1030, 304] on li "13:00" at bounding box center [1022, 306] width 33 height 14
type input "٠١/٠٩/٢٠٢٥ ١٣:٠٠"
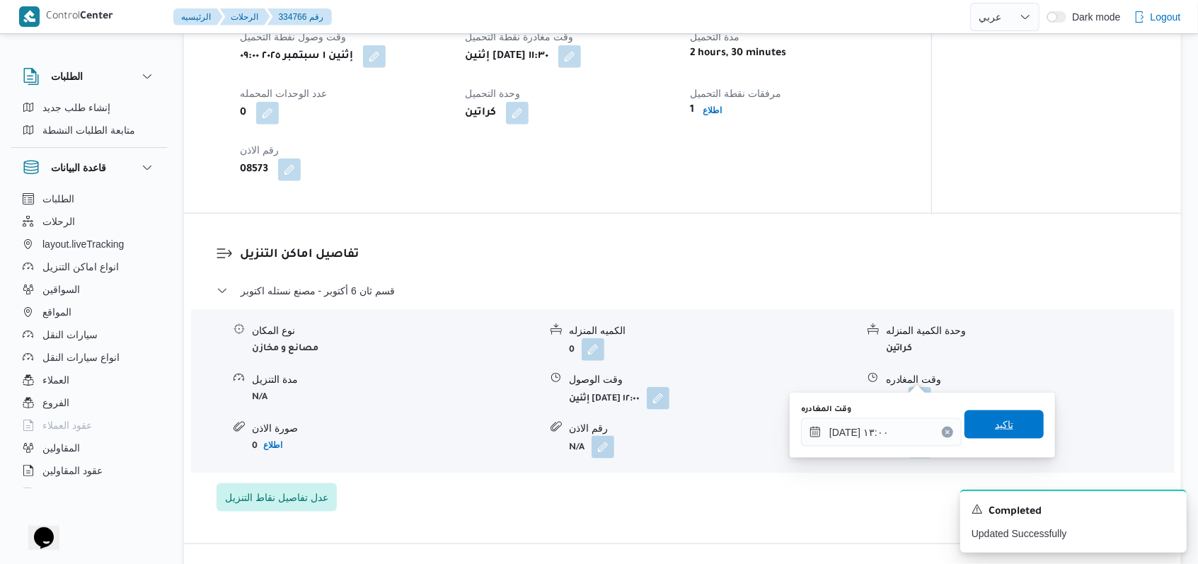
click at [1006, 411] on div "تاكيد" at bounding box center [1004, 425] width 79 height 28
click at [1012, 427] on span "تاكيد" at bounding box center [1004, 425] width 79 height 28
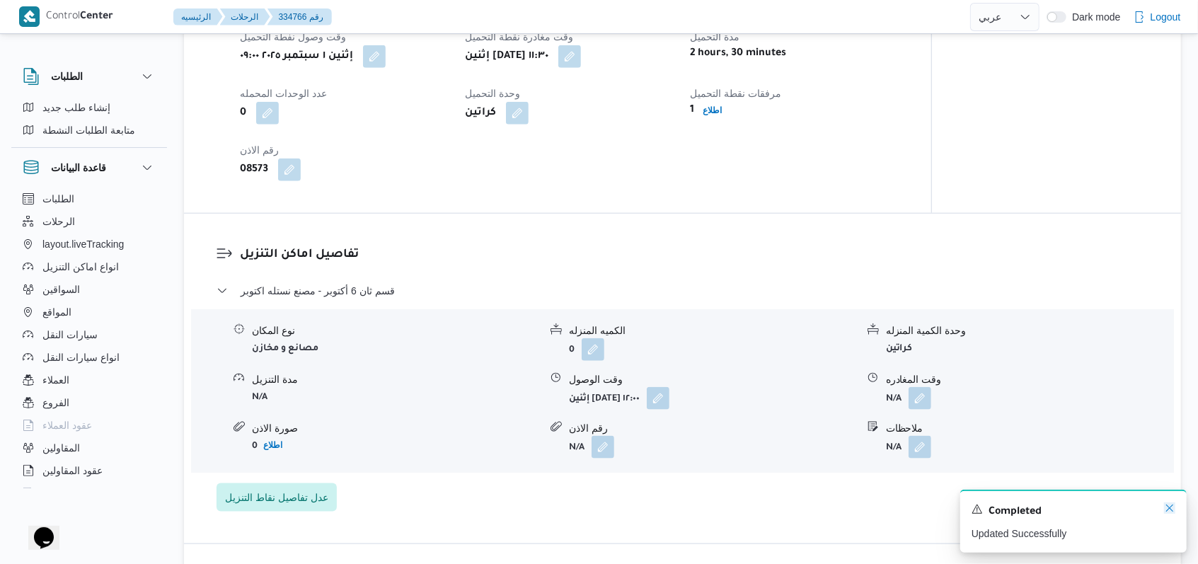
click at [1171, 512] on icon "Dismiss toast" at bounding box center [1169, 507] width 11 height 11
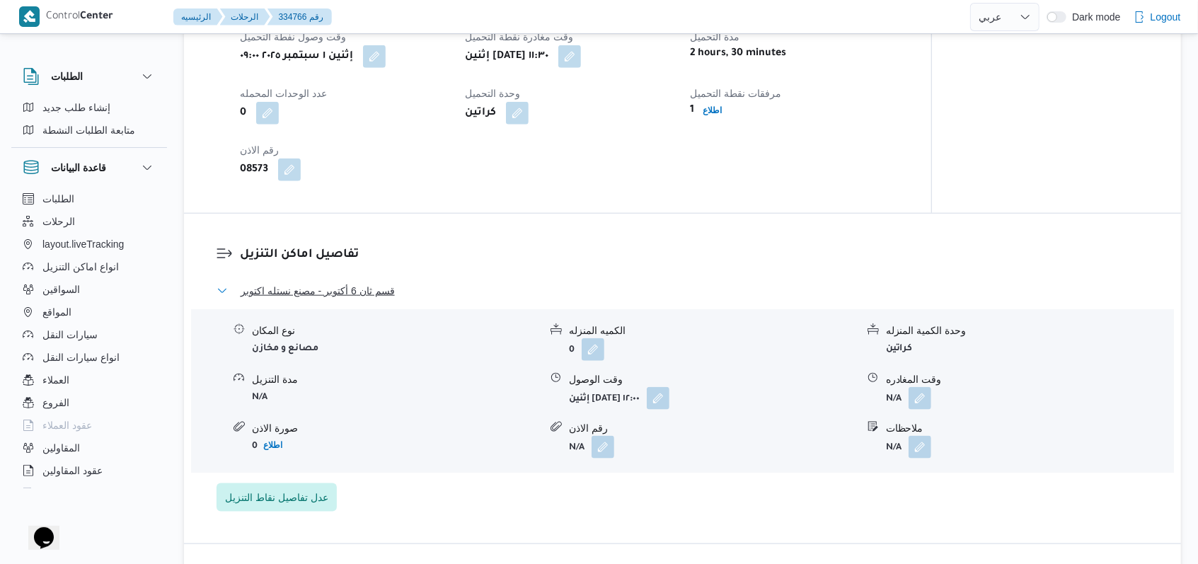
click at [331, 282] on span "قسم ثان 6 أكتوبر - مصنع نستله اكتوبر" at bounding box center [318, 290] width 154 height 17
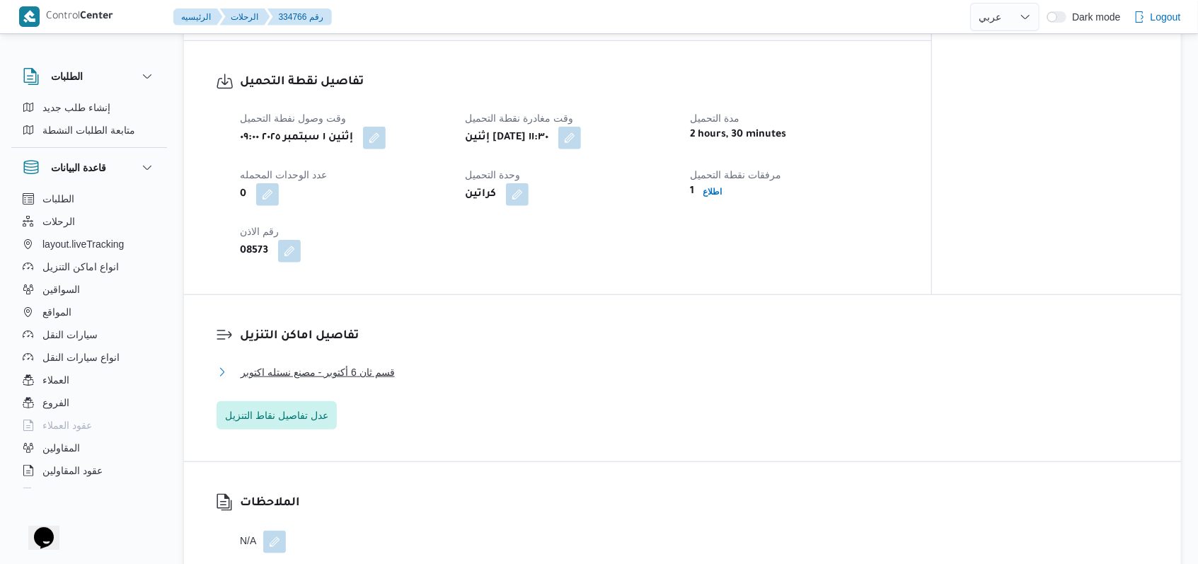
scroll to position [943, 0]
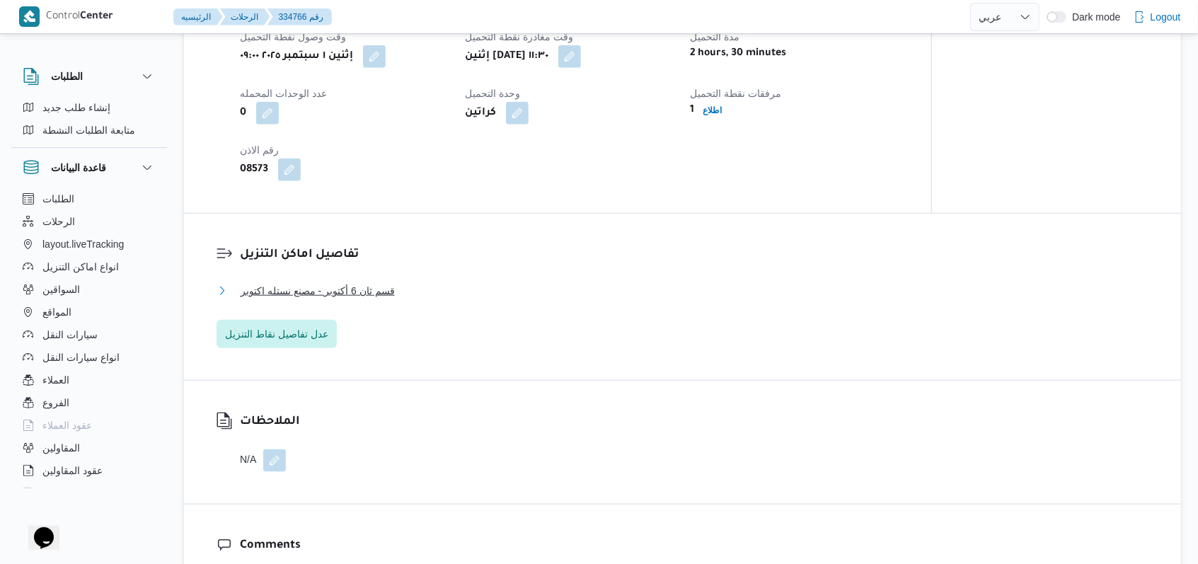
click at [371, 282] on span "قسم ثان 6 أكتوبر - مصنع نستله اكتوبر" at bounding box center [318, 290] width 154 height 17
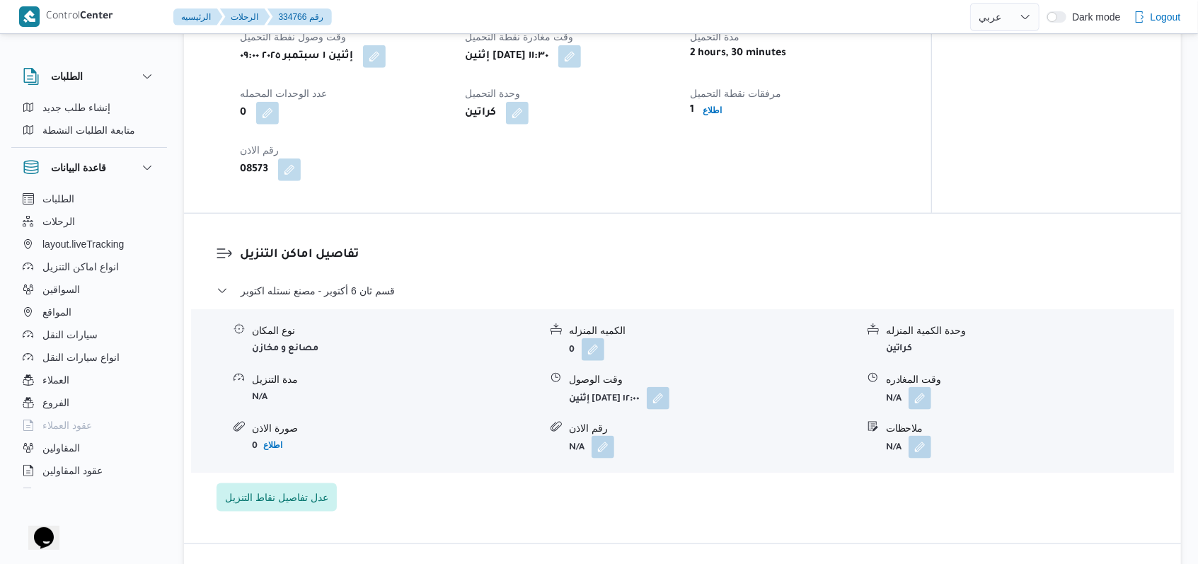
click at [933, 387] on form "N/A" at bounding box center [1029, 398] width 287 height 23
click at [916, 386] on button "button" at bounding box center [920, 397] width 23 height 23
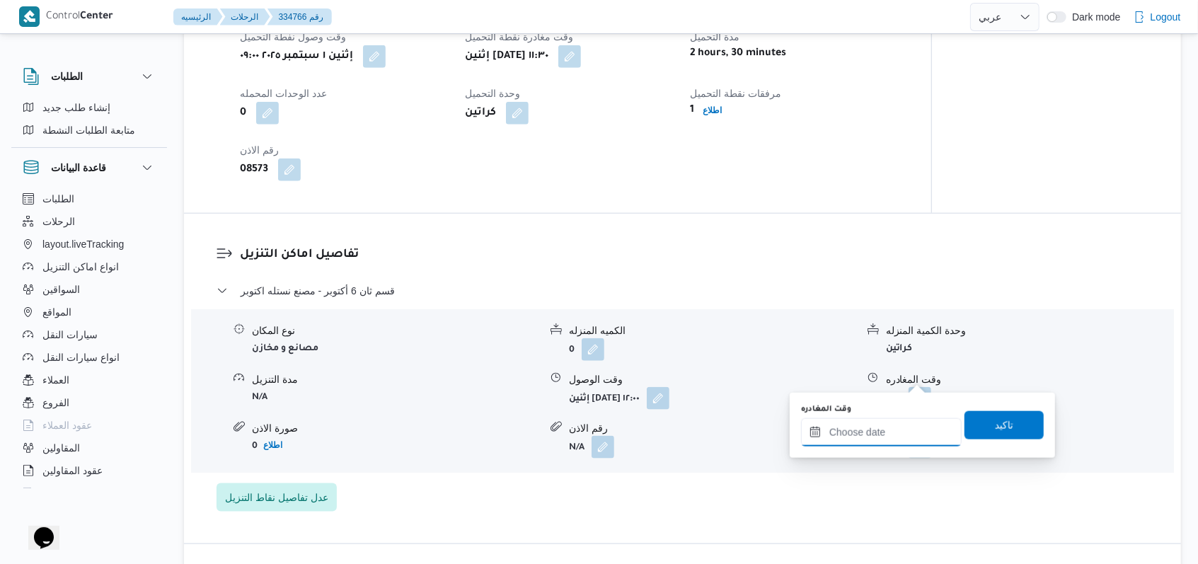
click at [892, 432] on input "وقت المغادره" at bounding box center [881, 432] width 161 height 28
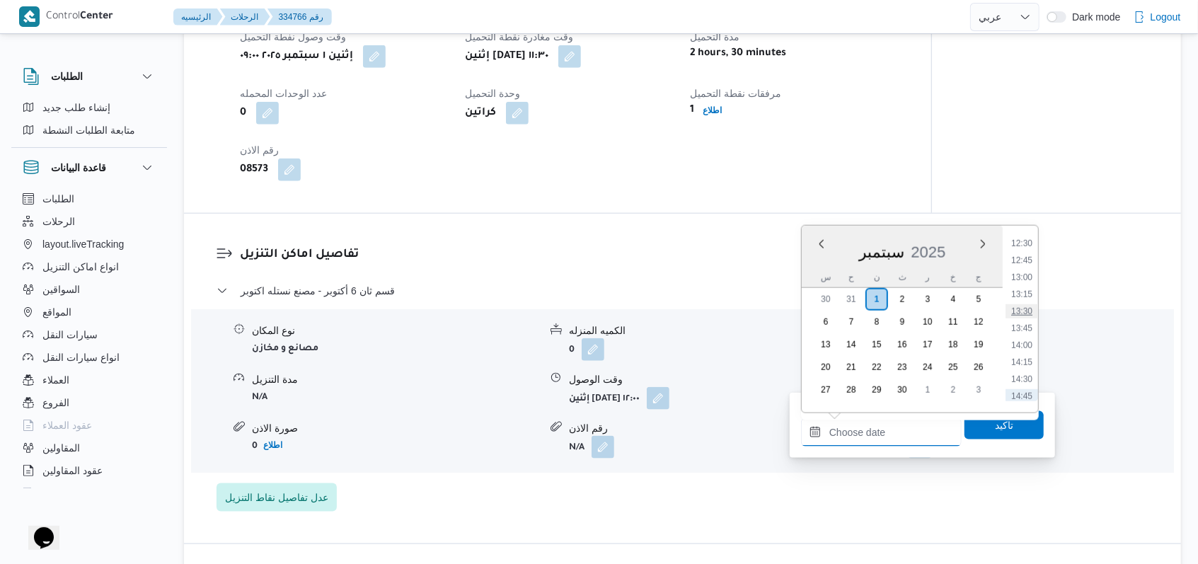
scroll to position [822, 0]
click at [1027, 308] on li "13:00" at bounding box center [1022, 306] width 33 height 14
type input "٠١/٠٩/٢٠٢٥ ١٣:٠٠"
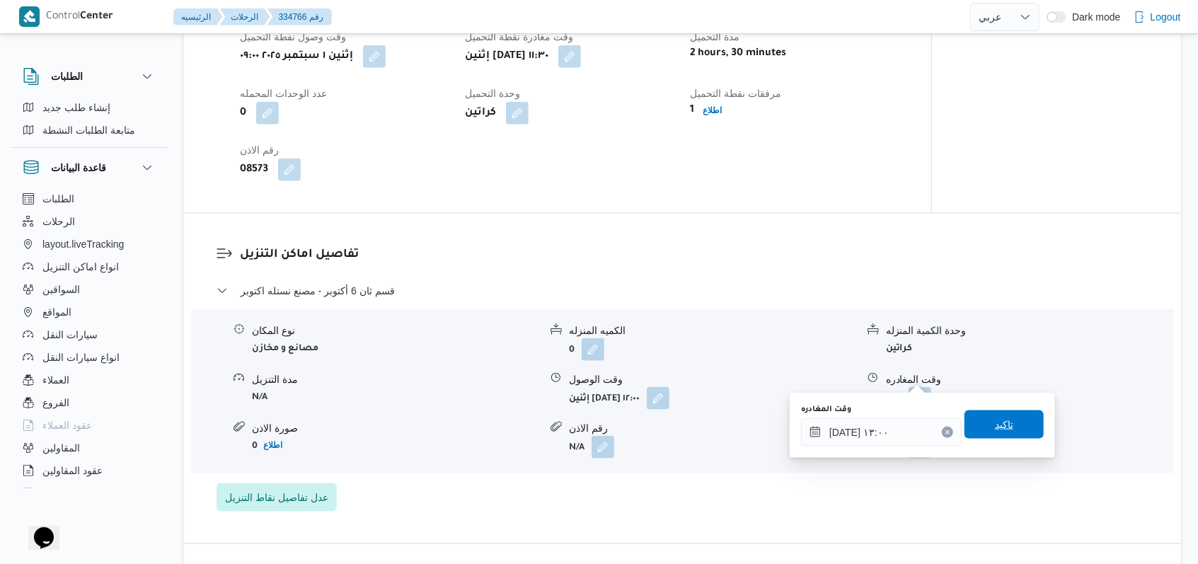
click at [997, 421] on span "تاكيد" at bounding box center [1004, 424] width 18 height 17
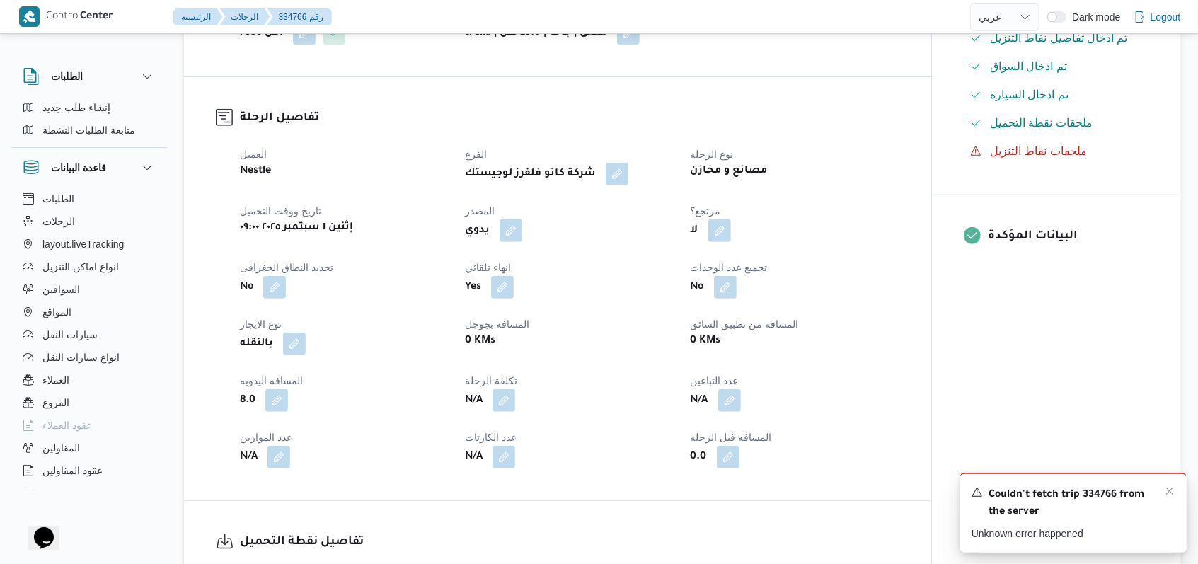
scroll to position [471, 0]
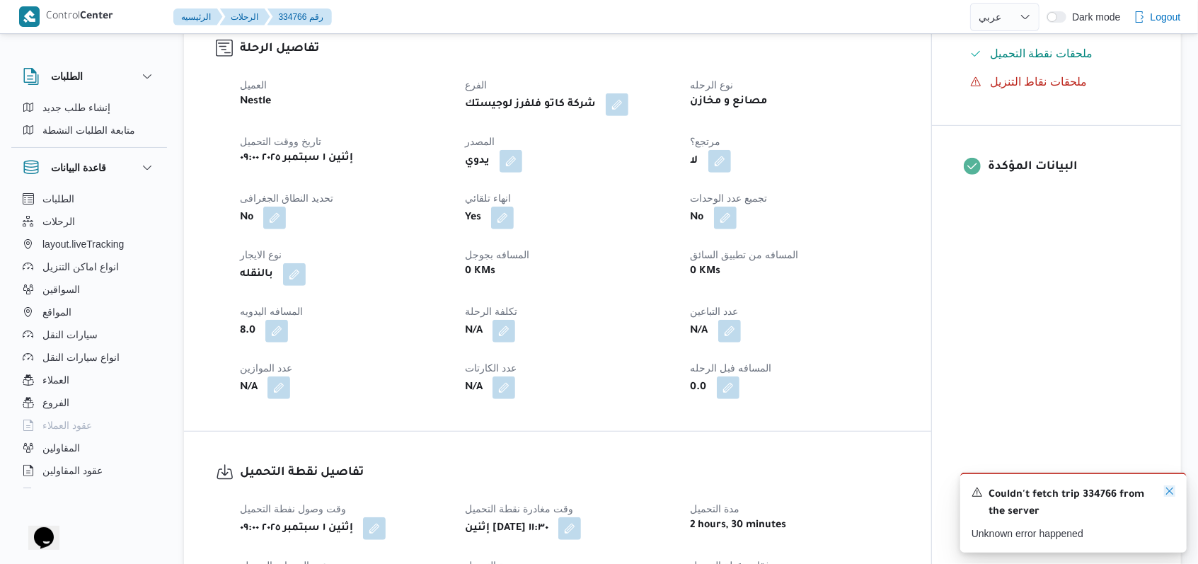
click at [1171, 493] on icon "Dismiss toast" at bounding box center [1169, 491] width 7 height 7
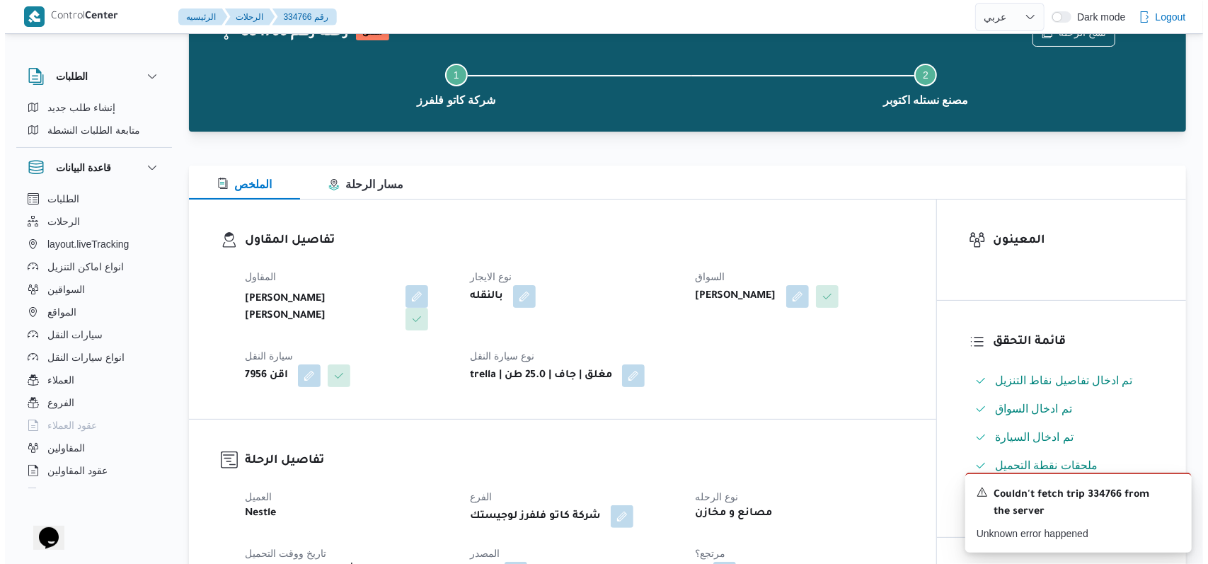
scroll to position [0, 0]
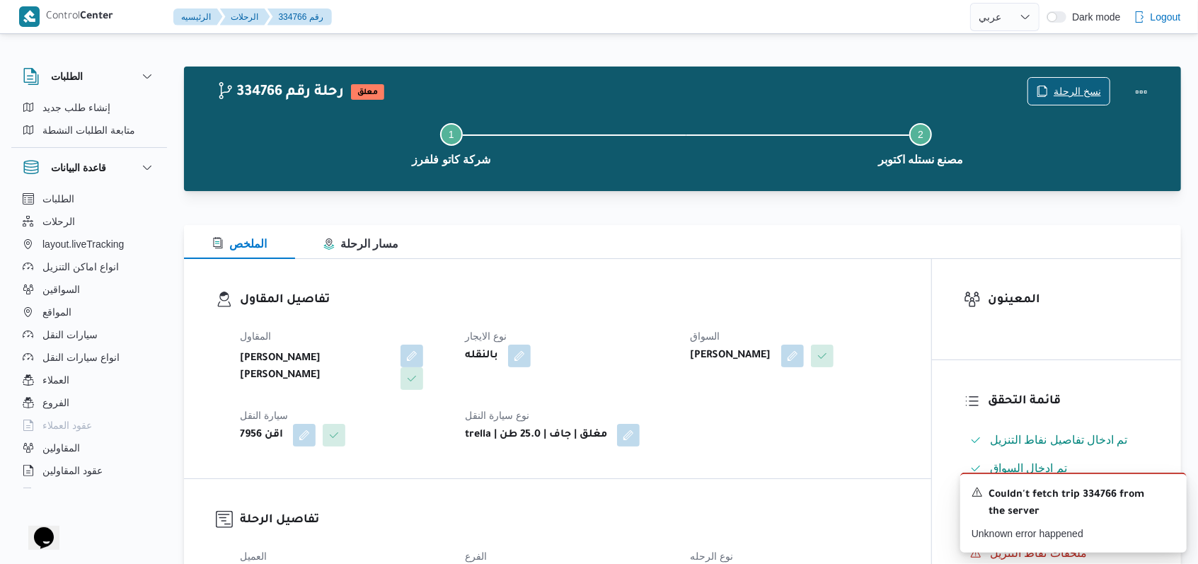
click at [1069, 85] on span "نسخ الرحلة" at bounding box center [1077, 91] width 47 height 17
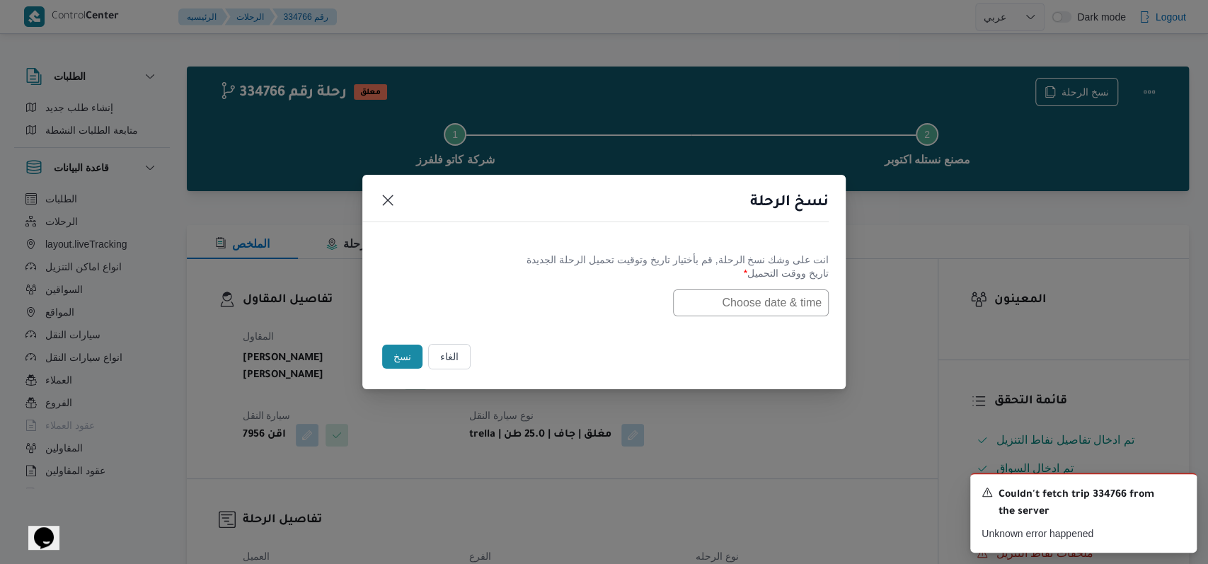
click at [800, 289] on input "text" at bounding box center [751, 302] width 156 height 27
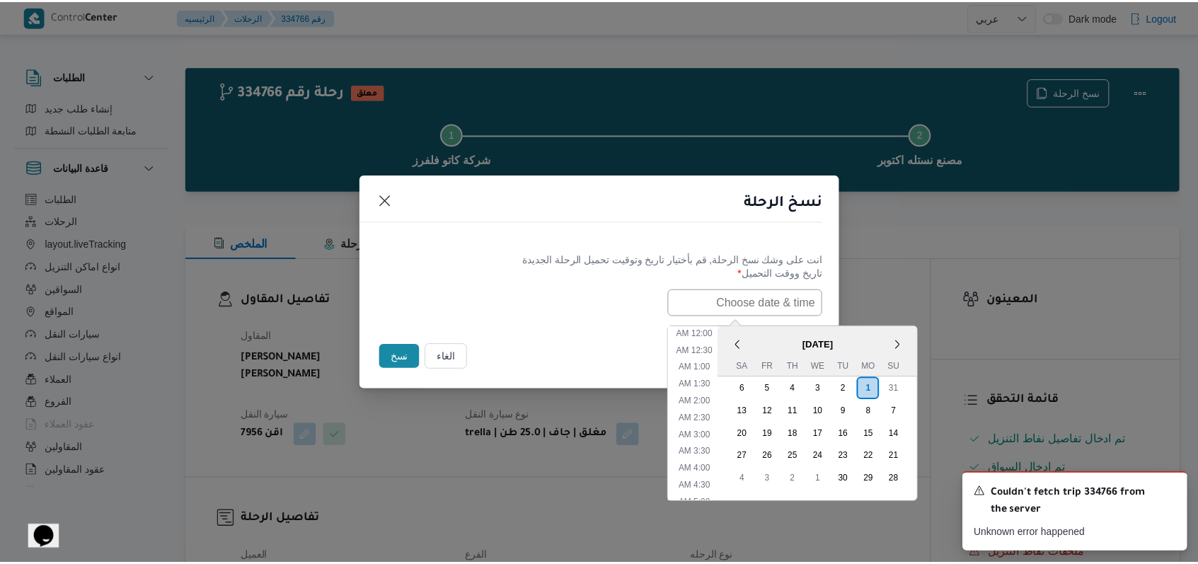
scroll to position [413, 0]
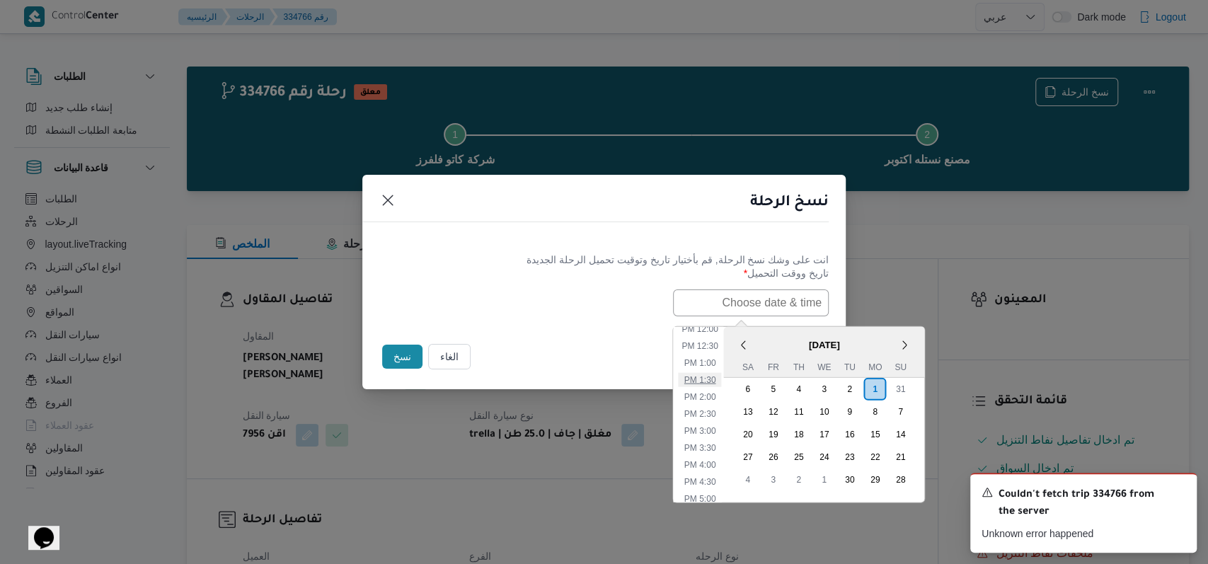
click at [722, 374] on li "1:30 PM" at bounding box center [700, 379] width 43 height 14
type input "01/09/2025 1:30PM"
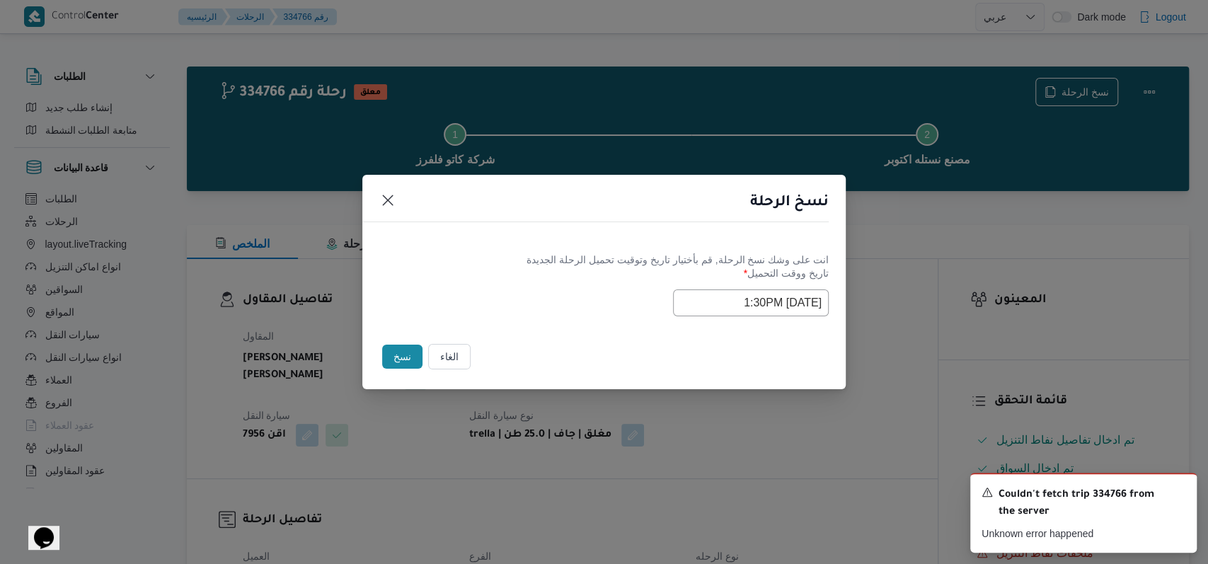
click at [395, 352] on button "نسخ" at bounding box center [402, 357] width 40 height 24
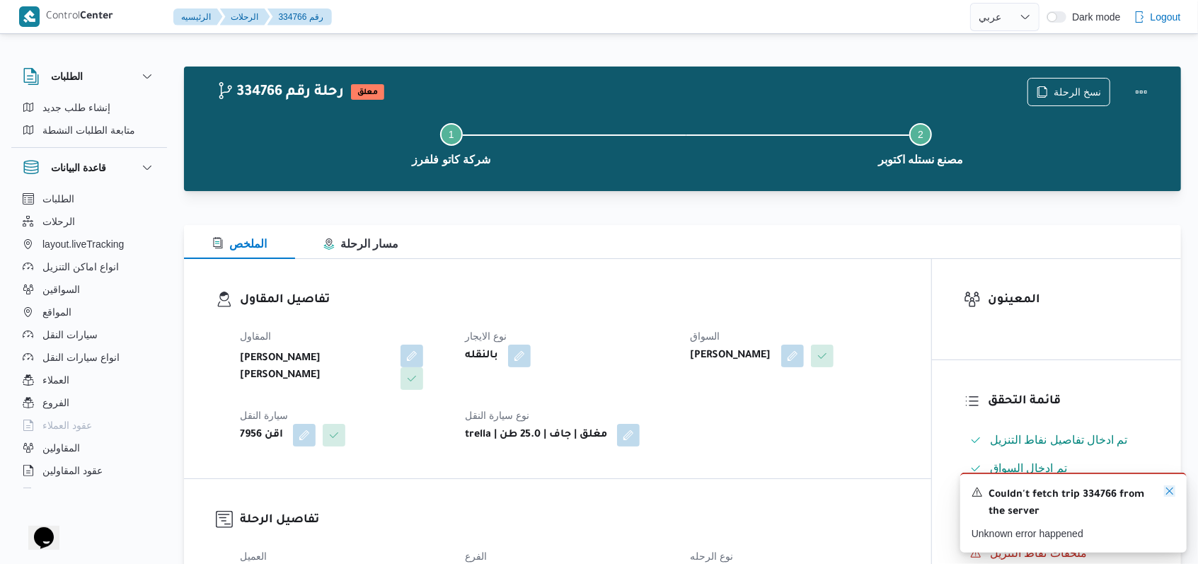
click at [1173, 494] on icon "Dismiss toast" at bounding box center [1169, 491] width 11 height 11
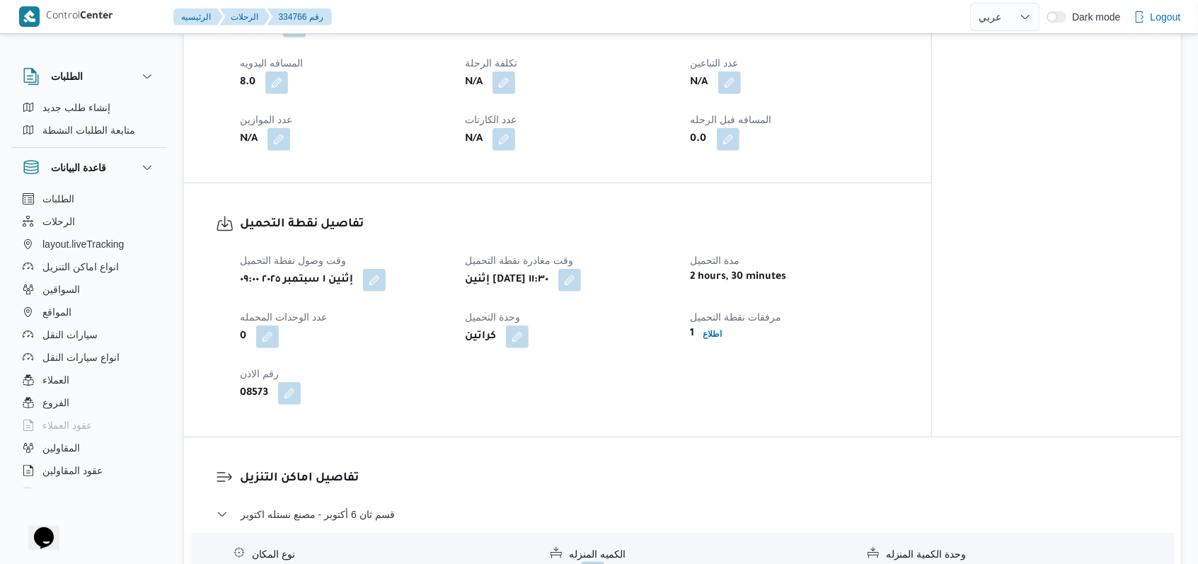
scroll to position [754, 0]
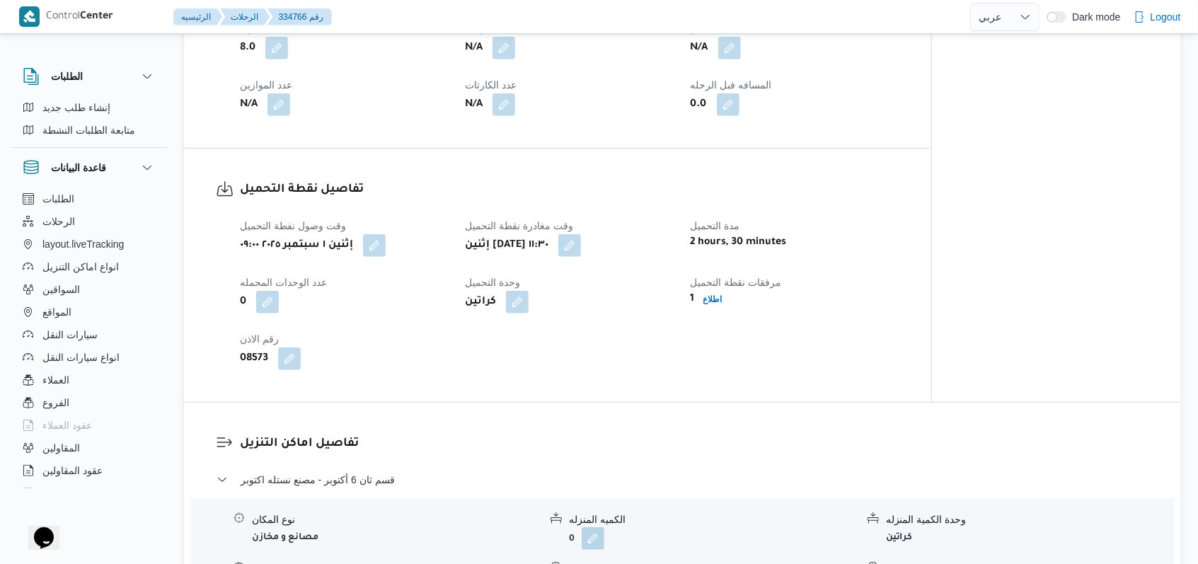
click at [765, 180] on h3 "تفاصيل نقطة التحميل" at bounding box center [570, 189] width 660 height 19
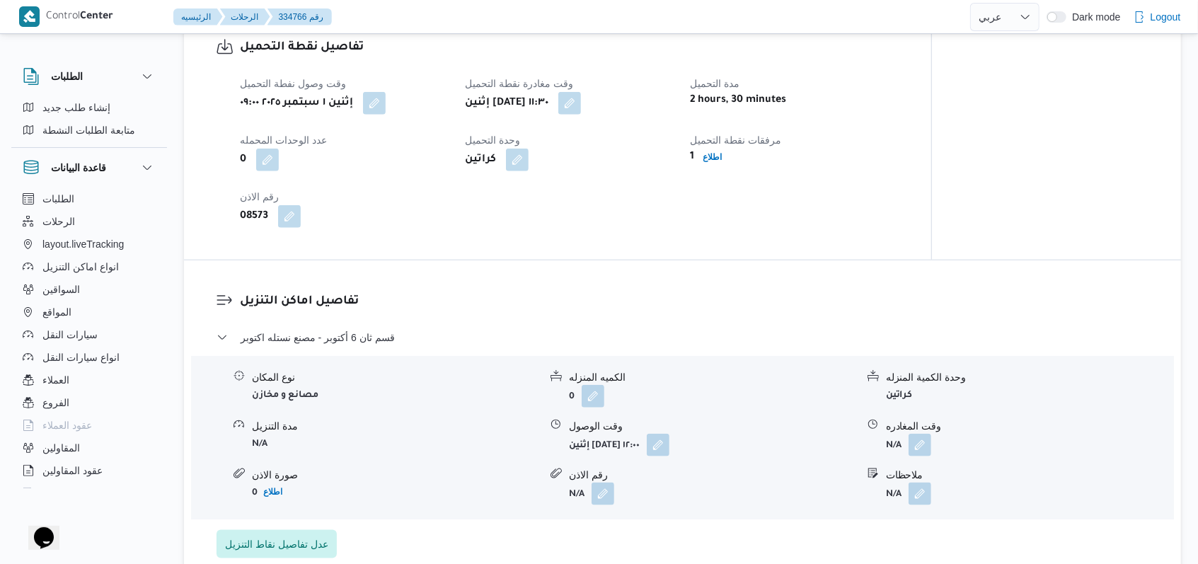
scroll to position [1132, 0]
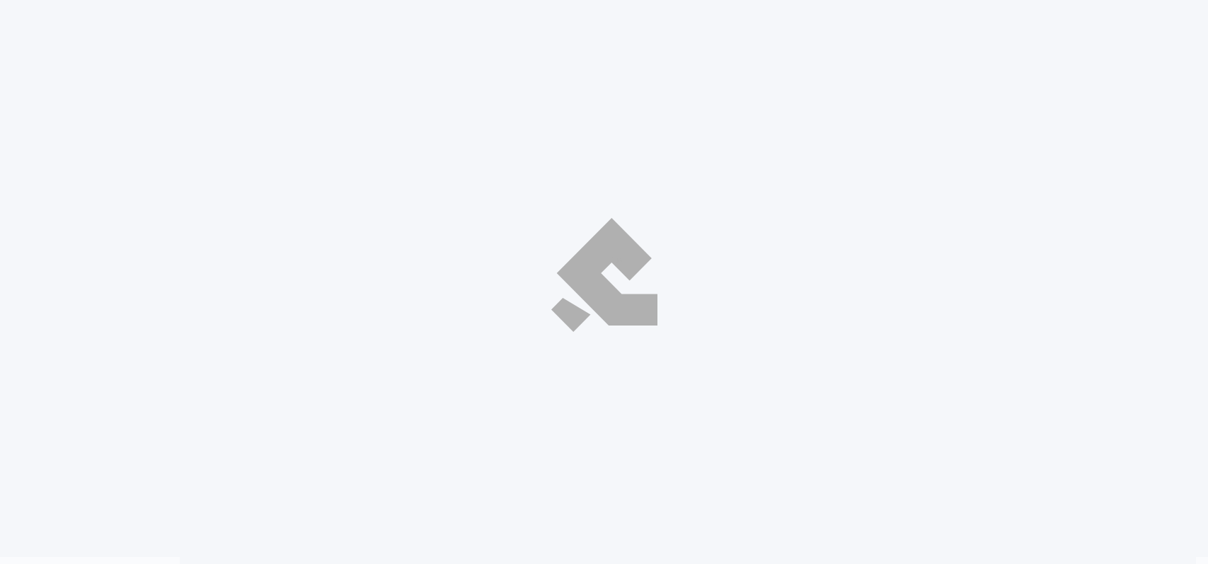
select select "ar"
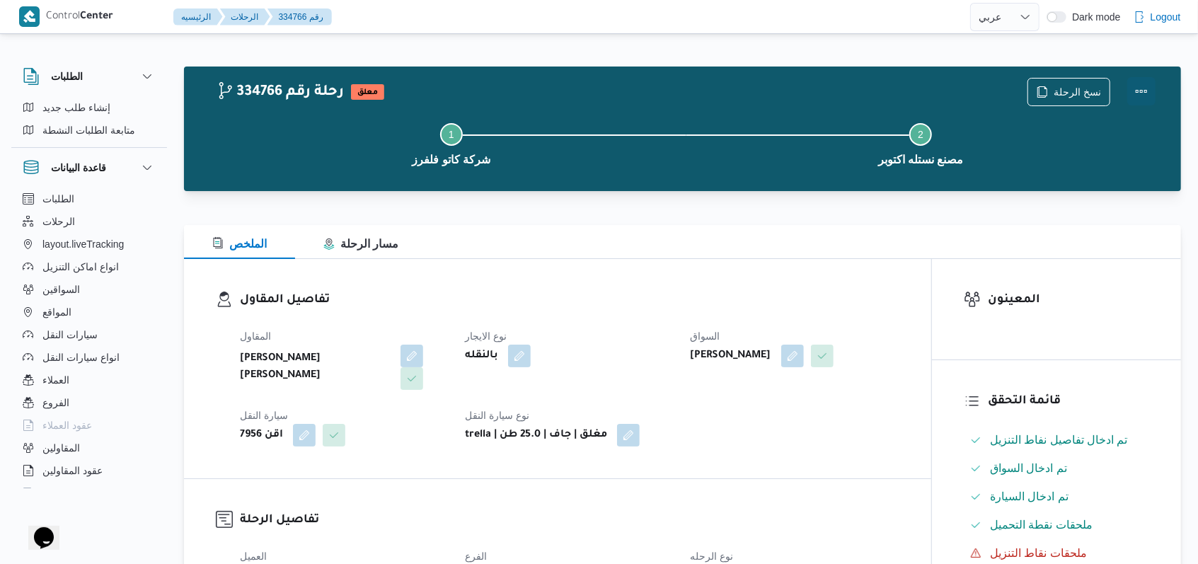
click at [1144, 96] on button "Actions" at bounding box center [1141, 91] width 28 height 28
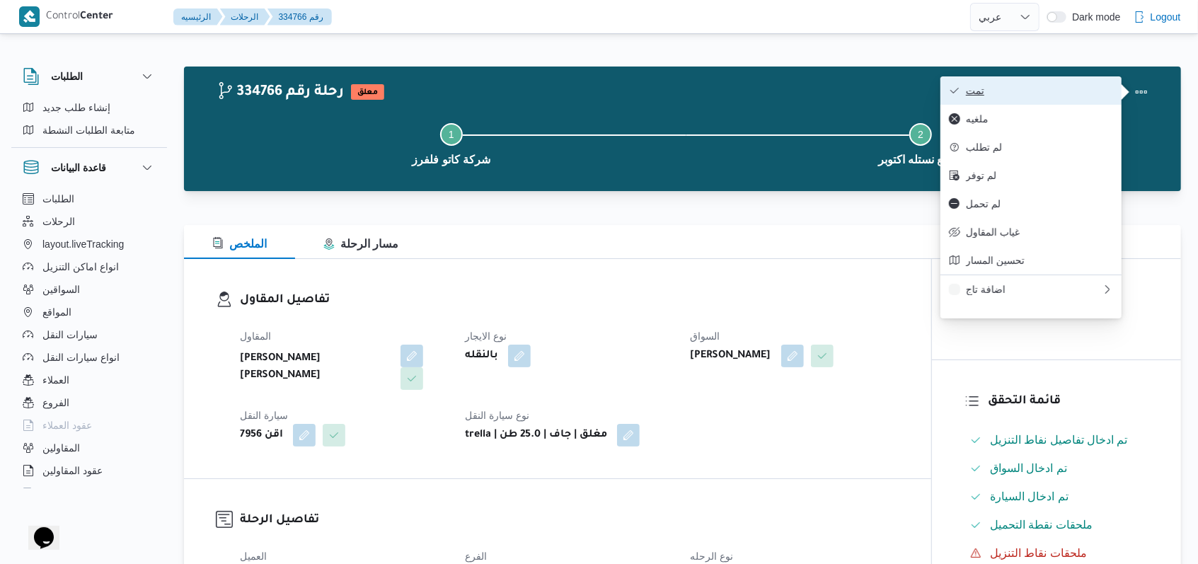
click at [1071, 92] on span "تمت" at bounding box center [1039, 90] width 147 height 11
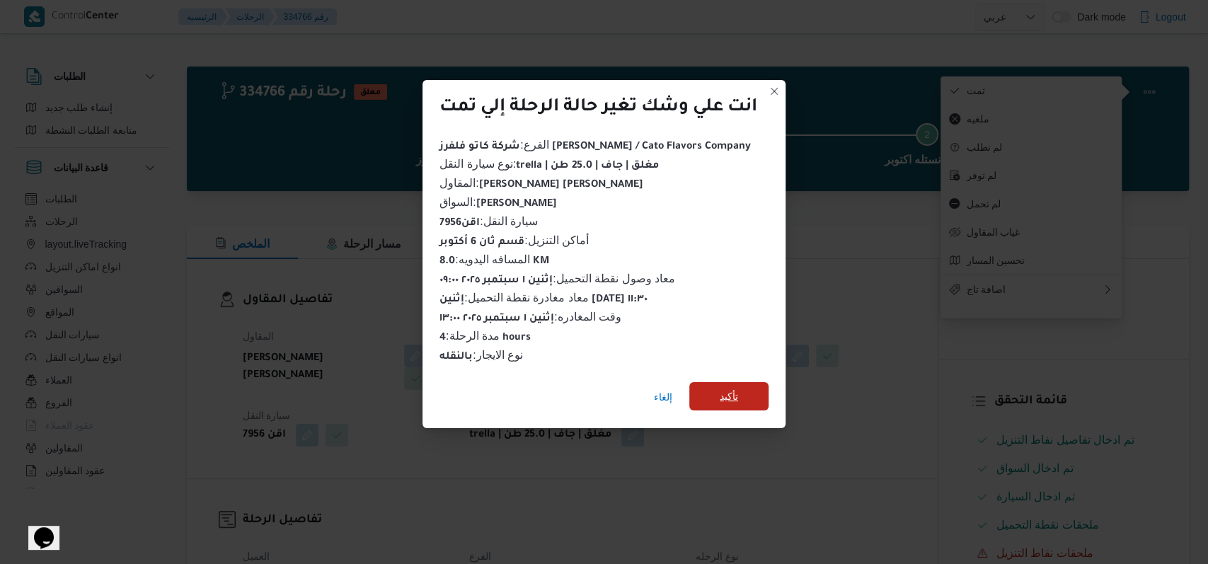
click at [737, 388] on span "تأكيد" at bounding box center [729, 396] width 18 height 17
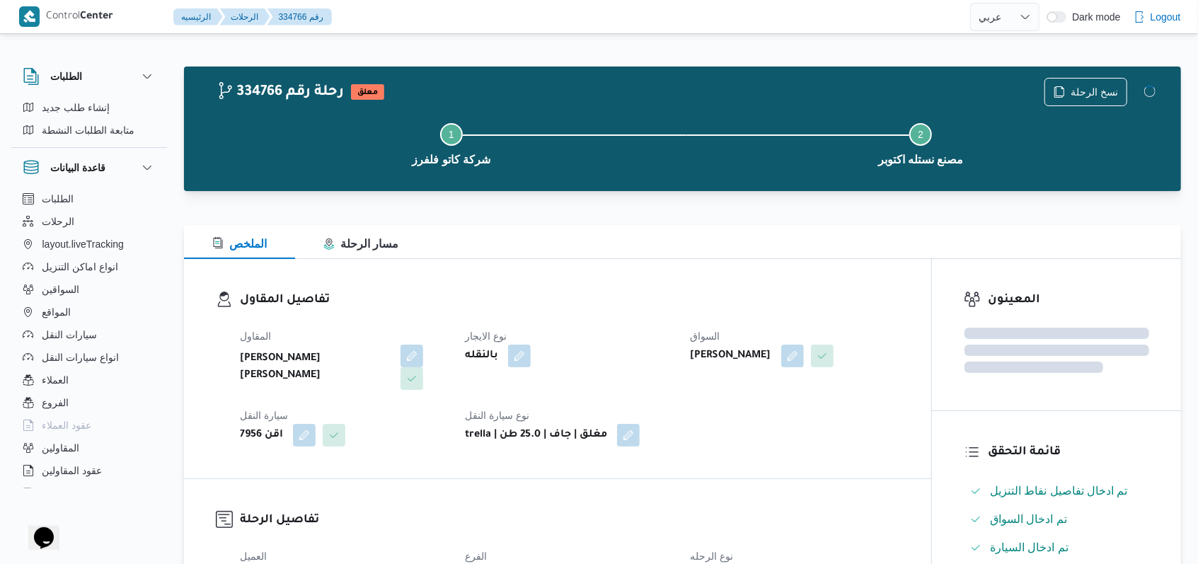
click at [647, 341] on dt "نوع الايجار" at bounding box center [569, 336] width 208 height 17
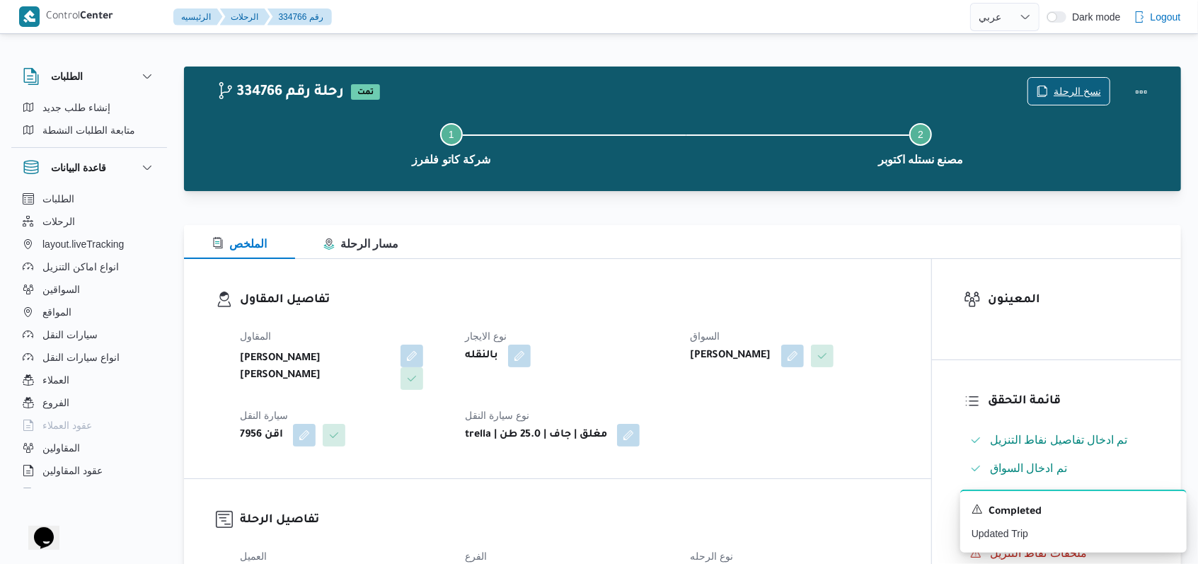
click at [1095, 97] on span "نسخ الرحلة" at bounding box center [1077, 91] width 47 height 17
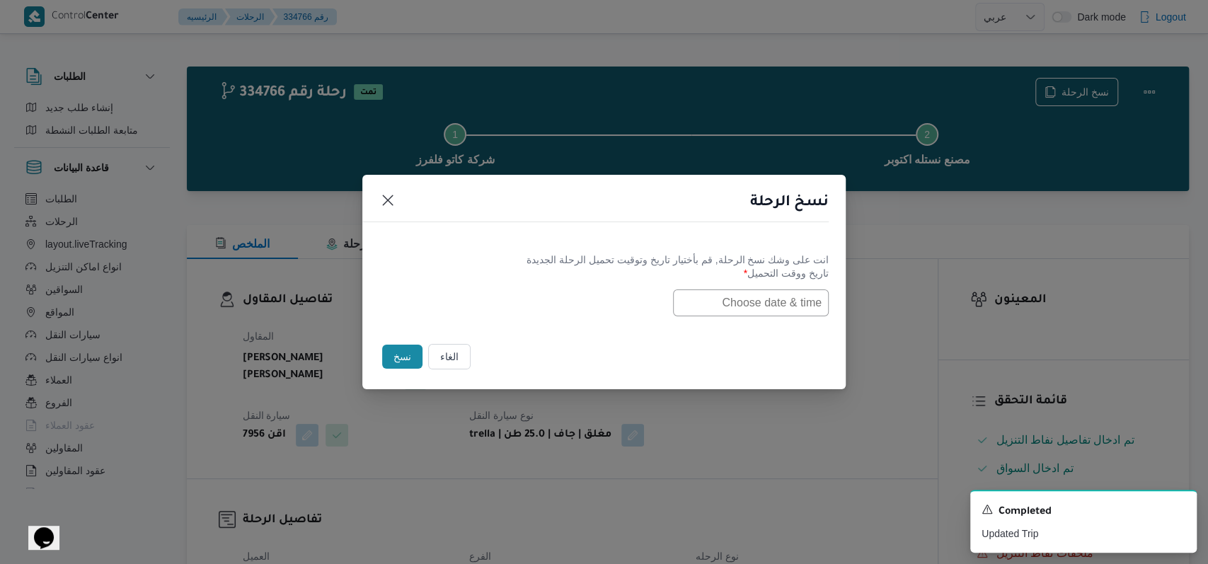
click at [750, 304] on input "text" at bounding box center [751, 302] width 156 height 27
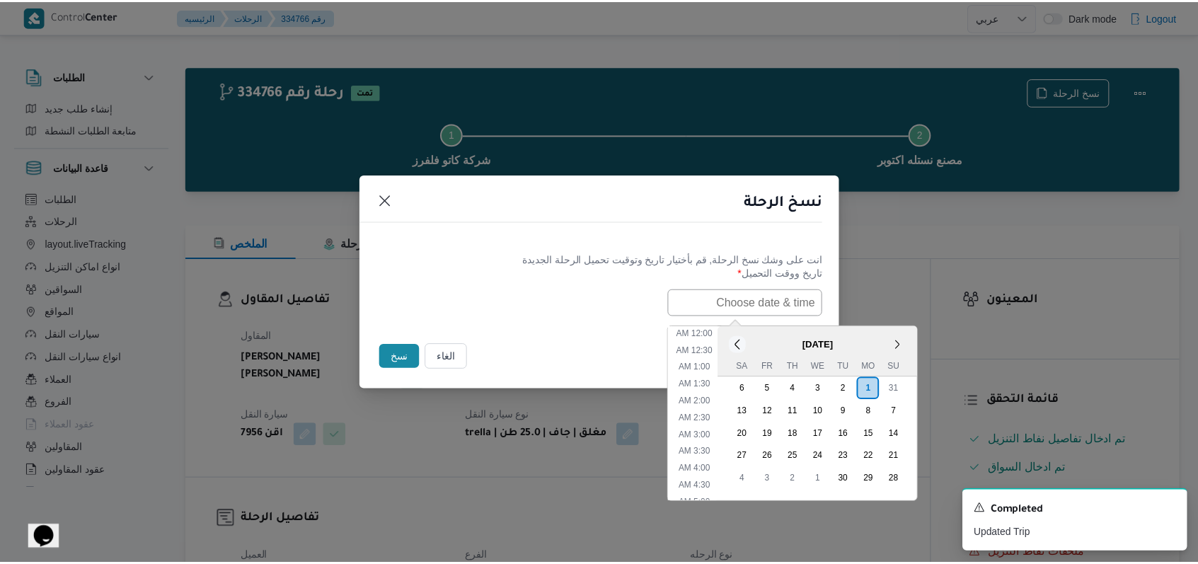
scroll to position [413, 0]
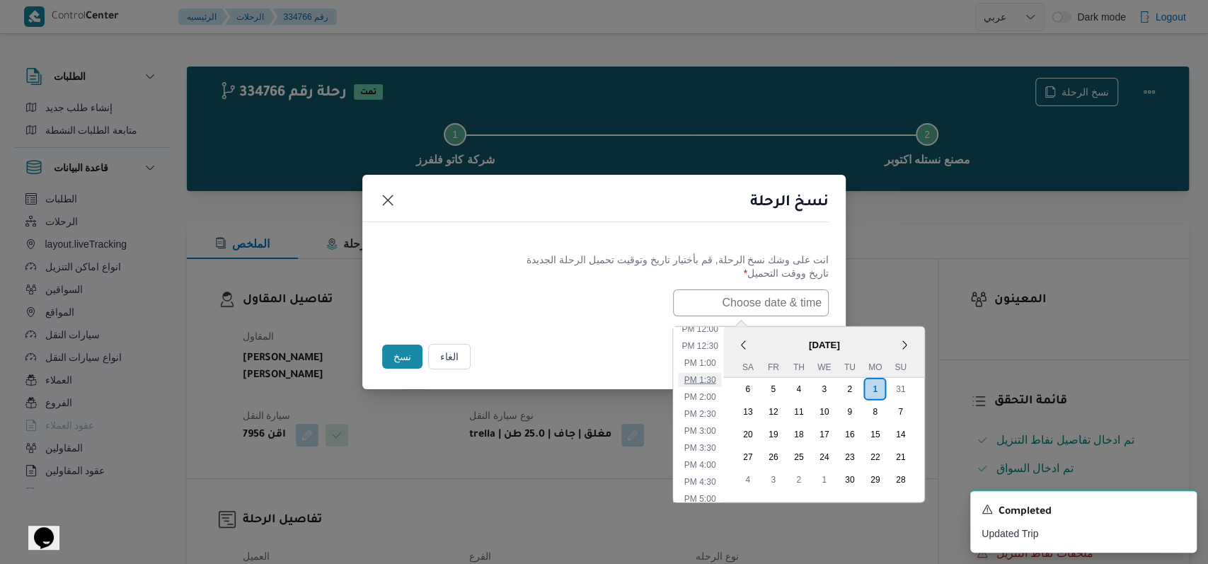
click at [713, 380] on li "1:30 PM" at bounding box center [700, 379] width 43 height 14
type input "[DATE] 1:30PM"
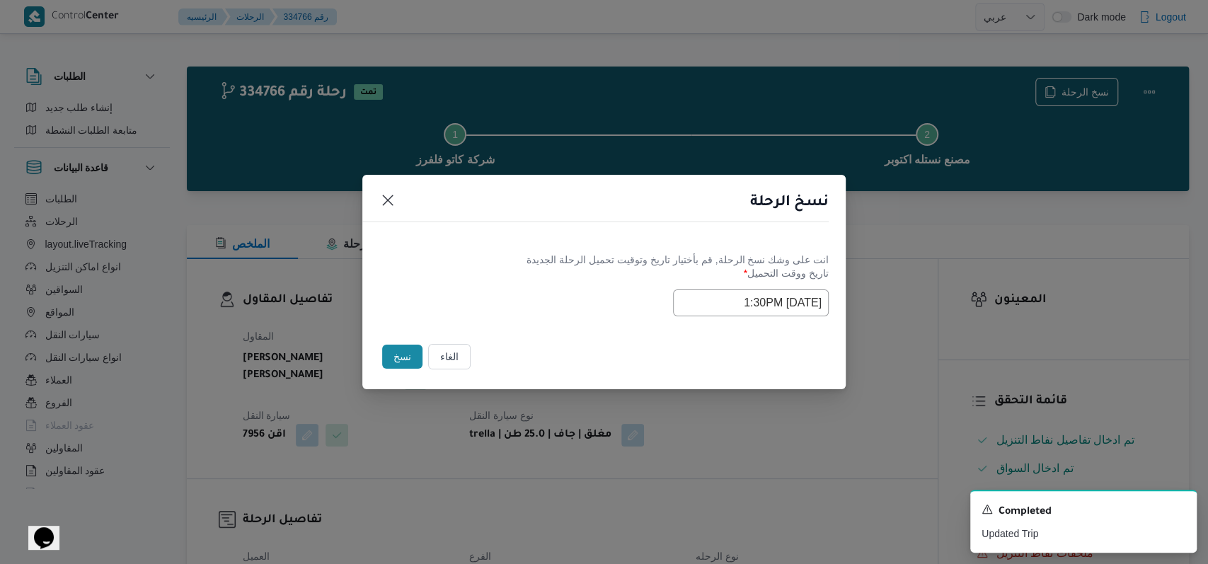
click at [446, 307] on div "Selected date: [DATE] 1:30 PM [DATE] 1:30PM" at bounding box center [603, 302] width 449 height 27
click at [402, 355] on button "نسخ" at bounding box center [402, 357] width 40 height 24
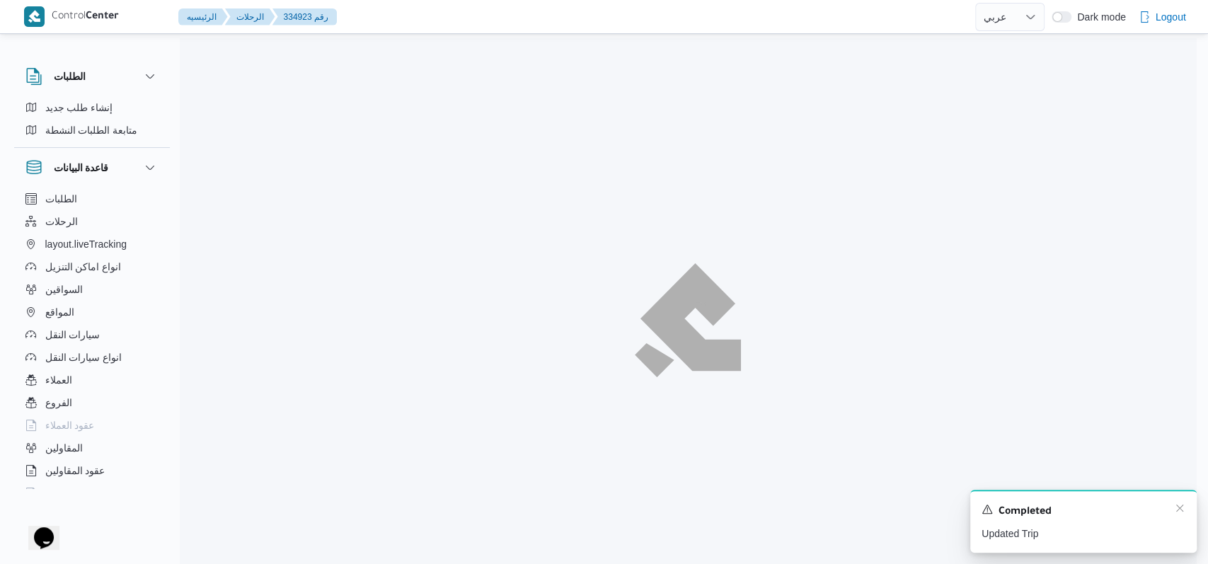
click at [1176, 511] on div "A new notification appears Completed Updated Trip" at bounding box center [1083, 521] width 226 height 63
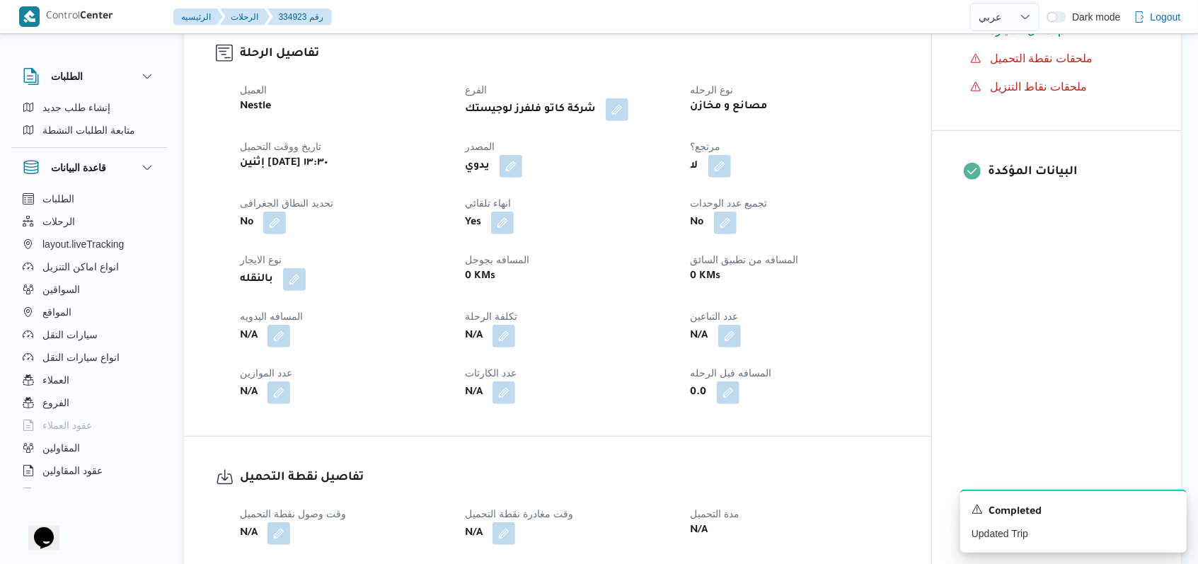
scroll to position [660, 0]
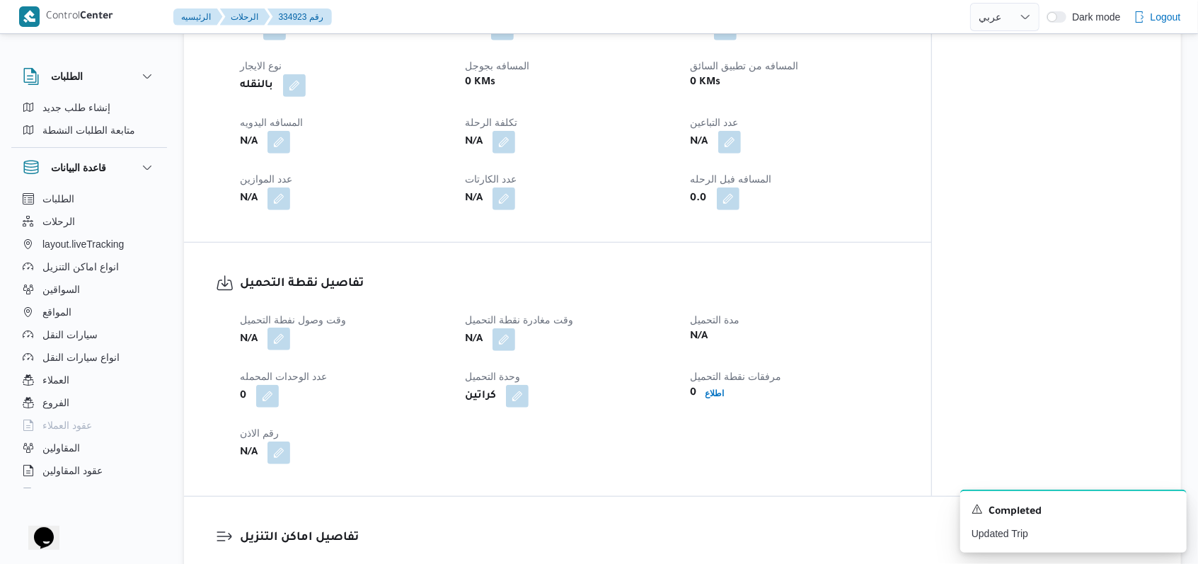
click at [282, 328] on button "button" at bounding box center [279, 339] width 23 height 23
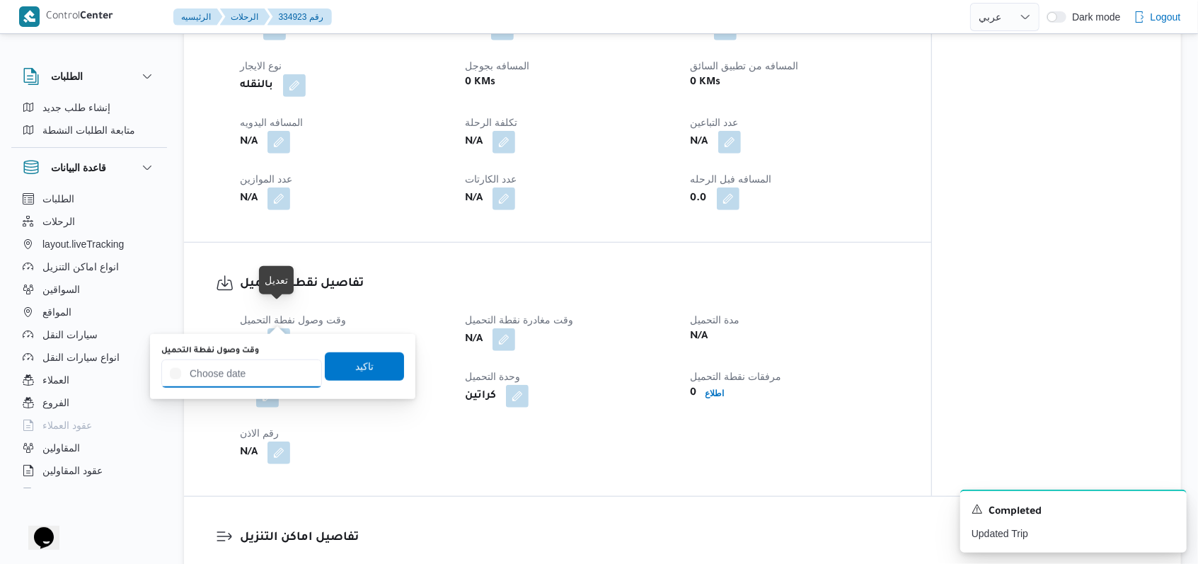
click at [260, 362] on input "وقت وصول نفطة التحميل" at bounding box center [241, 374] width 161 height 28
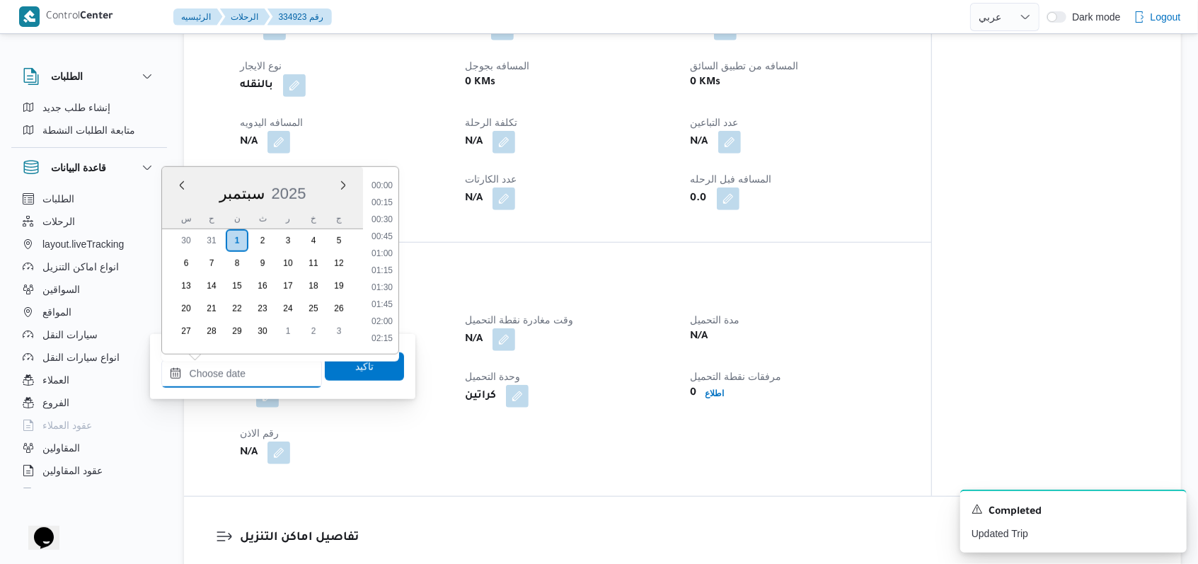
scroll to position [917, 0]
click at [388, 192] on li "13:30" at bounding box center [382, 186] width 33 height 14
type input "[DATE] ١٣:٣٠"
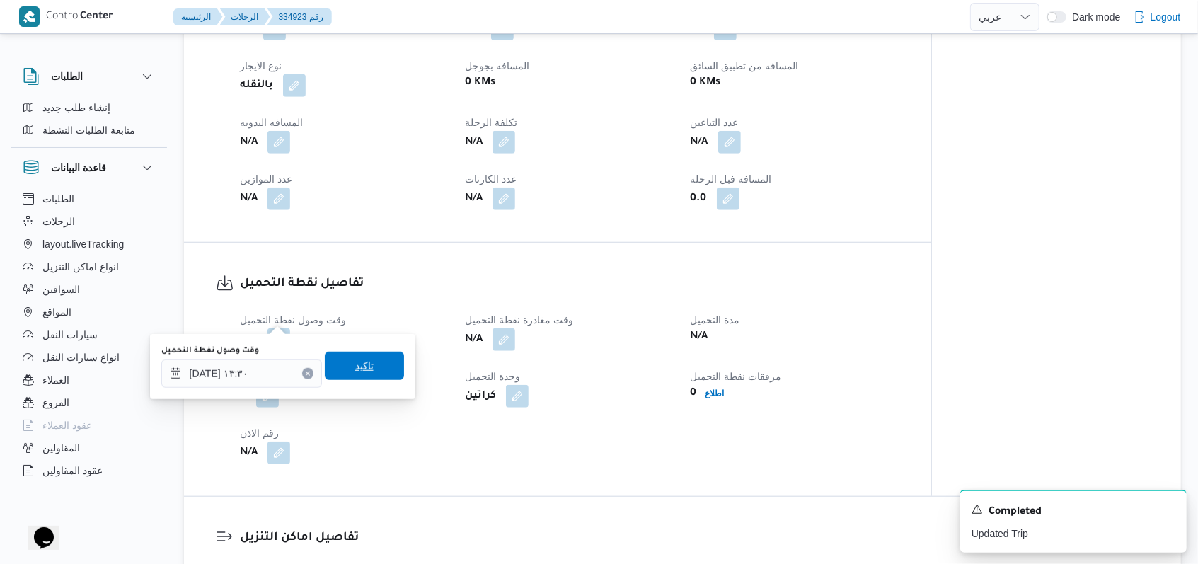
click at [357, 364] on span "تاكيد" at bounding box center [364, 365] width 18 height 17
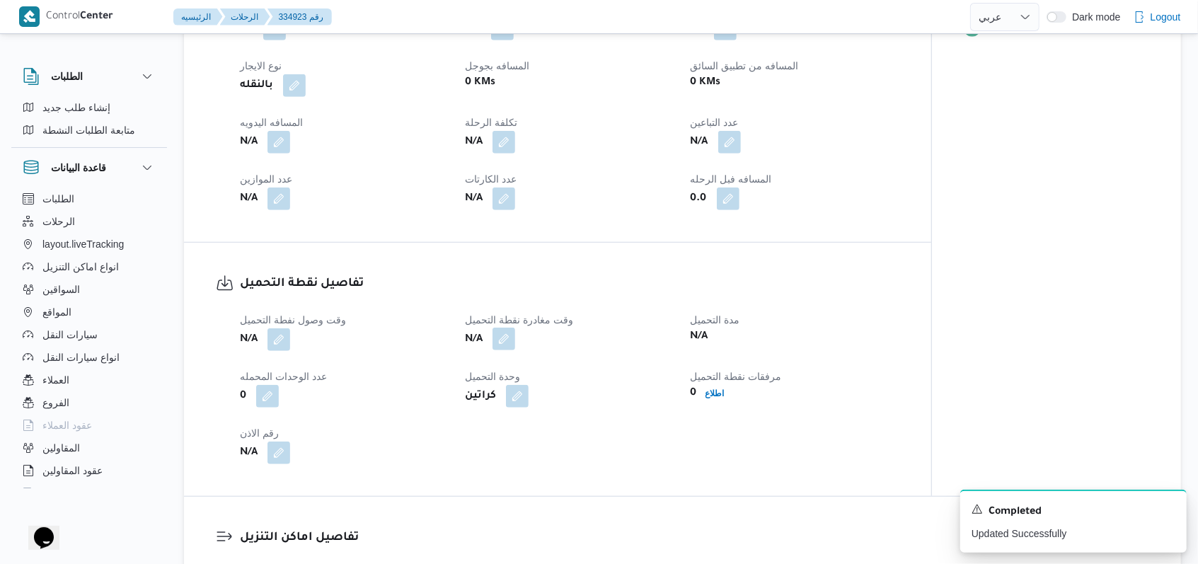
click at [502, 328] on button "button" at bounding box center [504, 339] width 23 height 23
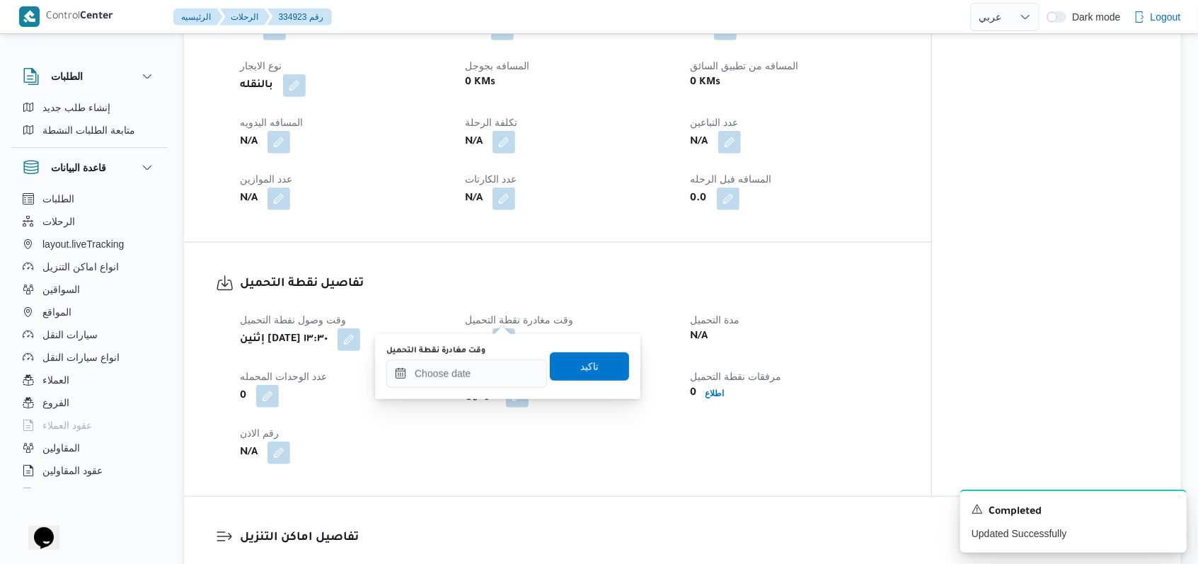
click at [488, 357] on div "وقت مغادرة نقطة التحميل" at bounding box center [466, 366] width 161 height 42
click at [488, 368] on input "وقت مغادرة نقطة التحميل" at bounding box center [466, 374] width 161 height 28
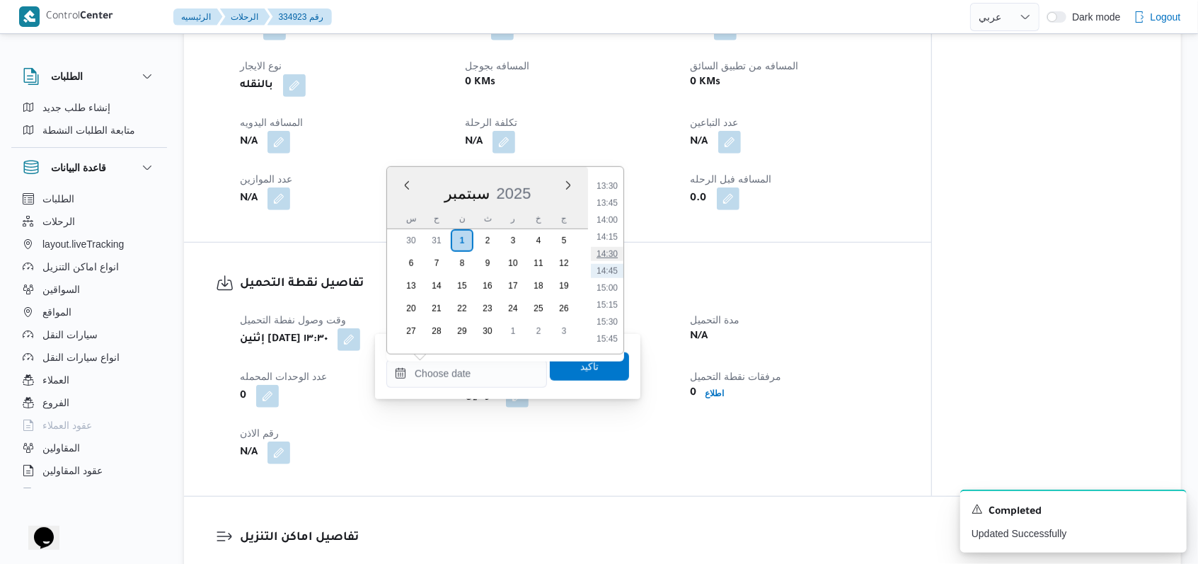
click at [613, 255] on li "14:30" at bounding box center [607, 254] width 33 height 14
type input "[DATE] ١٤:٣٠"
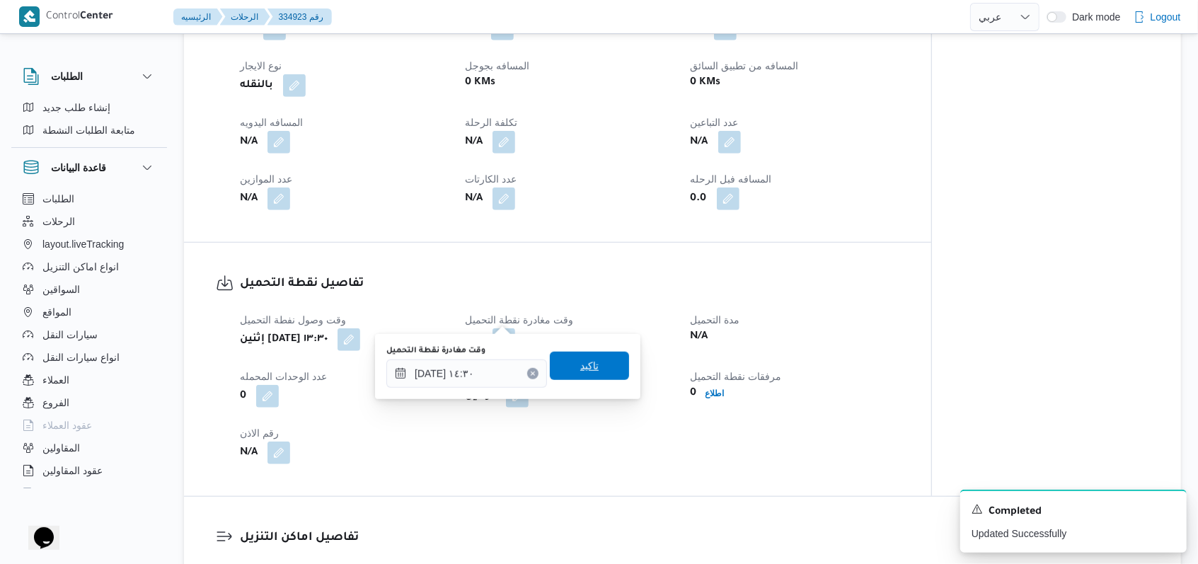
click at [607, 369] on span "تاكيد" at bounding box center [589, 366] width 79 height 28
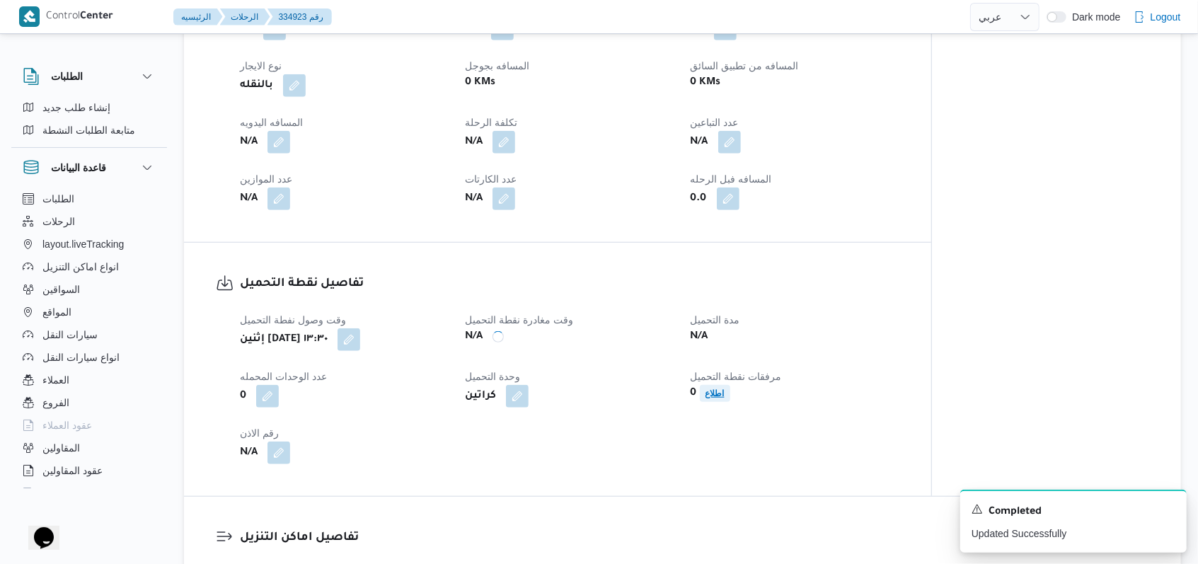
click at [706, 389] on b "اطلاع" at bounding box center [715, 394] width 19 height 10
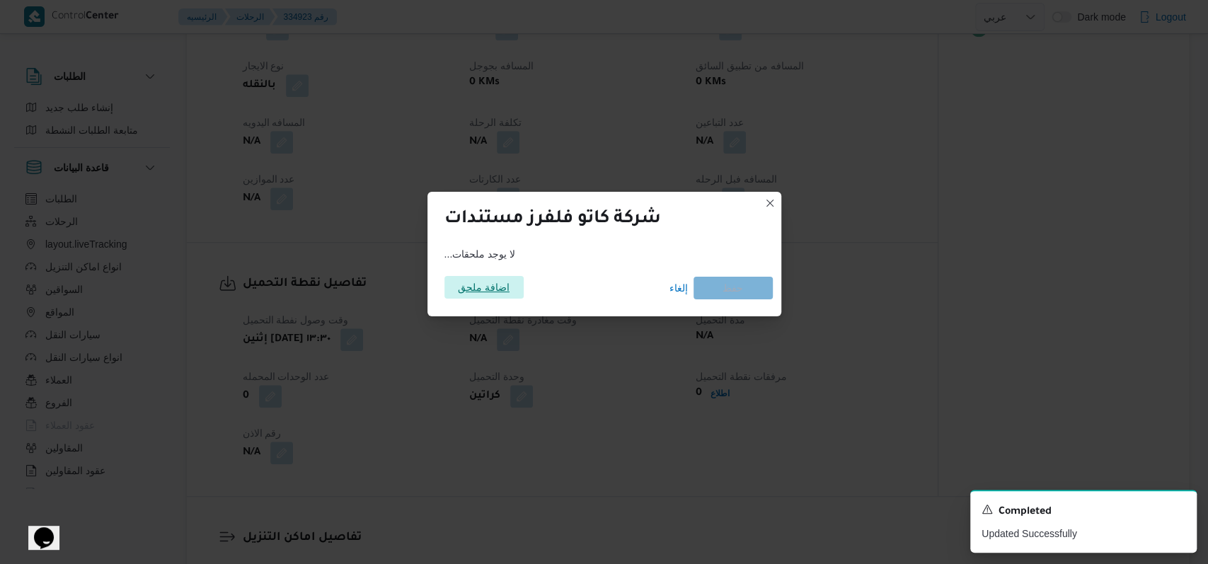
click at [470, 283] on span "اضافة ملحق" at bounding box center [484, 287] width 52 height 23
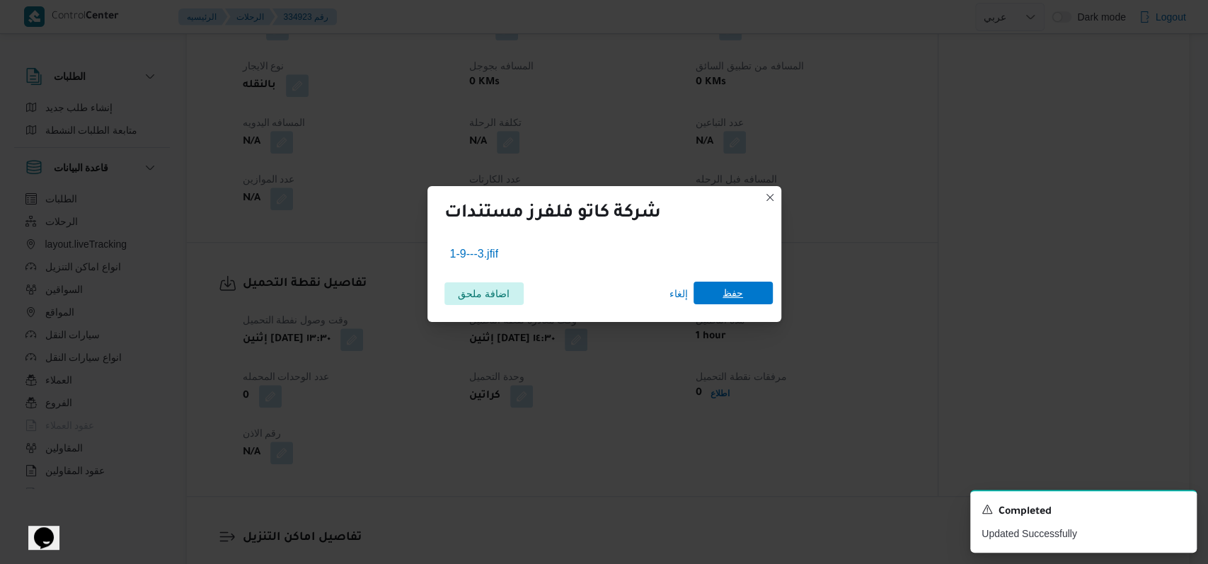
click at [757, 292] on span "حفظ" at bounding box center [733, 293] width 79 height 23
click at [1178, 512] on div "A new notification appears Completed Updated Successfully" at bounding box center [1083, 521] width 226 height 63
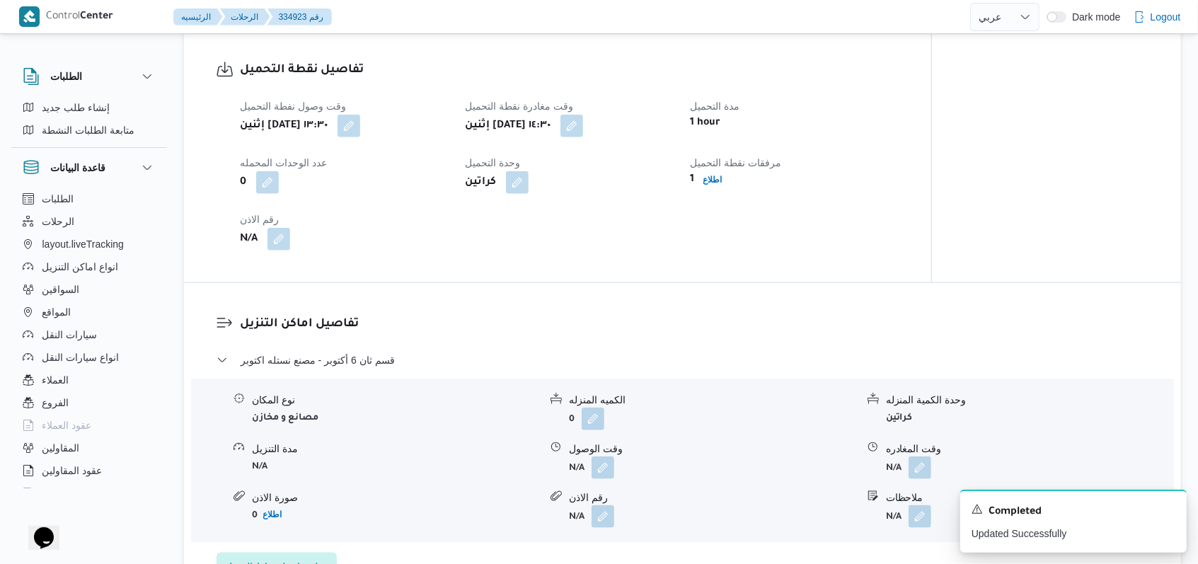
scroll to position [943, 0]
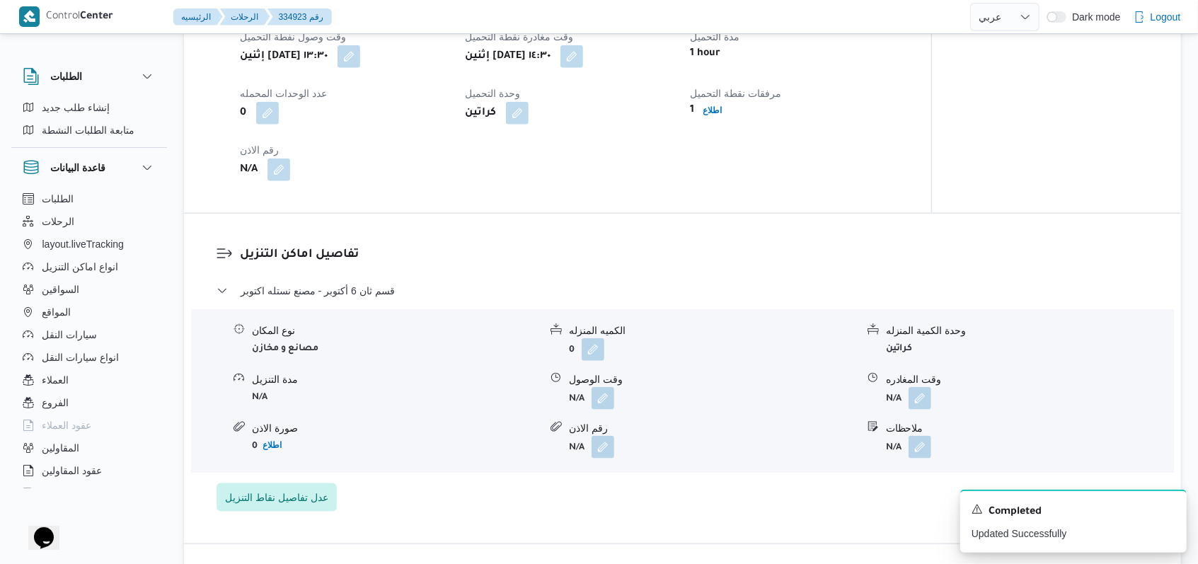
click at [282, 142] on dt "رقم الاذن" at bounding box center [344, 150] width 208 height 17
click at [283, 158] on button "button" at bounding box center [279, 169] width 23 height 23
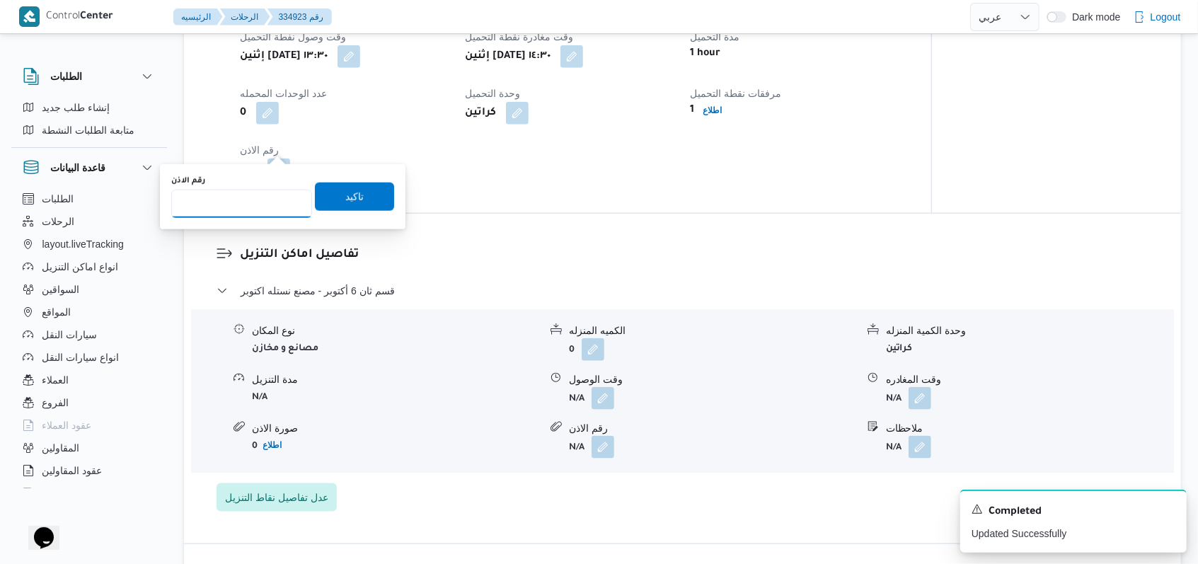
click at [236, 214] on input "رقم الاذن" at bounding box center [241, 204] width 141 height 28
type input "08576"
click at [344, 183] on div "تاكيد" at bounding box center [354, 197] width 79 height 28
click at [355, 195] on span "تاكيد" at bounding box center [354, 196] width 79 height 28
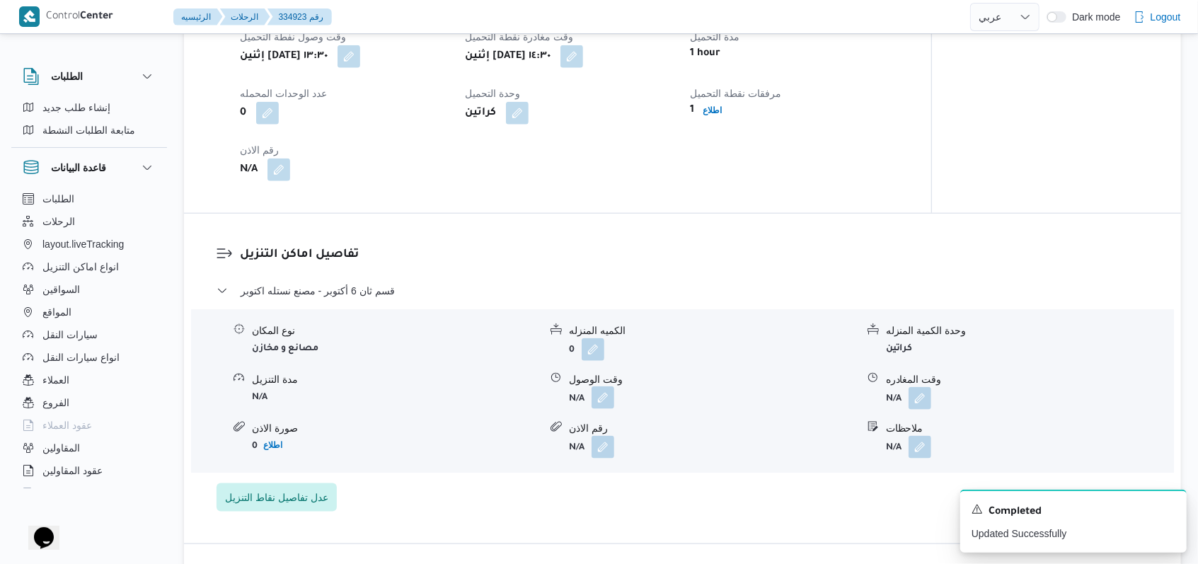
click at [609, 386] on button "button" at bounding box center [603, 397] width 23 height 23
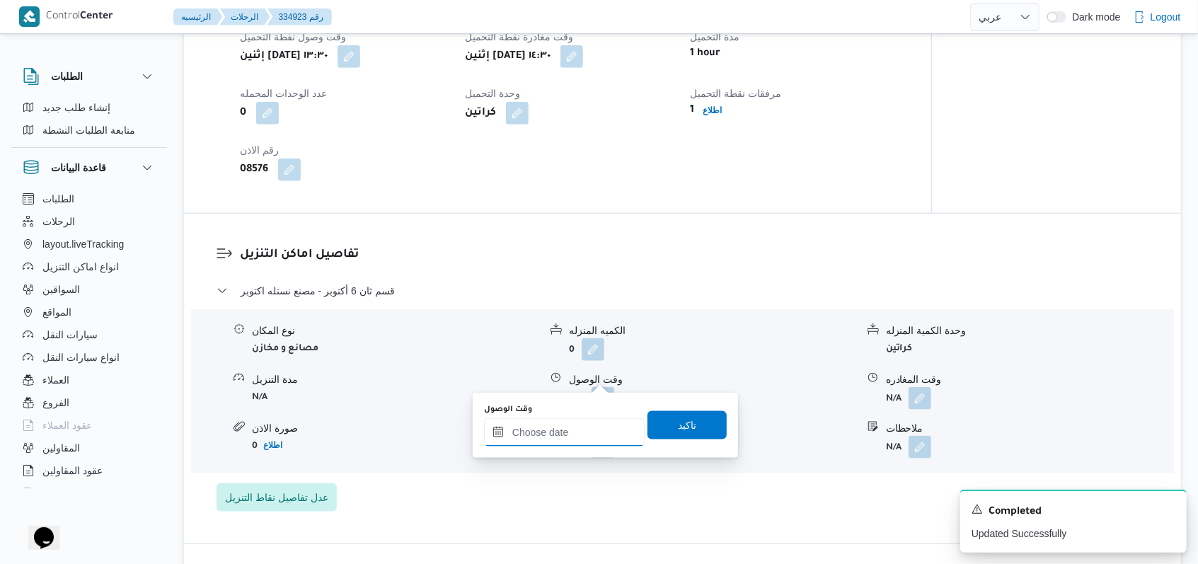
click at [571, 433] on input "وقت الوصول" at bounding box center [564, 432] width 161 height 28
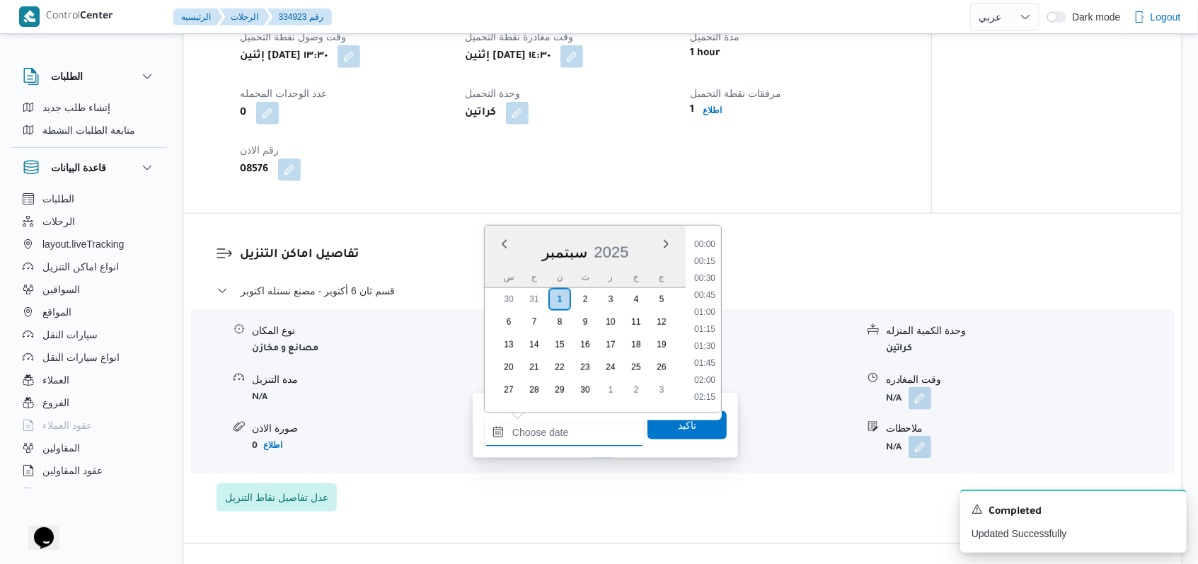
scroll to position [917, 0]
click at [712, 347] on li "15:00" at bounding box center [705, 347] width 33 height 14
type input "[DATE] ١٥:٠٠"
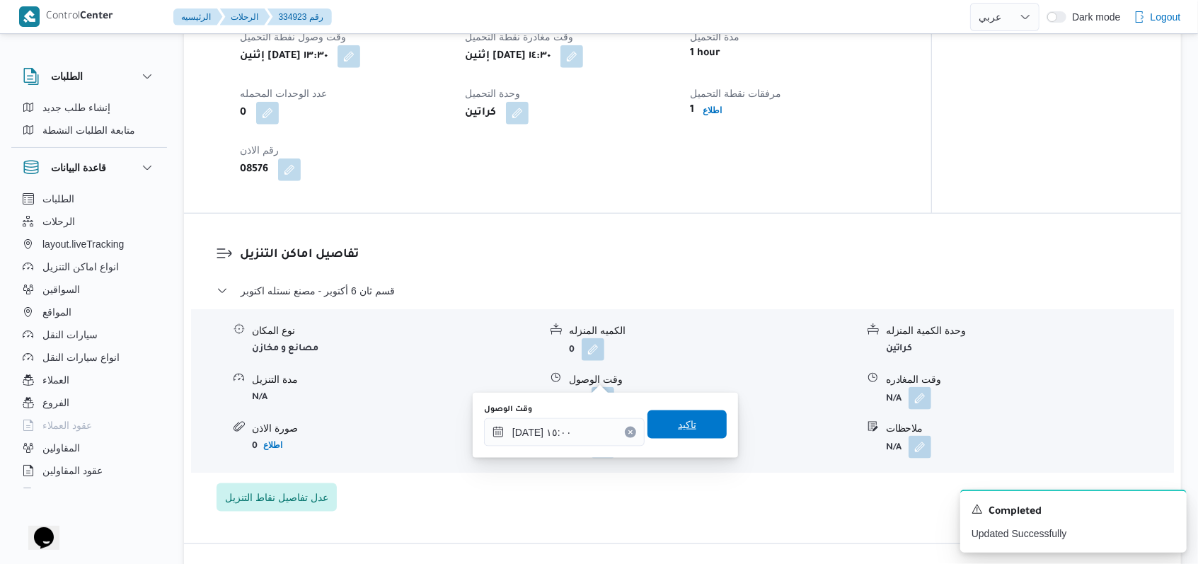
click at [678, 426] on span "تاكيد" at bounding box center [687, 424] width 18 height 17
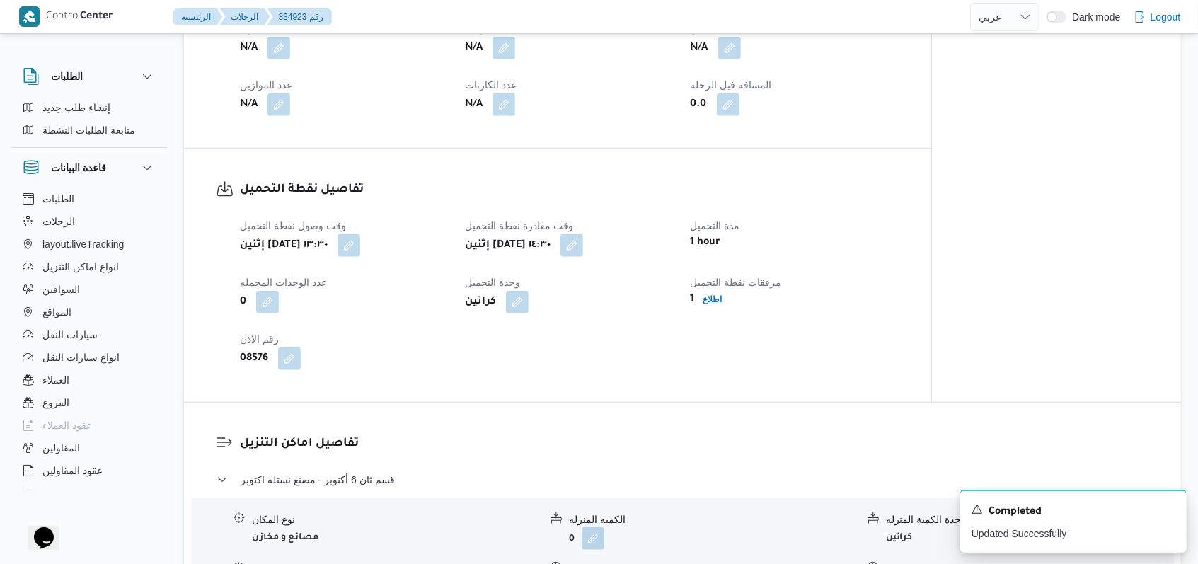
scroll to position [660, 0]
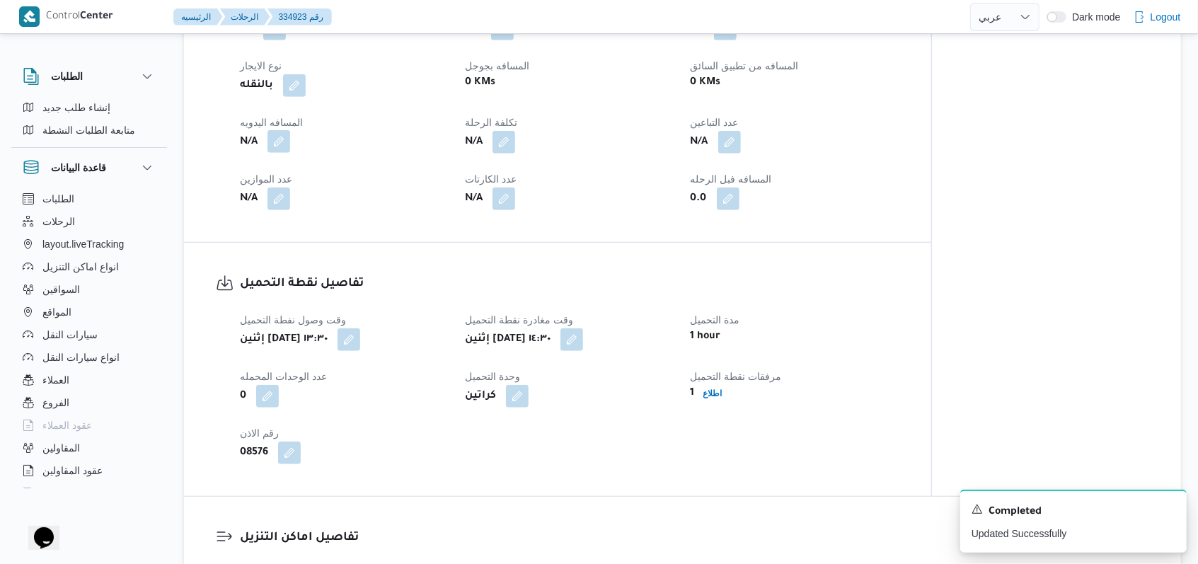
click at [276, 130] on button "button" at bounding box center [279, 141] width 23 height 23
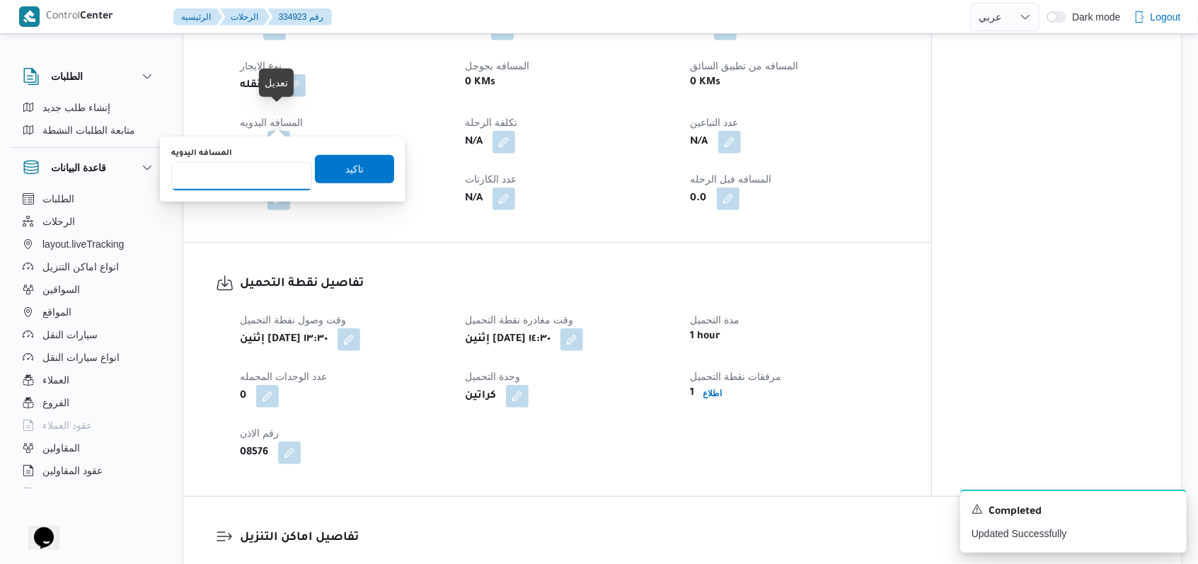
click at [249, 168] on input "المسافه اليدويه" at bounding box center [241, 176] width 141 height 28
type input "8"
click at [328, 178] on span "تاكيد" at bounding box center [354, 168] width 79 height 28
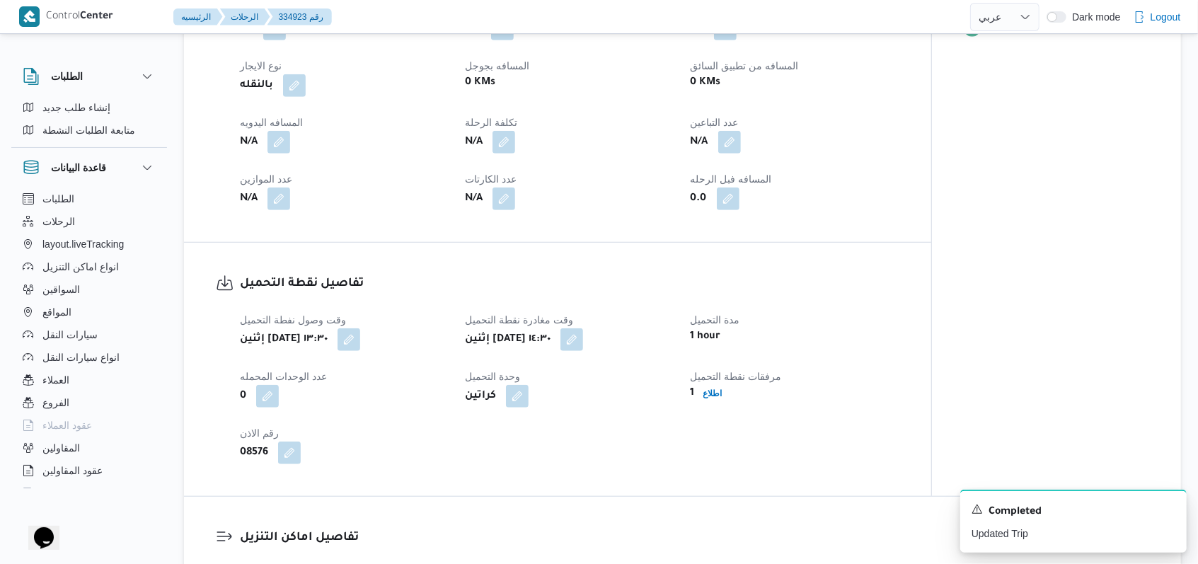
scroll to position [943, 0]
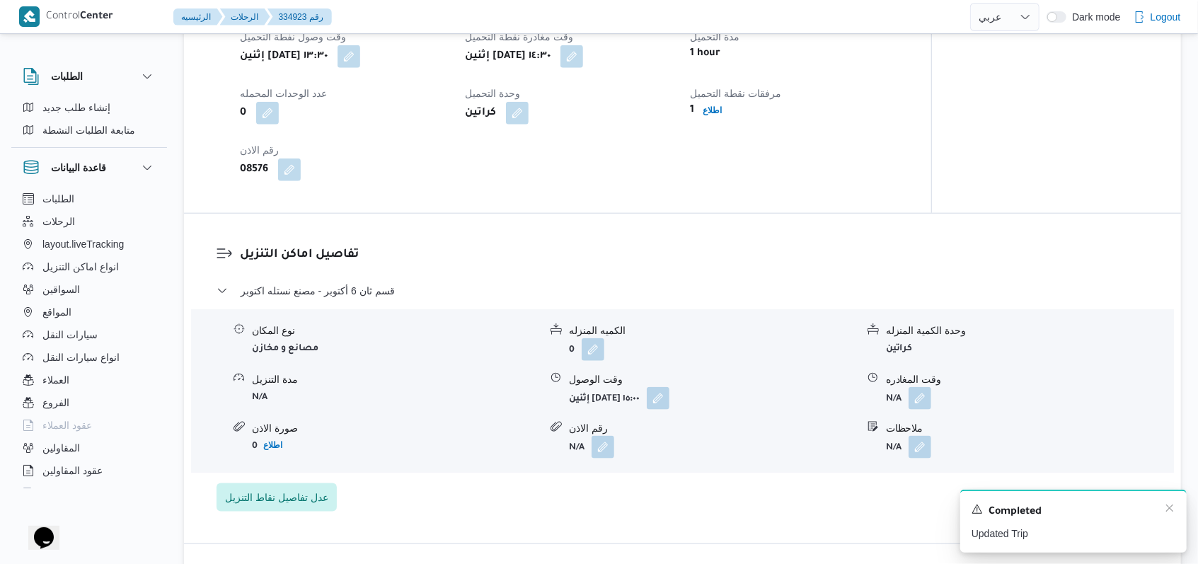
click at [1161, 512] on div "Completed" at bounding box center [1074, 511] width 204 height 18
click at [1168, 512] on icon "Dismiss toast" at bounding box center [1169, 507] width 11 height 11
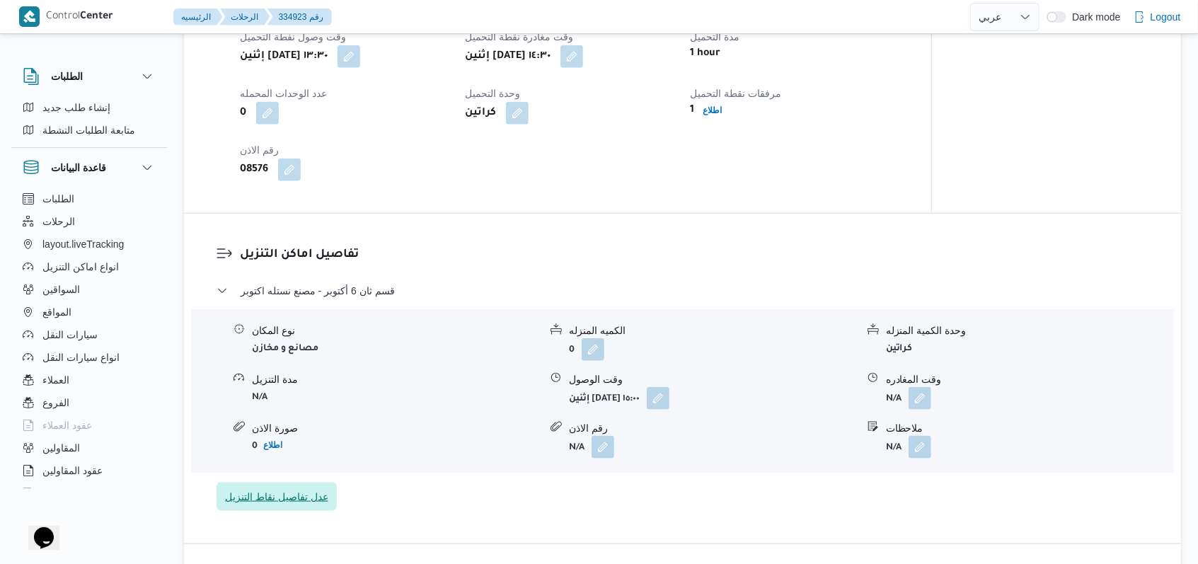
click at [284, 488] on span "عدل تفاصيل نقاط التنزيل" at bounding box center [276, 496] width 103 height 17
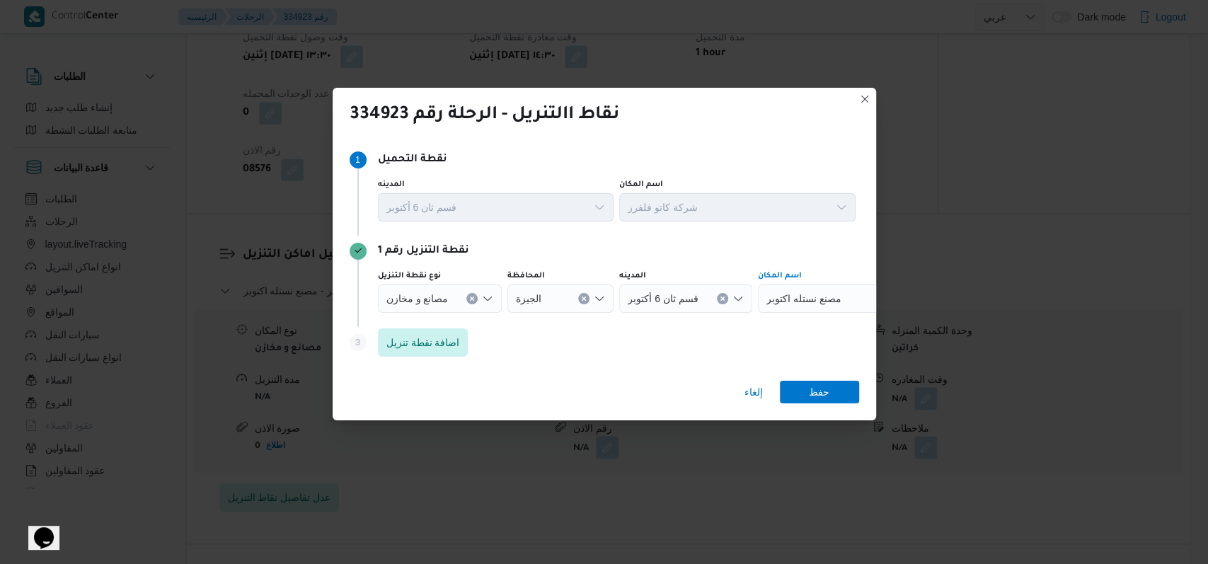
click at [788, 305] on span "مصنع نستله اكتوبر" at bounding box center [803, 298] width 75 height 16
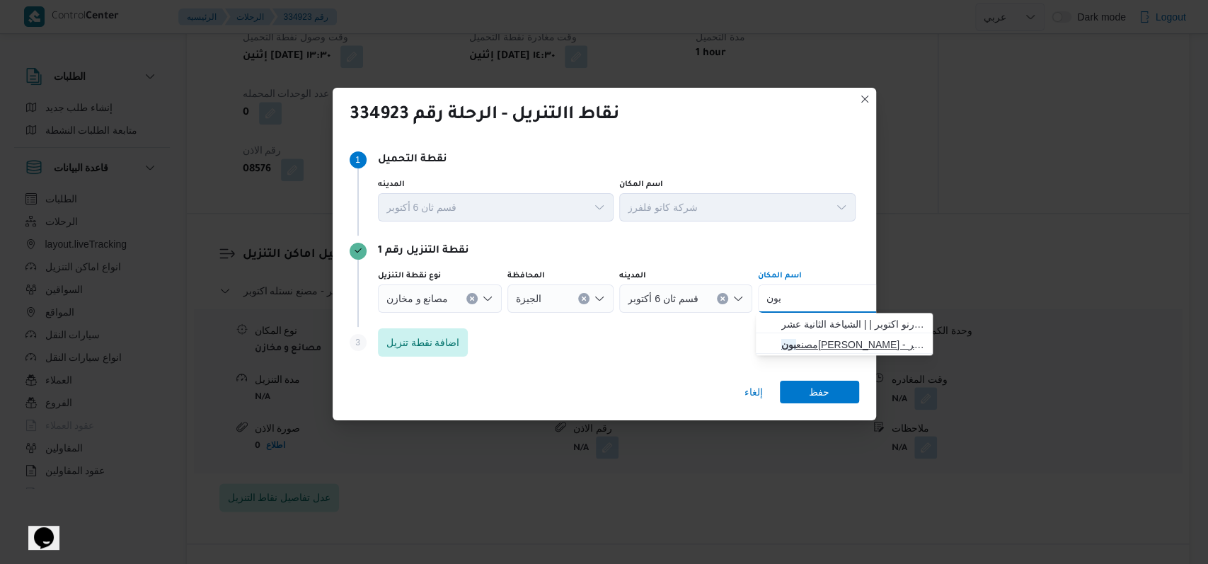
type input "بون"
click at [818, 337] on span "مصنع بون جورنو لوجستيك - اكتوبر | Bonjorno New Coffe Factory | null" at bounding box center [852, 344] width 143 height 17
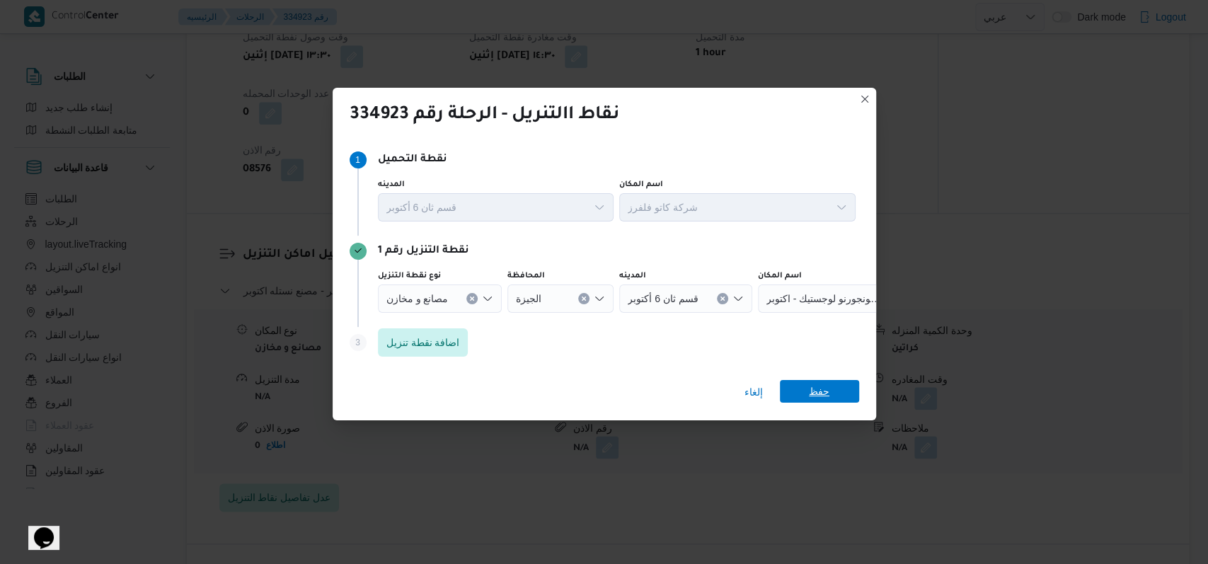
click at [834, 394] on span "حفظ" at bounding box center [819, 391] width 79 height 23
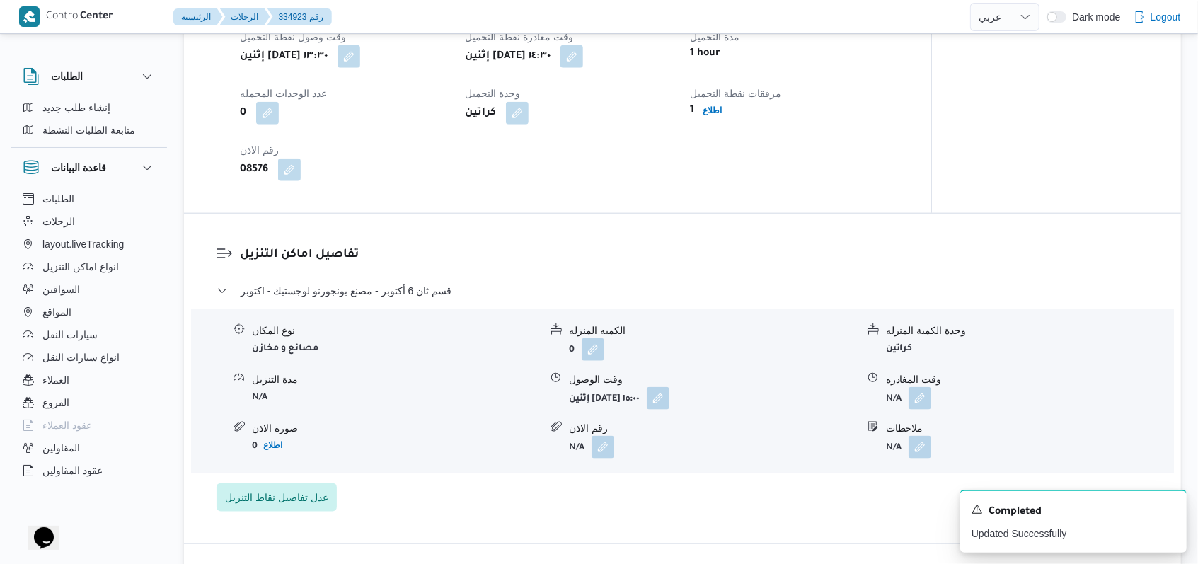
select select "ar"
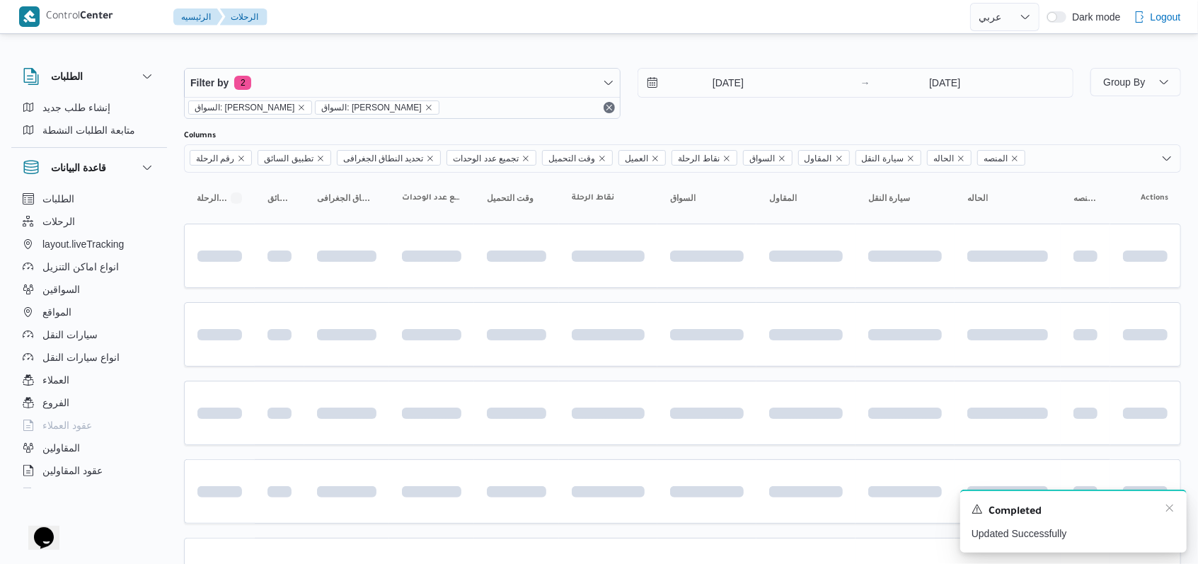
click at [1176, 517] on div "A new notification appears Completed Updated Successfully" at bounding box center [1073, 521] width 226 height 63
click at [1172, 509] on div "Completed" at bounding box center [1074, 511] width 204 height 18
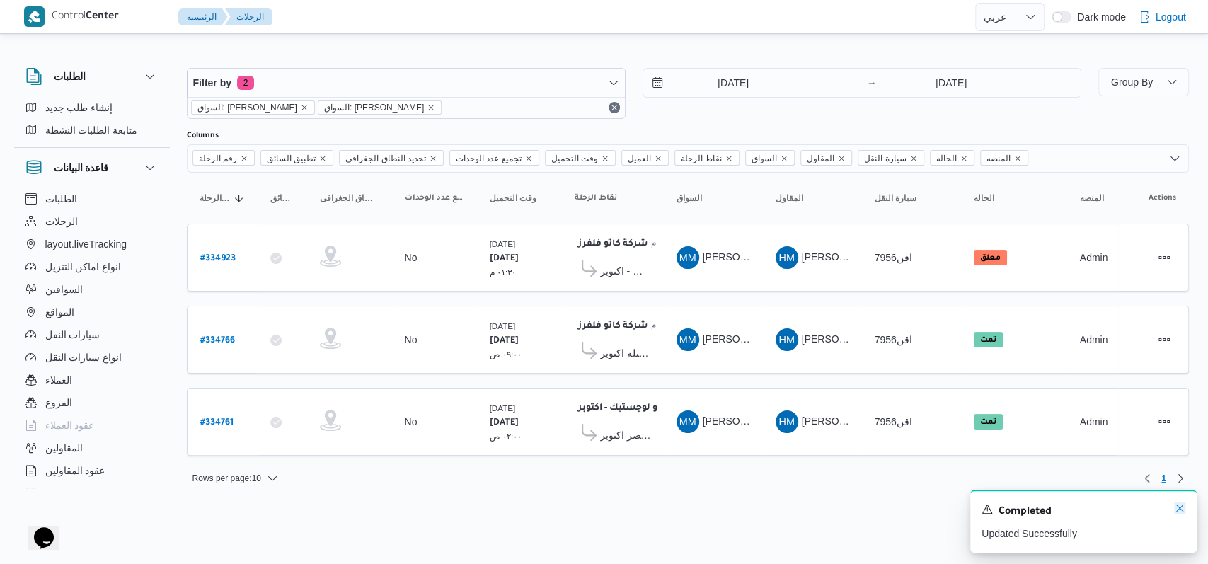
click at [1178, 509] on icon "Dismiss toast" at bounding box center [1179, 507] width 11 height 11
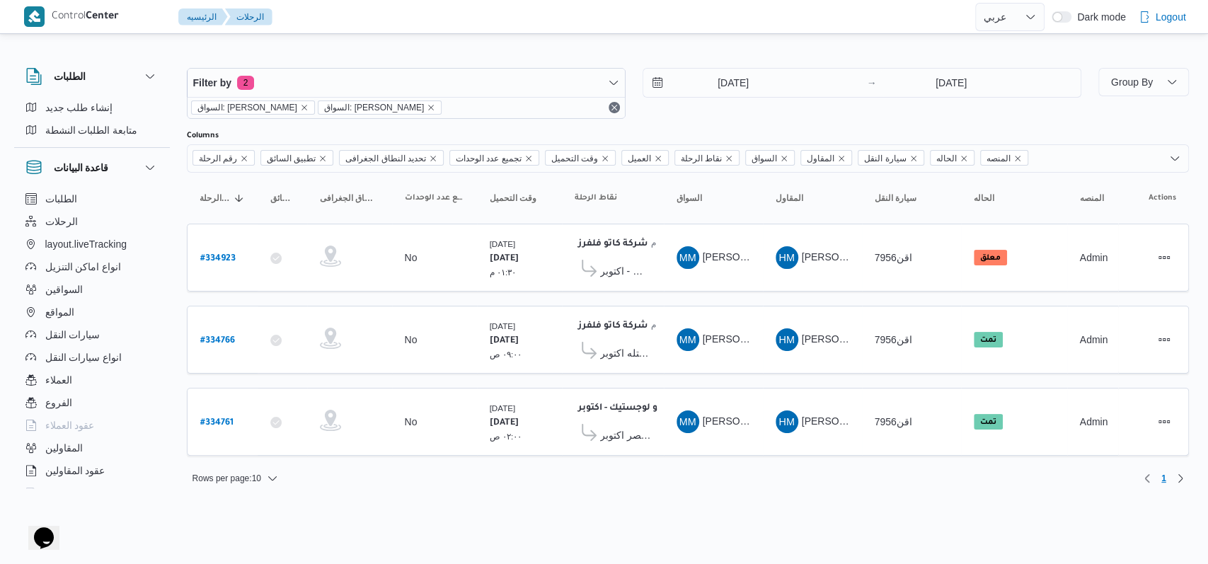
click at [1021, 509] on html "Control Center الرئيسيه الرحلات English عربي Dark mode Logout الطلبات إنشاء طلب…" at bounding box center [604, 282] width 1208 height 564
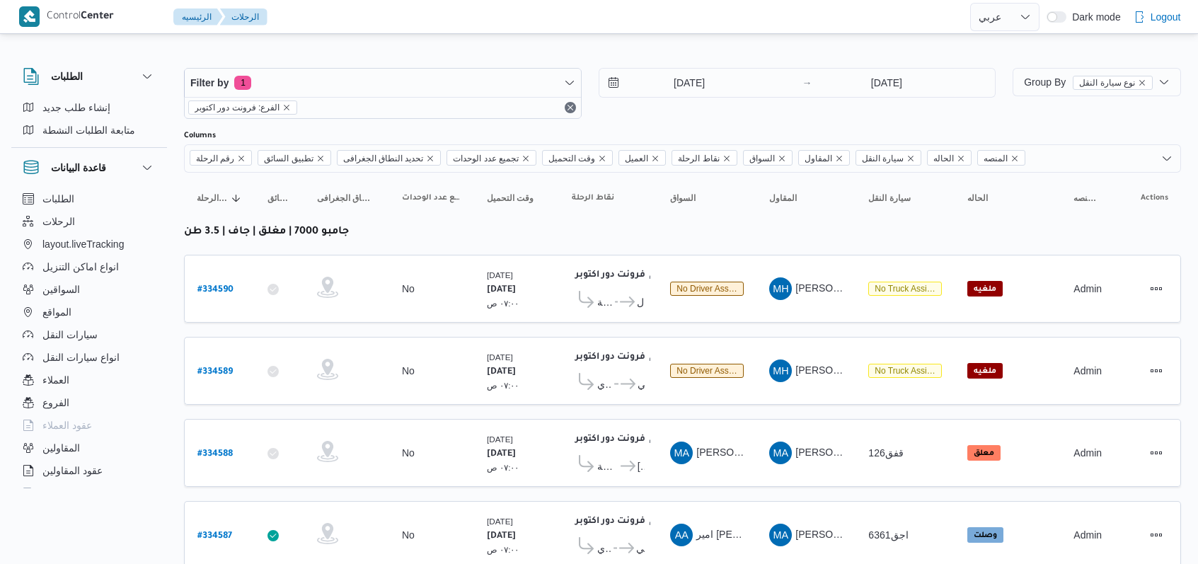
select select "ar"
